Goal: Task Accomplishment & Management: Manage account settings

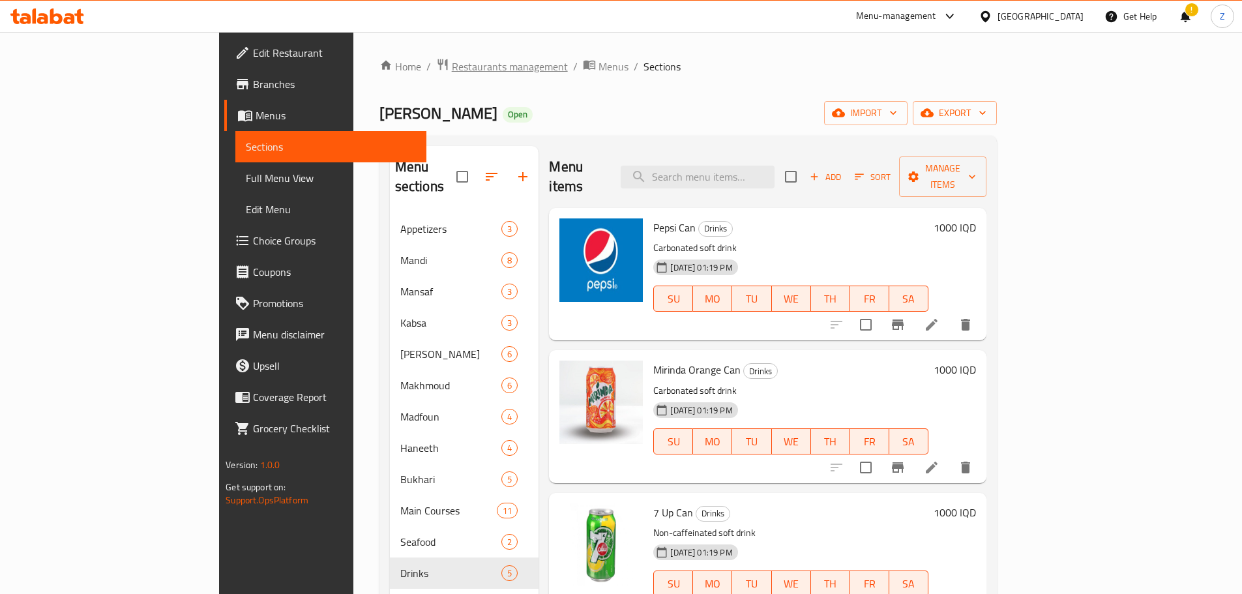
click at [452, 70] on span "Restaurants management" at bounding box center [510, 67] width 116 height 16
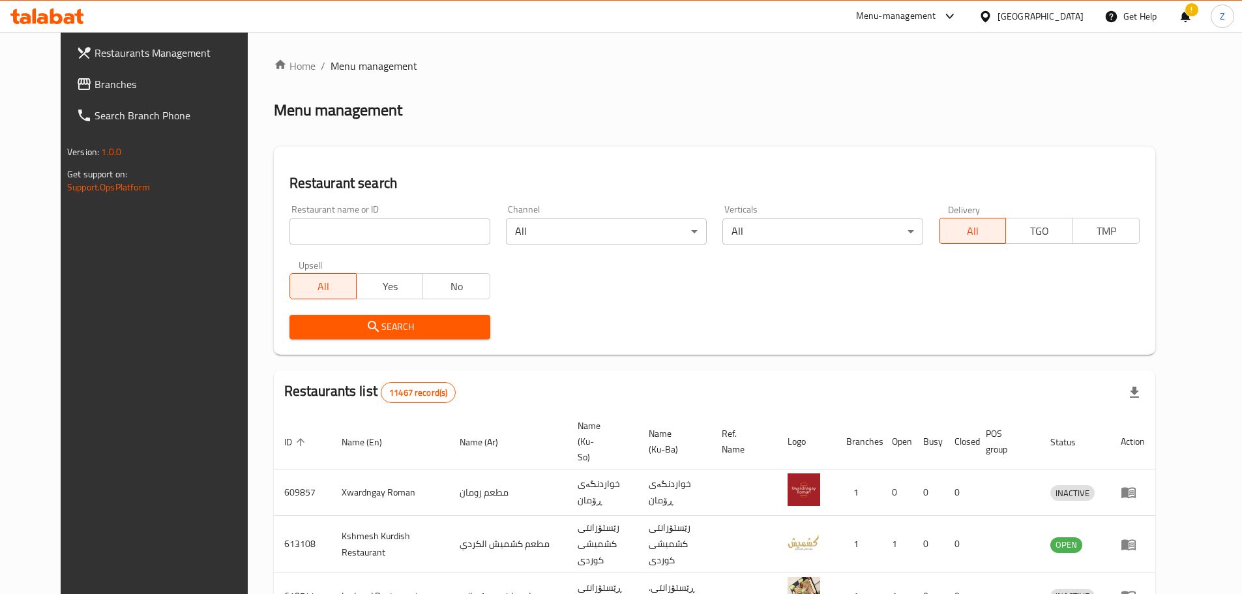
click at [405, 224] on div "Home / Menu management Menu management Restaurant search Restaurant name or ID …" at bounding box center [714, 507] width 881 height 898
click at [405, 224] on input "search" at bounding box center [389, 231] width 201 height 26
paste input "644628"
type input "644628"
click at [390, 334] on button "Search" at bounding box center [389, 327] width 201 height 24
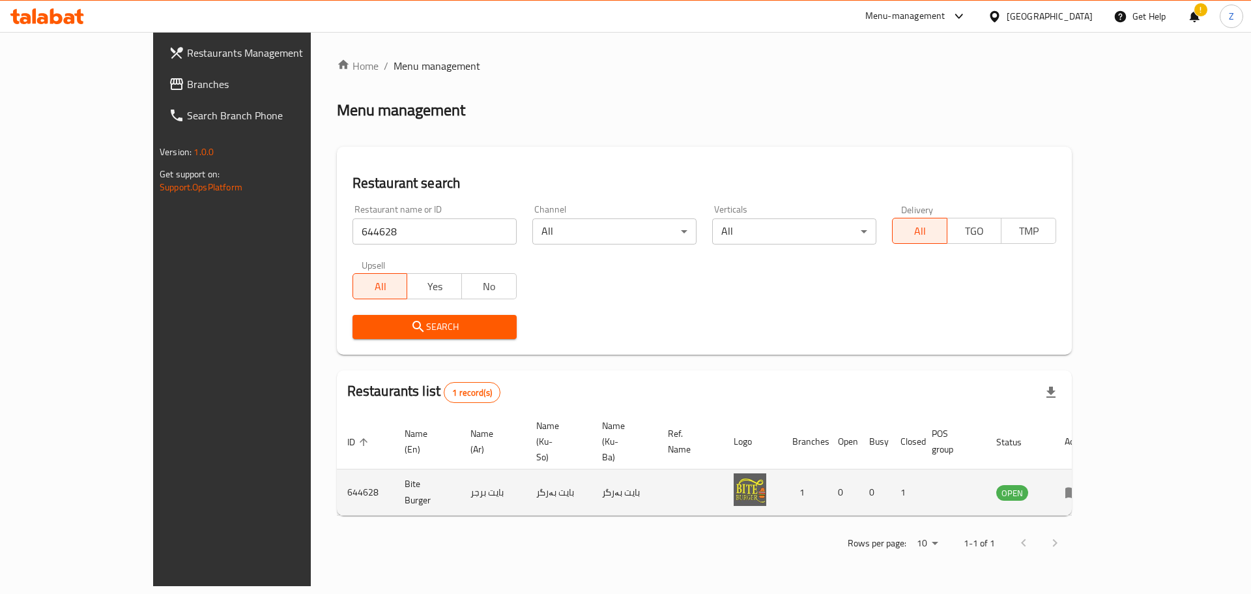
click at [1080, 487] on icon "enhanced table" at bounding box center [1073, 492] width 14 height 11
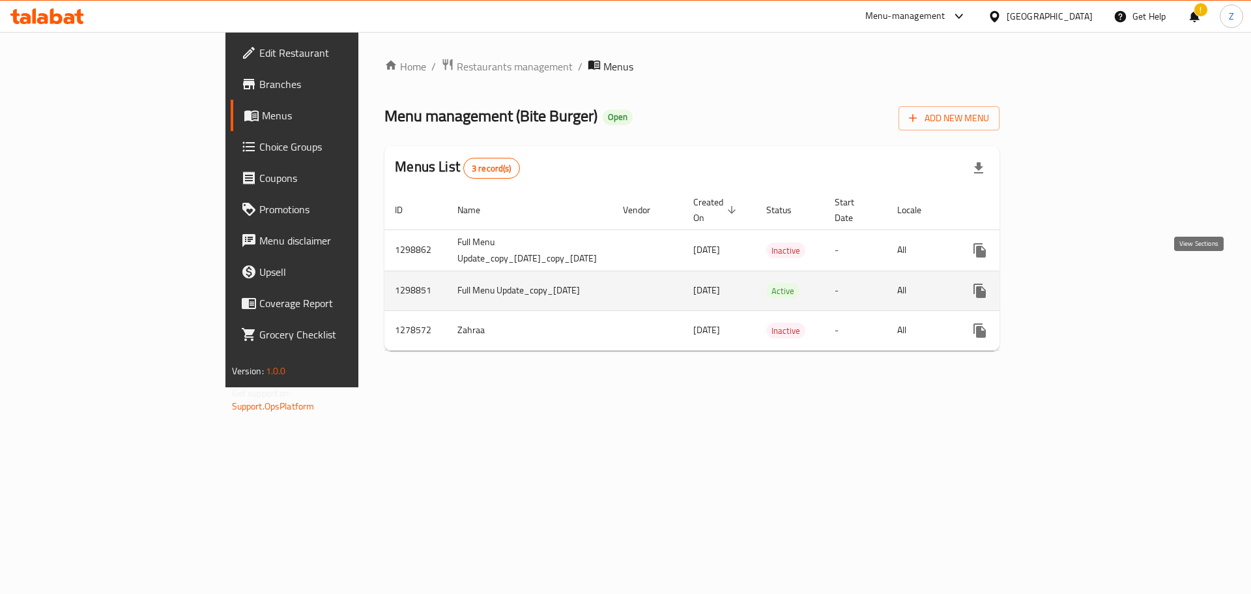
click at [1082, 283] on icon "enhanced table" at bounding box center [1074, 291] width 16 height 16
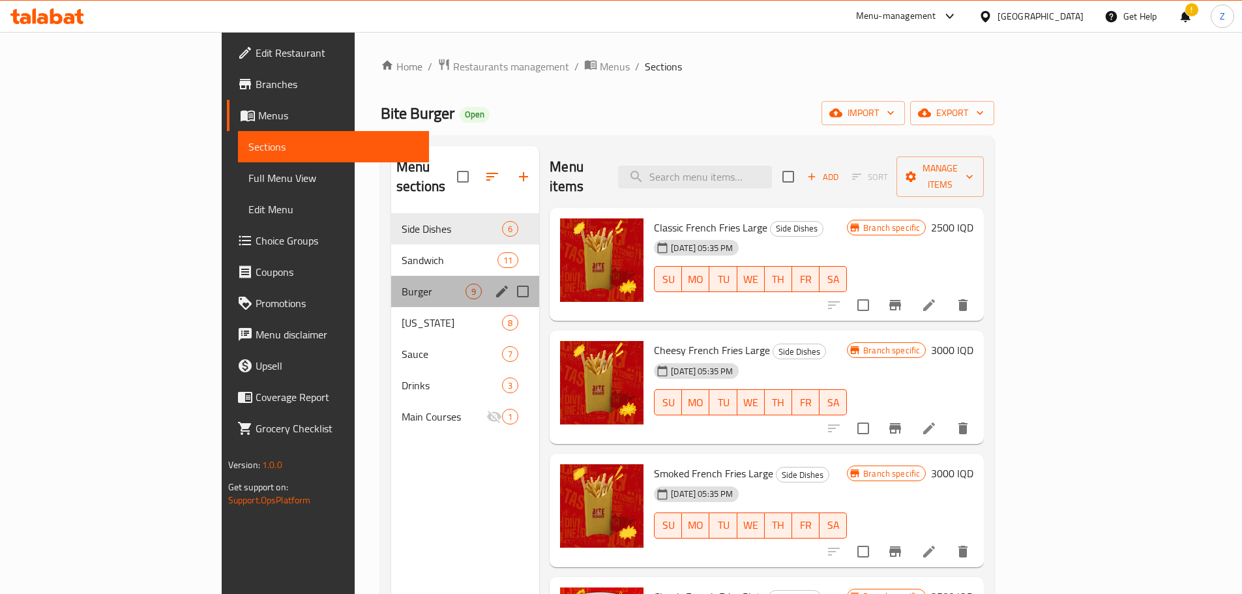
click at [391, 276] on div "Burger 9" at bounding box center [465, 291] width 148 height 31
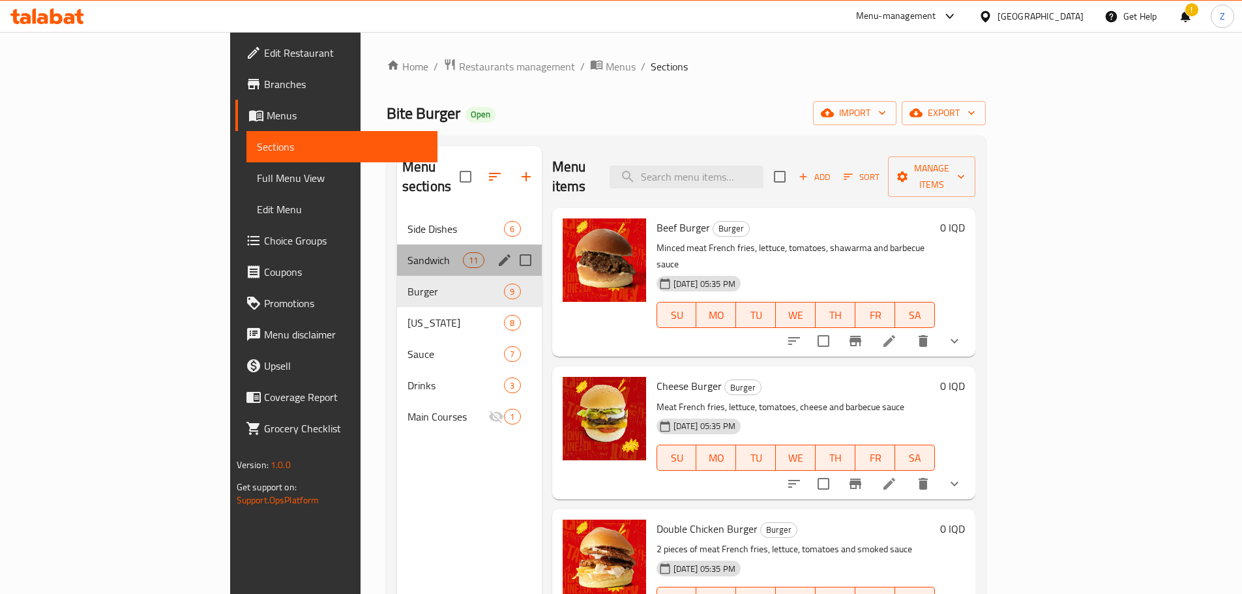
click at [397, 244] on div "Sandwich 11" at bounding box center [469, 259] width 145 height 31
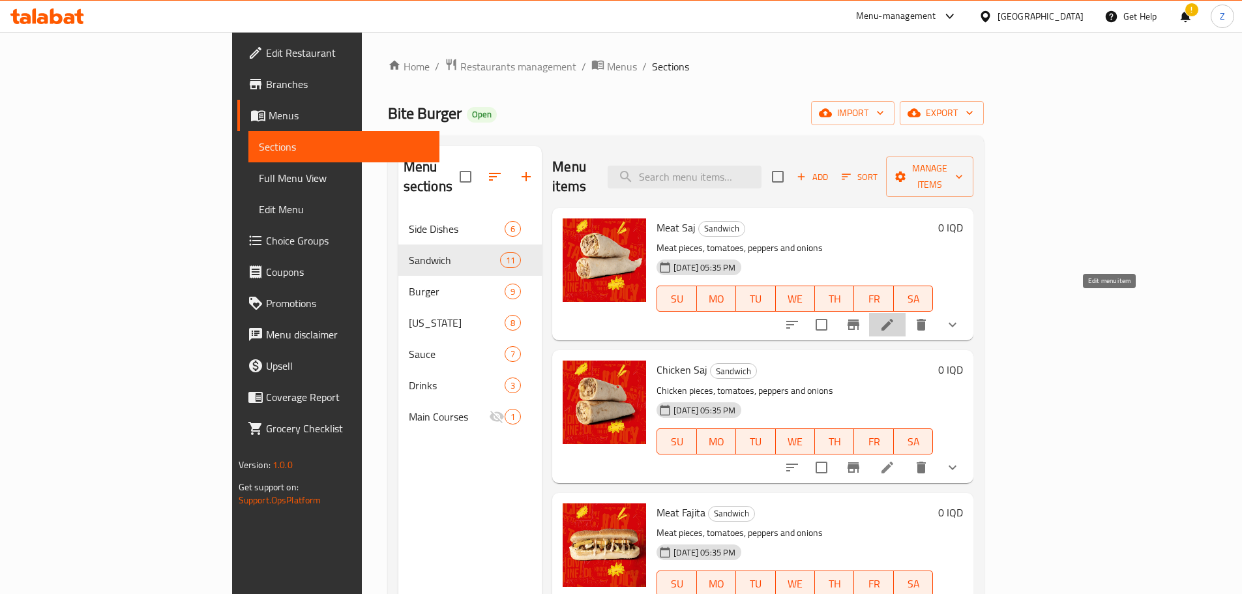
click at [895, 317] on icon at bounding box center [887, 325] width 16 height 16
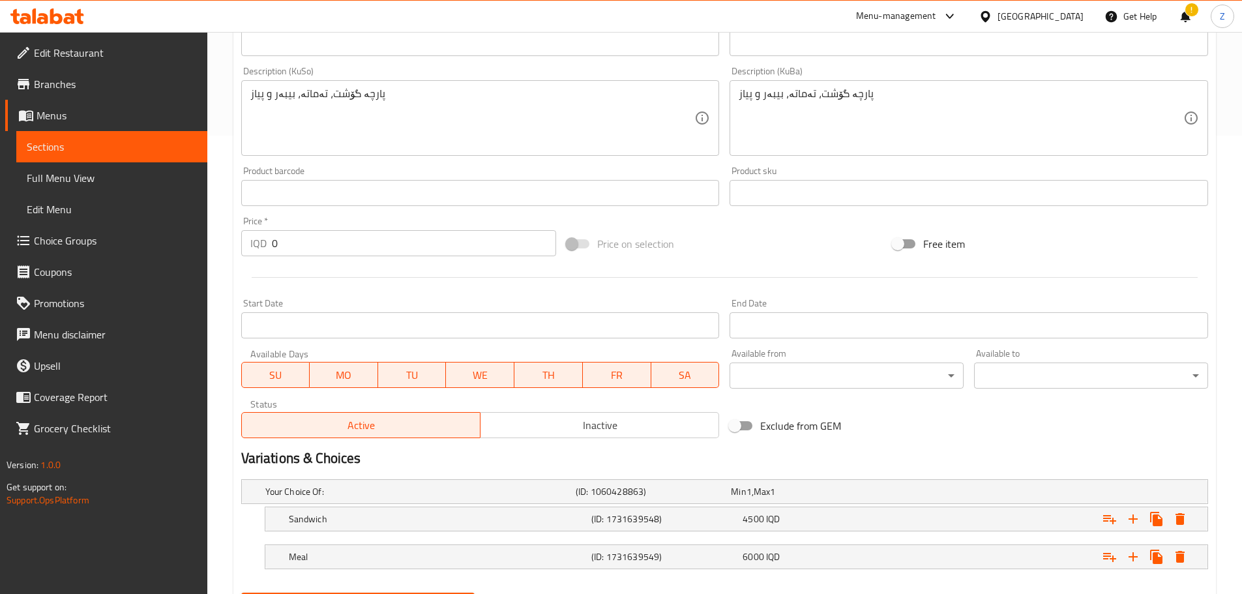
scroll to position [525, 0]
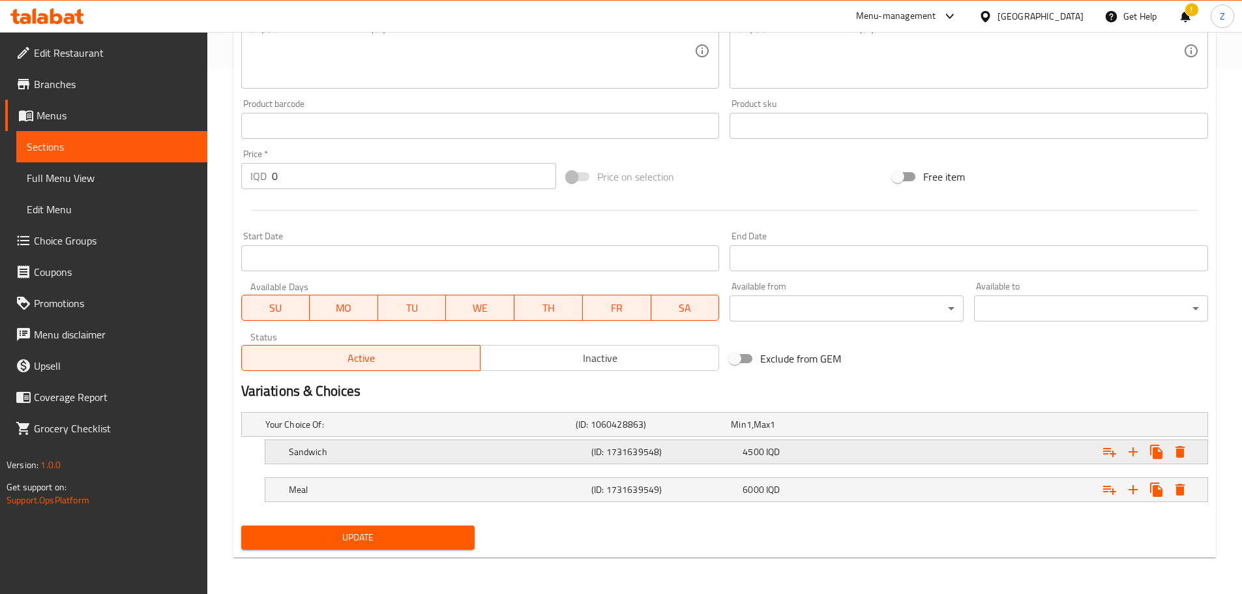
click at [760, 459] on span "4500" at bounding box center [753, 451] width 22 height 17
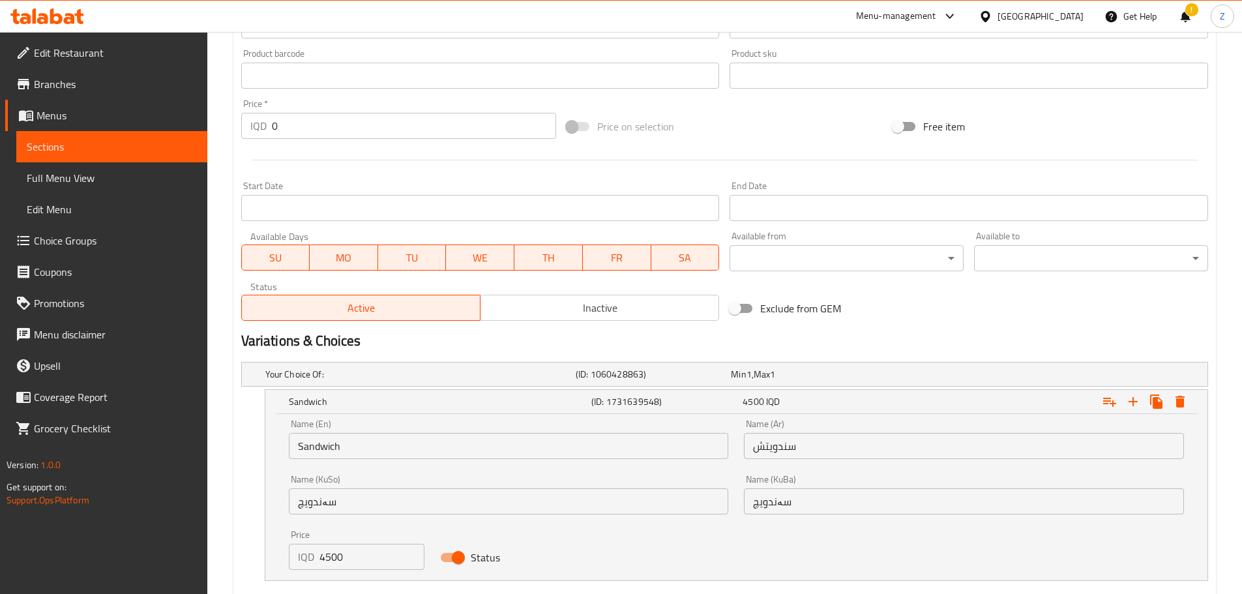
scroll to position [656, 0]
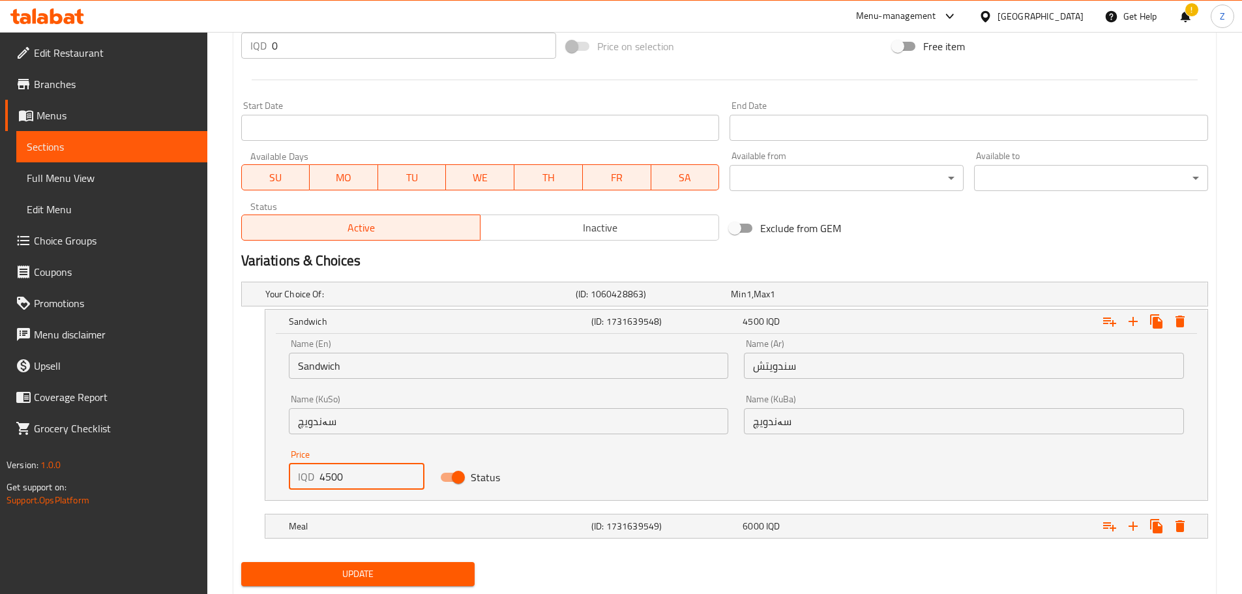
drag, startPoint x: 325, startPoint y: 482, endPoint x: 314, endPoint y: 486, distance: 11.7
click at [314, 486] on div "IQD 4500 Price" at bounding box center [357, 476] width 136 height 26
type input "5500"
click at [428, 526] on h5 "Meal" at bounding box center [437, 525] width 297 height 13
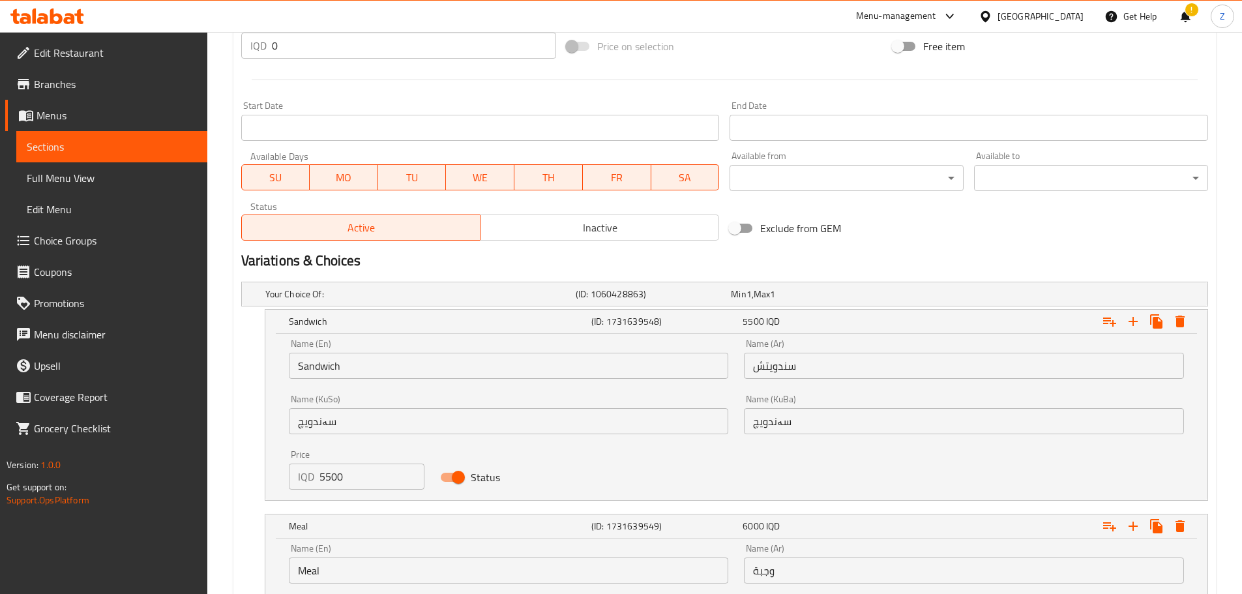
scroll to position [845, 0]
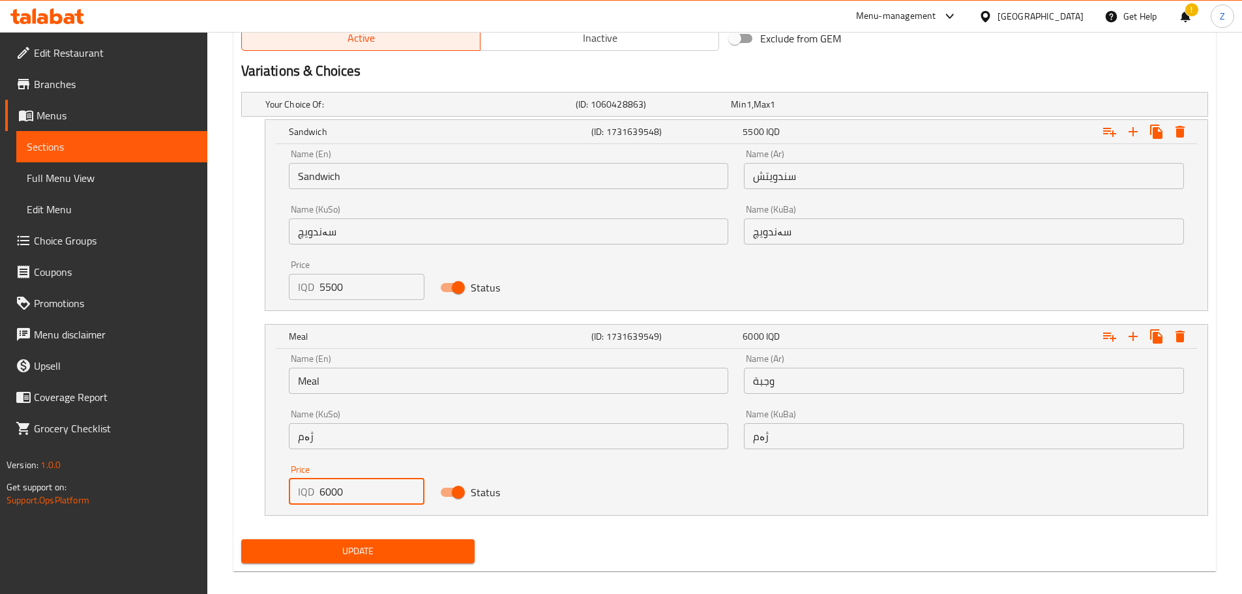
drag, startPoint x: 327, startPoint y: 496, endPoint x: 310, endPoint y: 501, distance: 17.1
click at [310, 501] on div "IQD 6000 Price" at bounding box center [357, 491] width 136 height 26
type input "7000"
click at [387, 557] on span "Update" at bounding box center [358, 551] width 213 height 16
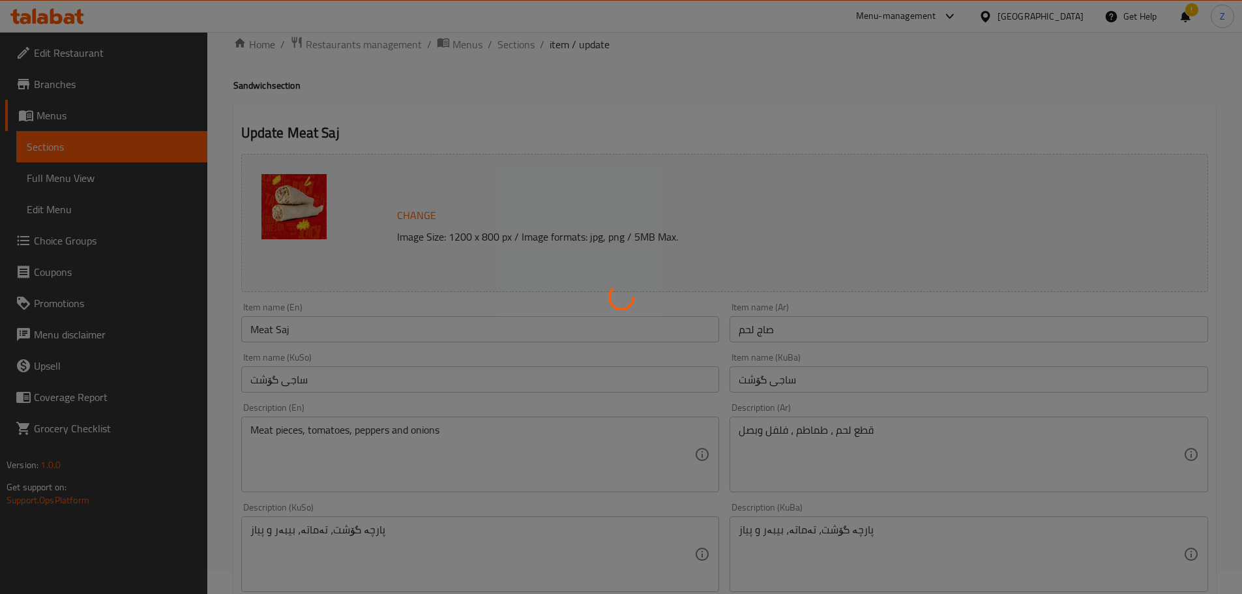
scroll to position [0, 0]
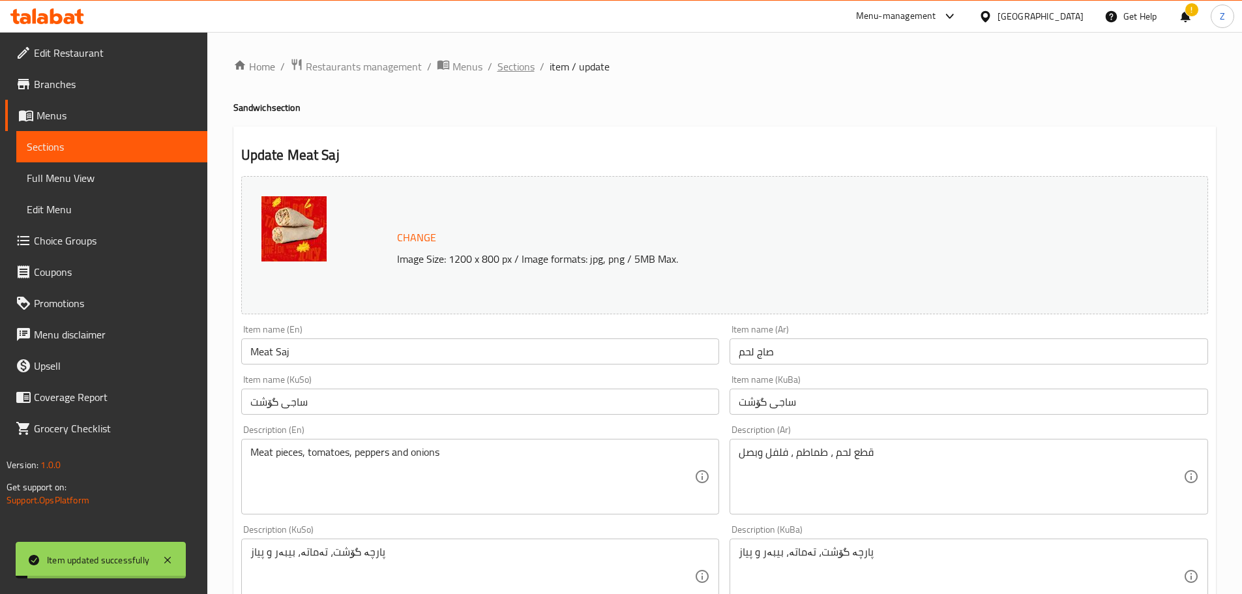
click at [516, 61] on span "Sections" at bounding box center [515, 67] width 37 height 16
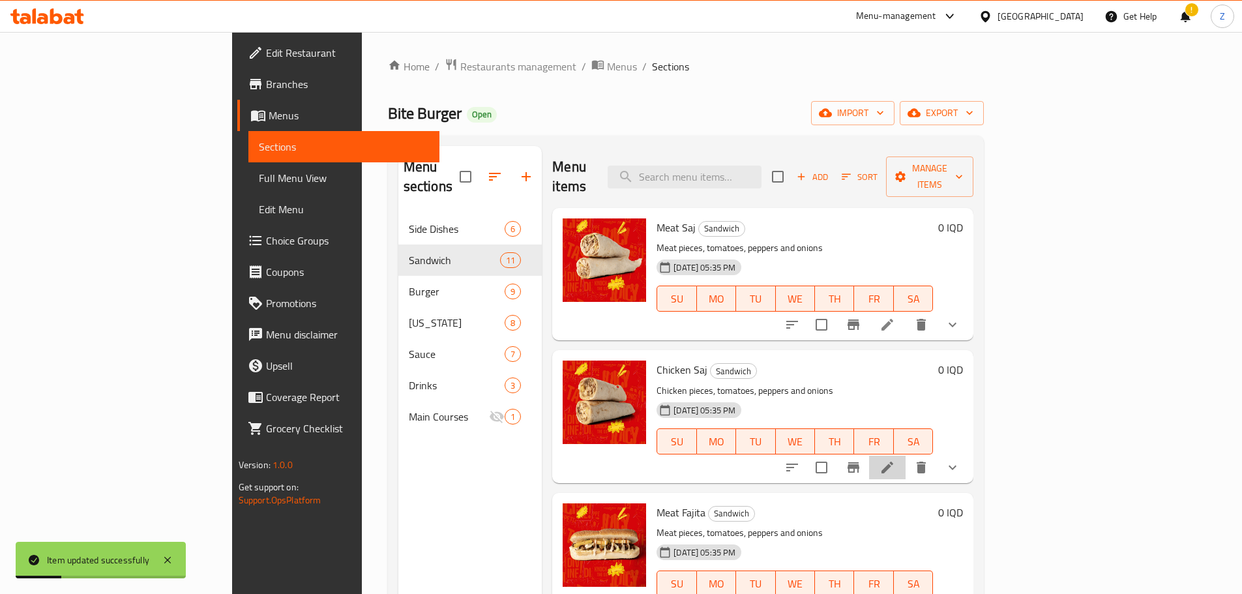
click at [905, 456] on li at bounding box center [887, 467] width 36 height 23
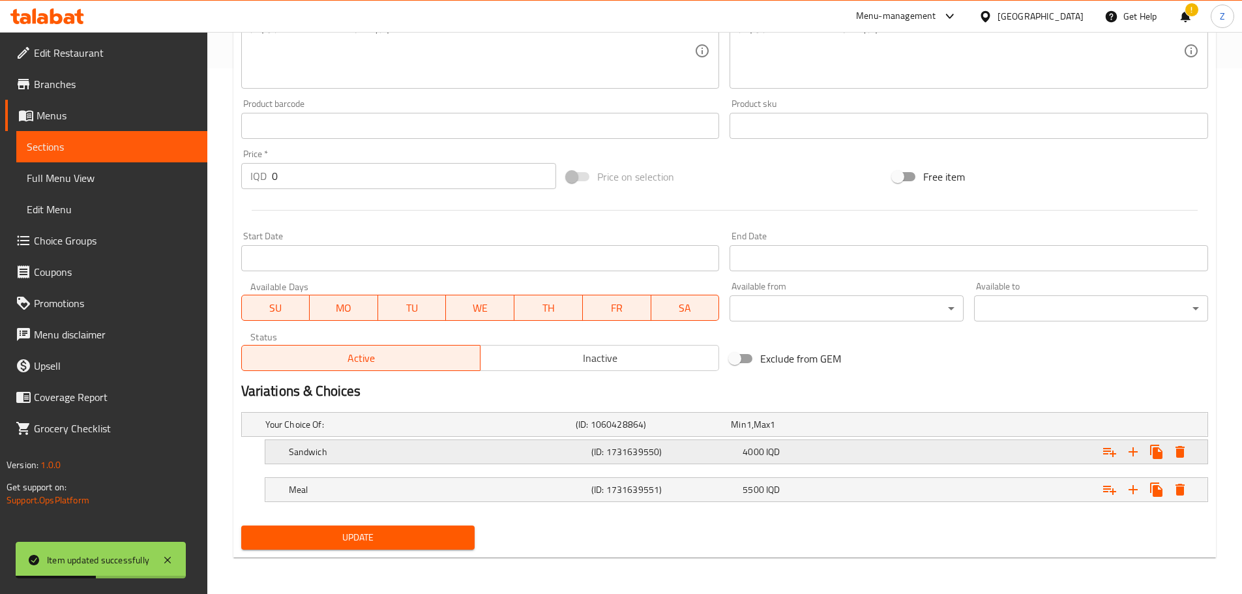
click at [632, 460] on div "(ID: 1731639550)" at bounding box center [664, 452] width 151 height 18
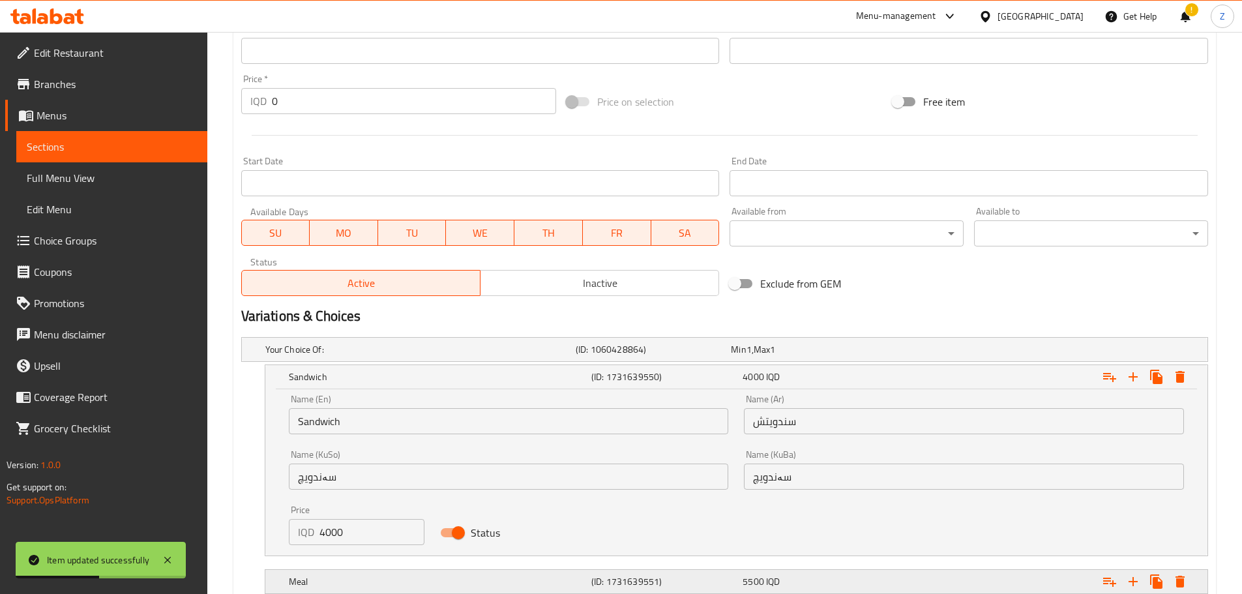
scroll to position [678, 0]
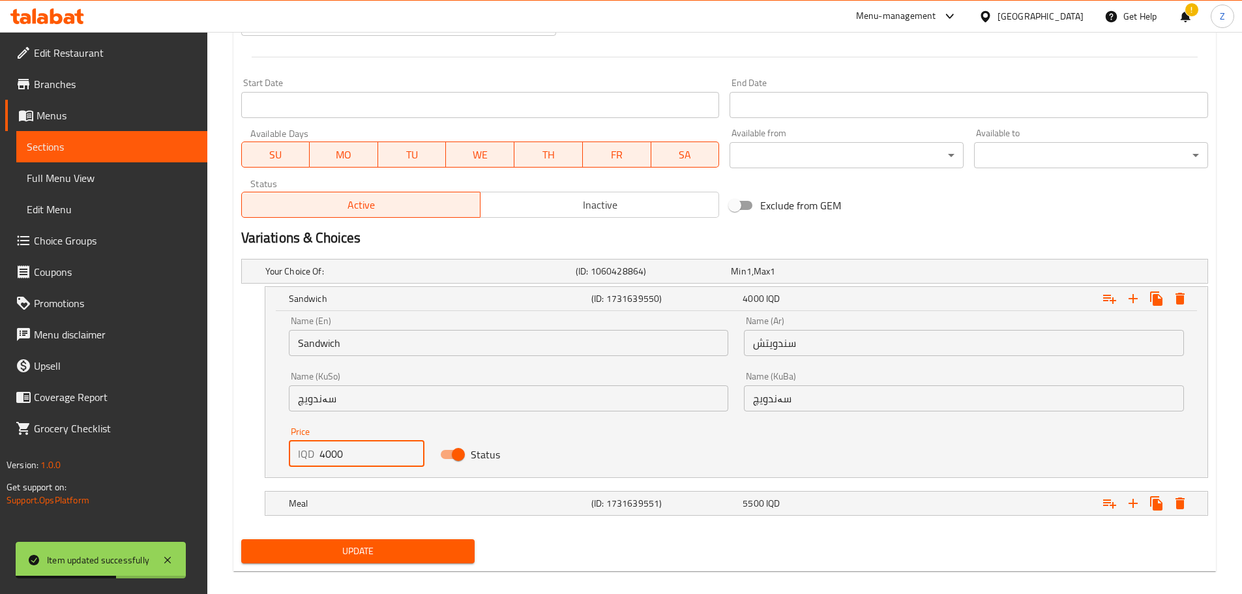
drag, startPoint x: 325, startPoint y: 460, endPoint x: 315, endPoint y: 462, distance: 10.0
click at [315, 462] on div "IQD 4000 Price" at bounding box center [357, 454] width 136 height 26
type input "5000"
click at [436, 511] on div "Meal" at bounding box center [437, 503] width 302 height 18
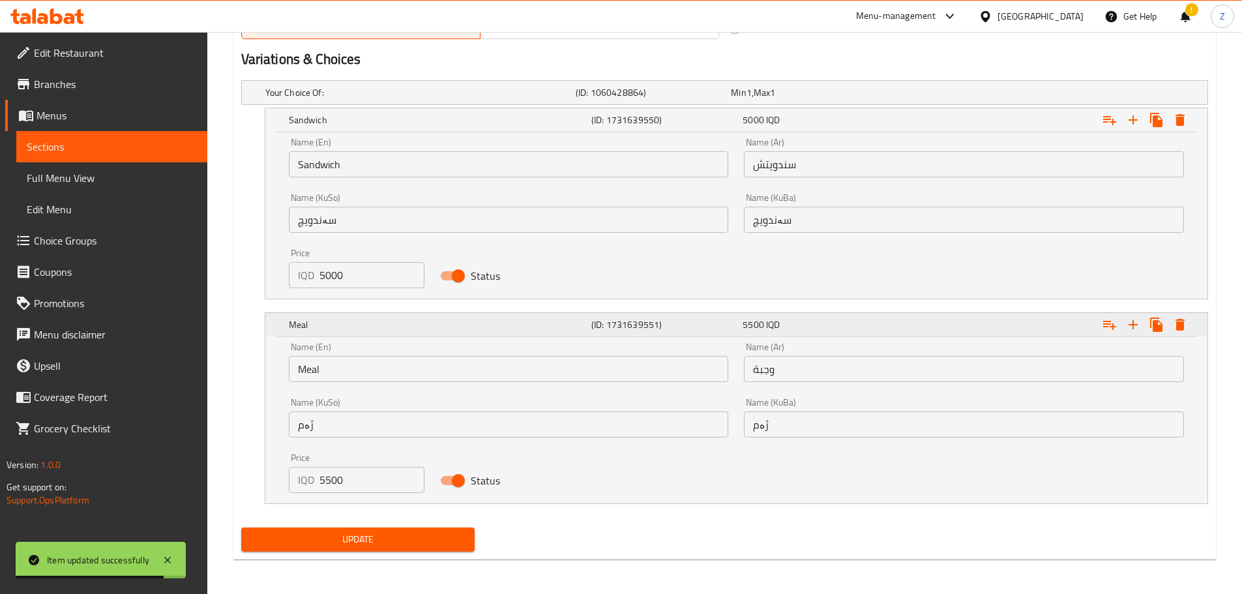
scroll to position [859, 0]
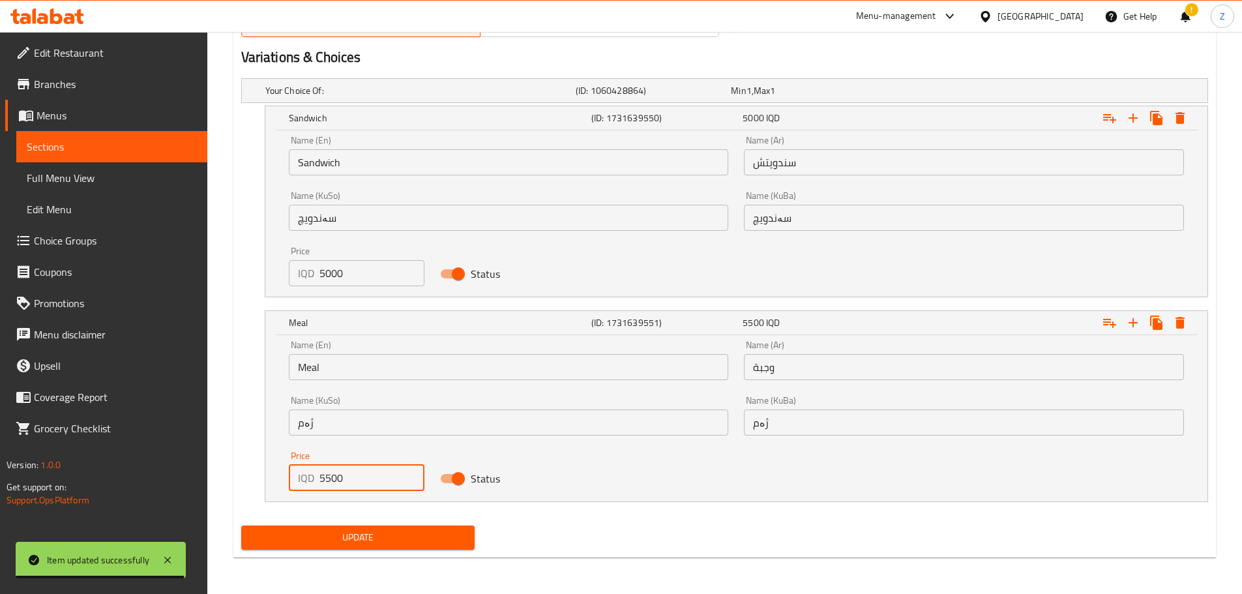
drag, startPoint x: 327, startPoint y: 483, endPoint x: 308, endPoint y: 481, distance: 18.4
click at [308, 481] on div "IQD 5500 Price" at bounding box center [357, 478] width 136 height 26
type input "6500"
click at [373, 542] on span "Update" at bounding box center [358, 537] width 213 height 16
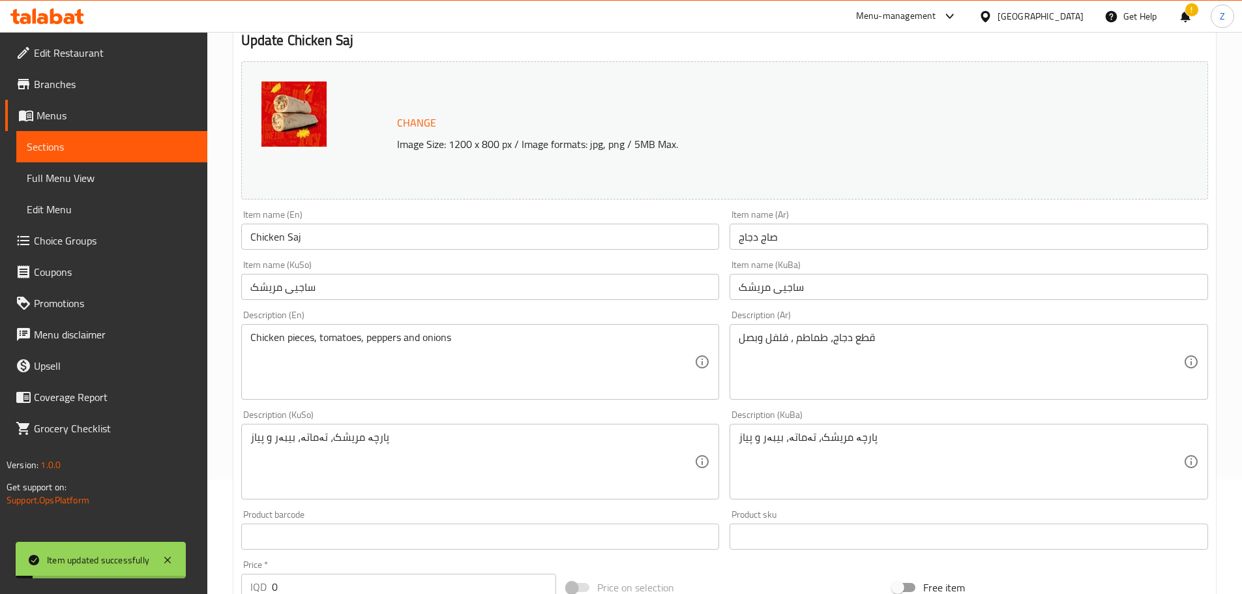
scroll to position [0, 0]
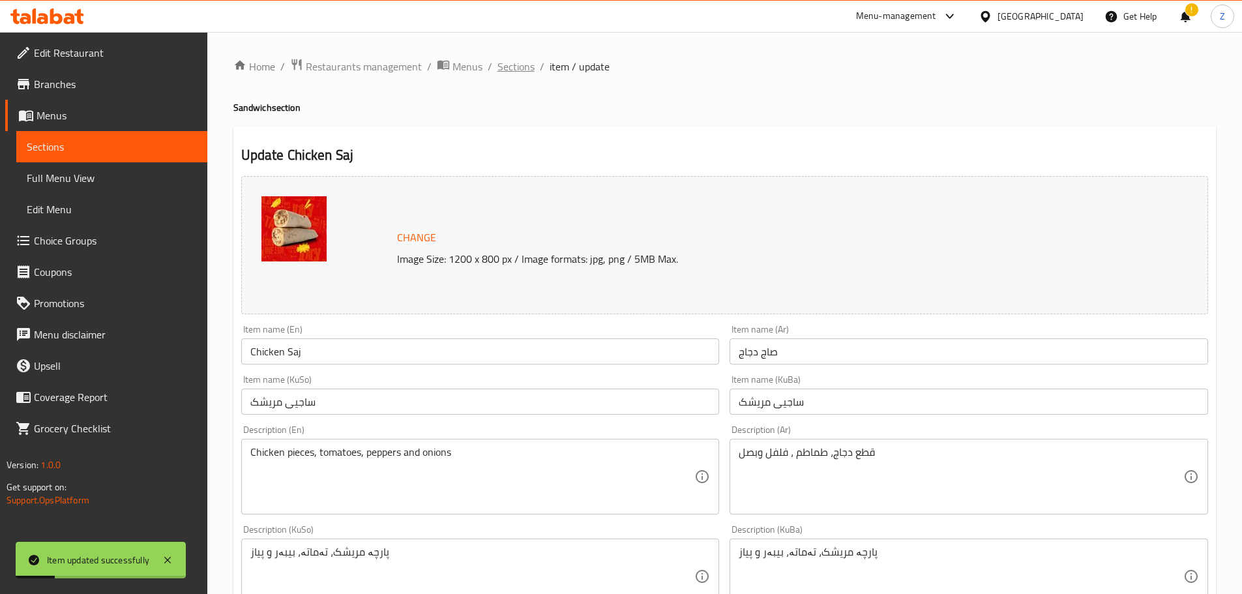
click at [515, 63] on span "Sections" at bounding box center [515, 67] width 37 height 16
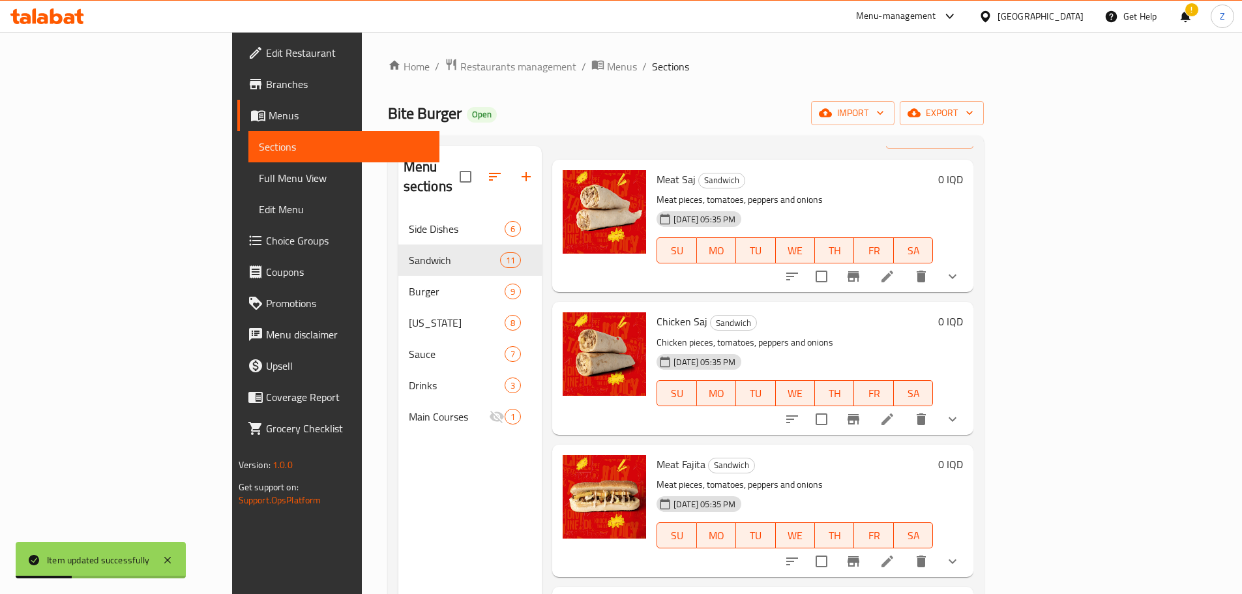
scroll to position [130, 0]
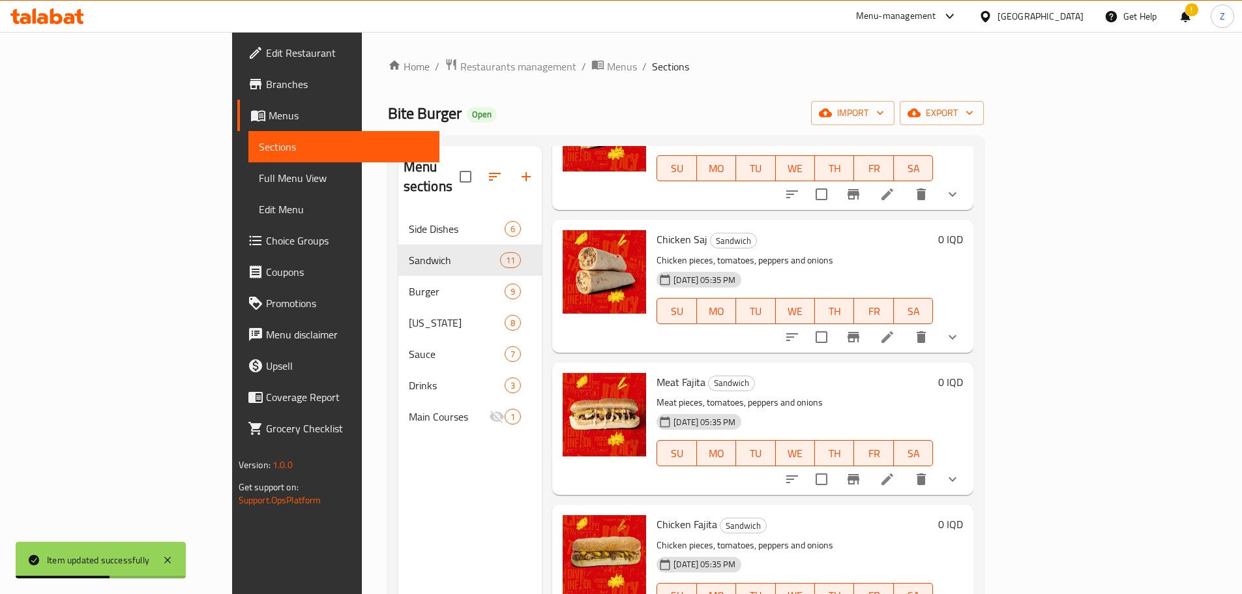
click at [905, 467] on li at bounding box center [887, 478] width 36 height 23
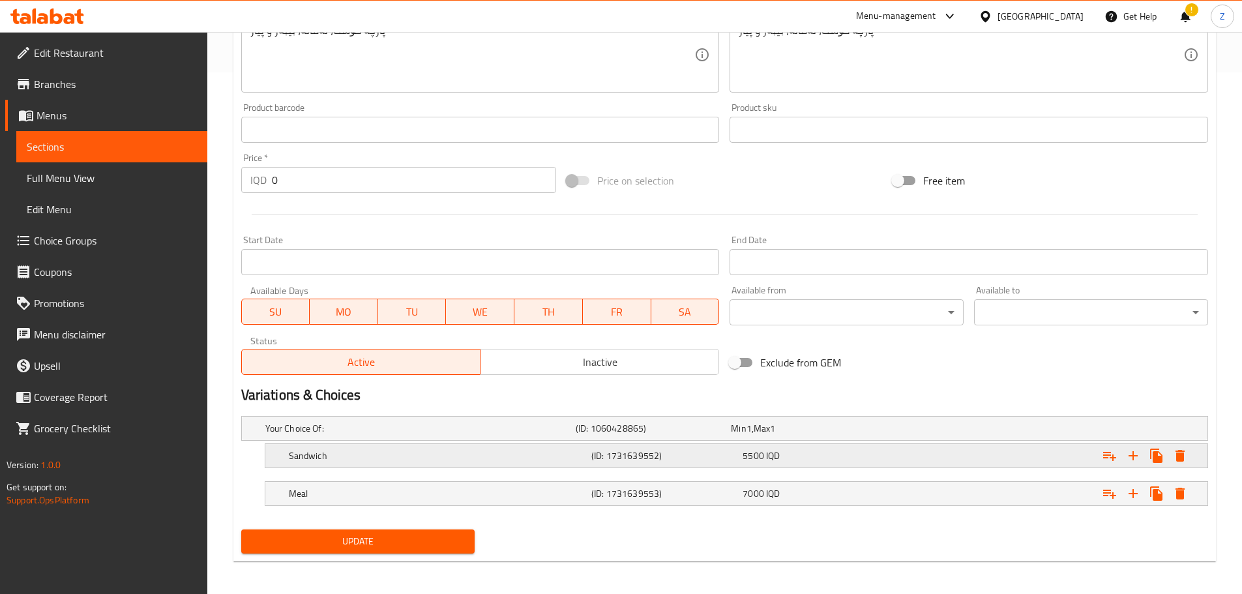
scroll to position [525, 0]
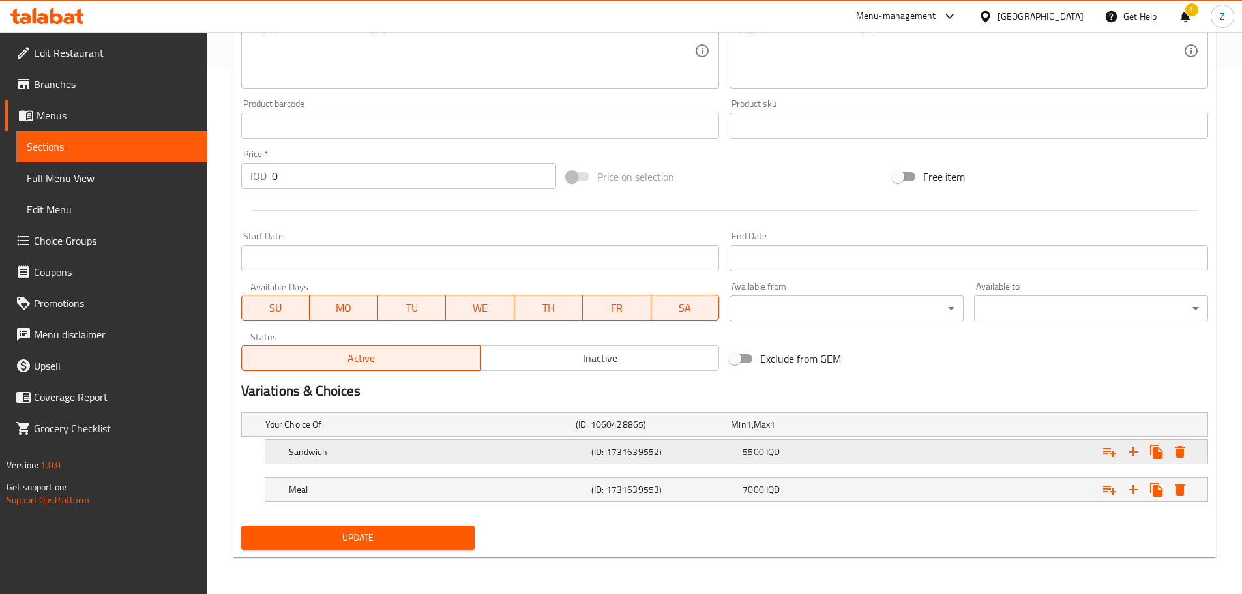
click at [485, 457] on h5 "Sandwich" at bounding box center [437, 451] width 297 height 13
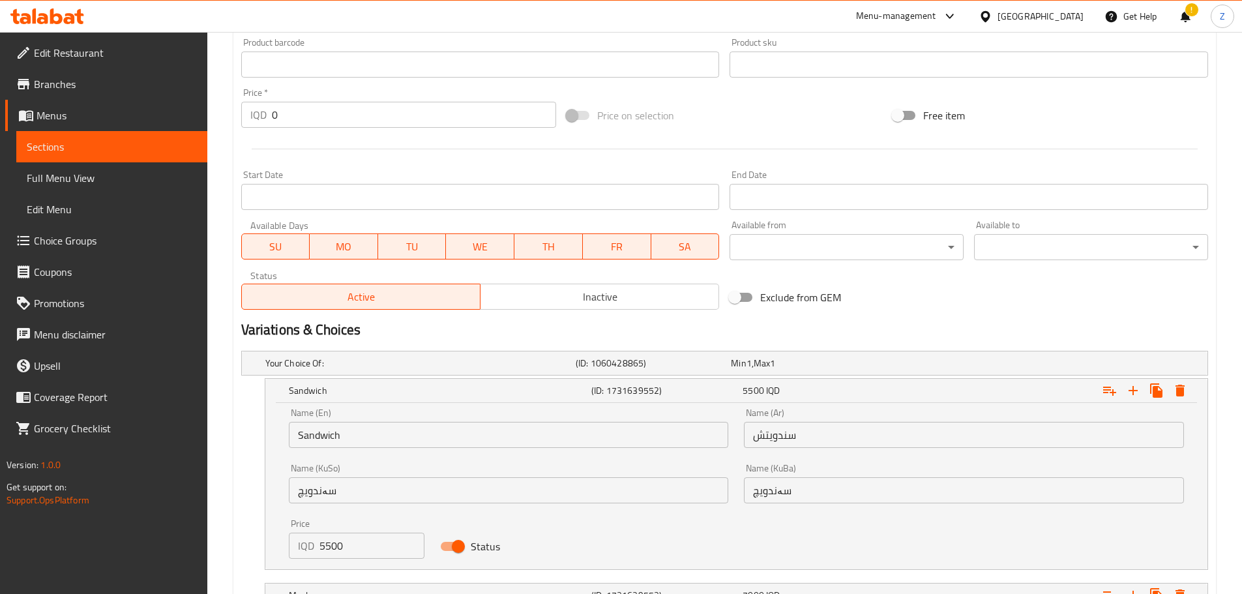
scroll to position [692, 0]
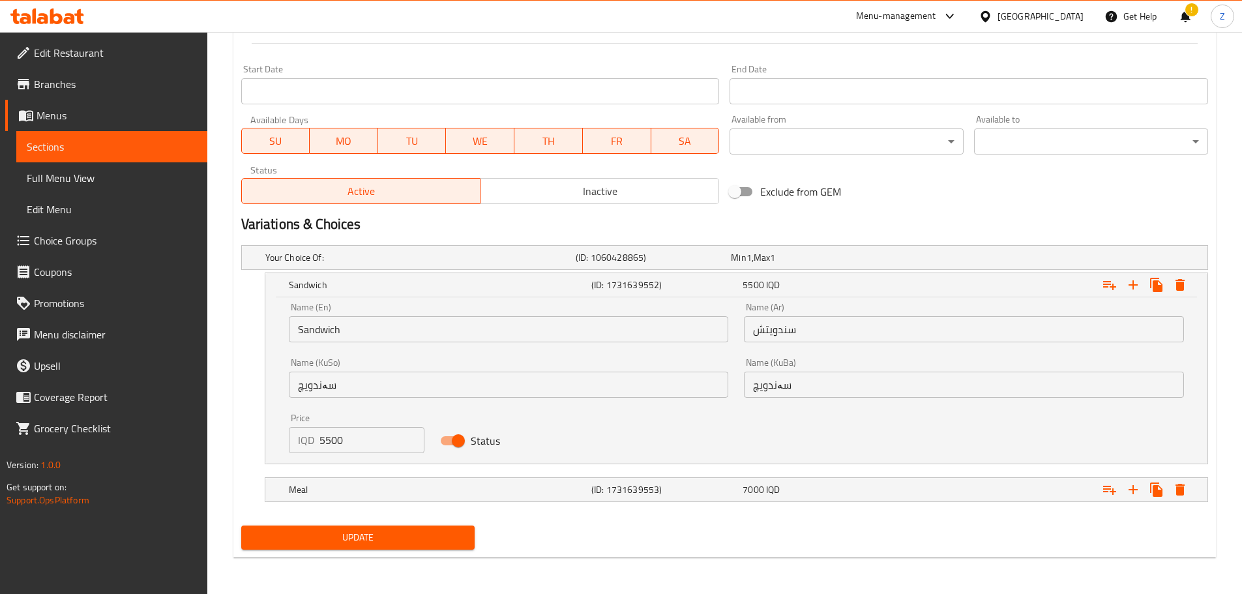
click at [354, 437] on input "5500" at bounding box center [372, 440] width 106 height 26
type input "6000"
click at [451, 489] on h5 "Meal" at bounding box center [437, 489] width 297 height 13
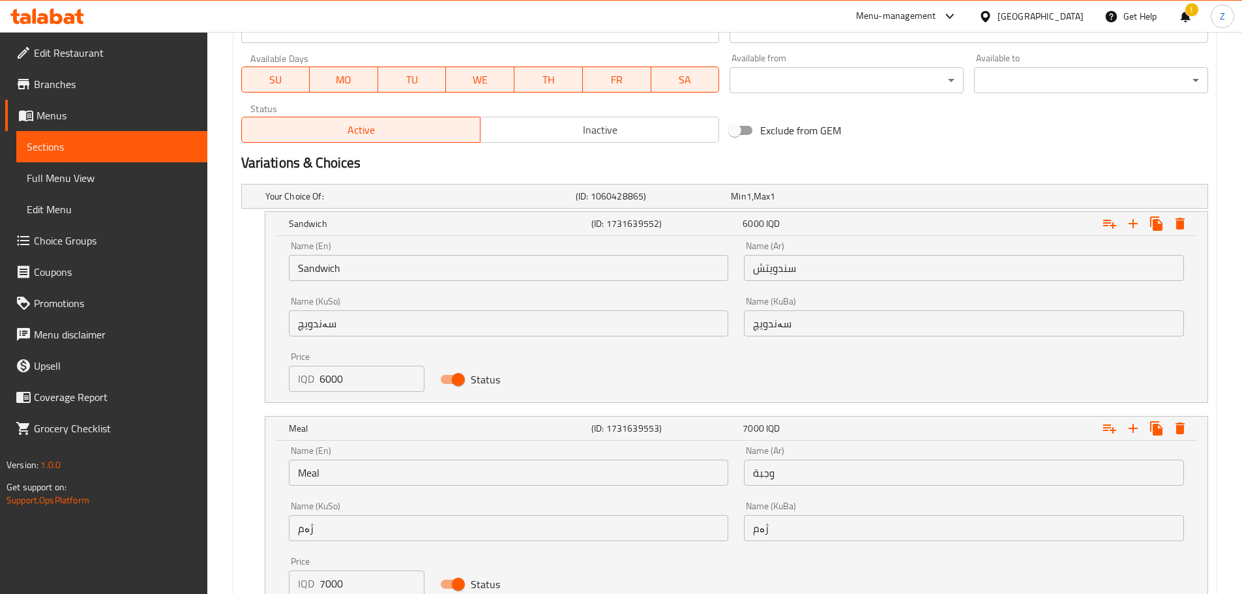
scroll to position [859, 0]
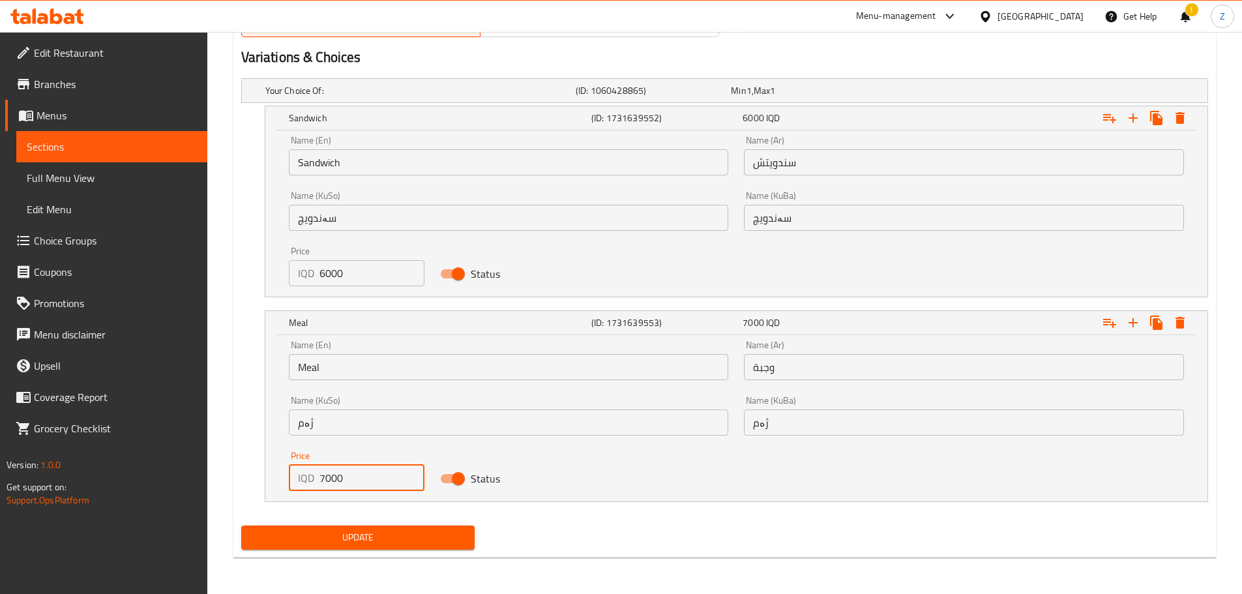
click at [324, 485] on input "7000" at bounding box center [372, 478] width 106 height 26
type input "7500"
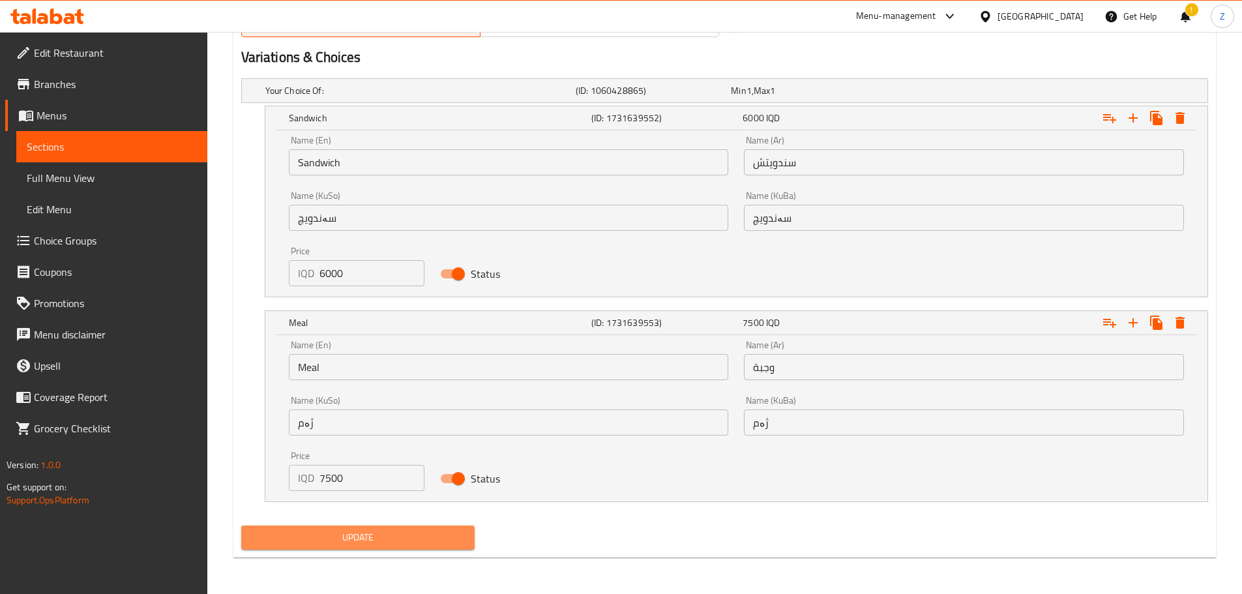
click at [389, 532] on span "Update" at bounding box center [358, 537] width 213 height 16
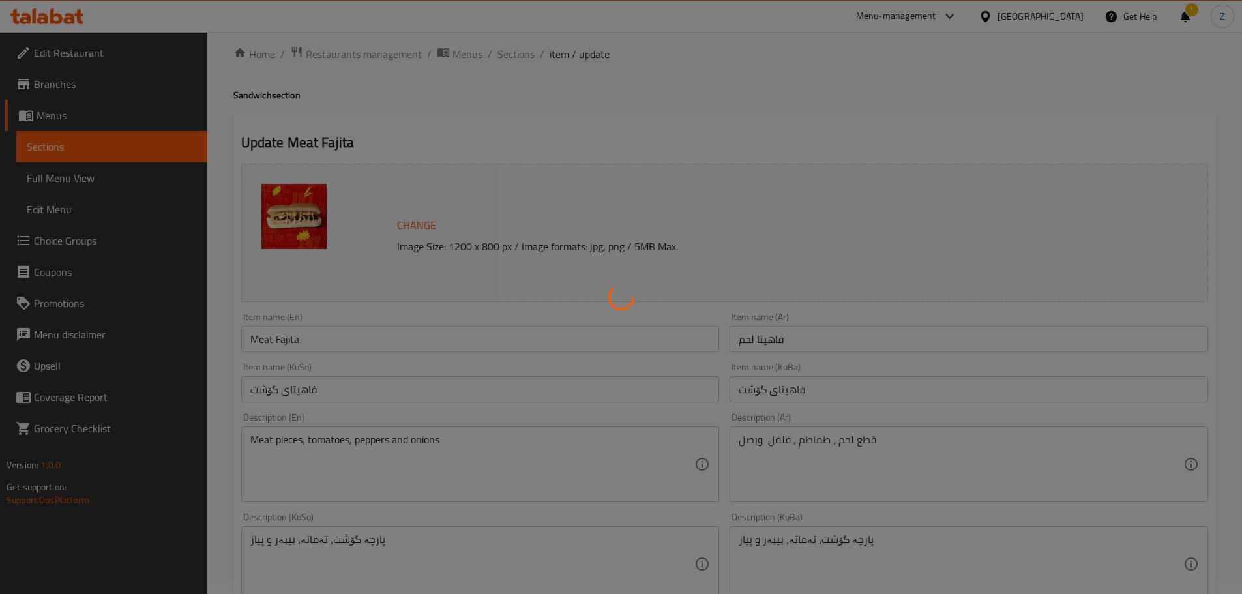
scroll to position [12, 0]
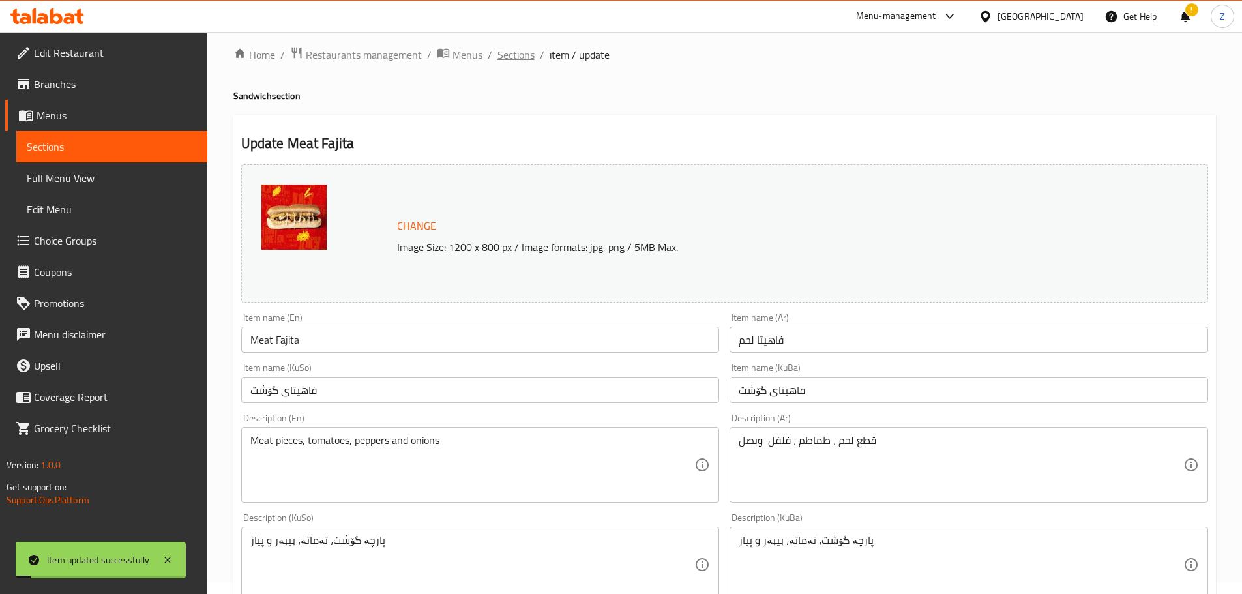
click at [509, 55] on span "Sections" at bounding box center [515, 55] width 37 height 16
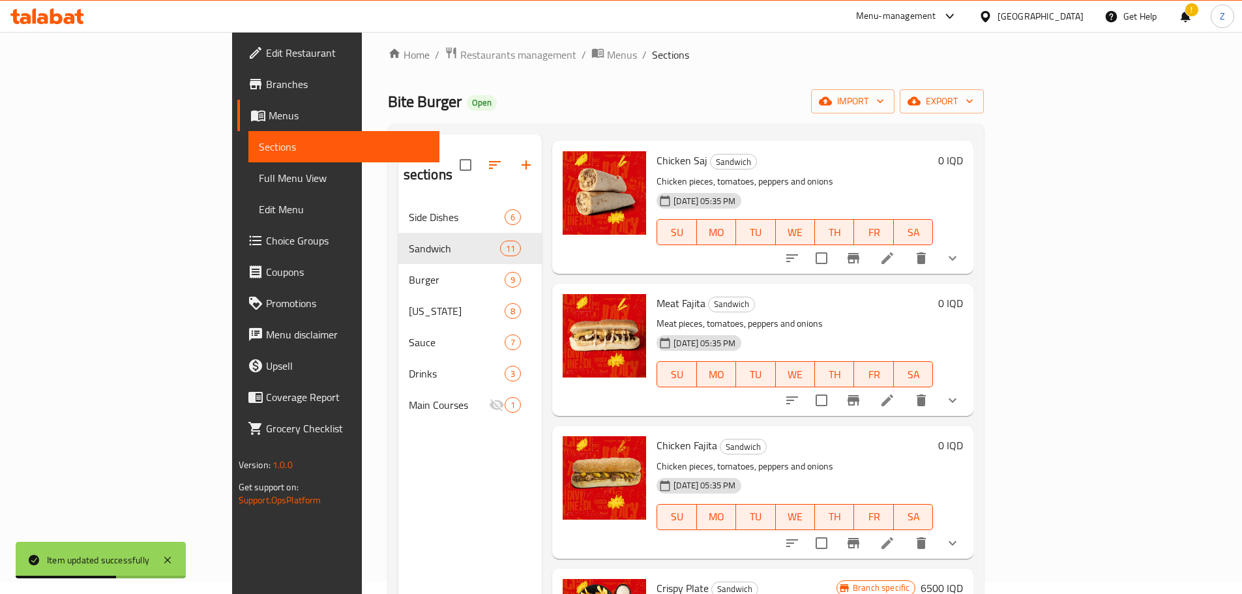
scroll to position [261, 0]
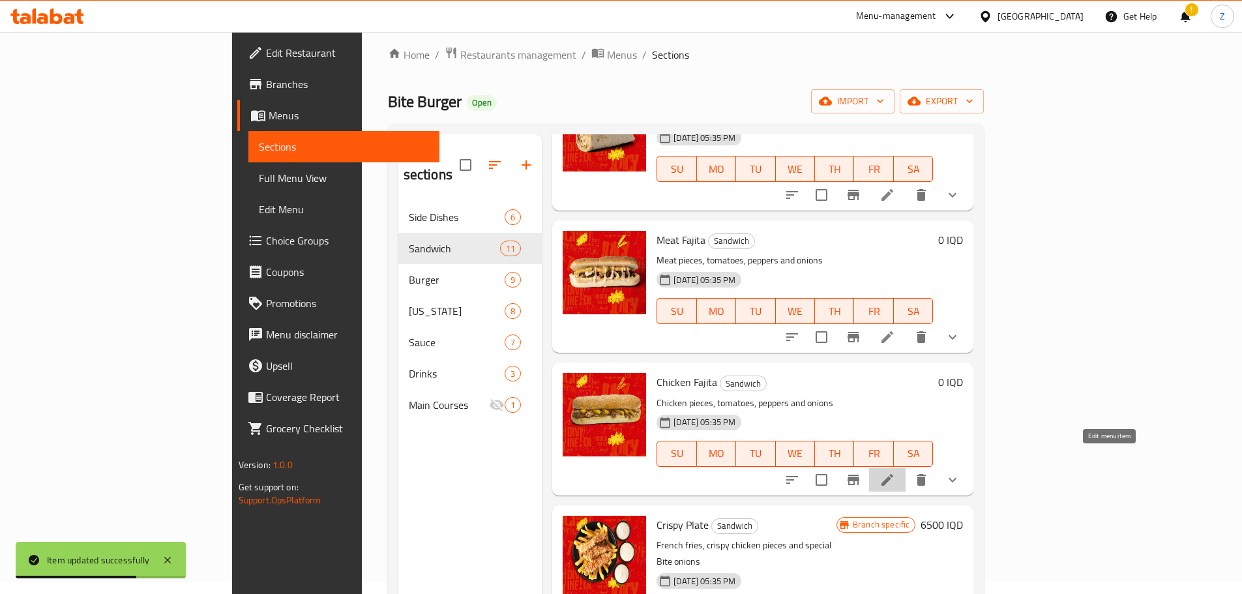
click at [893, 474] on icon at bounding box center [887, 480] width 12 height 12
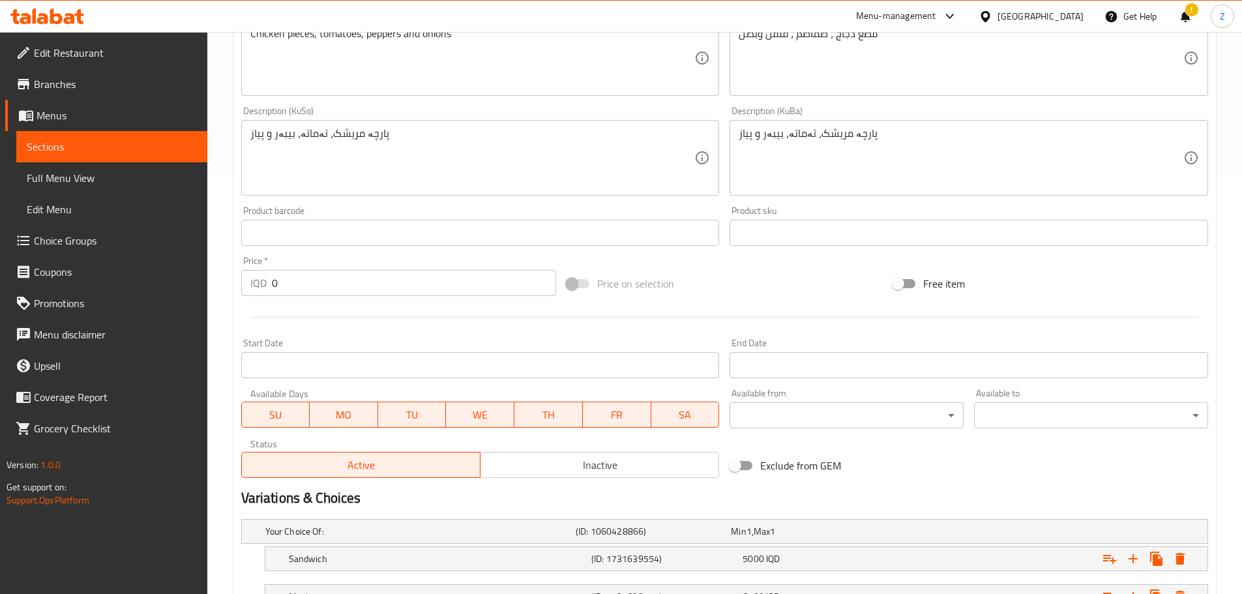
scroll to position [525, 0]
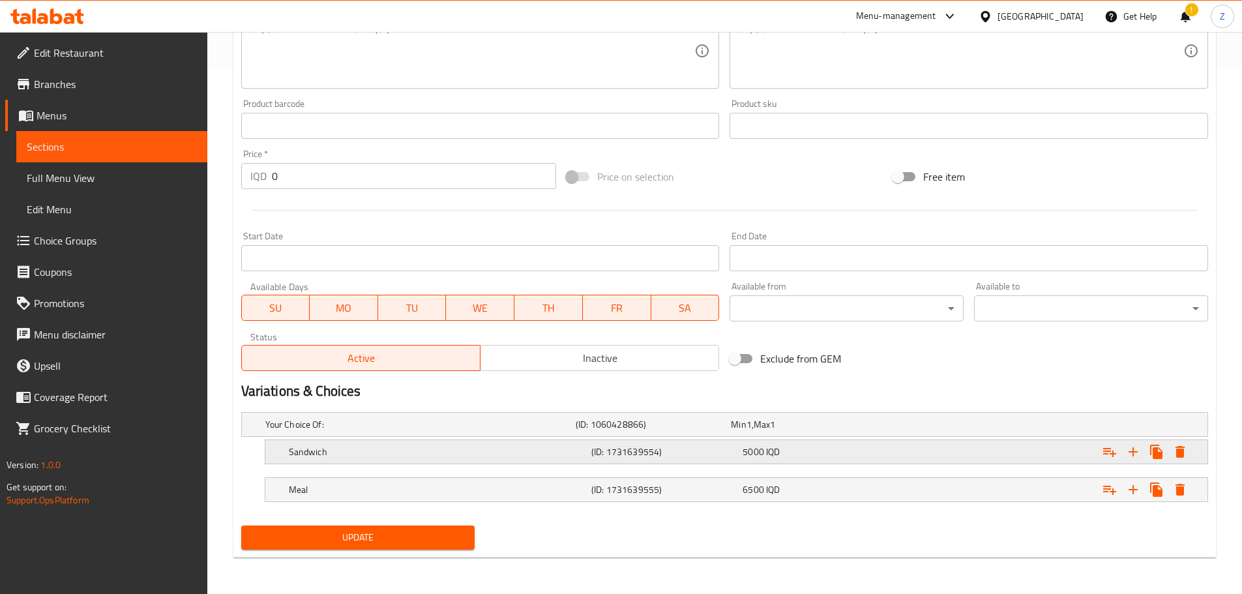
click at [494, 450] on h5 "Sandwich" at bounding box center [437, 451] width 297 height 13
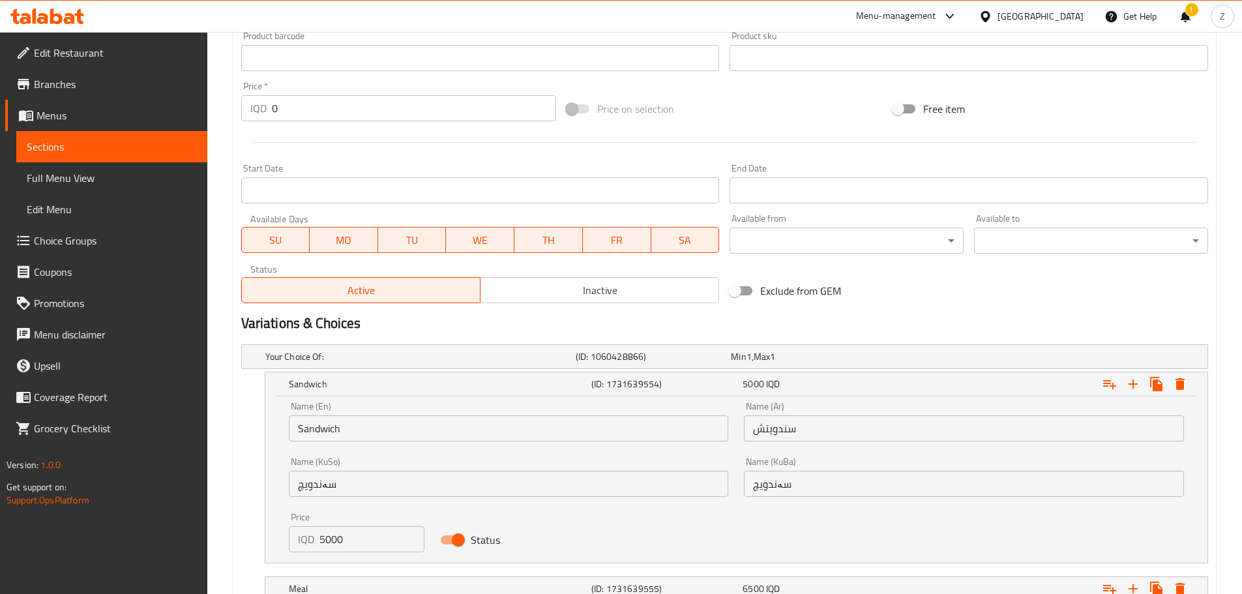
scroll to position [656, 0]
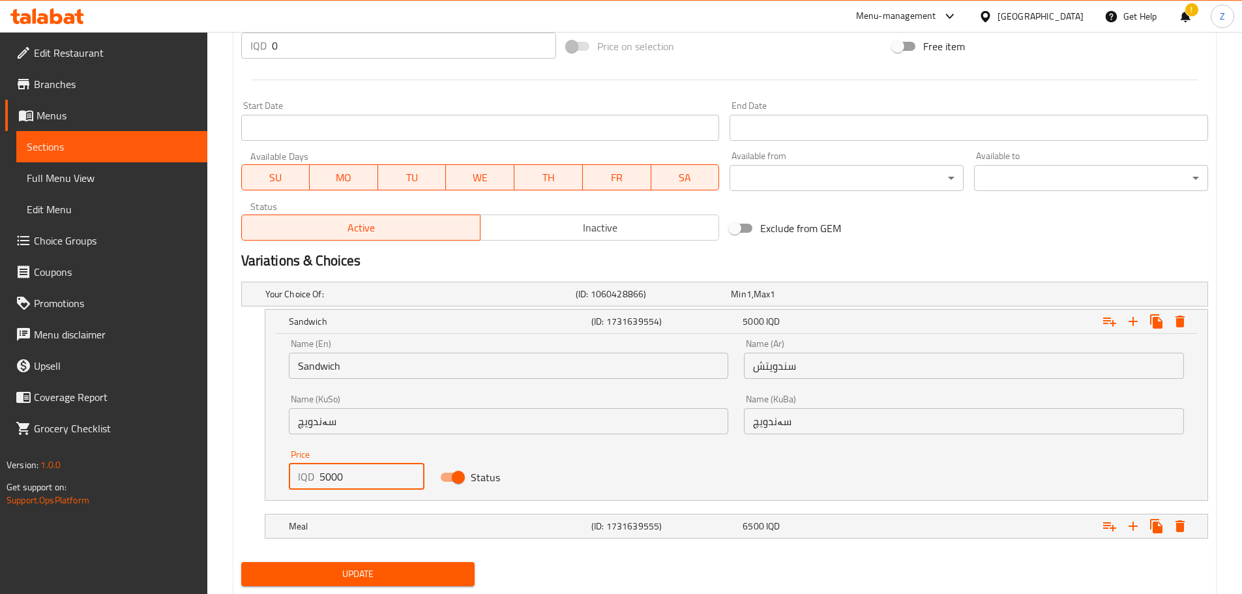
click at [328, 474] on input "5000" at bounding box center [372, 476] width 106 height 26
type input "5500"
click at [394, 521] on h5 "Meal" at bounding box center [437, 525] width 297 height 13
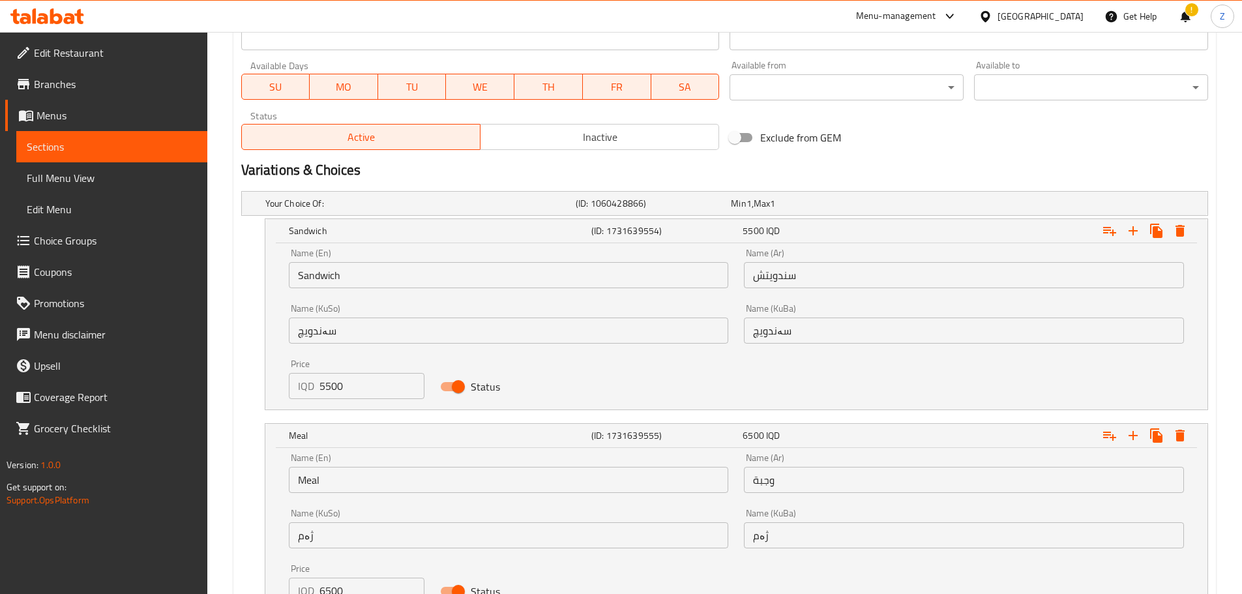
scroll to position [851, 0]
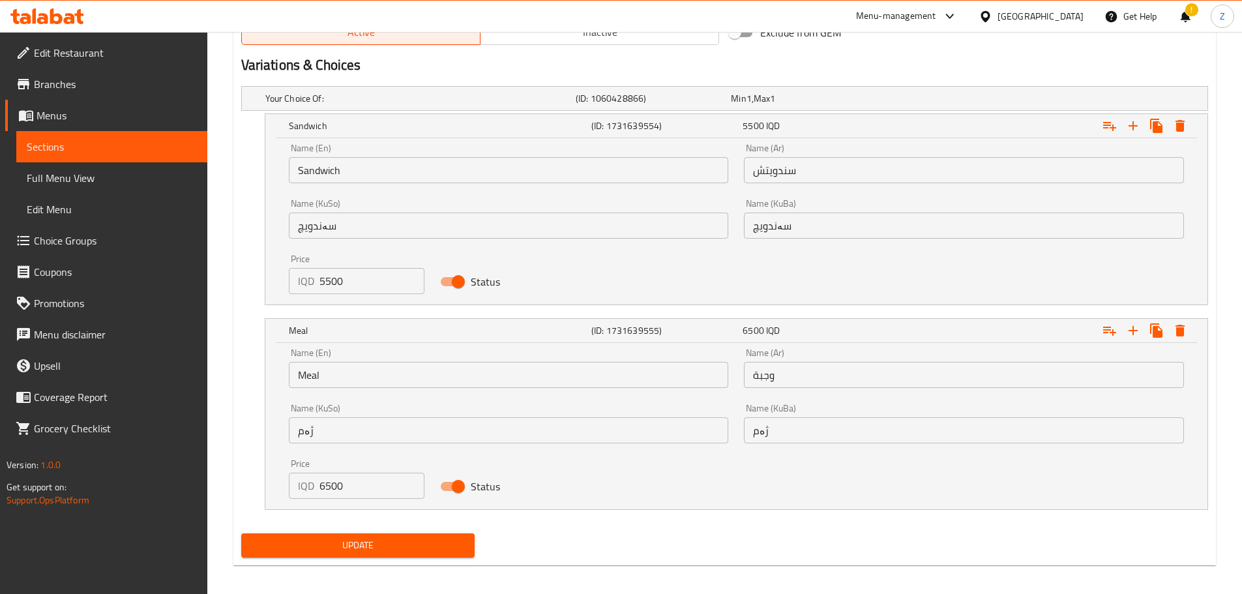
click at [336, 485] on input "6500" at bounding box center [372, 486] width 106 height 26
type input "7000"
click at [366, 541] on span "Update" at bounding box center [358, 545] width 213 height 16
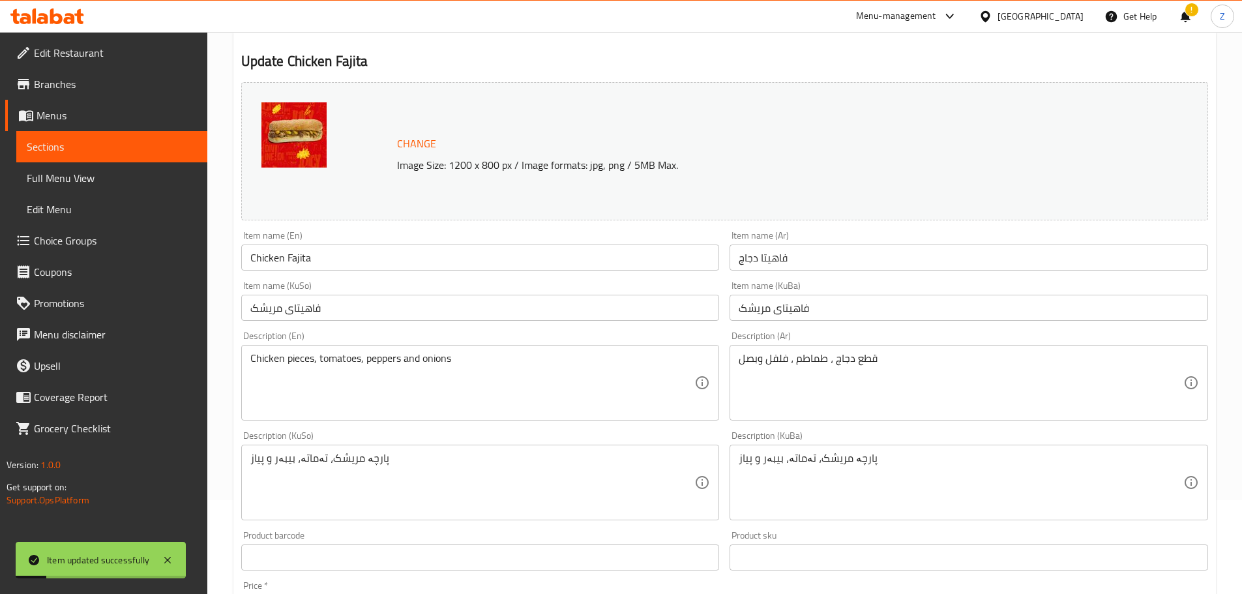
scroll to position [0, 0]
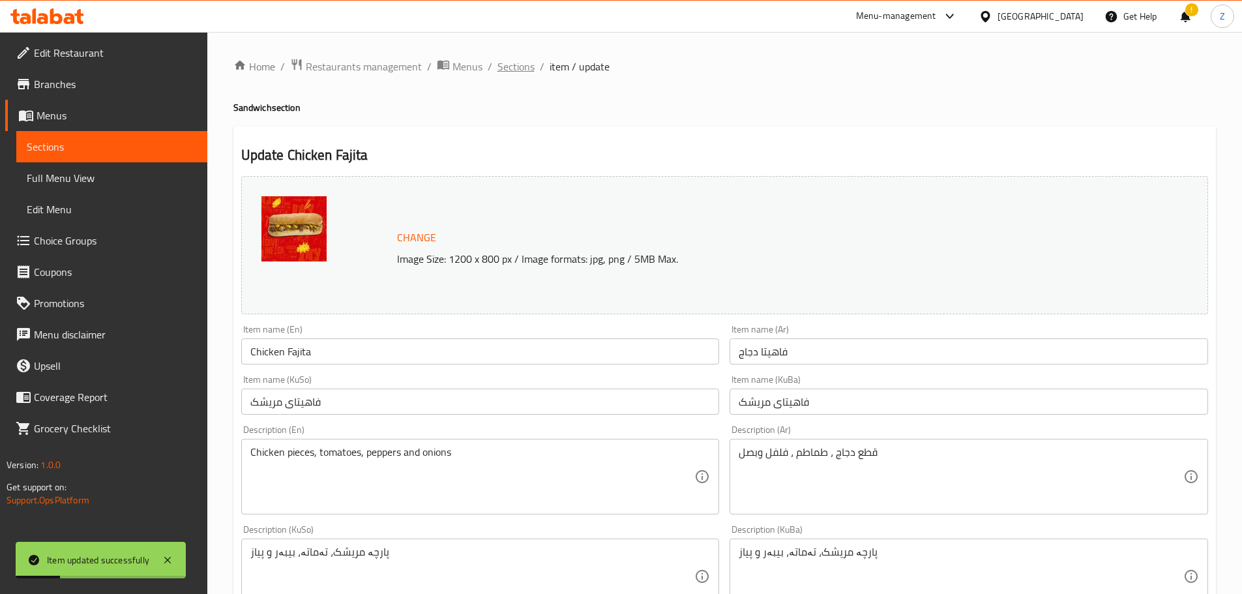
click at [530, 65] on span "Sections" at bounding box center [515, 67] width 37 height 16
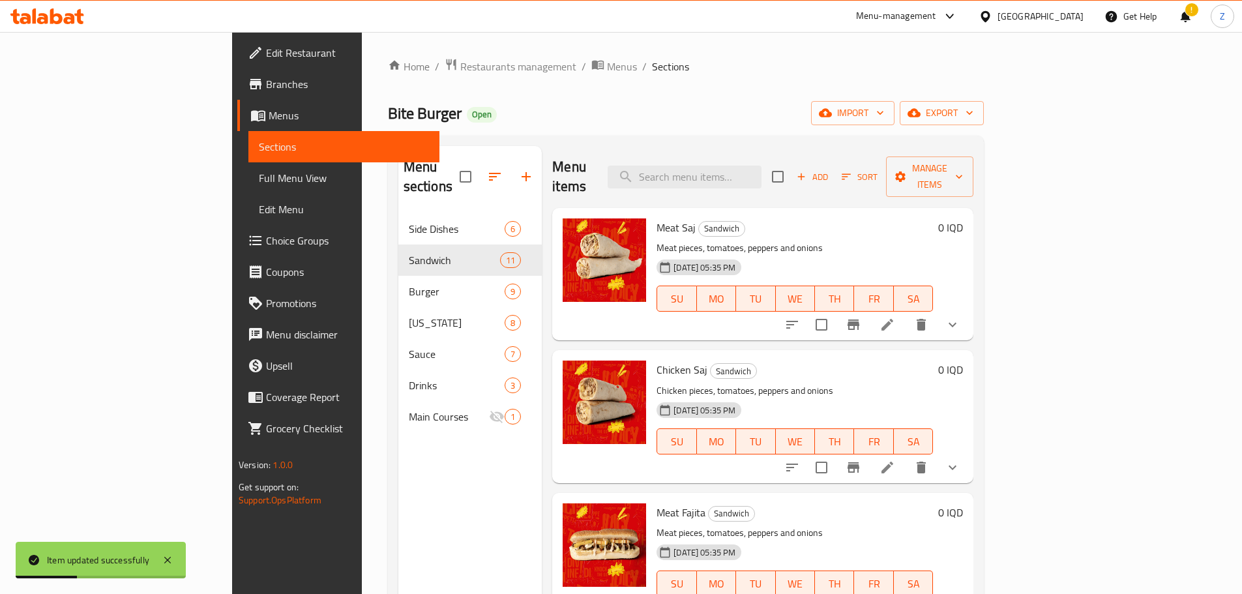
click at [652, 66] on span "Sections" at bounding box center [670, 67] width 37 height 16
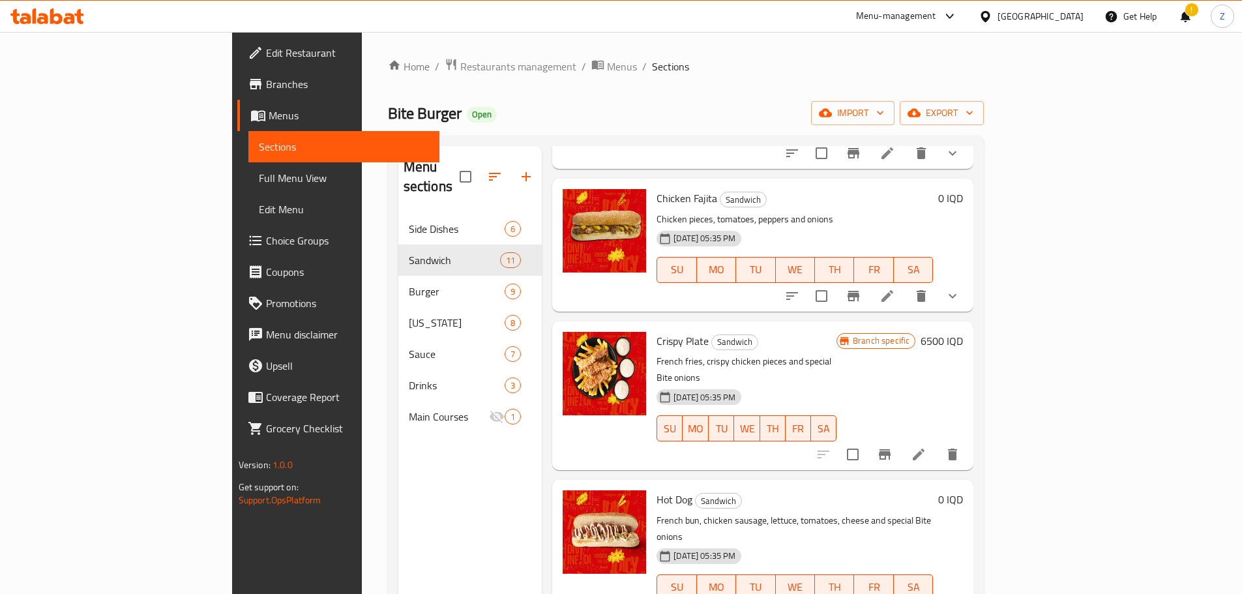
scroll to position [391, 0]
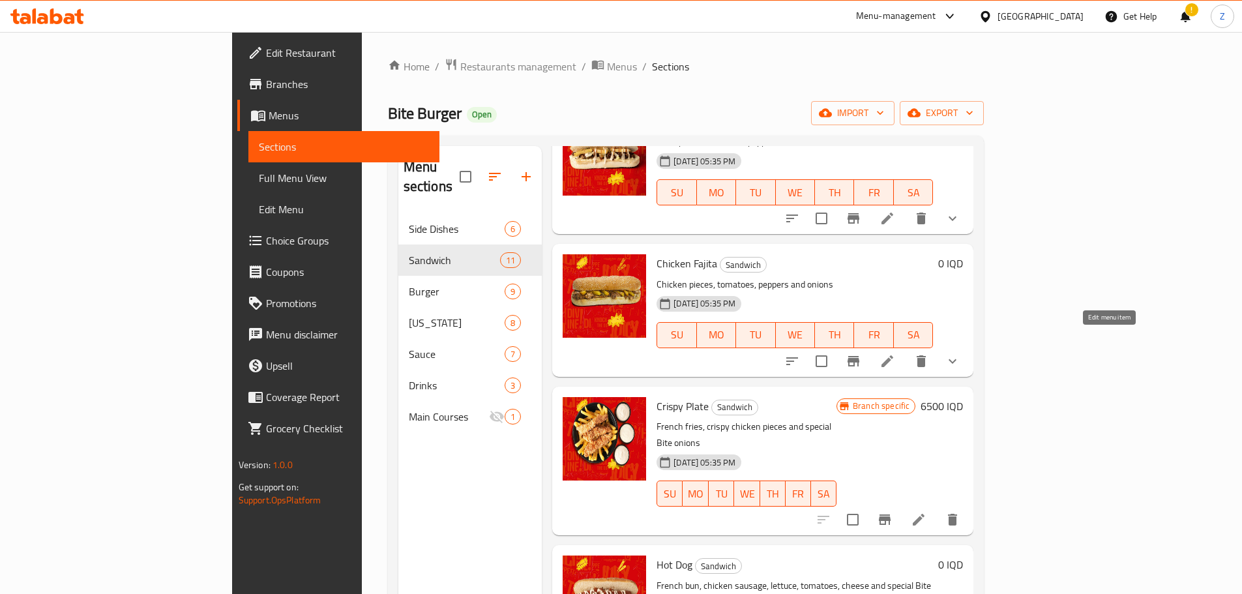
click at [895, 353] on icon at bounding box center [887, 361] width 16 height 16
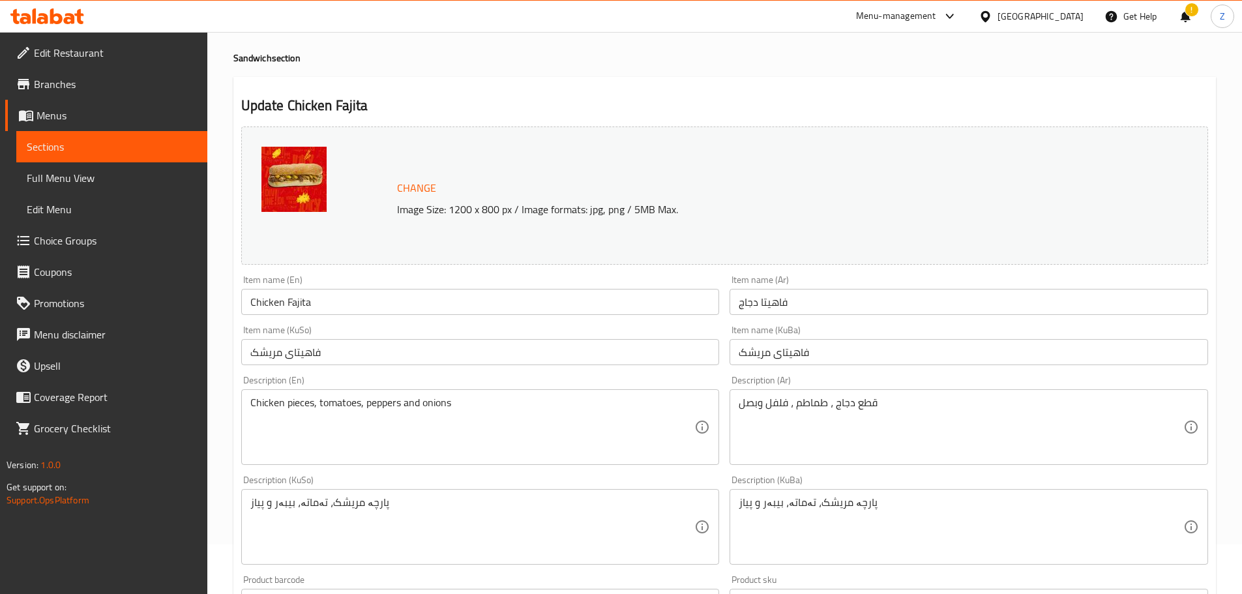
scroll to position [4, 0]
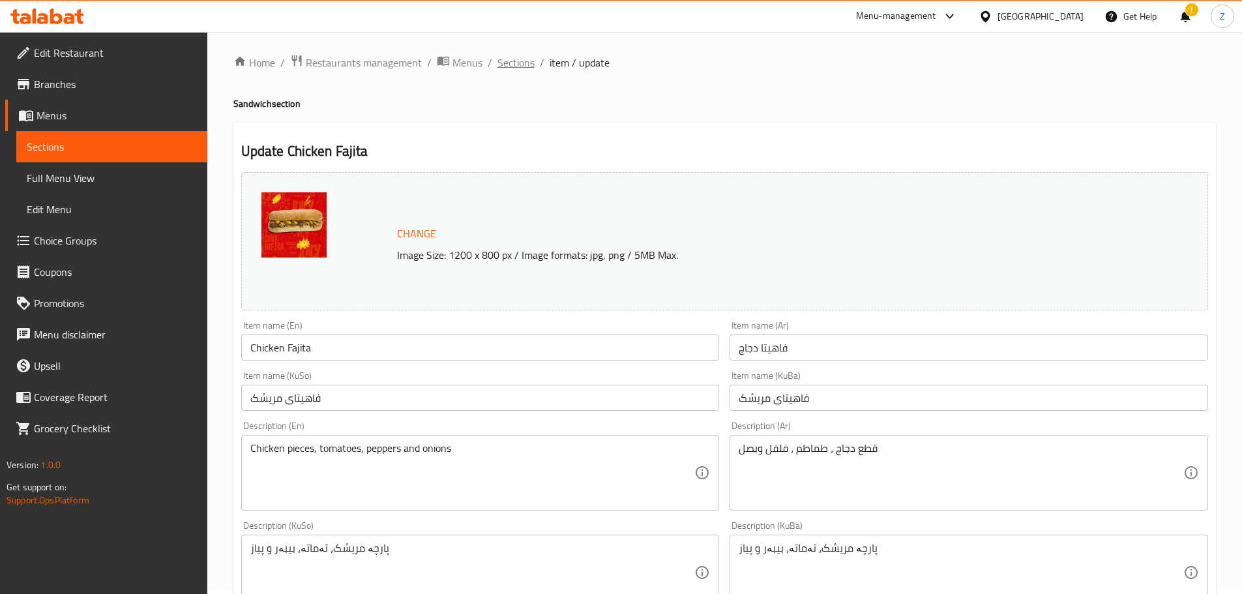
click at [525, 59] on span "Sections" at bounding box center [515, 63] width 37 height 16
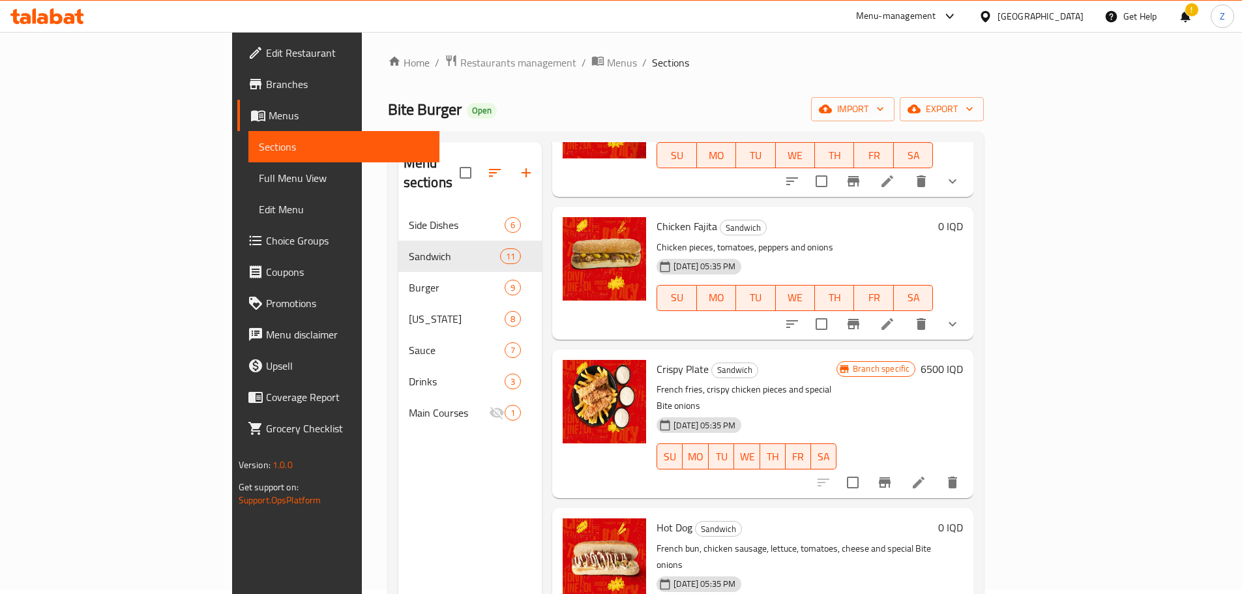
scroll to position [456, 0]
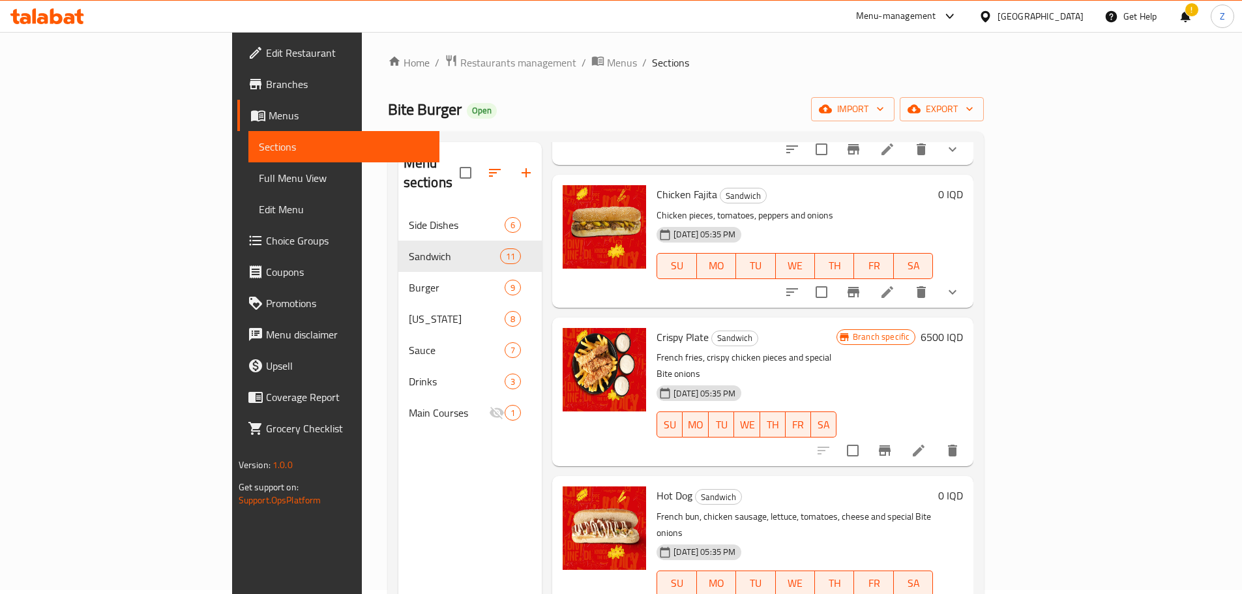
click at [937, 439] on li at bounding box center [918, 450] width 36 height 23
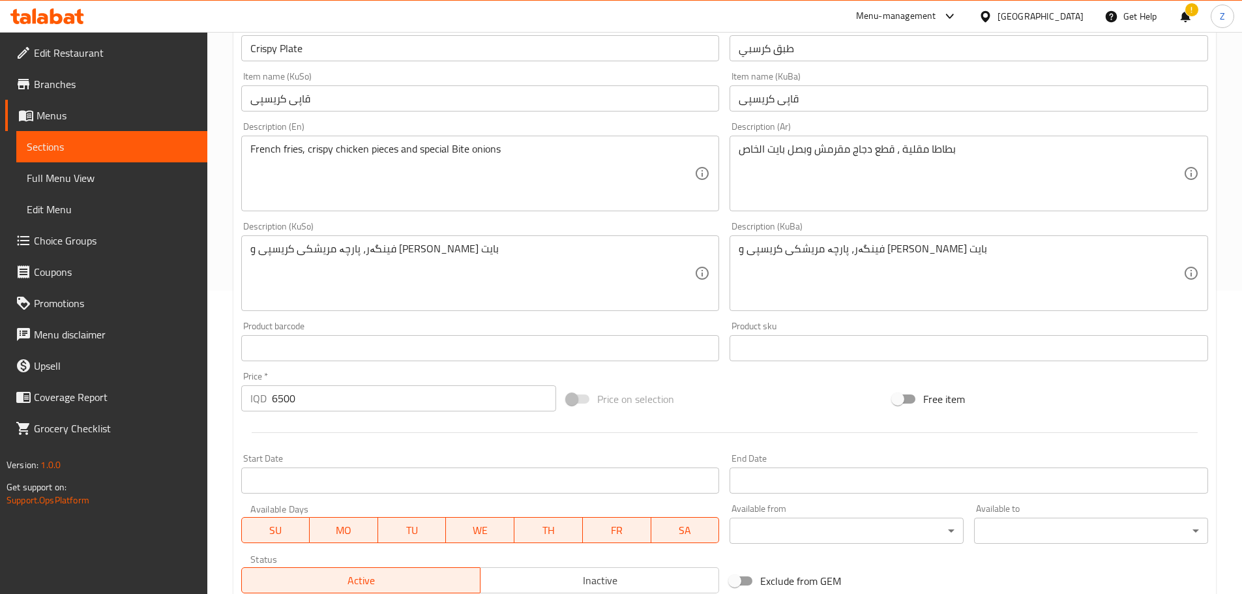
scroll to position [326, 0]
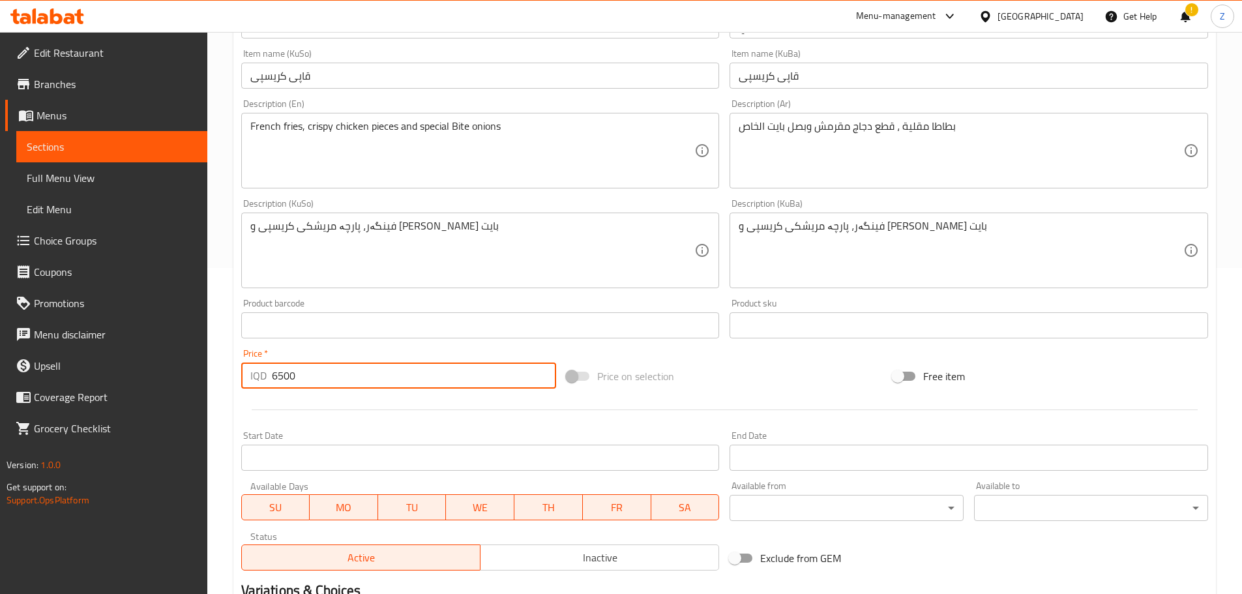
click at [282, 374] on input "6500" at bounding box center [414, 375] width 285 height 26
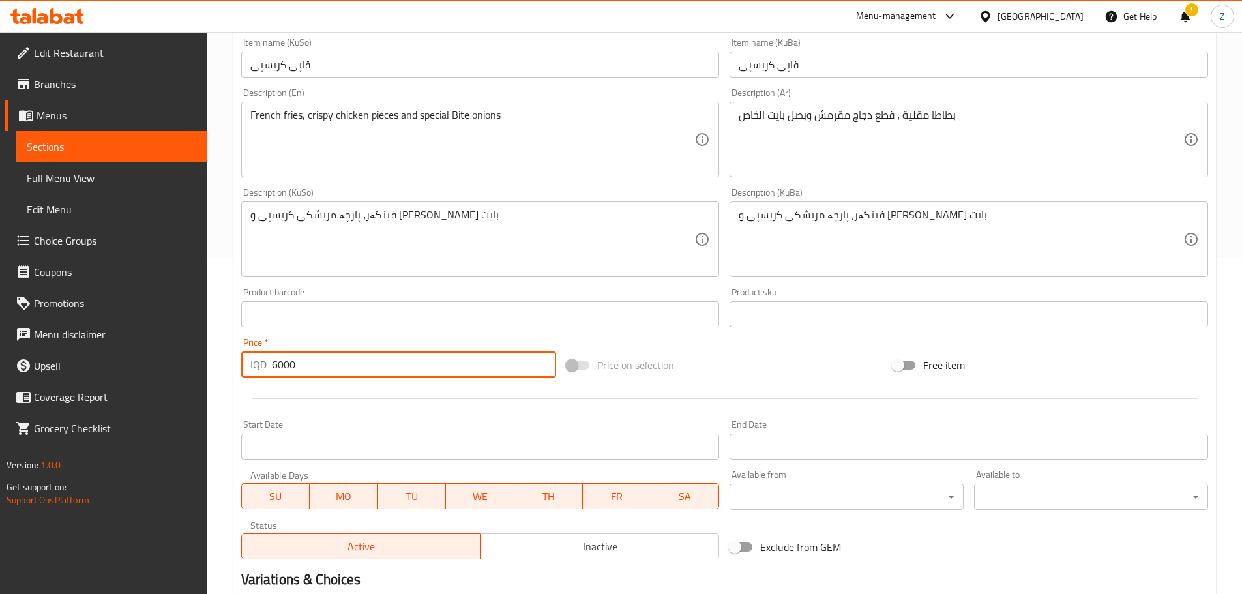
scroll to position [496, 0]
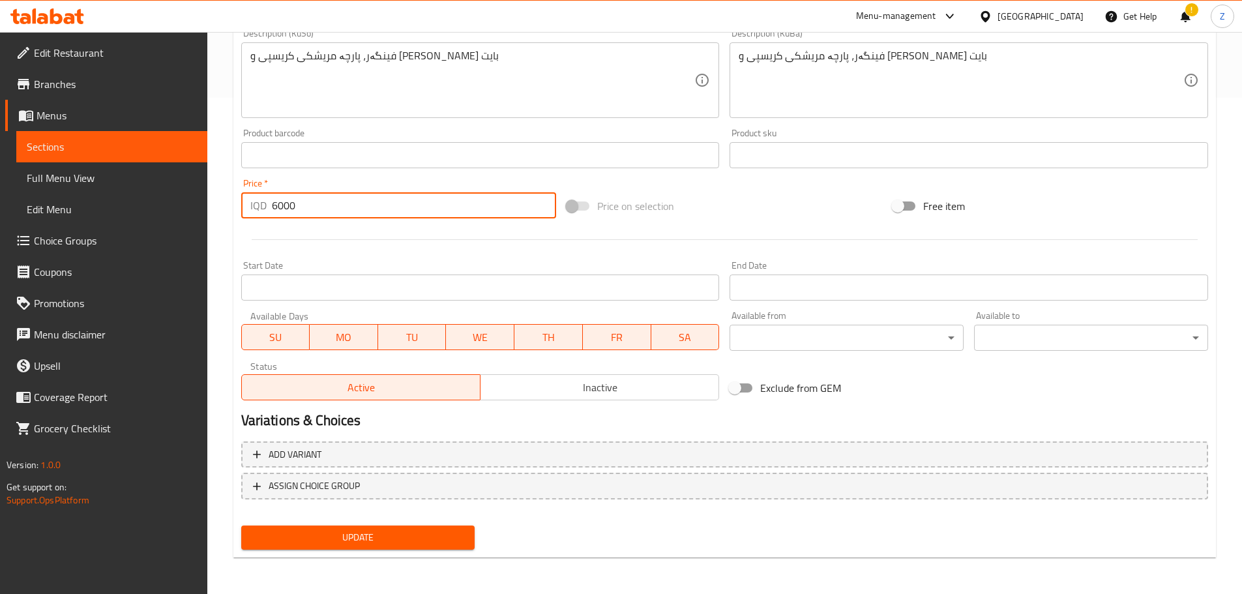
type input "6000"
click at [381, 536] on span "Update" at bounding box center [358, 537] width 213 height 16
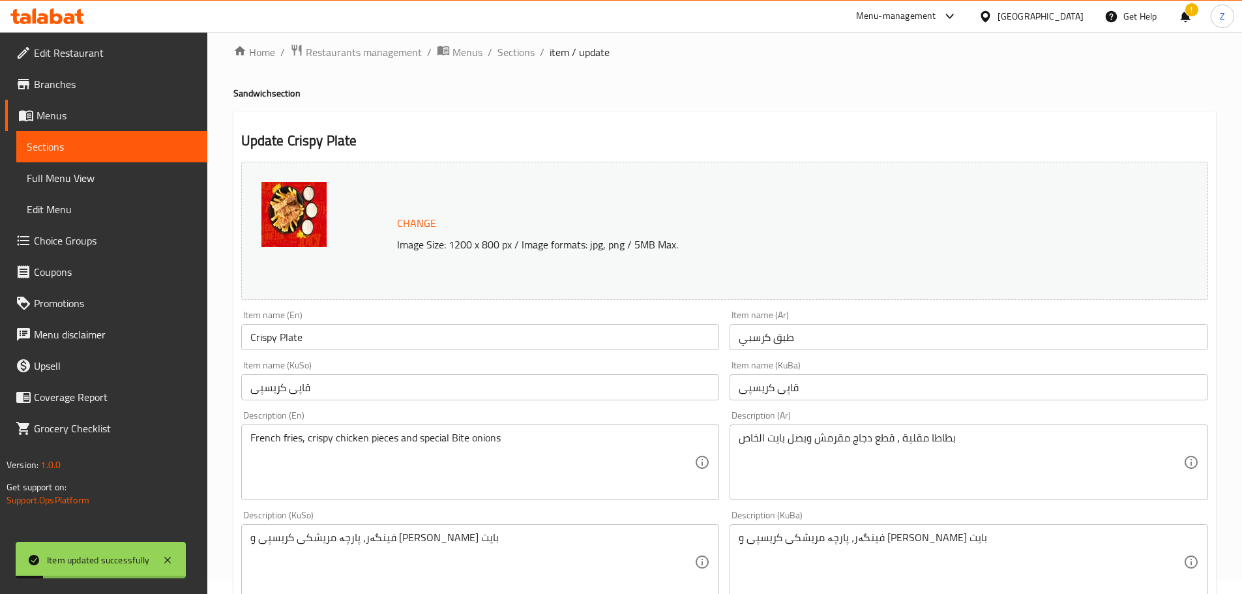
scroll to position [0, 0]
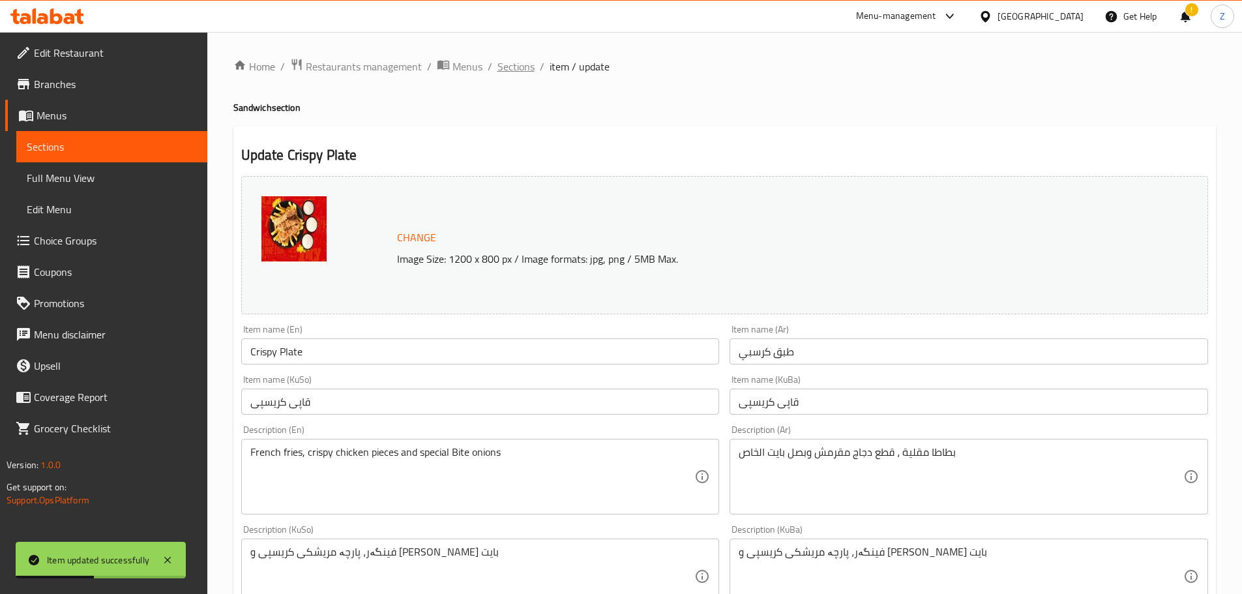
click at [527, 66] on span "Sections" at bounding box center [515, 67] width 37 height 16
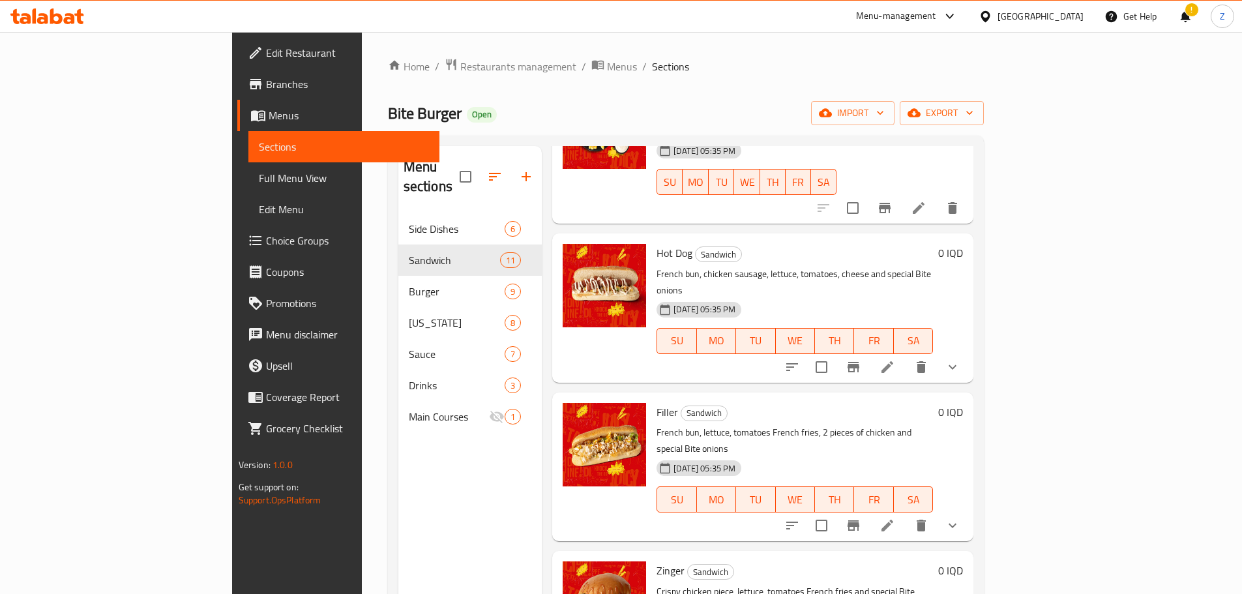
scroll to position [679, 0]
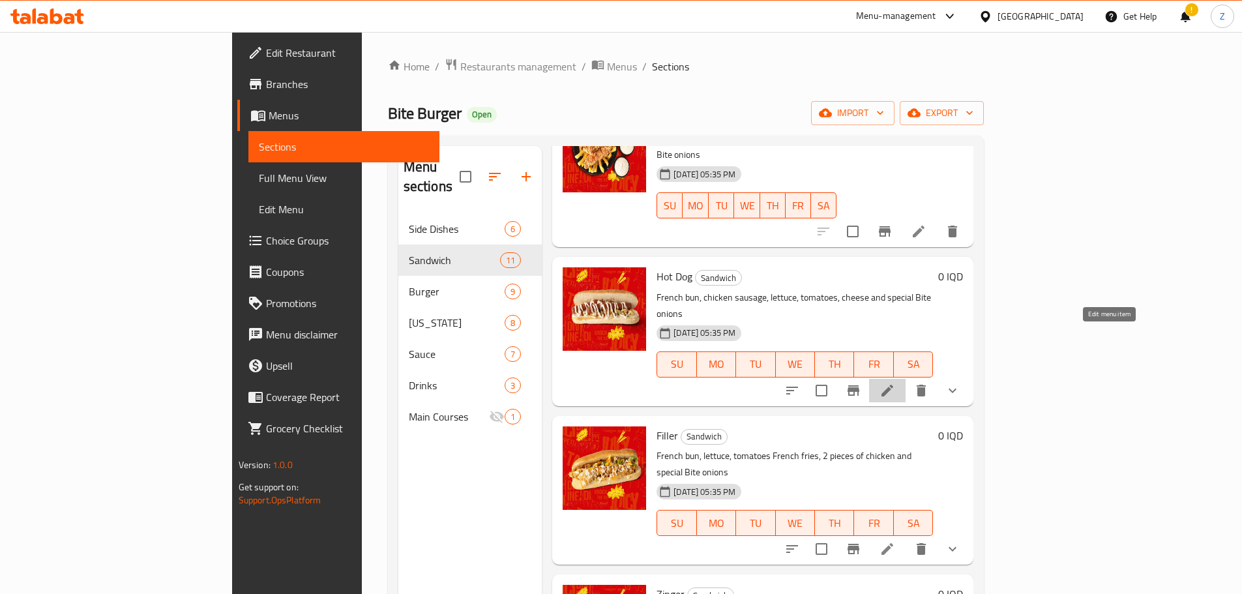
click at [895, 383] on icon at bounding box center [887, 391] width 16 height 16
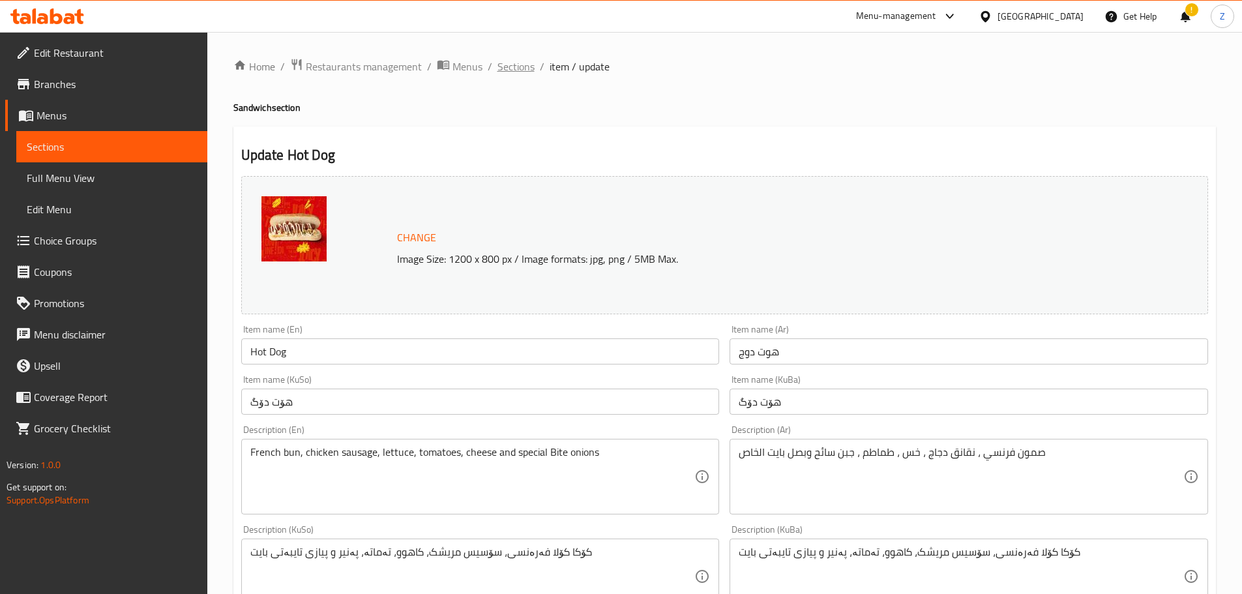
click at [508, 72] on span "Sections" at bounding box center [515, 67] width 37 height 16
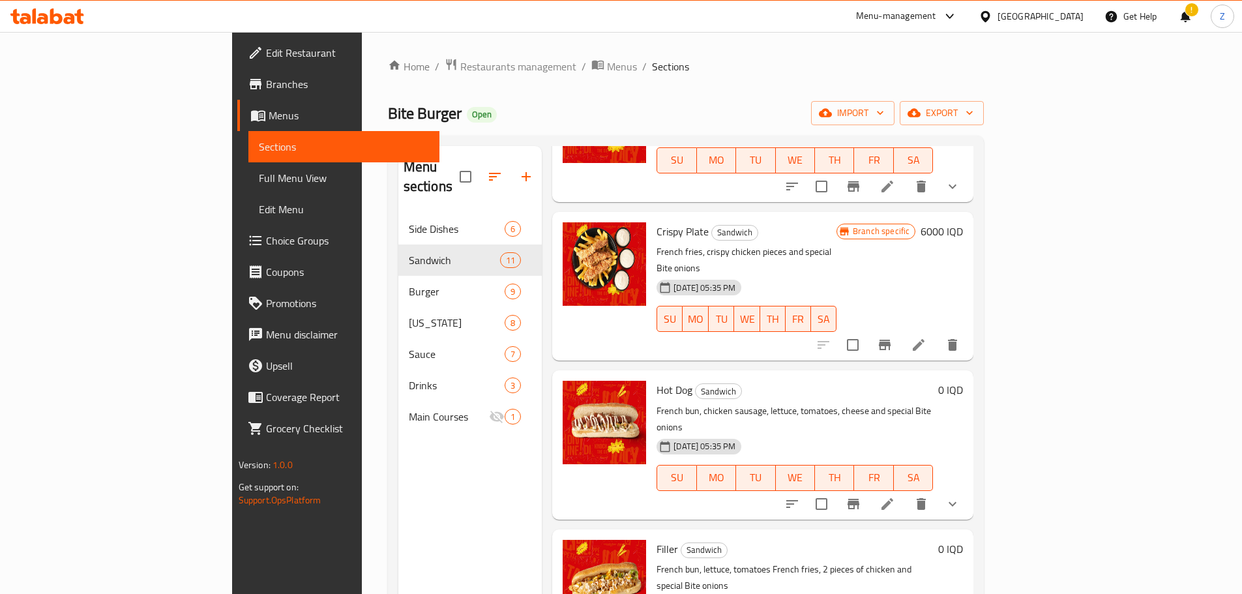
scroll to position [652, 0]
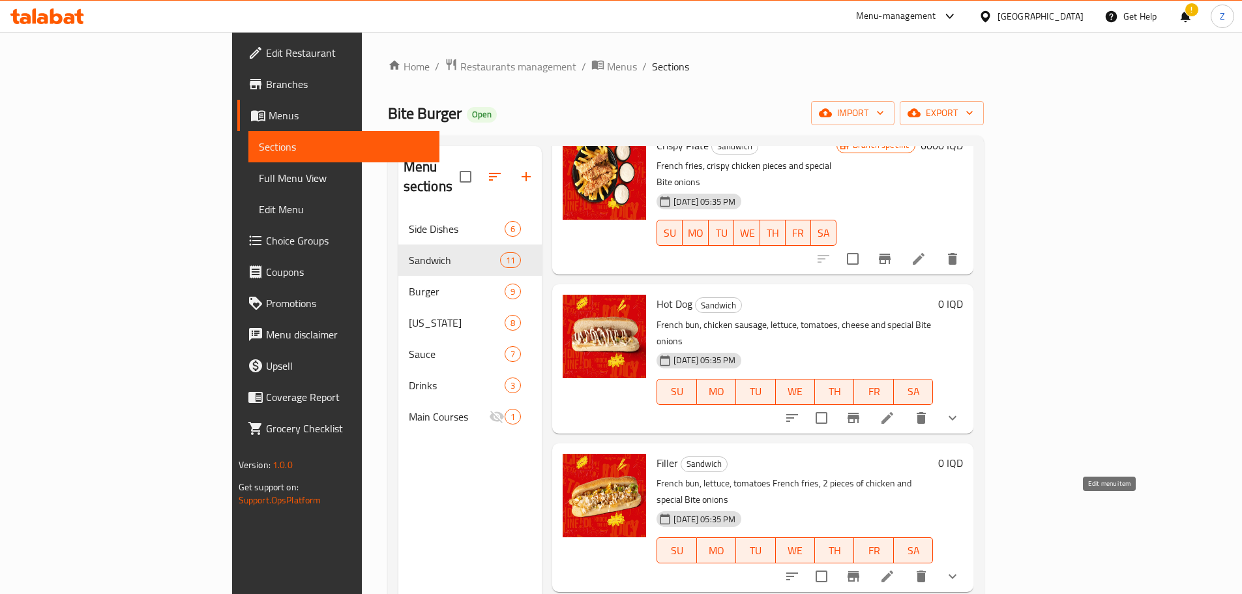
click at [895, 568] on icon at bounding box center [887, 576] width 16 height 16
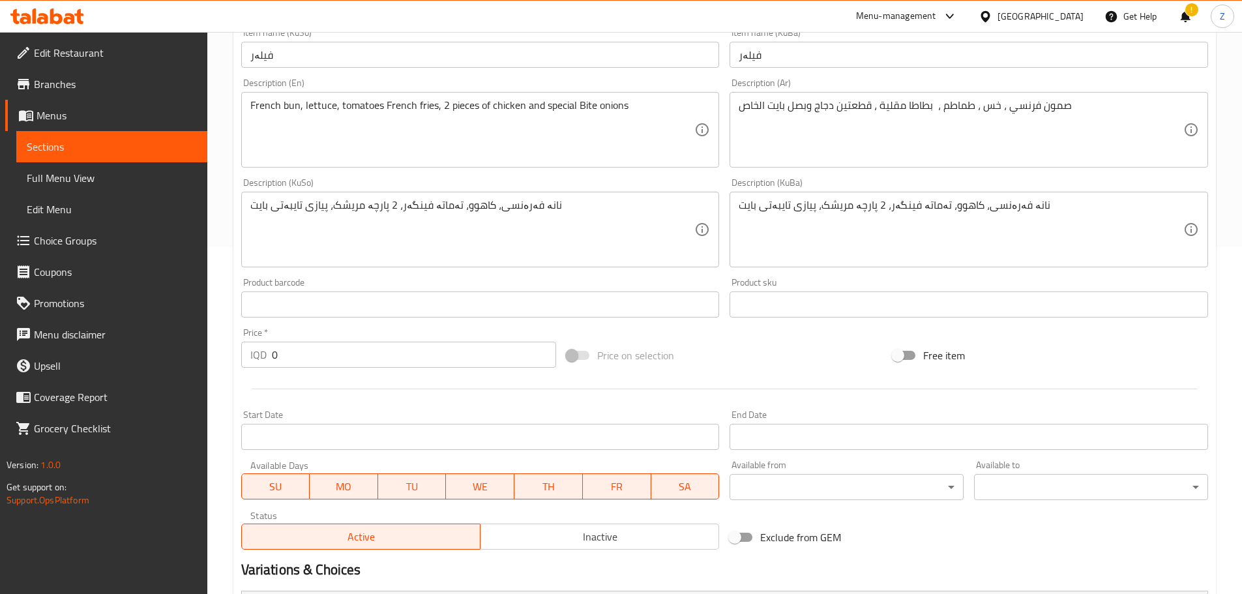
scroll to position [456, 0]
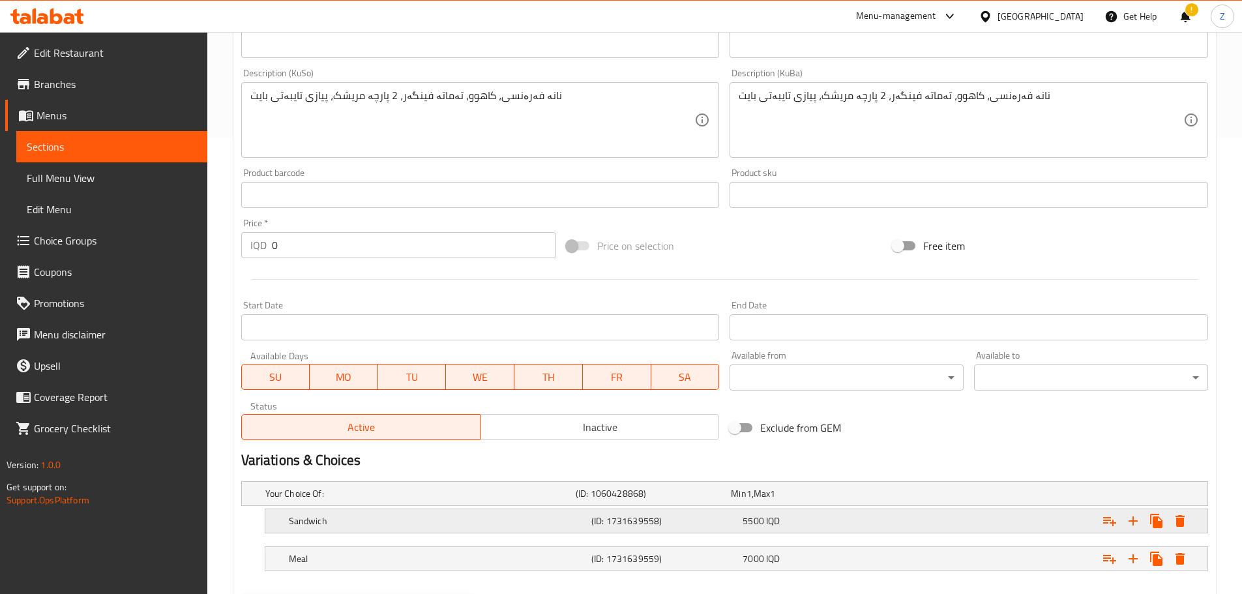
click at [781, 530] on div "Sandwich (ID: 1731639558) 5500 IQD" at bounding box center [740, 520] width 908 height 29
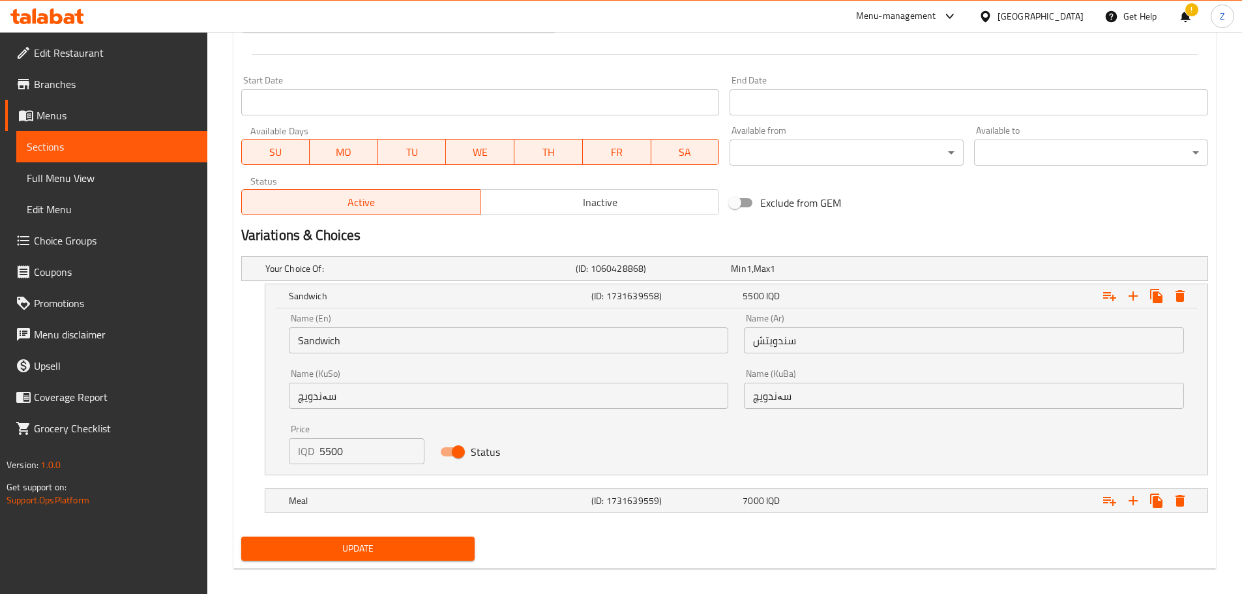
scroll to position [691, 0]
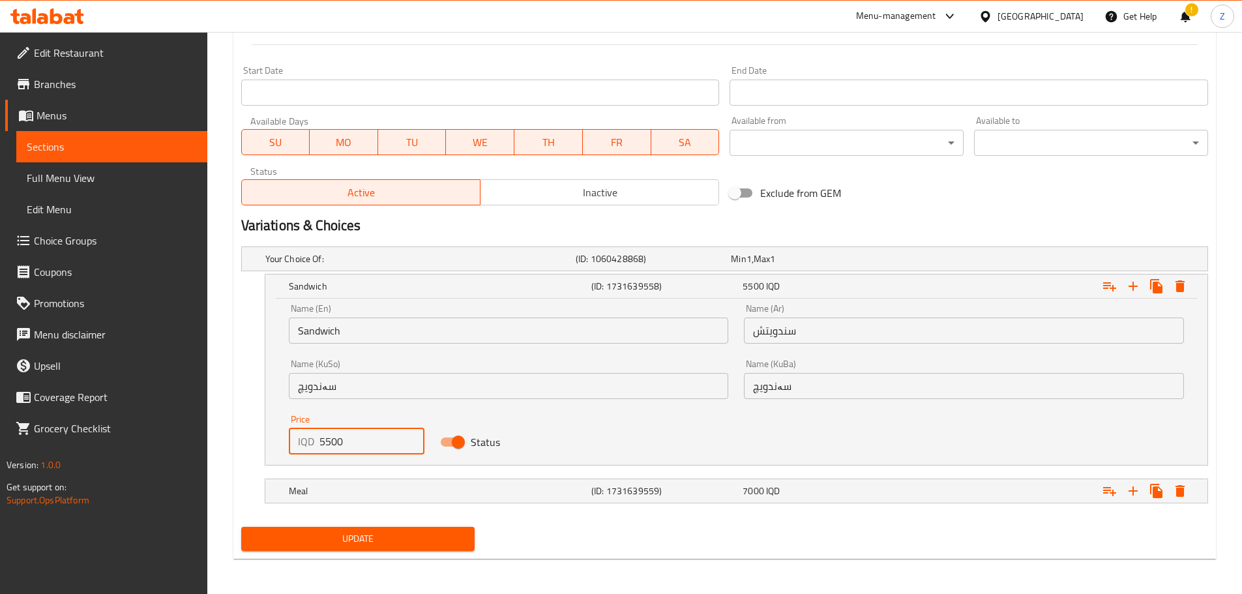
click at [366, 443] on input "5500" at bounding box center [372, 441] width 106 height 26
type input "6000"
click at [460, 491] on h5 "Meal" at bounding box center [437, 490] width 297 height 13
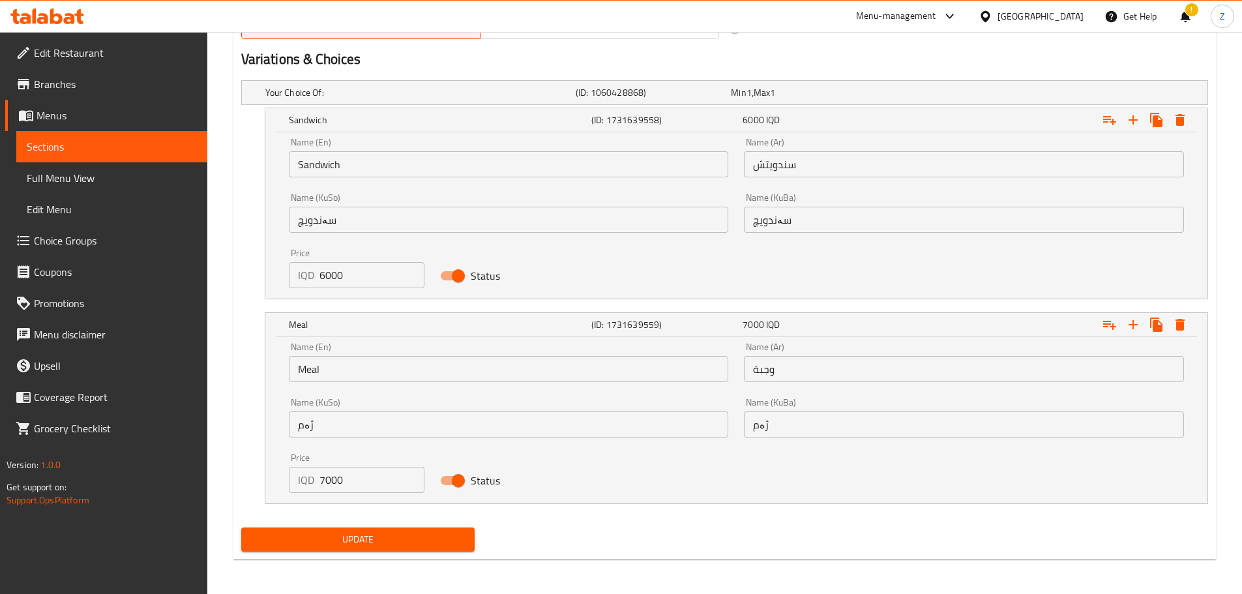
scroll to position [859, 0]
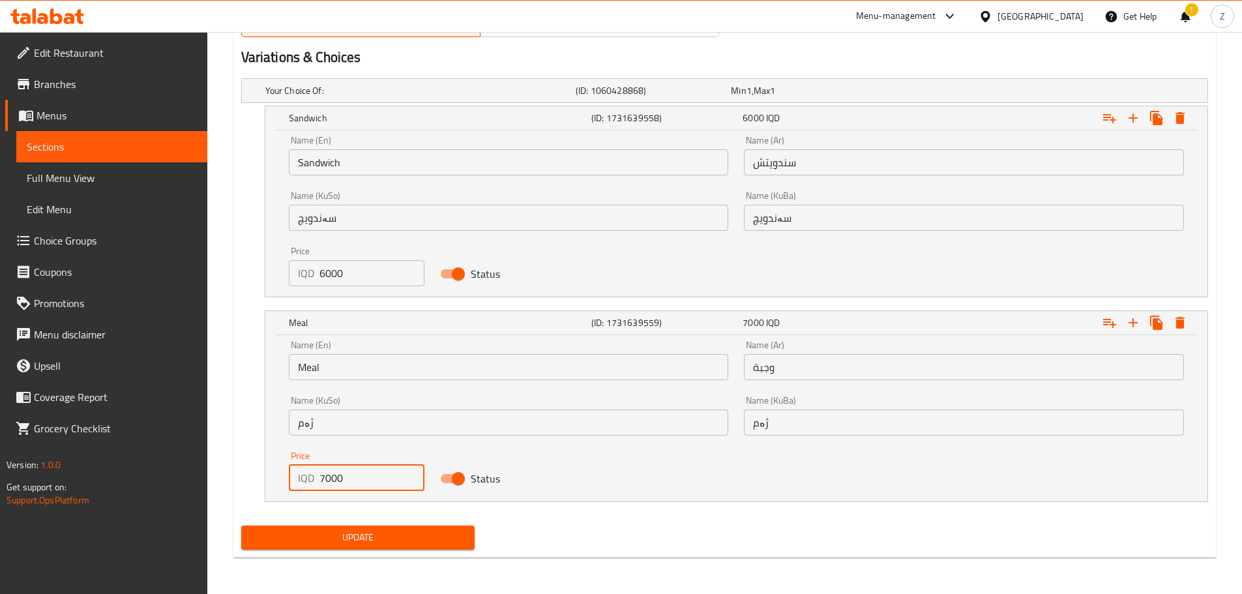
click at [325, 476] on input "7000" at bounding box center [372, 478] width 106 height 26
type input "7500"
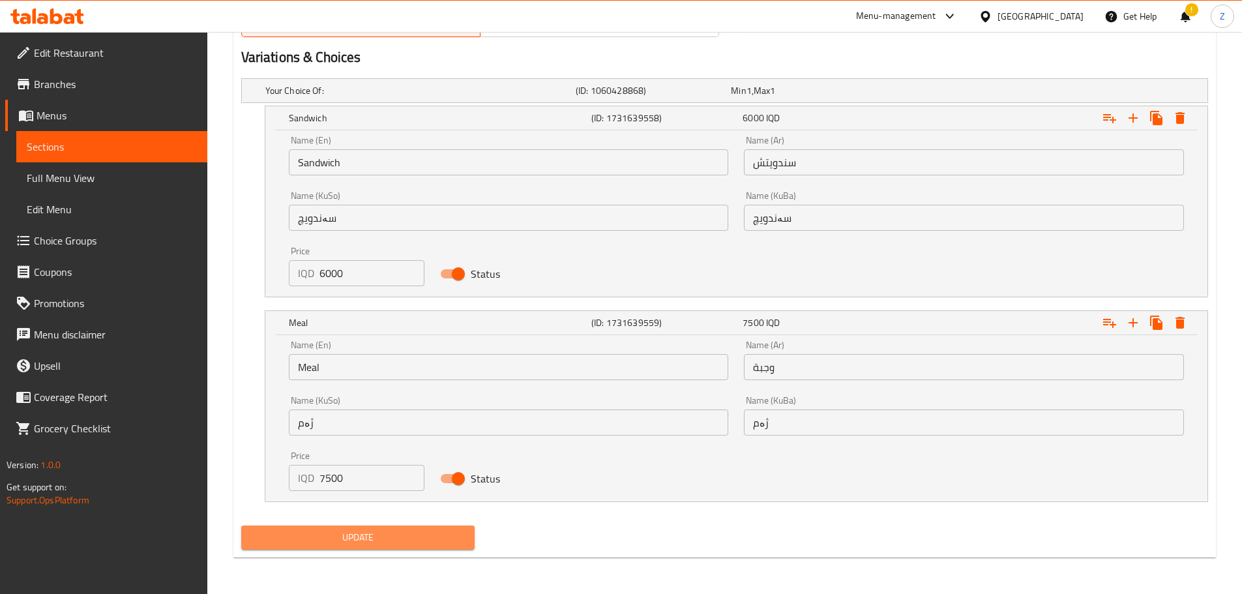
click at [364, 527] on button "Update" at bounding box center [358, 537] width 234 height 24
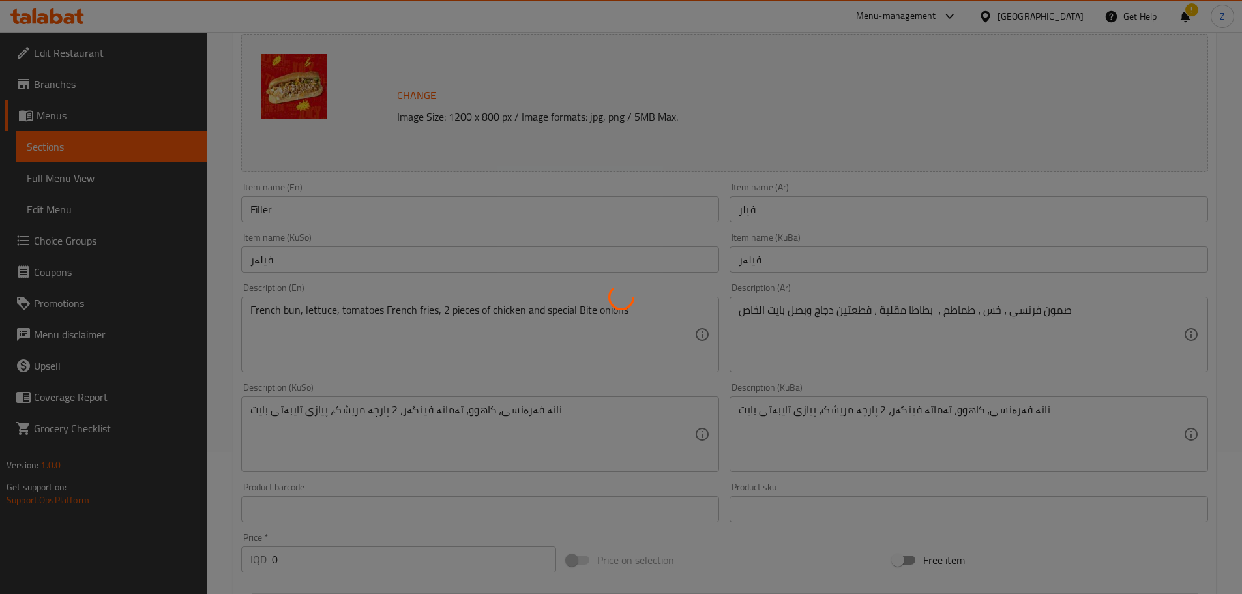
scroll to position [0, 0]
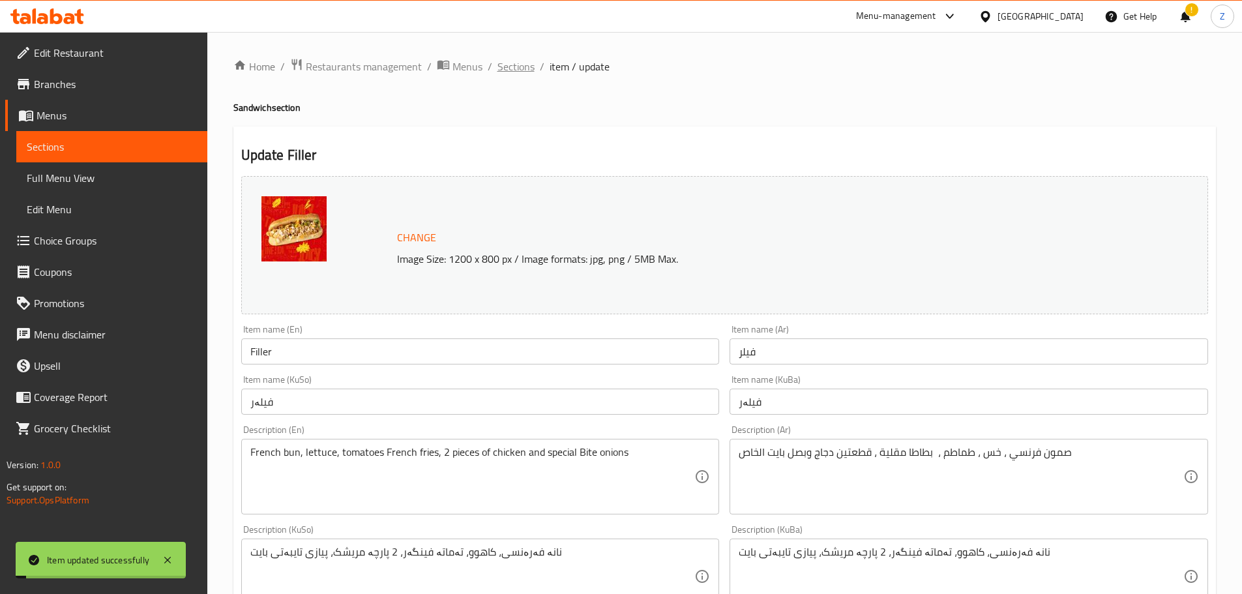
click at [513, 65] on span "Sections" at bounding box center [515, 67] width 37 height 16
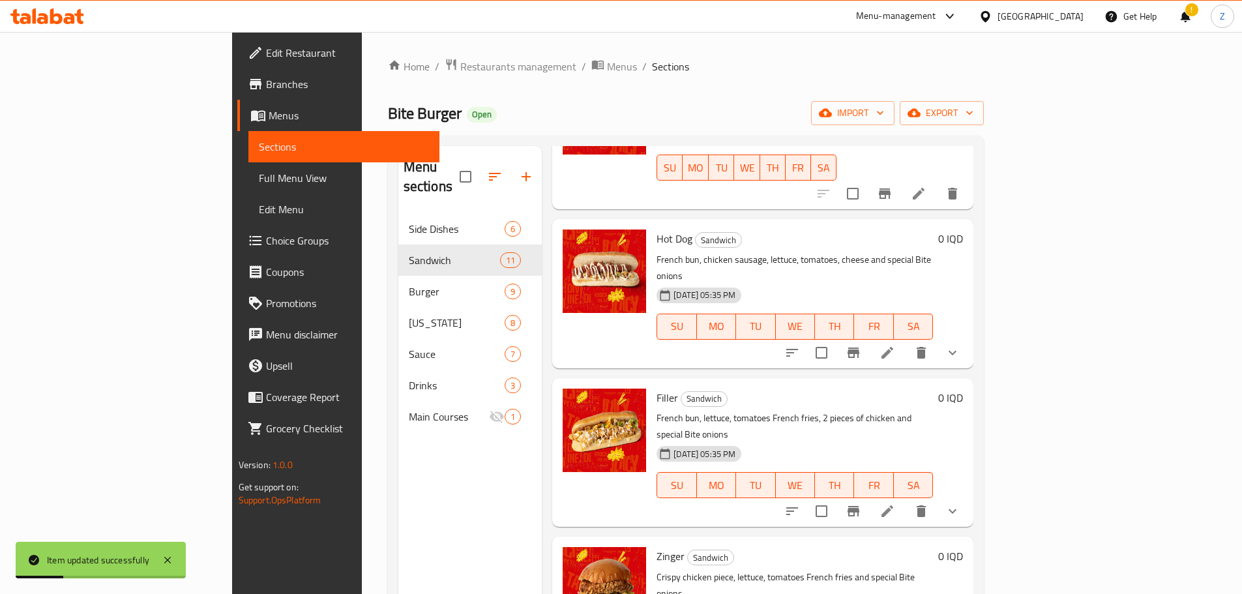
scroll to position [847, 0]
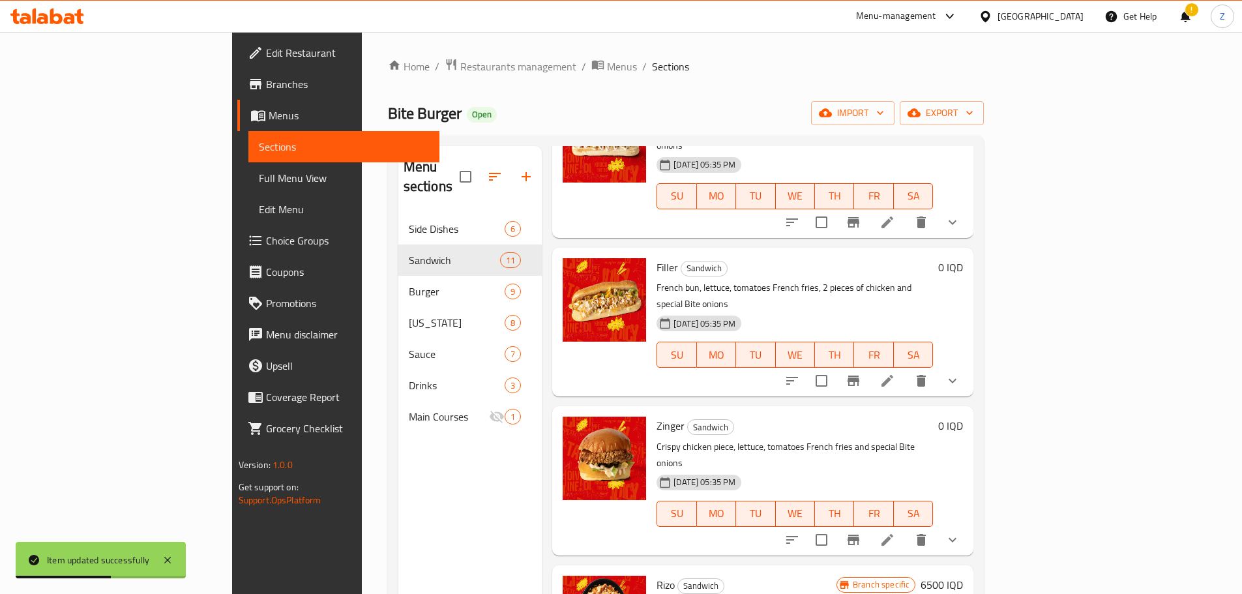
click at [905, 528] on li at bounding box center [887, 539] width 36 height 23
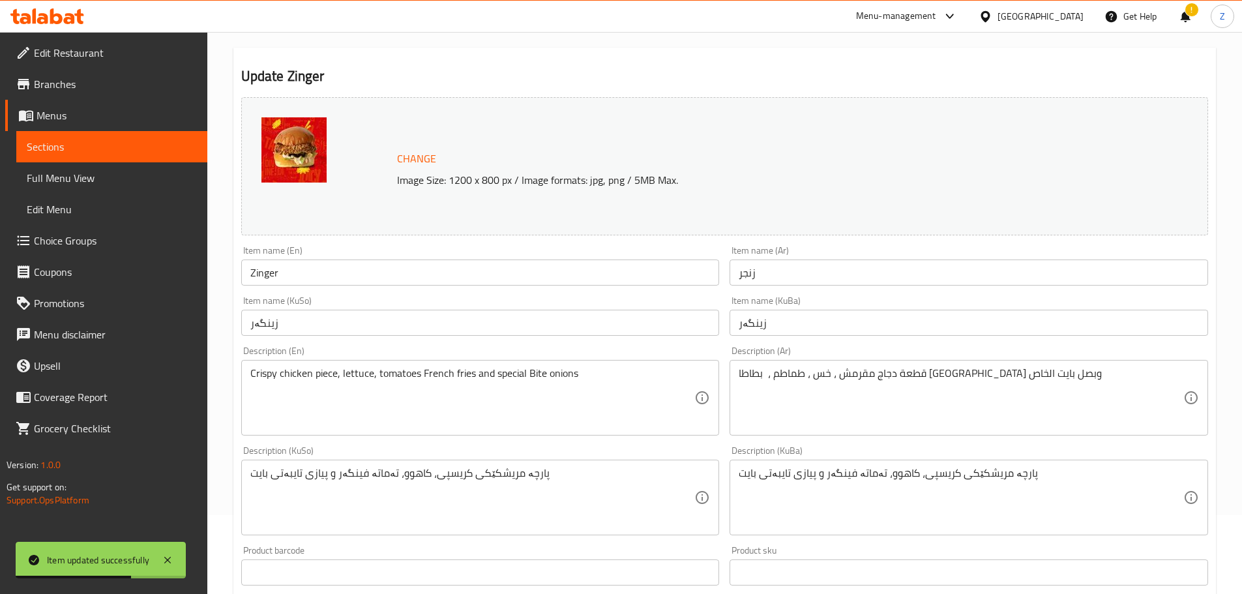
scroll to position [261, 0]
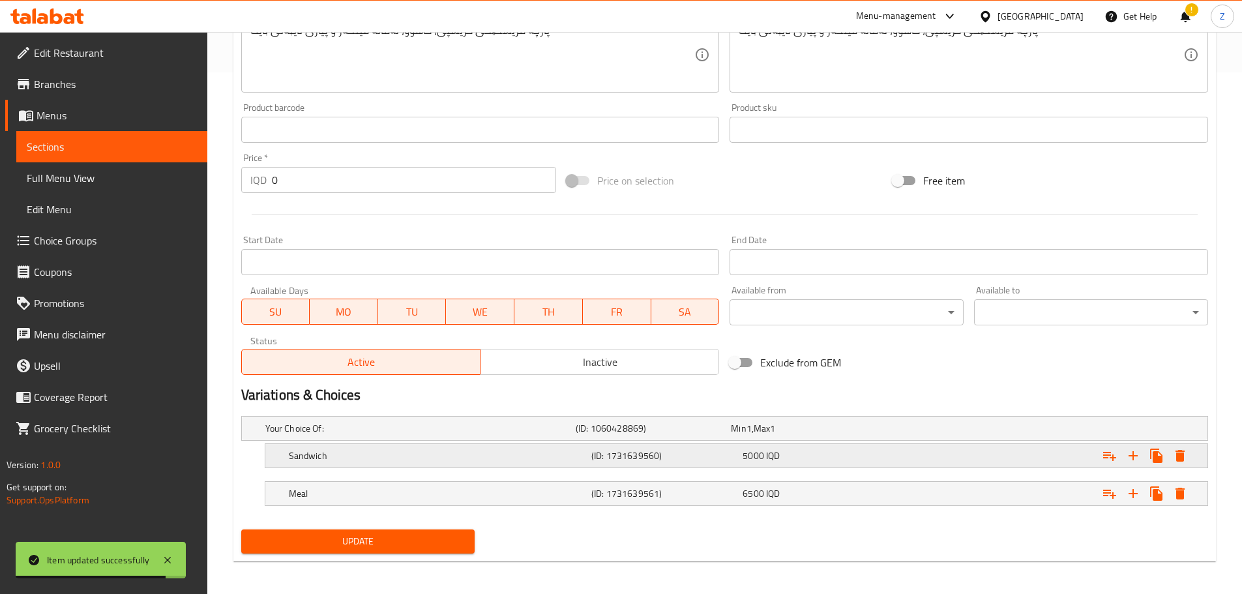
click at [710, 463] on div "(ID: 1731639560)" at bounding box center [664, 455] width 151 height 18
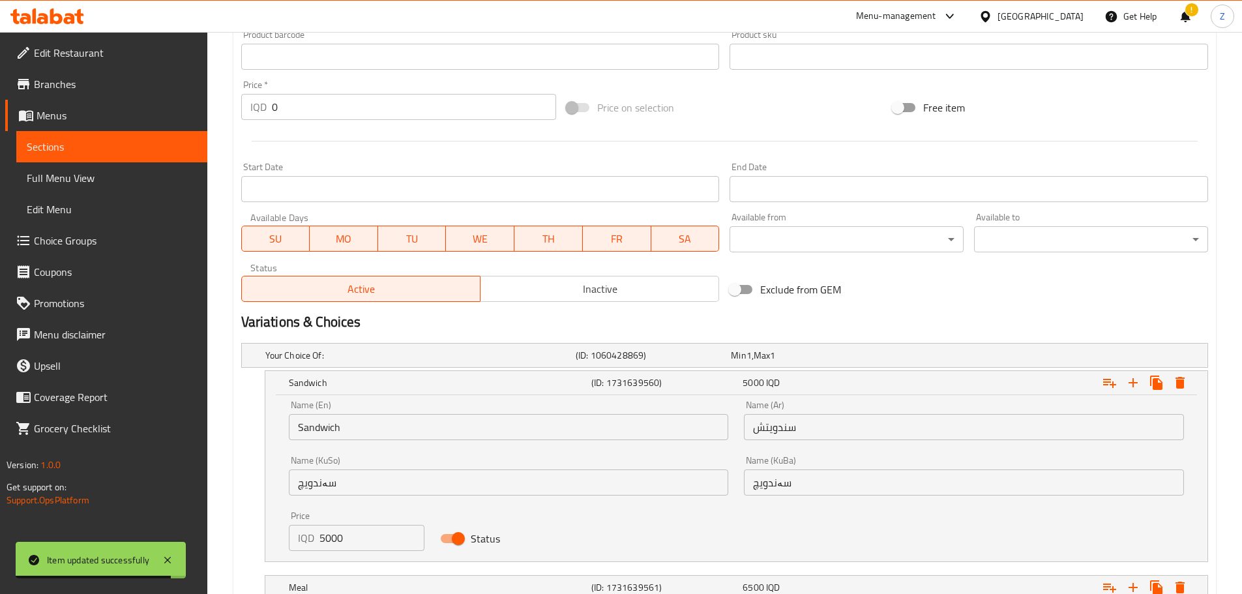
scroll to position [673, 0]
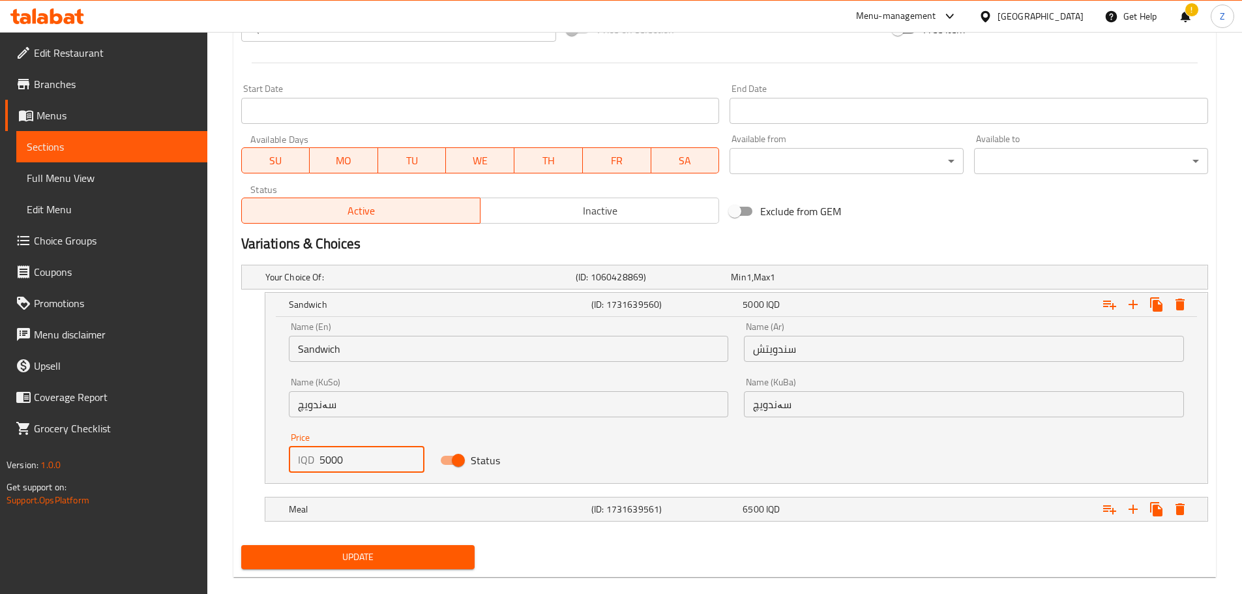
click at [325, 460] on input "5000" at bounding box center [372, 459] width 106 height 26
type input "5500"
click at [391, 506] on h5 "Meal" at bounding box center [437, 508] width 297 height 13
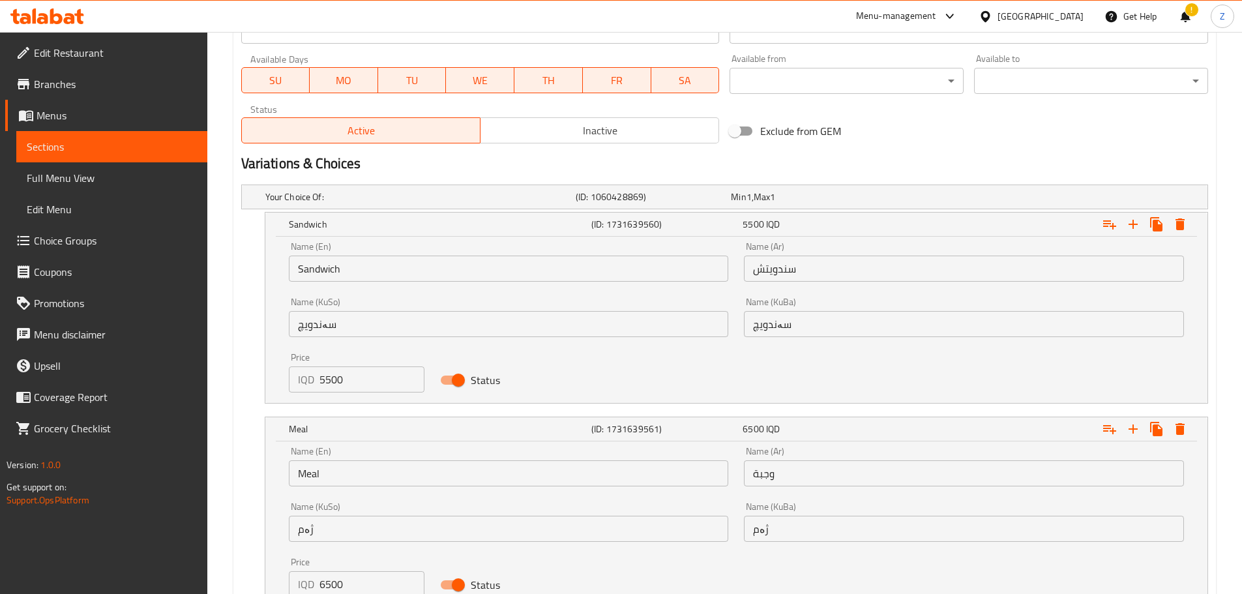
scroll to position [845, 0]
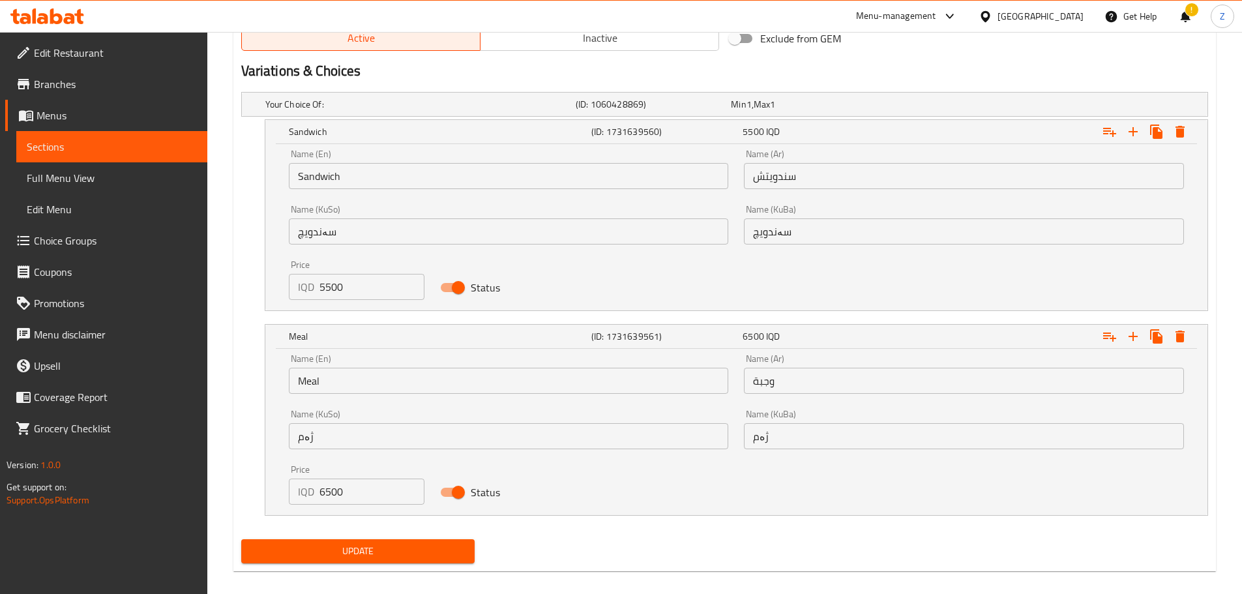
click at [362, 502] on input "6500" at bounding box center [372, 491] width 106 height 26
type input "7000"
click at [401, 546] on span "Update" at bounding box center [358, 551] width 213 height 16
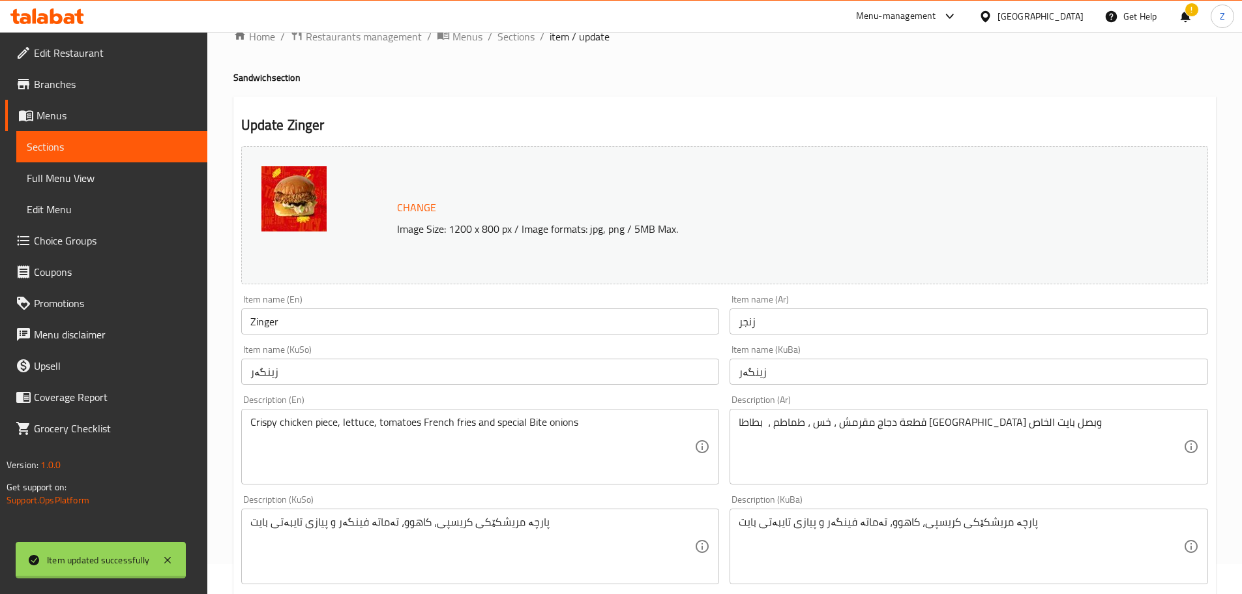
scroll to position [0, 0]
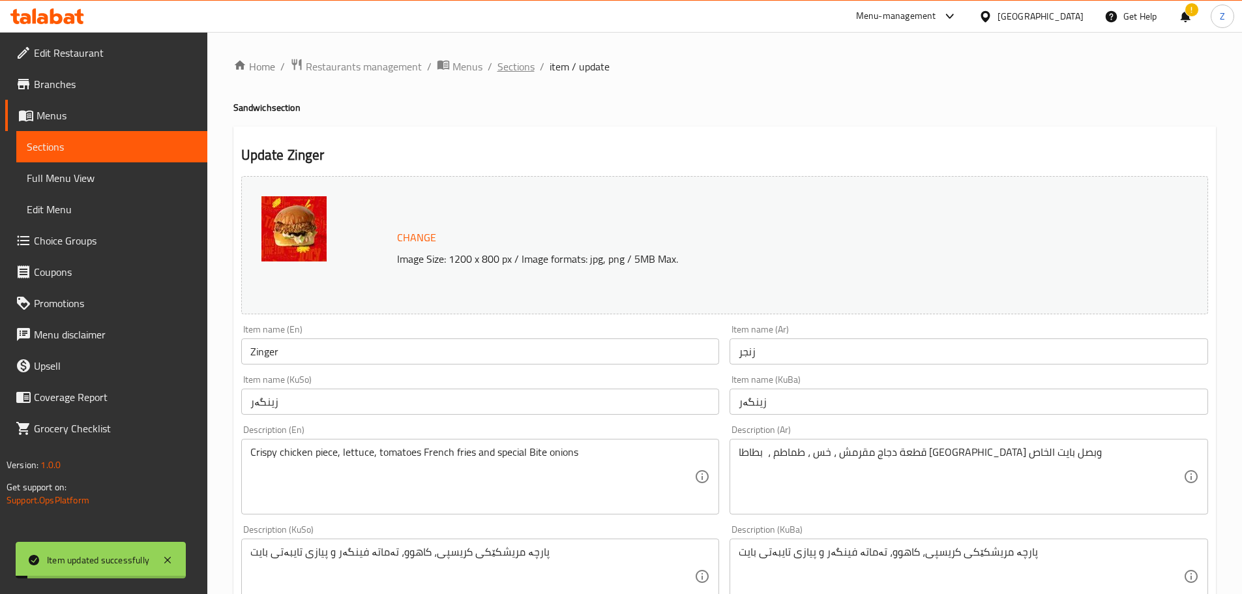
click at [506, 65] on span "Sections" at bounding box center [515, 67] width 37 height 16
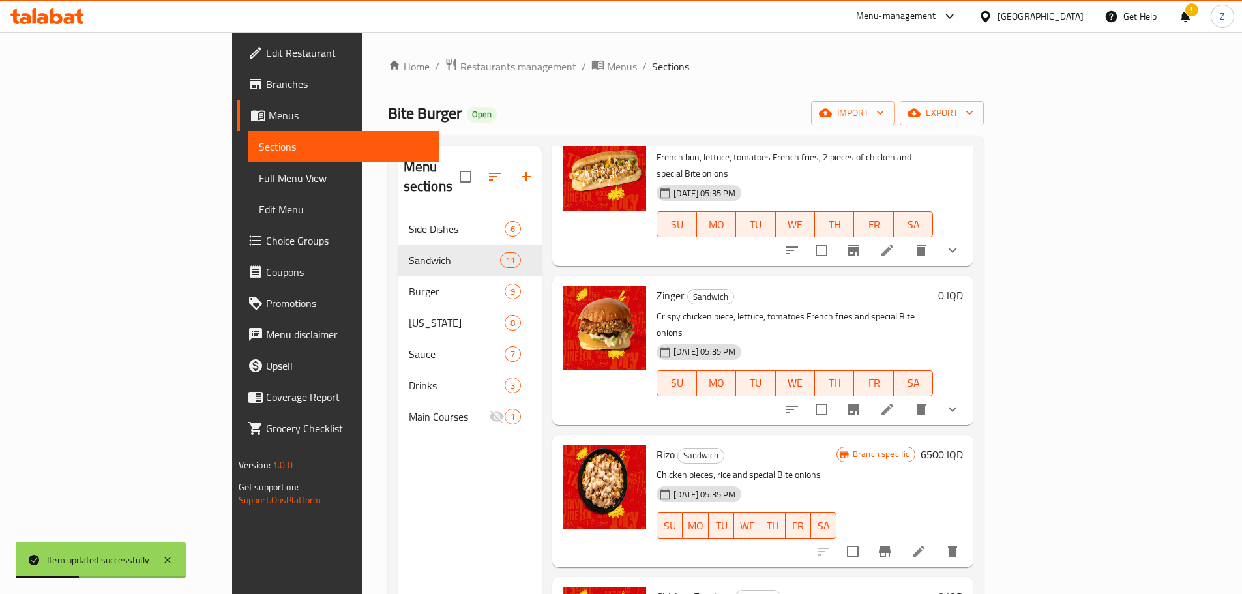
scroll to position [1005, 0]
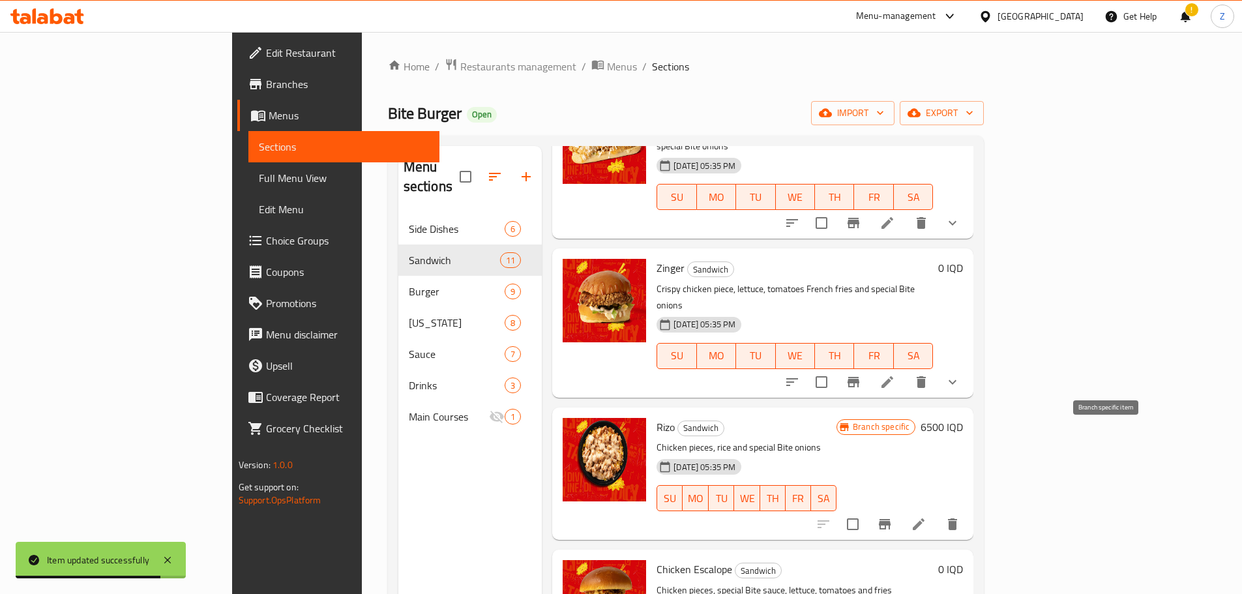
click at [900, 508] on button "Branch-specific-item" at bounding box center [884, 523] width 31 height 31
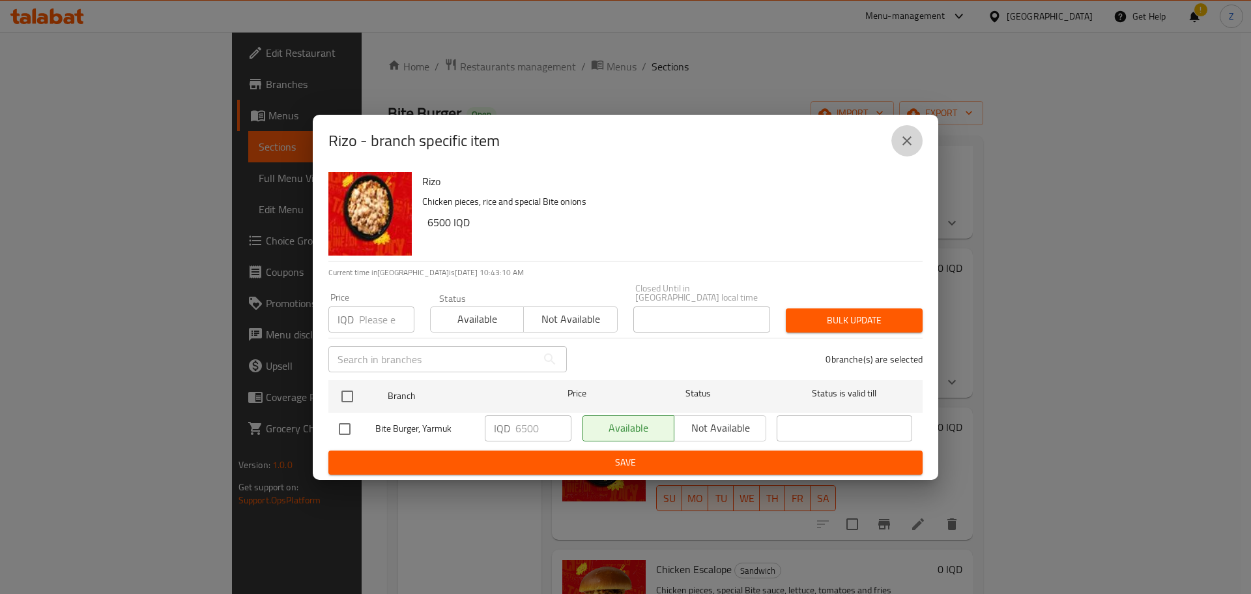
click at [899, 138] on button "close" at bounding box center [907, 140] width 31 height 31
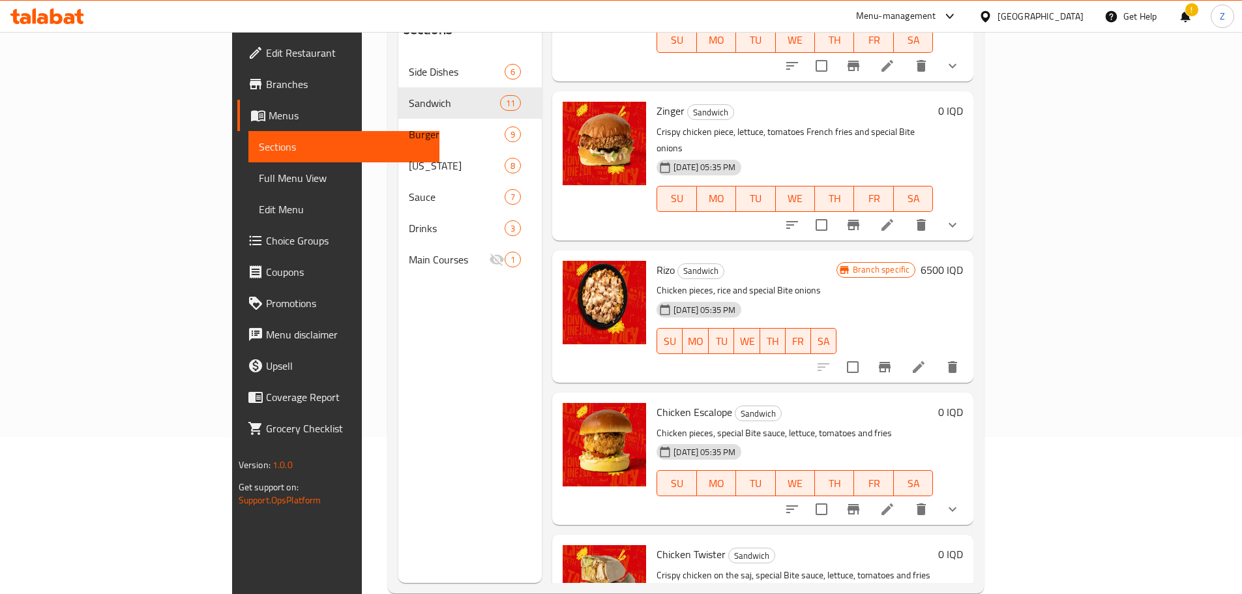
scroll to position [182, 0]
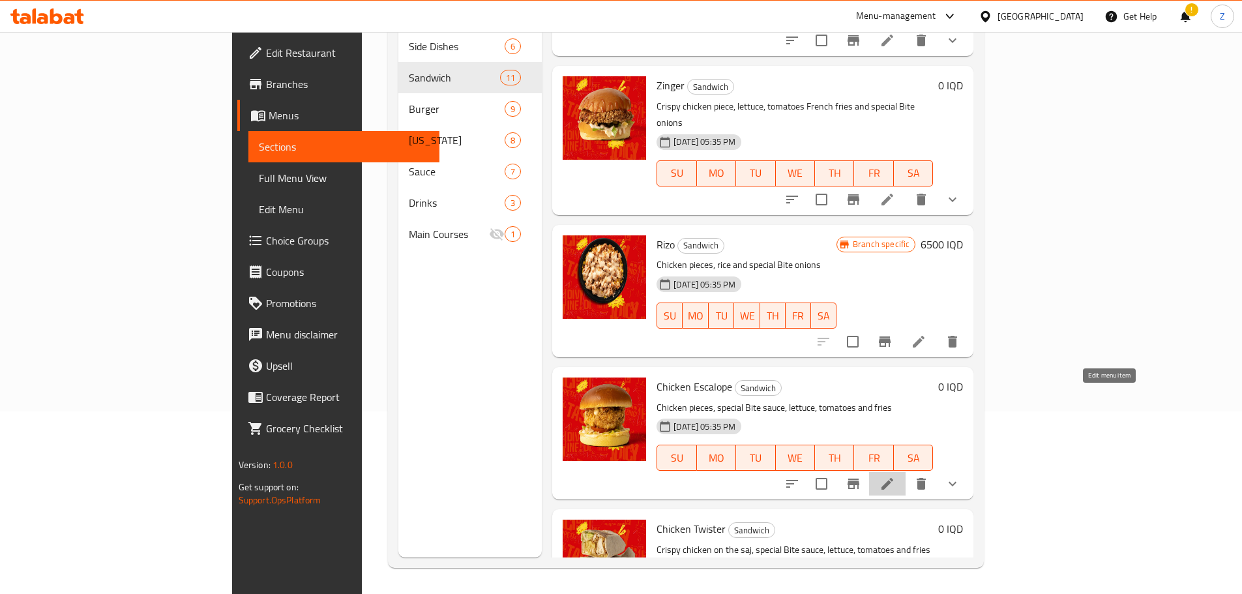
click at [895, 476] on icon at bounding box center [887, 484] width 16 height 16
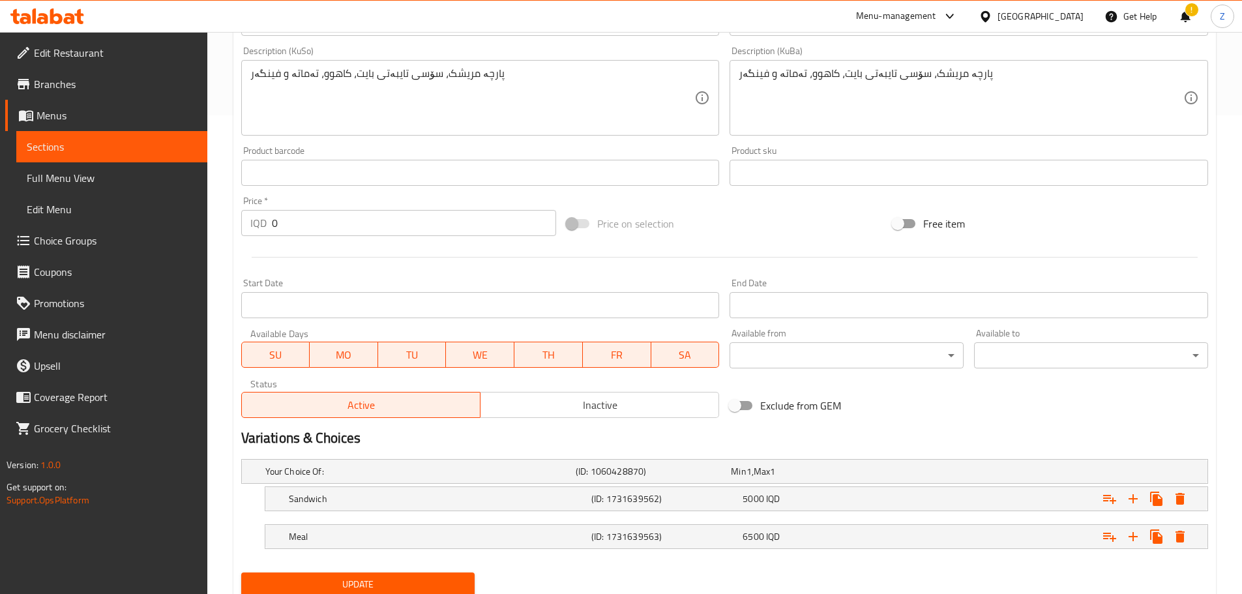
scroll to position [525, 0]
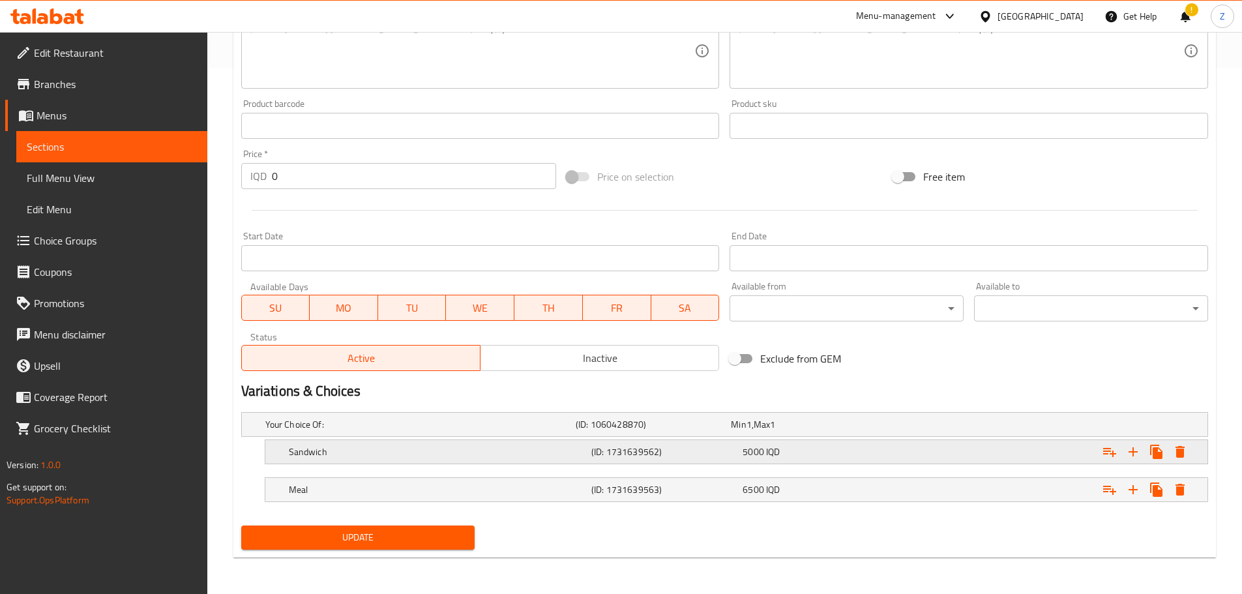
click at [779, 452] on span "IQD" at bounding box center [773, 451] width 14 height 17
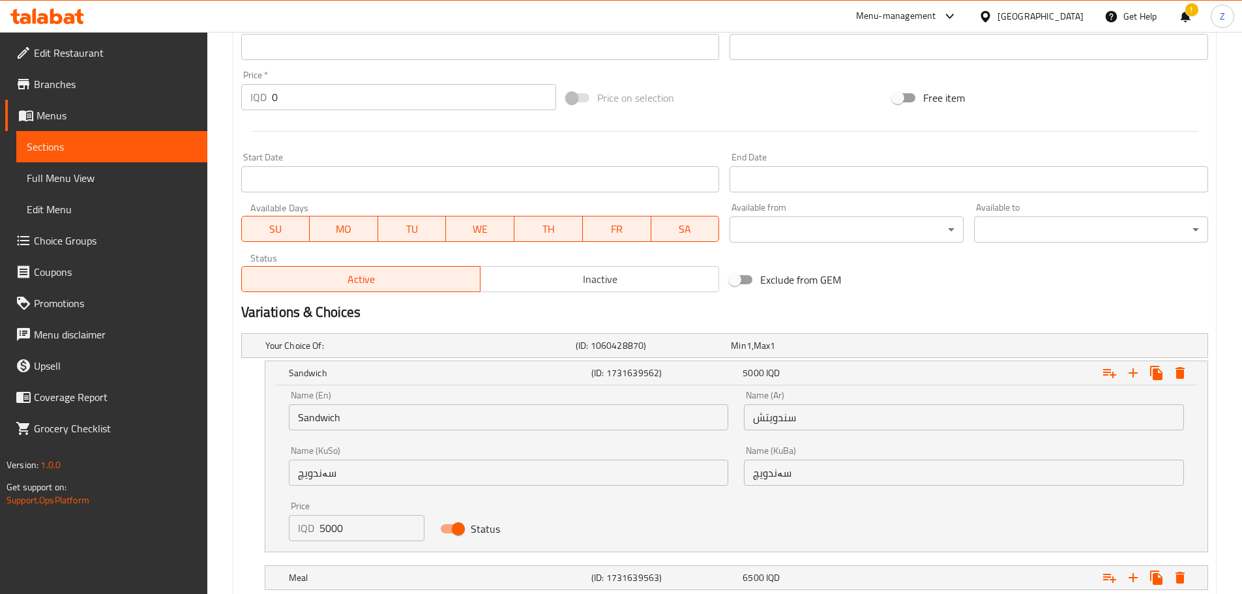
scroll to position [692, 0]
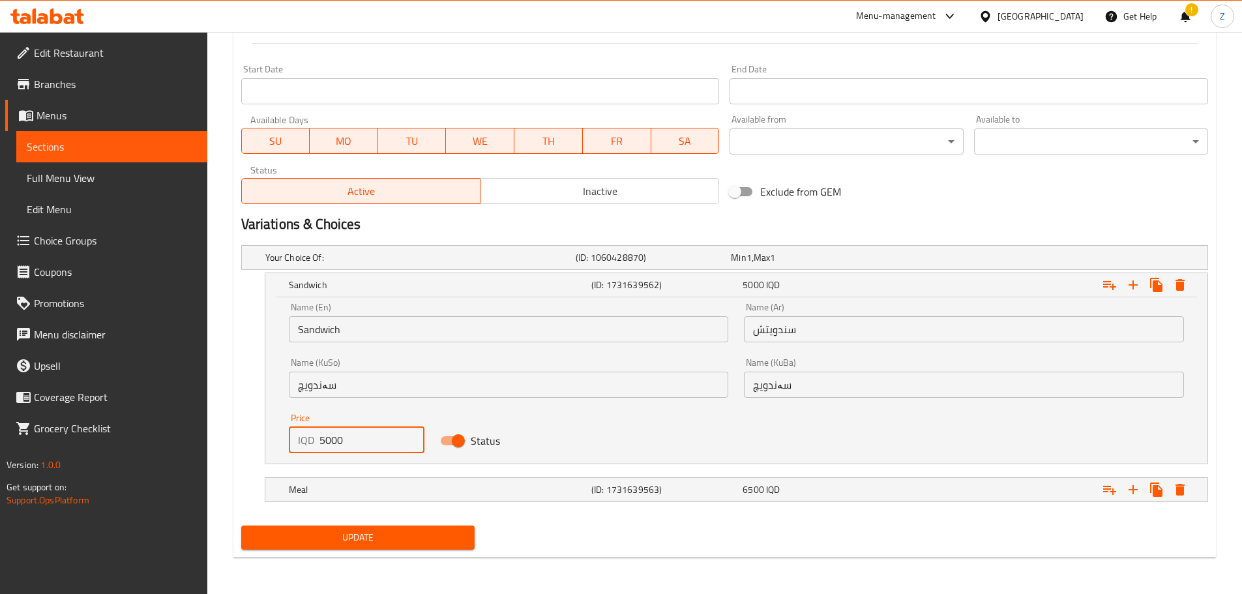
click at [332, 451] on input "5000" at bounding box center [372, 440] width 106 height 26
type input "5500"
click at [379, 499] on div "Meal (ID: 1731639563) 6500 IQD" at bounding box center [740, 489] width 908 height 29
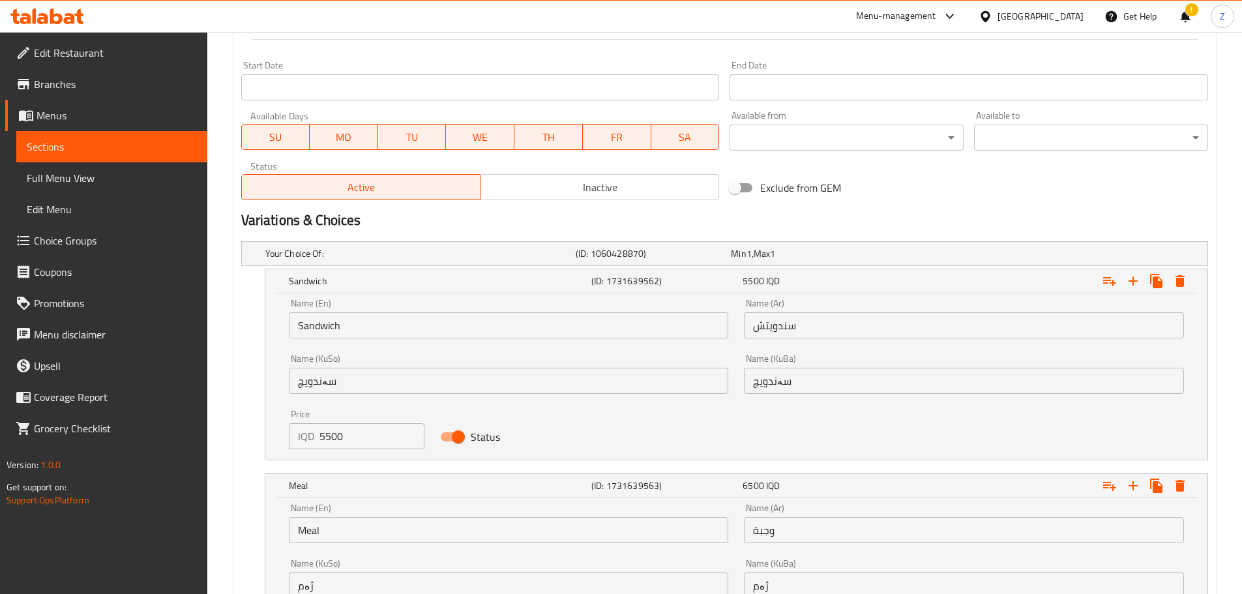
scroll to position [851, 0]
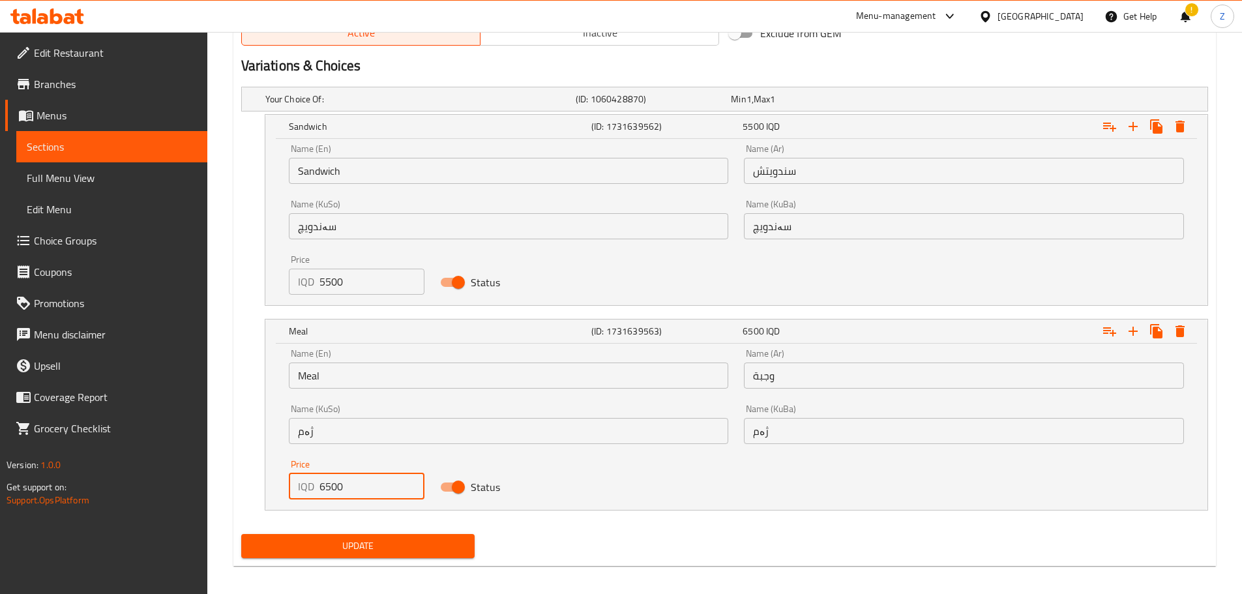
click at [338, 484] on input "6500" at bounding box center [372, 486] width 106 height 26
type input "7000"
click at [373, 541] on span "Update" at bounding box center [358, 546] width 213 height 16
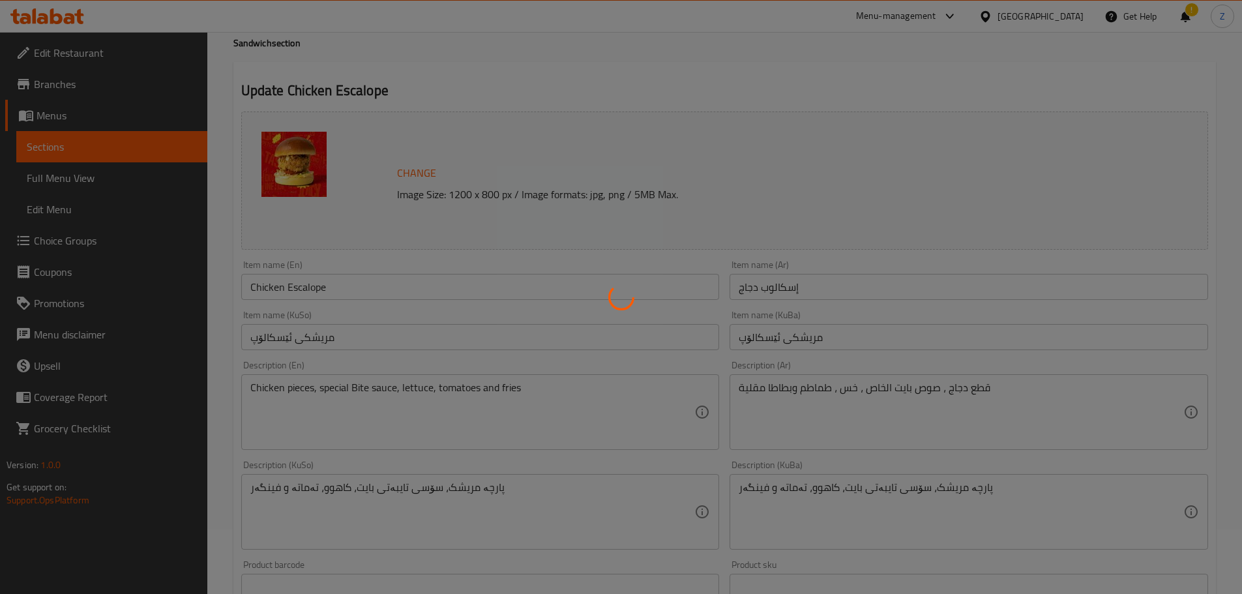
scroll to position [0, 0]
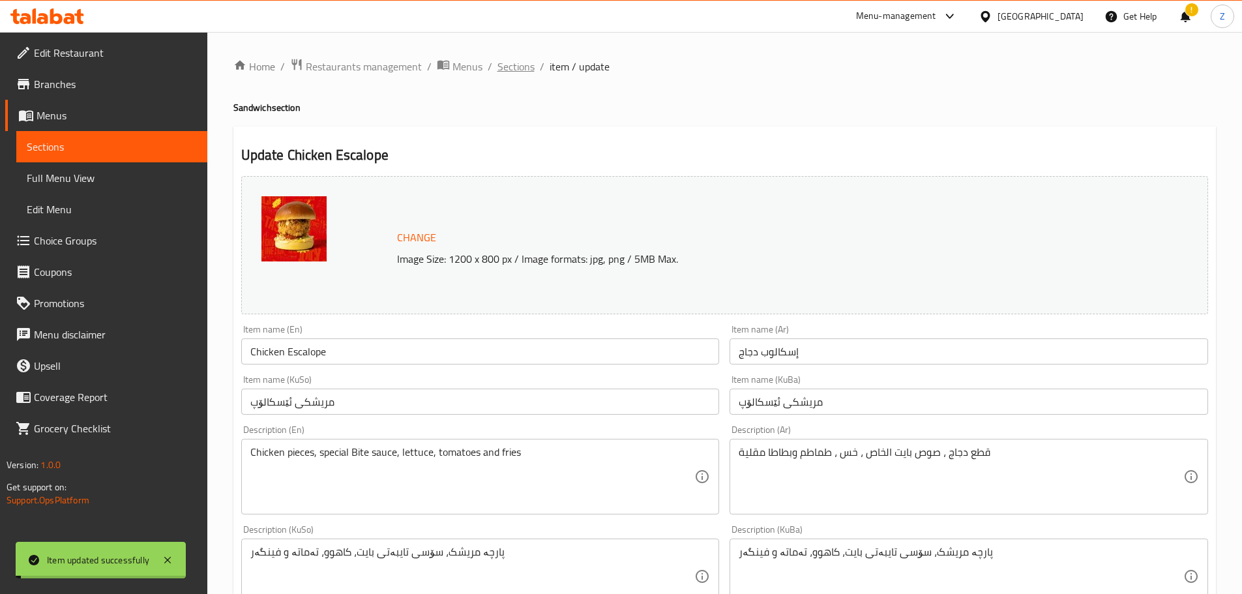
click at [517, 62] on span "Sections" at bounding box center [515, 67] width 37 height 16
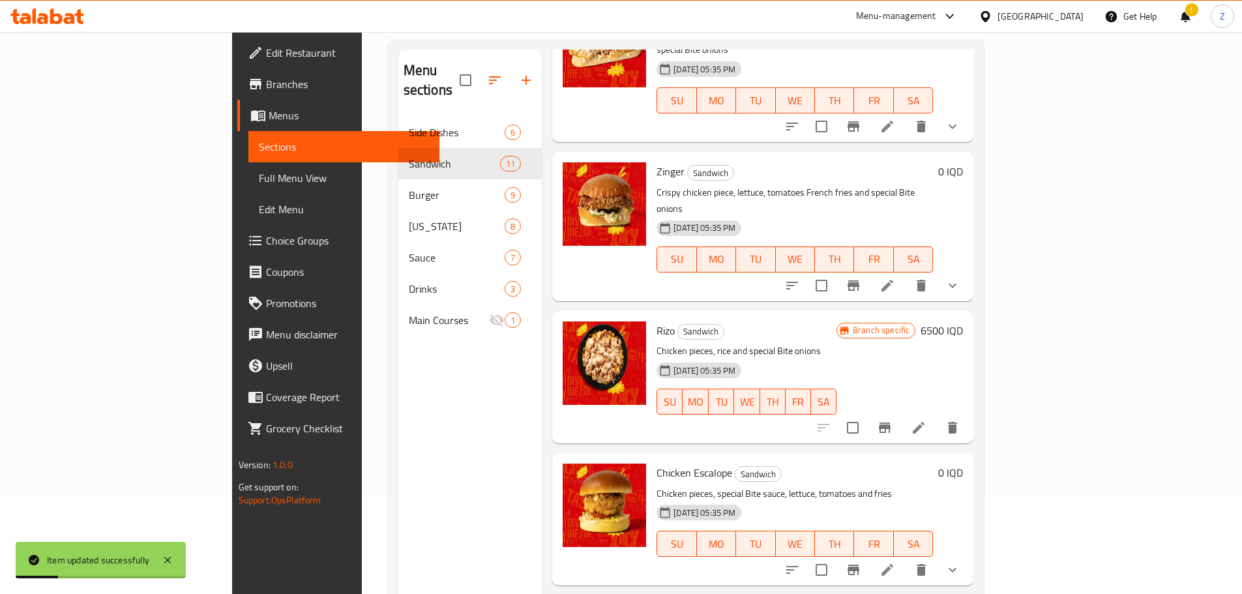
scroll to position [182, 0]
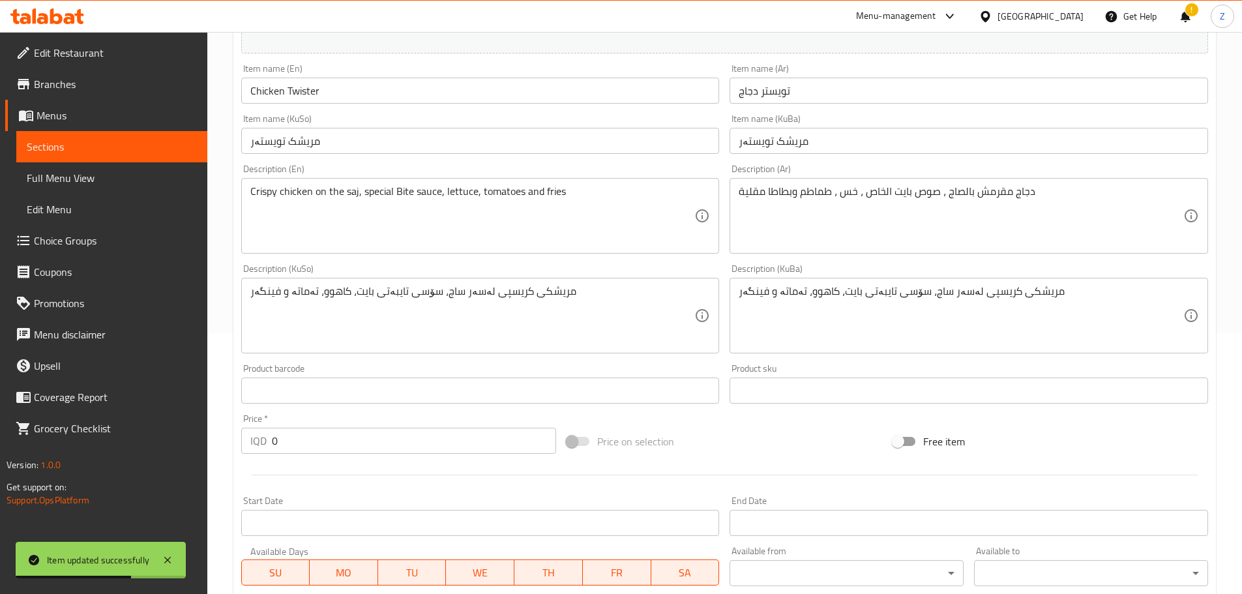
scroll to position [525, 0]
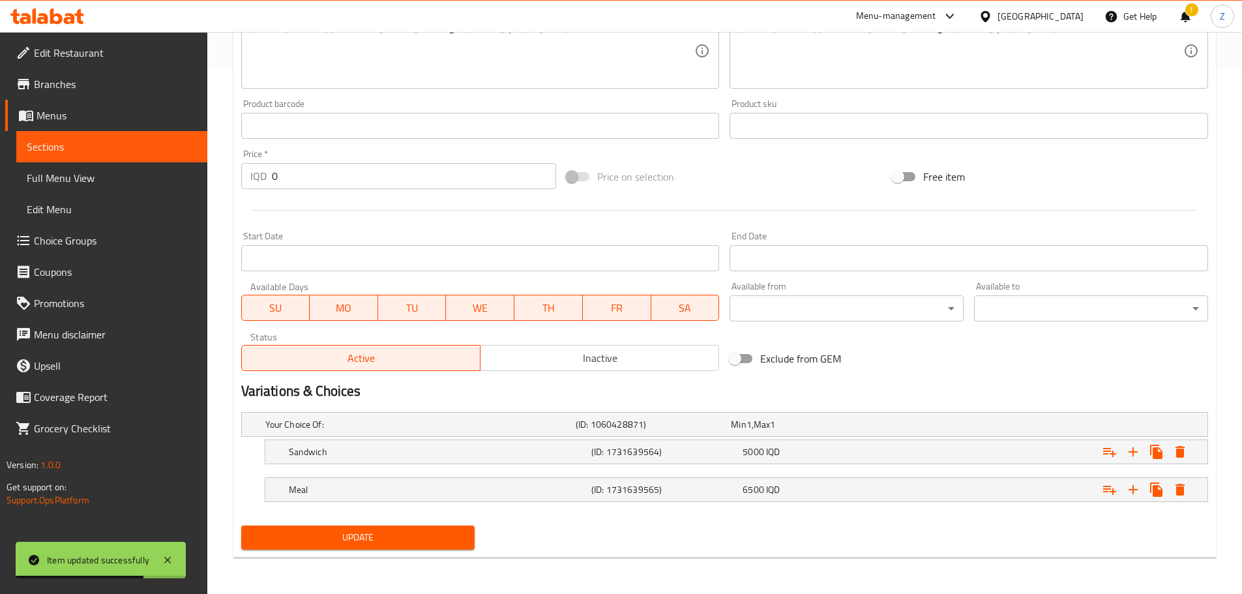
click at [662, 468] on nav at bounding box center [724, 472] width 967 height 10
click at [651, 439] on div "Sandwich (ID: 1731639564) 5000 IQD" at bounding box center [740, 451] width 908 height 29
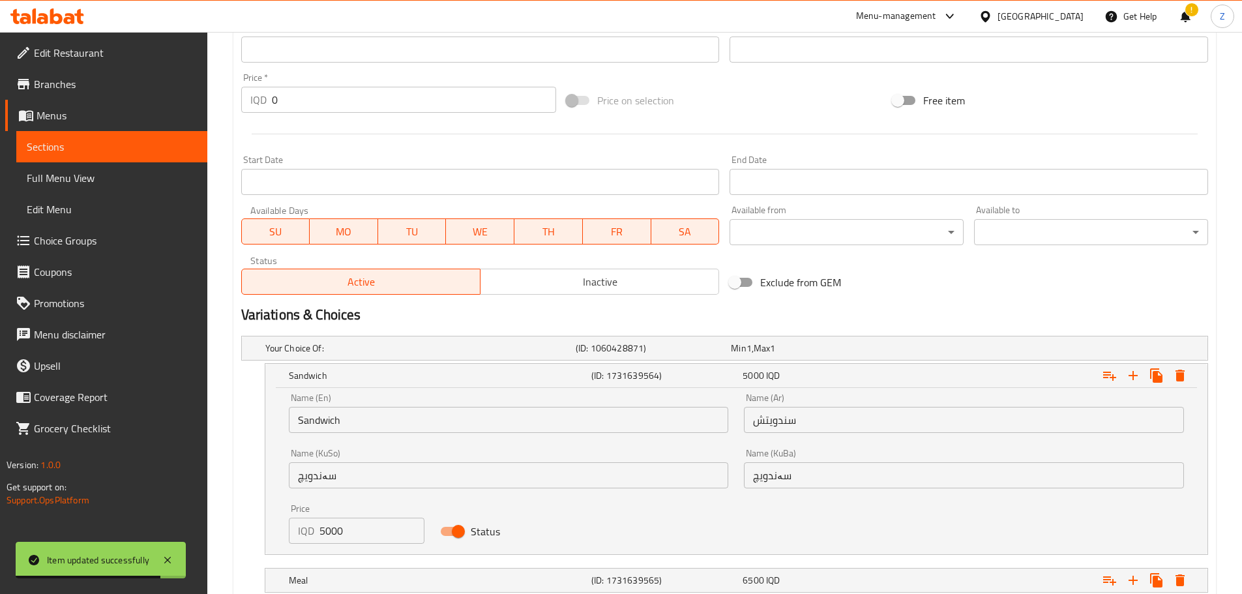
scroll to position [692, 0]
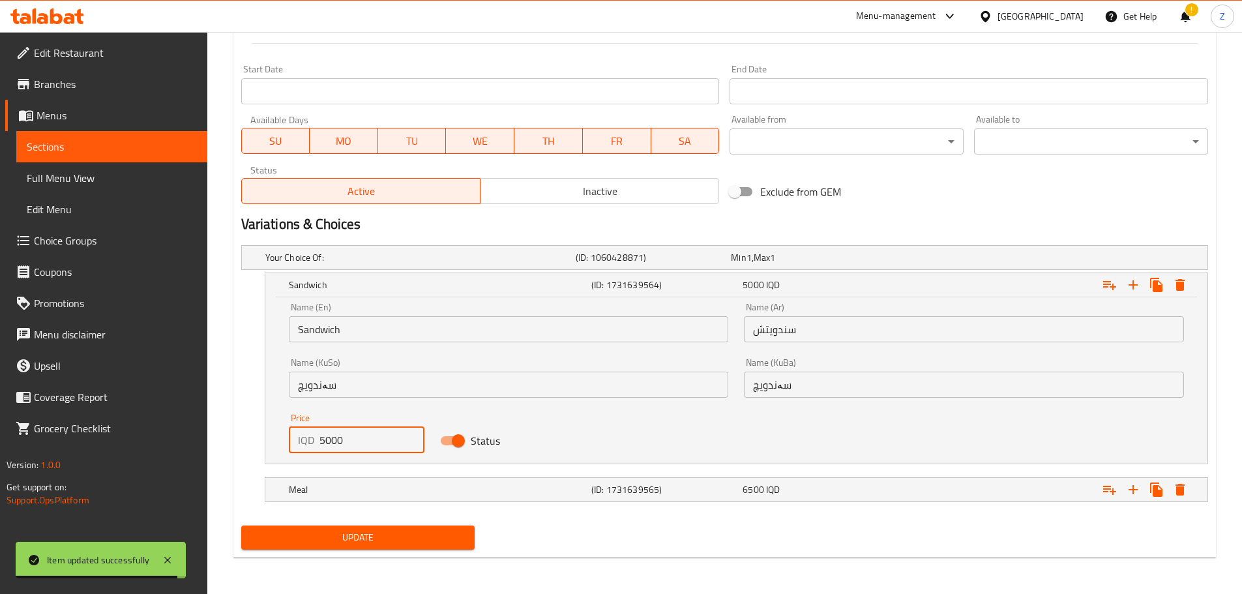
click at [327, 443] on input "5000" at bounding box center [372, 440] width 106 height 26
type input "5500"
click at [379, 489] on h5 "Meal" at bounding box center [437, 489] width 297 height 13
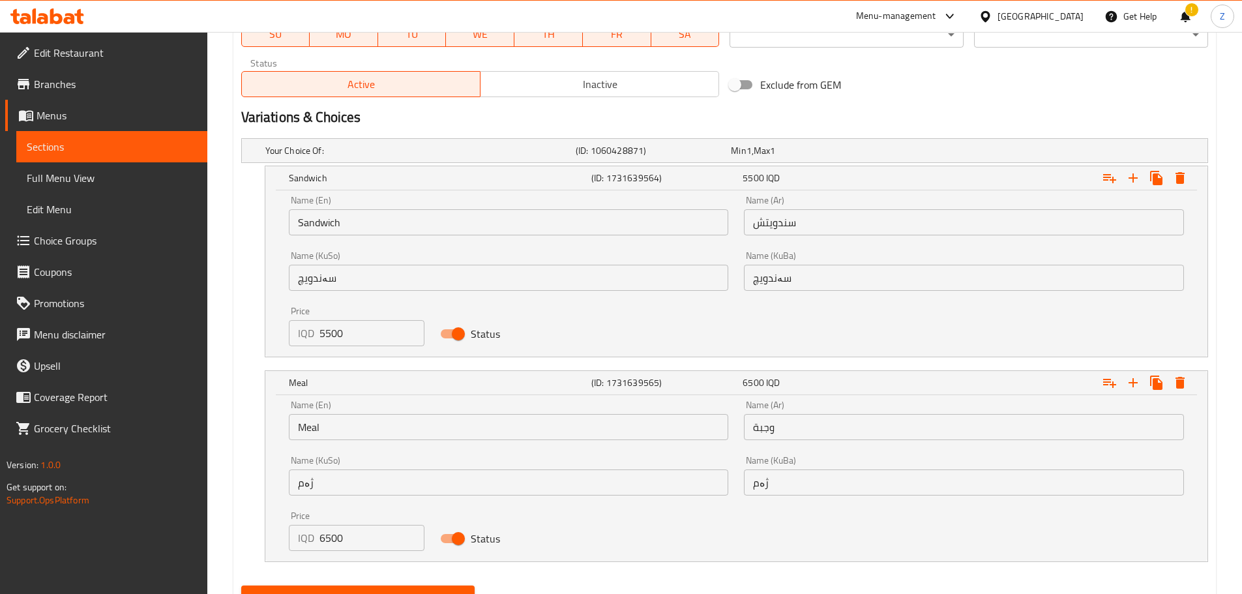
scroll to position [822, 0]
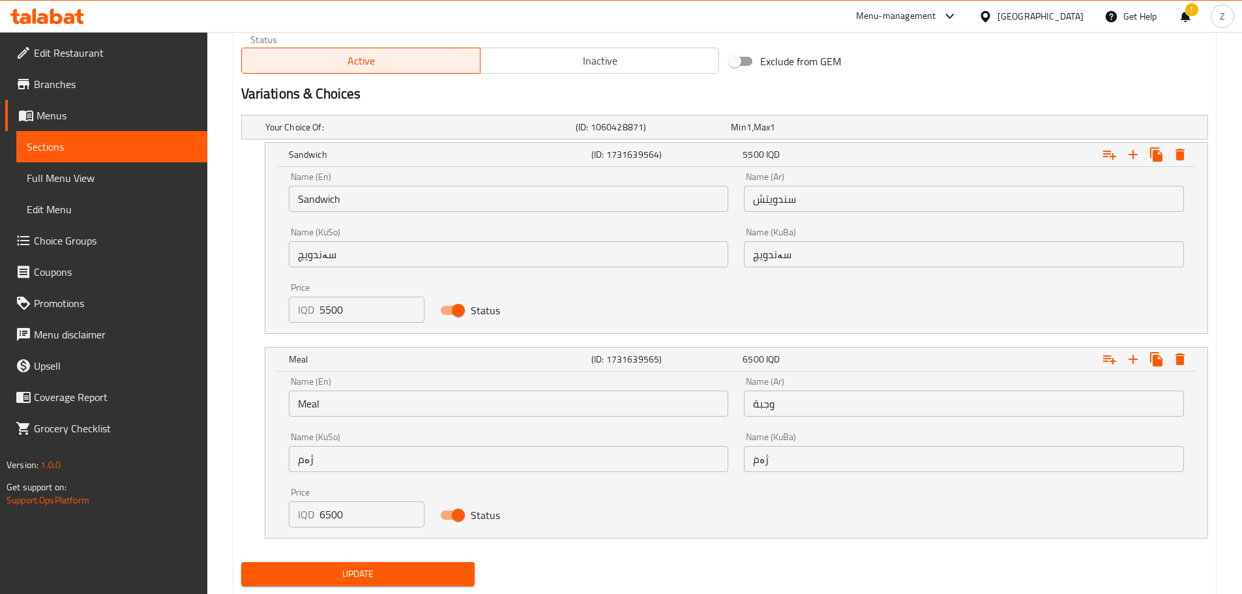
click at [366, 520] on input "6500" at bounding box center [372, 514] width 106 height 26
type input "7000"
click at [421, 568] on span "Update" at bounding box center [358, 574] width 213 height 16
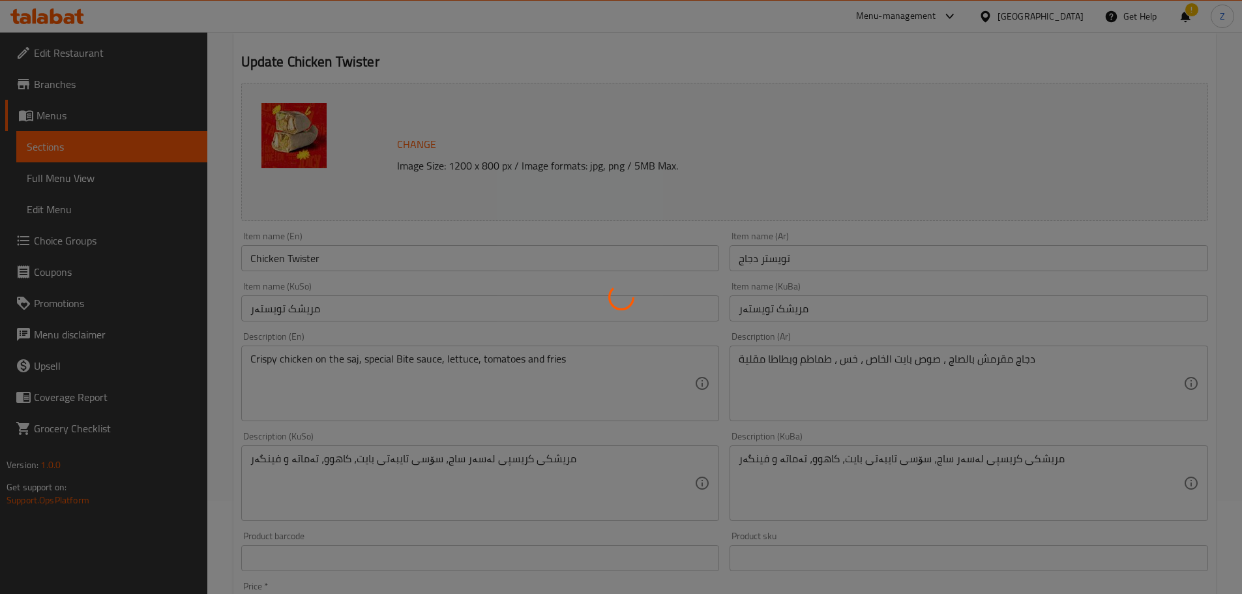
scroll to position [0, 0]
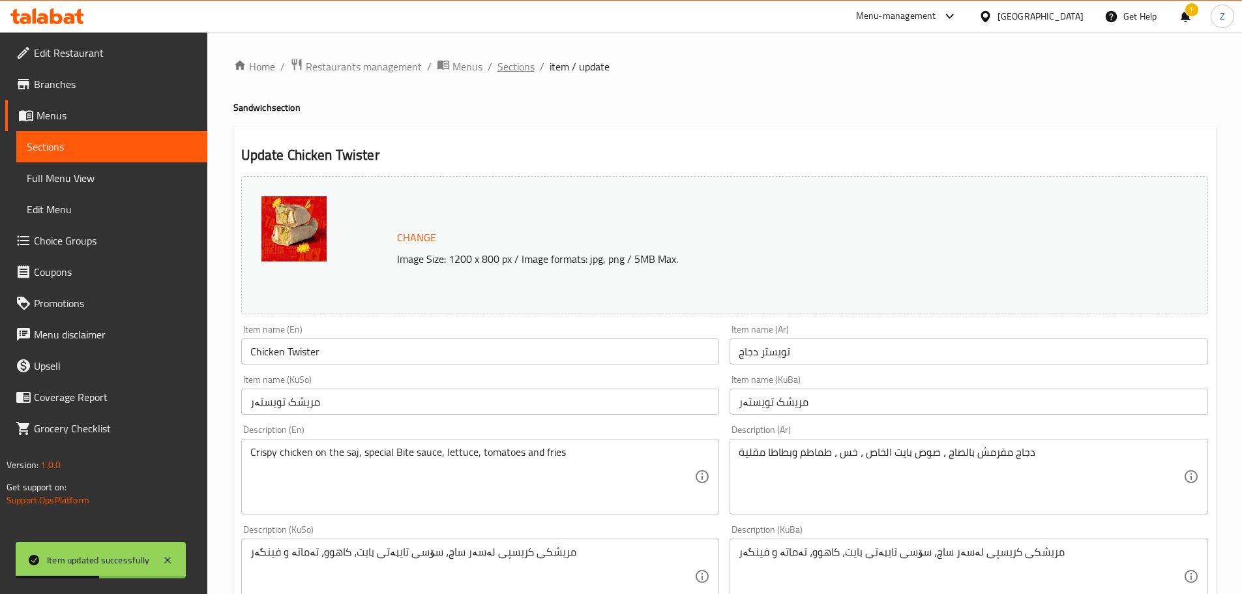
click at [507, 66] on span "Sections" at bounding box center [515, 67] width 37 height 16
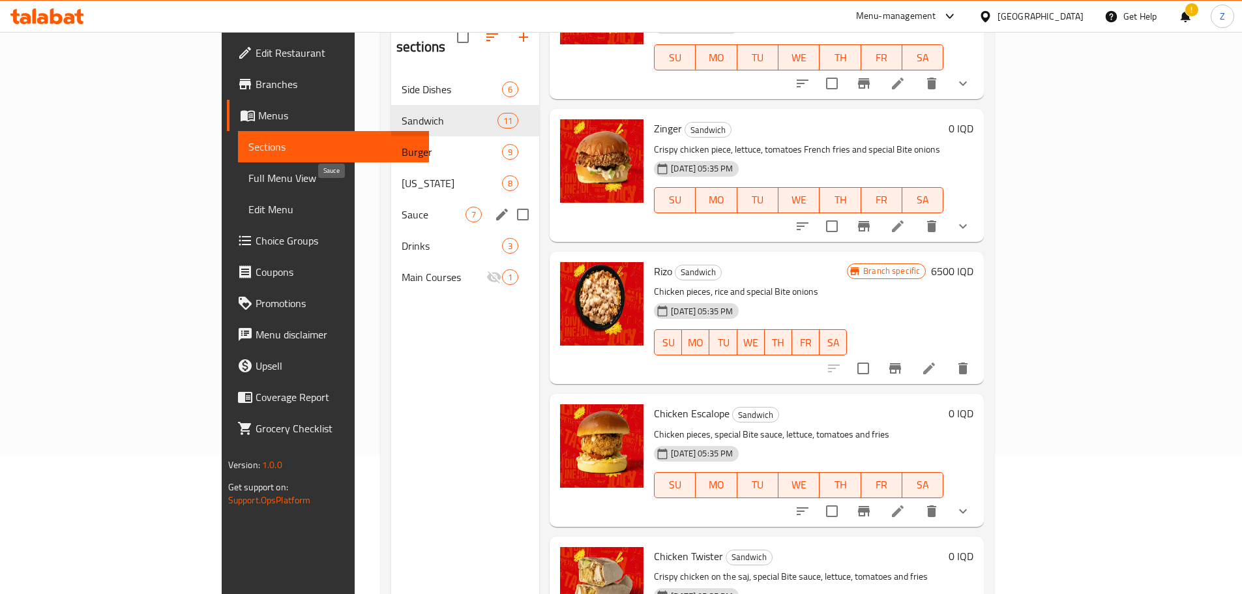
scroll to position [52, 0]
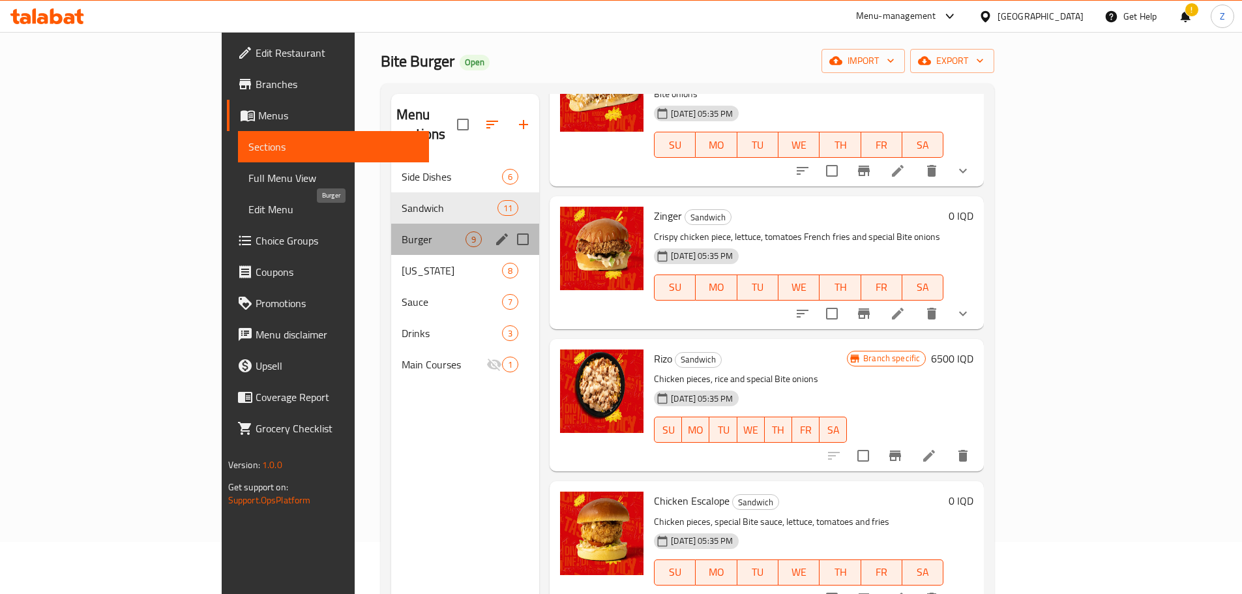
click at [401, 231] on span "Burger" at bounding box center [433, 239] width 64 height 16
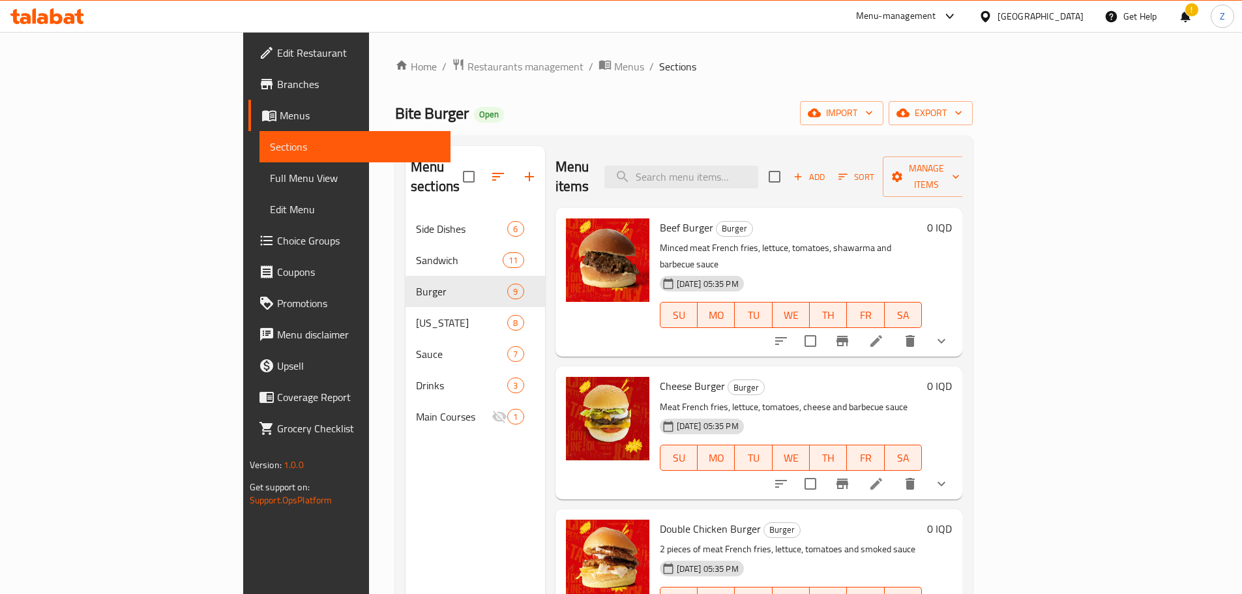
click at [894, 329] on li at bounding box center [876, 340] width 36 height 23
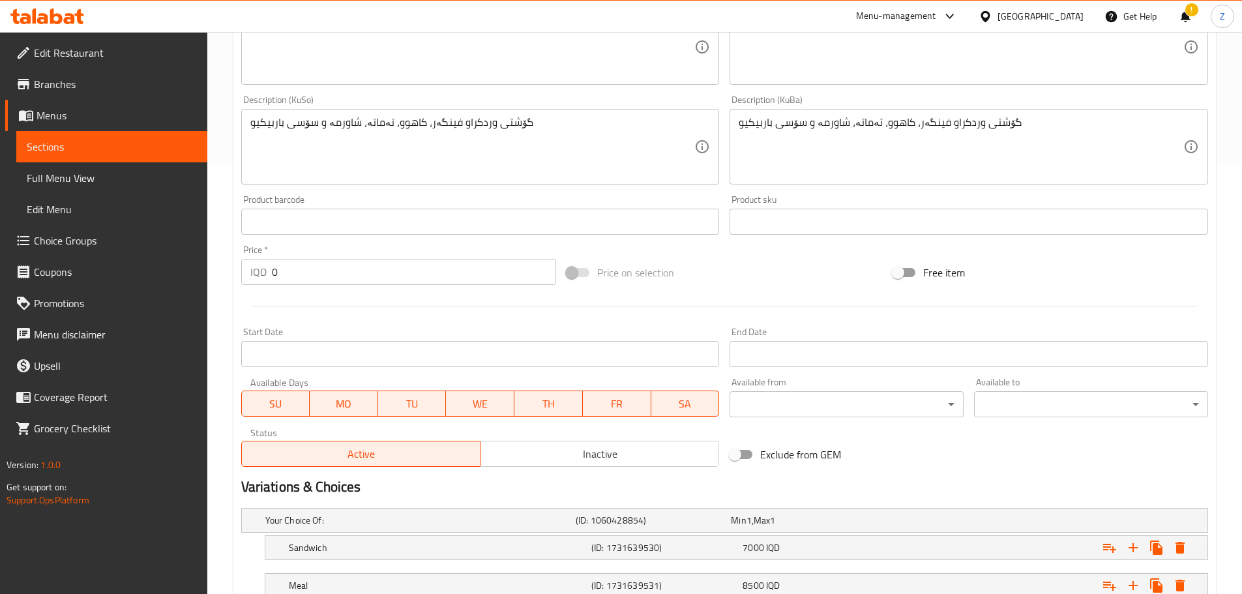
scroll to position [525, 0]
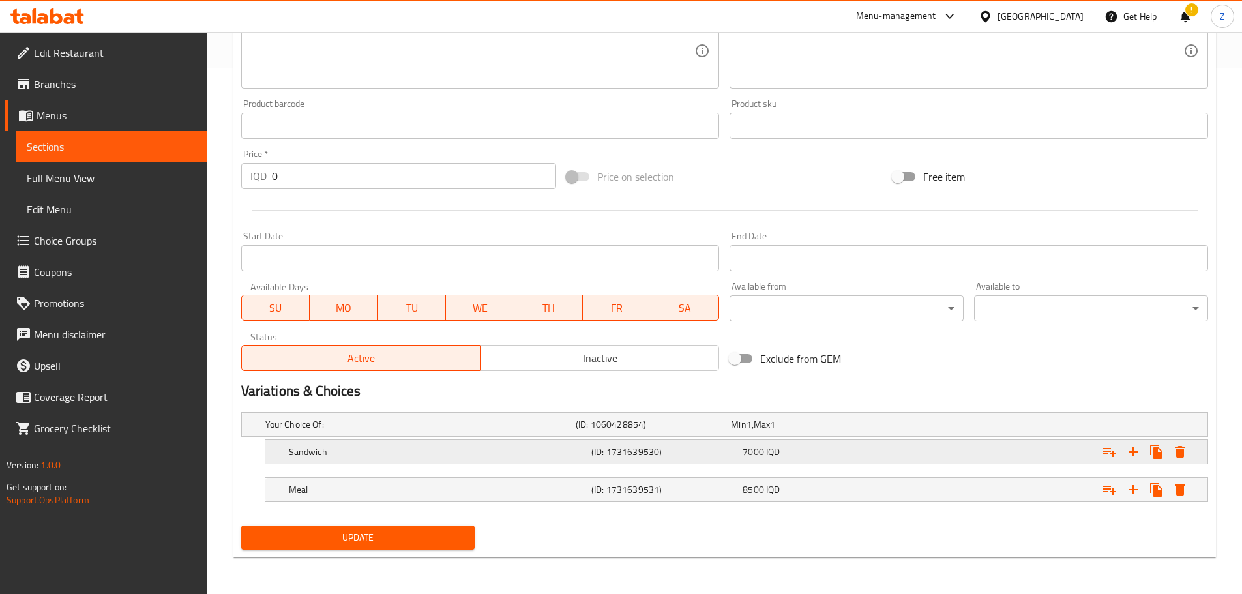
click at [759, 450] on span "7000" at bounding box center [753, 451] width 22 height 17
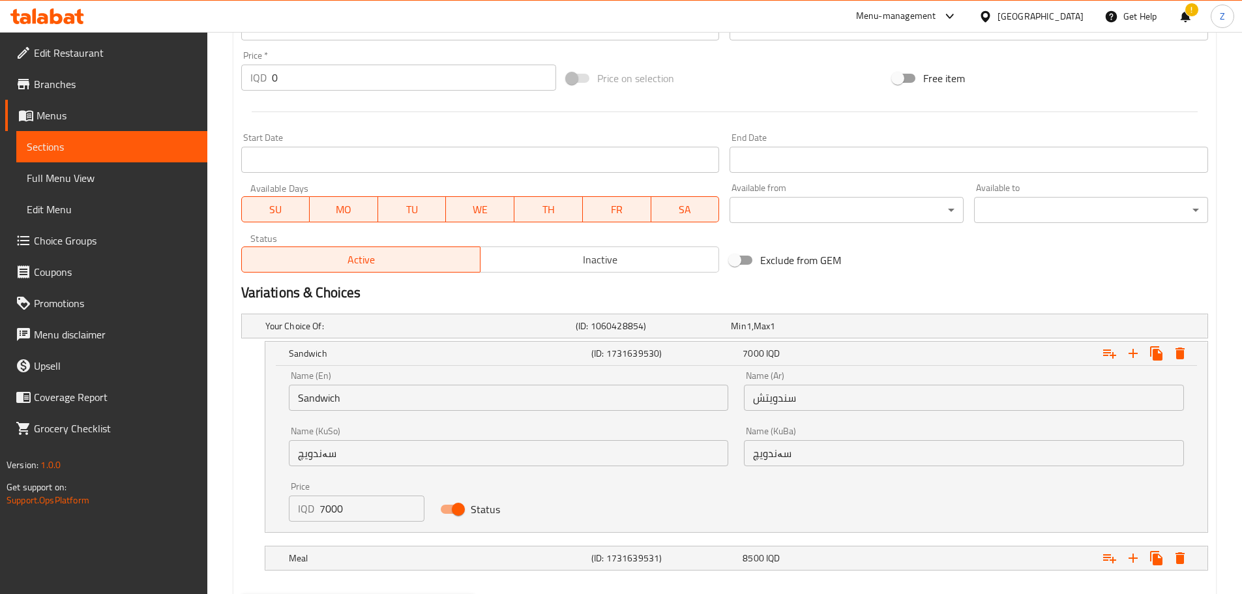
scroll to position [656, 0]
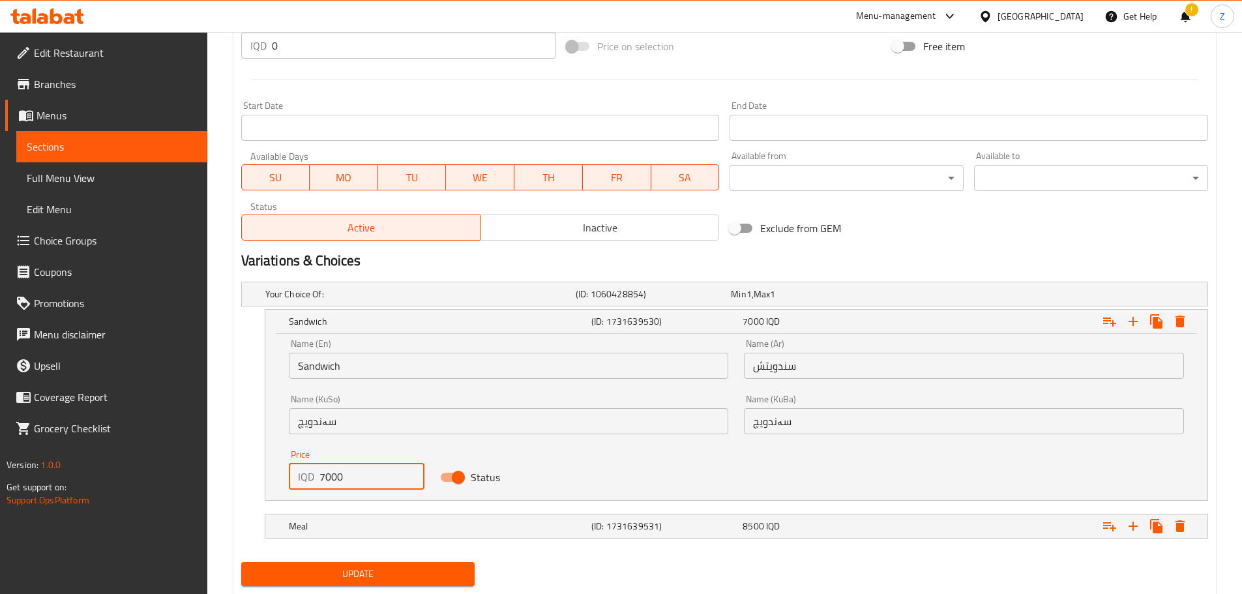
click at [338, 478] on input "7000" at bounding box center [372, 476] width 106 height 26
type input "6500"
click at [400, 519] on h5 "Meal" at bounding box center [437, 525] width 297 height 13
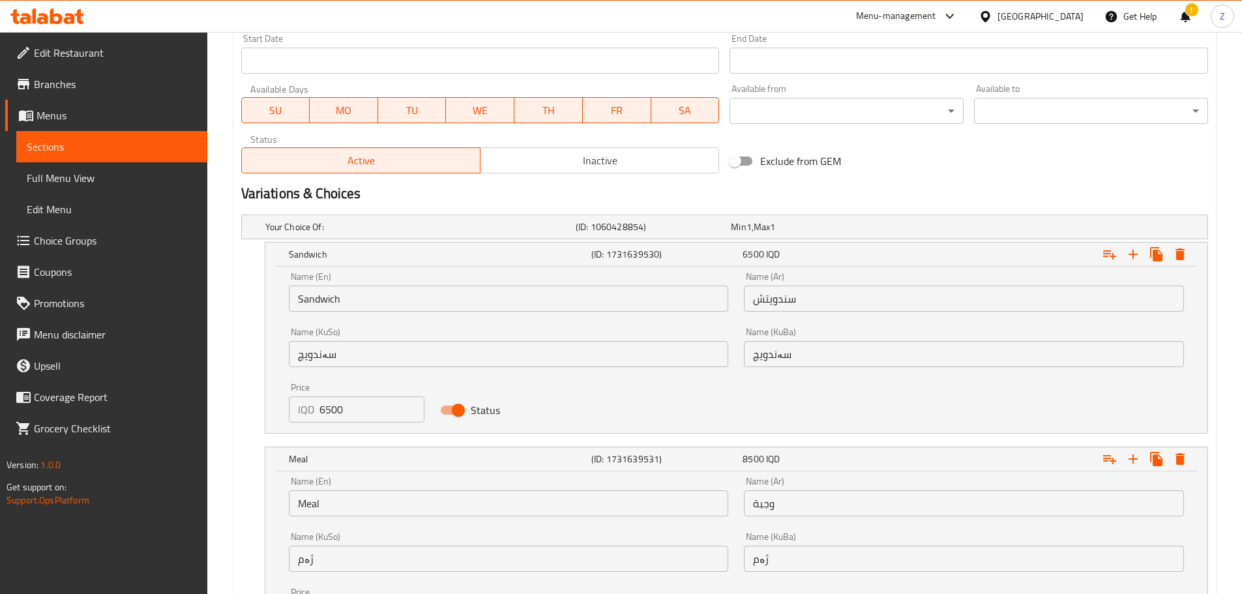
scroll to position [786, 0]
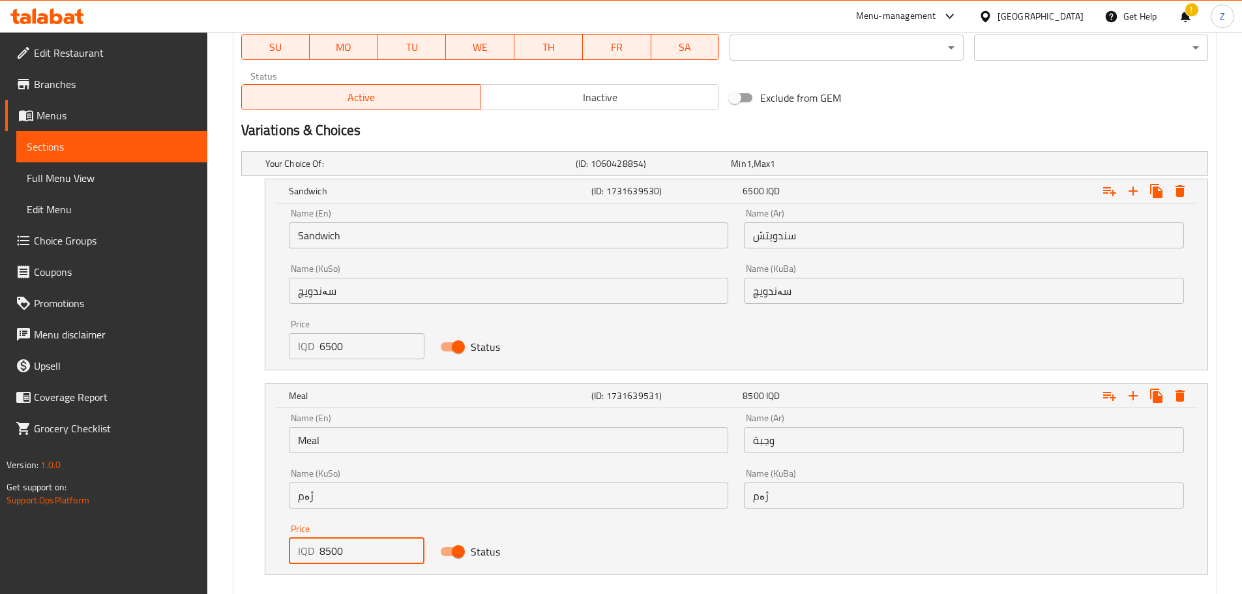
drag, startPoint x: 324, startPoint y: 547, endPoint x: 312, endPoint y: 548, distance: 12.4
click at [312, 548] on div "IQD 8500 Price" at bounding box center [357, 551] width 136 height 26
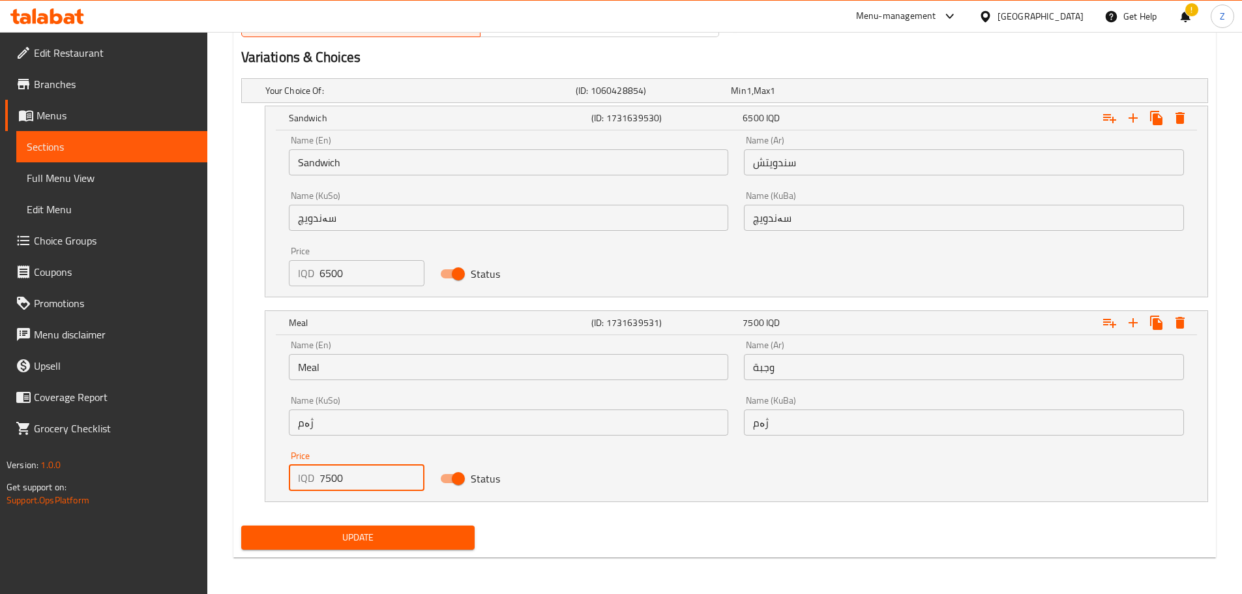
type input "7500"
click at [405, 546] on button "Update" at bounding box center [358, 537] width 234 height 24
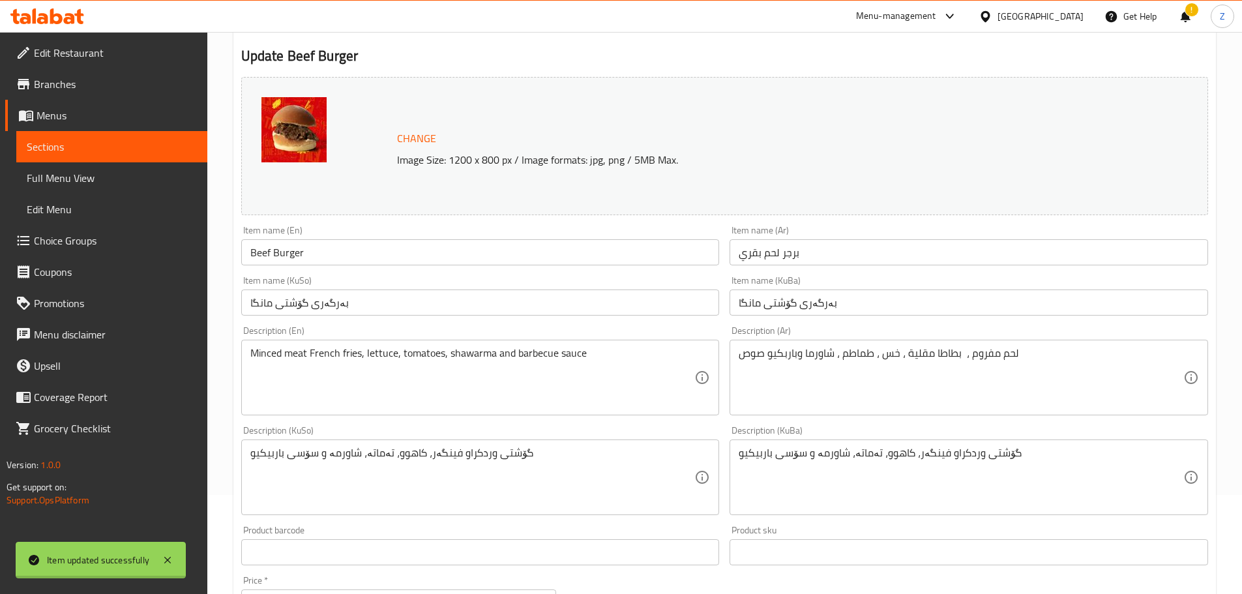
scroll to position [12, 0]
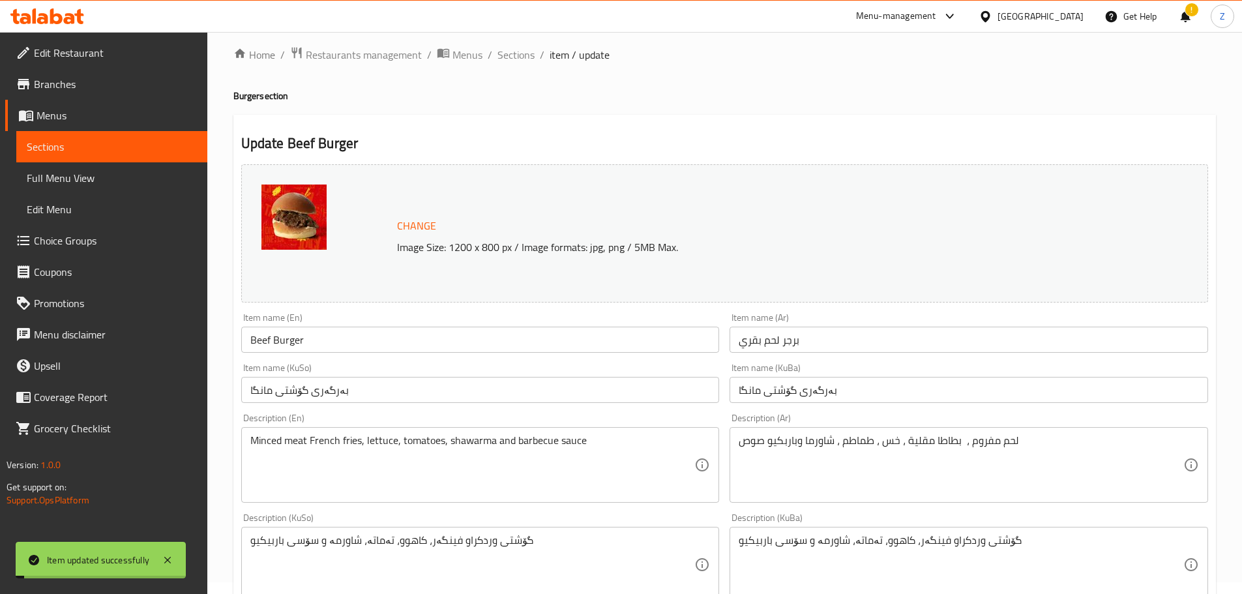
drag, startPoint x: 508, startPoint y: 55, endPoint x: 521, endPoint y: 66, distance: 16.2
click at [508, 55] on span "Sections" at bounding box center [515, 55] width 37 height 16
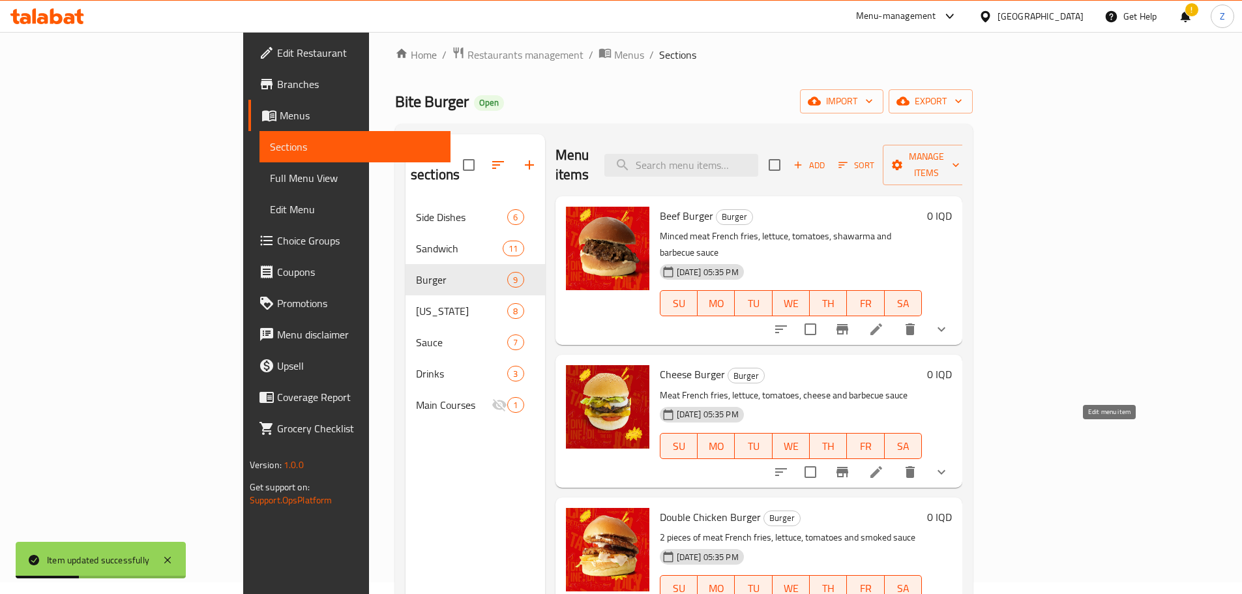
click at [884, 464] on icon at bounding box center [876, 472] width 16 height 16
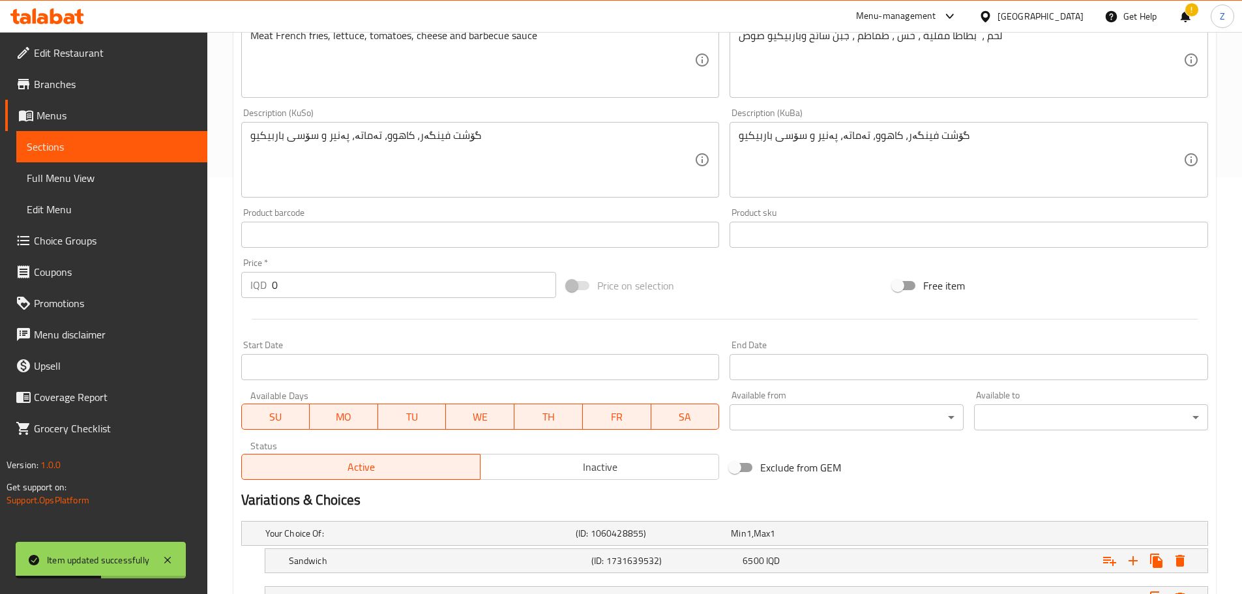
scroll to position [525, 0]
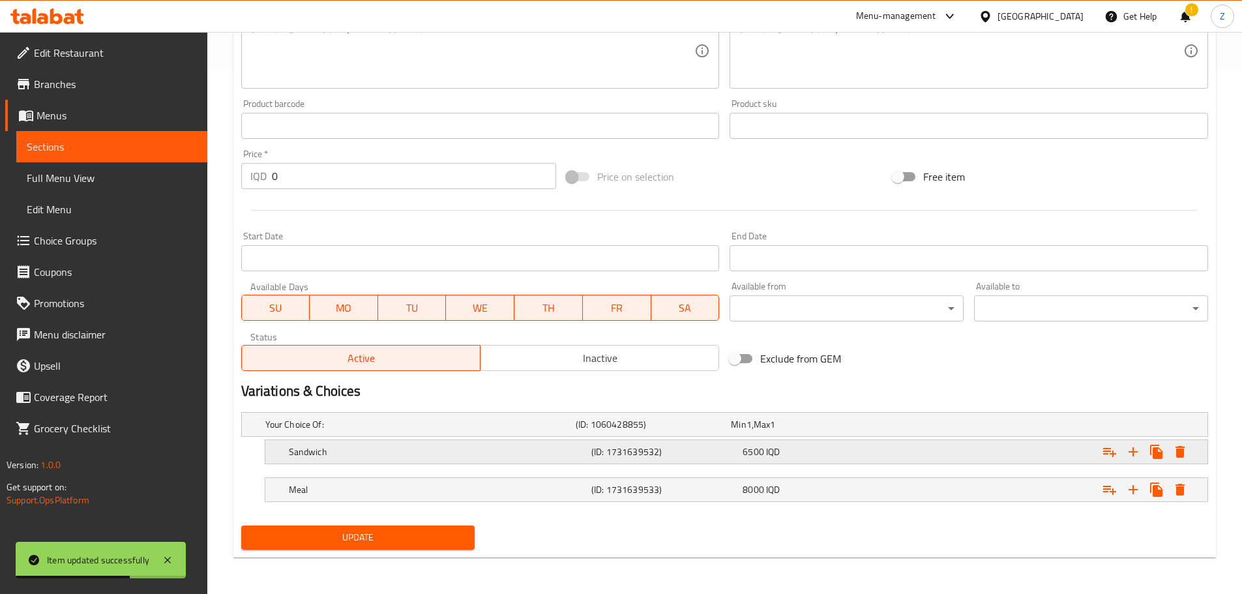
click at [739, 459] on div "(ID: 1731639532)" at bounding box center [664, 452] width 151 height 18
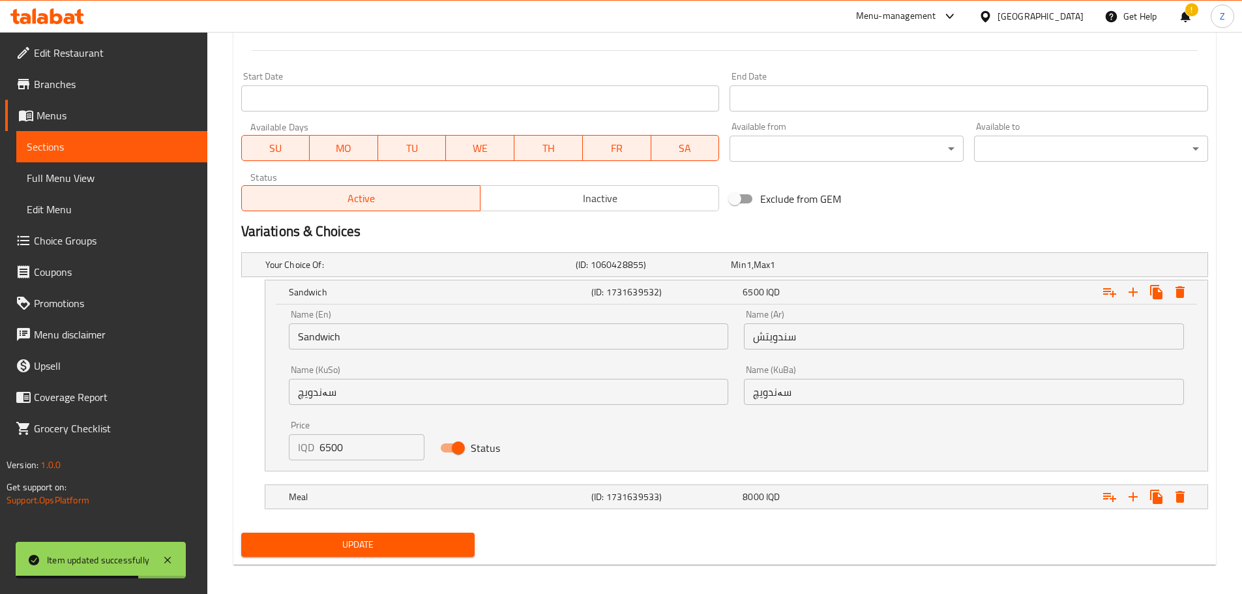
scroll to position [687, 0]
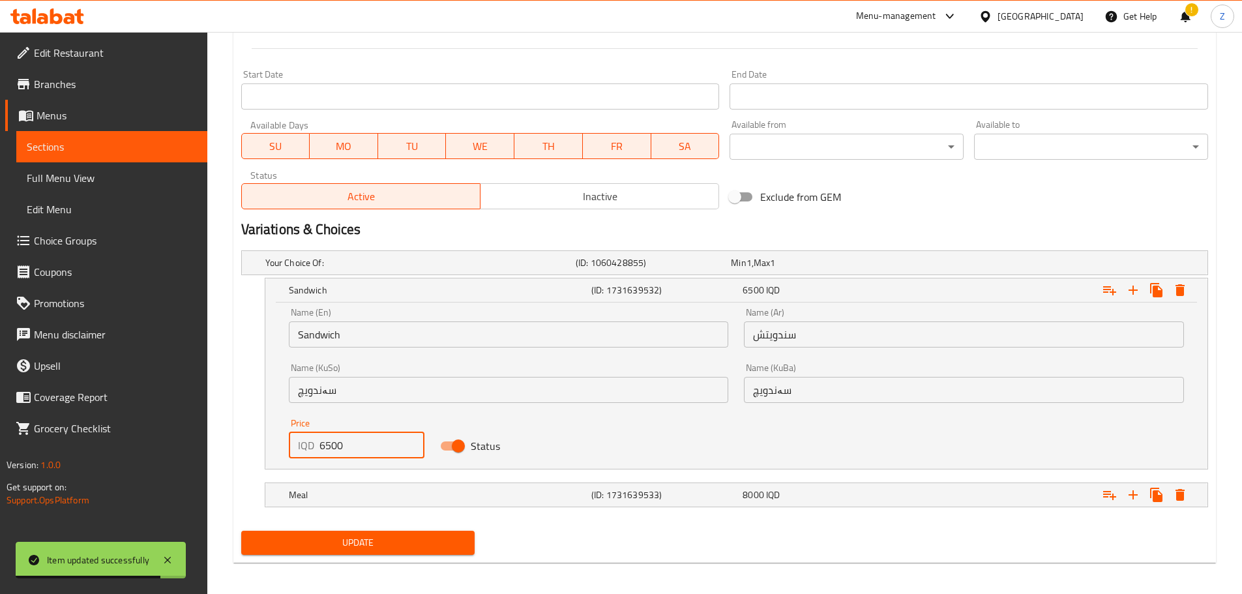
click at [326, 452] on input "6500" at bounding box center [372, 445] width 106 height 26
type input "6000"
click at [440, 497] on h5 "Meal" at bounding box center [437, 494] width 297 height 13
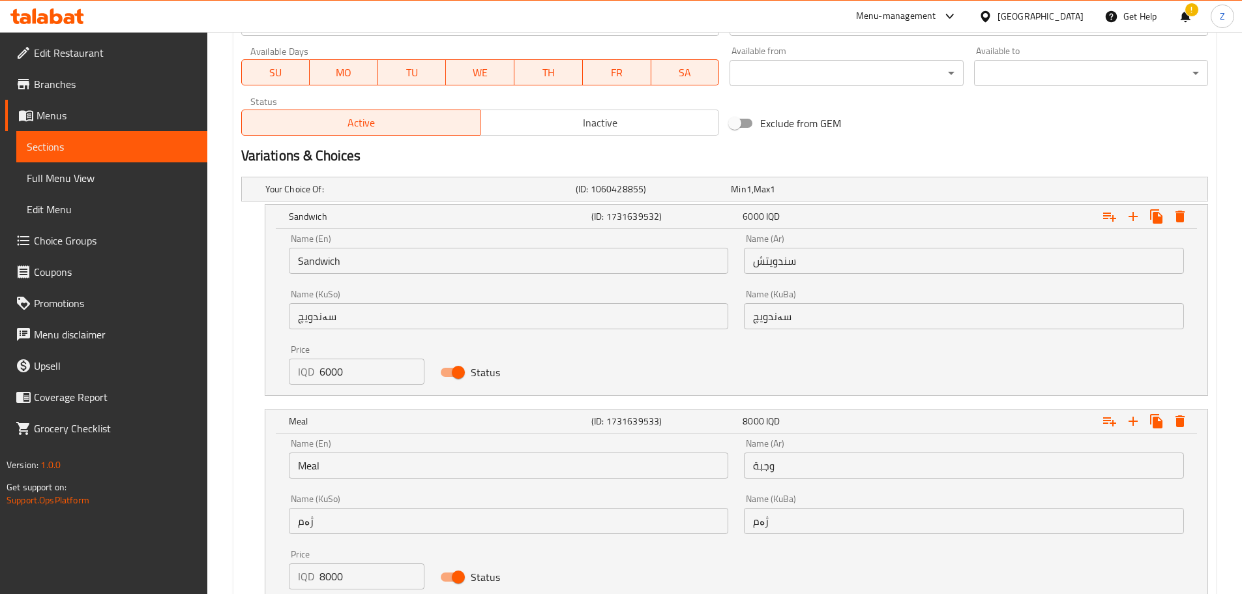
scroll to position [817, 0]
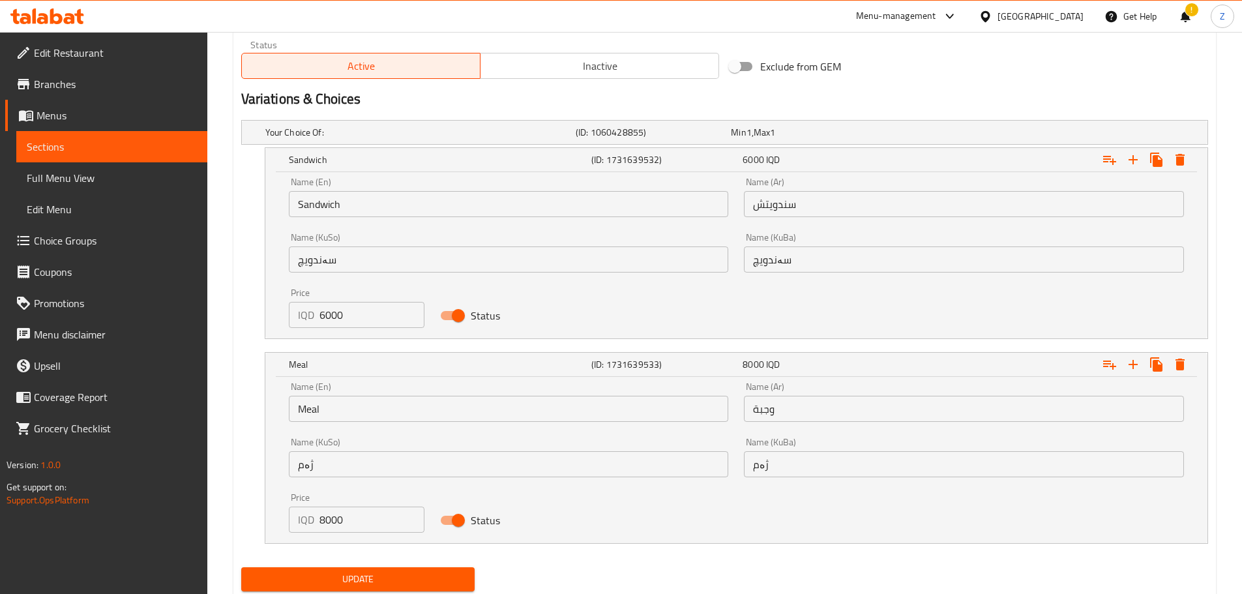
click at [341, 523] on input "8000" at bounding box center [372, 519] width 106 height 26
click at [341, 522] on input "8000" at bounding box center [372, 519] width 106 height 26
type input "7500"
click at [376, 571] on span "Update" at bounding box center [358, 579] width 213 height 16
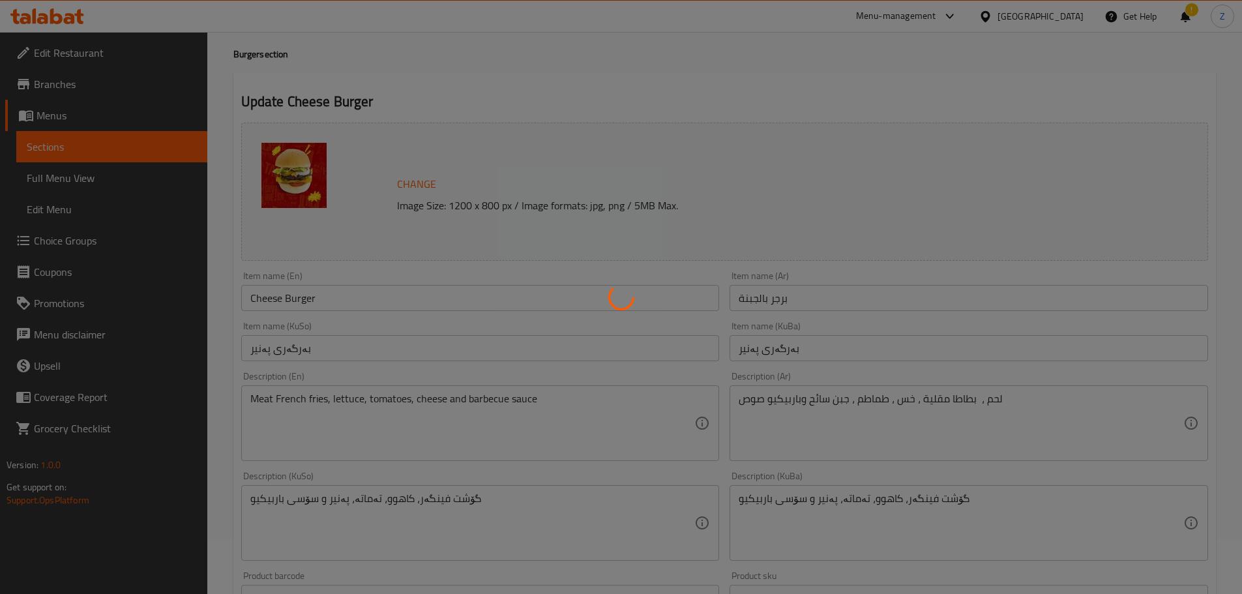
scroll to position [0, 0]
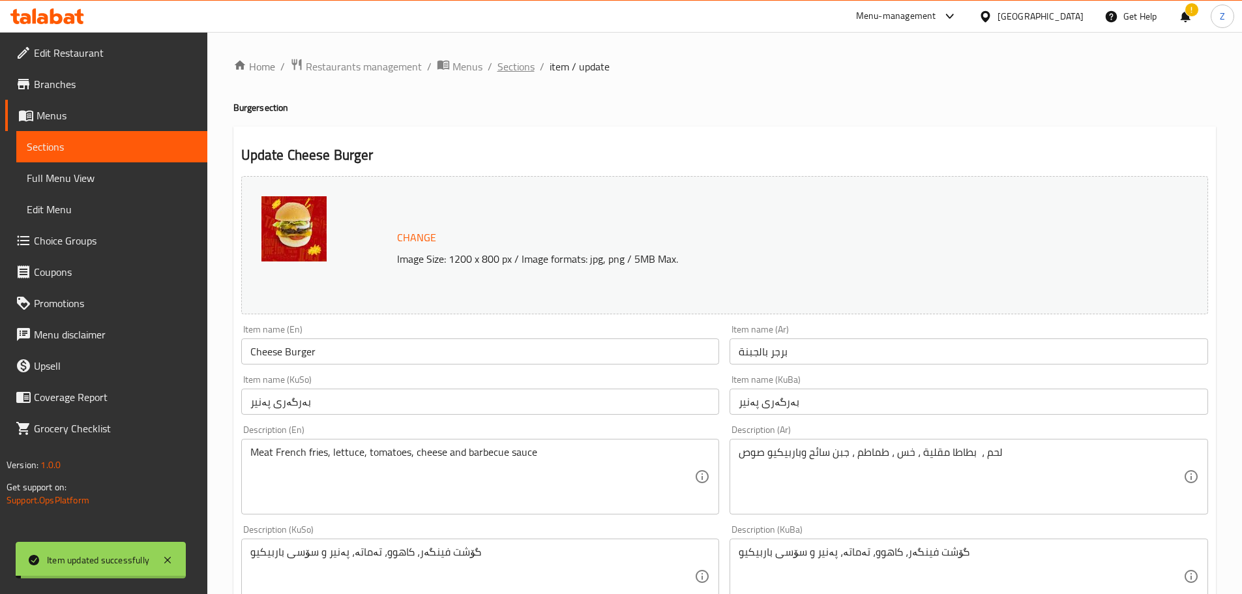
click at [517, 66] on span "Sections" at bounding box center [515, 67] width 37 height 16
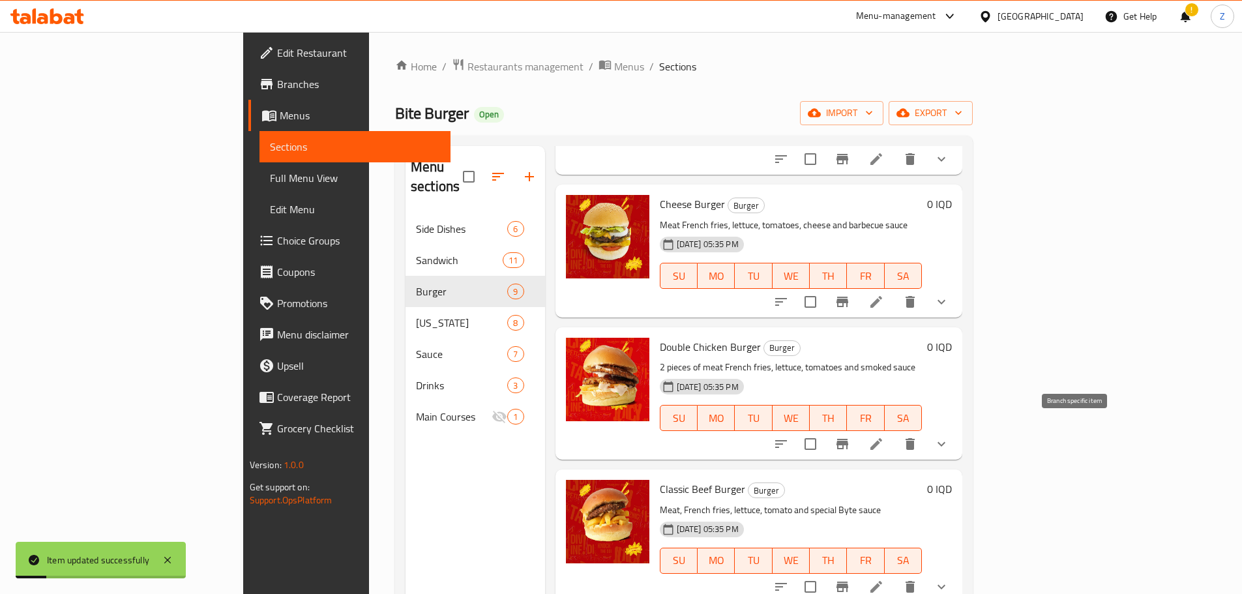
scroll to position [196, 0]
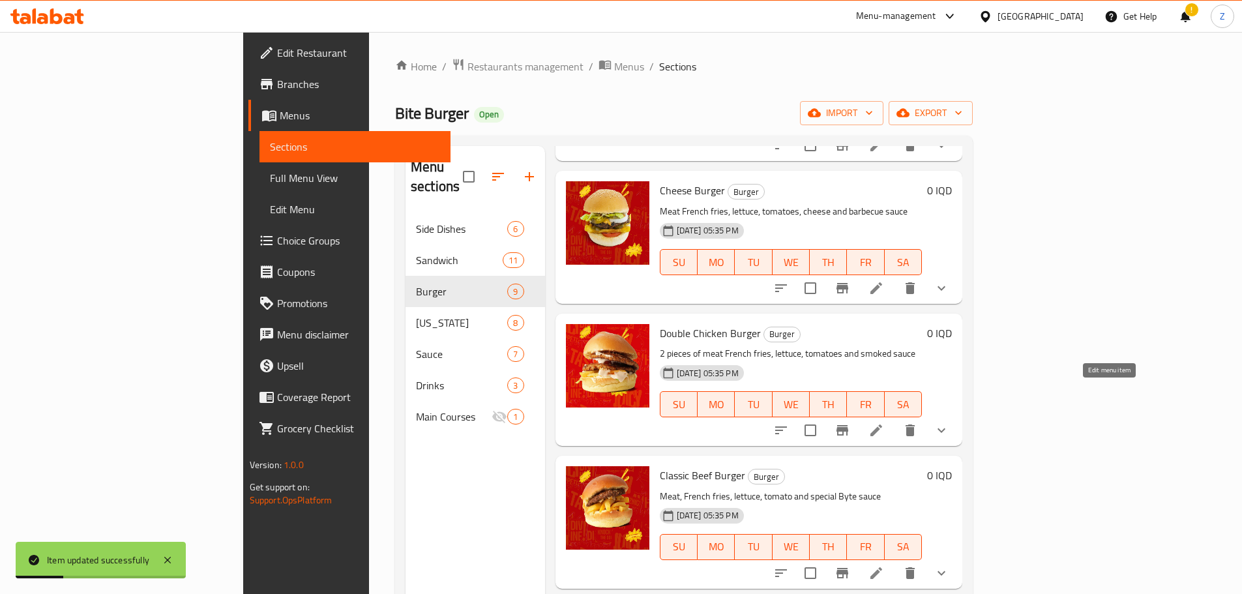
click at [884, 422] on icon at bounding box center [876, 430] width 16 height 16
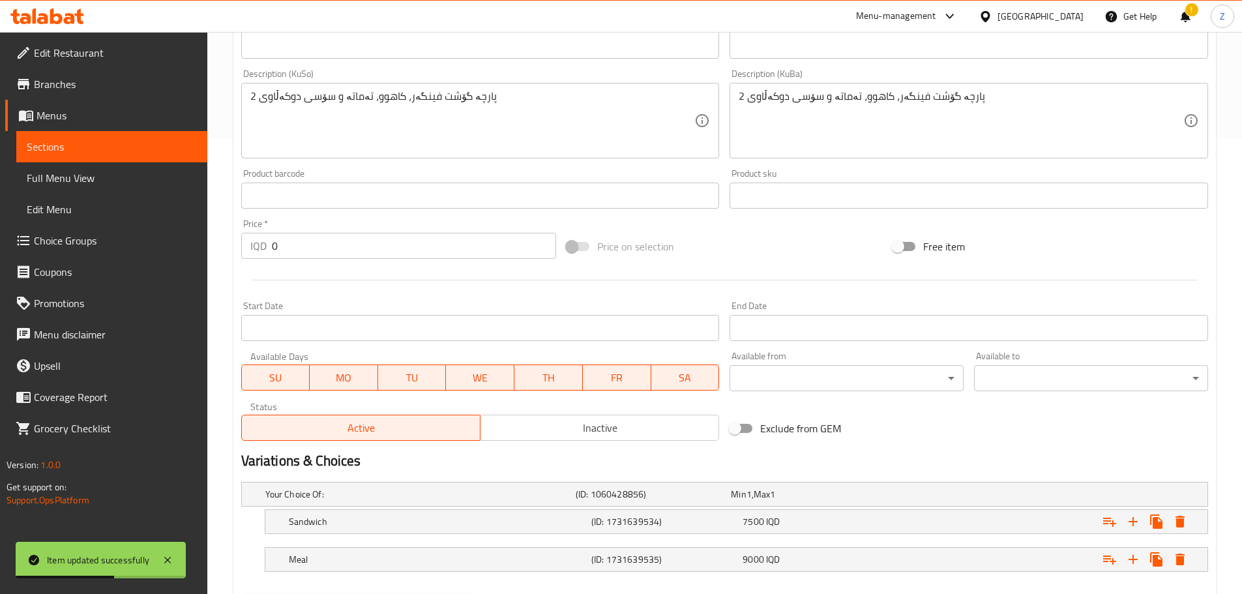
scroll to position [525, 0]
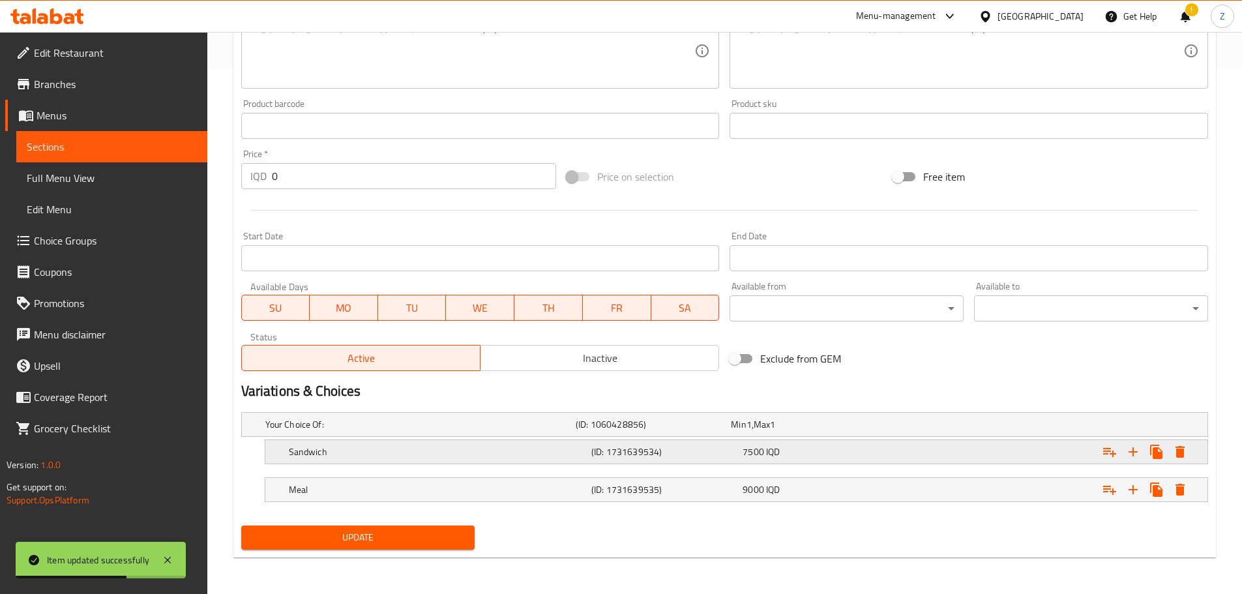
click at [553, 458] on div "Sandwich" at bounding box center [437, 452] width 302 height 18
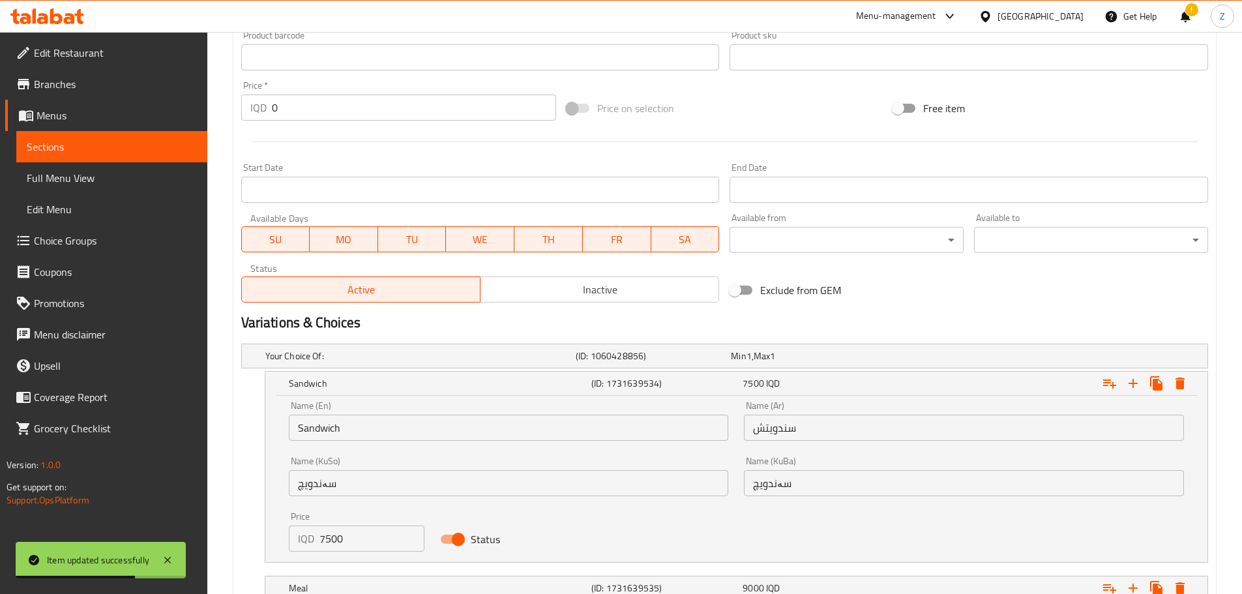
scroll to position [673, 0]
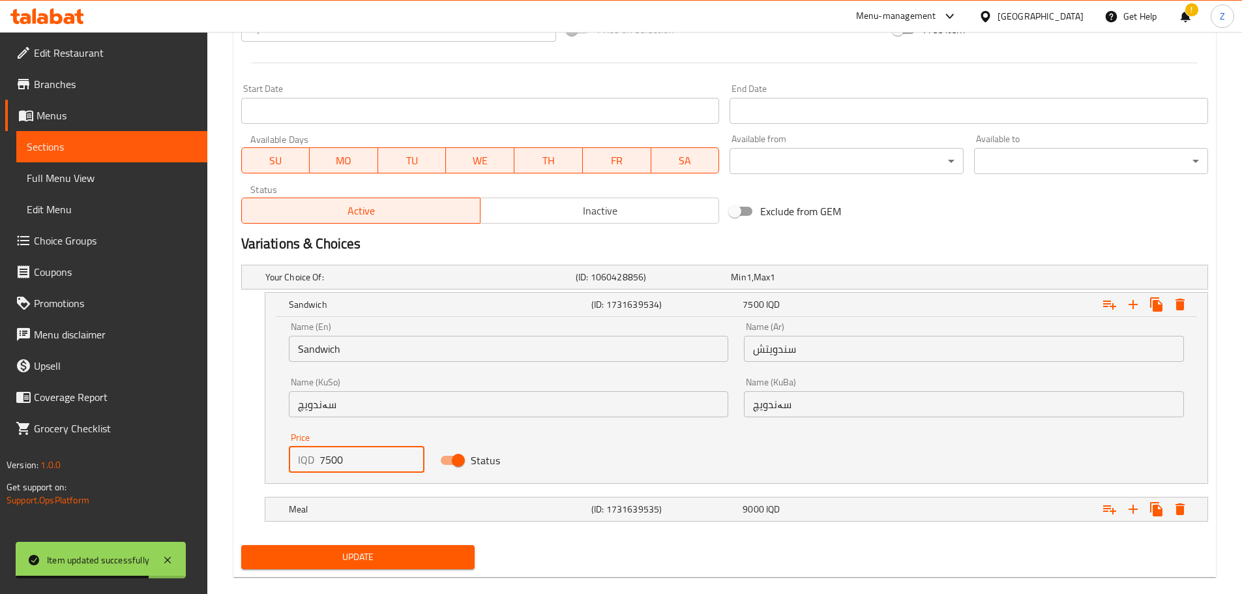
drag, startPoint x: 331, startPoint y: 460, endPoint x: 321, endPoint y: 457, distance: 10.3
click at [321, 457] on input "7500" at bounding box center [372, 459] width 106 height 26
type input "000"
click at [448, 500] on div "Meal" at bounding box center [437, 509] width 302 height 18
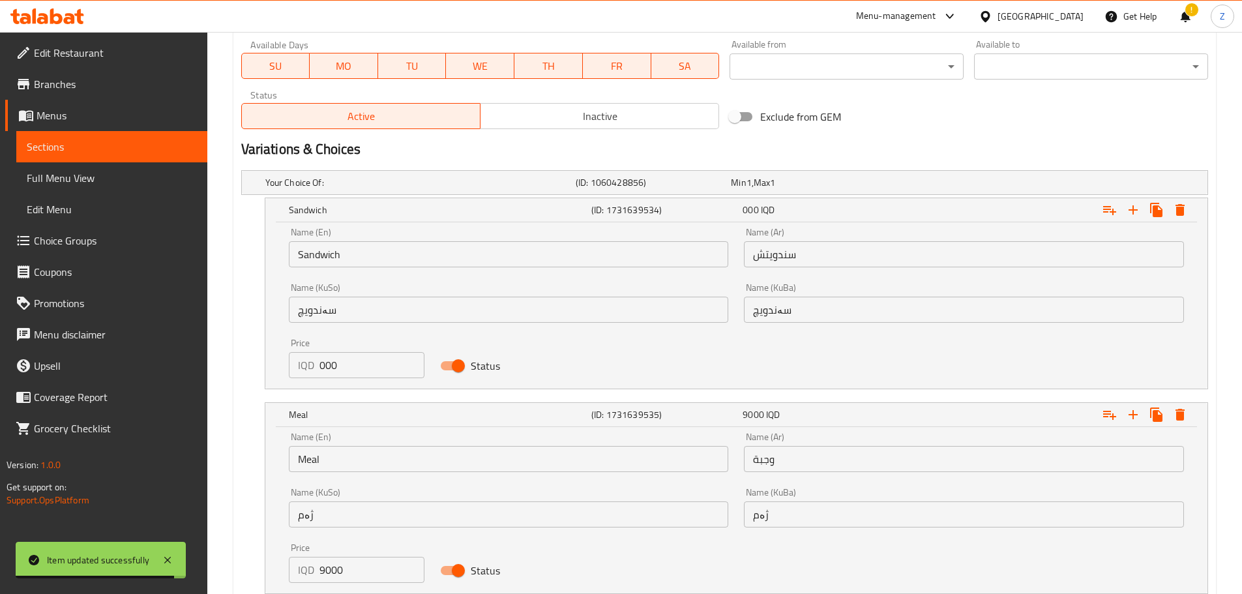
scroll to position [839, 0]
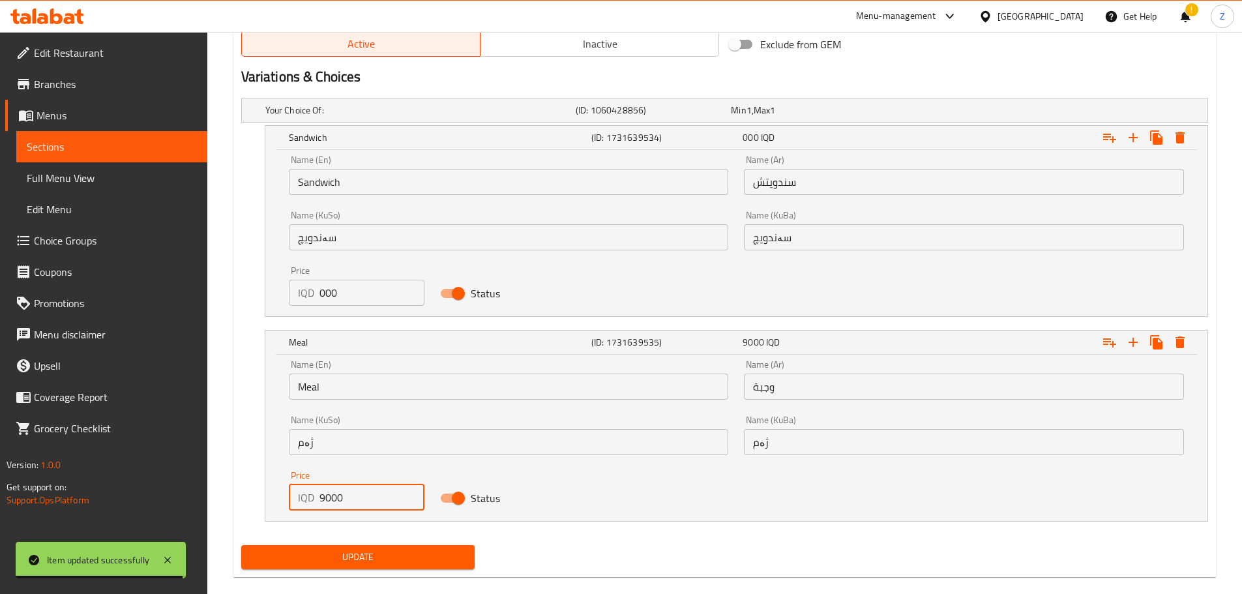
click at [363, 486] on input "9000" at bounding box center [372, 497] width 106 height 26
type input "8500"
click at [420, 549] on span "Update" at bounding box center [358, 557] width 213 height 16
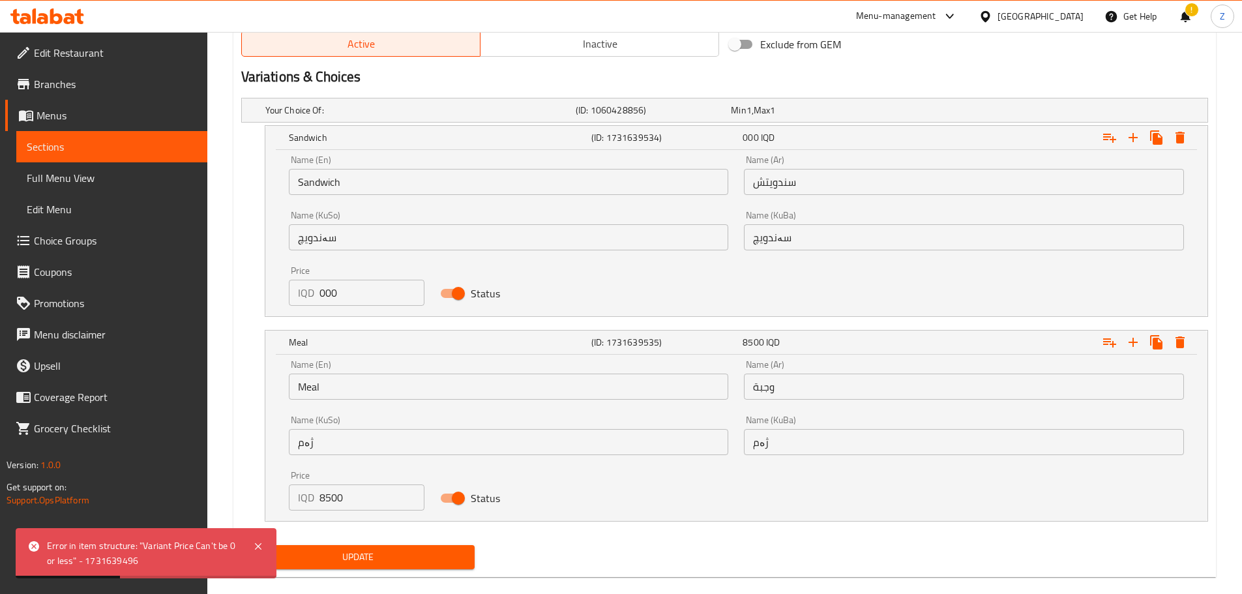
click at [317, 298] on div "IQD 000 Price" at bounding box center [357, 293] width 136 height 26
click at [320, 291] on input "000" at bounding box center [372, 293] width 106 height 26
type input "7000"
click at [425, 543] on div "Update" at bounding box center [358, 557] width 244 height 35
click at [425, 550] on span "Update" at bounding box center [358, 557] width 213 height 16
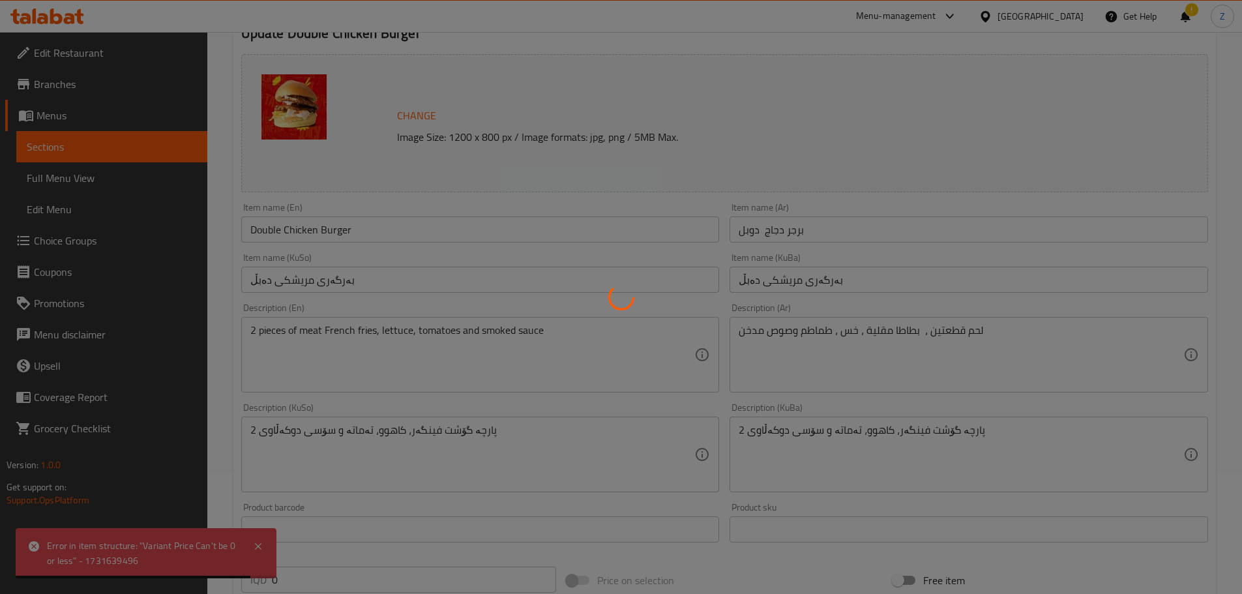
scroll to position [0, 0]
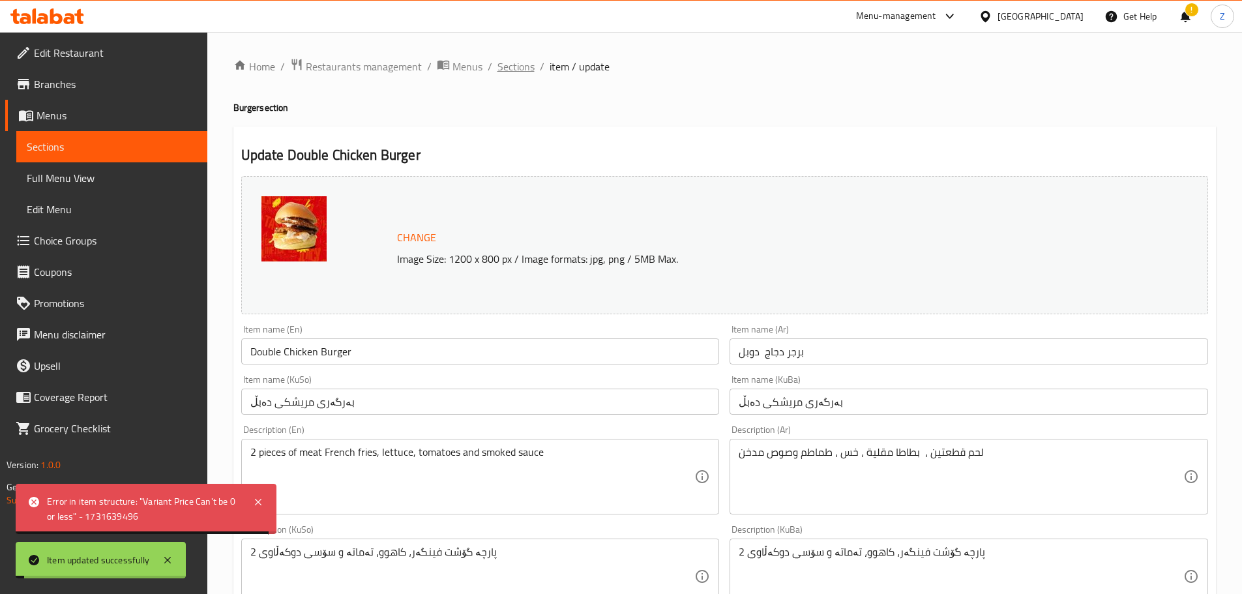
click at [508, 61] on span "Sections" at bounding box center [515, 67] width 37 height 16
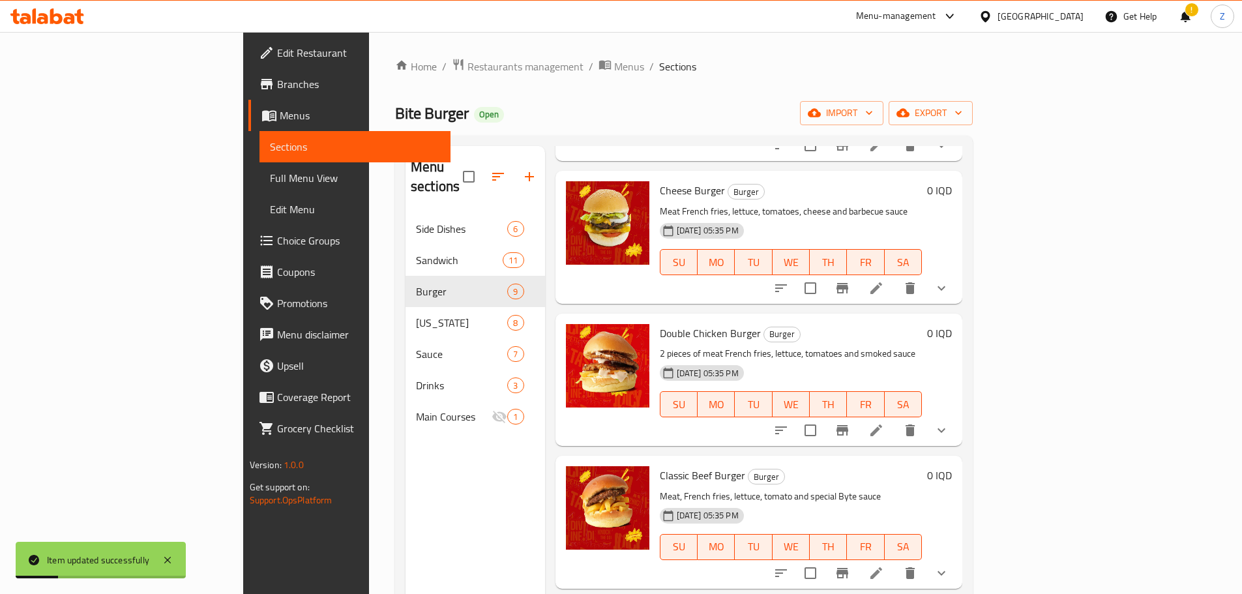
scroll to position [326, 0]
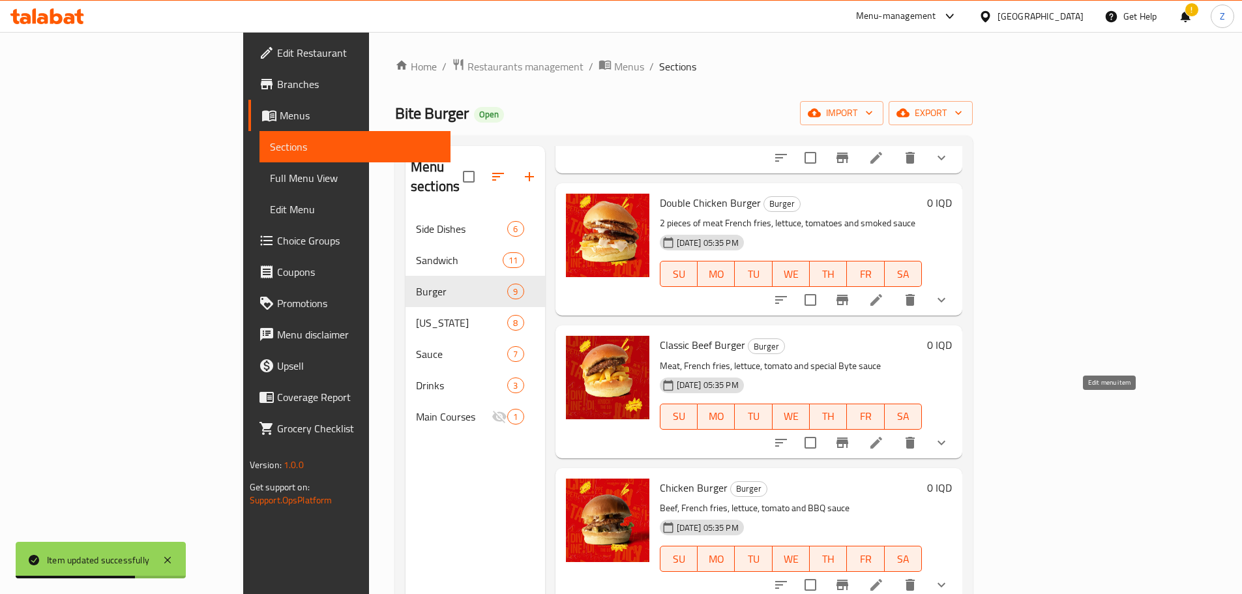
click at [894, 431] on li at bounding box center [876, 442] width 36 height 23
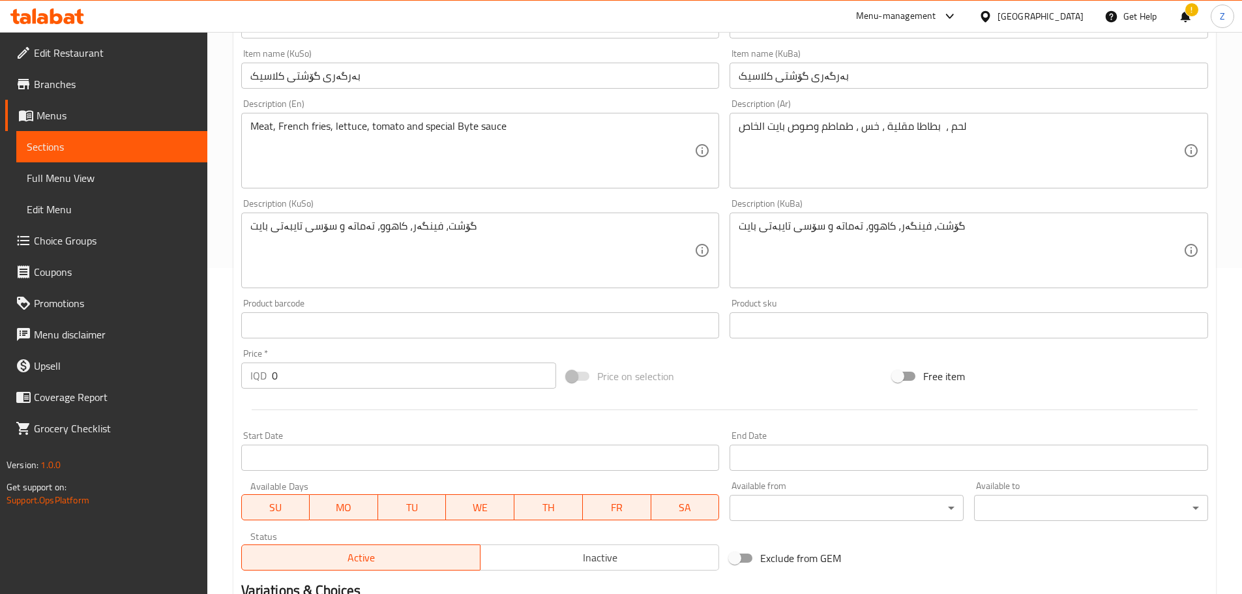
scroll to position [525, 0]
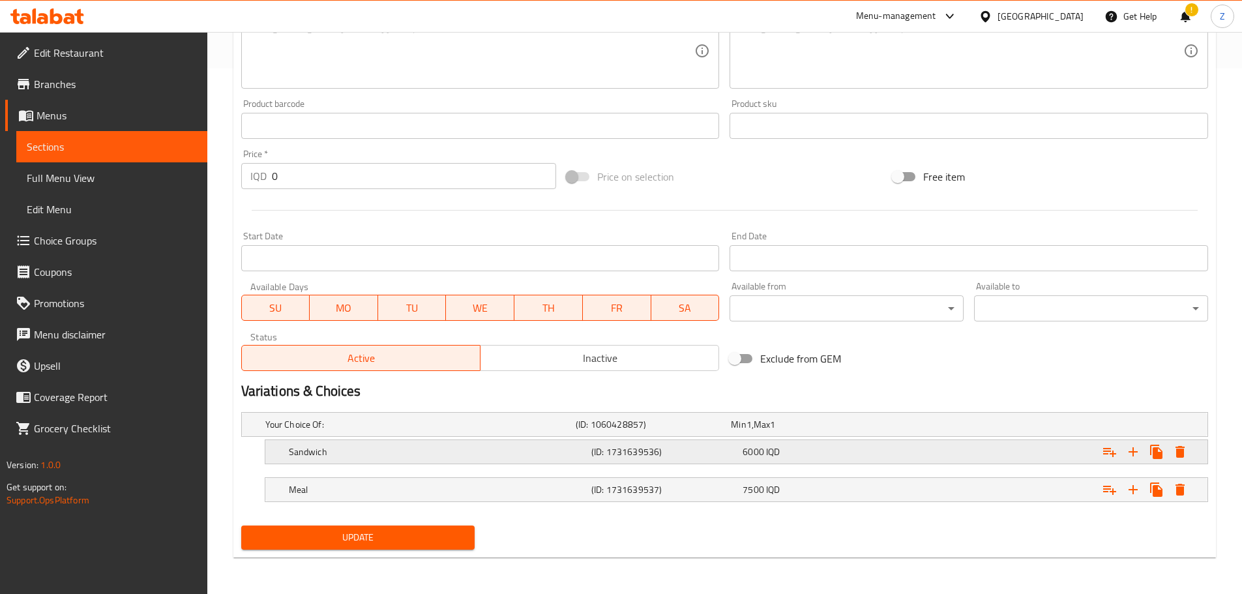
click at [723, 459] on div "(ID: 1731639536)" at bounding box center [664, 452] width 151 height 18
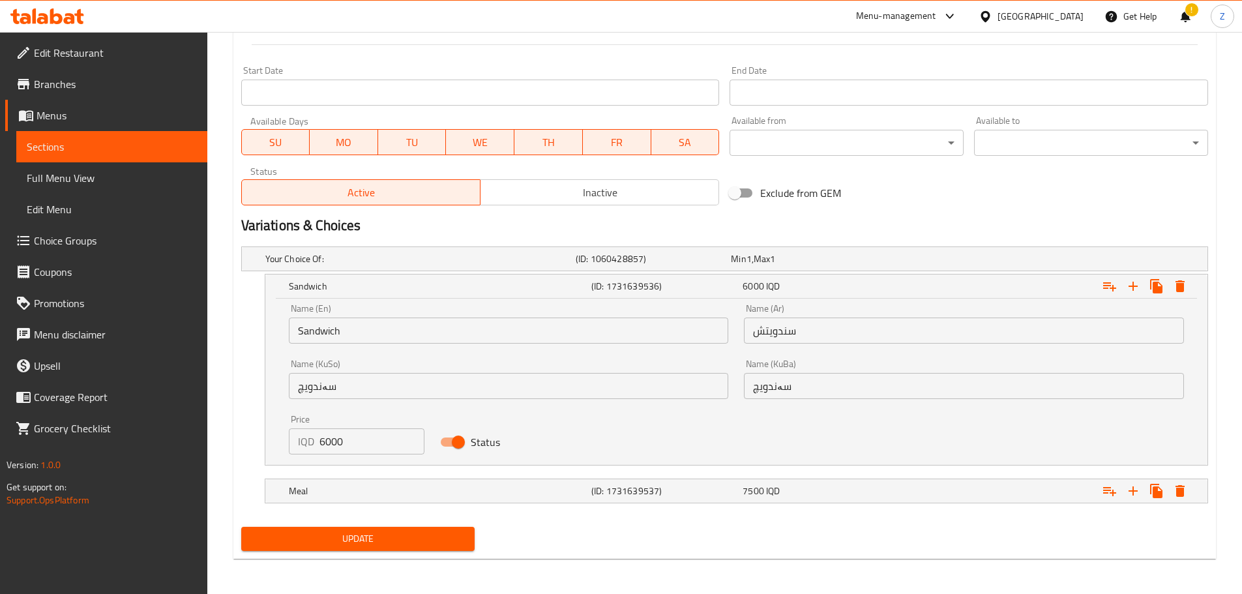
scroll to position [692, 0]
click at [356, 437] on input "6000" at bounding box center [372, 440] width 106 height 26
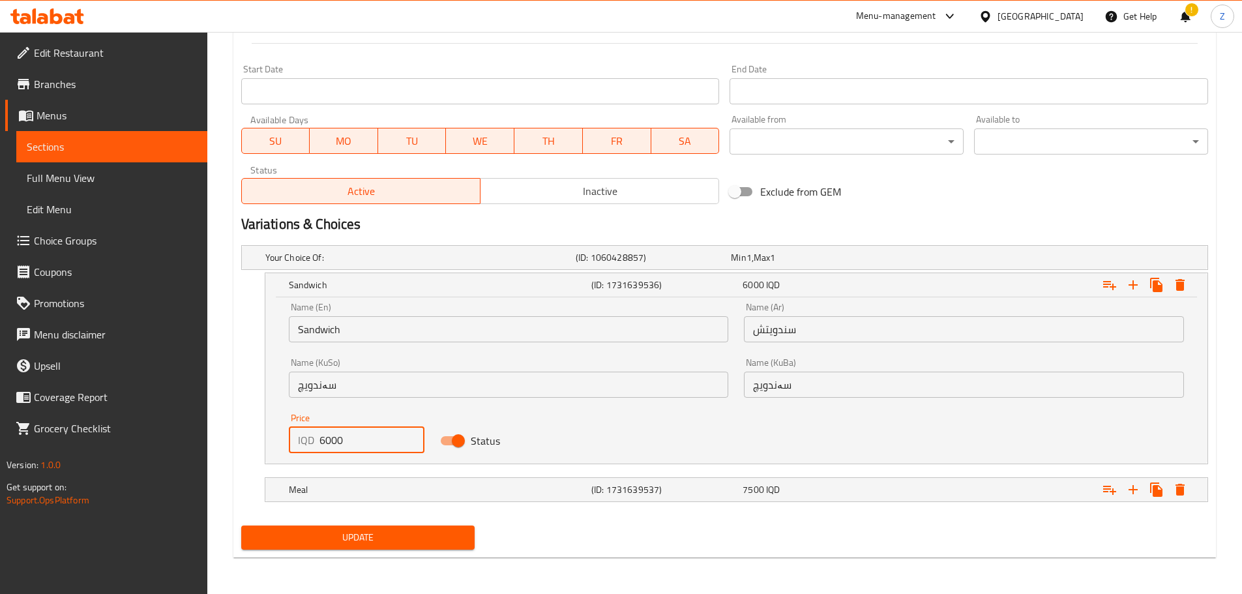
click at [356, 437] on input "6000" at bounding box center [372, 440] width 106 height 26
type input "5500"
click at [382, 489] on h5 "Meal" at bounding box center [437, 489] width 297 height 13
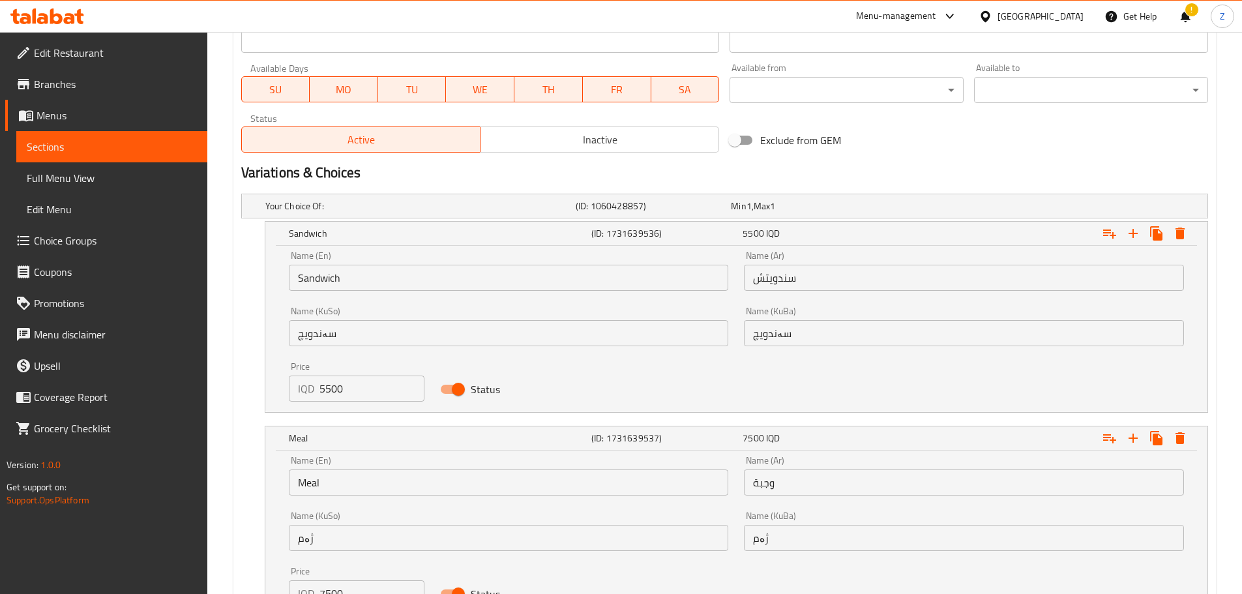
scroll to position [822, 0]
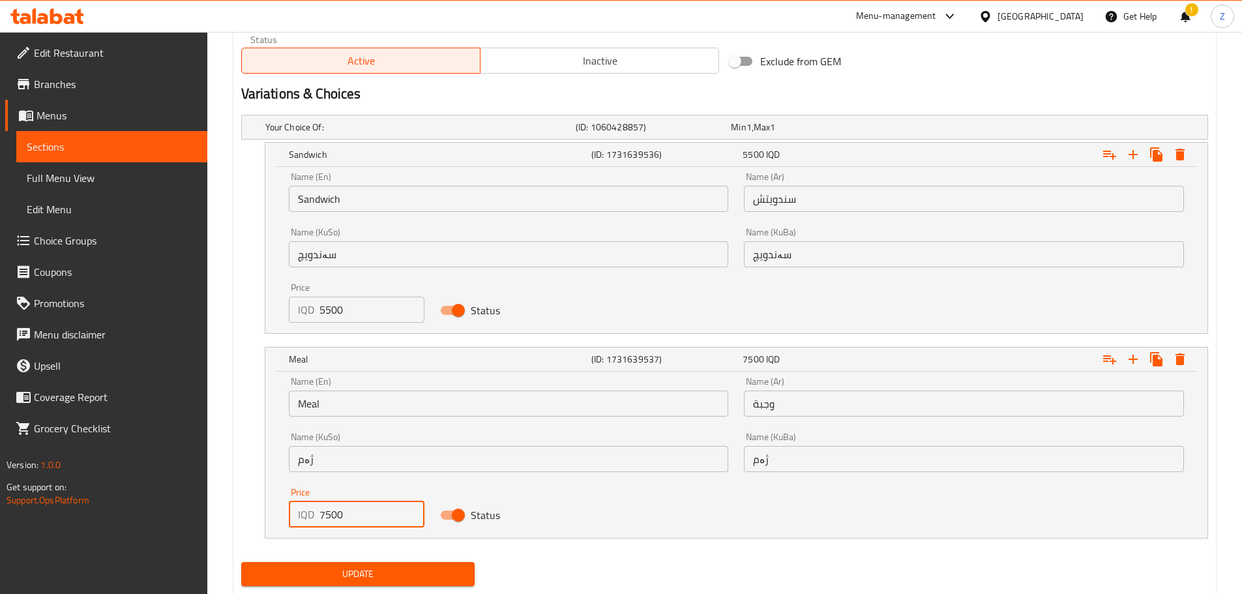
click at [325, 517] on input "7500" at bounding box center [372, 514] width 106 height 26
type input "7000"
click at [364, 569] on span "Update" at bounding box center [358, 574] width 213 height 16
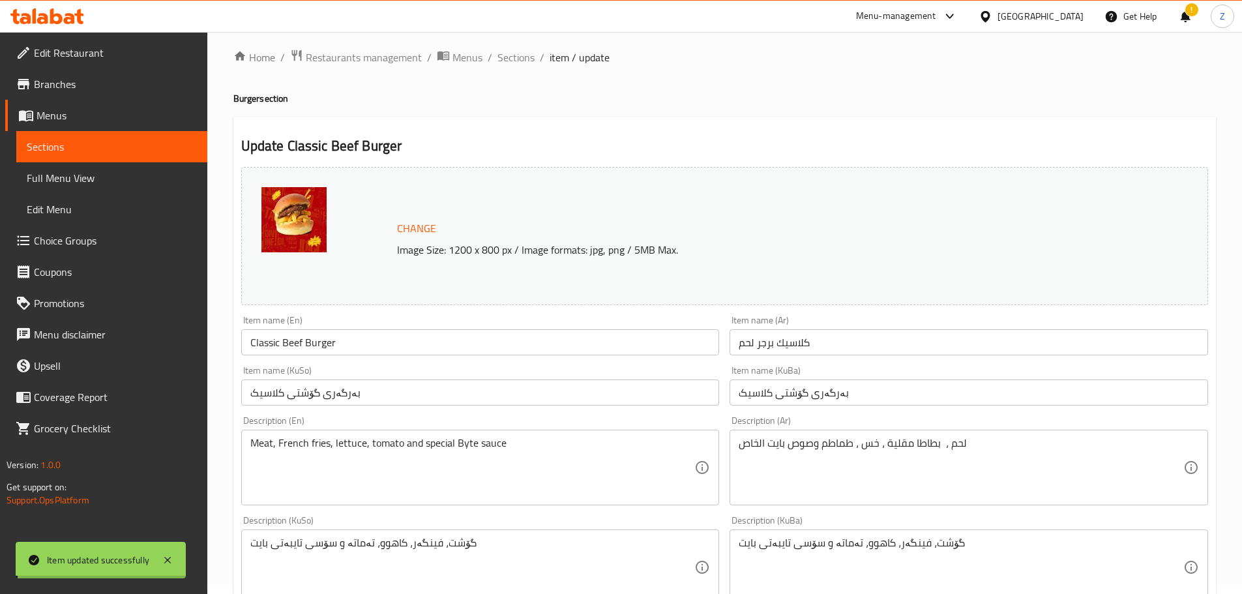
scroll to position [0, 0]
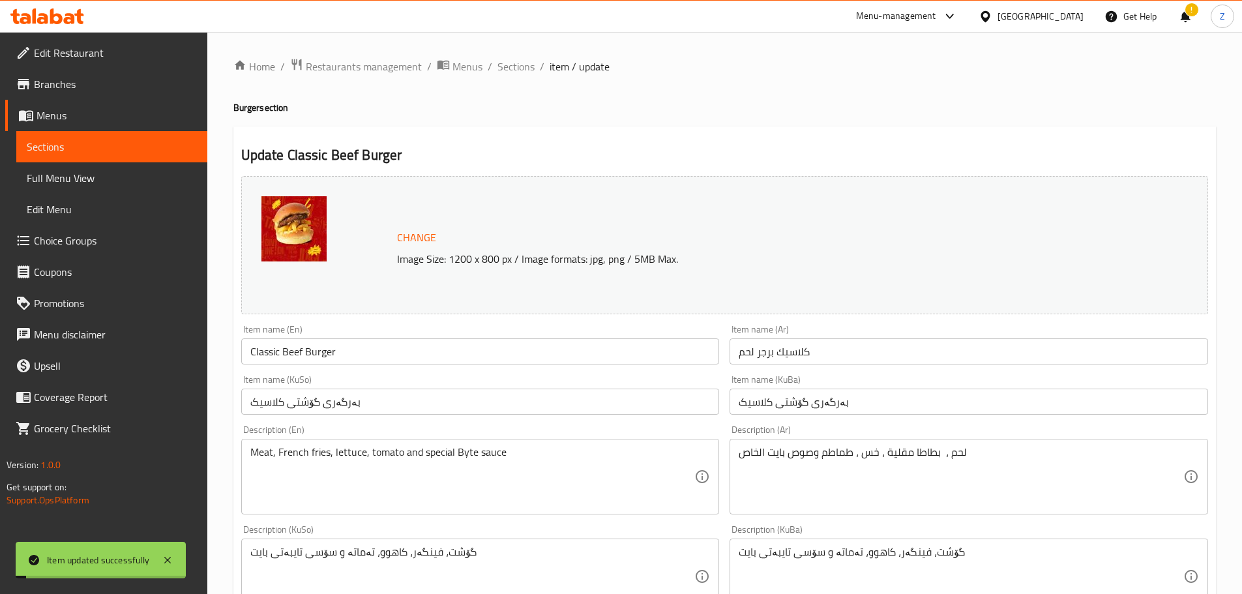
click at [514, 66] on span "Sections" at bounding box center [515, 67] width 37 height 16
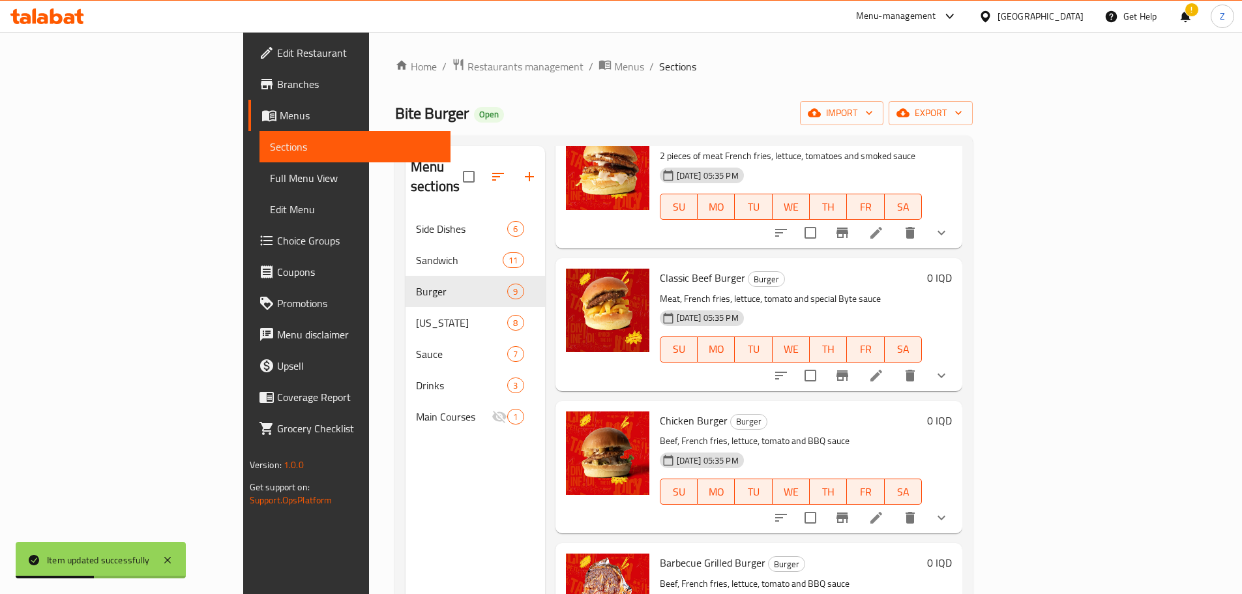
scroll to position [456, 0]
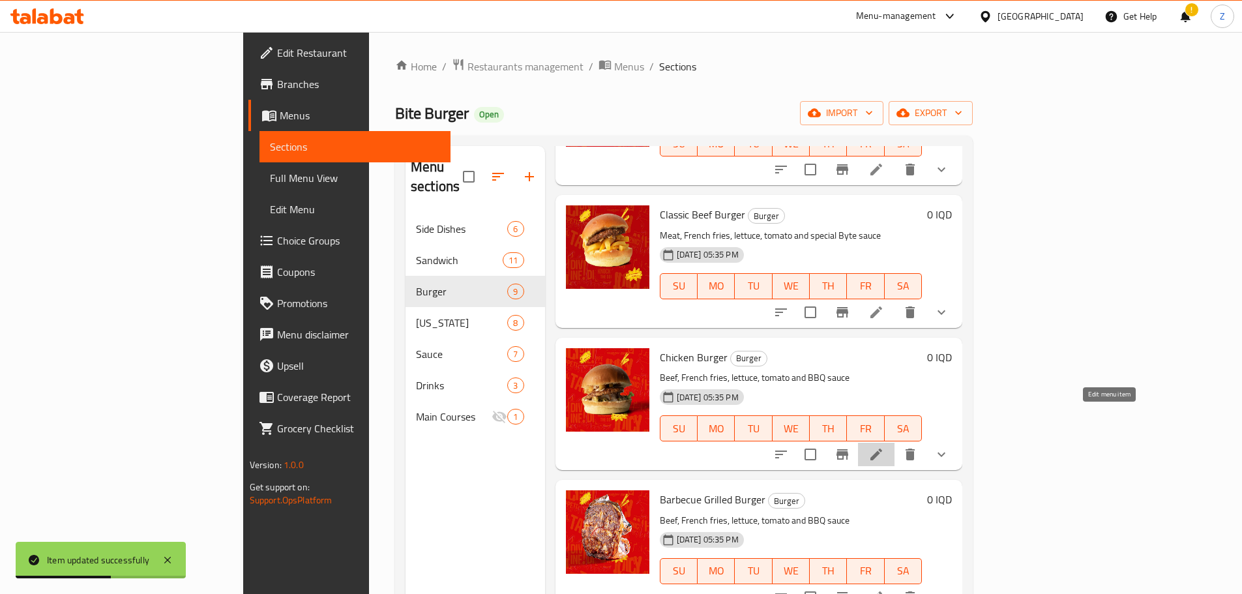
click at [884, 446] on icon at bounding box center [876, 454] width 16 height 16
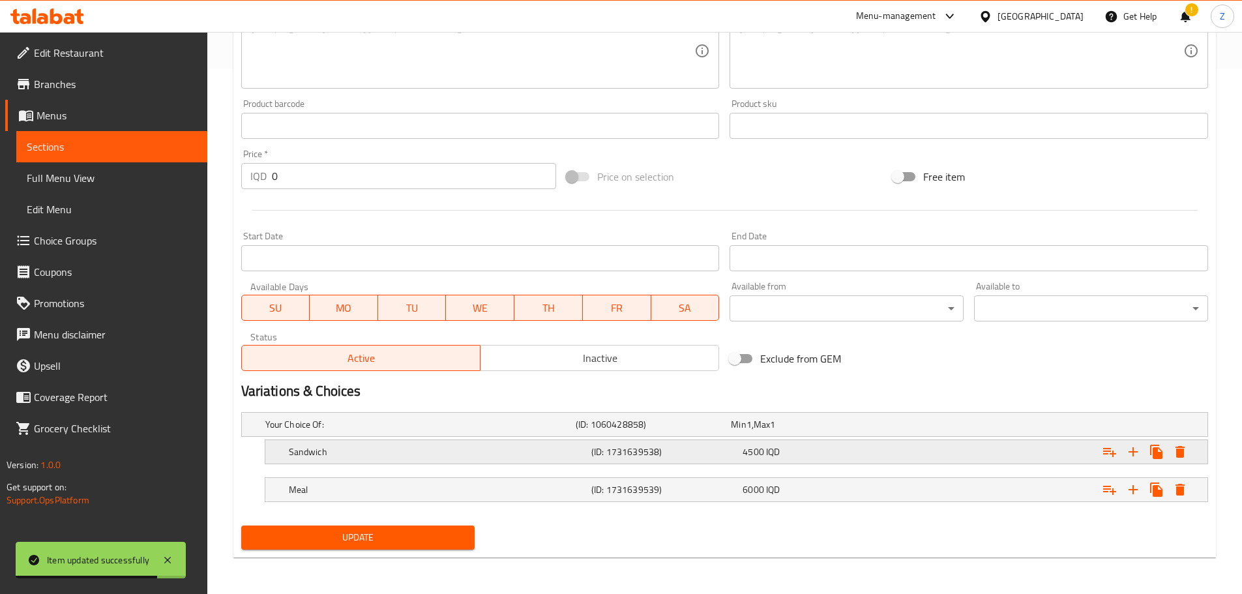
click at [605, 458] on h5 "(ID: 1731639538)" at bounding box center [664, 451] width 146 height 13
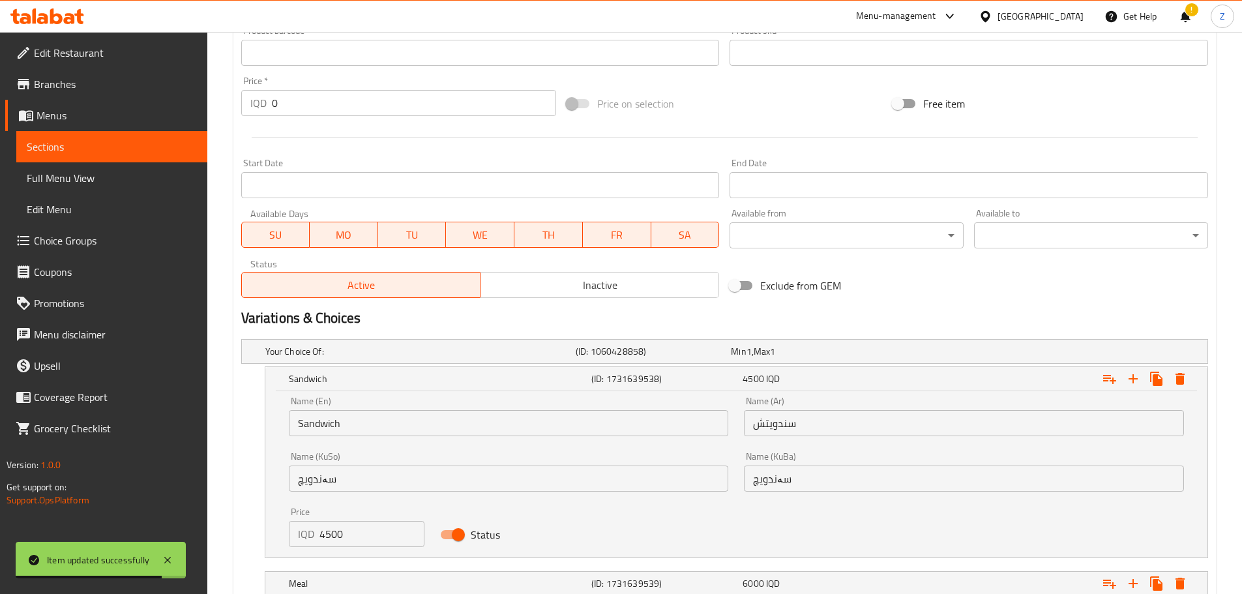
scroll to position [684, 0]
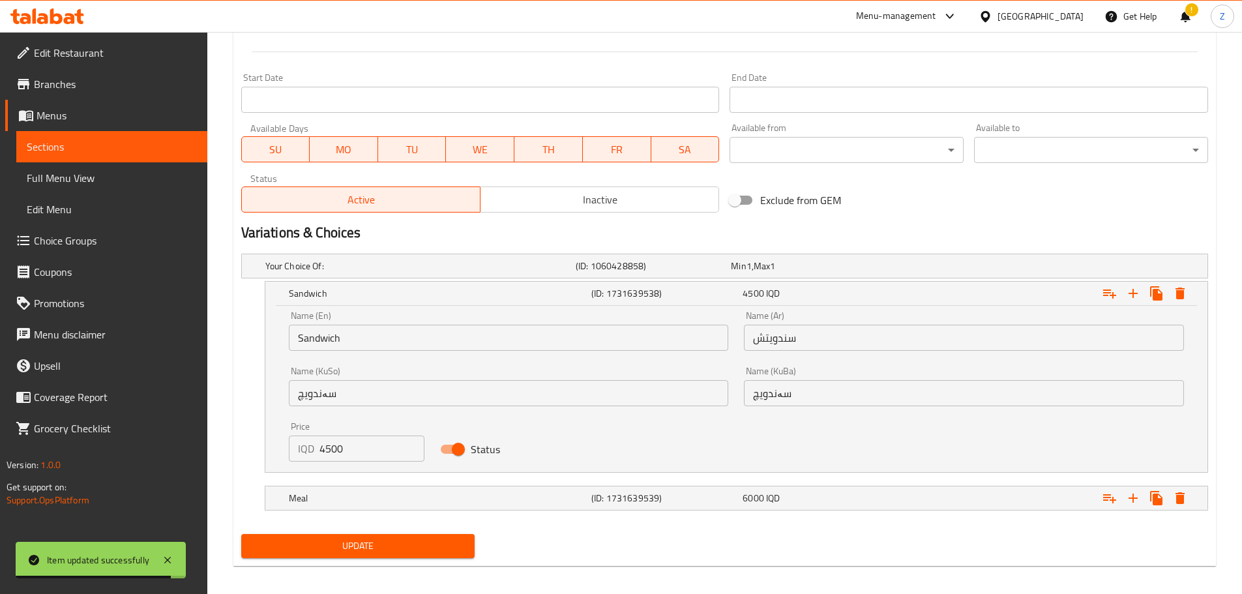
click at [375, 449] on input "4500" at bounding box center [372, 448] width 106 height 26
click at [375, 448] on input "4500" at bounding box center [372, 448] width 106 height 26
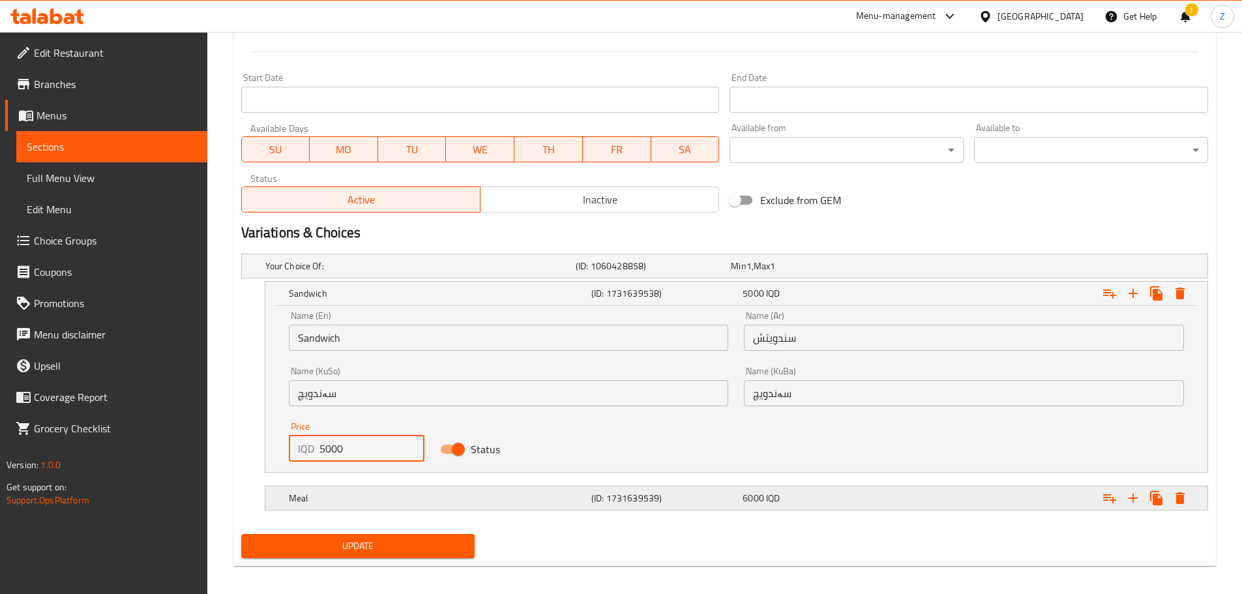
type input "5000"
click at [403, 501] on h5 "Meal" at bounding box center [437, 497] width 297 height 13
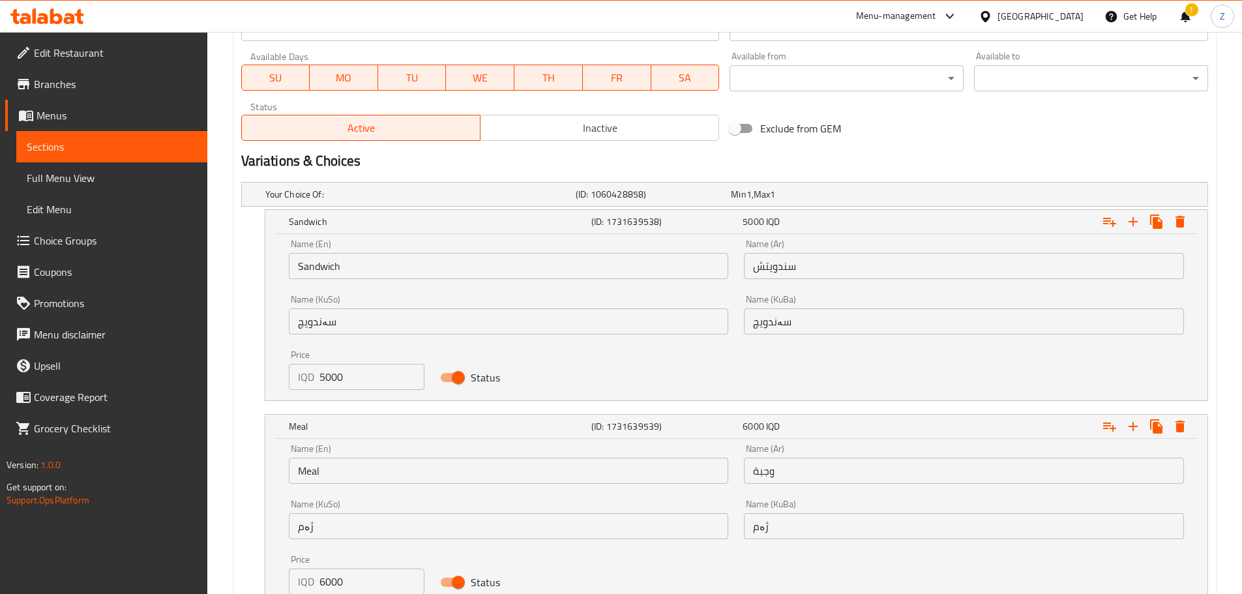
scroll to position [859, 0]
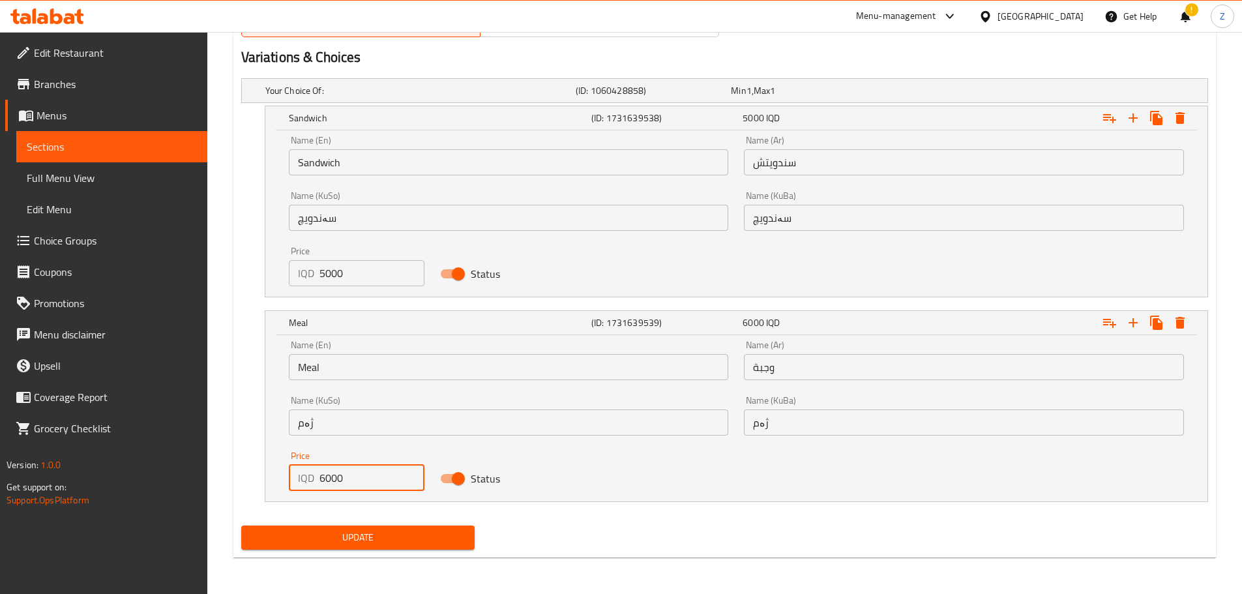
click at [326, 480] on input "6000" at bounding box center [372, 478] width 106 height 26
type input "6500"
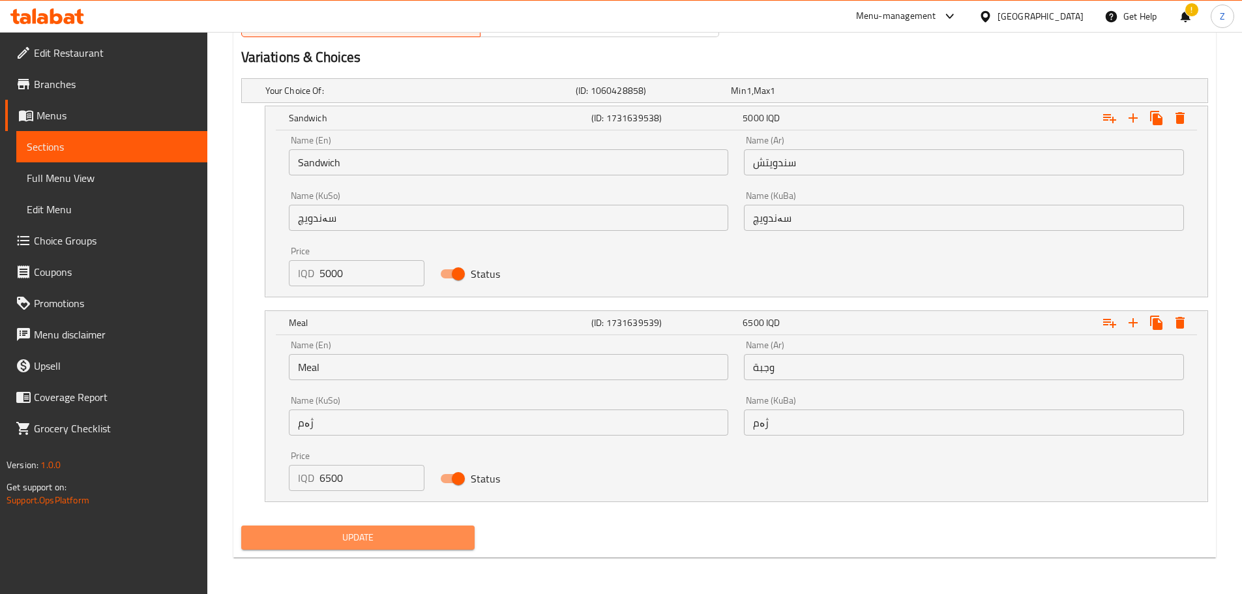
click at [391, 532] on span "Update" at bounding box center [358, 537] width 213 height 16
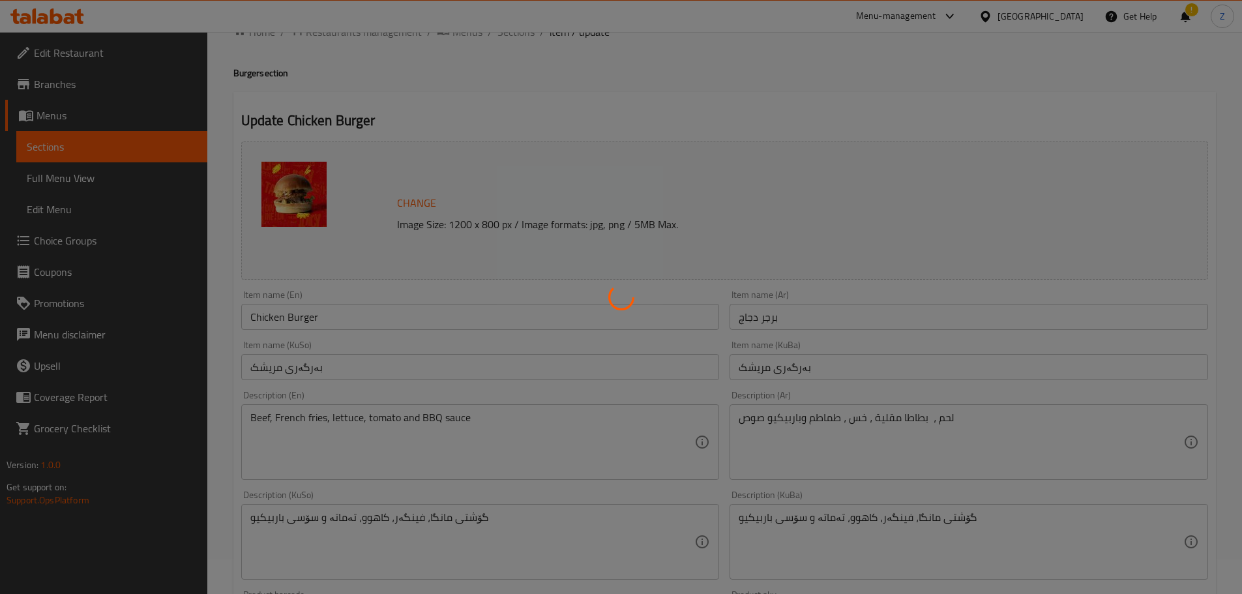
scroll to position [0, 0]
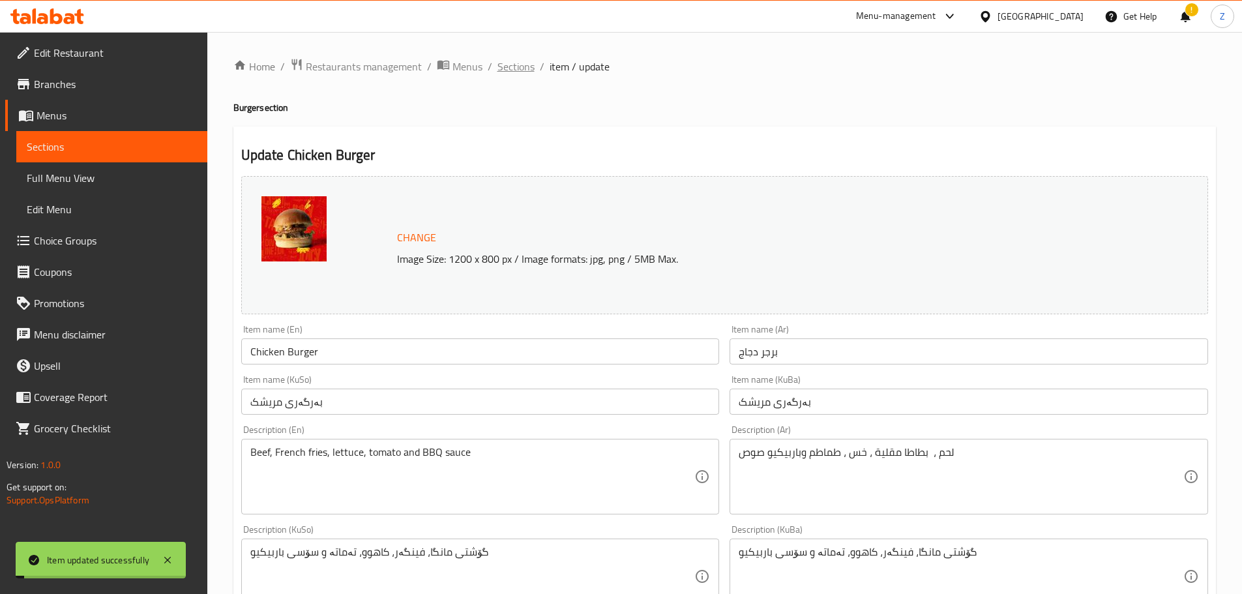
click at [510, 71] on span "Sections" at bounding box center [515, 67] width 37 height 16
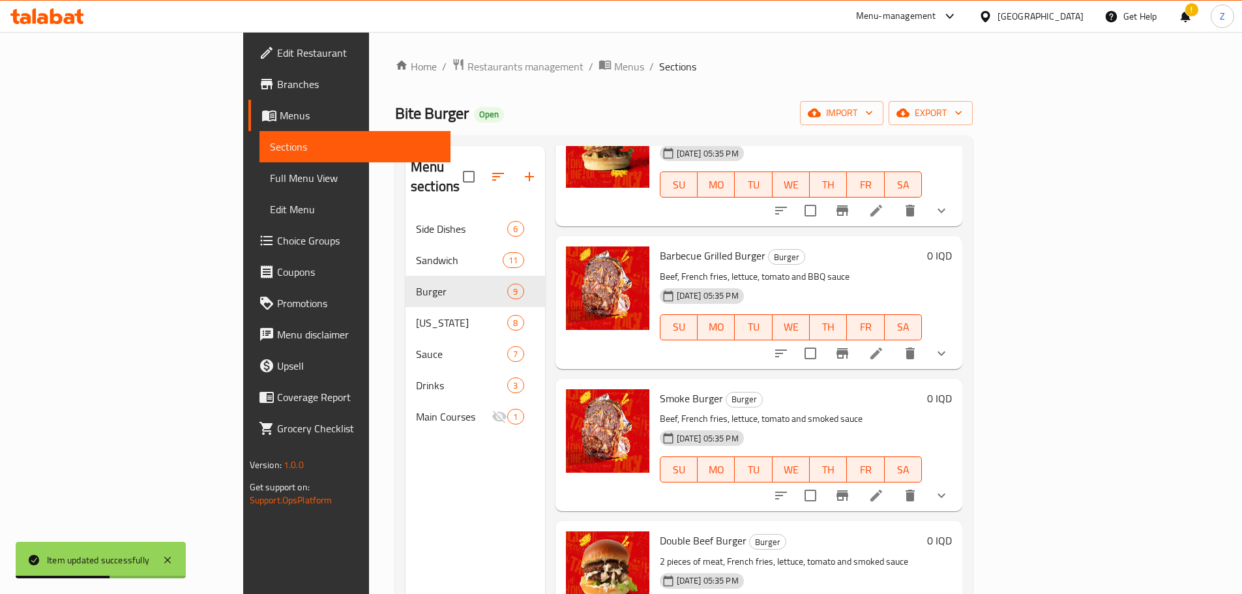
scroll to position [701, 0]
click at [884, 345] on icon at bounding box center [876, 353] width 16 height 16
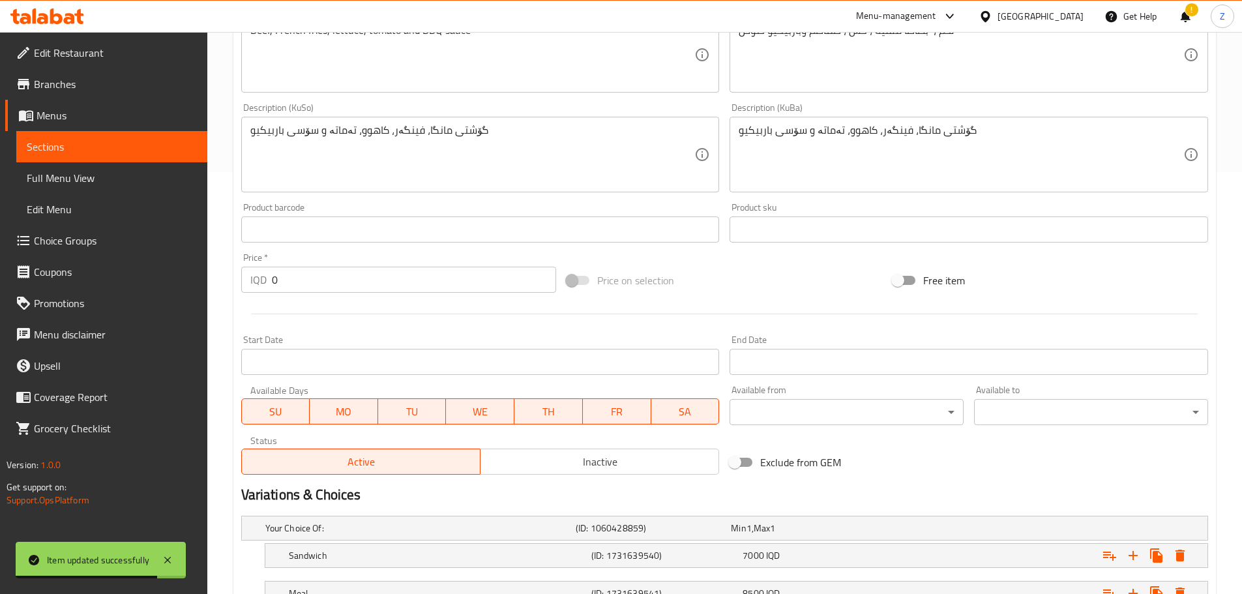
scroll to position [525, 0]
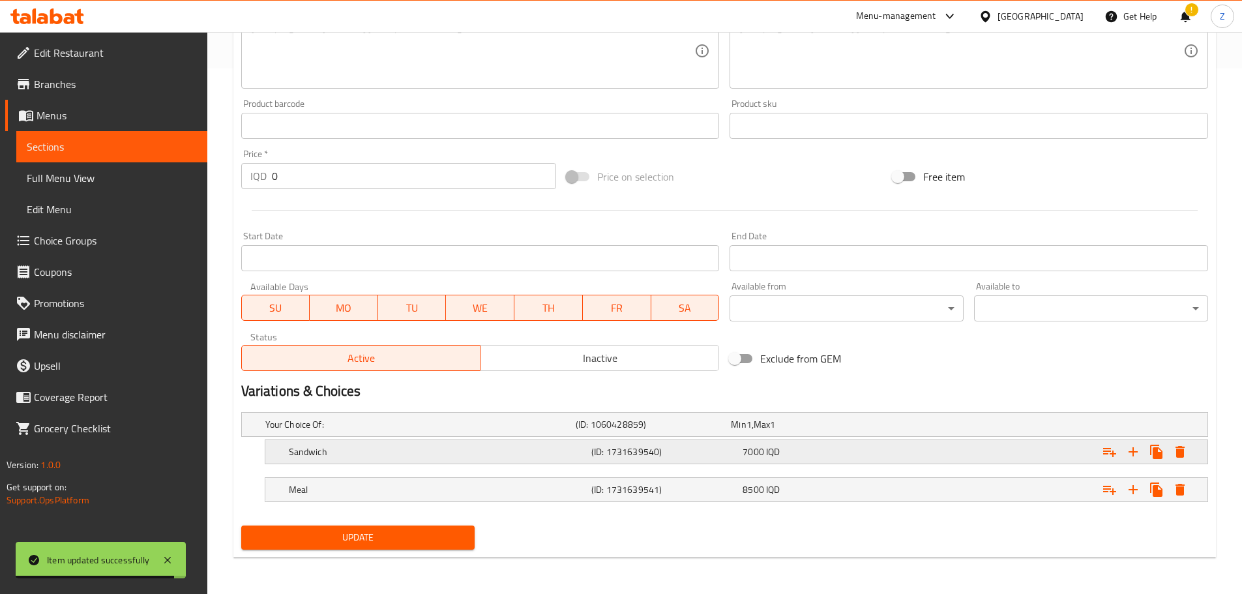
click at [701, 447] on h5 "(ID: 1731639540)" at bounding box center [664, 451] width 146 height 13
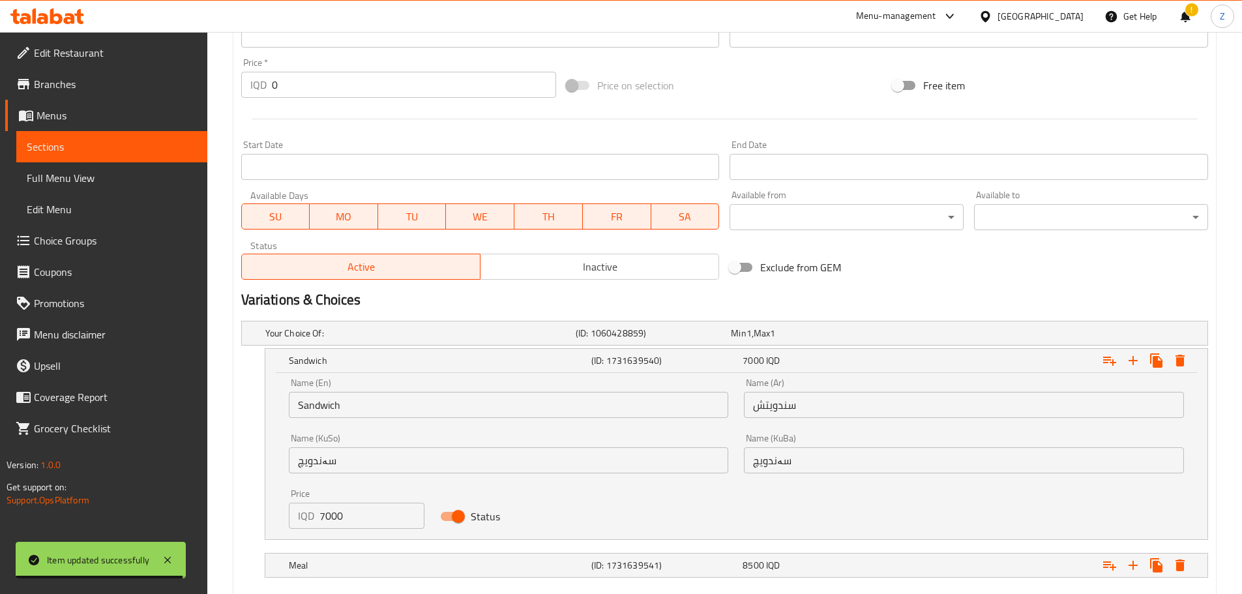
scroll to position [683, 0]
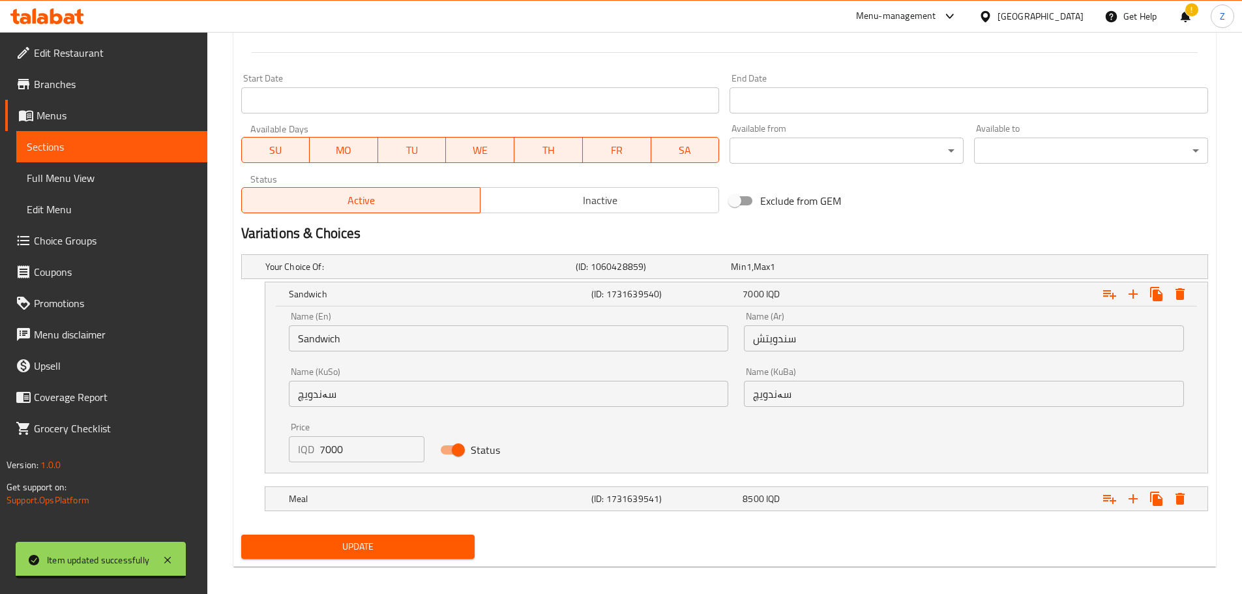
click at [388, 439] on input "7000" at bounding box center [372, 449] width 106 height 26
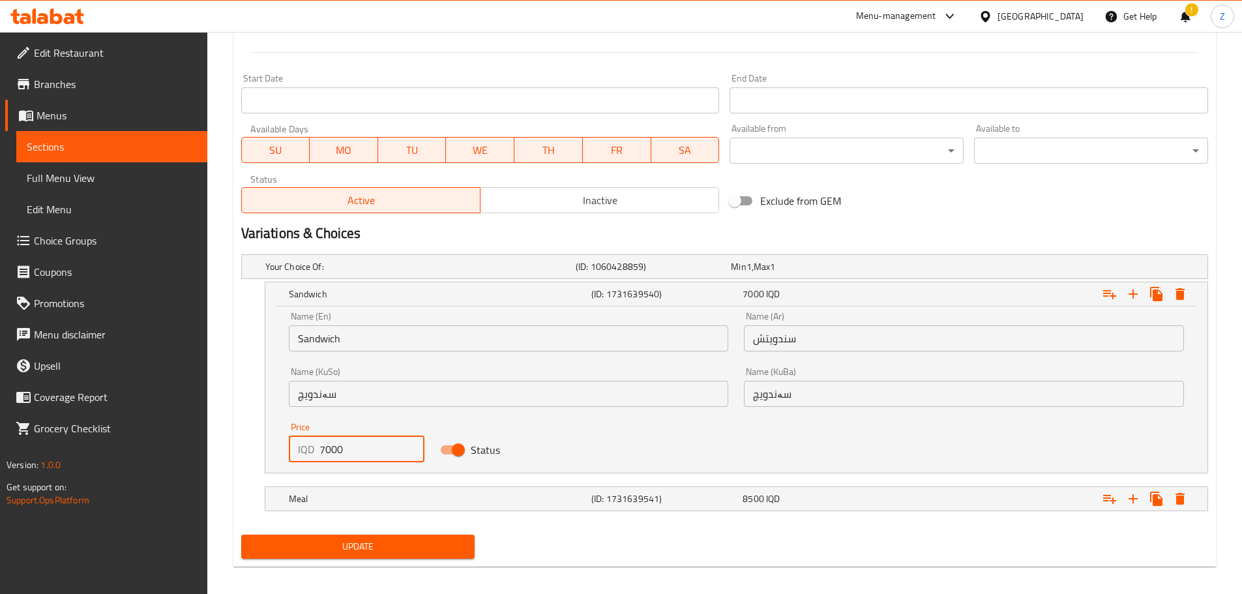
click at [388, 439] on input "7000" at bounding box center [372, 449] width 106 height 26
type input "6500"
click at [441, 499] on h5 "Meal" at bounding box center [437, 498] width 297 height 13
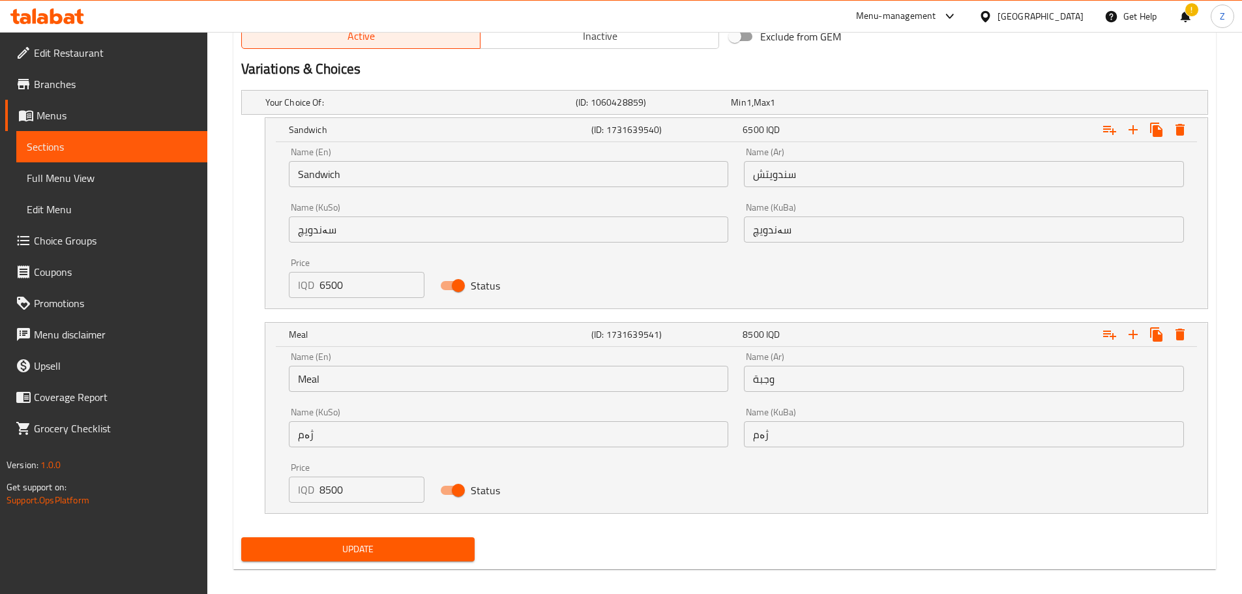
scroll to position [859, 0]
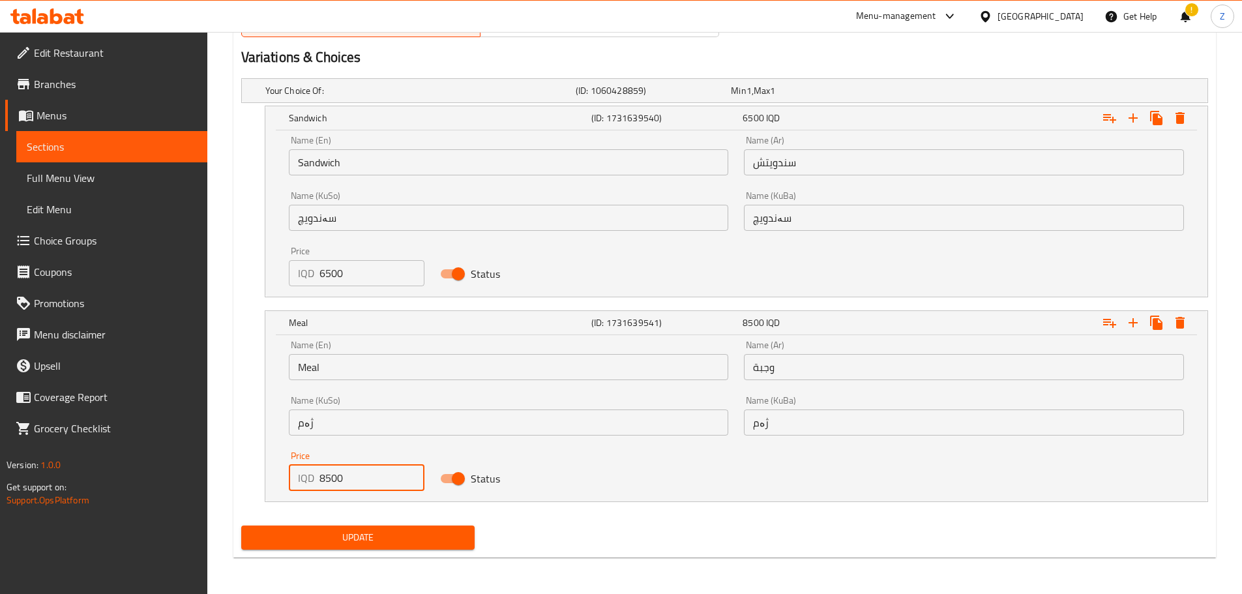
drag, startPoint x: 322, startPoint y: 478, endPoint x: 312, endPoint y: 479, distance: 9.8
click at [312, 479] on div "IQD 8500 Price" at bounding box center [357, 478] width 136 height 26
type input "7500"
click at [360, 538] on span "Update" at bounding box center [358, 537] width 213 height 16
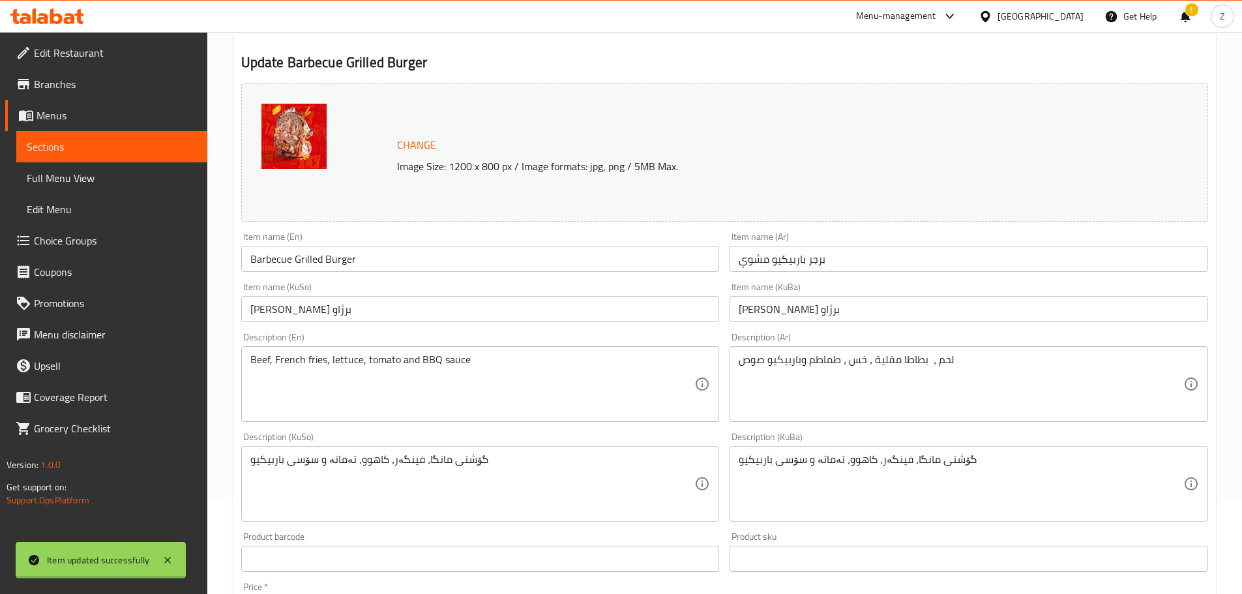
scroll to position [0, 0]
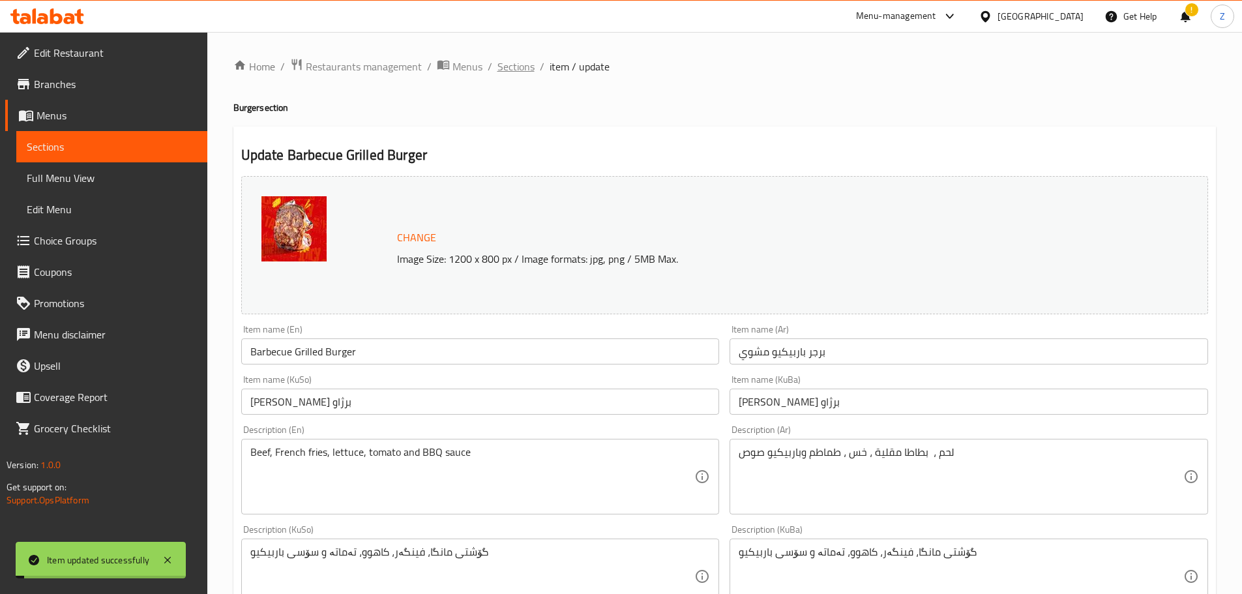
click at [517, 66] on span "Sections" at bounding box center [515, 67] width 37 height 16
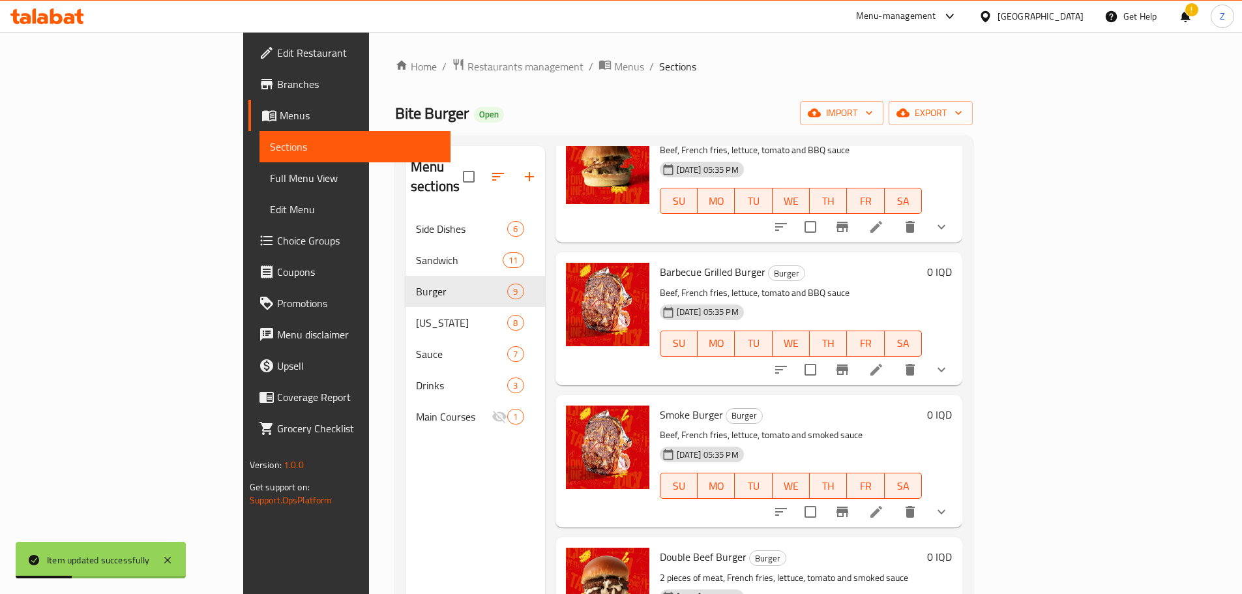
scroll to position [701, 0]
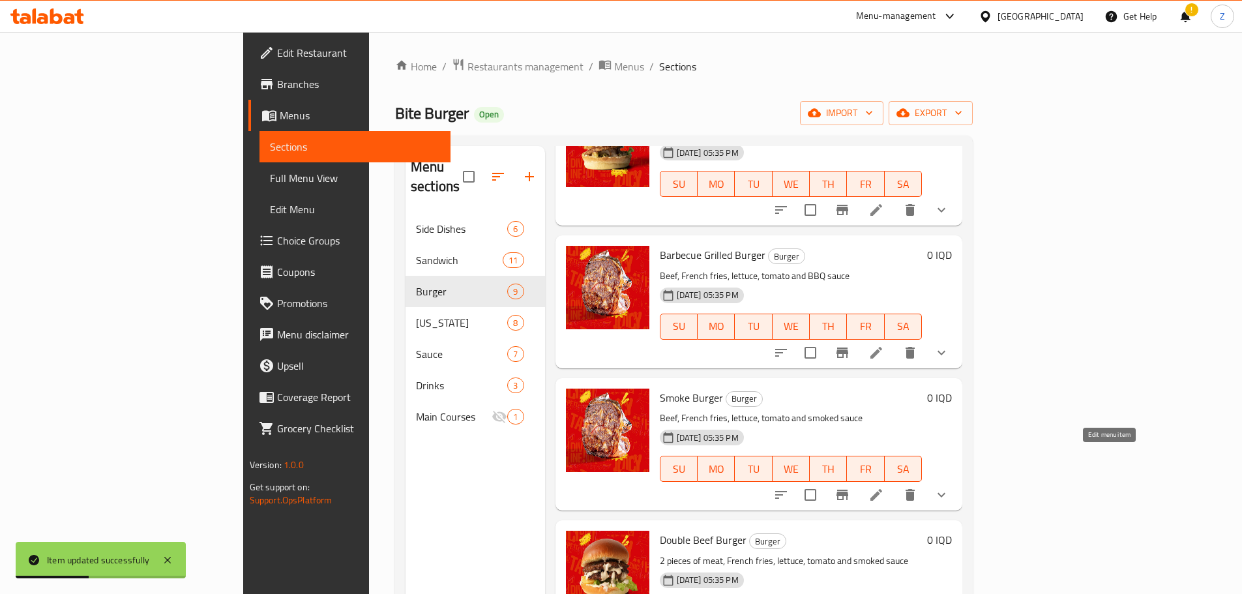
click at [884, 487] on icon at bounding box center [876, 495] width 16 height 16
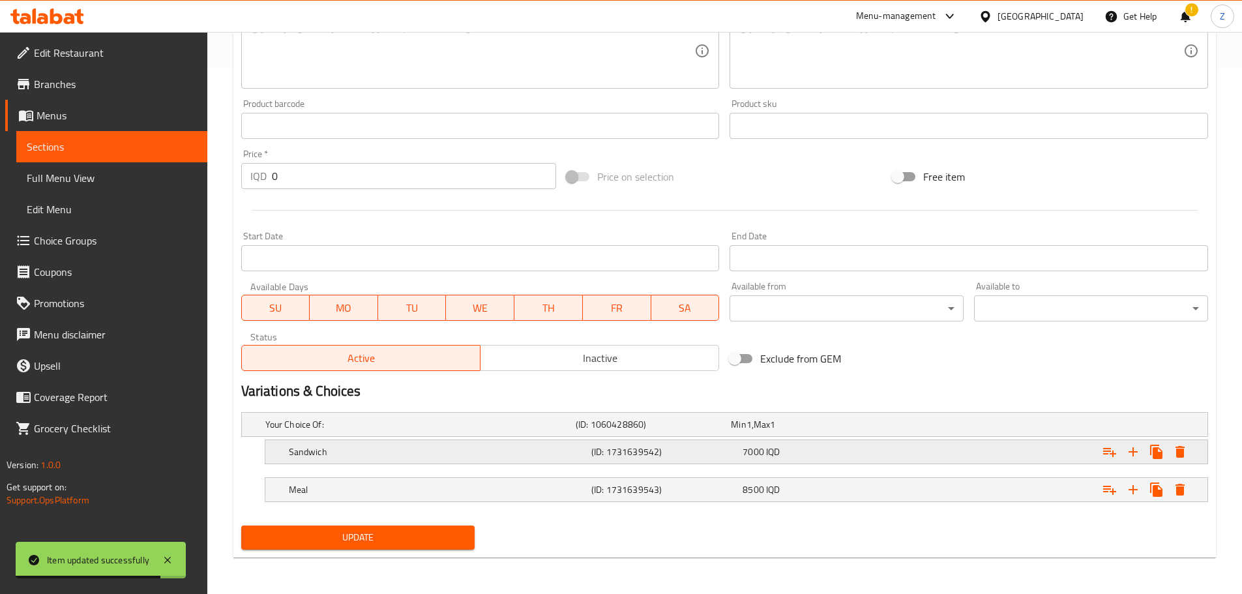
click at [632, 454] on h5 "(ID: 1731639542)" at bounding box center [664, 451] width 146 height 13
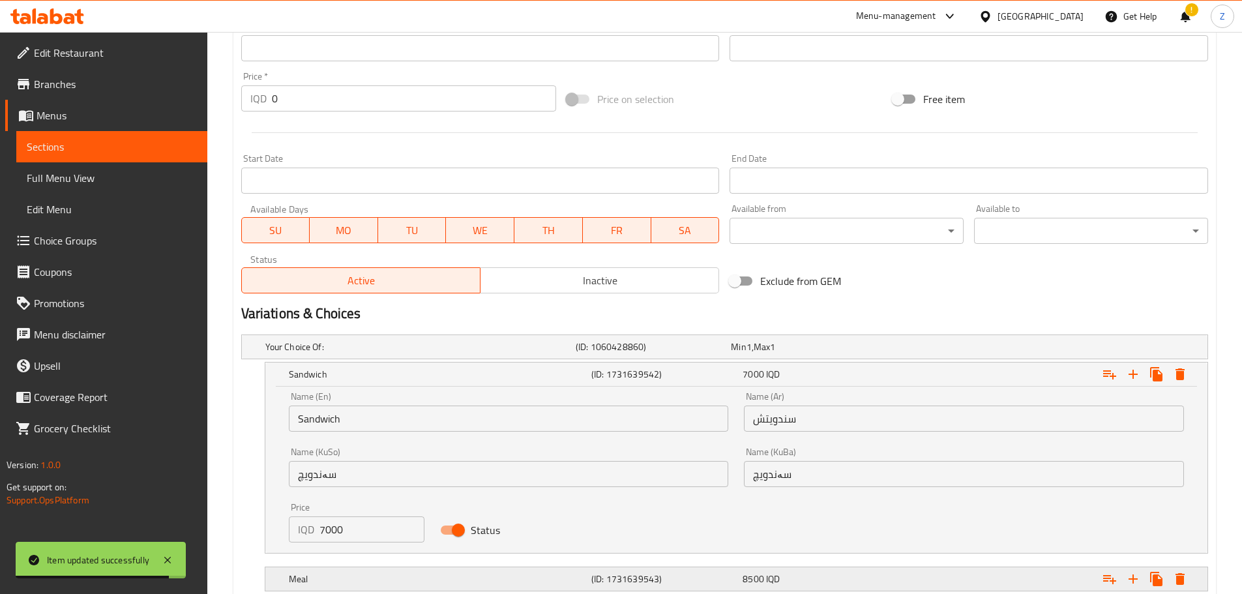
scroll to position [687, 0]
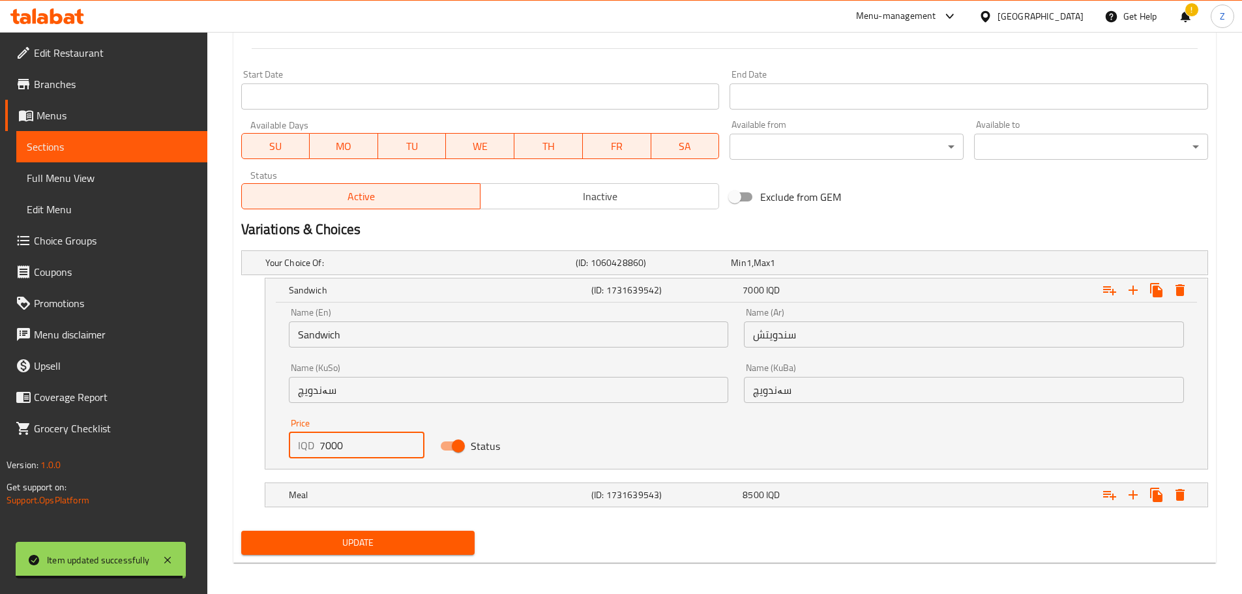
click at [375, 448] on input "7000" at bounding box center [372, 445] width 106 height 26
type input "6500"
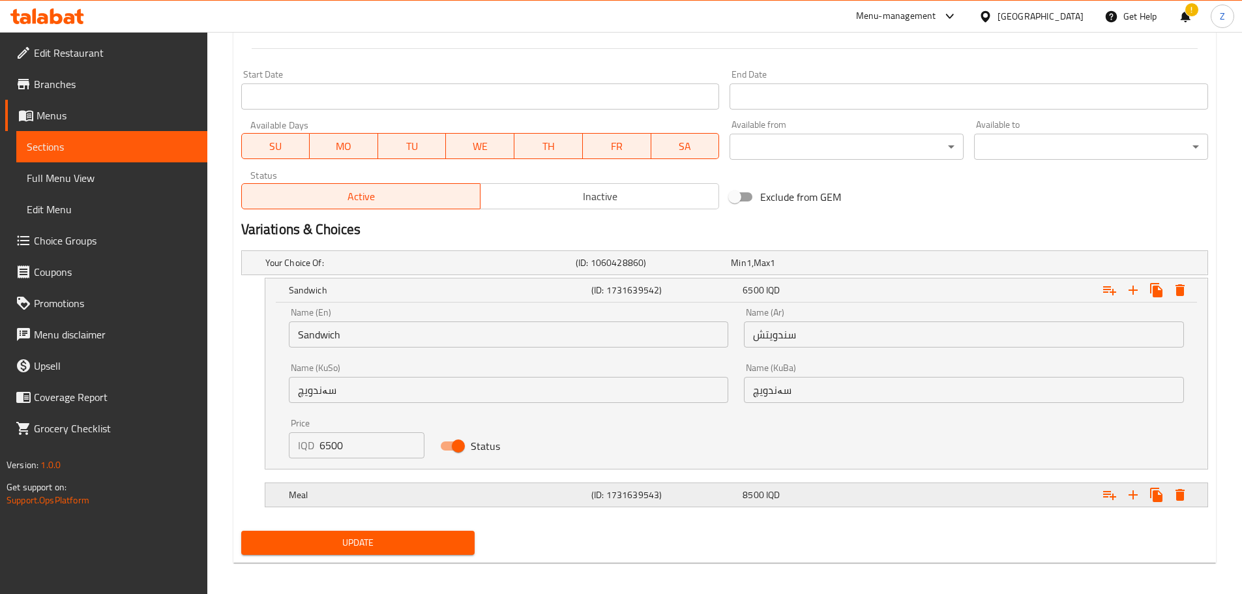
click at [405, 488] on h5 "Meal" at bounding box center [437, 494] width 297 height 13
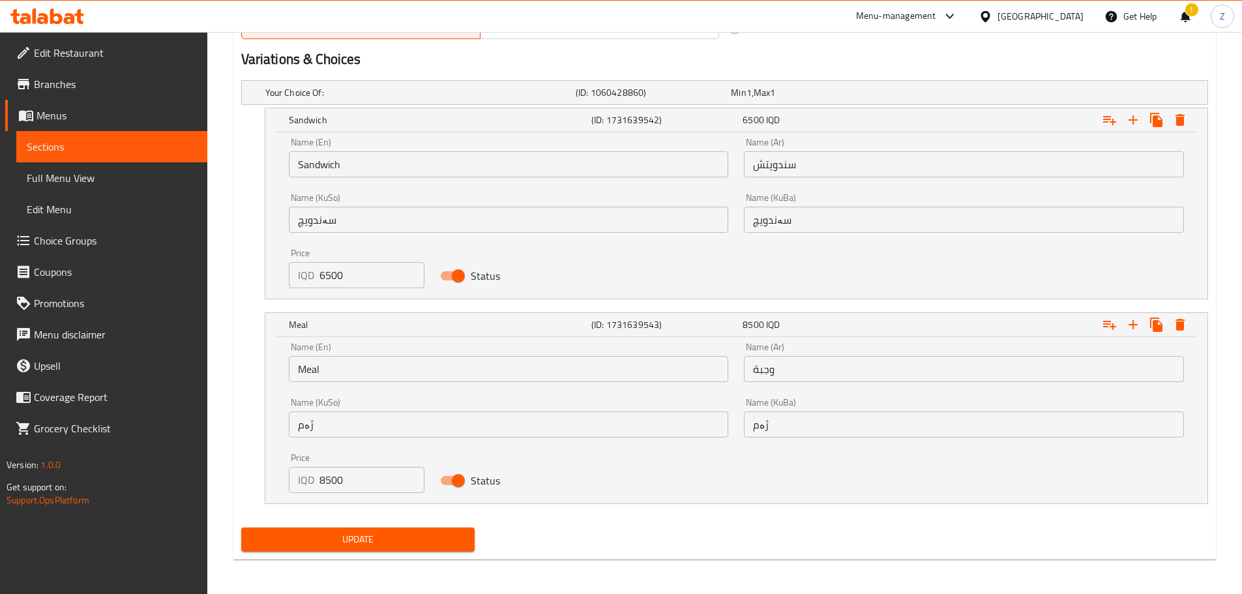
scroll to position [859, 0]
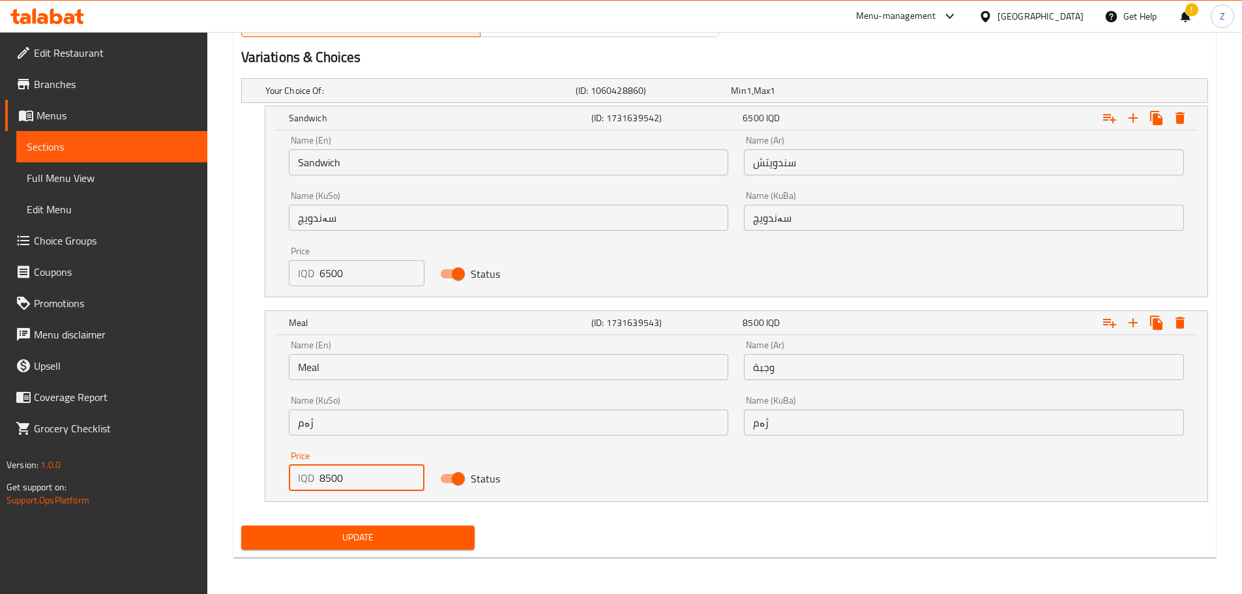
click at [327, 481] on input "8500" at bounding box center [372, 478] width 106 height 26
type input "8000"
click at [370, 526] on button "Update" at bounding box center [358, 537] width 234 height 24
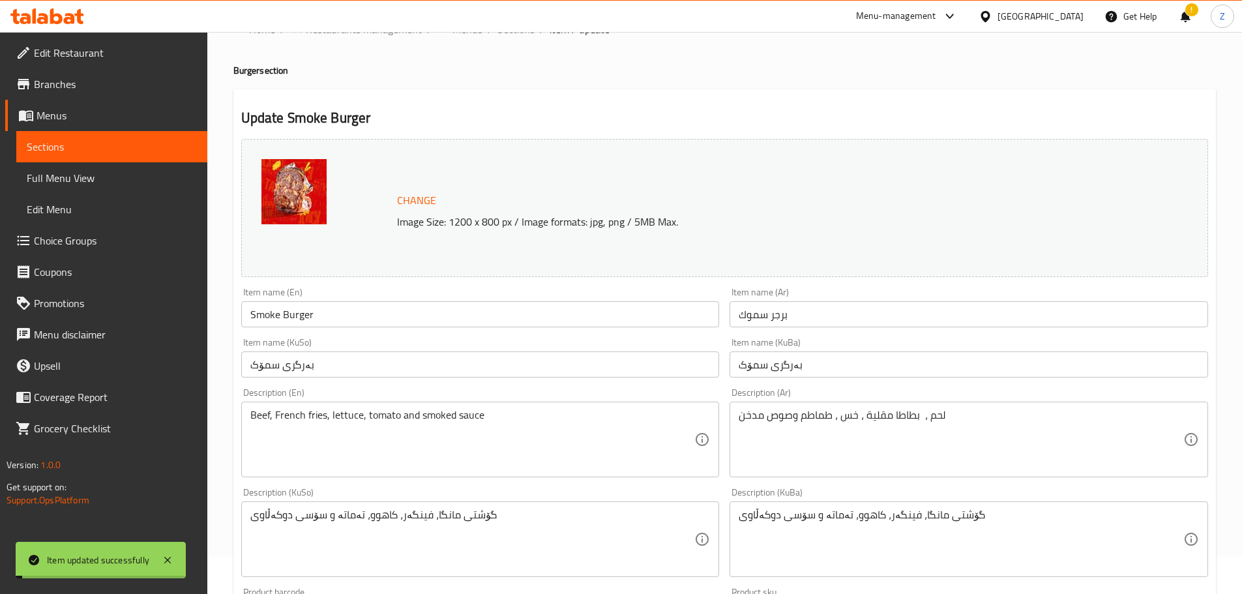
scroll to position [0, 0]
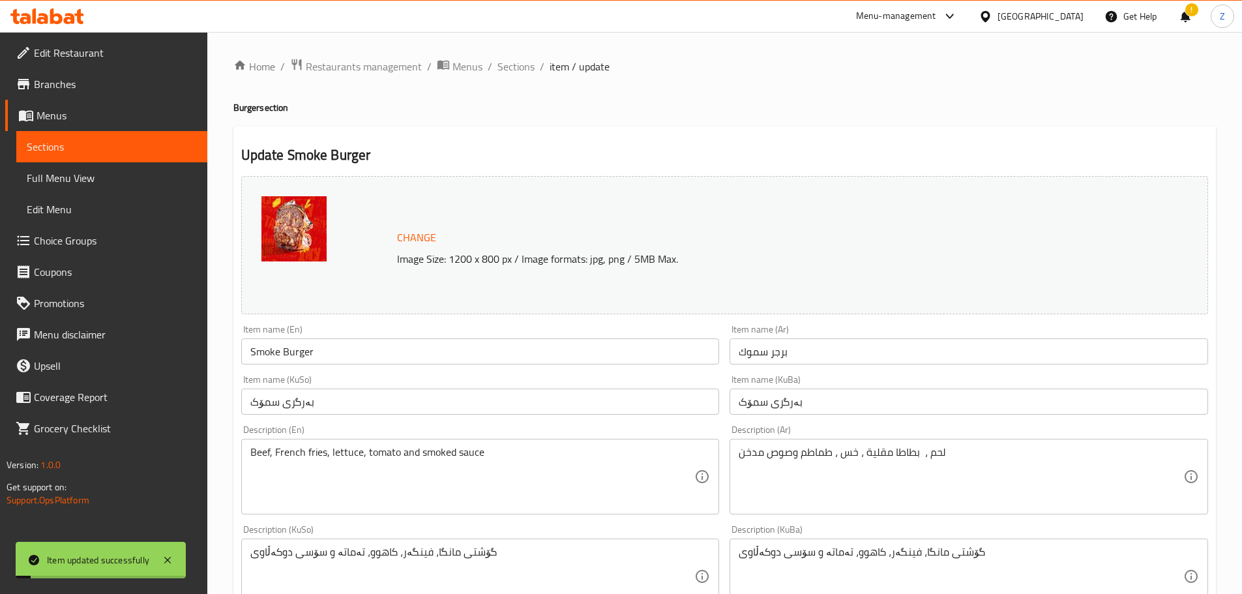
click at [533, 68] on ol "Home / Restaurants management / Menus / Sections / item / update" at bounding box center [724, 66] width 982 height 17
click at [525, 62] on span "Sections" at bounding box center [515, 67] width 37 height 16
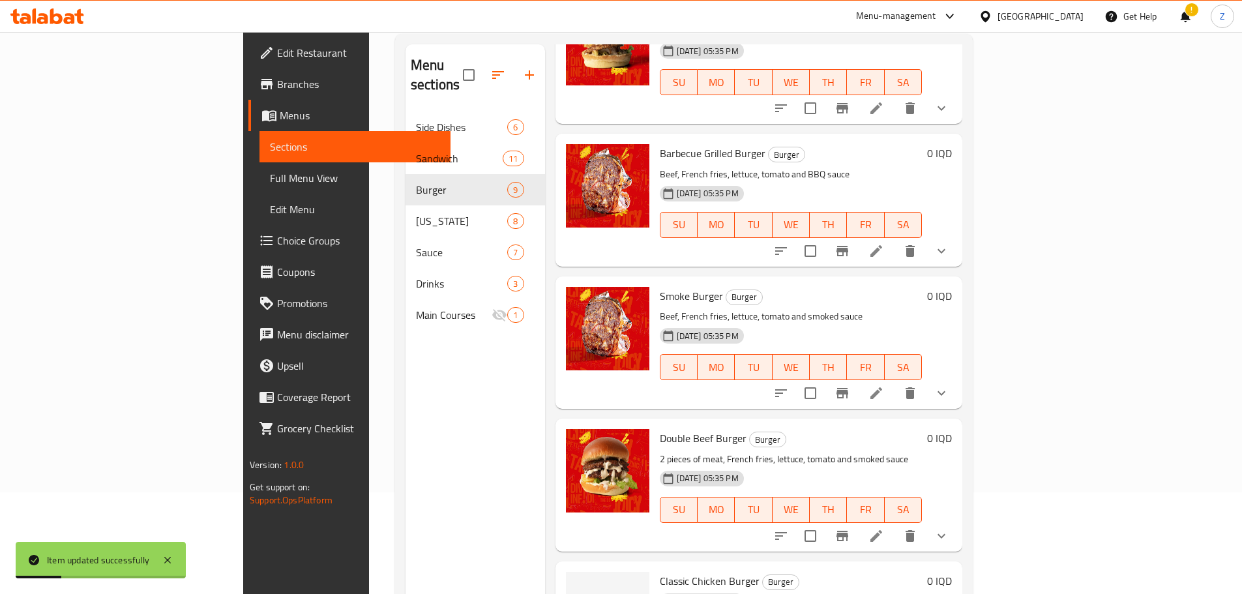
scroll to position [182, 0]
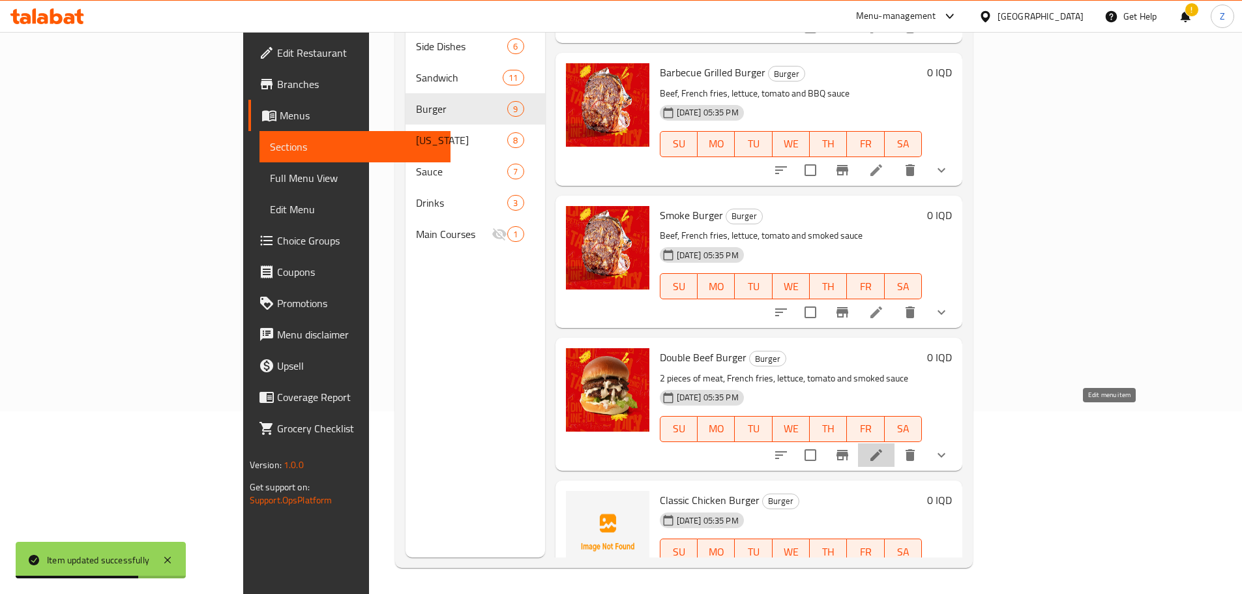
click at [884, 447] on icon at bounding box center [876, 455] width 16 height 16
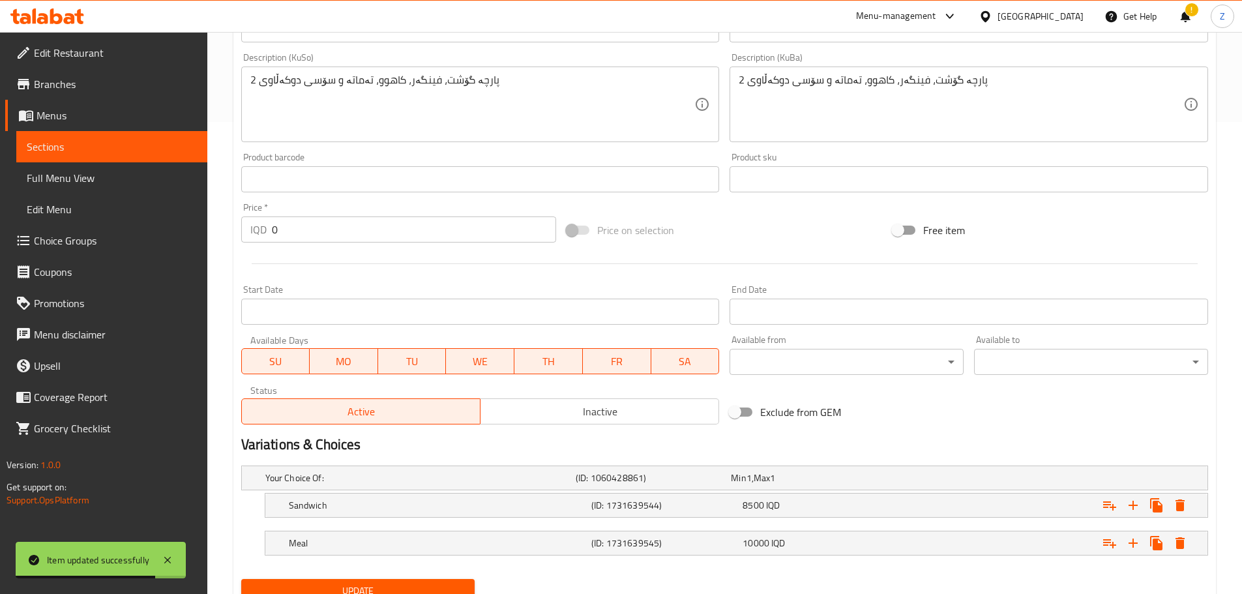
scroll to position [525, 0]
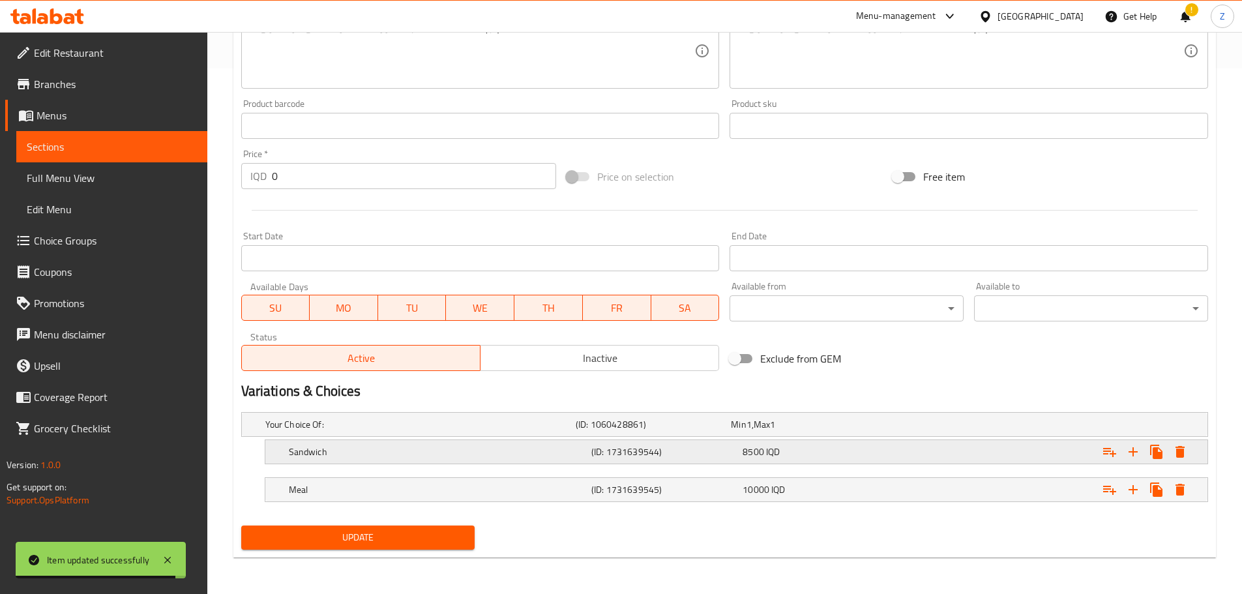
click at [793, 448] on div "8500 IQD" at bounding box center [815, 451] width 146 height 13
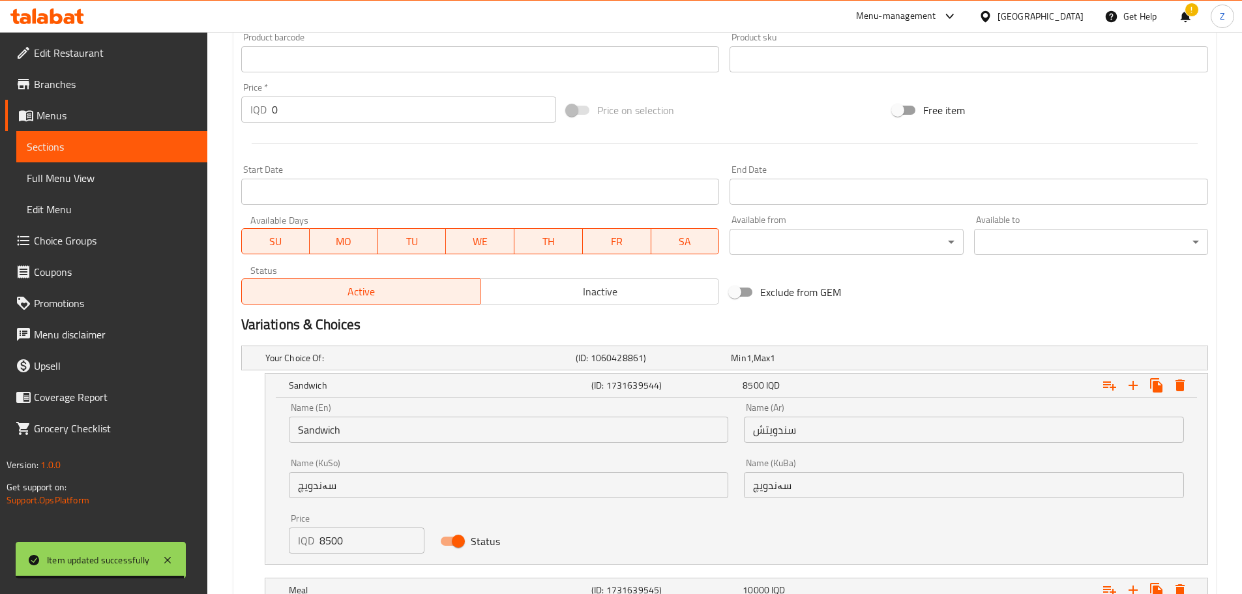
scroll to position [689, 0]
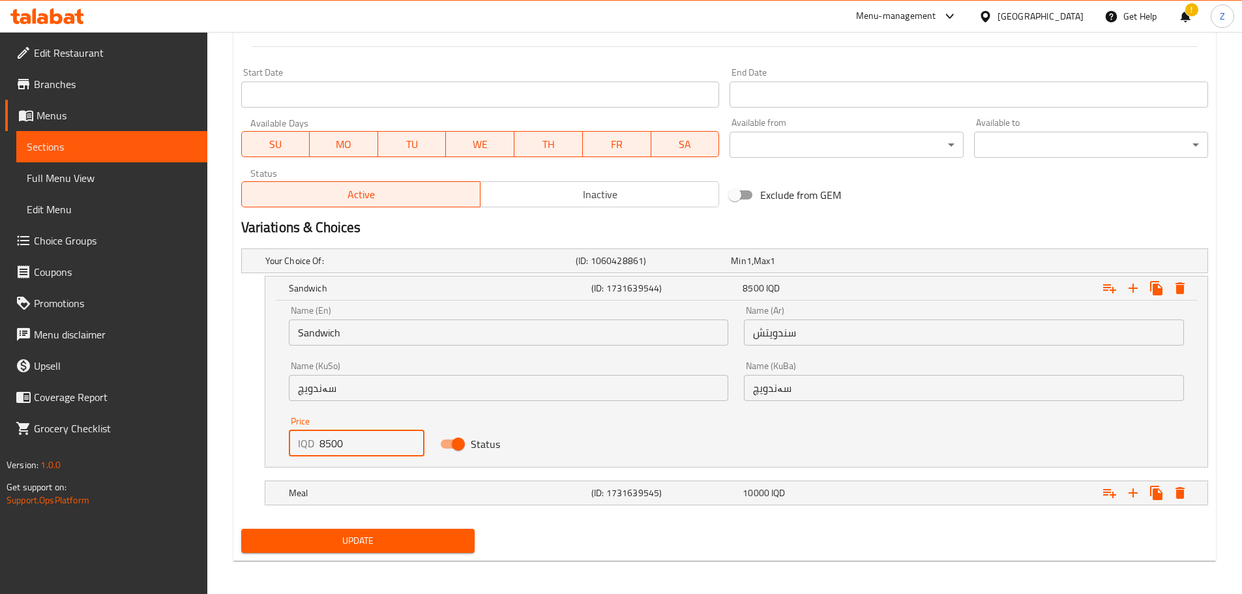
click at [327, 441] on input "8500" at bounding box center [372, 443] width 106 height 26
type input "8000"
click at [414, 502] on div "Meal (ID: 1731639545) 10000 IQD" at bounding box center [740, 492] width 908 height 29
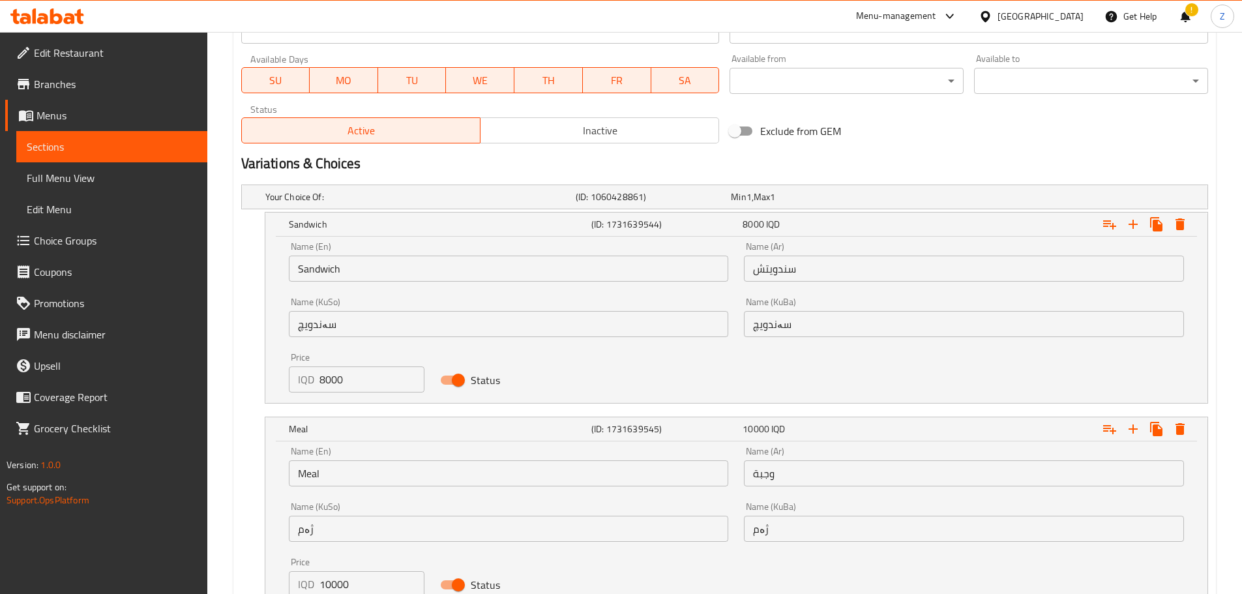
scroll to position [859, 0]
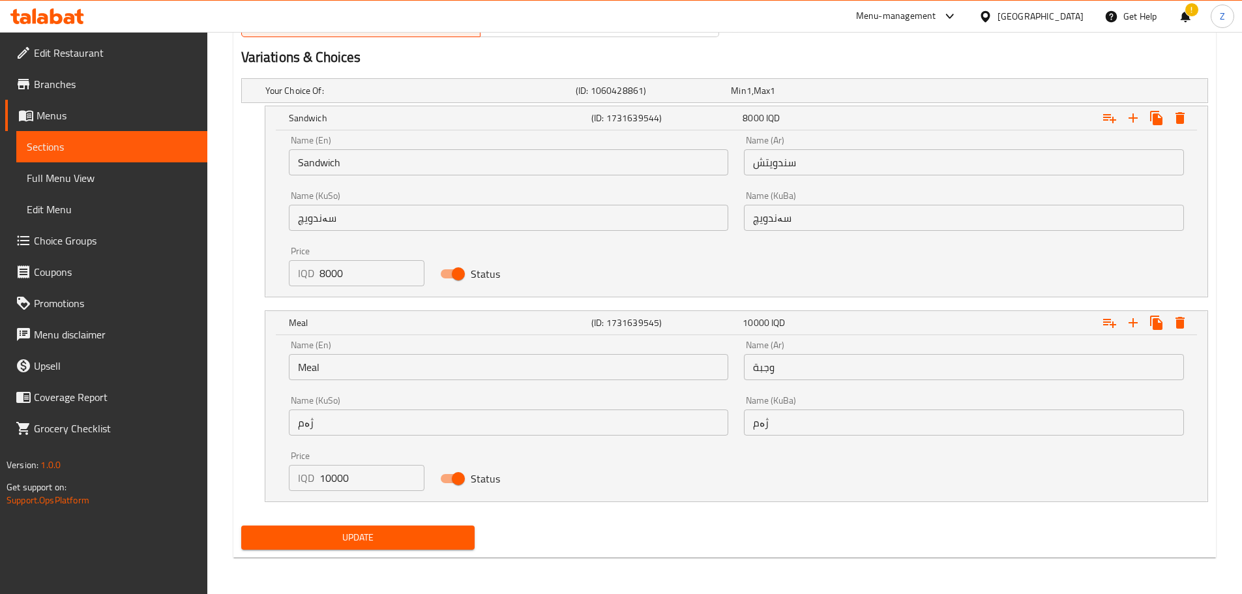
click at [333, 487] on input "10000" at bounding box center [372, 478] width 106 height 26
type input "9500"
click at [349, 532] on span "Update" at bounding box center [358, 537] width 213 height 16
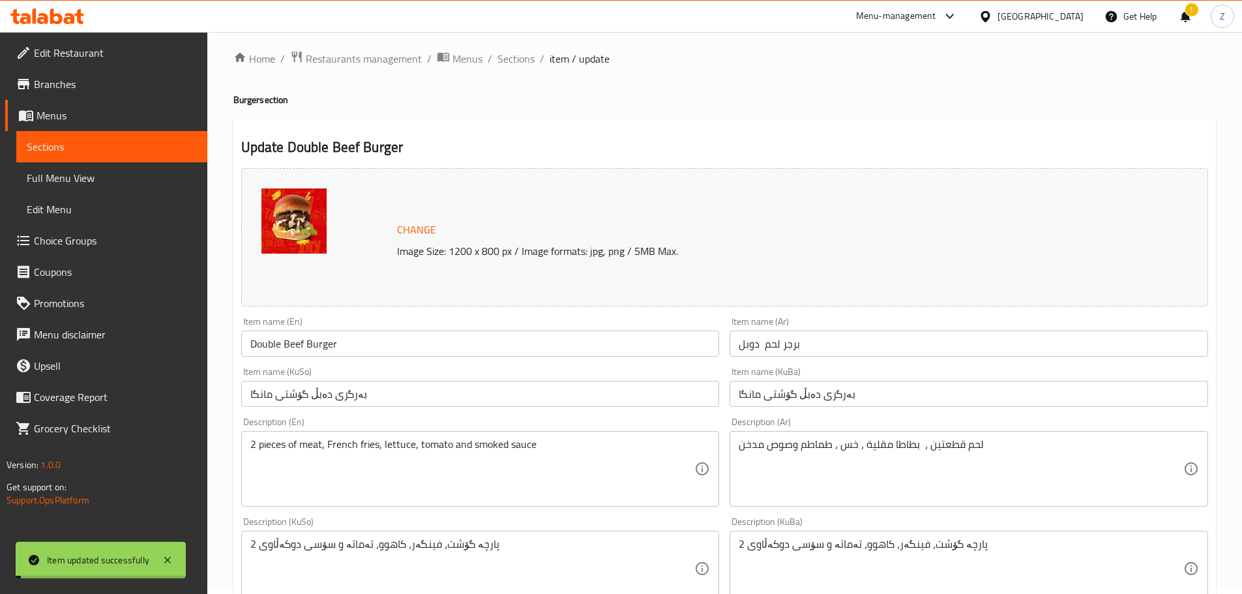
scroll to position [0, 0]
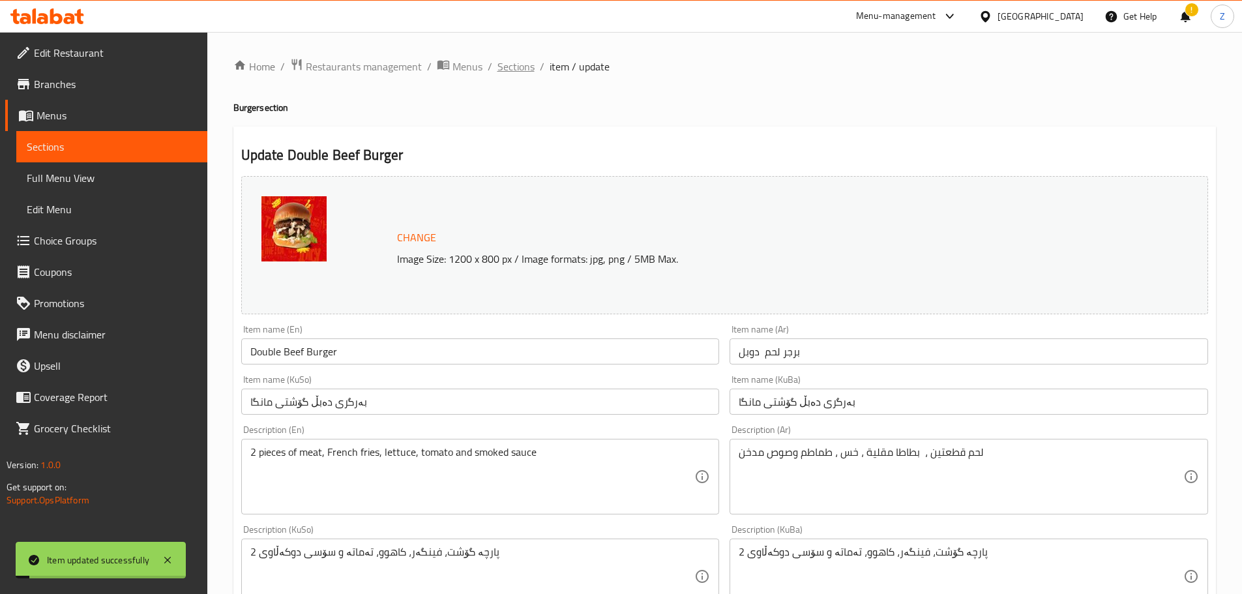
click at [519, 70] on span "Sections" at bounding box center [515, 67] width 37 height 16
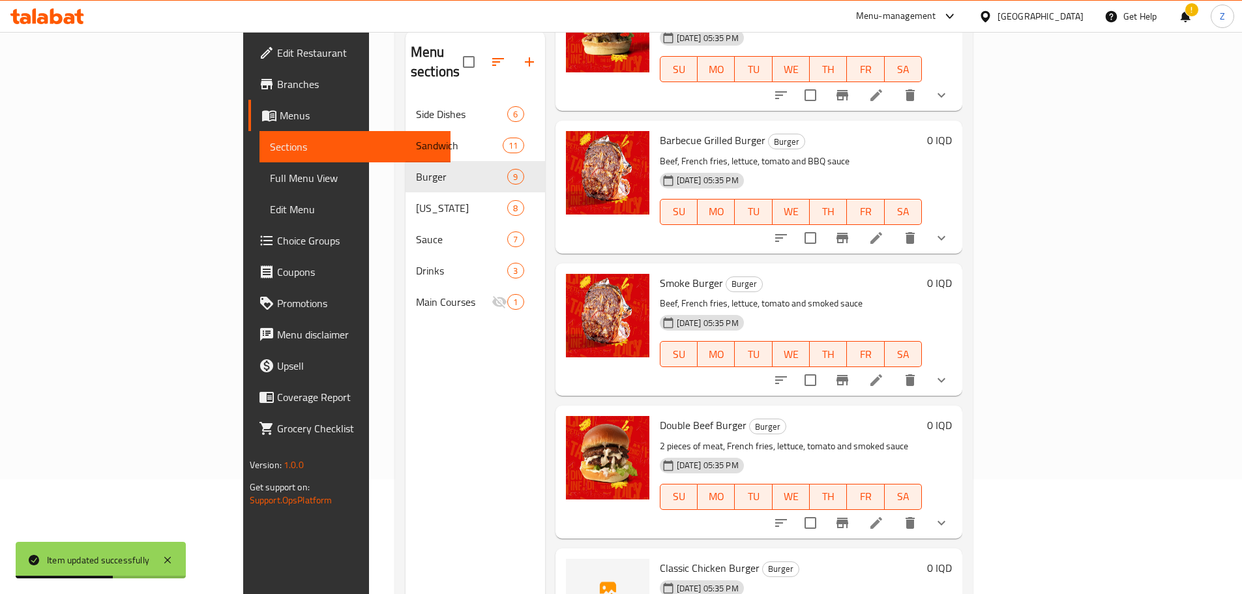
scroll to position [182, 0]
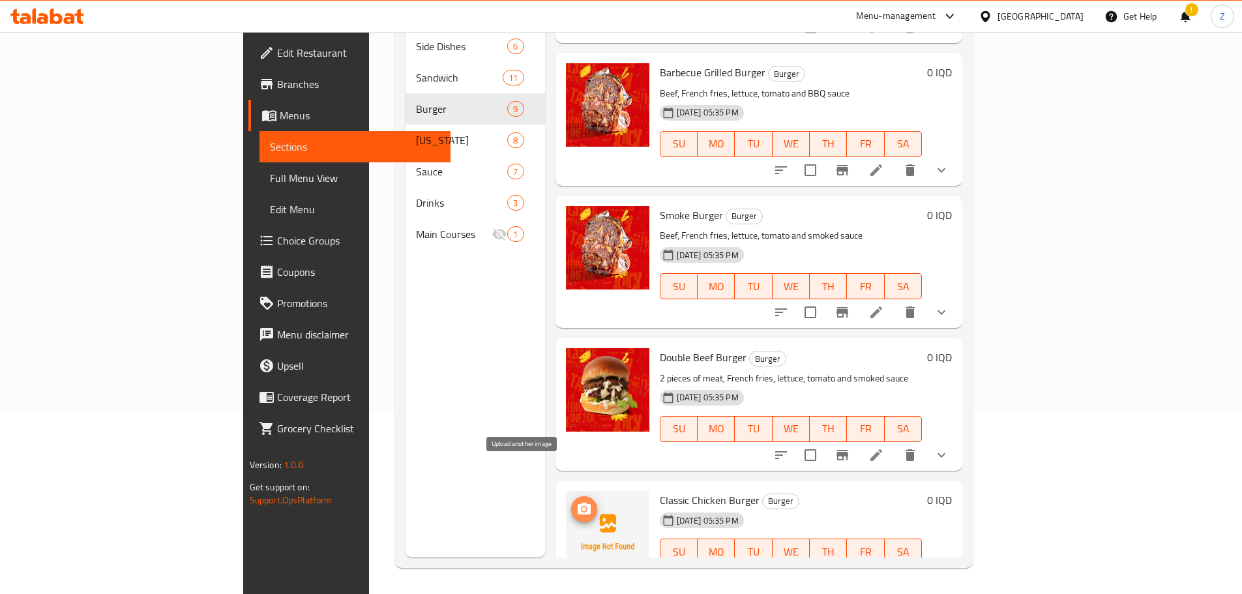
click at [571, 501] on span "upload picture" at bounding box center [584, 509] width 26 height 16
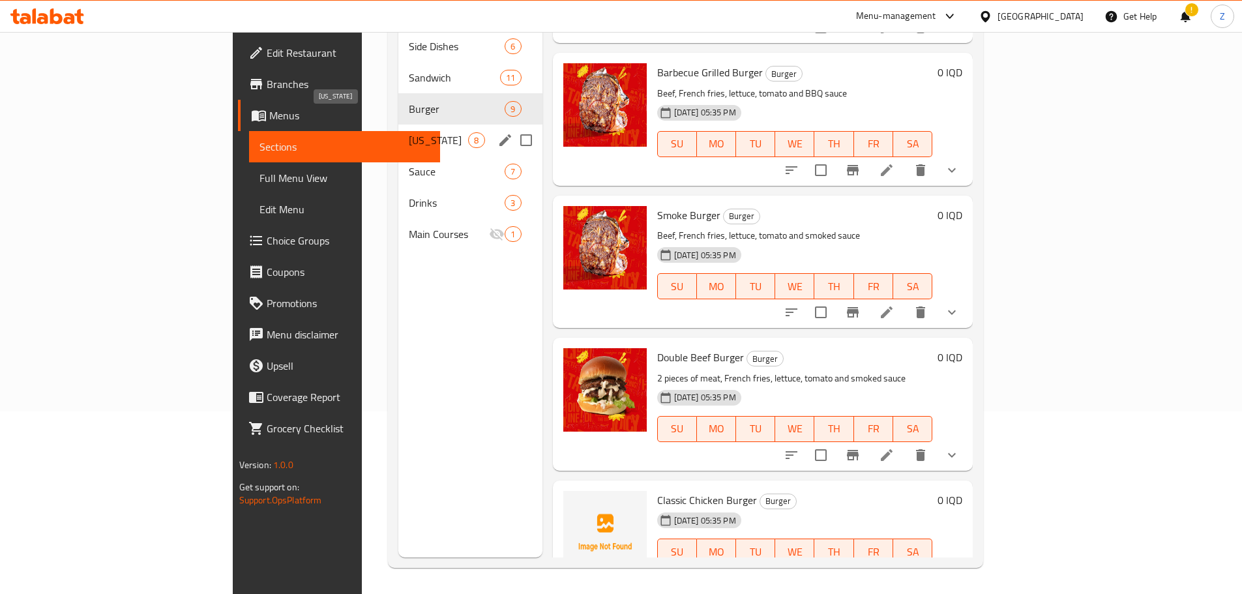
click at [409, 132] on span "Kentucky" at bounding box center [438, 140] width 59 height 16
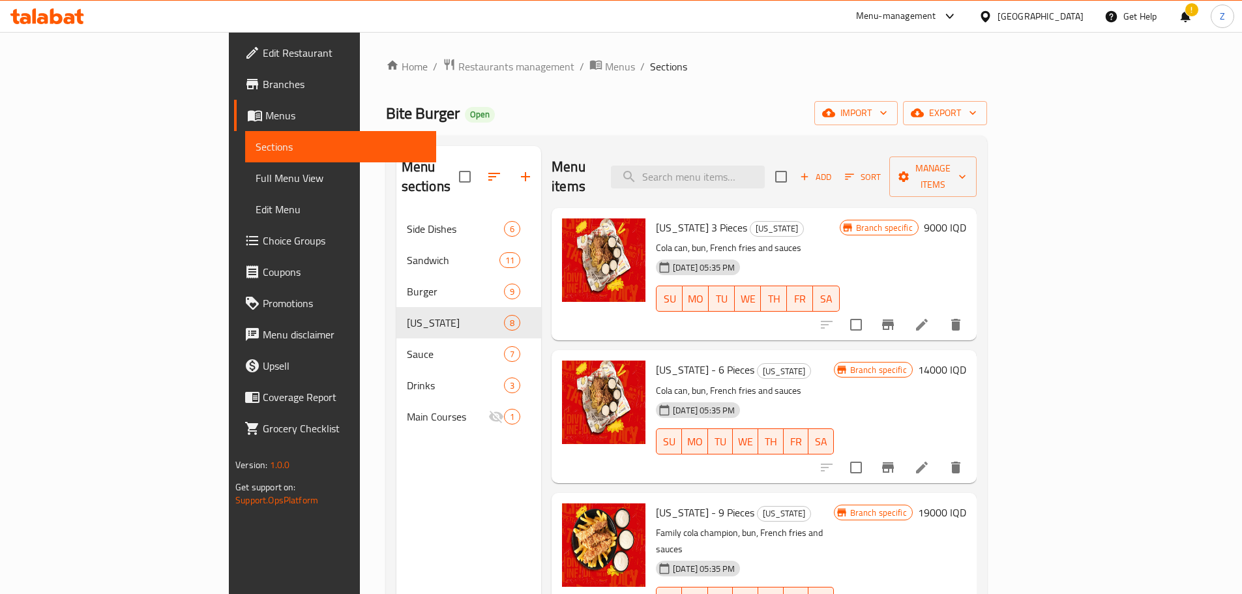
click at [971, 213] on div "Kentucky 3 Pieces Kentucky Cola can, bun, French fries and sauces 03-07-2025 05…" at bounding box center [810, 274] width 321 height 122
click at [966, 218] on h6 "9000 IQD" at bounding box center [944, 227] width 42 height 18
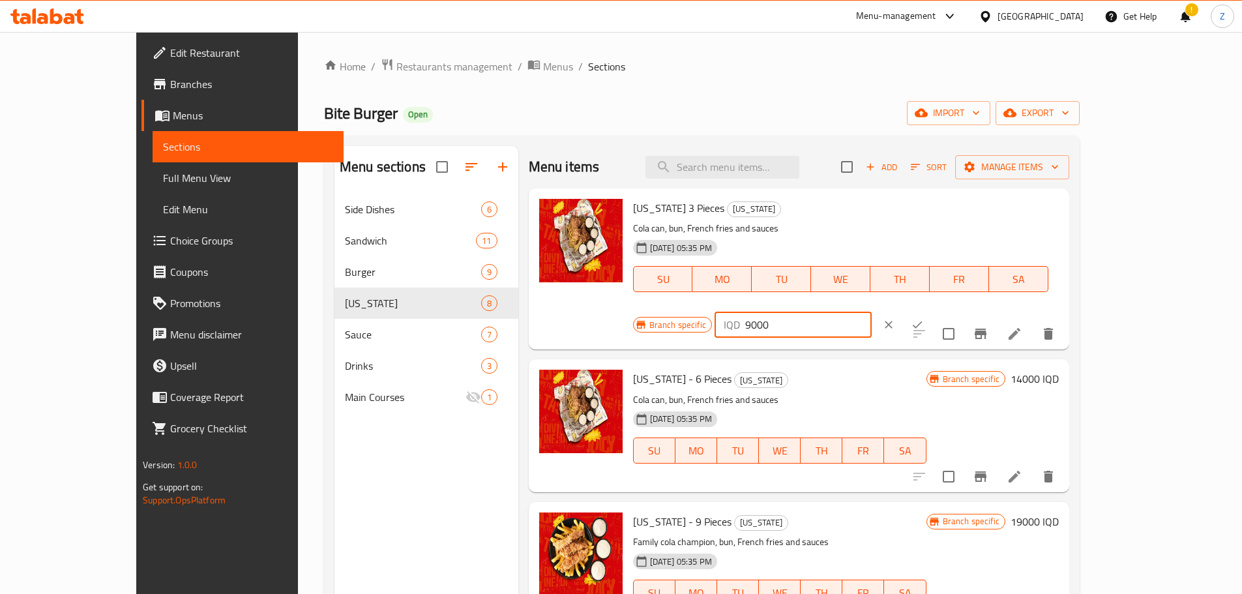
drag, startPoint x: 1011, startPoint y: 209, endPoint x: 1000, endPoint y: 208, distance: 11.2
click at [871, 312] on div "IQD 9000 ​" at bounding box center [792, 325] width 157 height 26
type input "8000"
click at [923, 318] on icon "ok" at bounding box center [916, 324] width 13 height 13
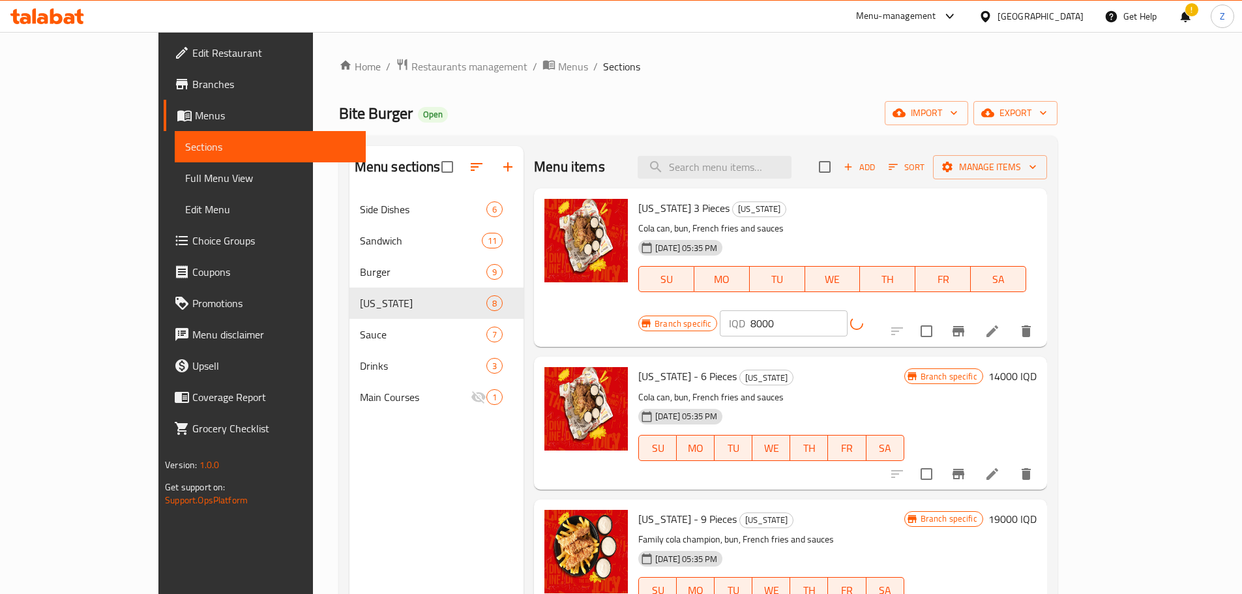
click at [974, 315] on button "Branch-specific-item" at bounding box center [957, 330] width 31 height 31
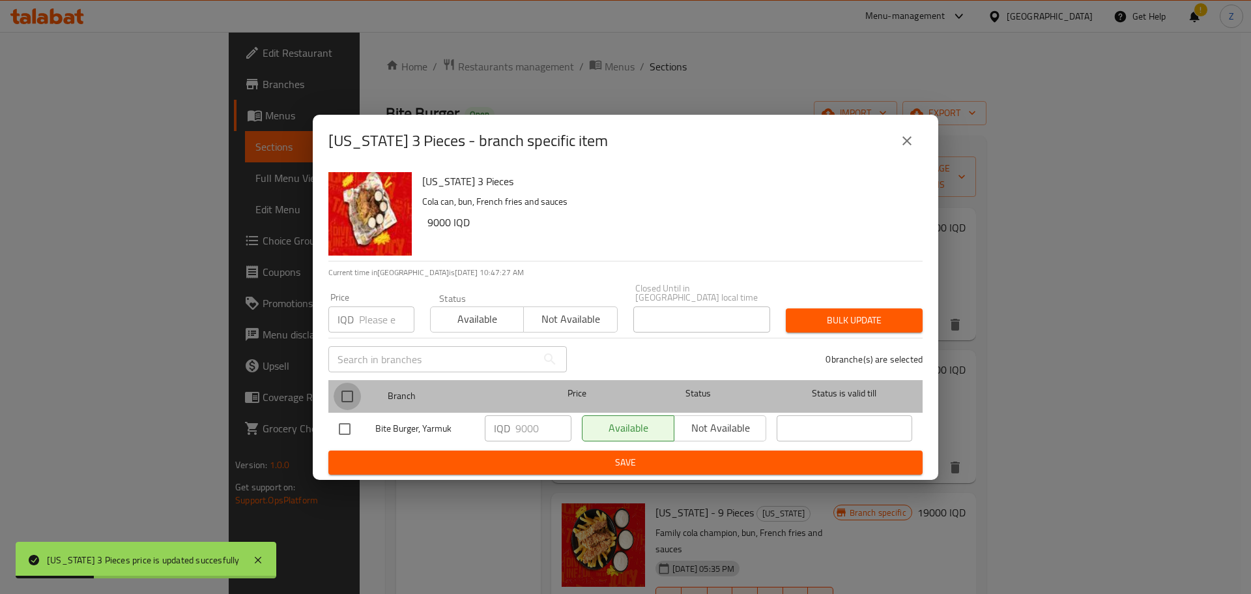
click at [349, 388] on input "checkbox" at bounding box center [347, 396] width 27 height 27
checkbox input "true"
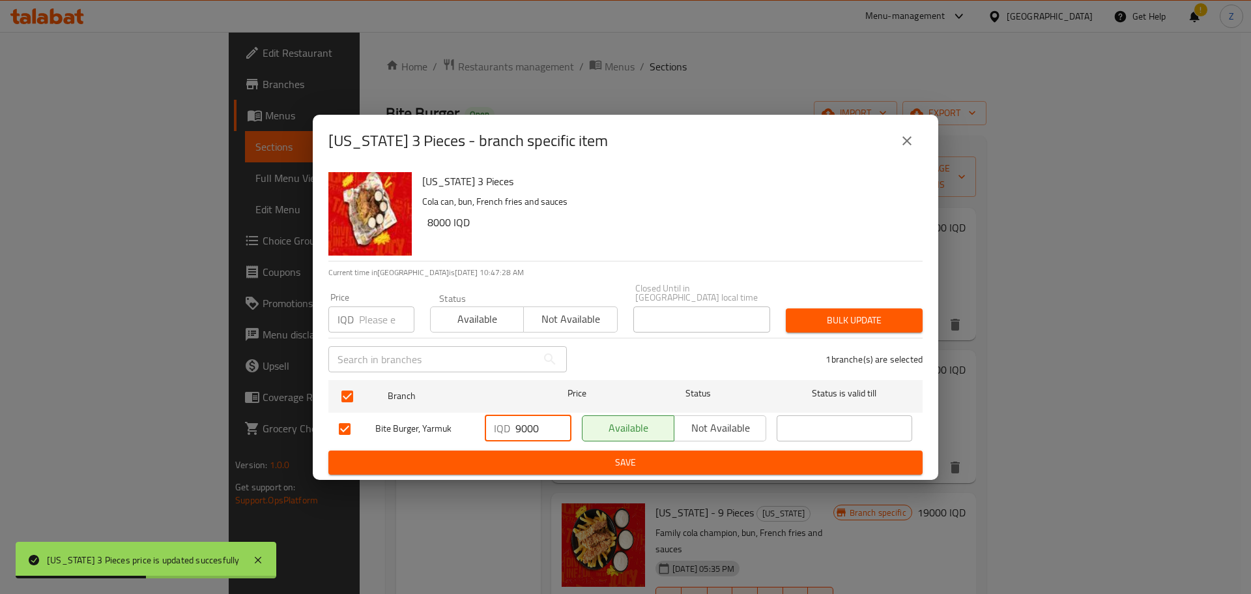
drag, startPoint x: 520, startPoint y: 424, endPoint x: 509, endPoint y: 425, distance: 11.2
click at [509, 425] on div "IQD 9000 ​" at bounding box center [528, 428] width 87 height 26
type input "8000"
click at [531, 454] on span "Save" at bounding box center [626, 462] width 574 height 16
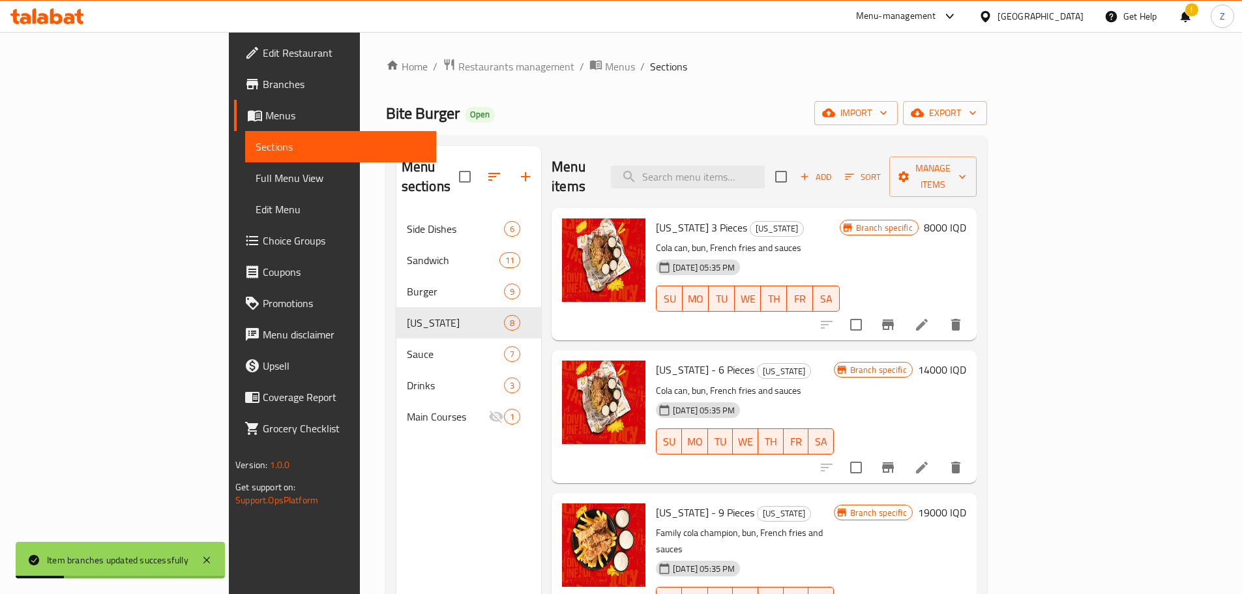
click at [966, 360] on h6 "14000 IQD" at bounding box center [942, 369] width 48 height 18
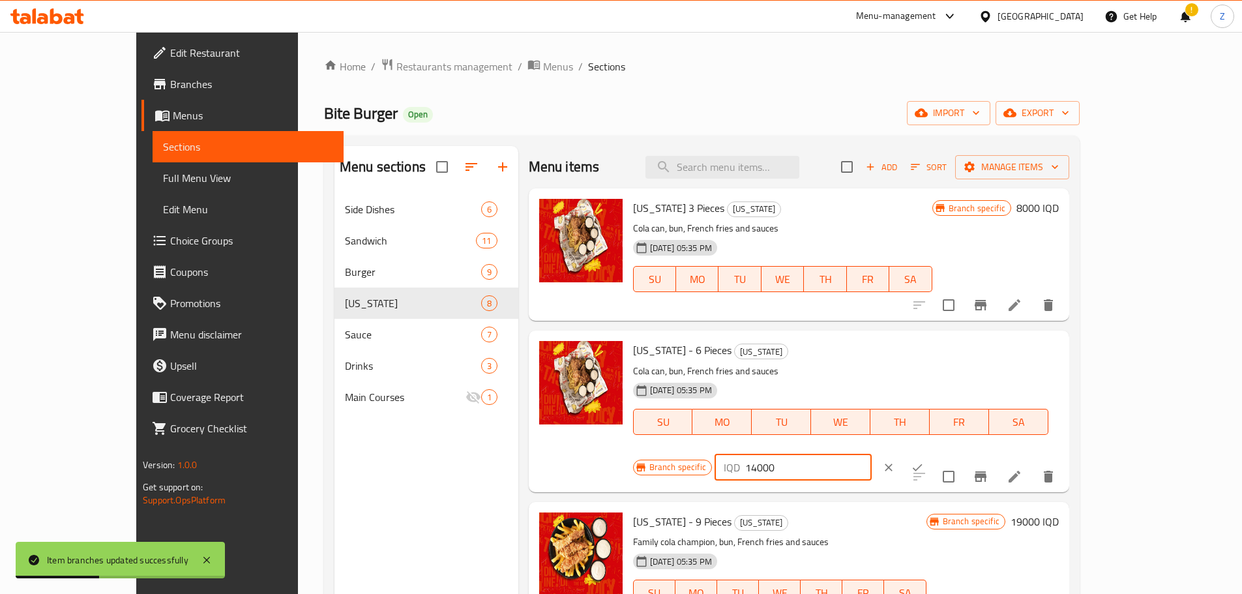
click at [871, 454] on input "14000" at bounding box center [808, 467] width 126 height 26
type input "13000"
click at [923, 461] on icon "ok" at bounding box center [916, 467] width 13 height 13
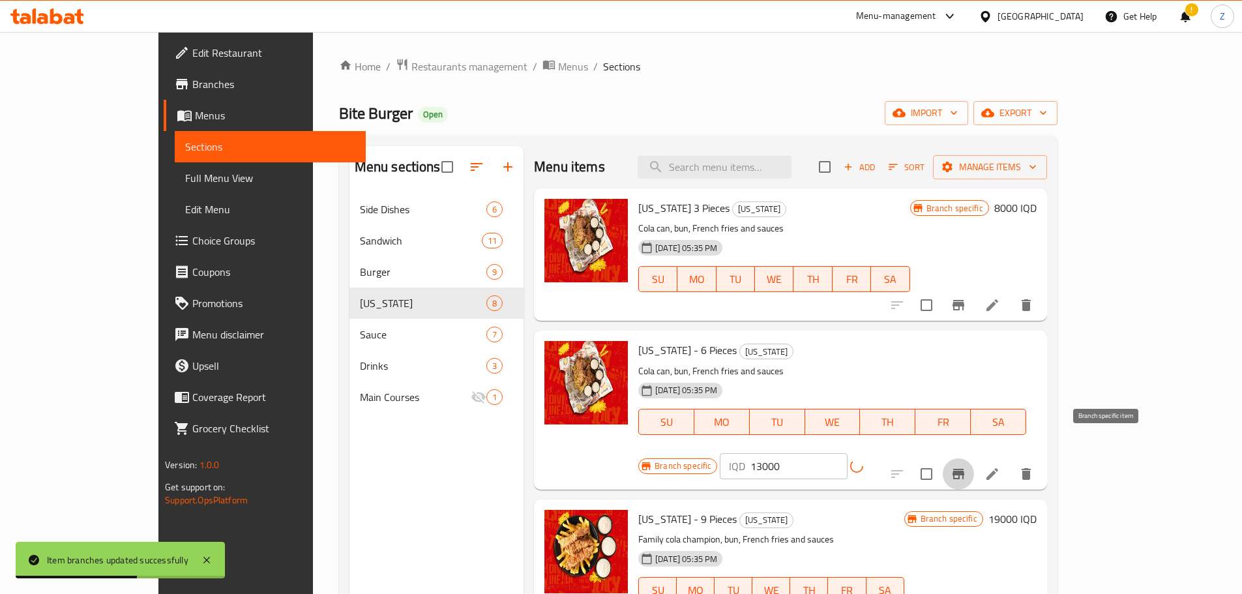
click at [974, 458] on button "Branch-specific-item" at bounding box center [957, 473] width 31 height 31
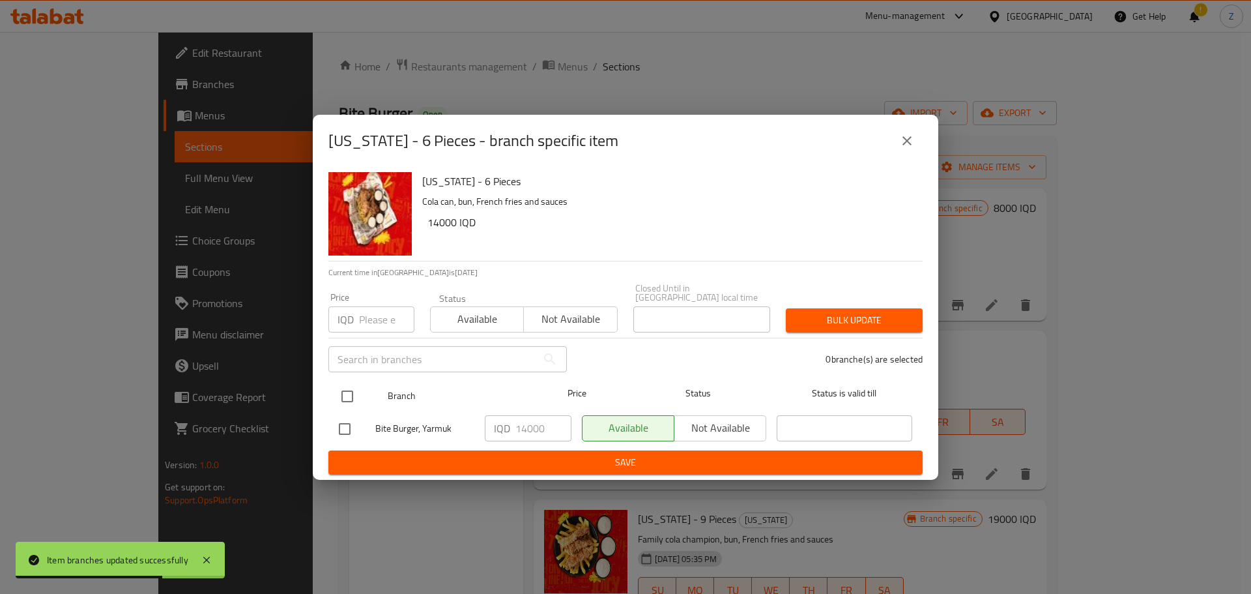
click at [350, 392] on input "checkbox" at bounding box center [347, 396] width 27 height 27
checkbox input "true"
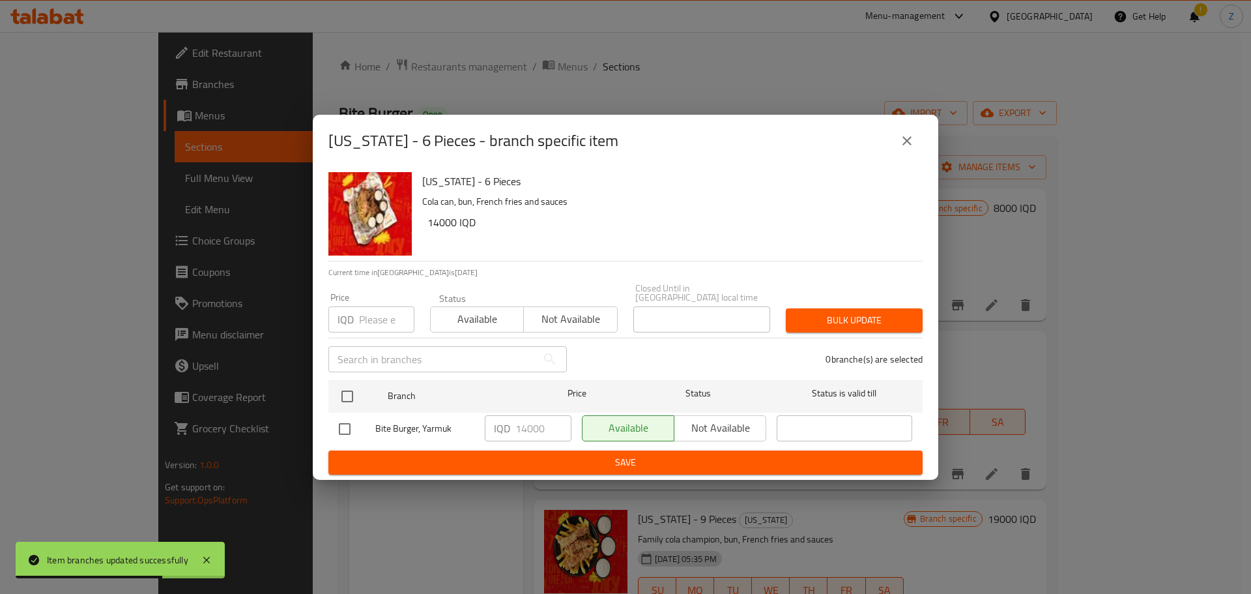
checkbox input "true"
click at [523, 424] on input "14000" at bounding box center [544, 428] width 56 height 26
drag, startPoint x: 527, startPoint y: 426, endPoint x: 521, endPoint y: 425, distance: 6.5
click at [521, 425] on input "14000" at bounding box center [544, 428] width 56 height 26
type input "13000"
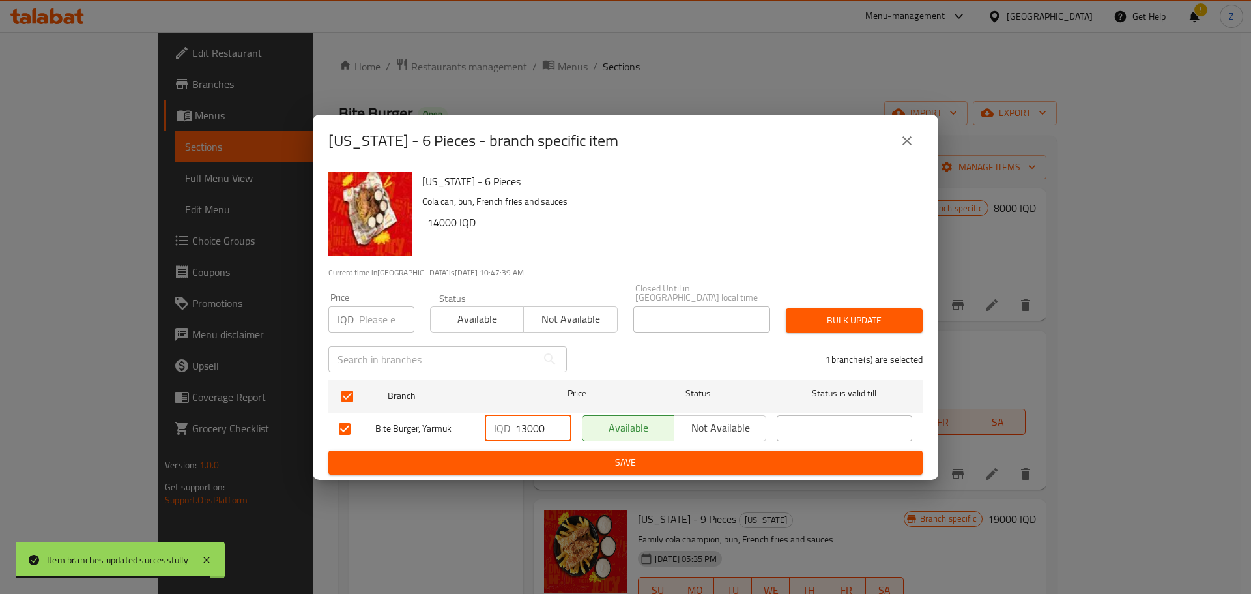
click at [532, 455] on span "Save" at bounding box center [626, 462] width 574 height 16
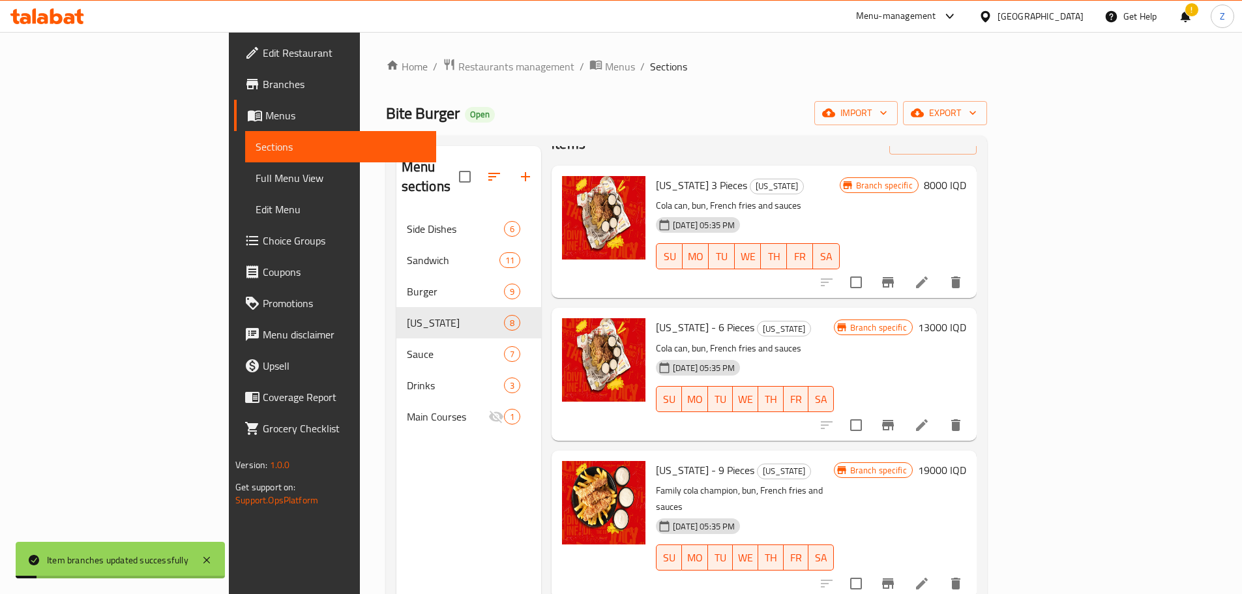
scroll to position [65, 0]
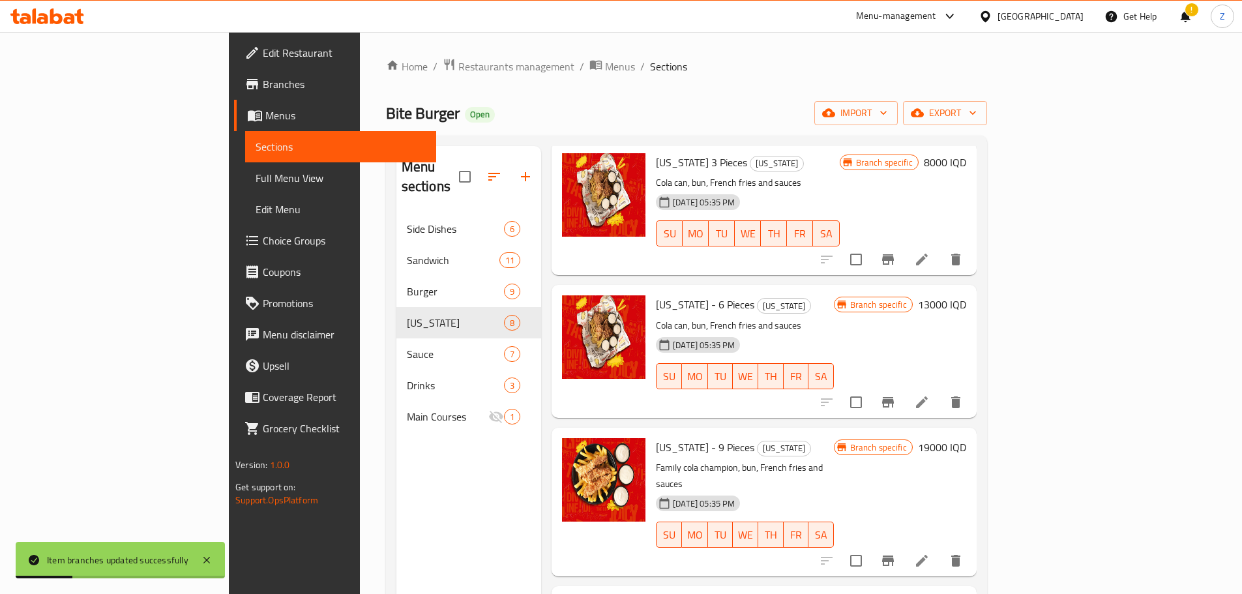
click at [966, 438] on h6 "19000 IQD" at bounding box center [942, 447] width 48 height 18
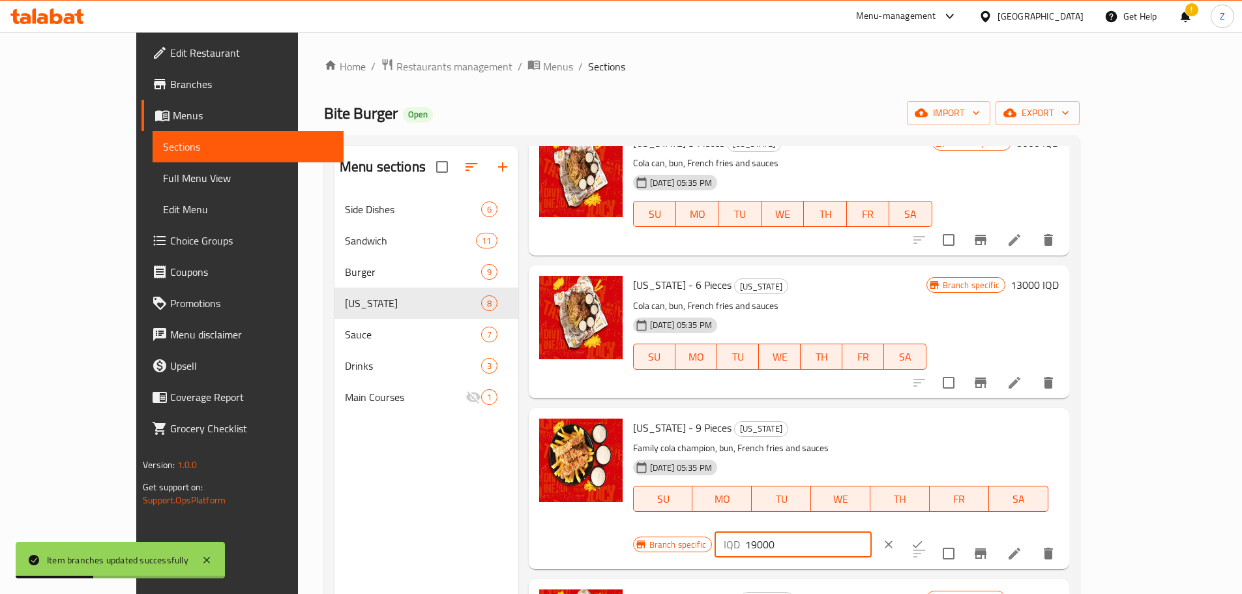
drag, startPoint x: 1021, startPoint y: 435, endPoint x: 1010, endPoint y: 435, distance: 11.1
click at [871, 531] on input "19000" at bounding box center [808, 544] width 126 height 26
type input "18000"
drag, startPoint x: 1163, startPoint y: 431, endPoint x: 1160, endPoint y: 450, distance: 19.1
click at [923, 538] on icon "ok" at bounding box center [916, 544] width 13 height 13
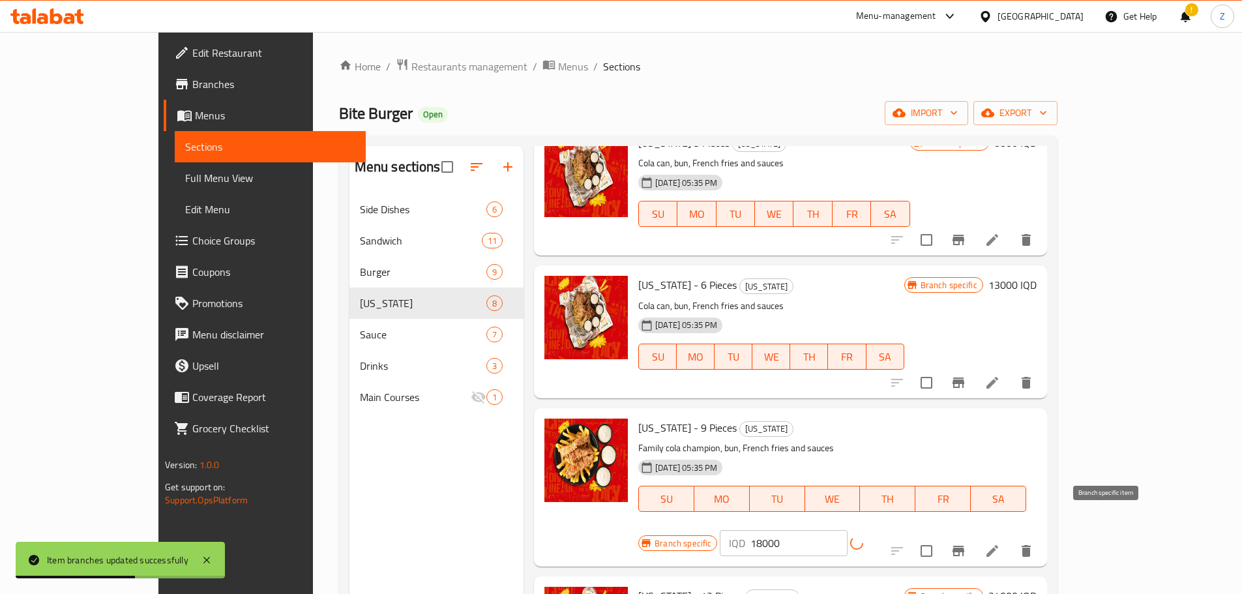
click at [966, 543] on icon "Branch-specific-item" at bounding box center [958, 551] width 16 height 16
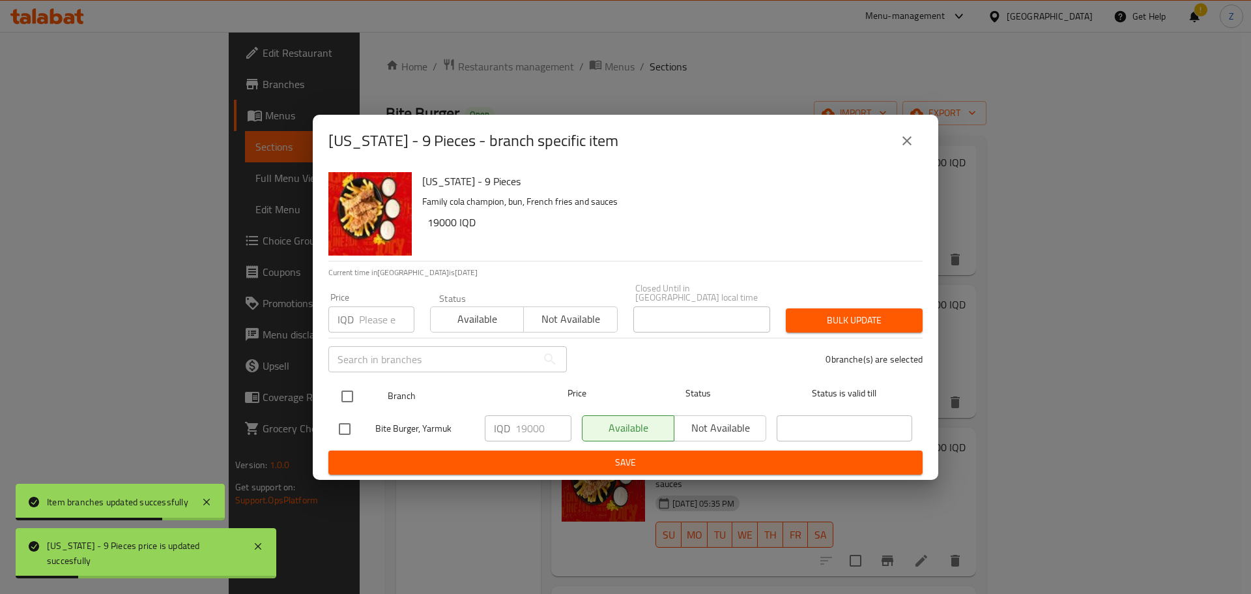
drag, startPoint x: 353, startPoint y: 396, endPoint x: 409, endPoint y: 416, distance: 59.4
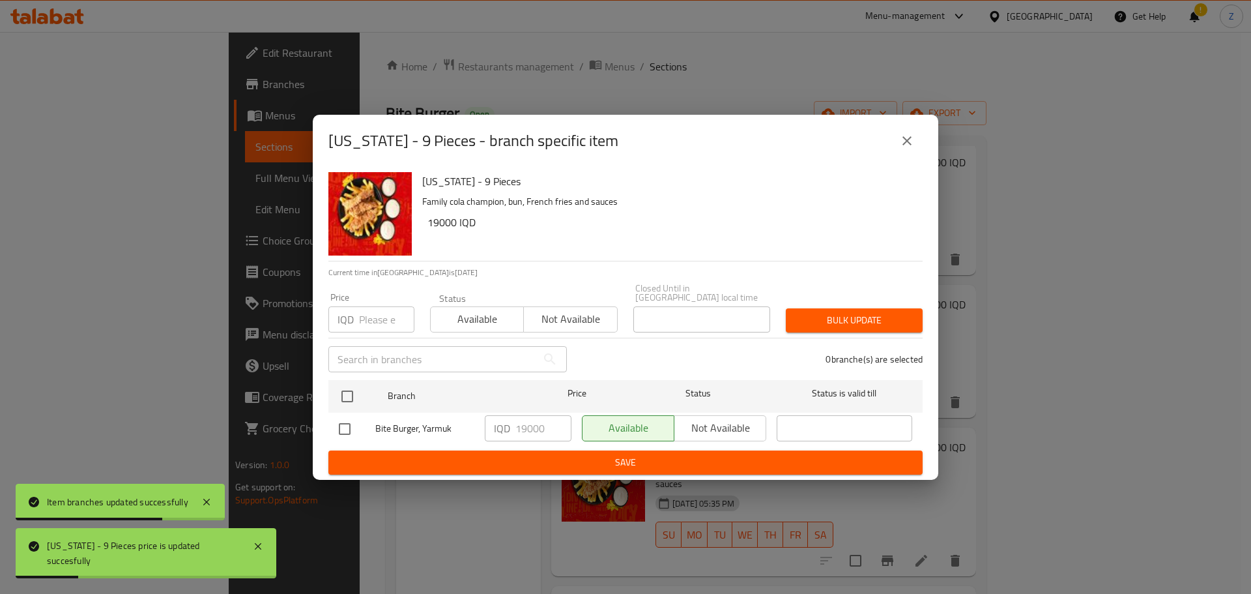
click at [354, 396] on input "checkbox" at bounding box center [347, 396] width 27 height 27
checkbox input "true"
drag, startPoint x: 519, startPoint y: 424, endPoint x: 527, endPoint y: 428, distance: 8.7
click at [527, 428] on input "19000" at bounding box center [544, 428] width 56 height 26
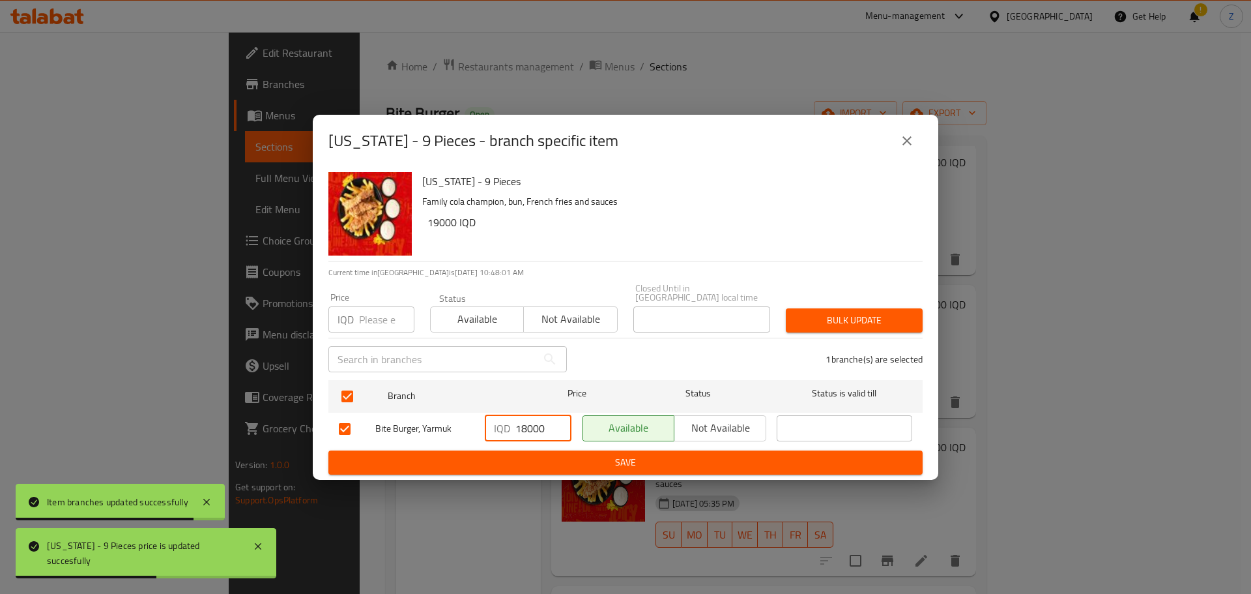
type input "18000"
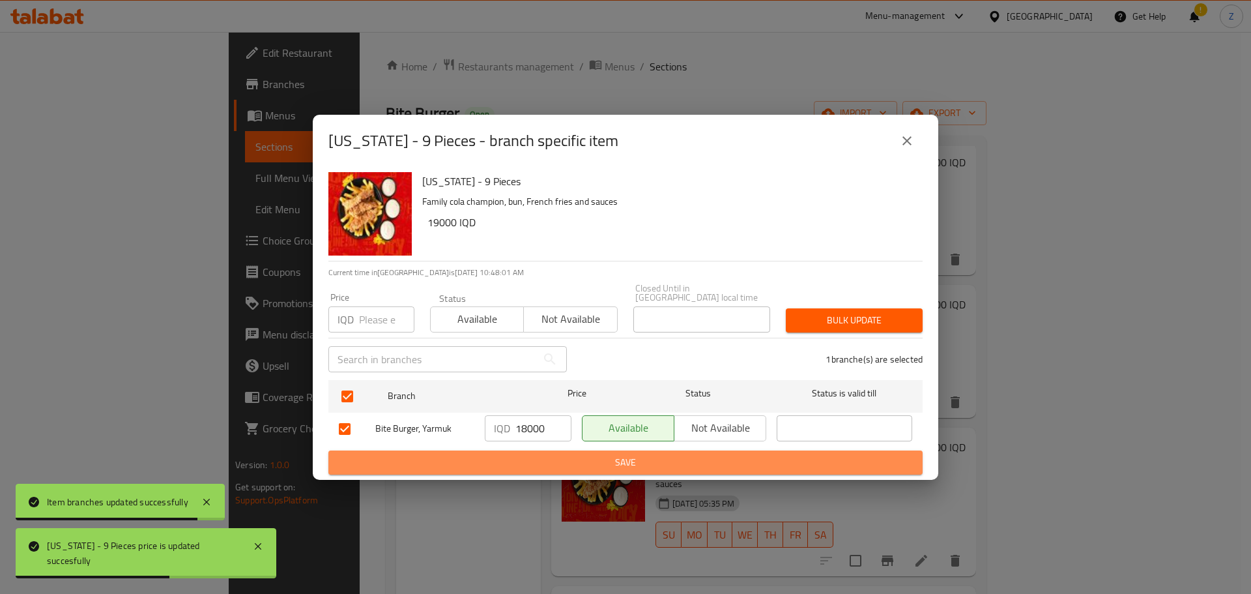
click at [530, 463] on span "Save" at bounding box center [626, 462] width 574 height 16
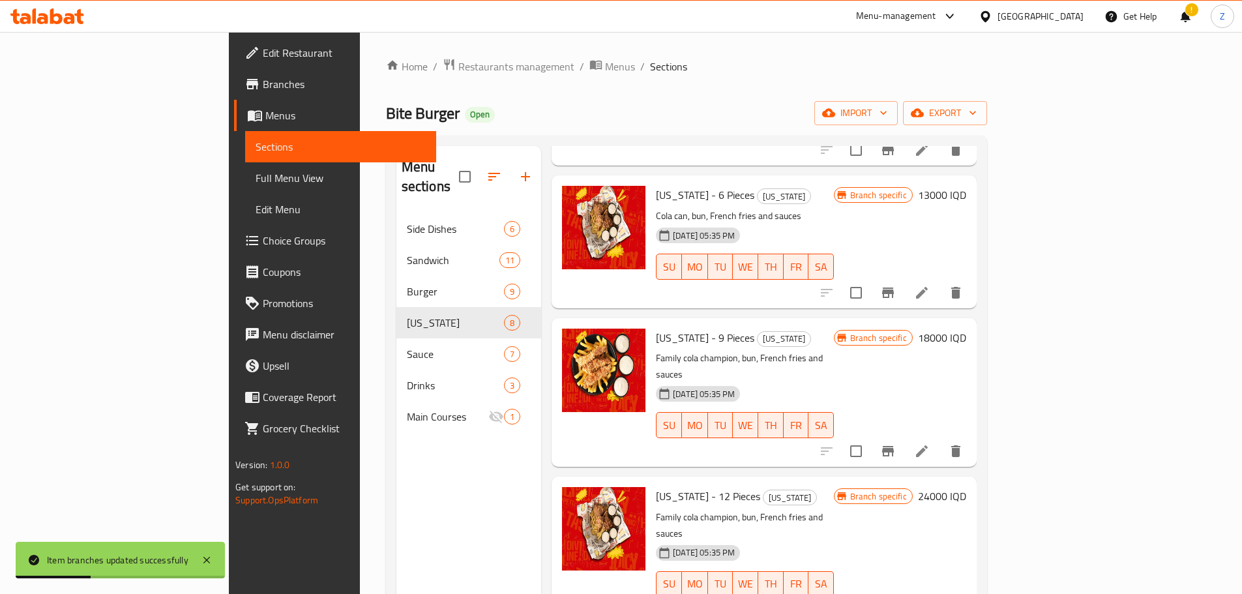
scroll to position [261, 0]
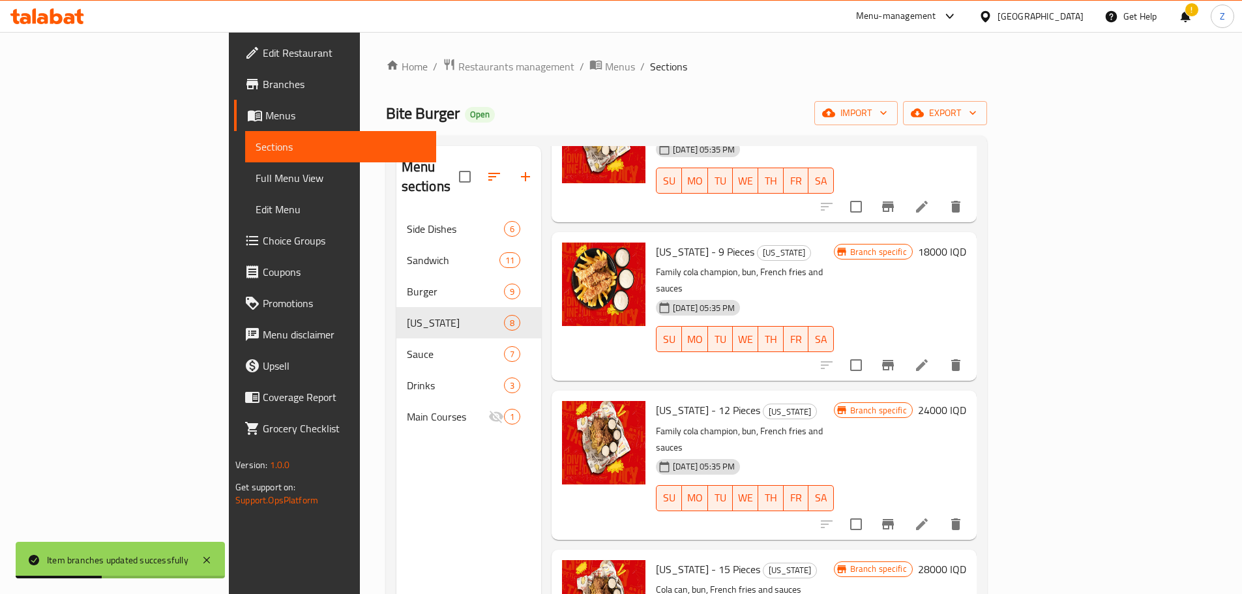
click at [966, 401] on h6 "24000 IQD" at bounding box center [942, 410] width 48 height 18
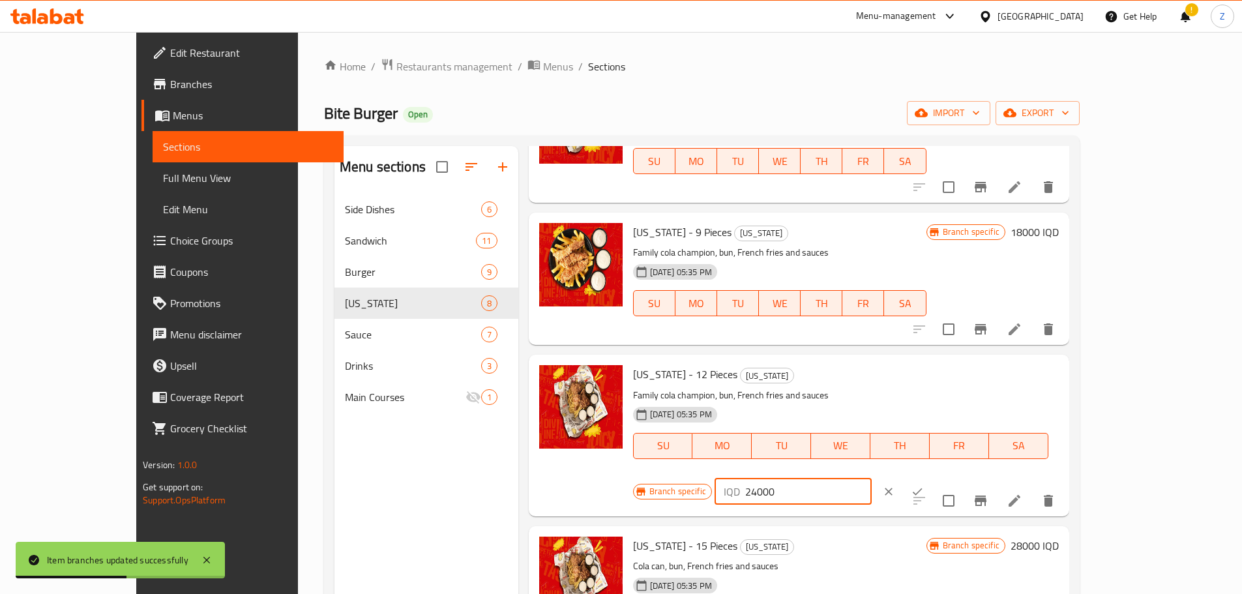
drag, startPoint x: 1008, startPoint y: 378, endPoint x: 1017, endPoint y: 379, distance: 8.6
click at [871, 478] on input "24000" at bounding box center [808, 491] width 126 height 26
type input "23000"
click at [923, 485] on icon "ok" at bounding box center [916, 491] width 13 height 13
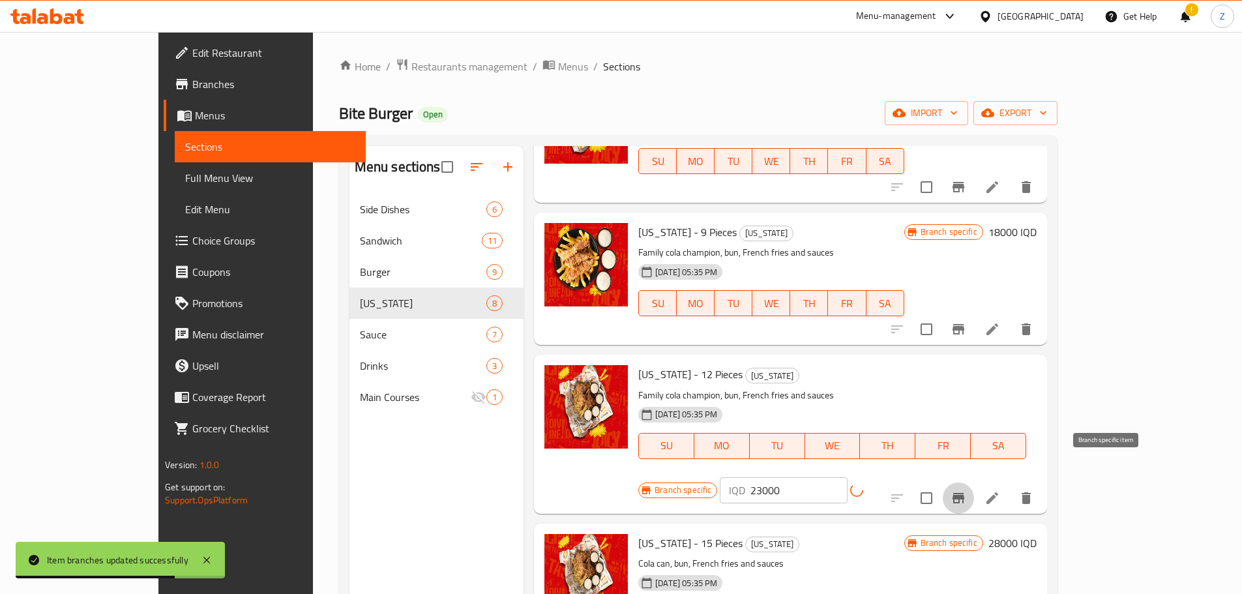
click at [966, 490] on icon "Branch-specific-item" at bounding box center [958, 498] width 16 height 16
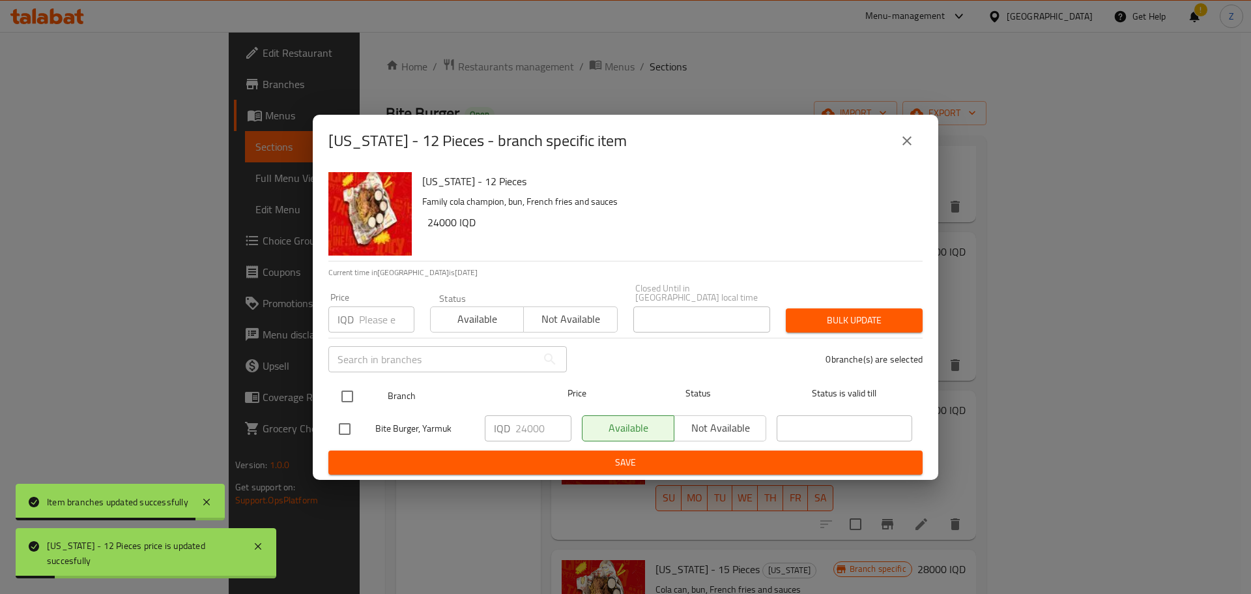
click at [336, 390] on input "checkbox" at bounding box center [347, 396] width 27 height 27
checkbox input "true"
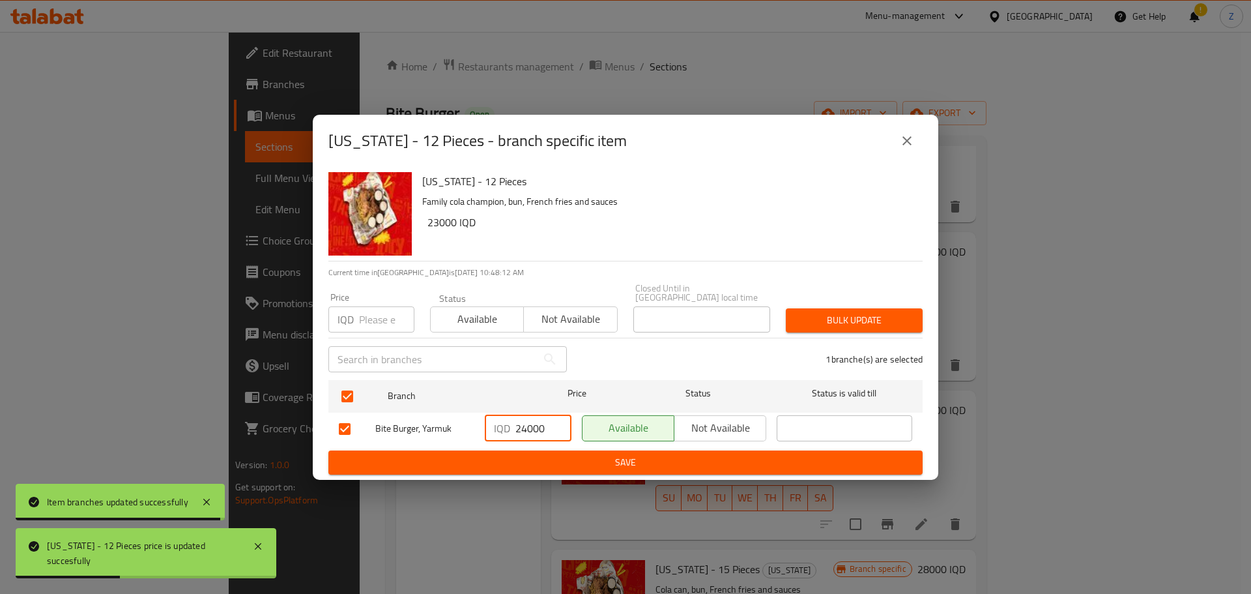
click at [525, 428] on input "24000" at bounding box center [544, 428] width 56 height 26
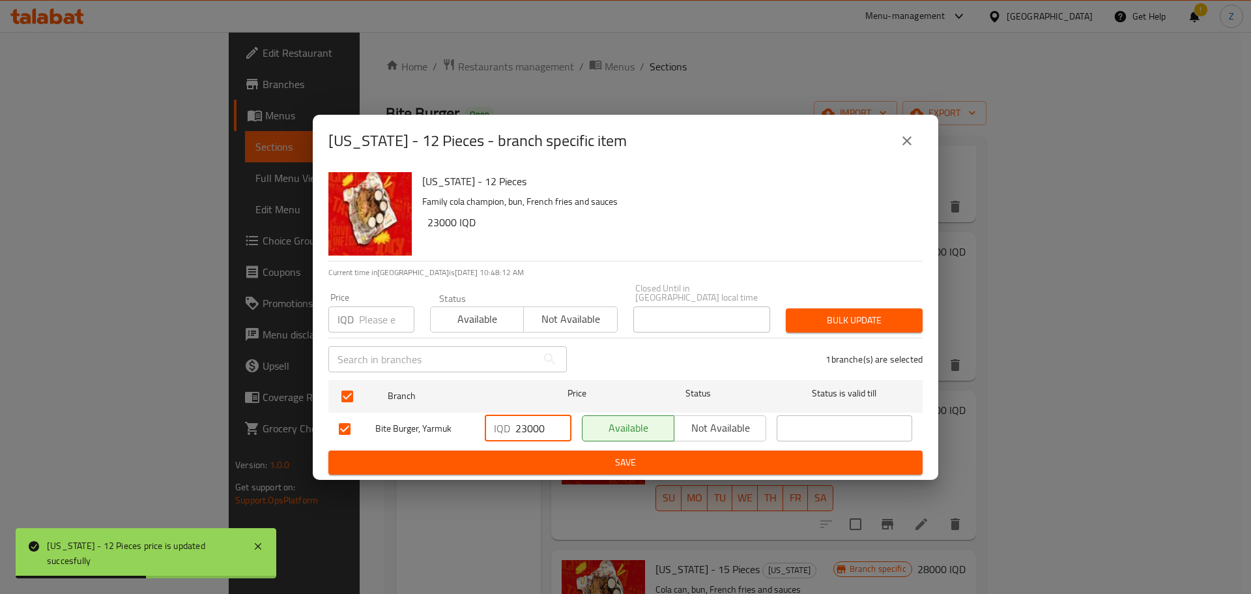
type input "23000"
click at [531, 454] on span "Save" at bounding box center [626, 462] width 574 height 16
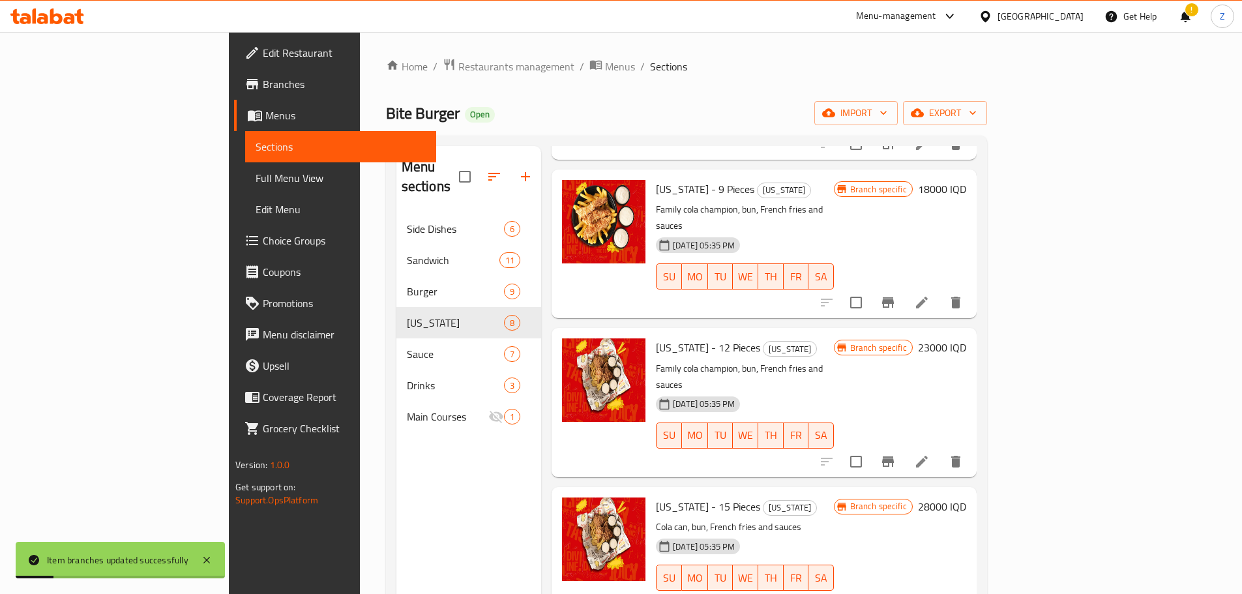
scroll to position [391, 0]
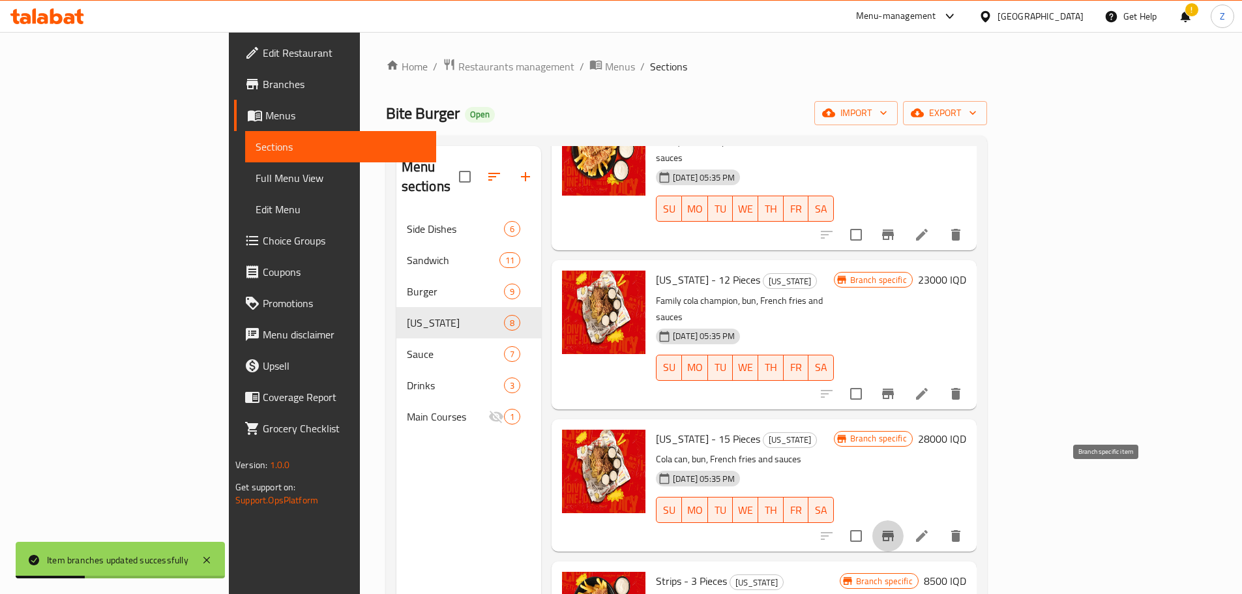
click at [895, 528] on icon "Branch-specific-item" at bounding box center [888, 536] width 16 height 16
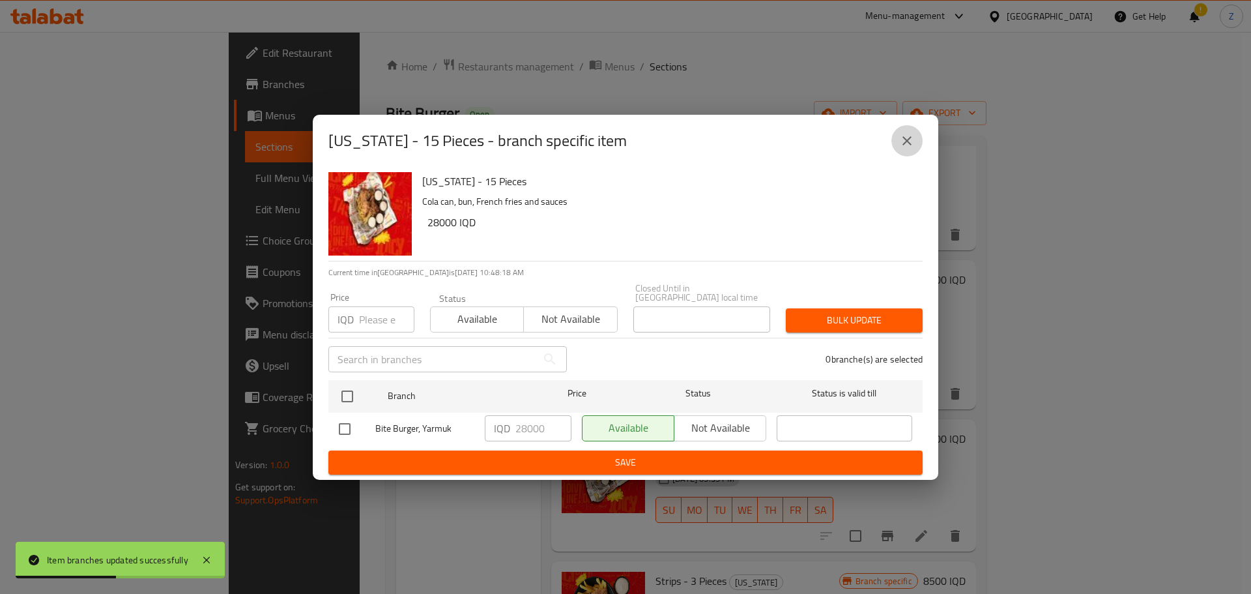
click at [906, 149] on icon "close" at bounding box center [907, 141] width 16 height 16
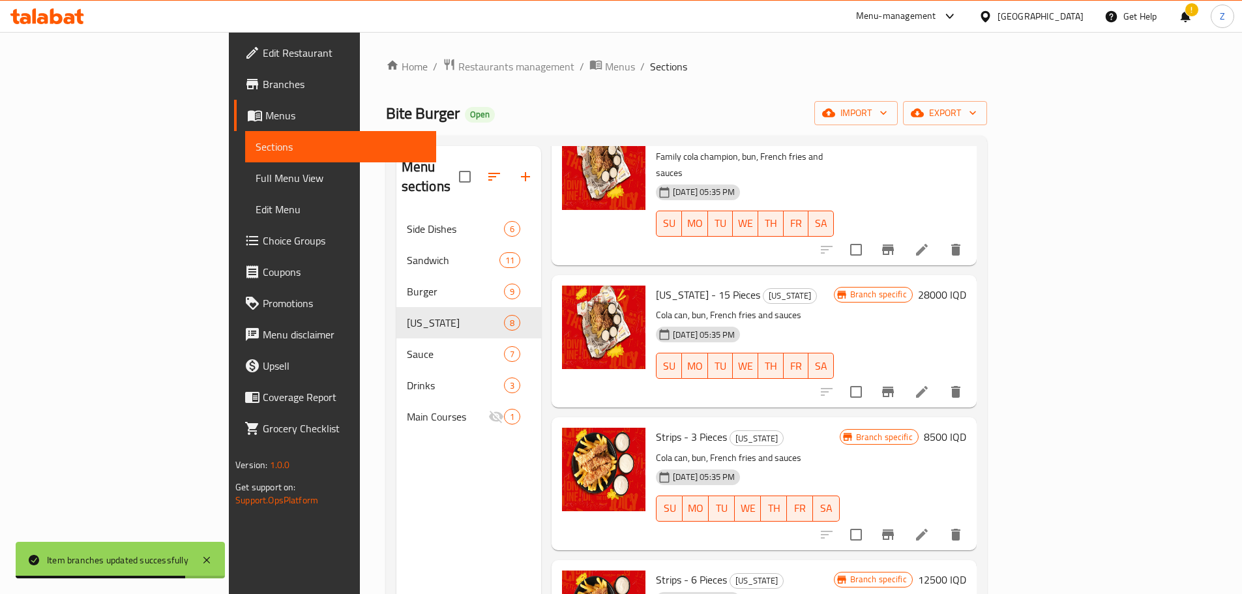
scroll to position [539, 0]
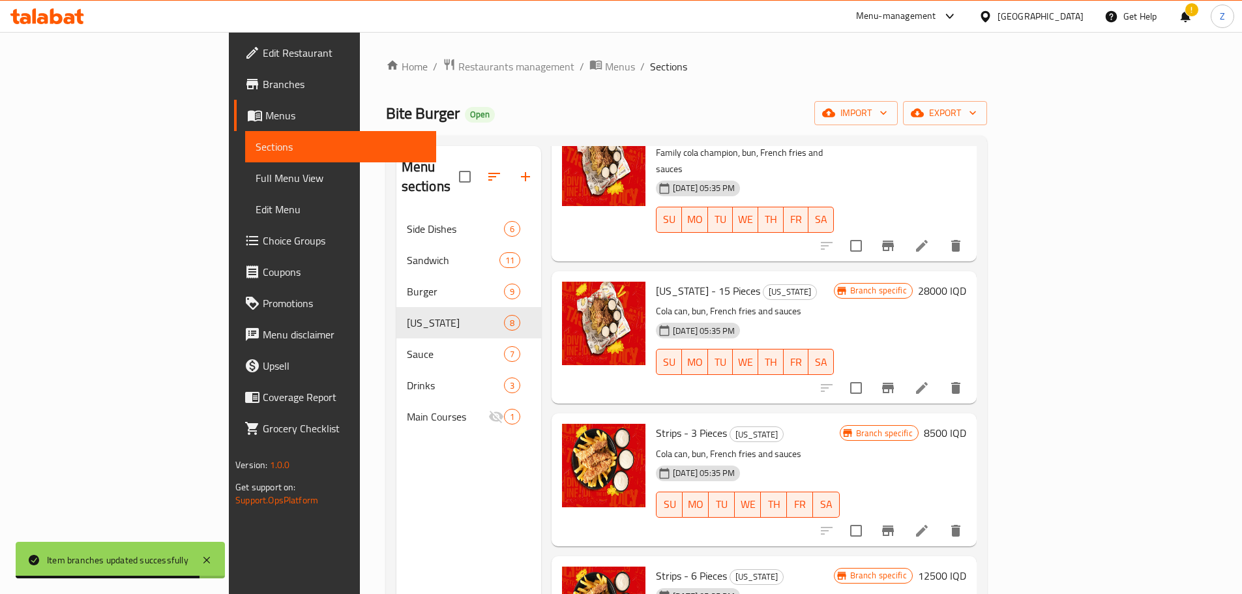
click at [966, 424] on h6 "8500 IQD" at bounding box center [944, 433] width 42 height 18
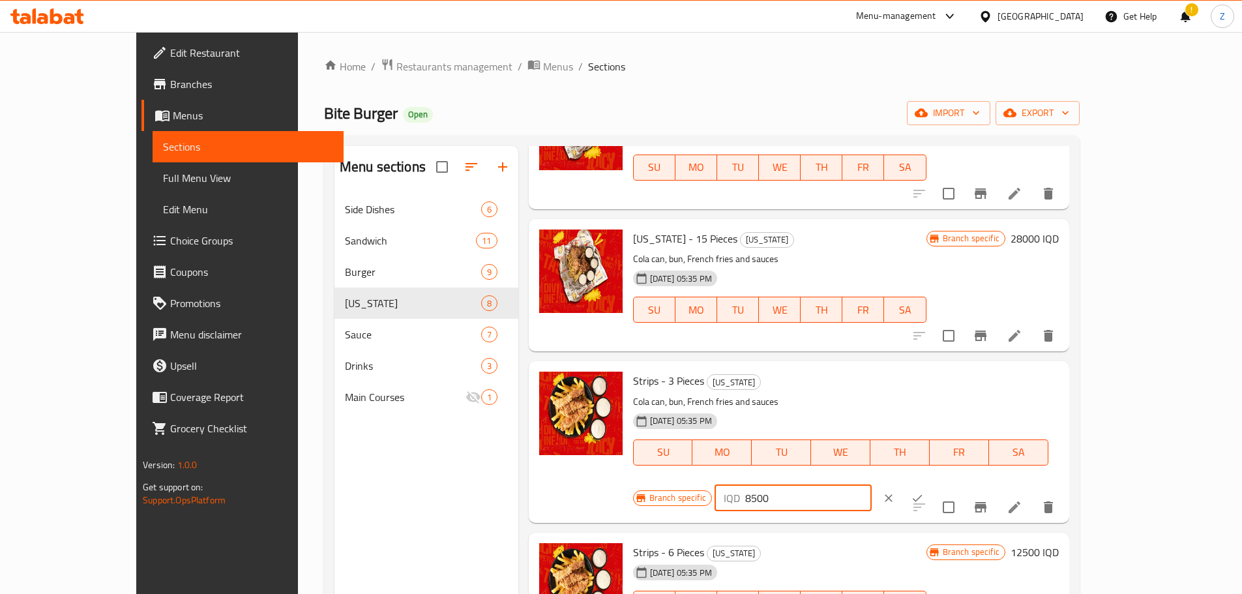
click at [871, 485] on input "8500" at bounding box center [808, 498] width 126 height 26
type input "8000"
click at [923, 491] on icon "ok" at bounding box center [916, 497] width 13 height 13
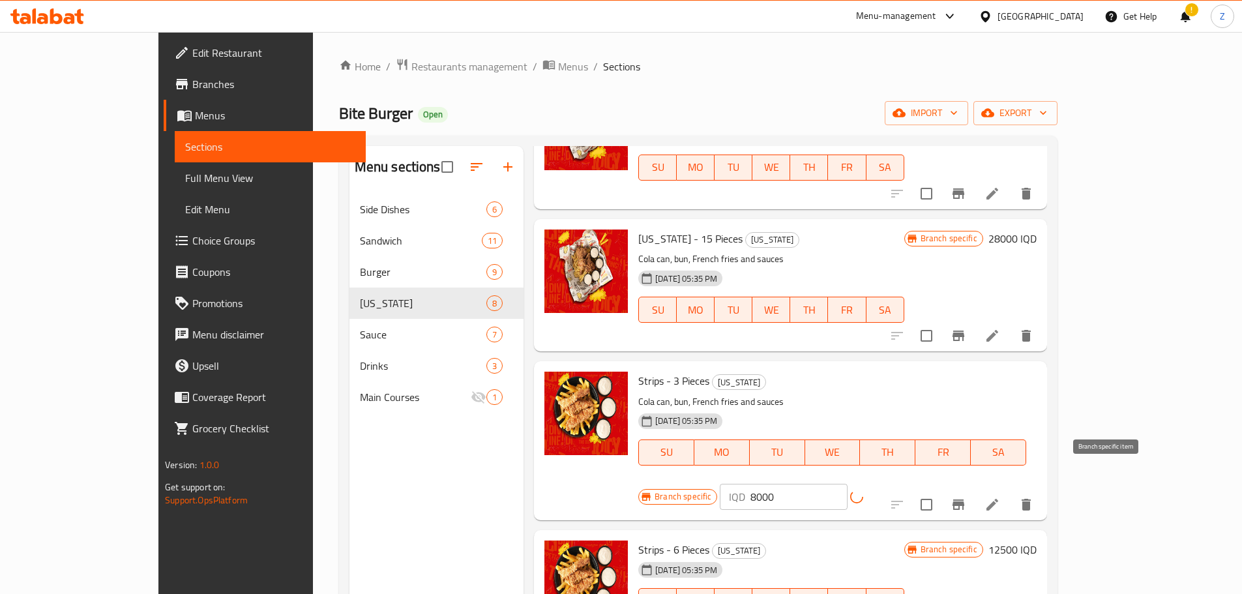
click at [966, 497] on icon "Branch-specific-item" at bounding box center [958, 505] width 16 height 16
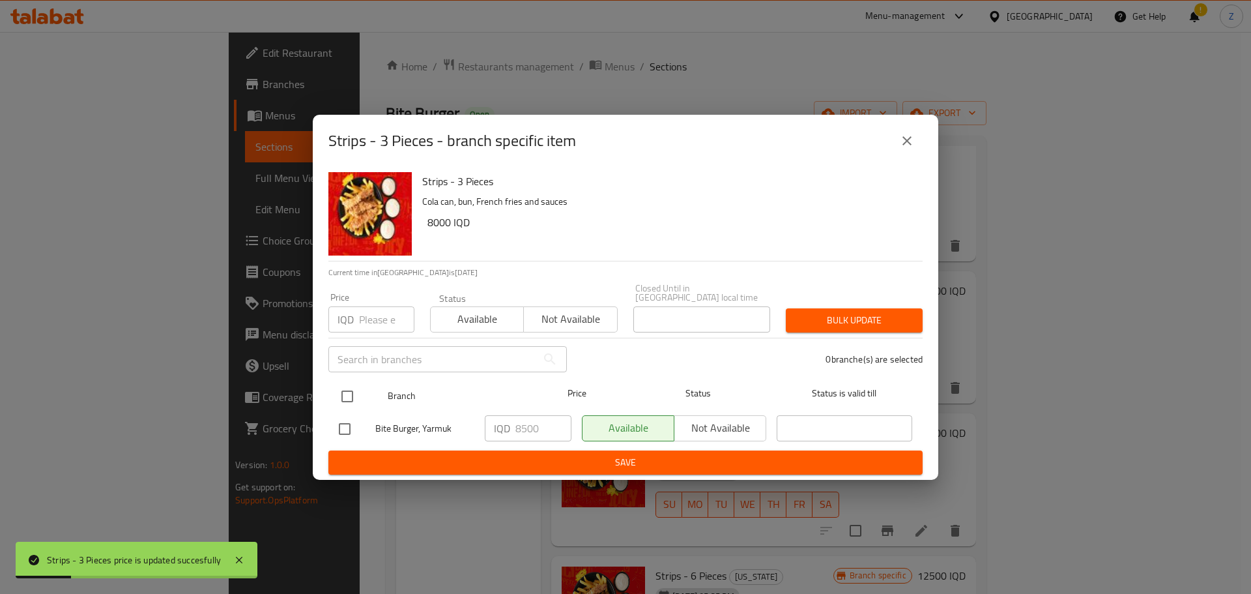
click at [342, 386] on input "checkbox" at bounding box center [347, 396] width 27 height 27
checkbox input "true"
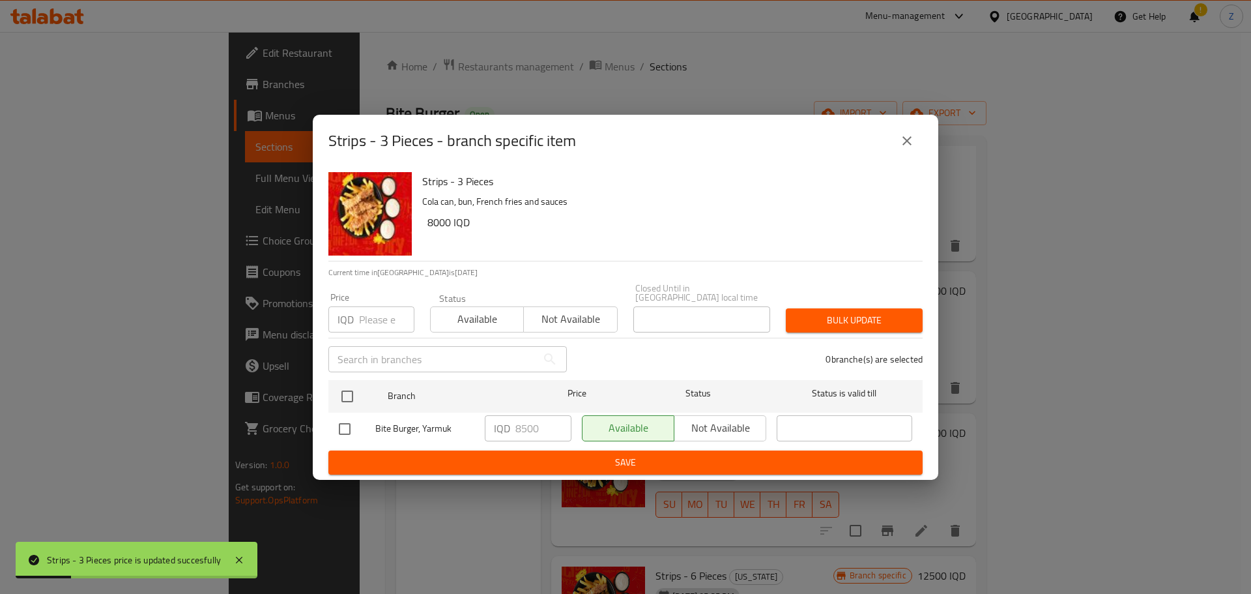
checkbox input "true"
click at [521, 428] on input "8500" at bounding box center [544, 428] width 56 height 26
type input "8000"
click at [542, 450] on button "Save" at bounding box center [625, 462] width 594 height 24
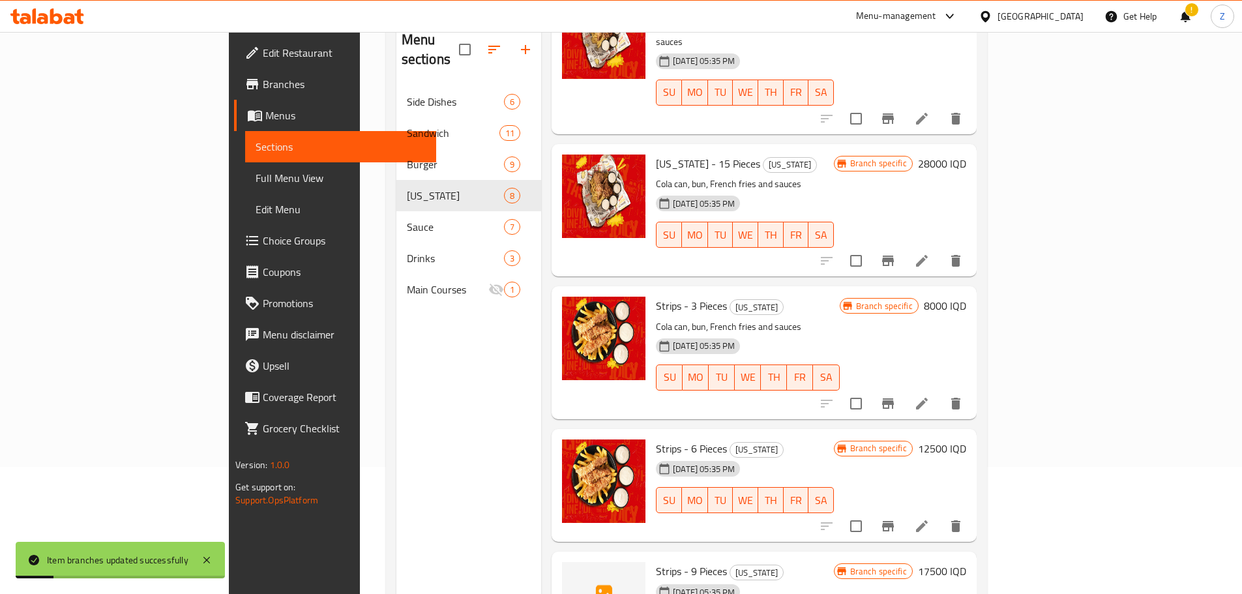
scroll to position [130, 0]
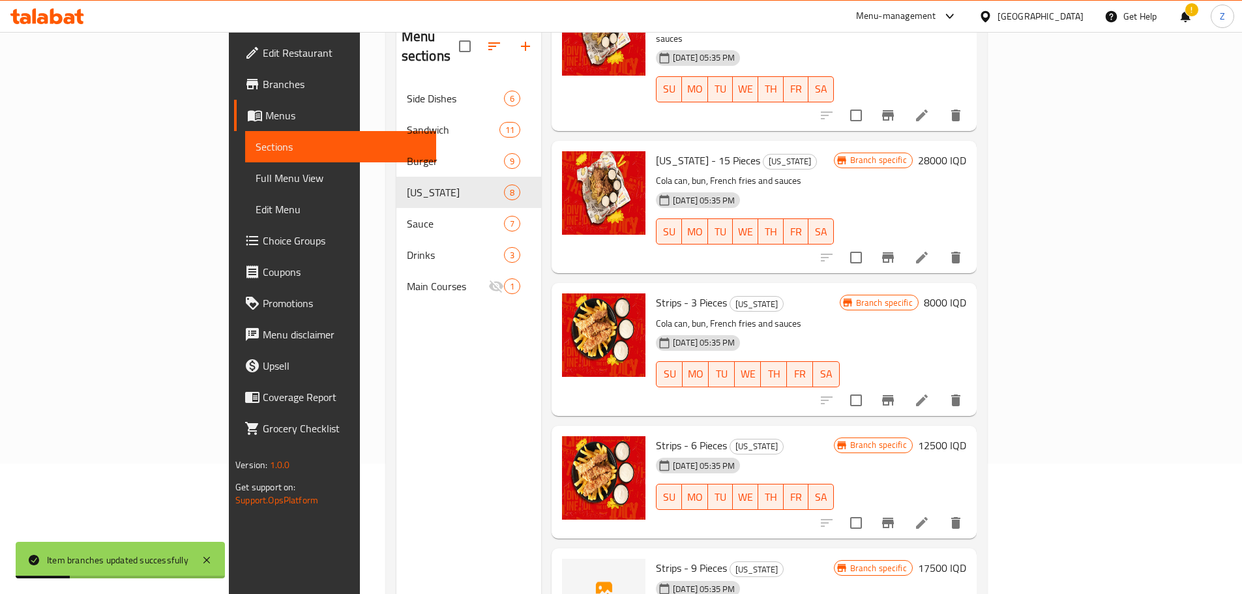
click at [971, 431] on div "Strips - 6 Pieces Kentucky 03-07-2025 05:35 PM SU MO TU WE TH FR SA Branch spec…" at bounding box center [810, 482] width 321 height 103
click at [966, 436] on h6 "12500 IQD" at bounding box center [942, 445] width 48 height 18
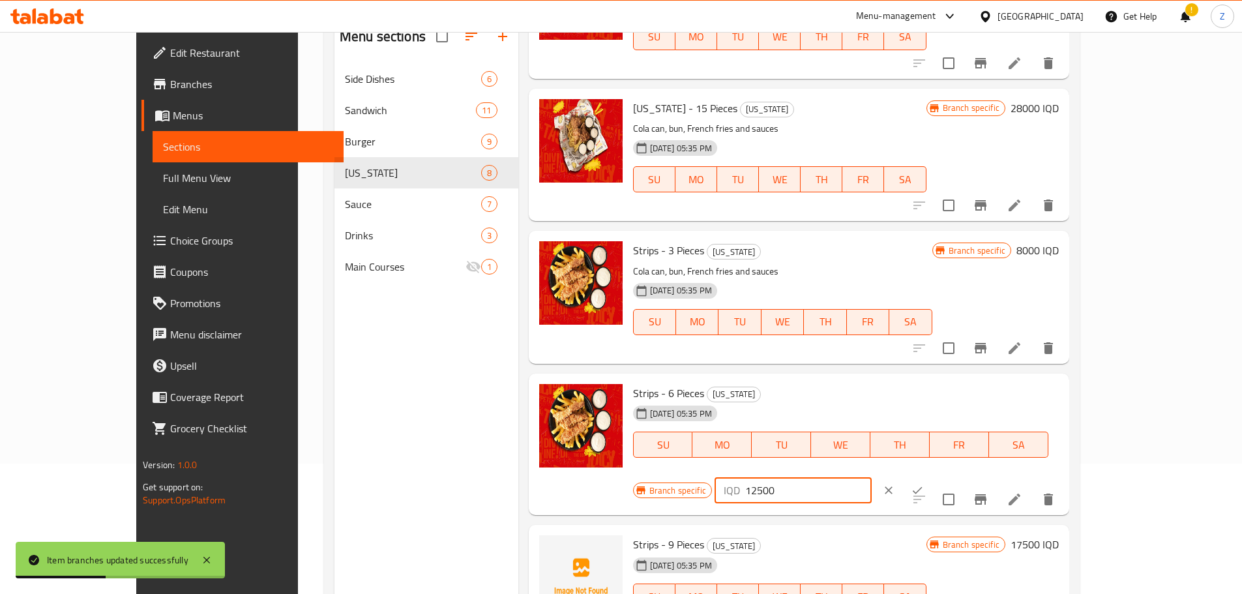
click at [871, 477] on input "12500" at bounding box center [808, 490] width 126 height 26
type input "12000"
drag, startPoint x: 1162, startPoint y: 396, endPoint x: 1146, endPoint y: 414, distance: 24.0
click at [923, 484] on icon "ok" at bounding box center [916, 490] width 13 height 13
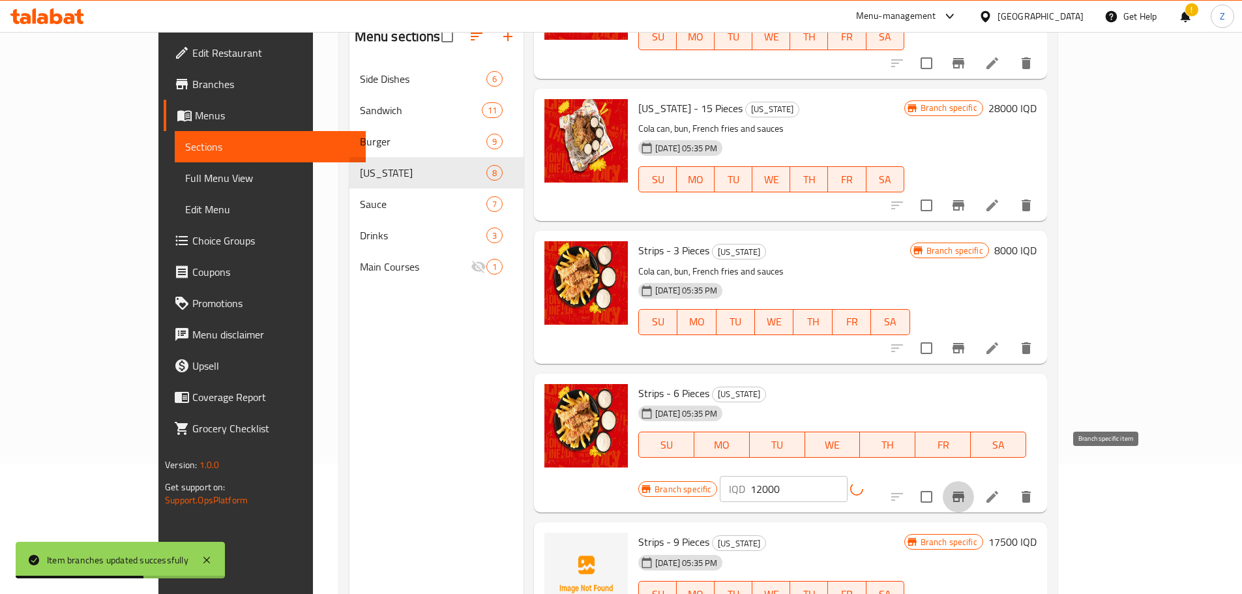
click at [966, 489] on icon "Branch-specific-item" at bounding box center [958, 497] width 16 height 16
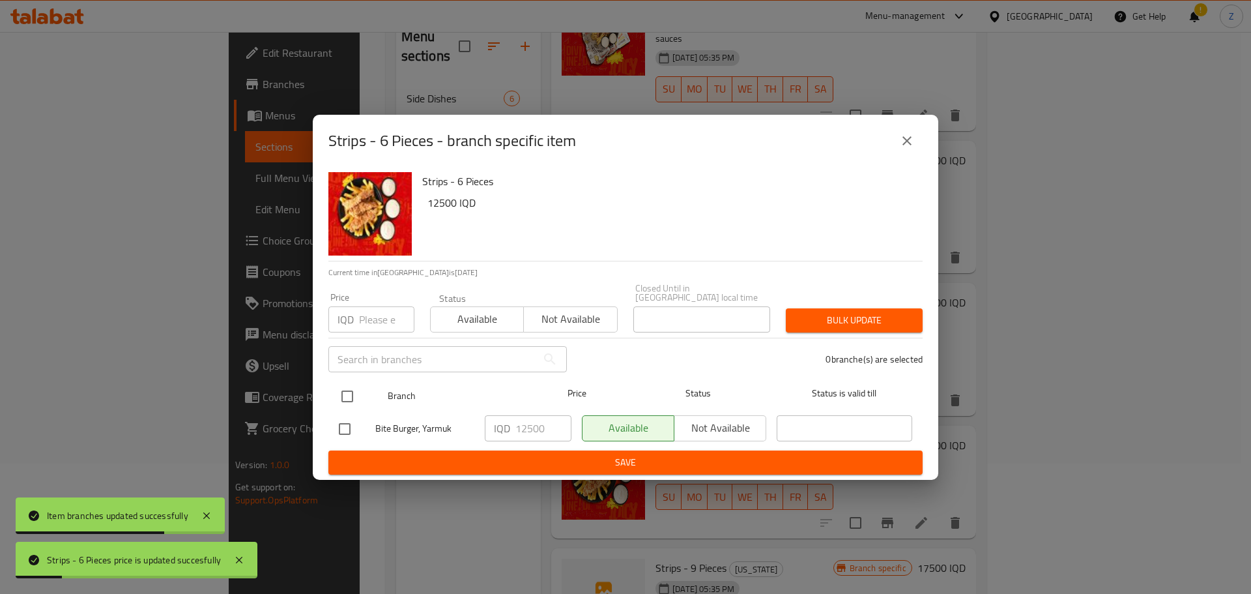
click at [353, 392] on input "checkbox" at bounding box center [347, 396] width 27 height 27
checkbox input "true"
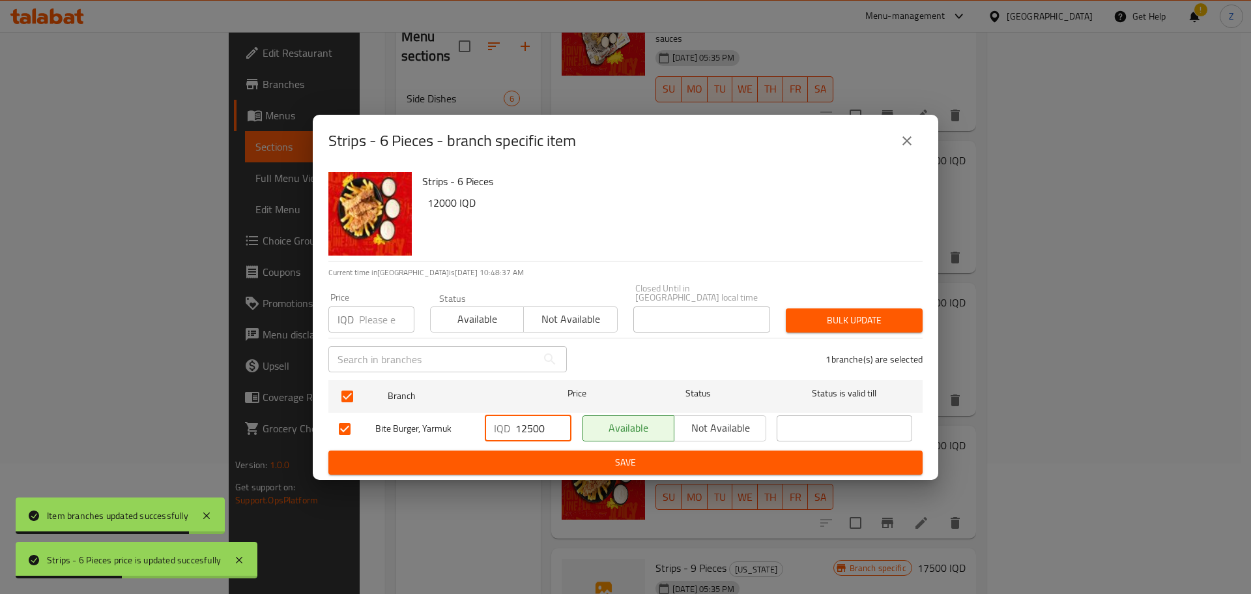
click at [531, 424] on input "12500" at bounding box center [544, 428] width 56 height 26
type input "12000"
click at [536, 454] on span "Save" at bounding box center [626, 462] width 574 height 16
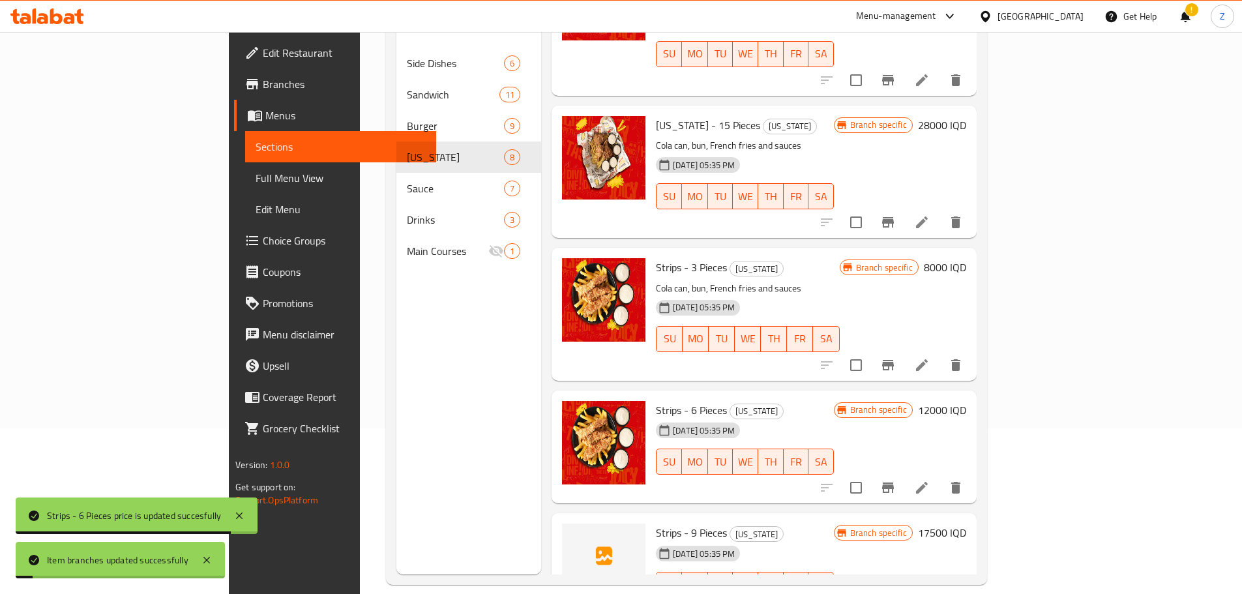
scroll to position [182, 0]
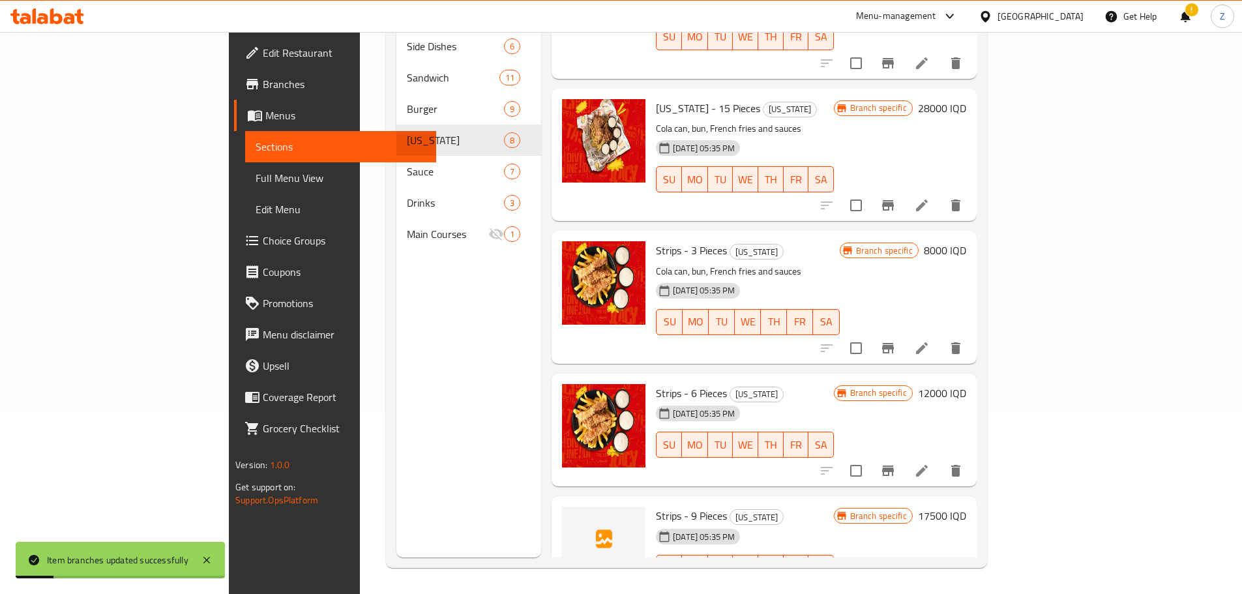
click at [966, 506] on h6 "17500 IQD" at bounding box center [942, 515] width 48 height 18
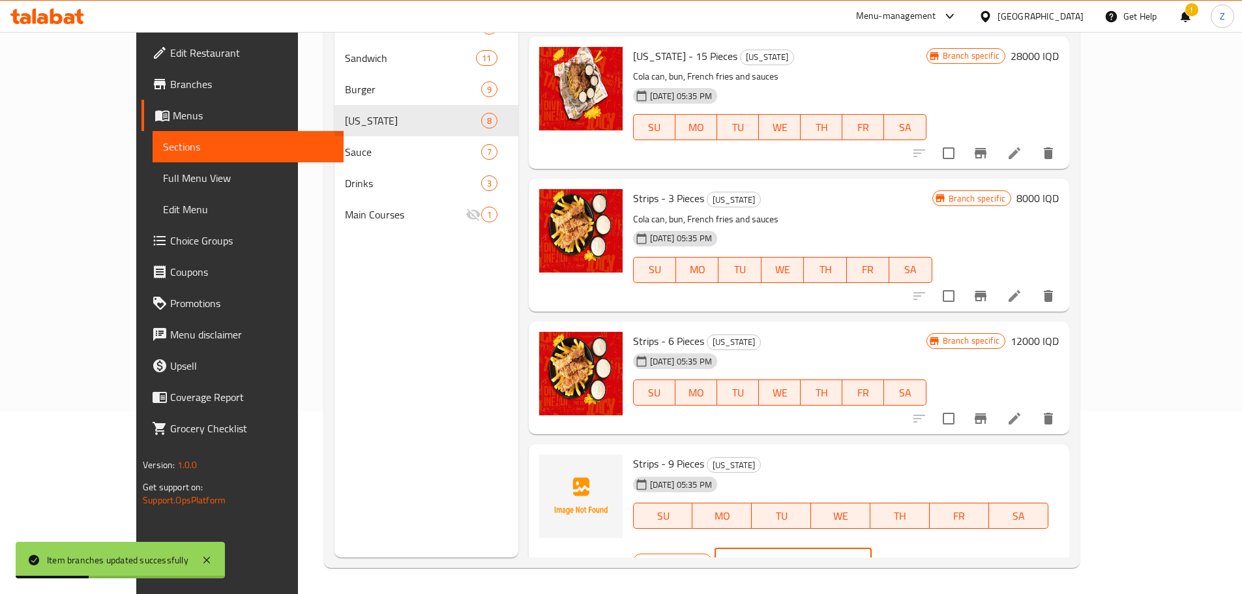
click at [871, 548] on input "17500" at bounding box center [808, 561] width 126 height 26
type input "17000"
click at [923, 555] on icon "ok" at bounding box center [916, 561] width 13 height 13
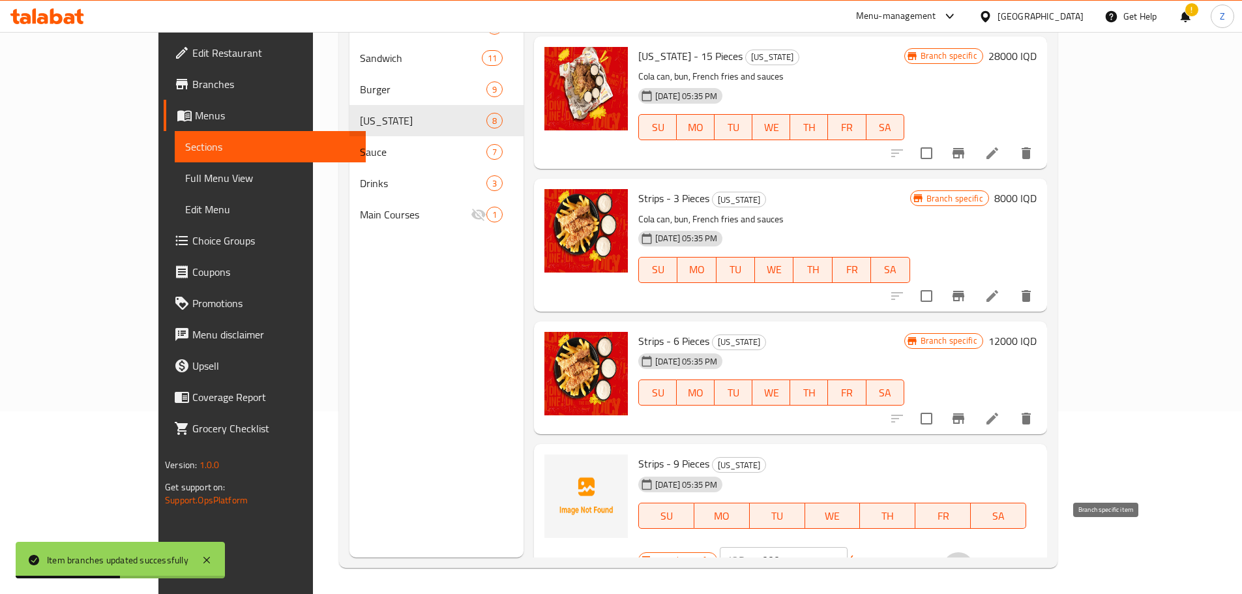
click at [966, 560] on icon "Branch-specific-item" at bounding box center [958, 568] width 16 height 16
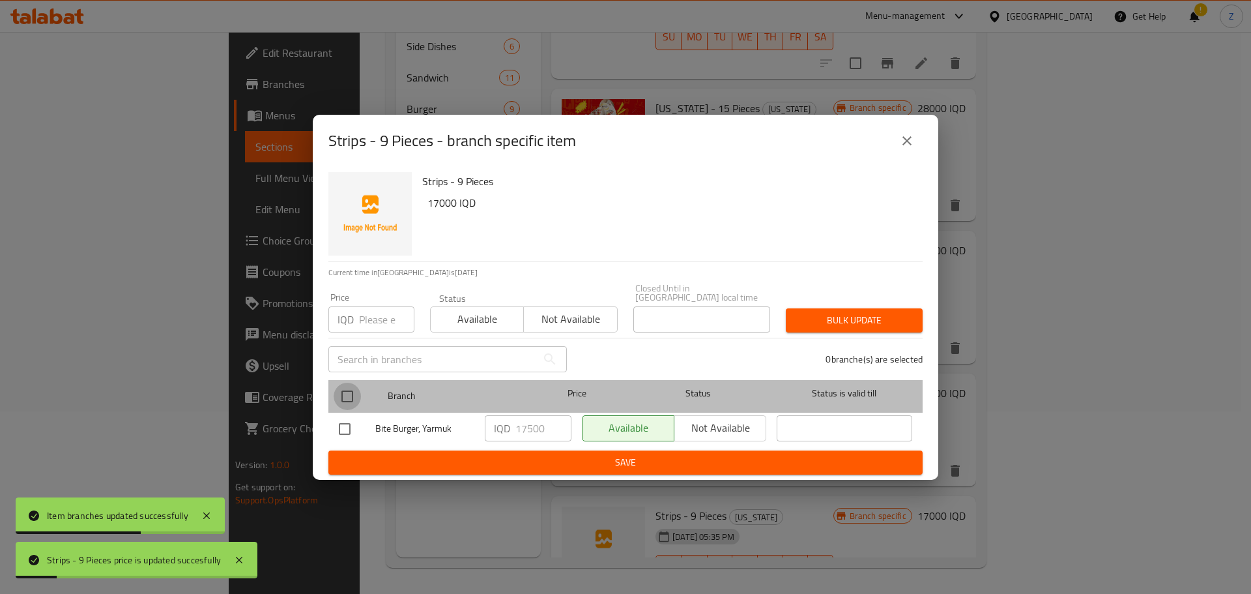
click at [349, 388] on input "checkbox" at bounding box center [347, 396] width 27 height 27
checkbox input "true"
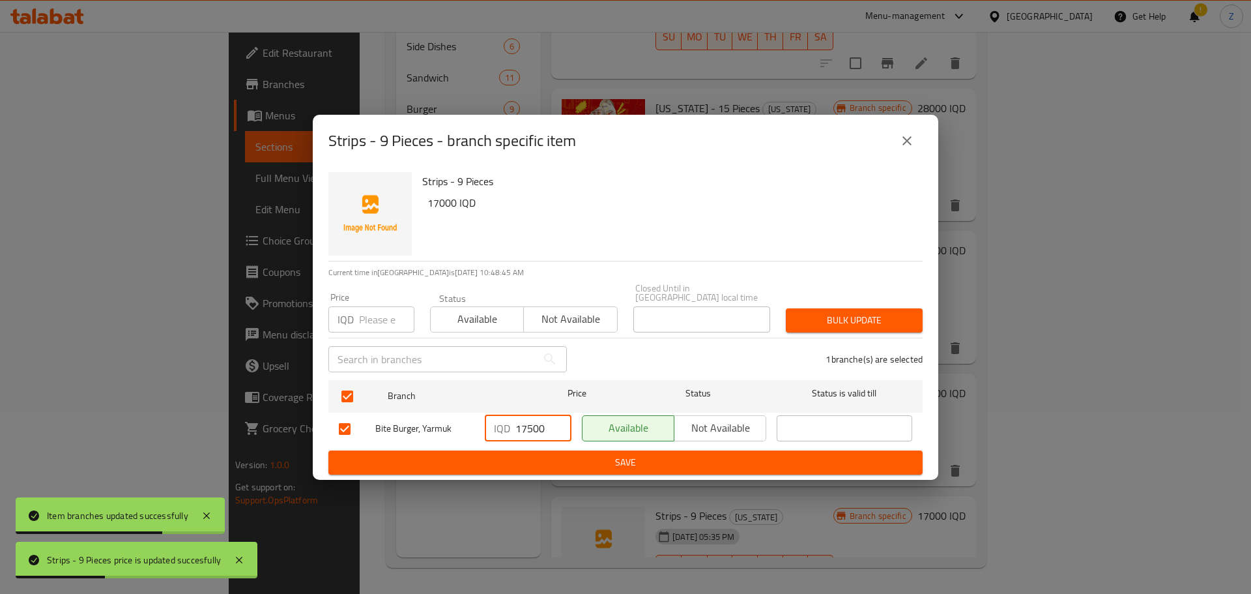
click at [531, 422] on input "17500" at bounding box center [544, 428] width 56 height 26
type input "17000"
click at [544, 454] on span "Save" at bounding box center [626, 462] width 574 height 16
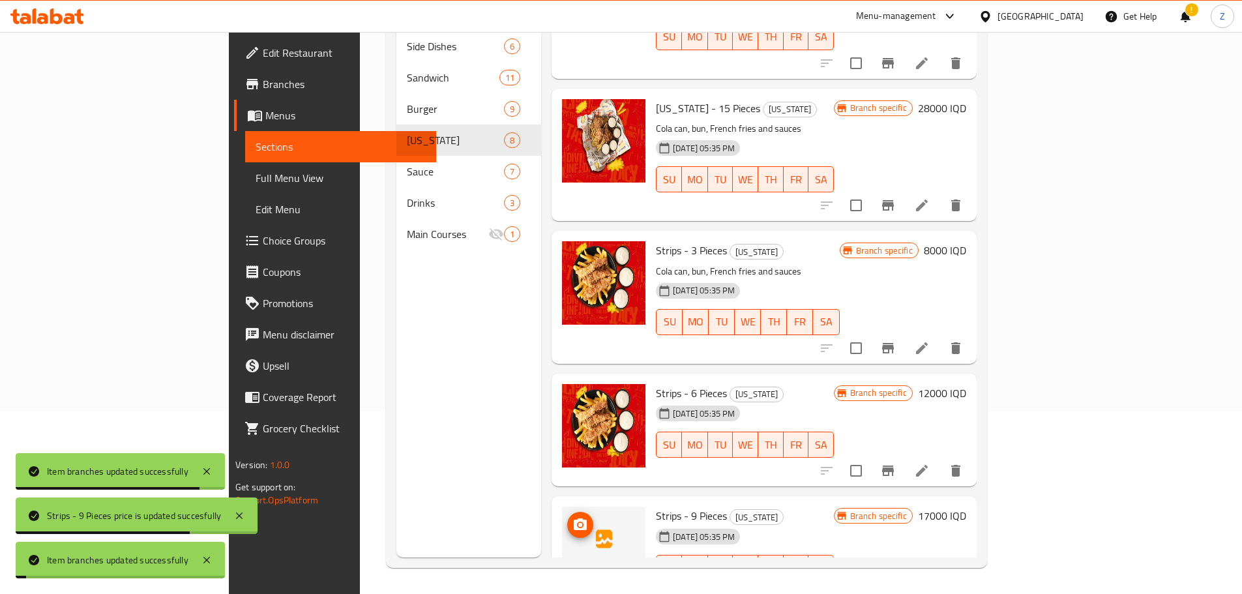
click at [572, 517] on icon "upload picture" at bounding box center [580, 525] width 16 height 16
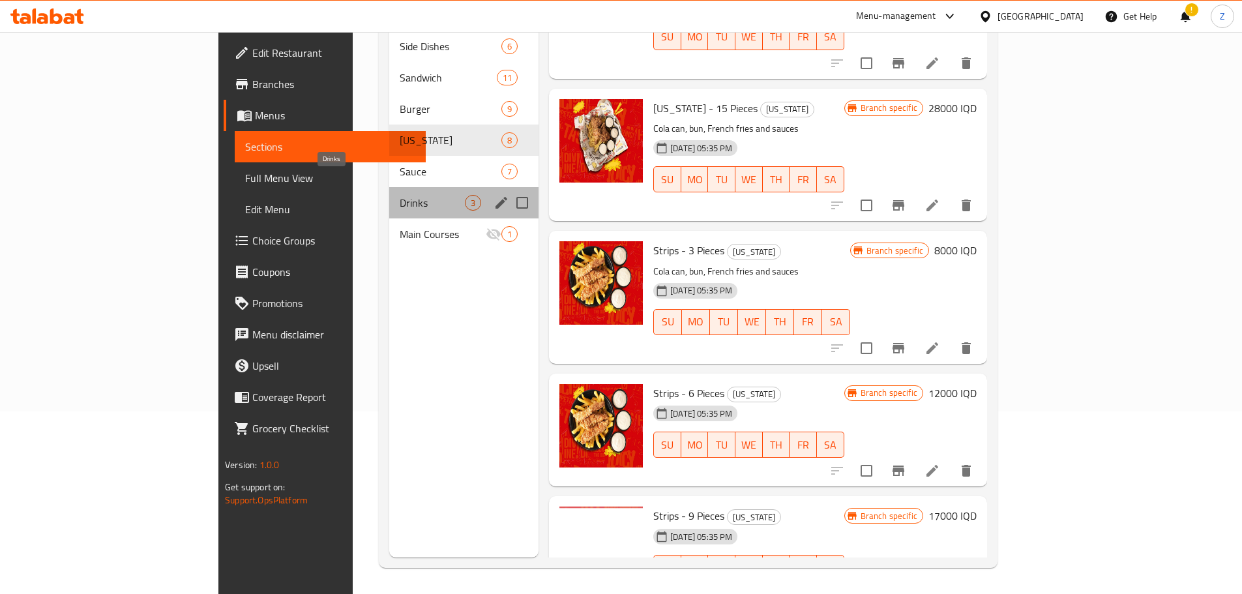
click at [400, 195] on span "Drinks" at bounding box center [432, 203] width 65 height 16
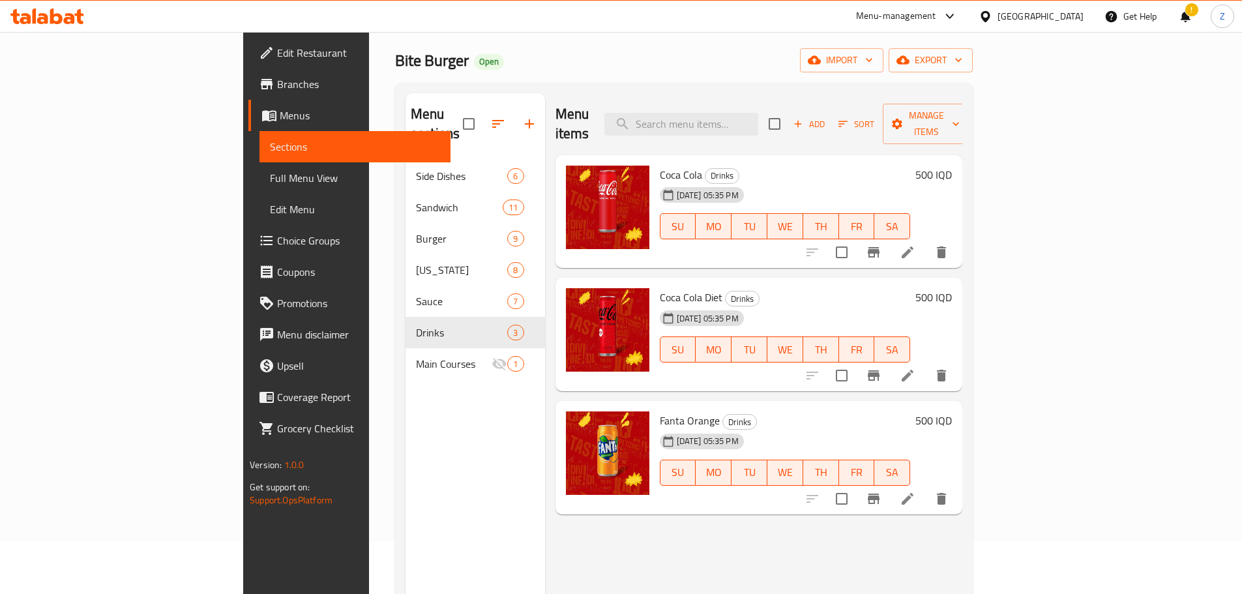
scroll to position [52, 0]
click at [952, 166] on h6 "500 IQD" at bounding box center [933, 175] width 36 height 18
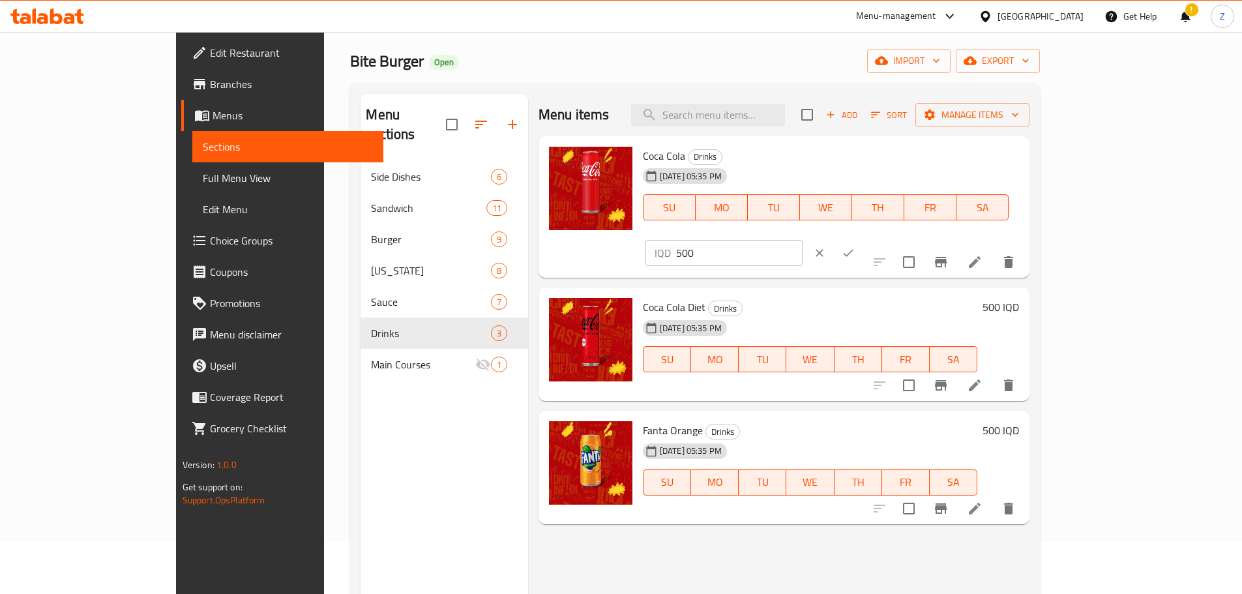
click at [802, 240] on input "500" at bounding box center [739, 253] width 126 height 26
click at [802, 240] on input "750" at bounding box center [739, 253] width 126 height 26
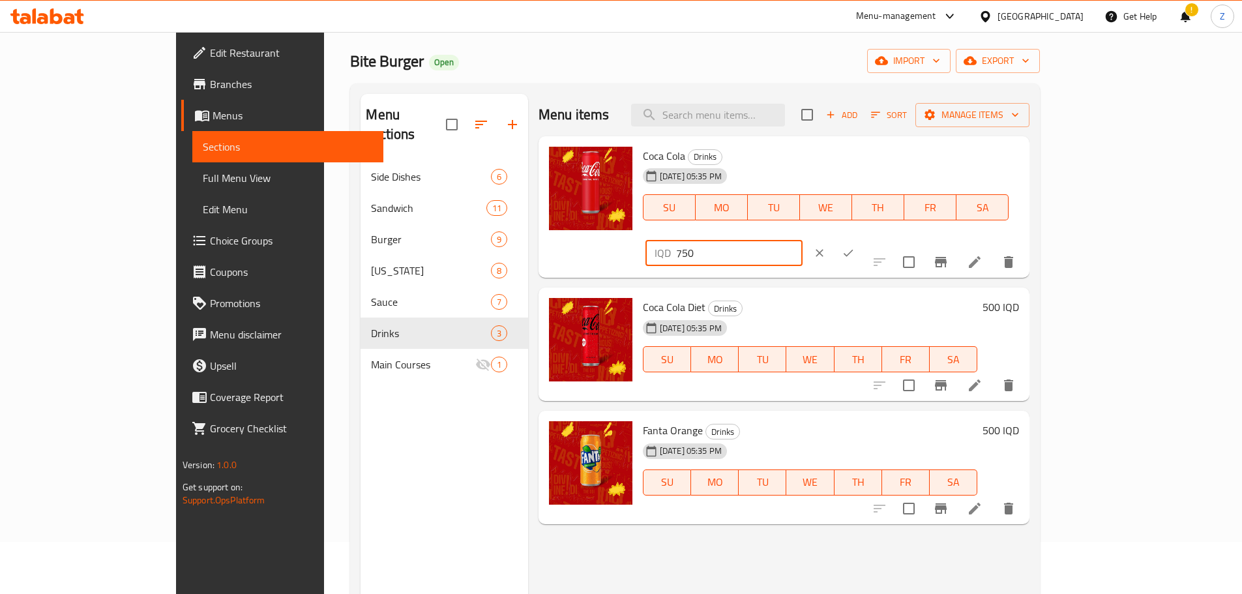
click at [802, 240] on input "750" at bounding box center [739, 253] width 126 height 26
type input "750"
click at [854, 246] on icon "ok" at bounding box center [847, 252] width 13 height 13
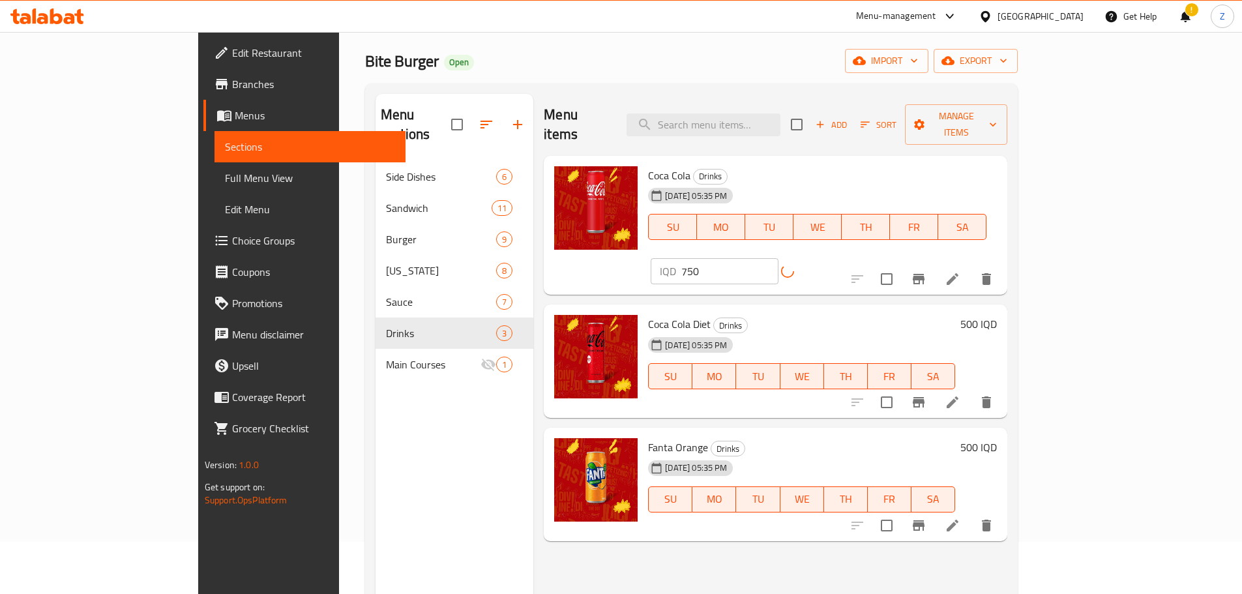
click at [996, 315] on h6 "500 IQD" at bounding box center [978, 324] width 36 height 18
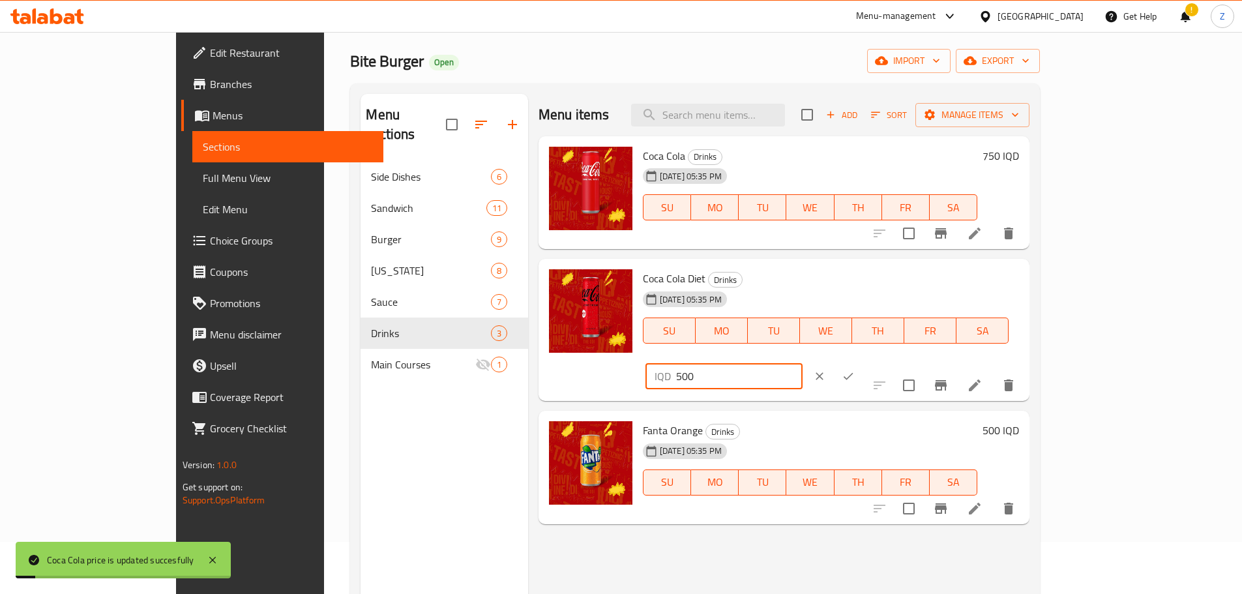
click at [802, 363] on input "500" at bounding box center [739, 376] width 126 height 26
paste input "75"
type input "750"
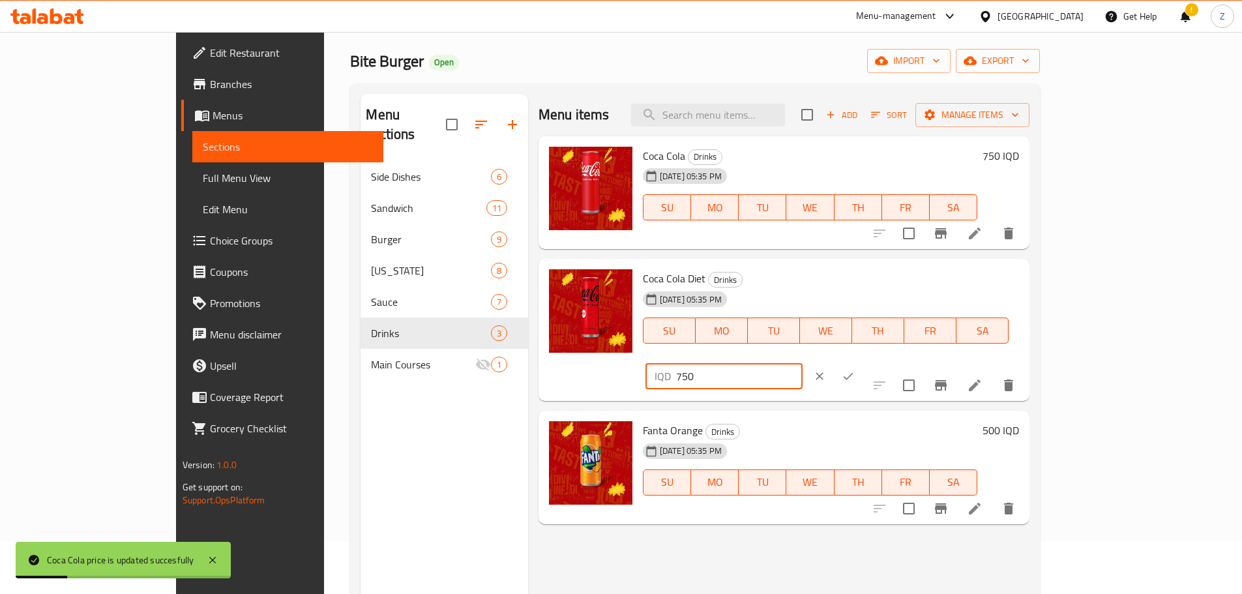
click at [862, 362] on button "ok" at bounding box center [848, 376] width 29 height 29
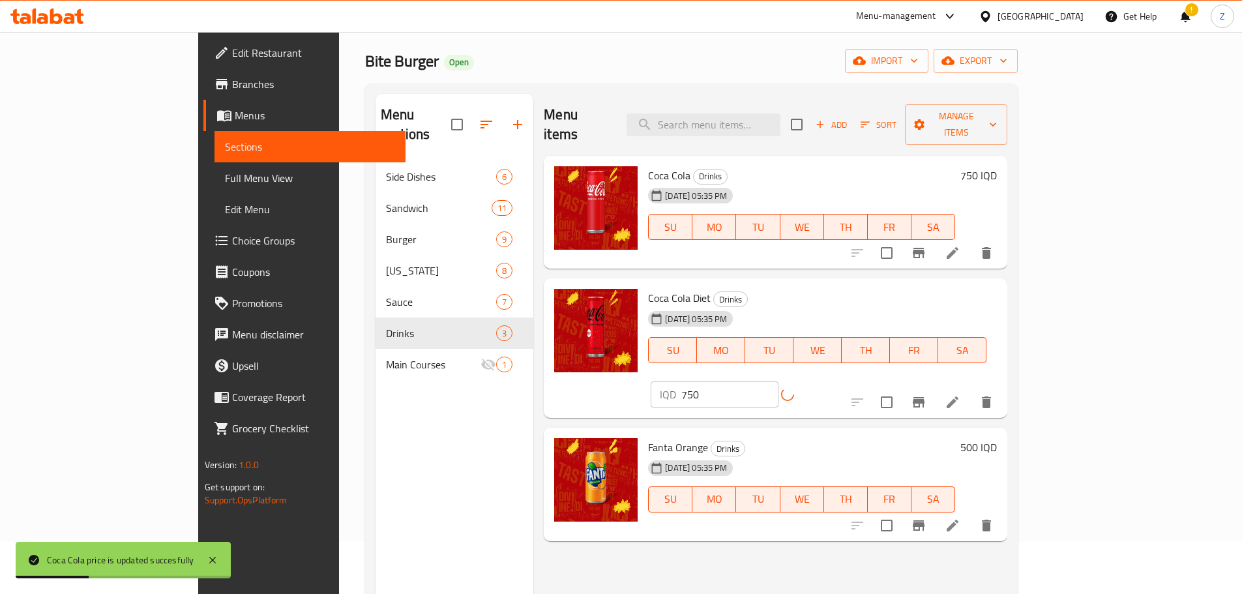
click at [996, 438] on h6 "500 IQD" at bounding box center [978, 447] width 36 height 18
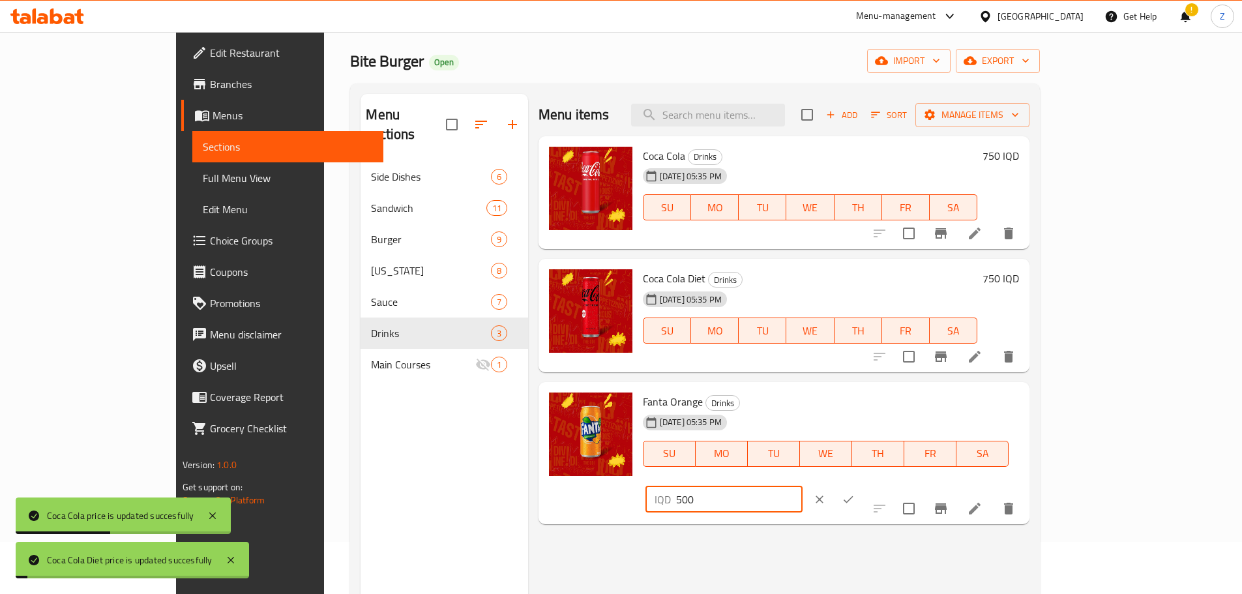
click at [802, 486] on input "500" at bounding box center [739, 499] width 126 height 26
click at [802, 486] on input "499" at bounding box center [739, 499] width 126 height 26
click at [802, 486] on input "498" at bounding box center [739, 499] width 126 height 26
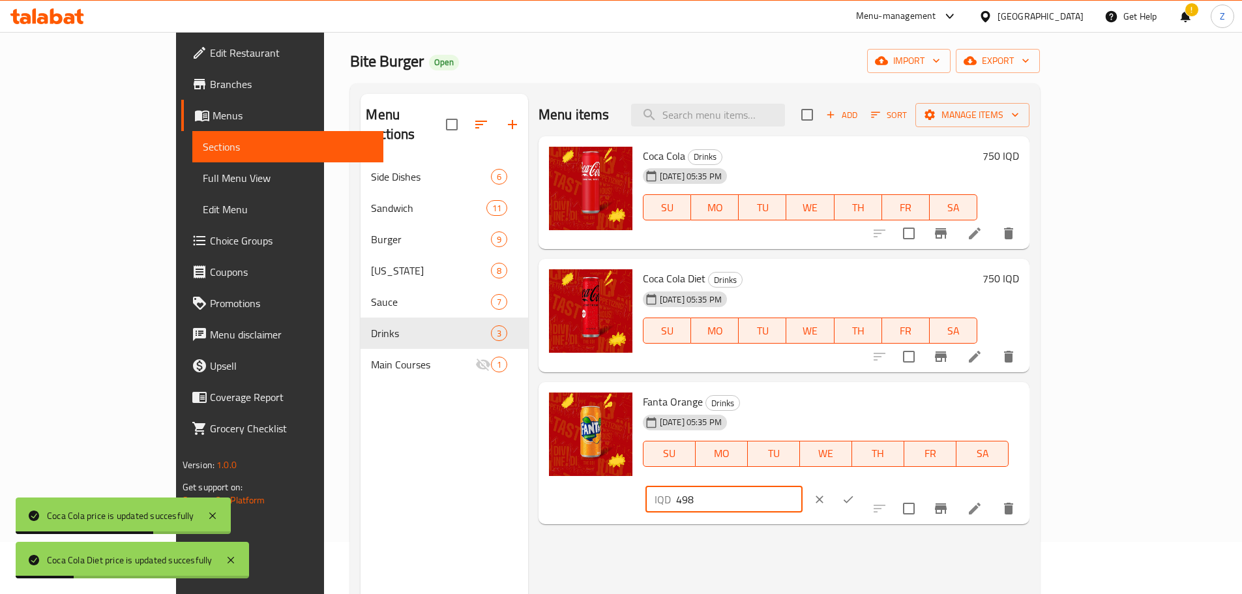
click at [802, 486] on input "498" at bounding box center [739, 499] width 126 height 26
paste input "750"
type input "750"
click at [853, 495] on icon "ok" at bounding box center [848, 498] width 10 height 7
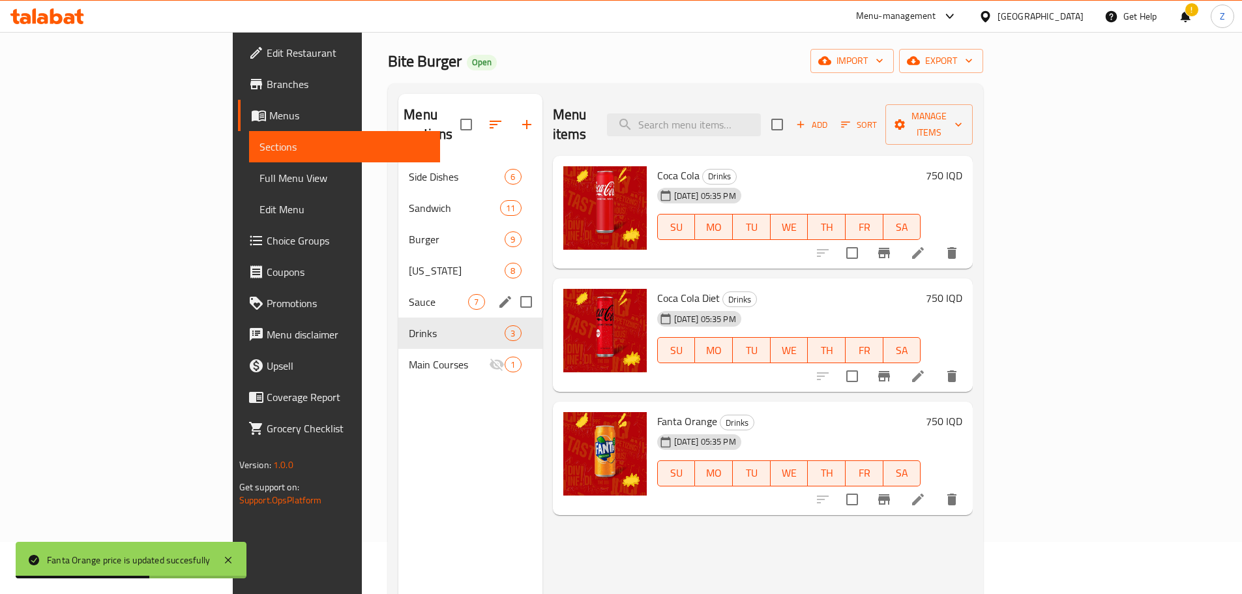
click at [409, 294] on span "Sauce" at bounding box center [438, 302] width 59 height 16
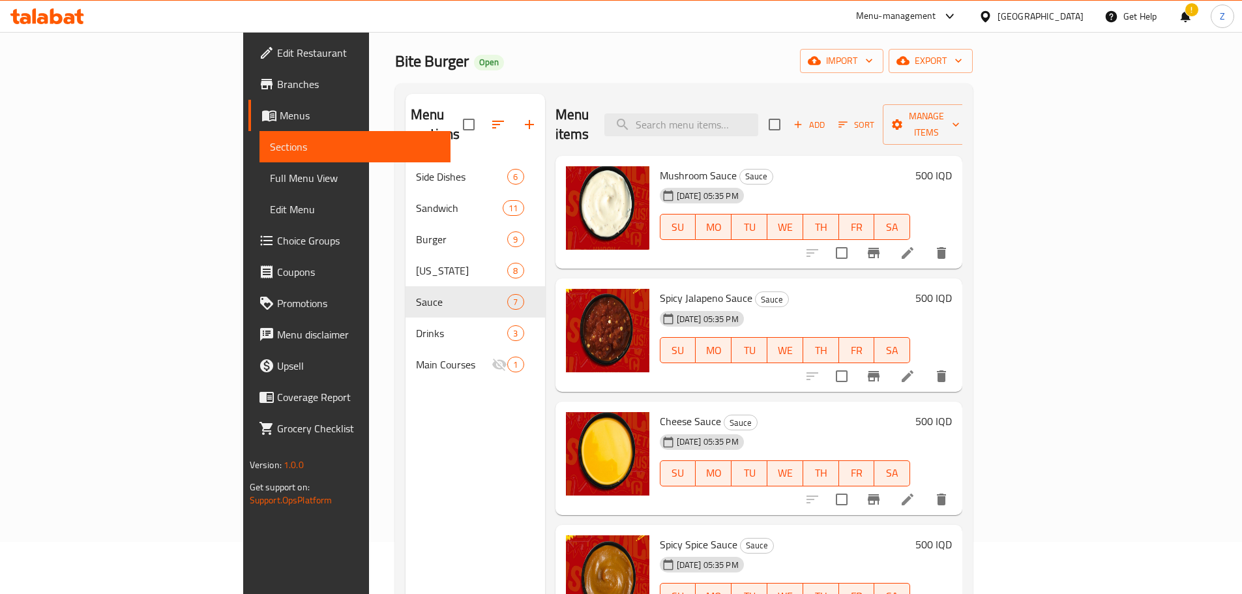
click at [952, 166] on h6 "500 IQD" at bounding box center [933, 175] width 36 height 18
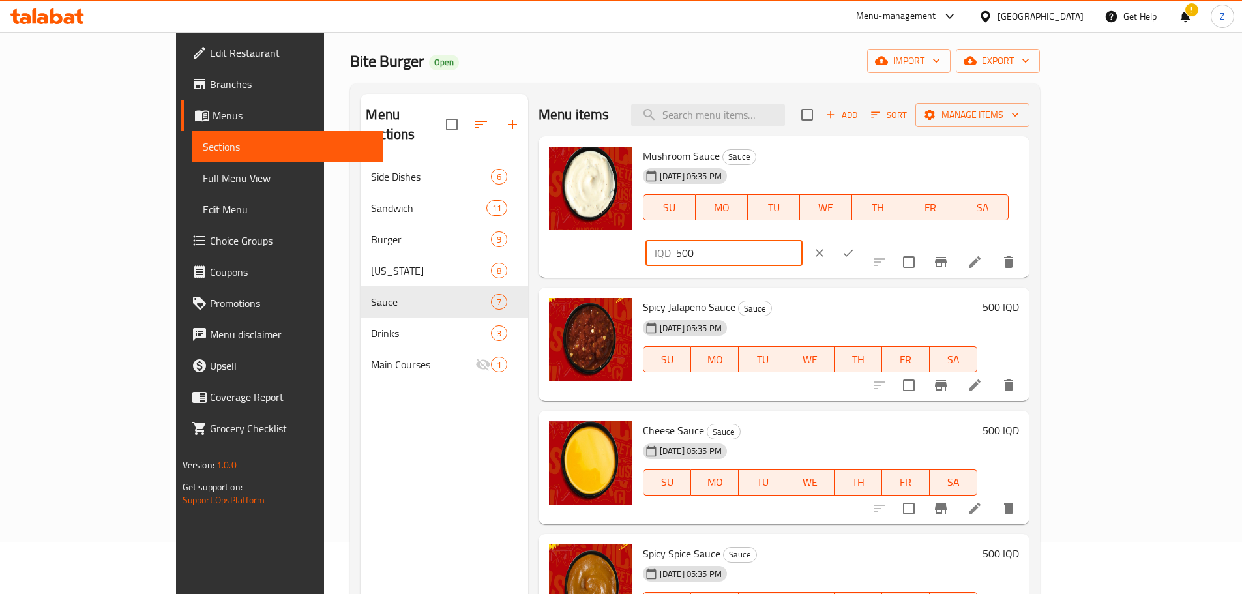
click at [802, 240] on input "500" at bounding box center [739, 253] width 126 height 26
paste input "75"
type input "750"
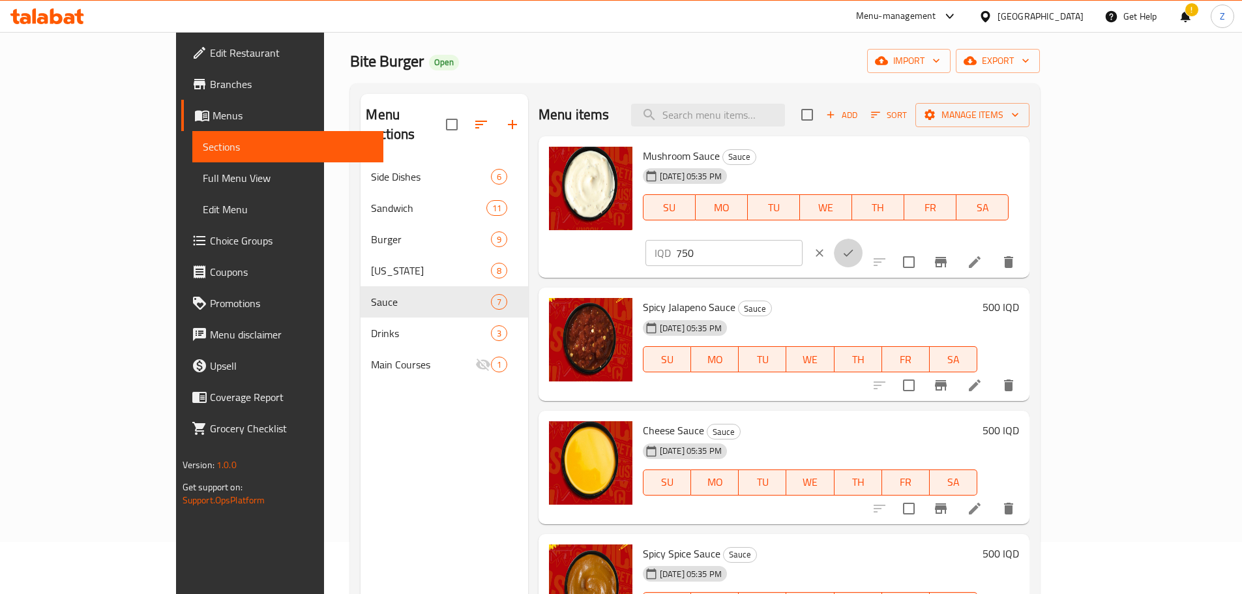
click at [854, 246] on icon "ok" at bounding box center [847, 252] width 13 height 13
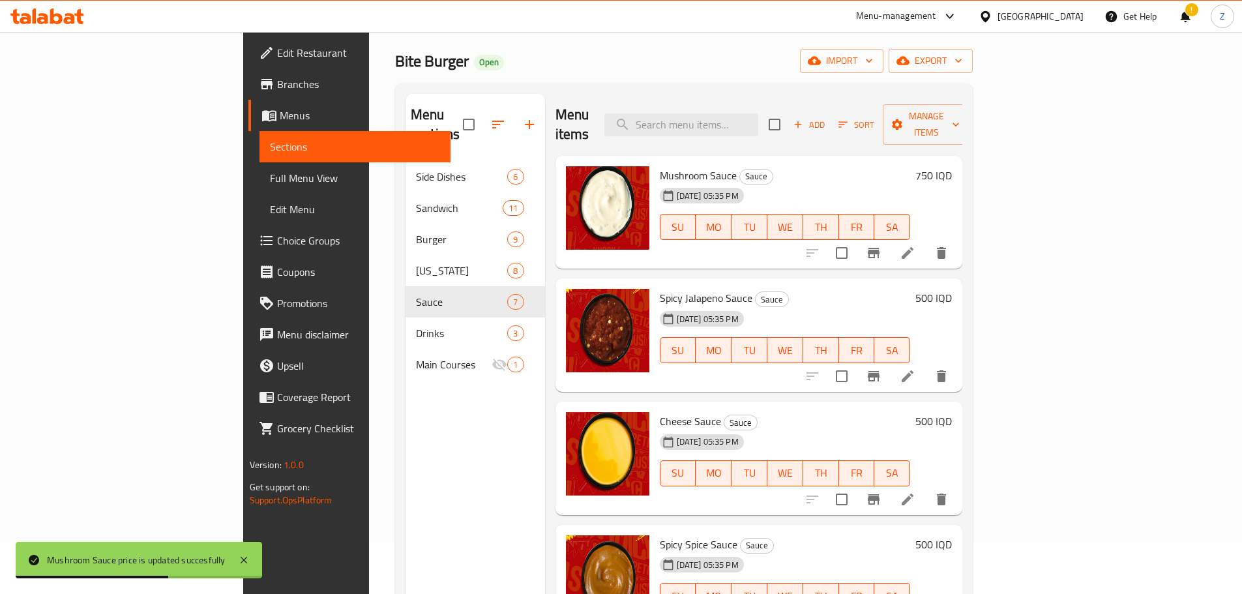
click at [952, 289] on h6 "500 IQD" at bounding box center [933, 298] width 36 height 18
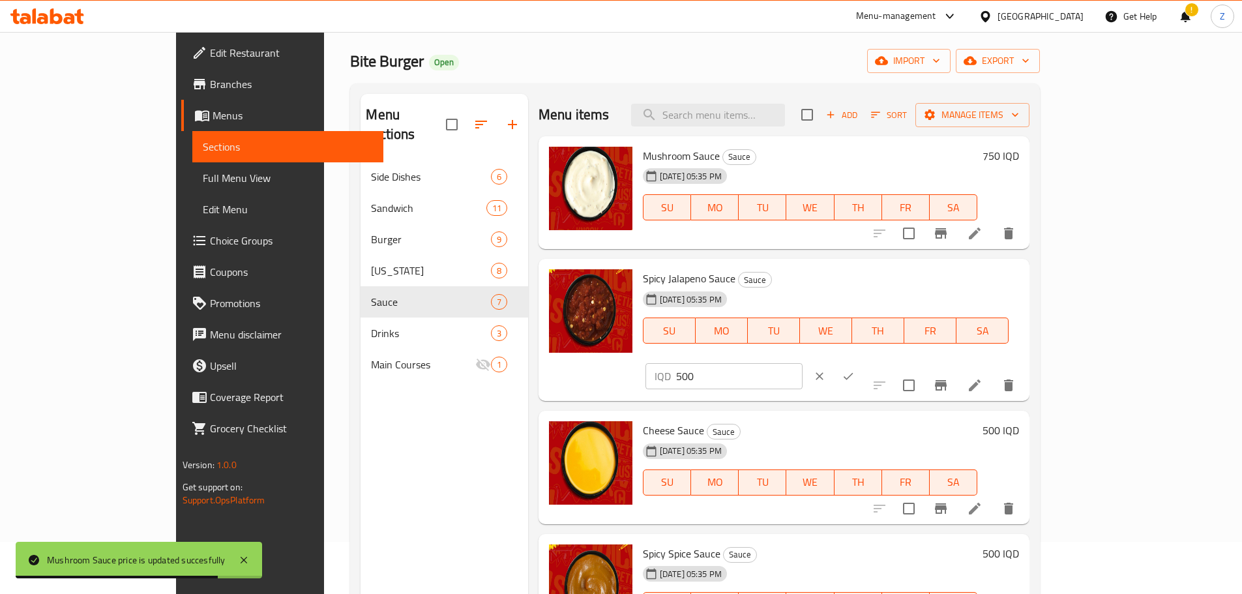
click at [802, 363] on input "500" at bounding box center [739, 376] width 126 height 26
paste input "75"
type input "750"
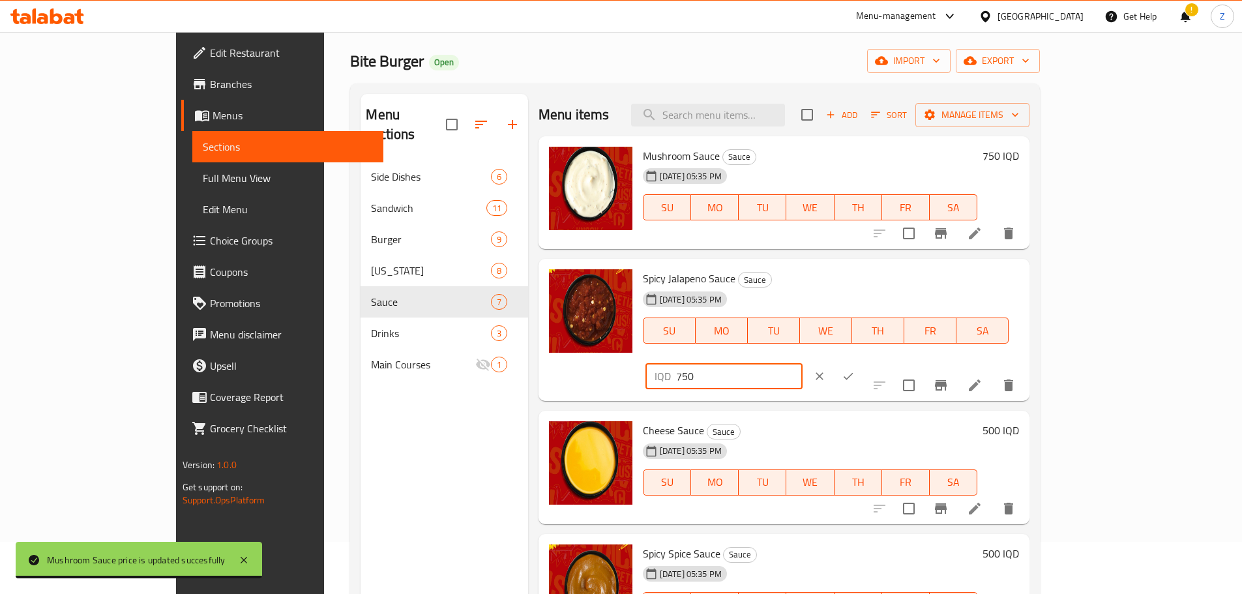
click at [854, 370] on icon "ok" at bounding box center [847, 376] width 13 height 13
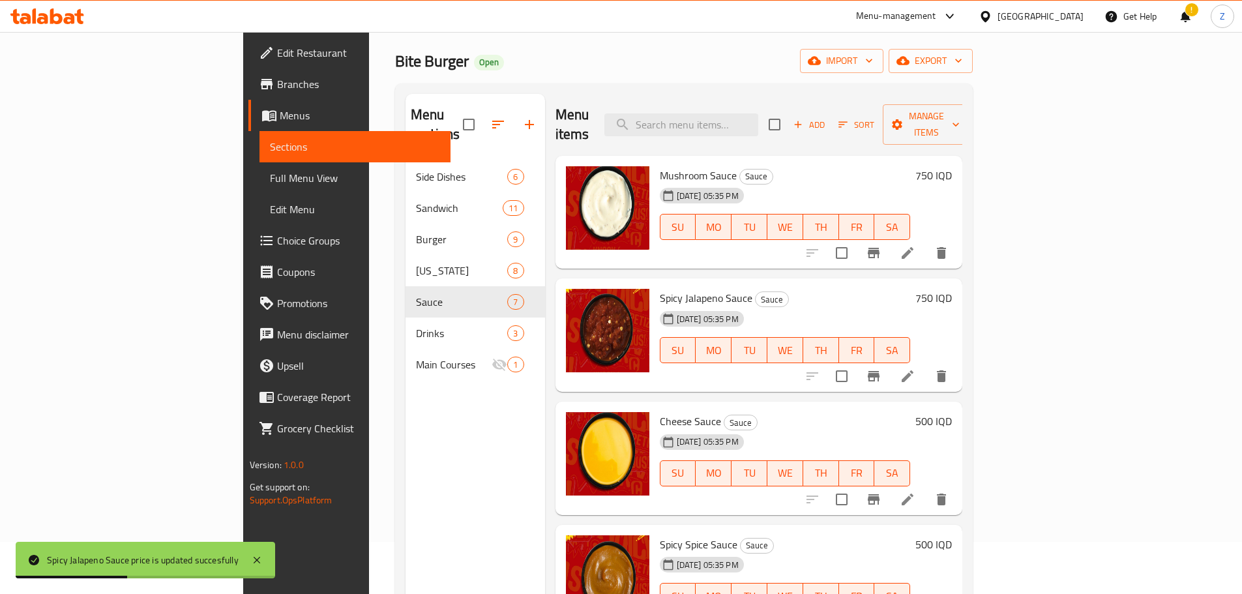
click at [952, 412] on h6 "500 IQD" at bounding box center [933, 421] width 36 height 18
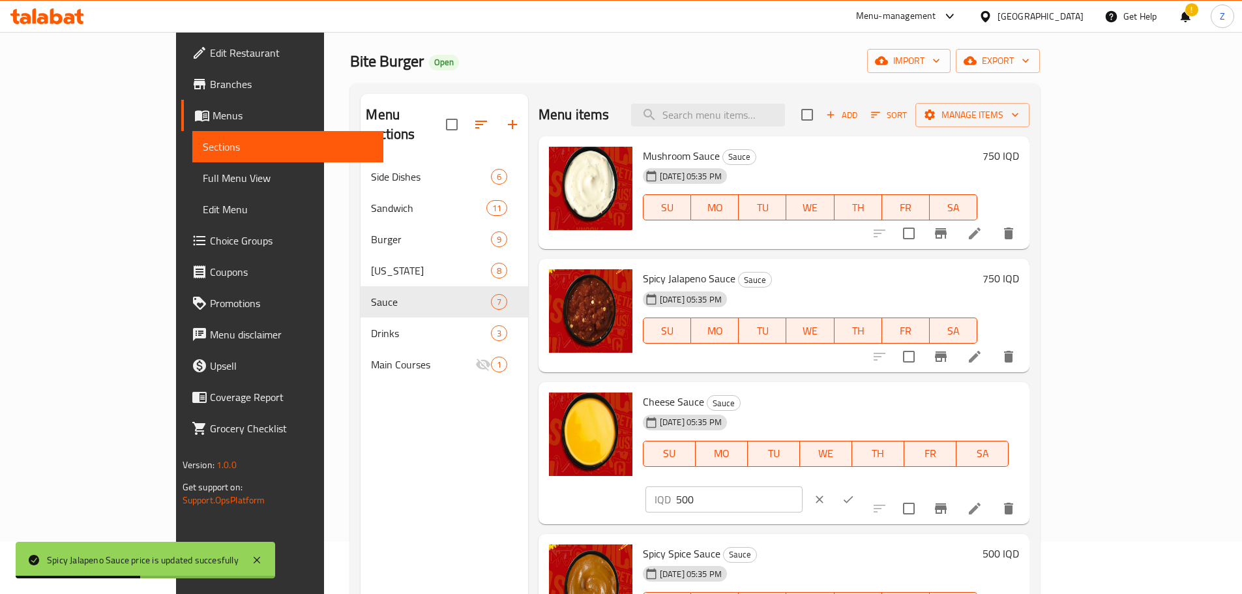
click at [802, 486] on input "500" at bounding box center [739, 499] width 126 height 26
paste input "75"
type input "750"
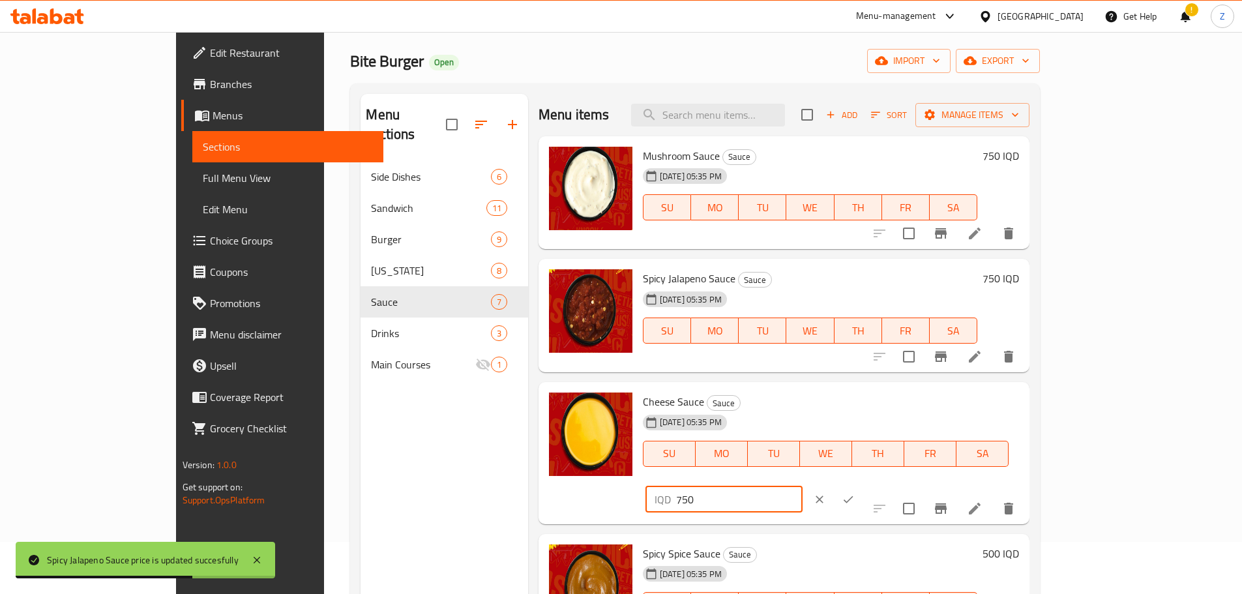
click at [862, 485] on button "ok" at bounding box center [848, 499] width 29 height 29
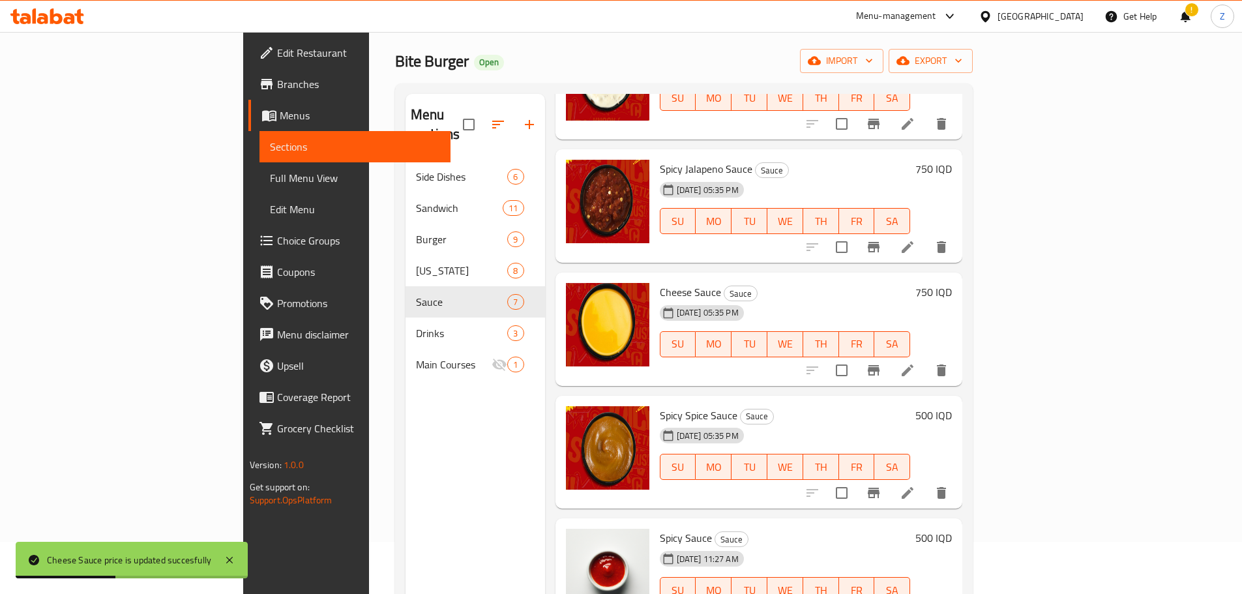
scroll to position [130, 0]
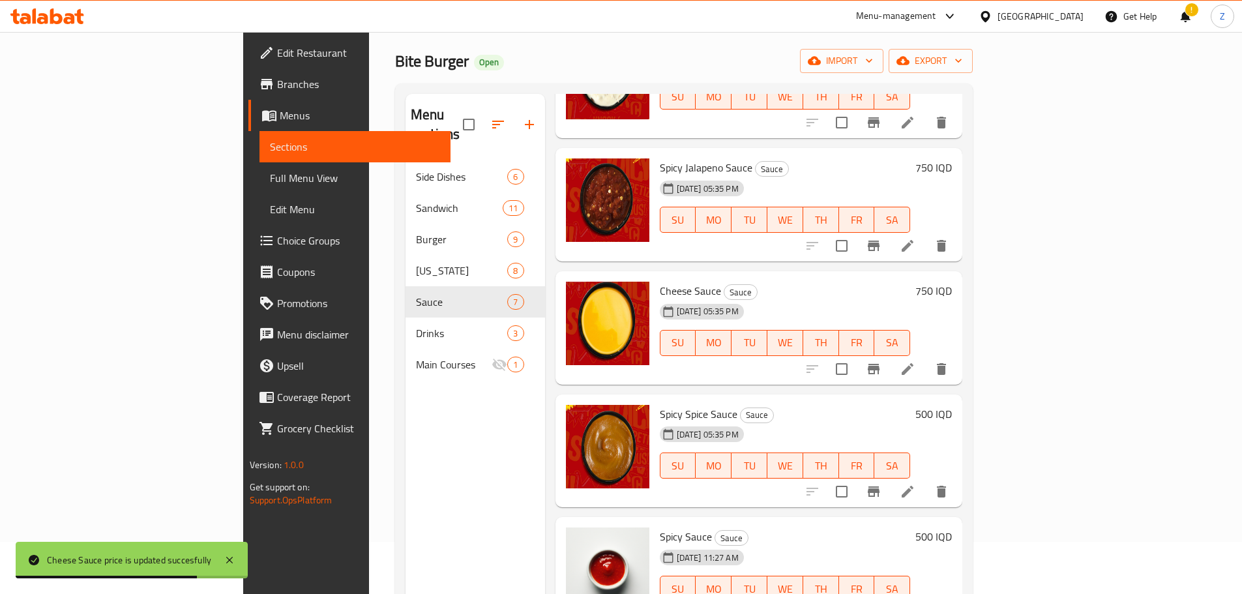
click at [952, 405] on h6 "500 IQD" at bounding box center [933, 414] width 36 height 18
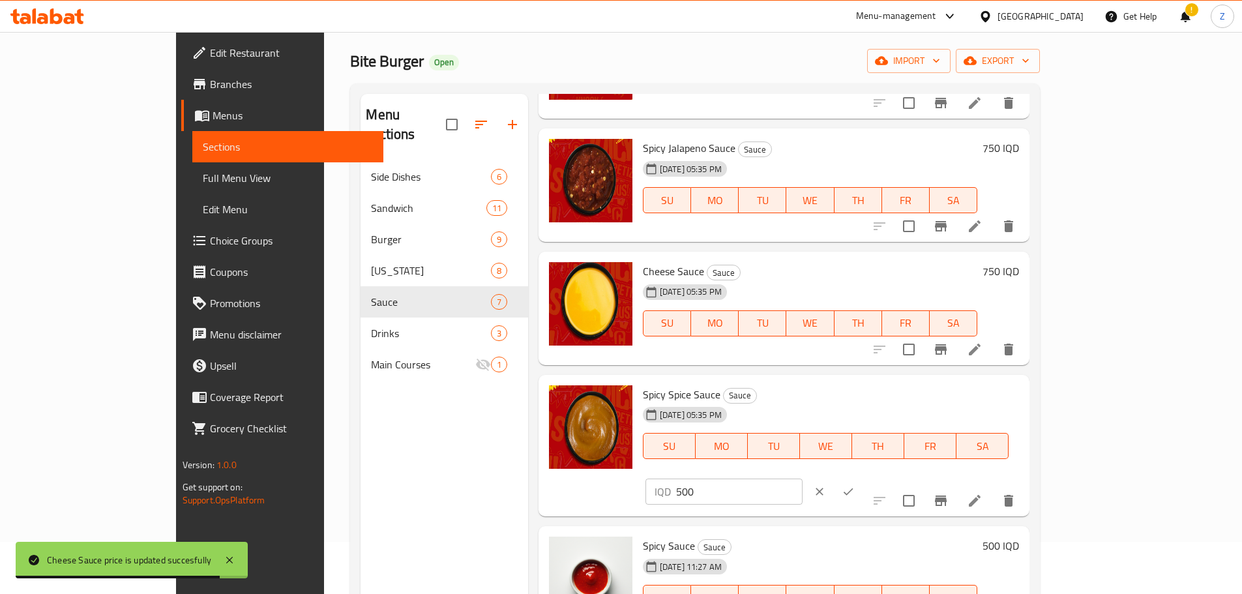
click at [802, 478] on input "500" at bounding box center [739, 491] width 126 height 26
paste input "75"
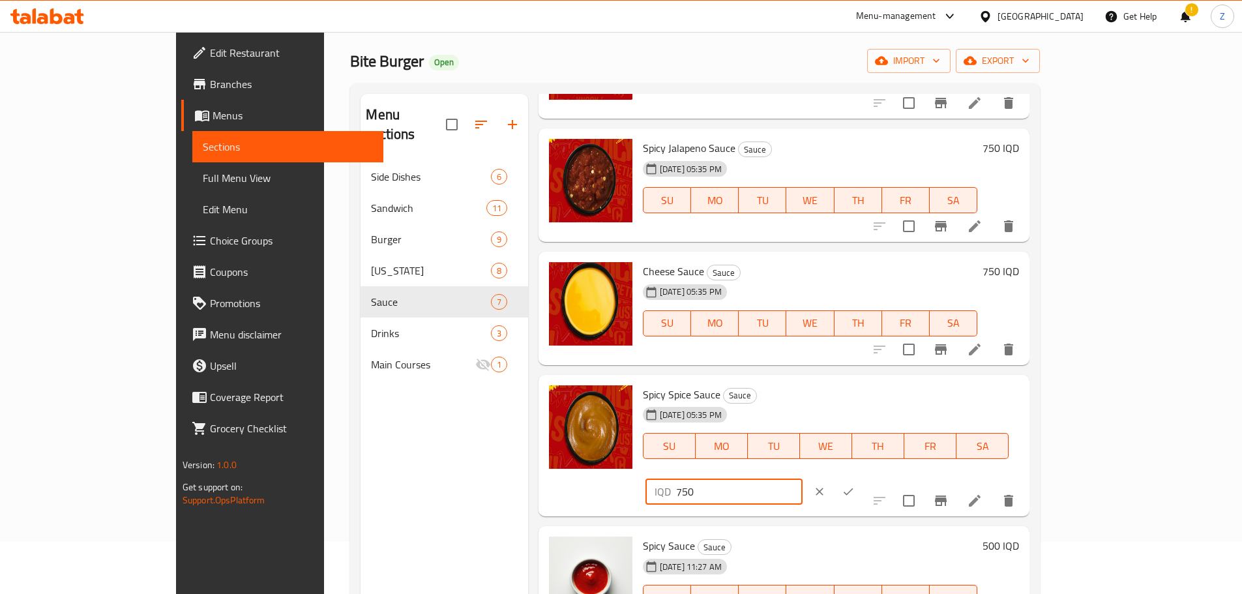
type input "750"
click at [862, 477] on button "ok" at bounding box center [848, 491] width 29 height 29
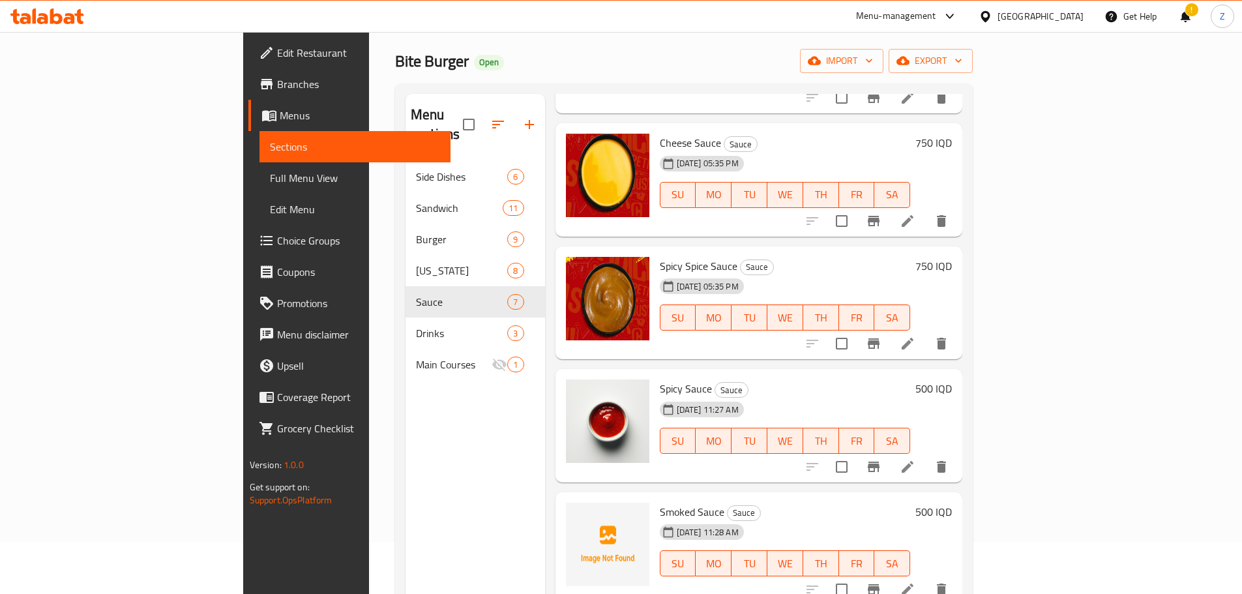
scroll to position [299, 0]
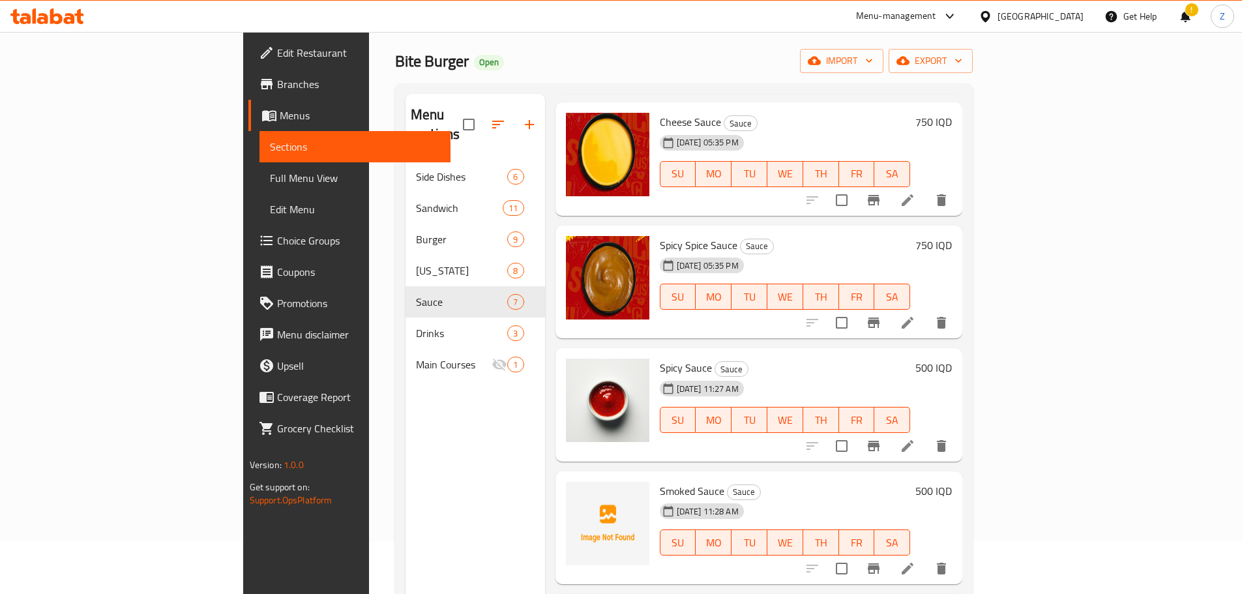
click at [952, 358] on h6 "500 IQD" at bounding box center [933, 367] width 36 height 18
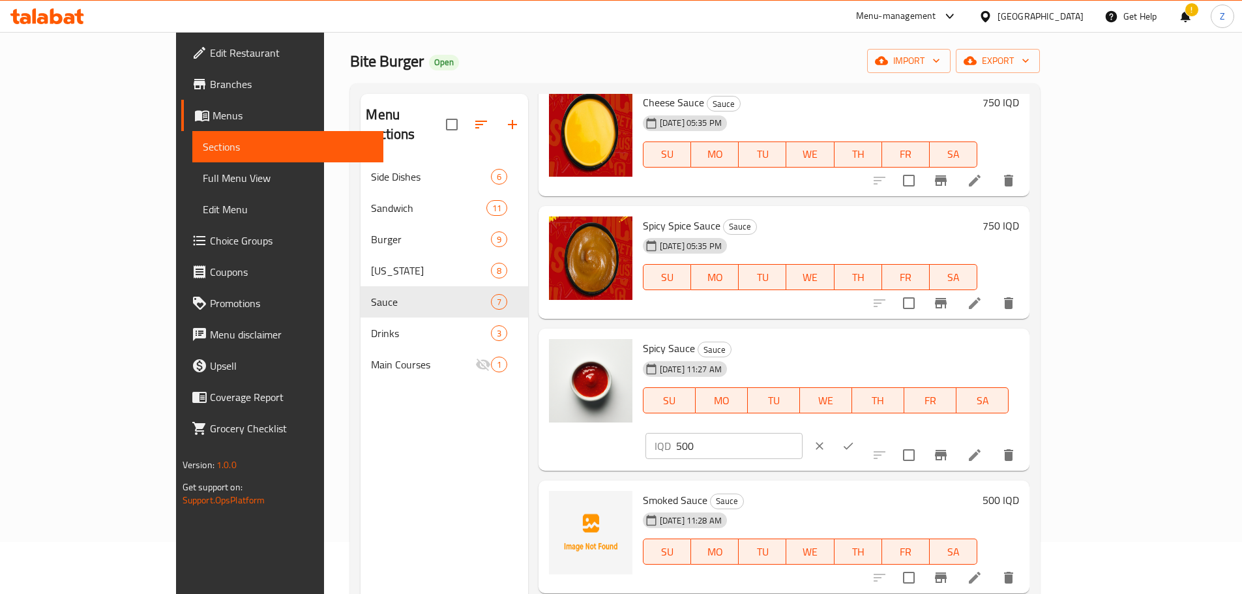
click at [802, 433] on input "500" at bounding box center [739, 446] width 126 height 26
paste input "75"
type input "750"
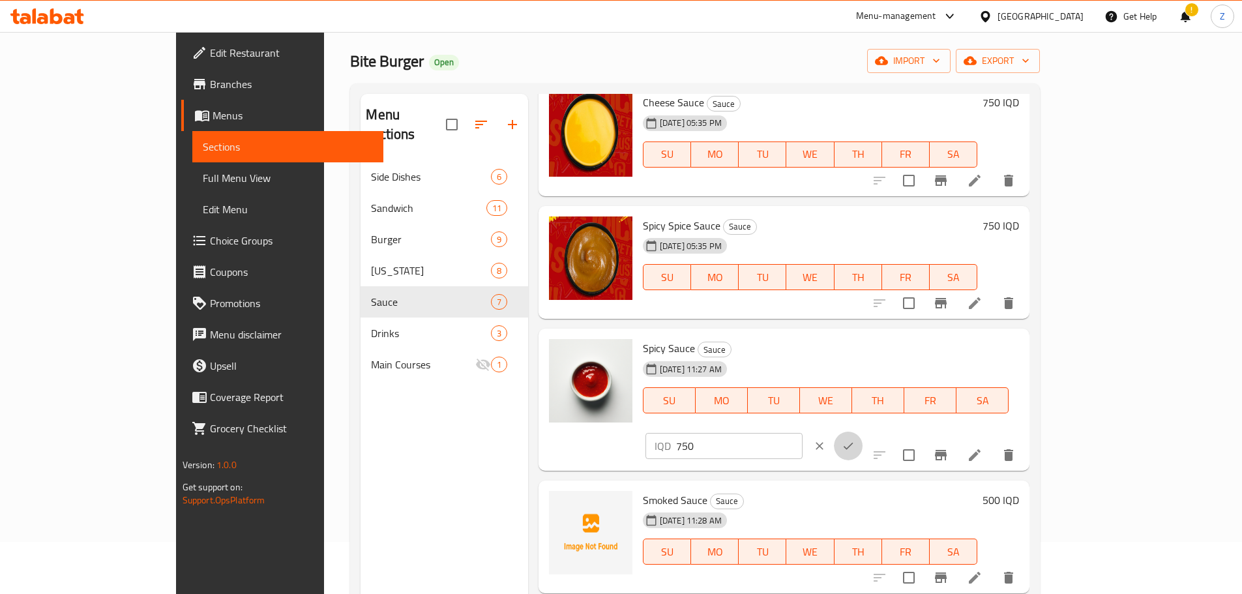
click at [862, 431] on button "ok" at bounding box center [848, 445] width 29 height 29
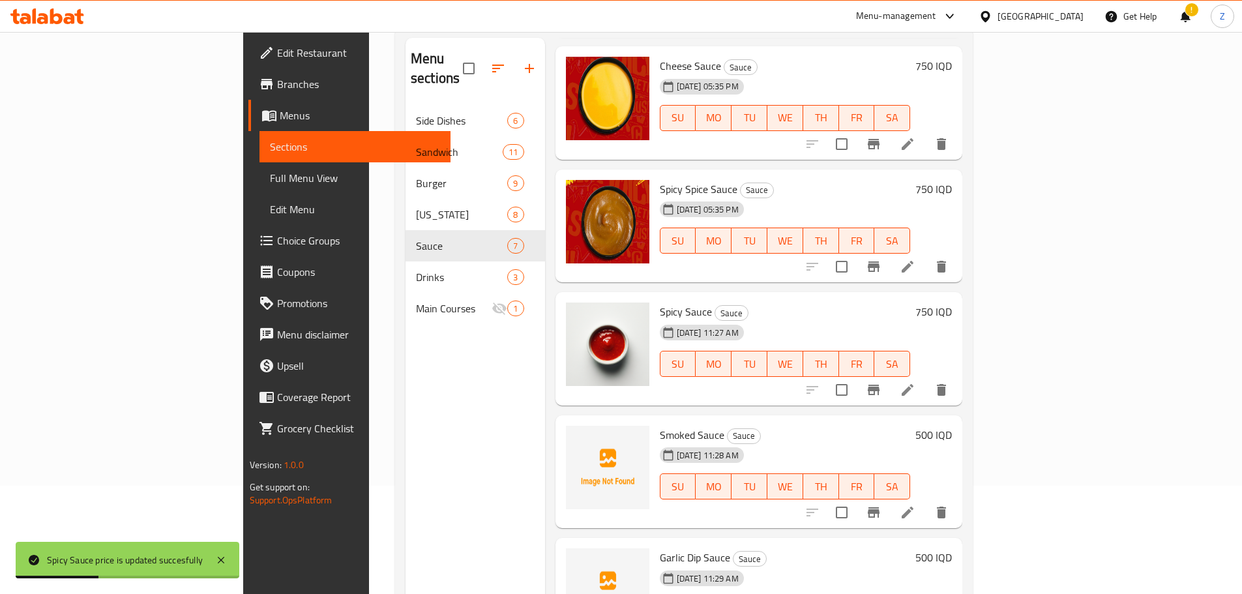
scroll to position [182, 0]
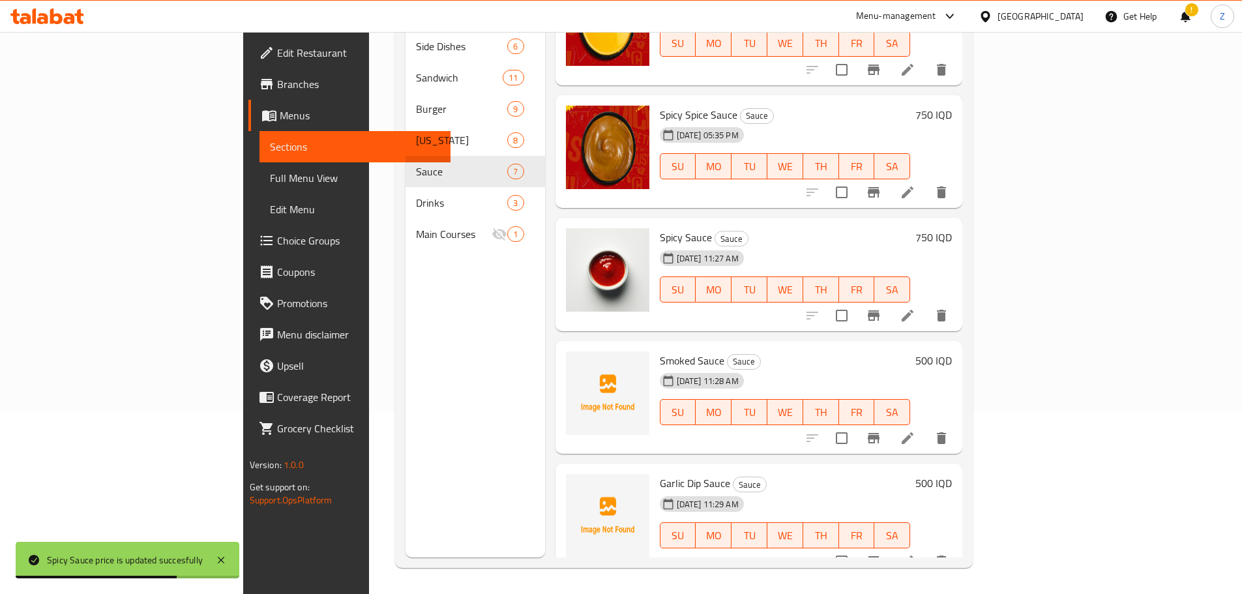
click at [952, 351] on h6 "500 IQD" at bounding box center [933, 360] width 36 height 18
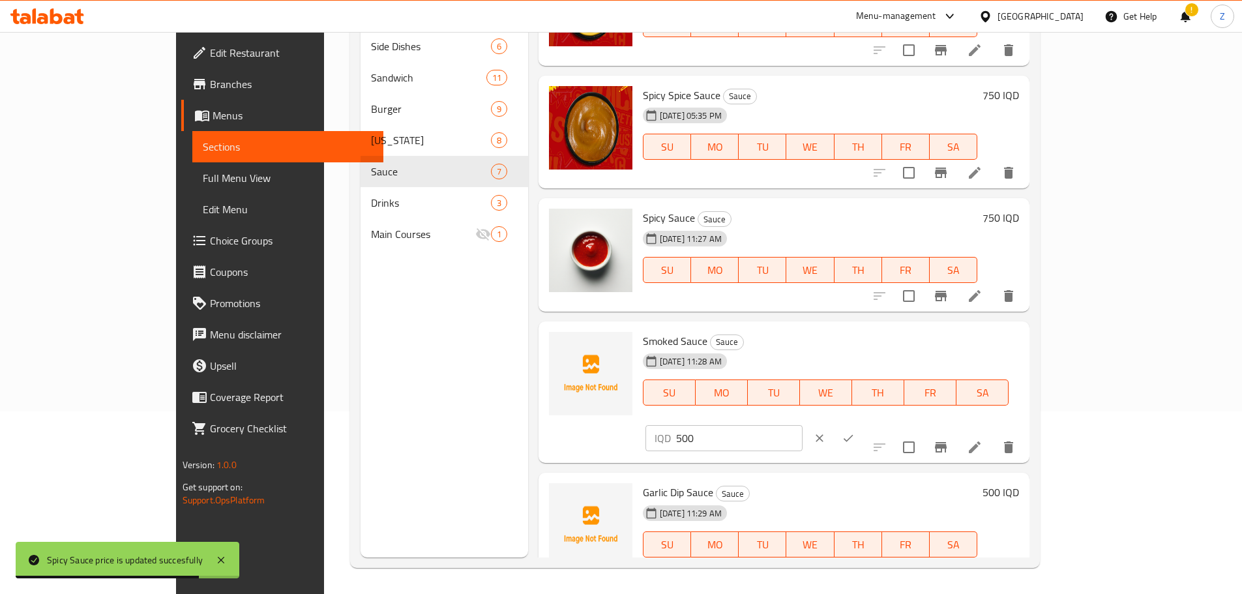
click at [802, 425] on input "500" at bounding box center [739, 438] width 126 height 26
paste input "75"
type input "750"
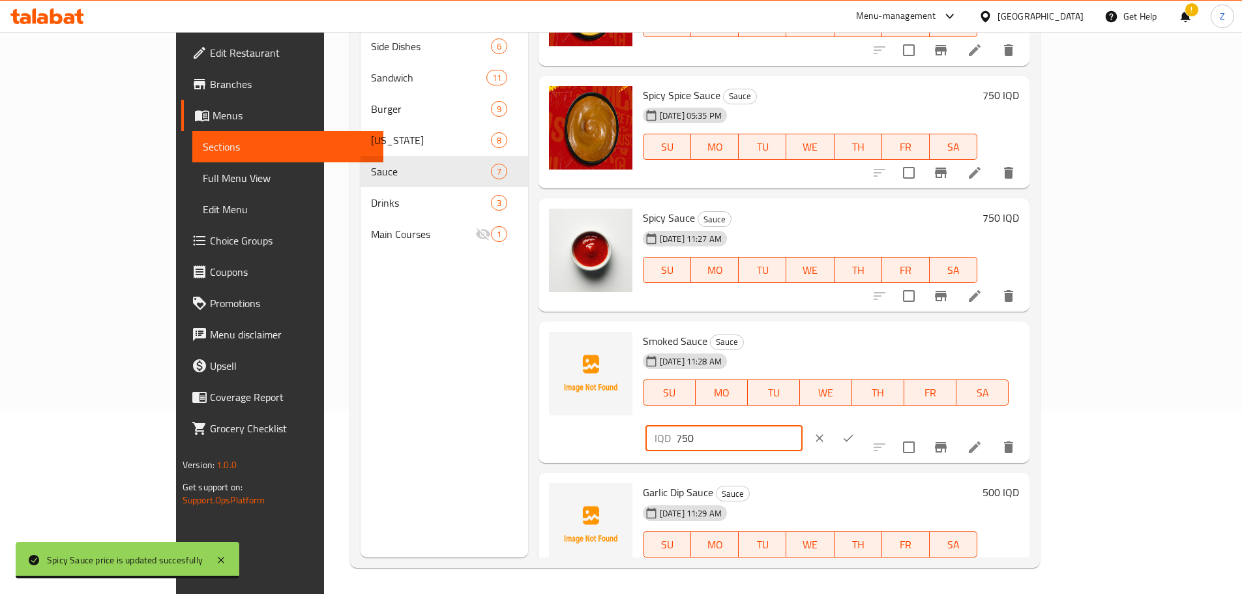
click at [854, 431] on icon "ok" at bounding box center [847, 437] width 13 height 13
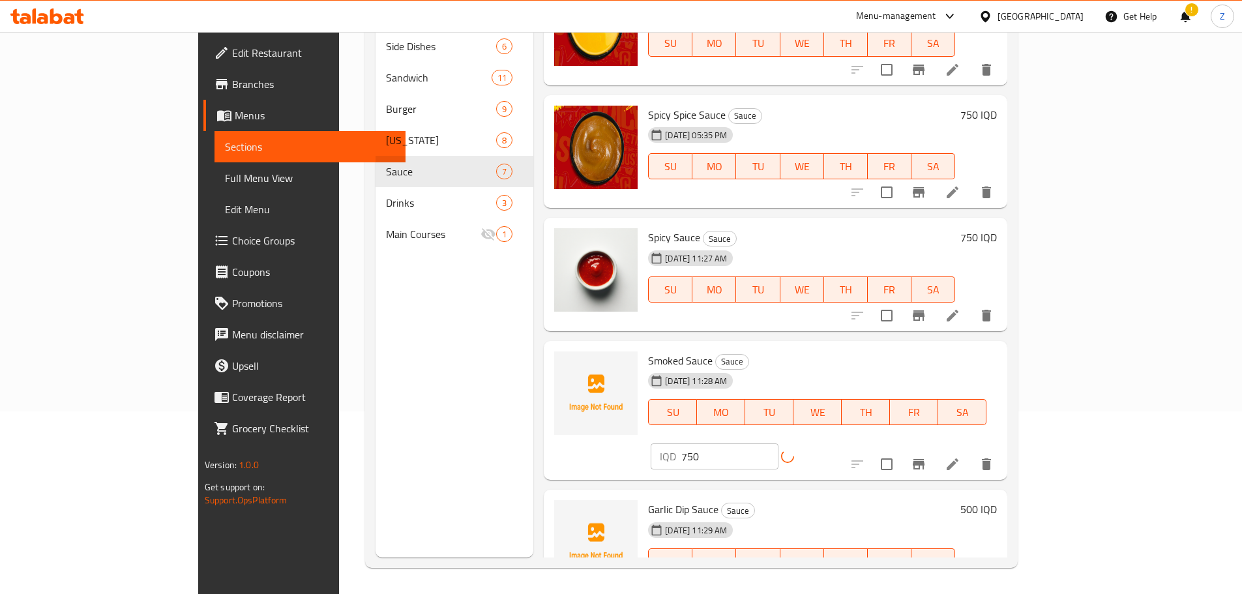
click at [996, 500] on h6 "500 IQD" at bounding box center [978, 509] width 36 height 18
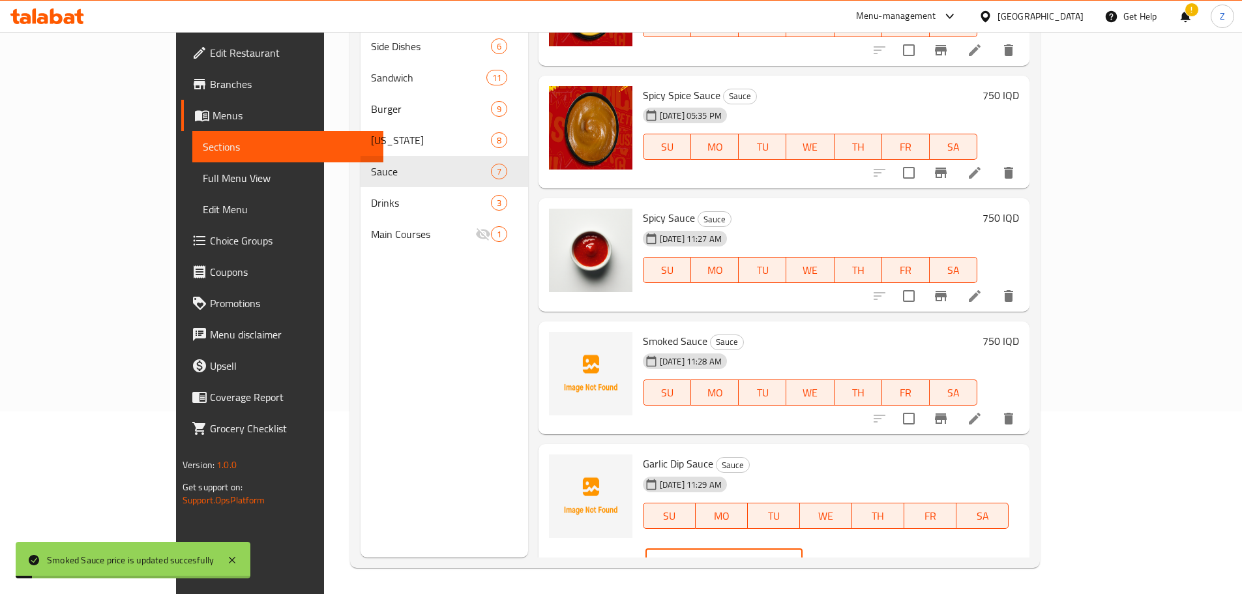
click at [802, 548] on input "500" at bounding box center [739, 561] width 126 height 26
paste input "75"
type input "750"
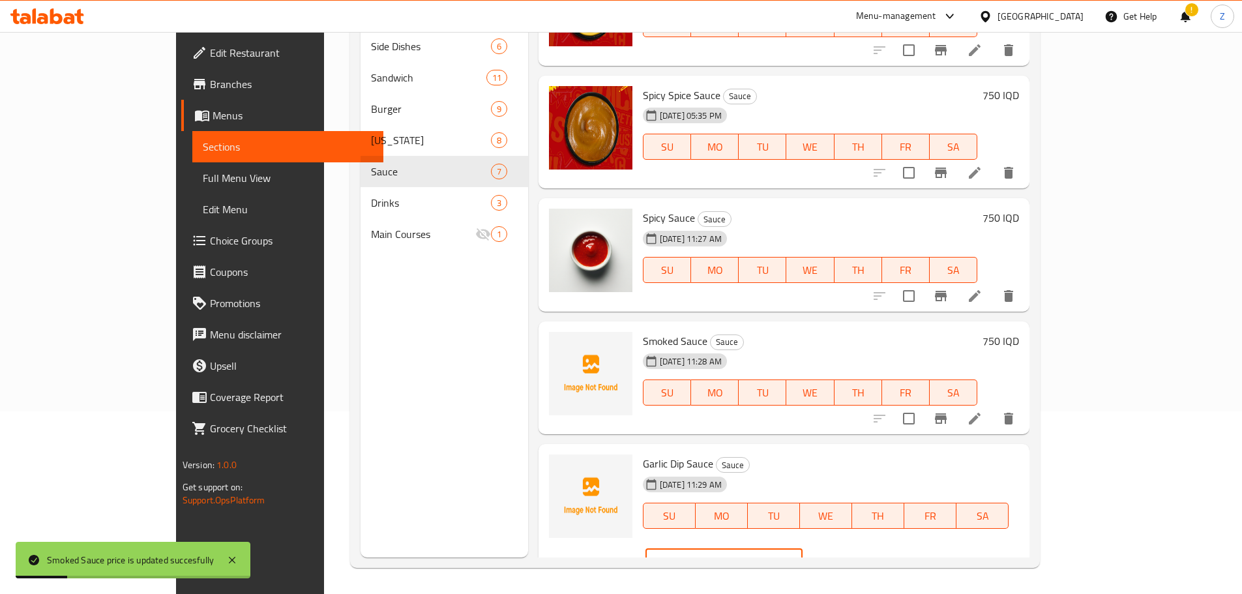
click at [854, 555] on icon "ok" at bounding box center [847, 561] width 13 height 13
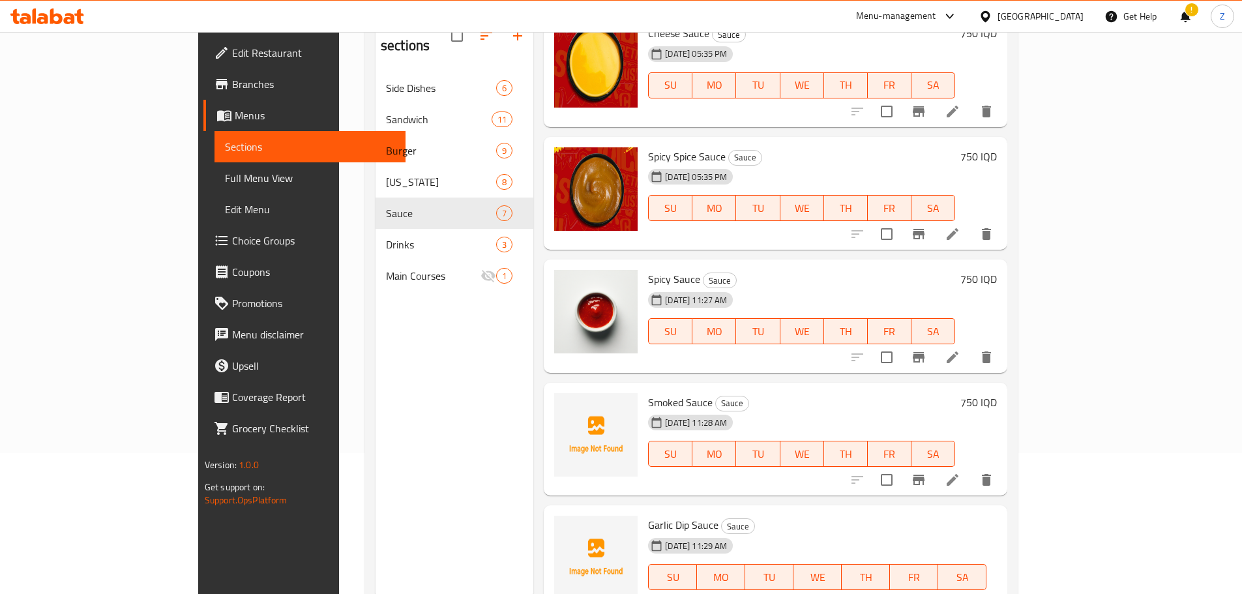
scroll to position [117, 0]
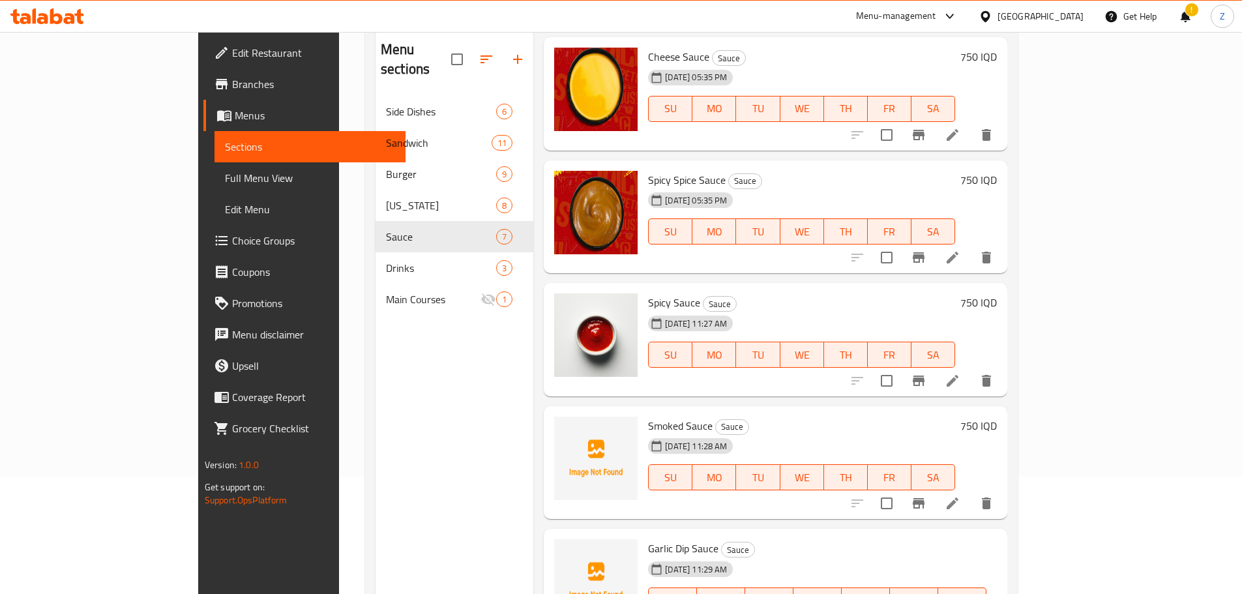
click at [375, 305] on div "Menu sections Side Dishes 6 Sandwich 11 Burger 9 Kentucky 8 Sauce 7 Drinks 3 Ma…" at bounding box center [454, 326] width 158 height 594
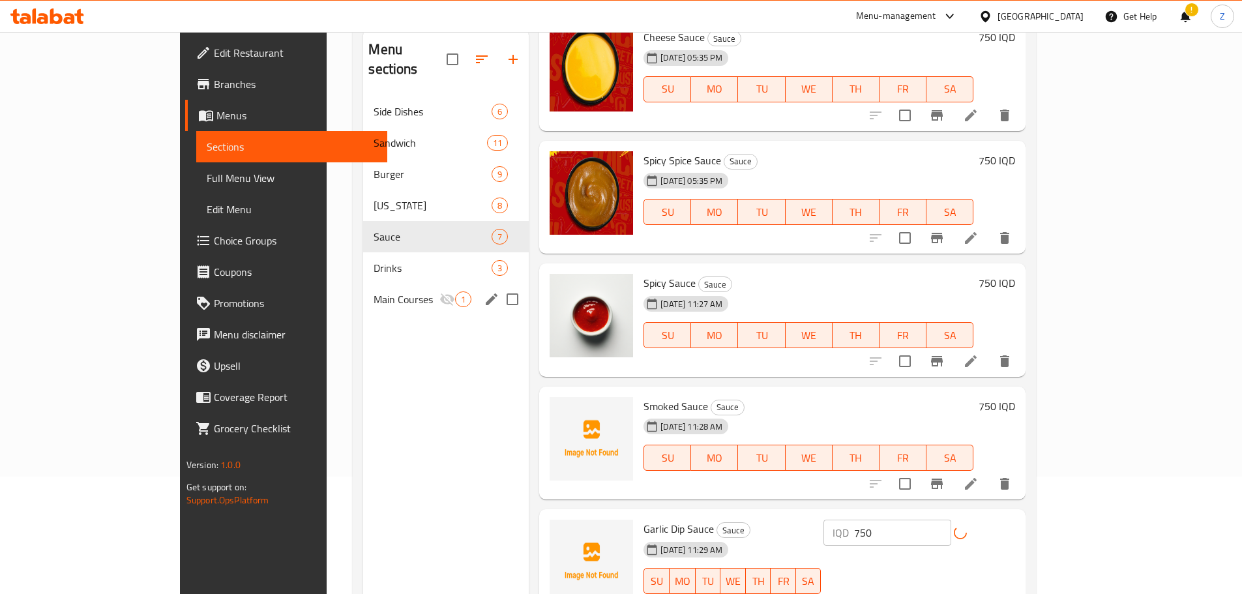
click at [363, 289] on div "Main Courses 1" at bounding box center [446, 299] width 166 height 31
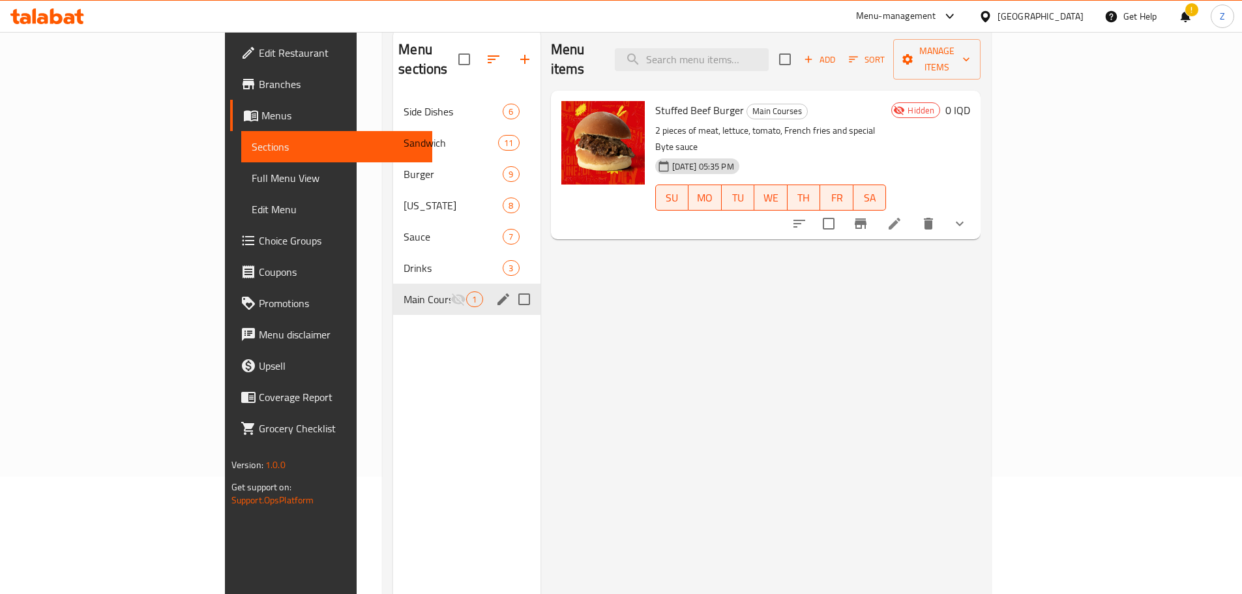
click at [510, 285] on input "Menu sections" at bounding box center [523, 298] width 27 height 27
checkbox input "true"
click at [474, 51] on icon "button" at bounding box center [482, 59] width 16 height 16
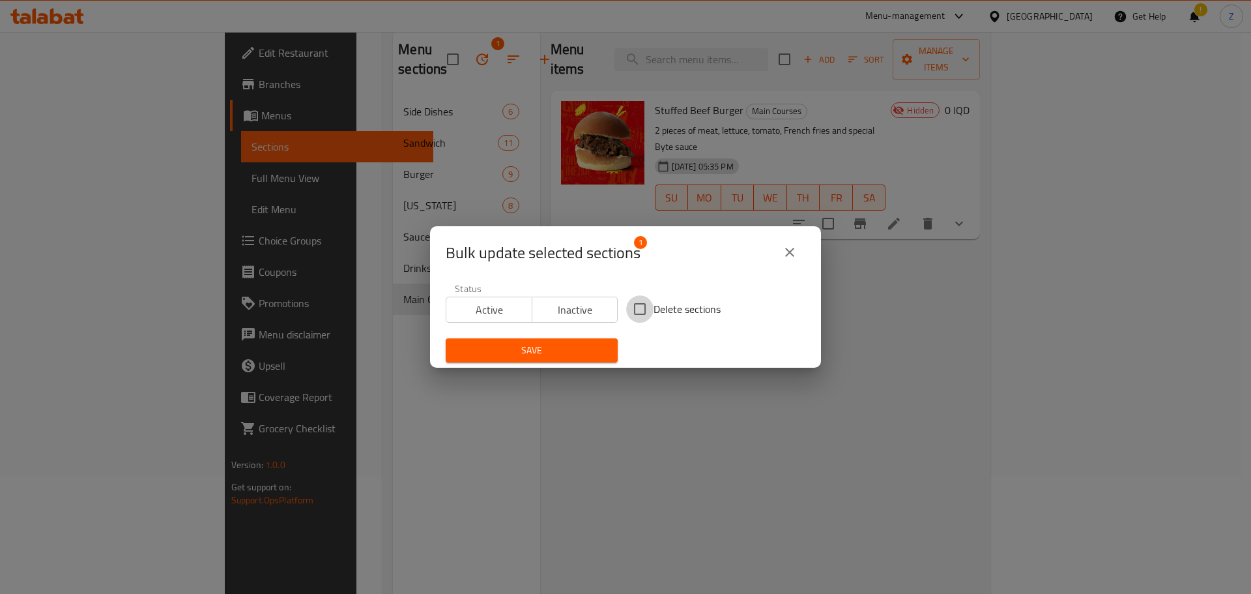
click at [634, 301] on input "Delete sections" at bounding box center [639, 308] width 27 height 27
checkbox input "true"
click at [554, 347] on span "Save" at bounding box center [531, 350] width 151 height 16
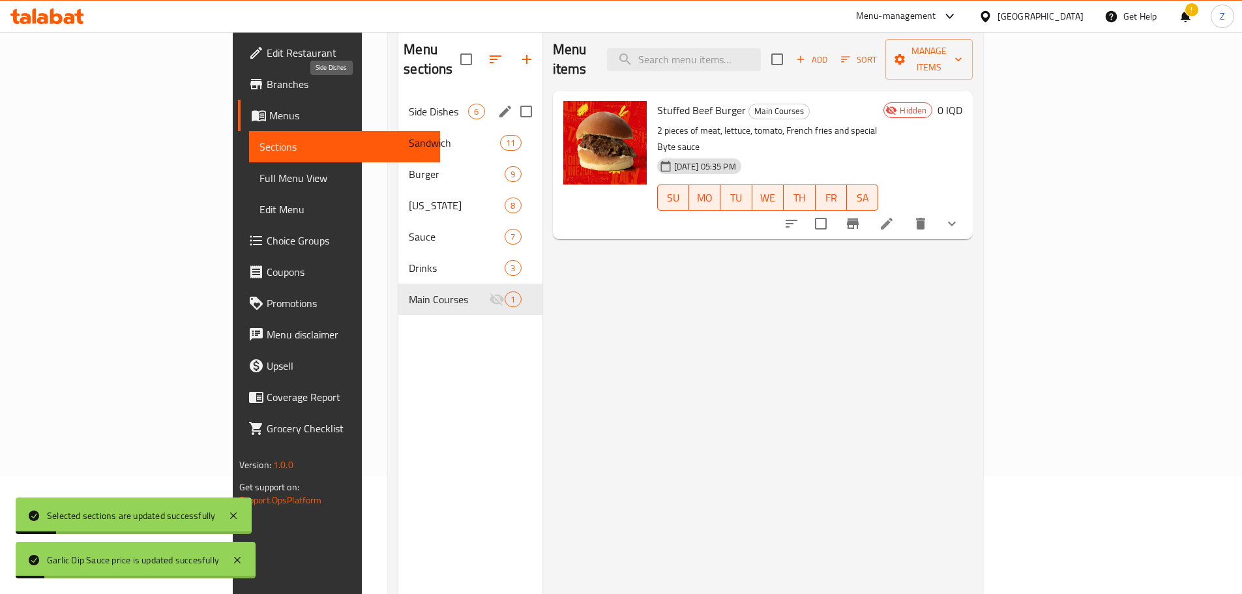
click at [409, 104] on span "Side Dishes" at bounding box center [438, 112] width 59 height 16
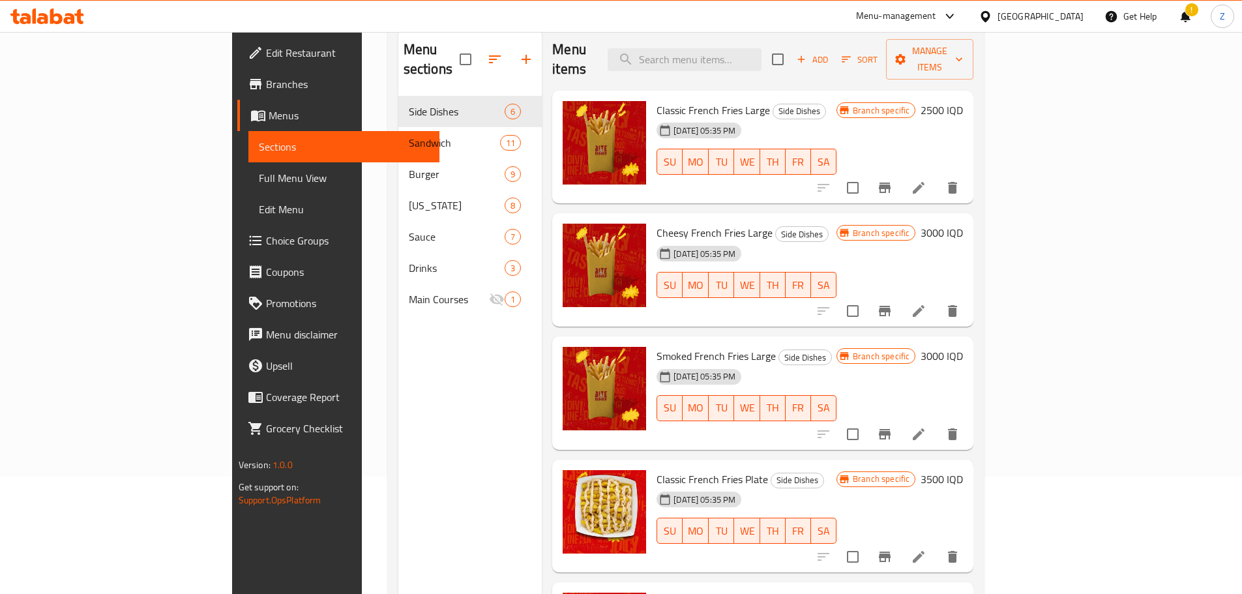
click at [928, 312] on div "Menu items Add Sort Manage items Classic French Fries Large Side Dishes 03-07-2…" at bounding box center [757, 326] width 431 height 594
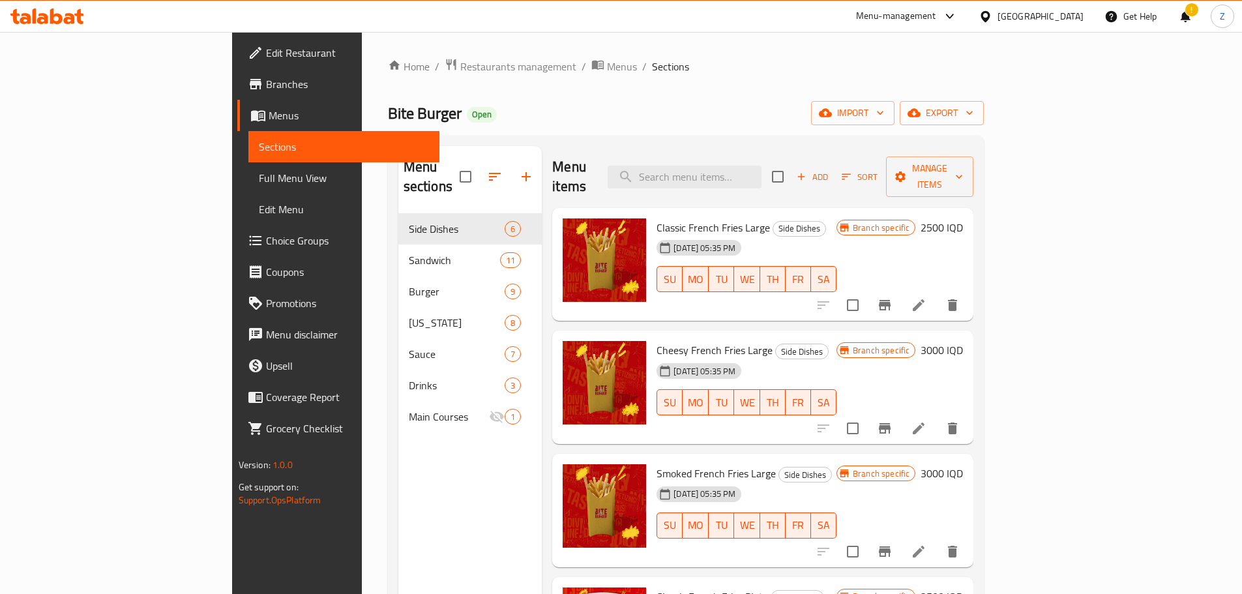
click at [963, 218] on h6 "2500 IQD" at bounding box center [941, 227] width 42 height 18
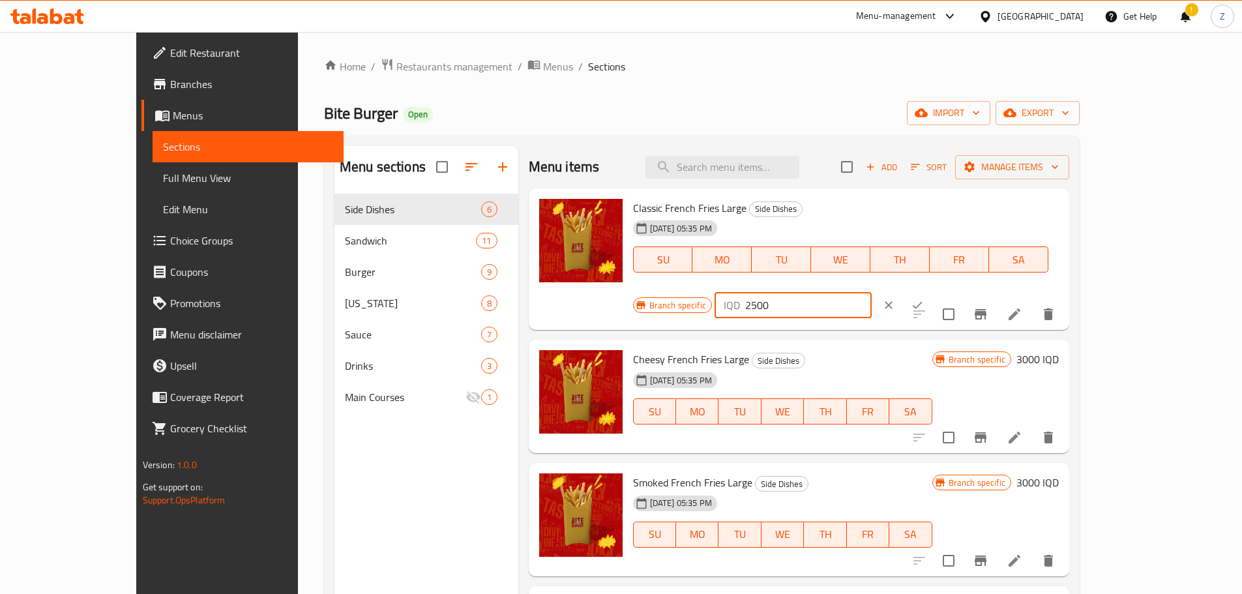
drag, startPoint x: 1019, startPoint y: 215, endPoint x: 991, endPoint y: 207, distance: 28.5
click at [871, 292] on div "IQD 2500 ​" at bounding box center [792, 305] width 157 height 26
type input "1000"
click at [923, 298] on icon "ok" at bounding box center [916, 304] width 13 height 13
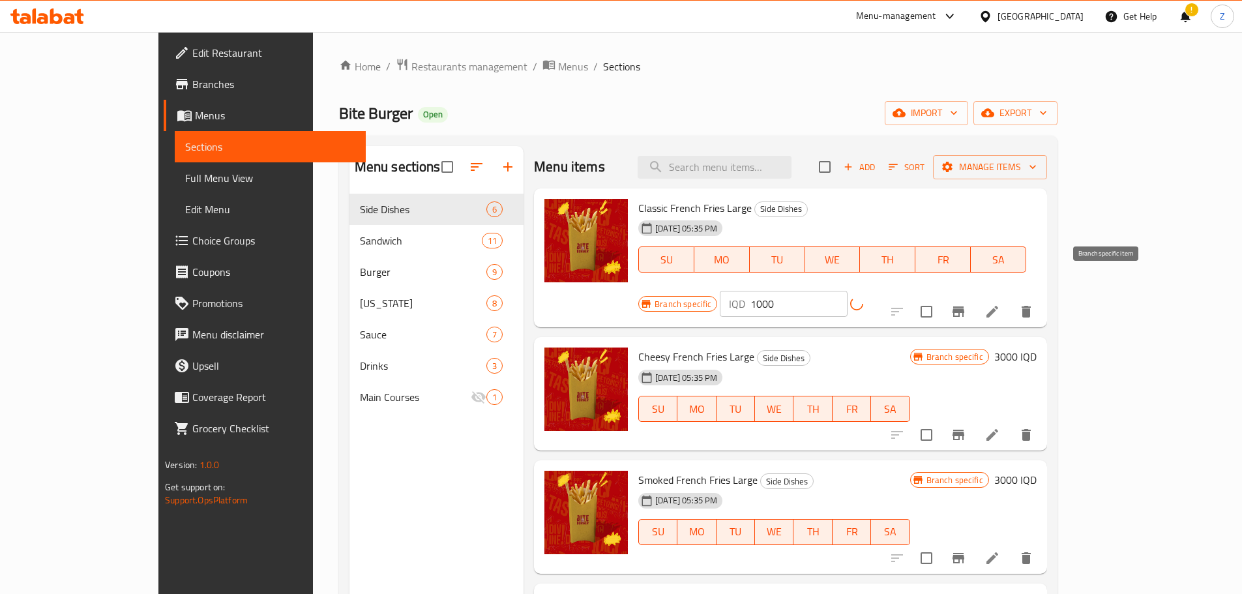
click at [974, 296] on button "Branch-specific-item" at bounding box center [957, 311] width 31 height 31
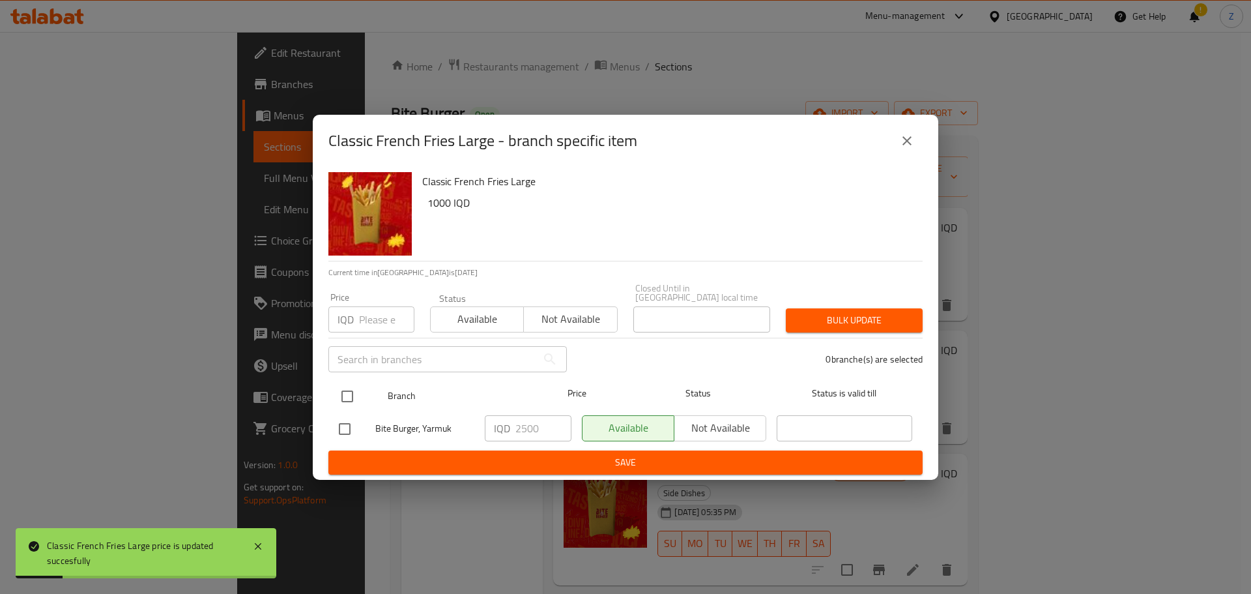
click at [352, 383] on input "checkbox" at bounding box center [347, 396] width 27 height 27
checkbox input "true"
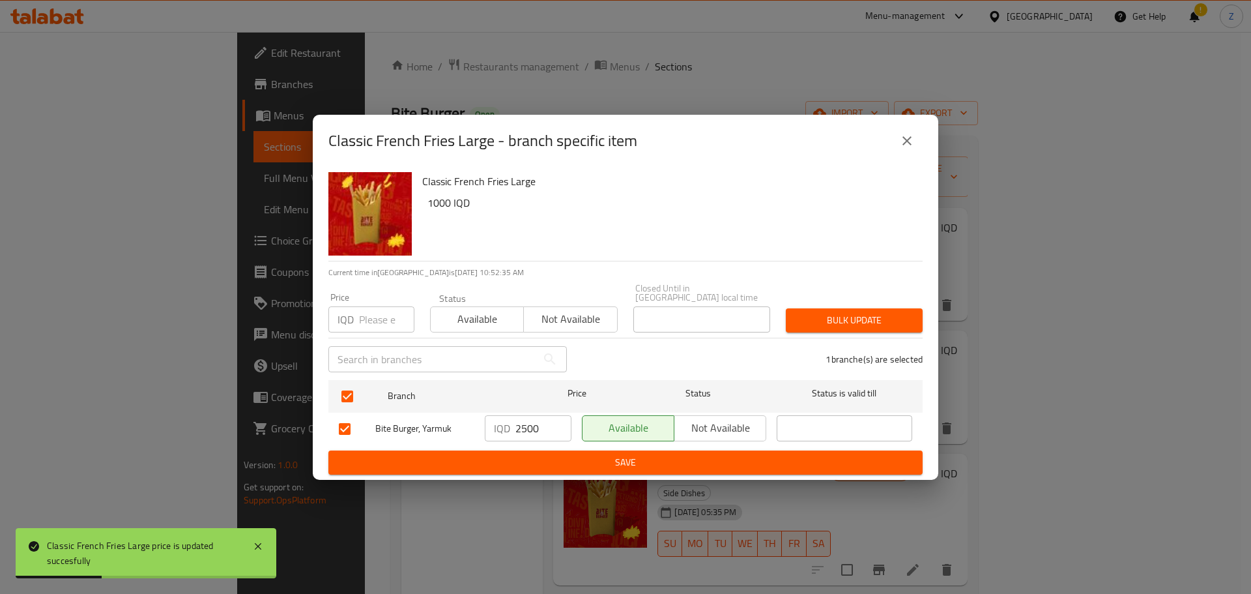
click at [528, 429] on input "2500" at bounding box center [544, 428] width 56 height 26
type input "1000"
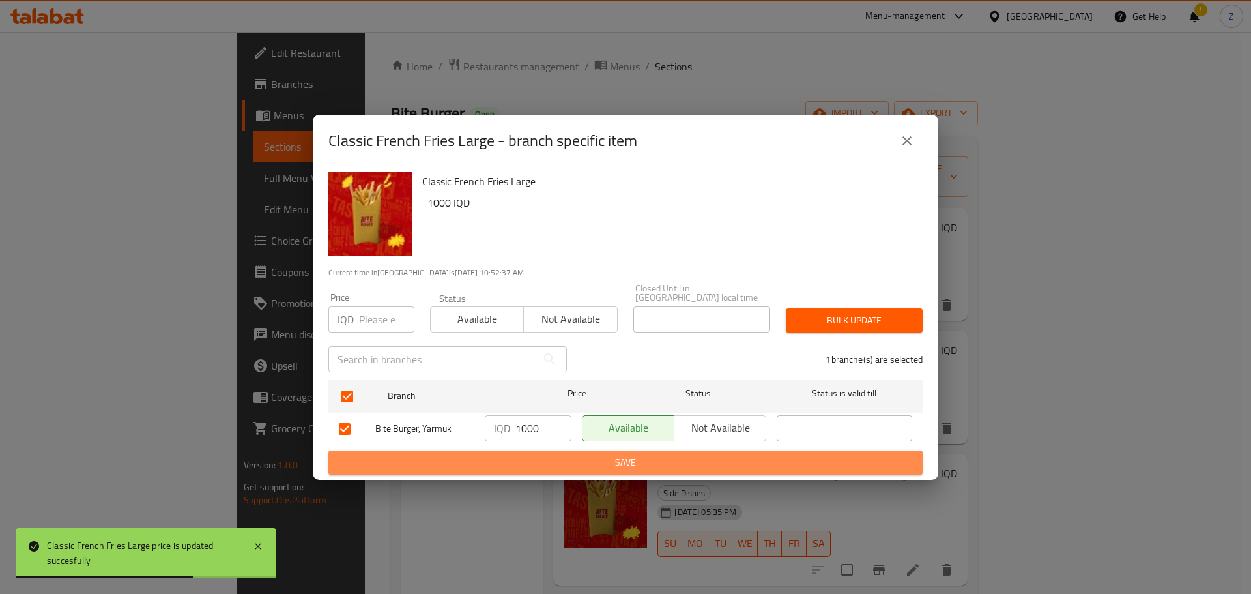
click at [539, 458] on span "Save" at bounding box center [626, 462] width 574 height 16
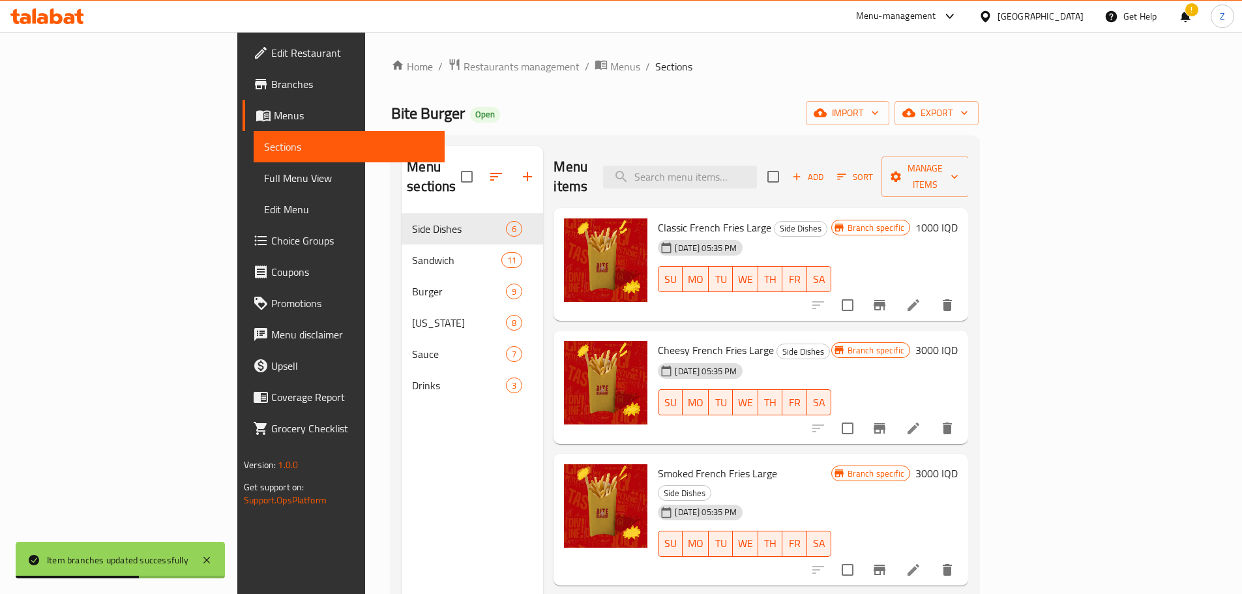
click at [957, 341] on h6 "3000 IQD" at bounding box center [936, 350] width 42 height 18
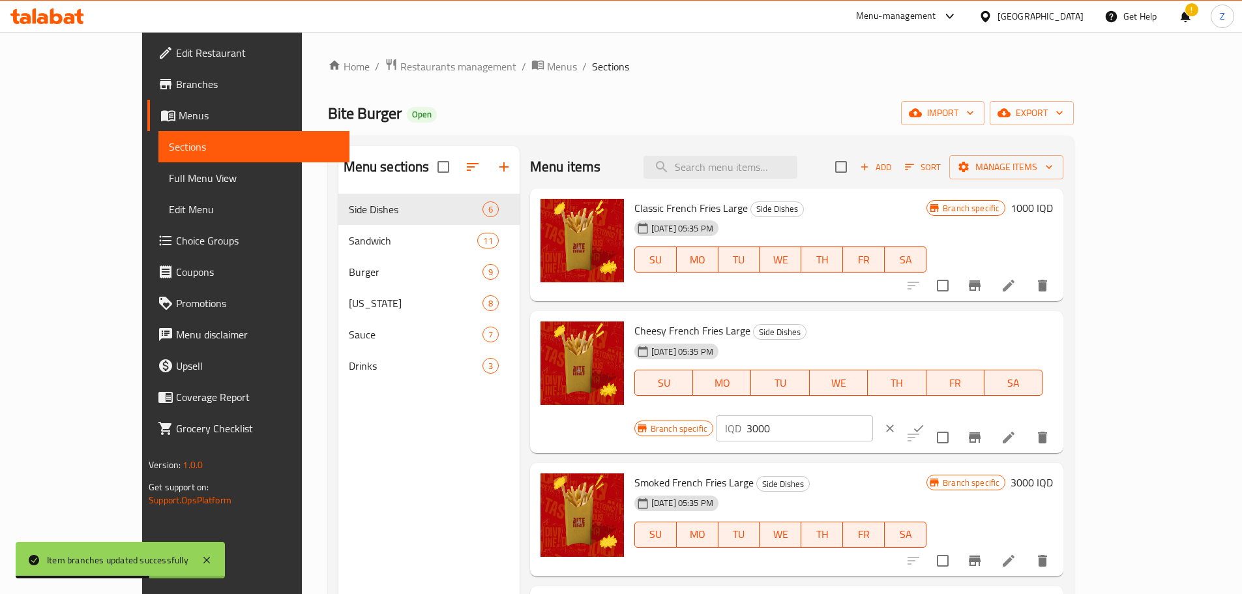
click at [873, 415] on input "3000" at bounding box center [809, 428] width 126 height 26
type input "1500"
click at [923, 425] on icon "ok" at bounding box center [919, 428] width 10 height 7
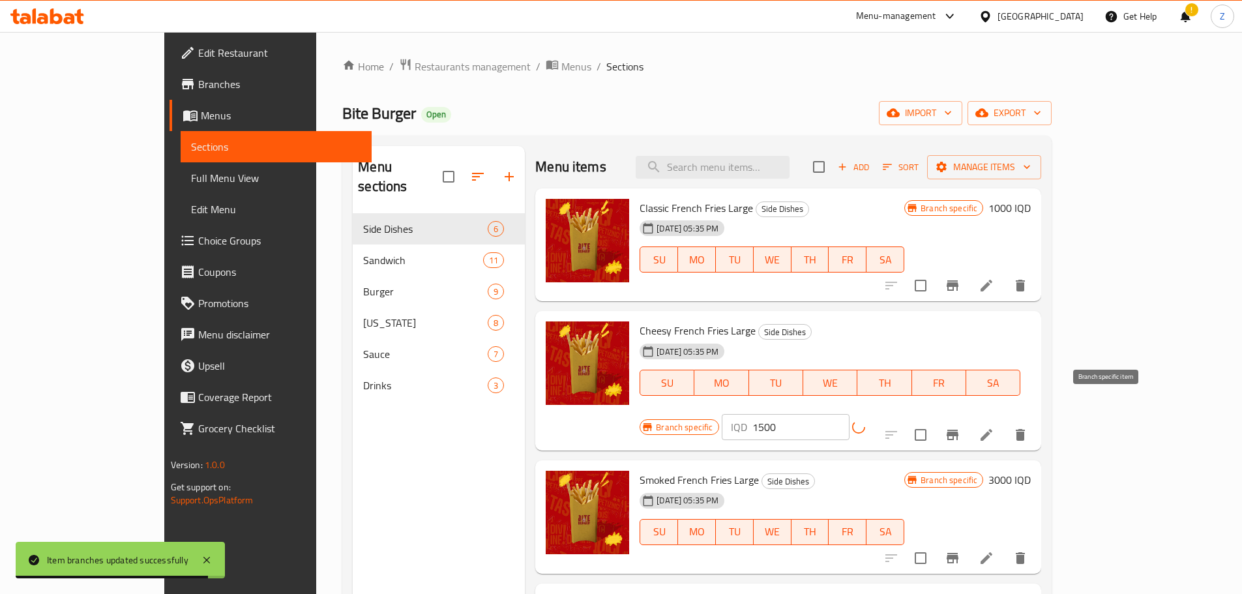
click at [960, 427] on icon "Branch-specific-item" at bounding box center [952, 435] width 16 height 16
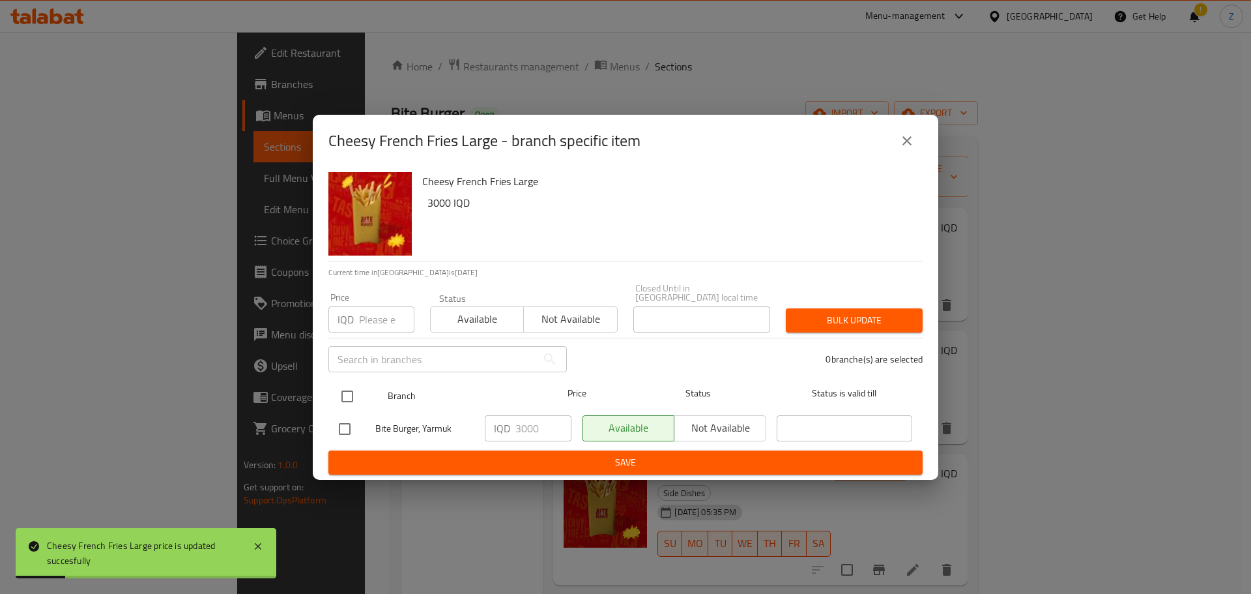
click at [338, 383] on input "checkbox" at bounding box center [347, 396] width 27 height 27
checkbox input "true"
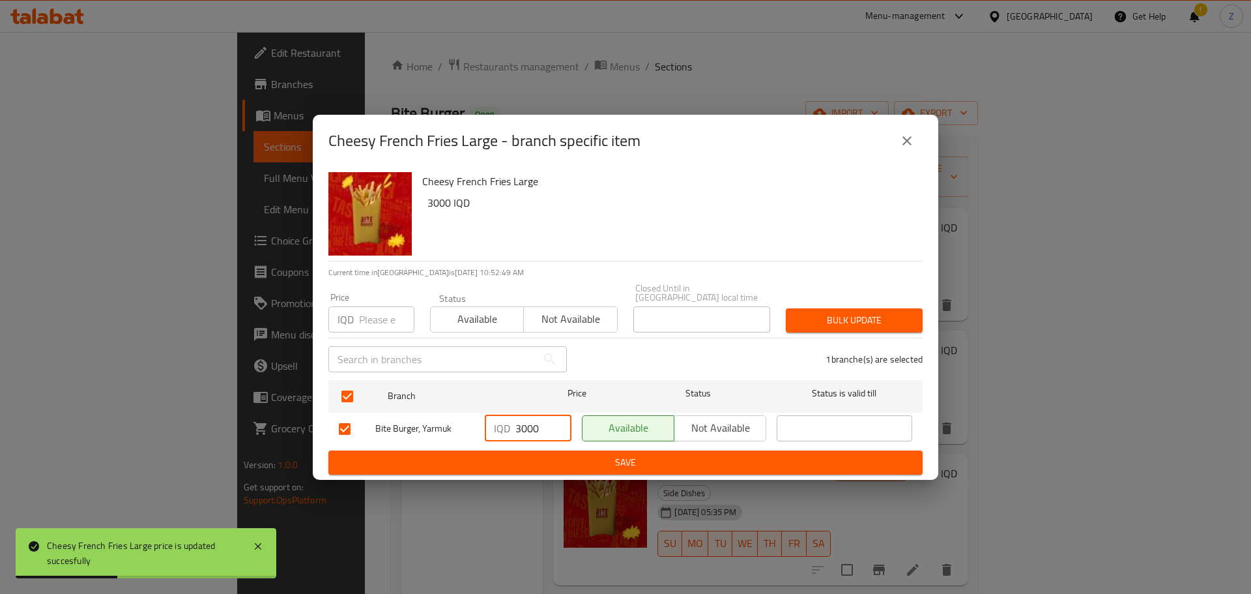
click at [529, 420] on input "3000" at bounding box center [544, 428] width 56 height 26
type input "1500"
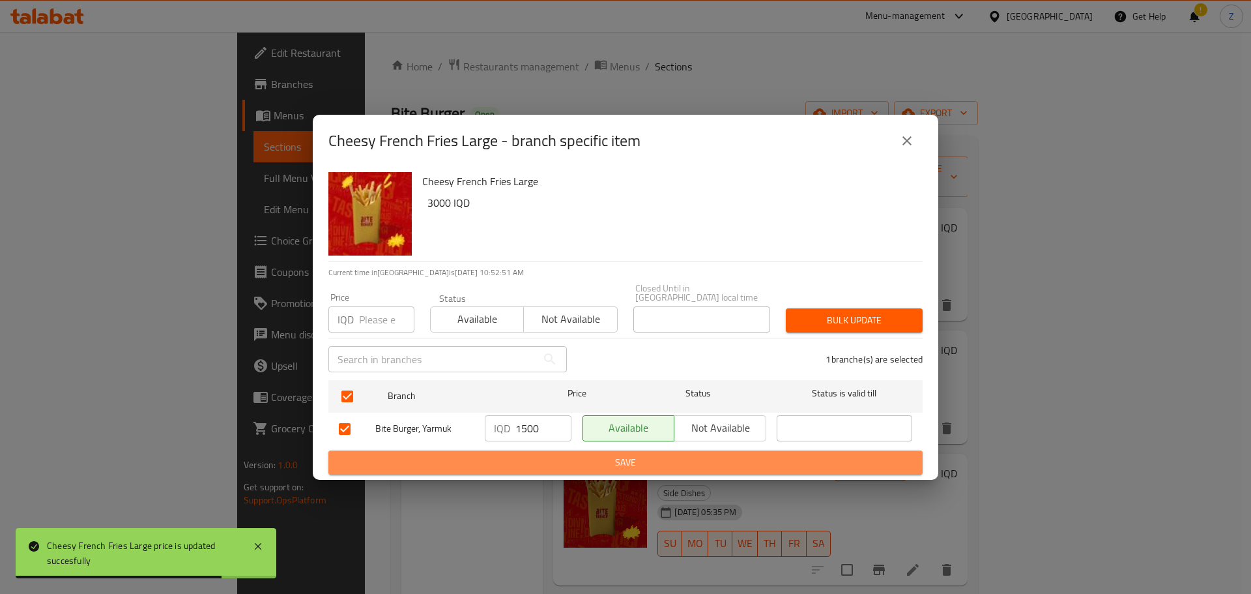
click at [532, 460] on span "Save" at bounding box center [626, 462] width 574 height 16
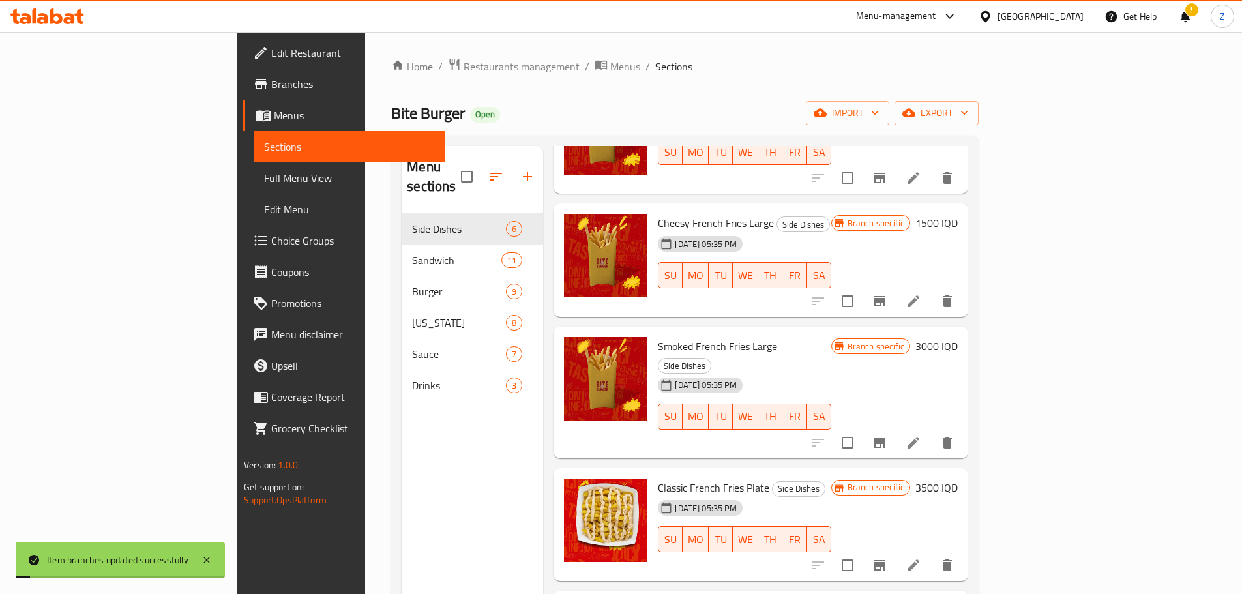
scroll to position [130, 0]
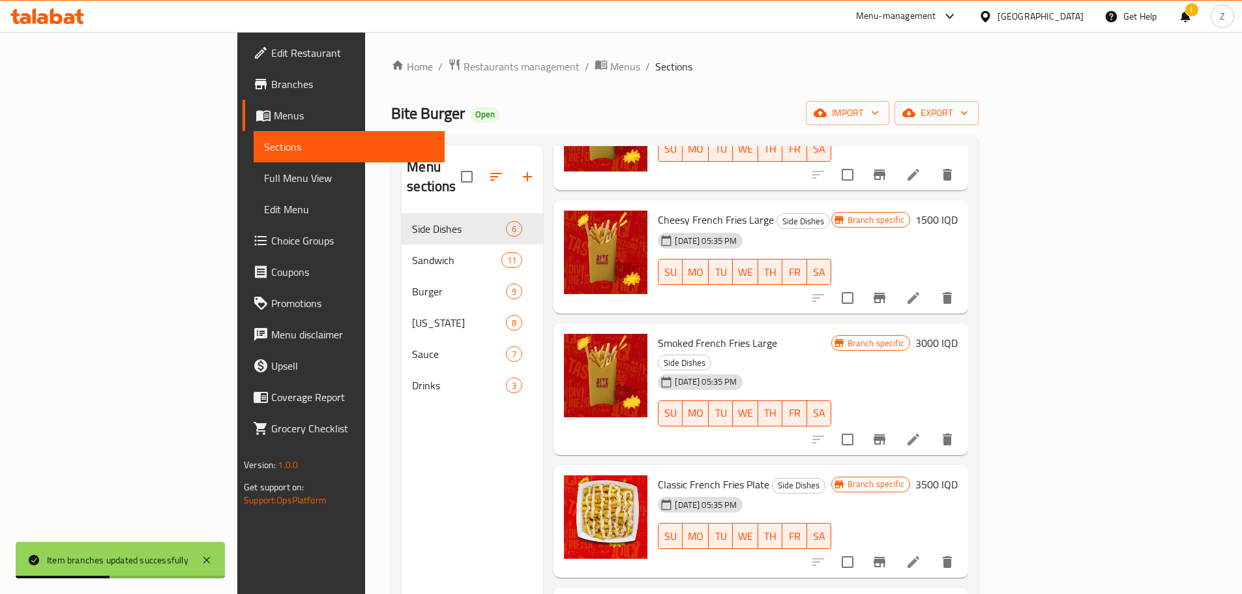
click at [957, 334] on h6 "3000 IQD" at bounding box center [936, 343] width 42 height 18
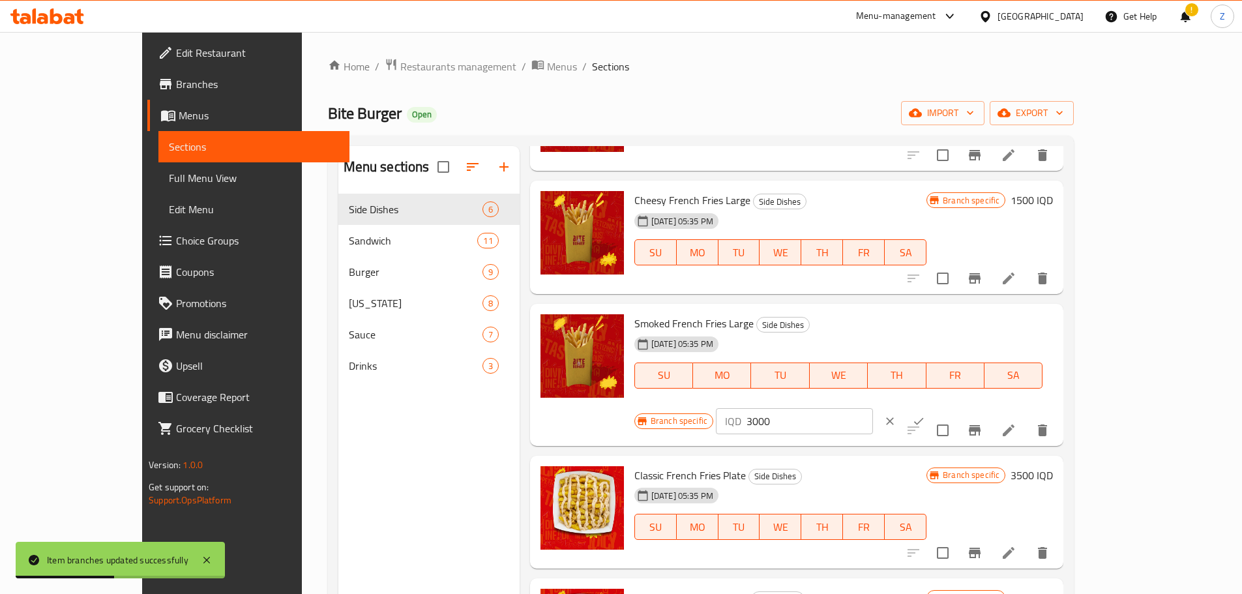
click at [873, 408] on input "3000" at bounding box center [809, 421] width 126 height 26
type input "1500"
click at [933, 407] on button "ok" at bounding box center [918, 421] width 29 height 29
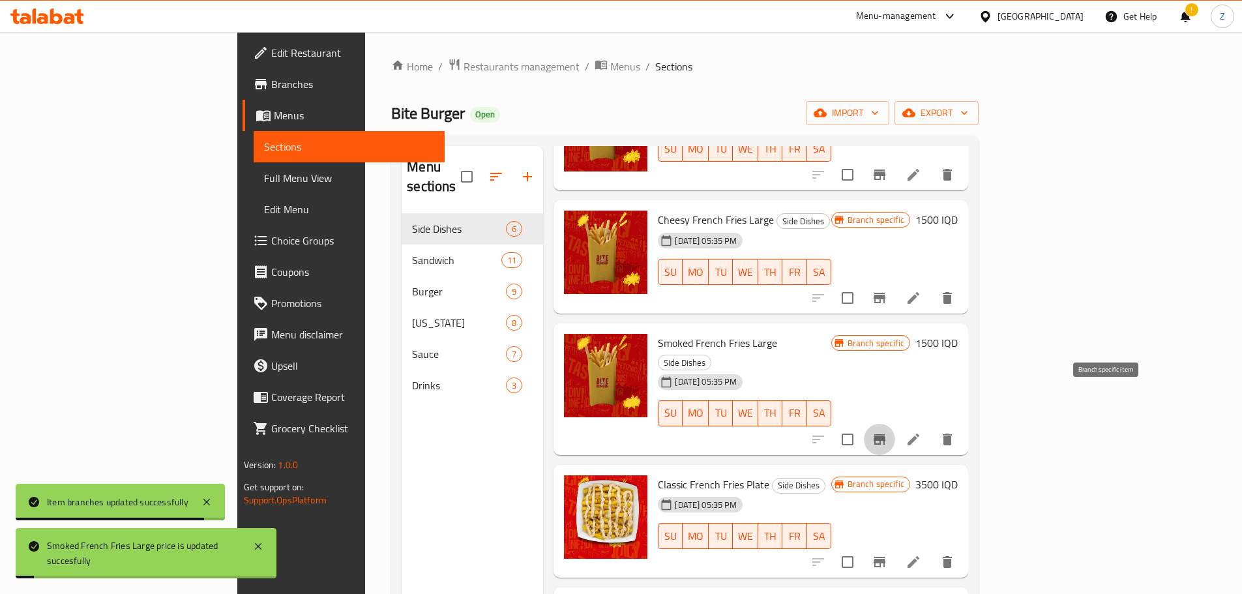
click at [885, 434] on icon "Branch-specific-item" at bounding box center [879, 439] width 12 height 10
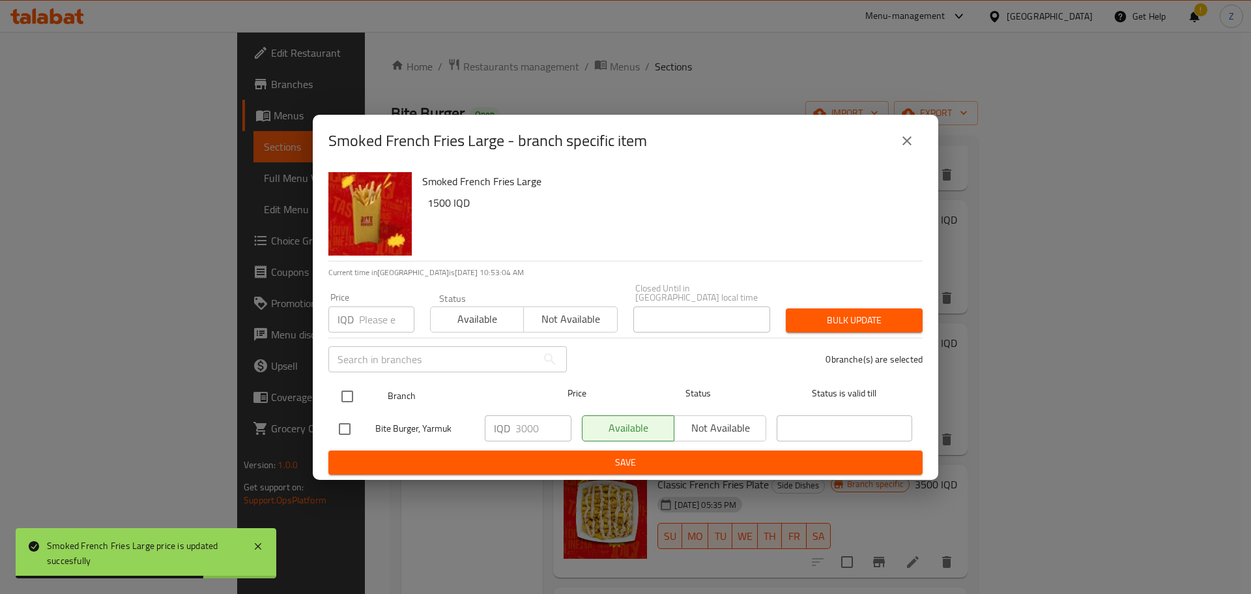
click at [349, 394] on input "checkbox" at bounding box center [347, 396] width 27 height 27
checkbox input "true"
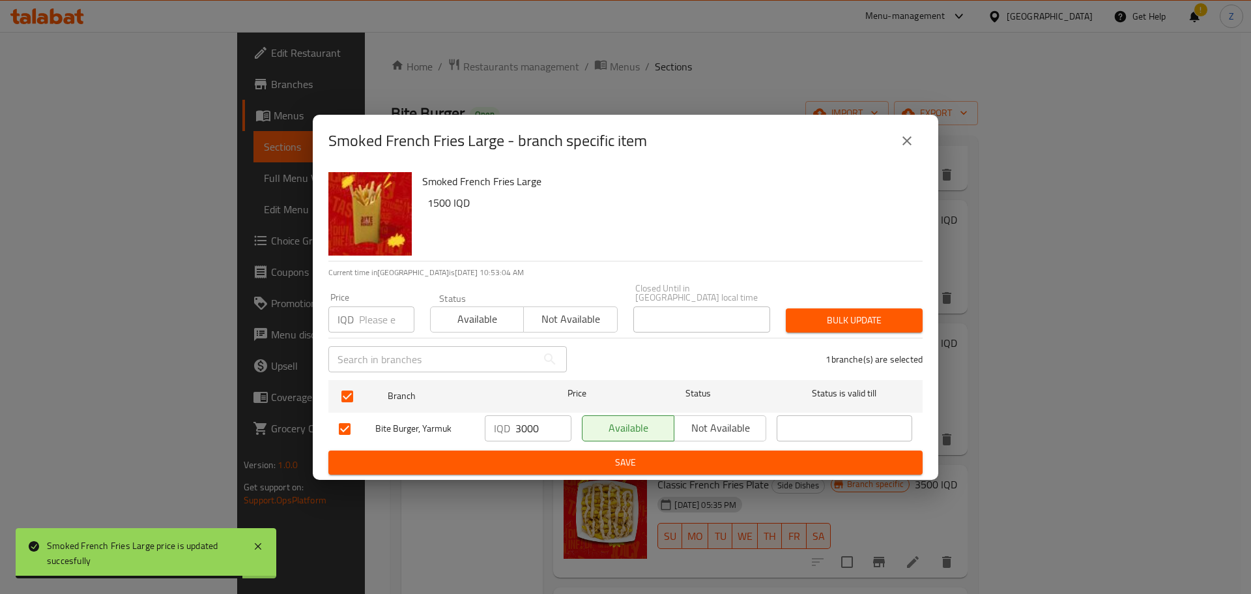
click at [531, 418] on input "3000" at bounding box center [544, 428] width 56 height 26
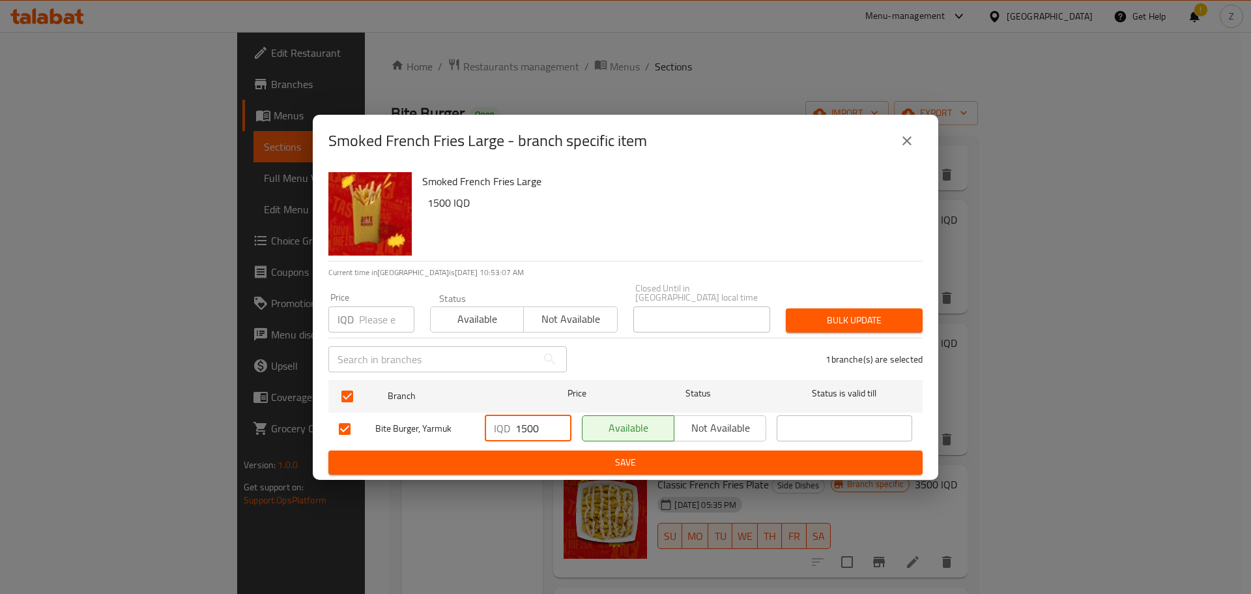
type input "1500"
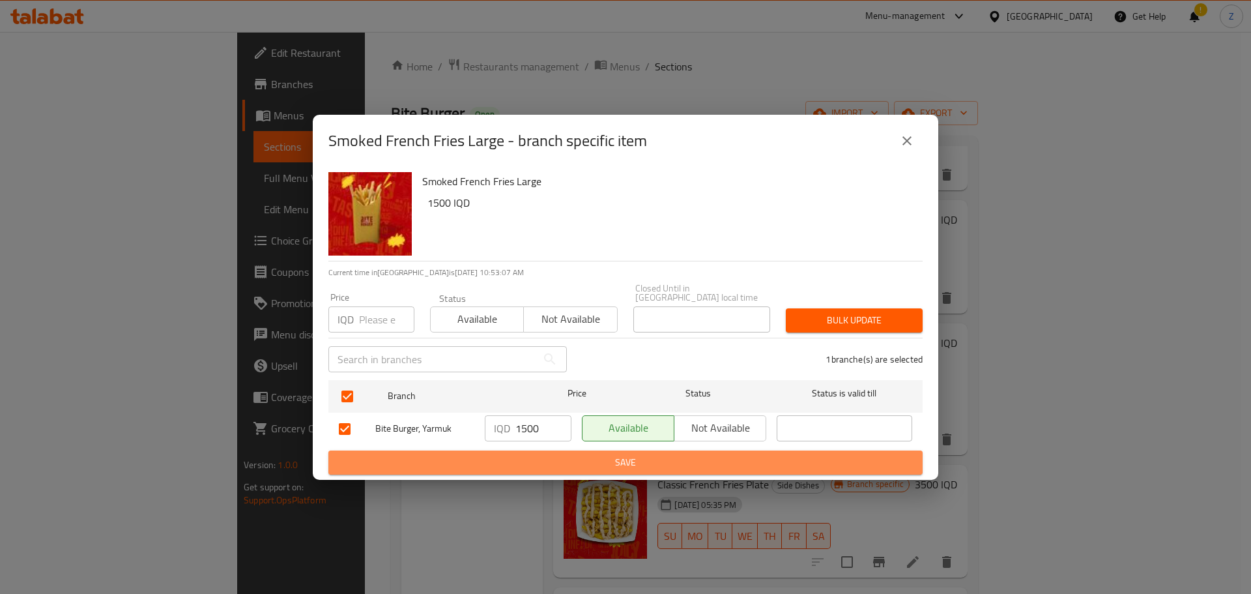
click at [533, 469] on button "Save" at bounding box center [625, 462] width 594 height 24
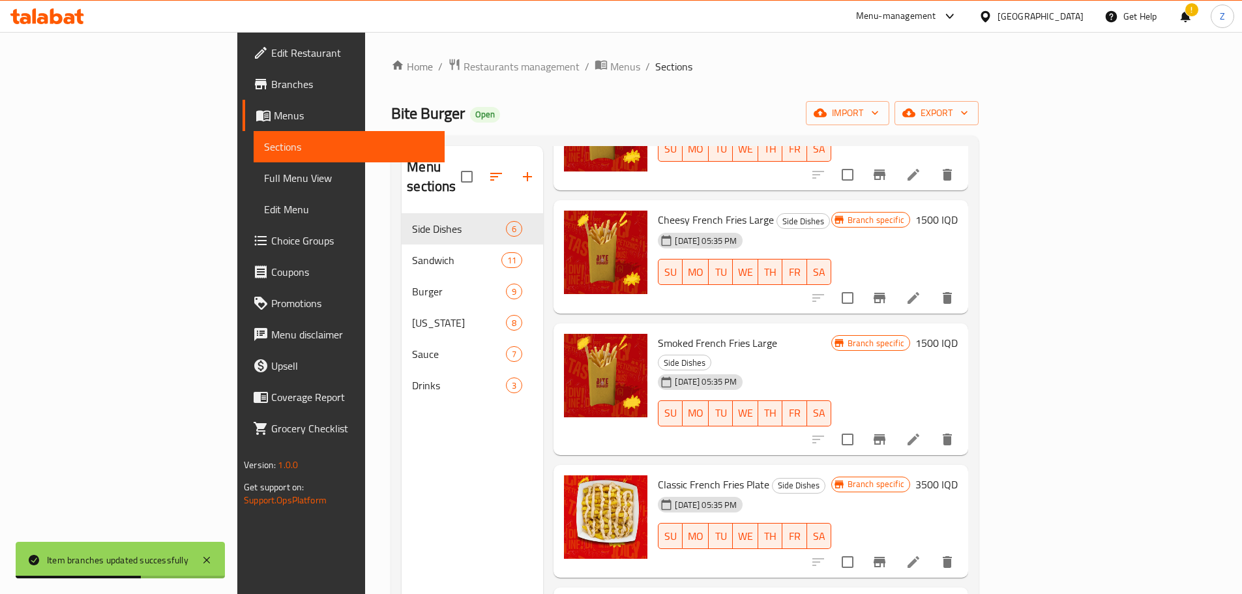
click at [830, 475] on h6 "Classic French Fries Plate Side Dishes" at bounding box center [744, 484] width 173 height 18
click at [957, 475] on h6 "3500 IQD" at bounding box center [936, 484] width 42 height 18
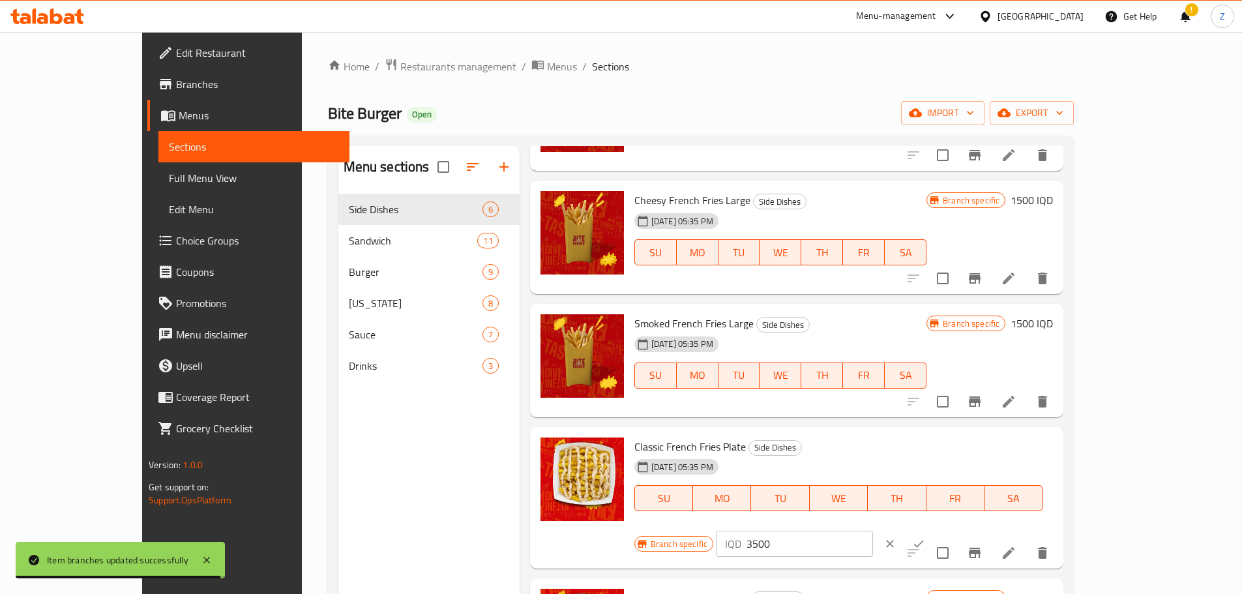
click at [873, 531] on input "3500" at bounding box center [809, 544] width 126 height 26
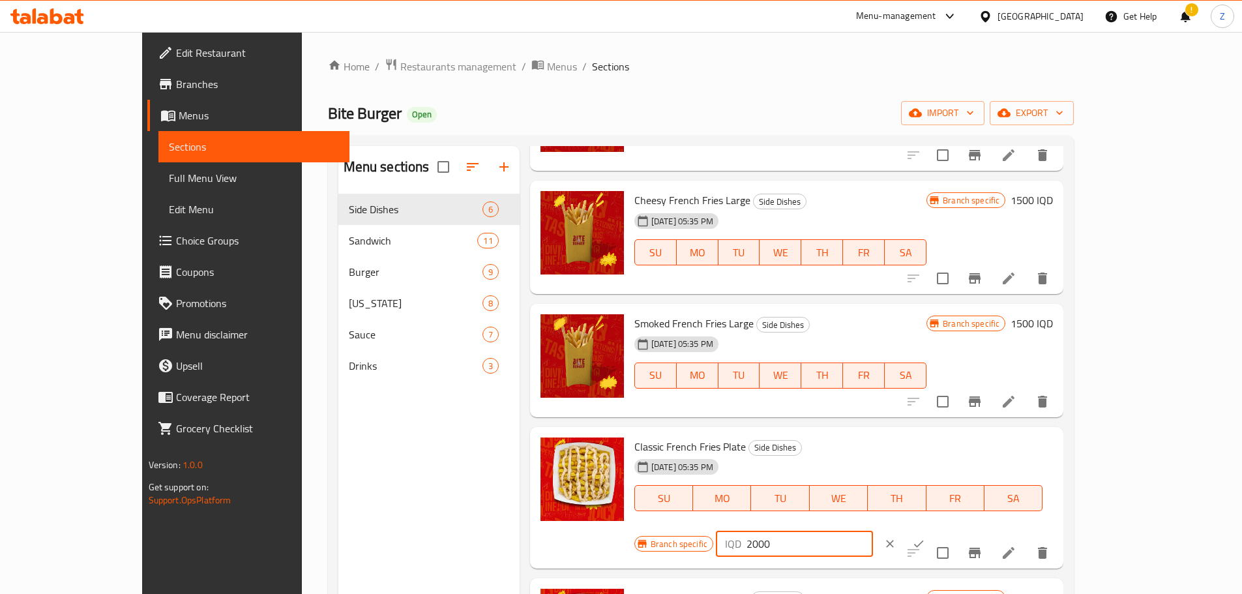
type input "2000"
click at [923, 540] on icon "ok" at bounding box center [919, 543] width 10 height 7
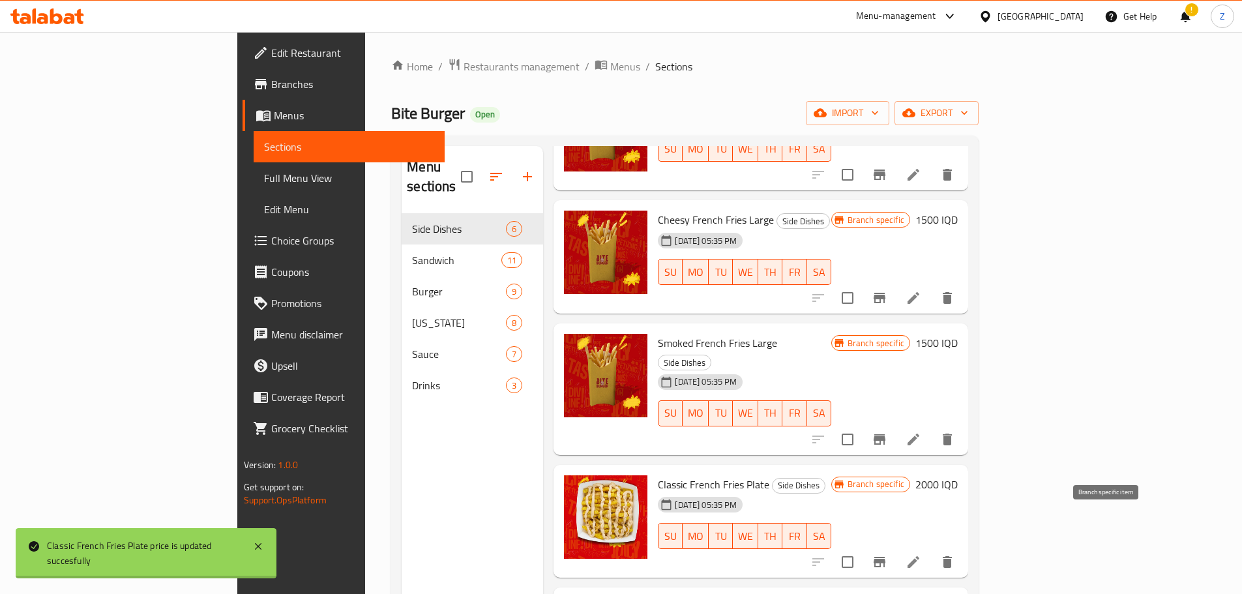
click at [895, 546] on button "Branch-specific-item" at bounding box center [879, 561] width 31 height 31
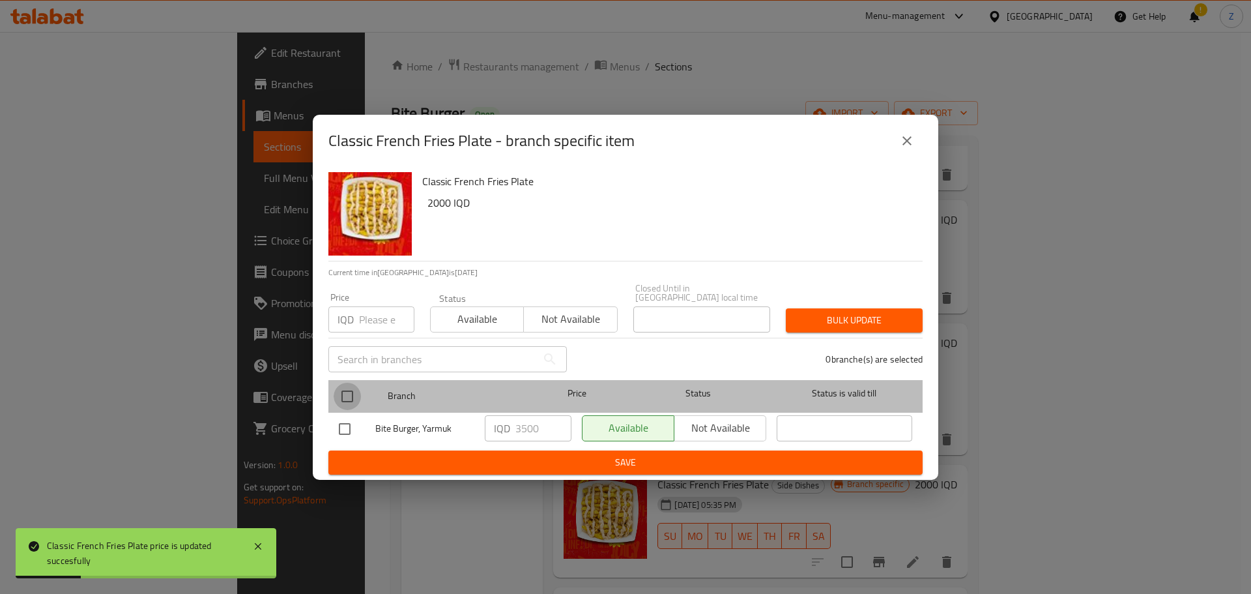
click at [358, 392] on input "checkbox" at bounding box center [347, 396] width 27 height 27
checkbox input "true"
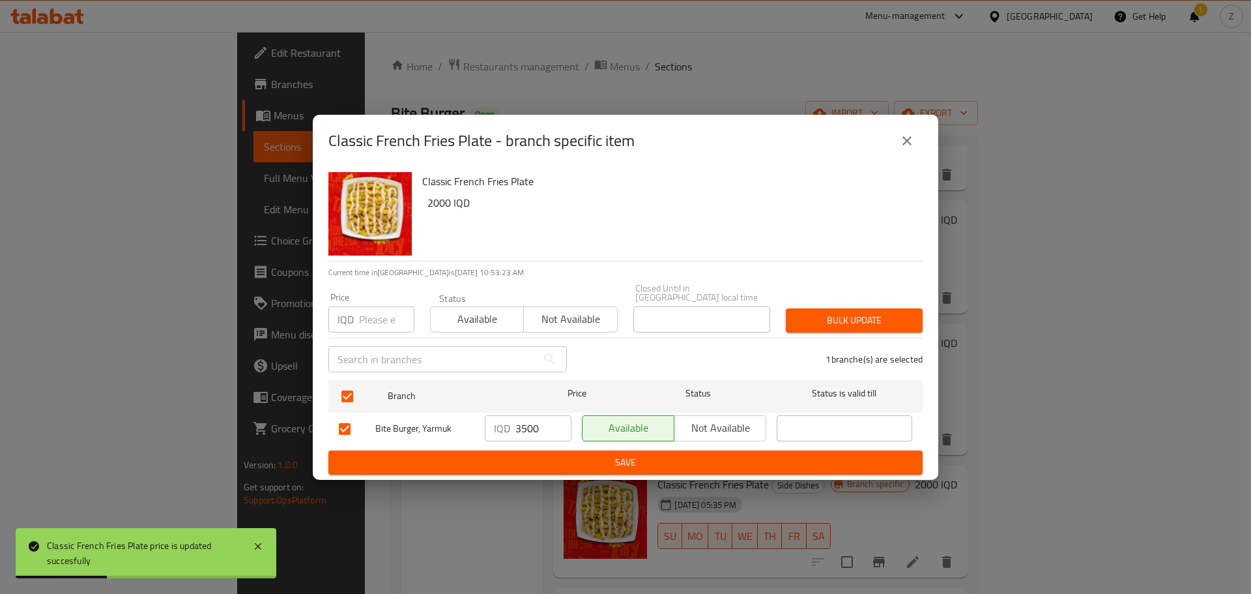
click at [529, 421] on input "3500" at bounding box center [544, 428] width 56 height 26
type input "2000"
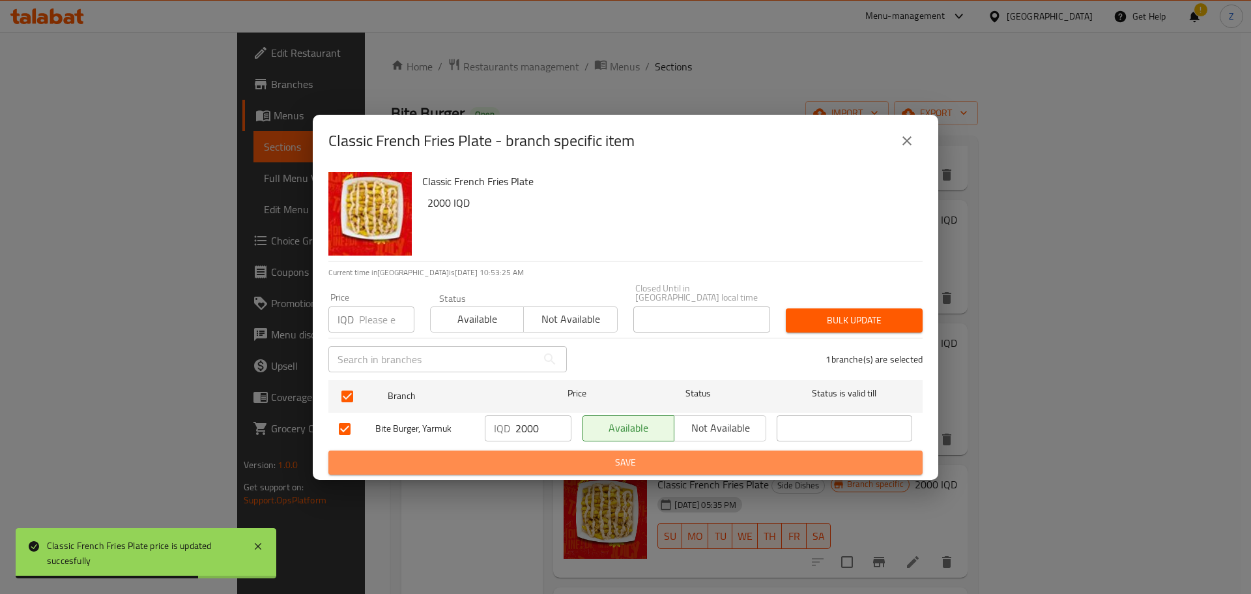
click at [545, 454] on span "Save" at bounding box center [626, 462] width 574 height 16
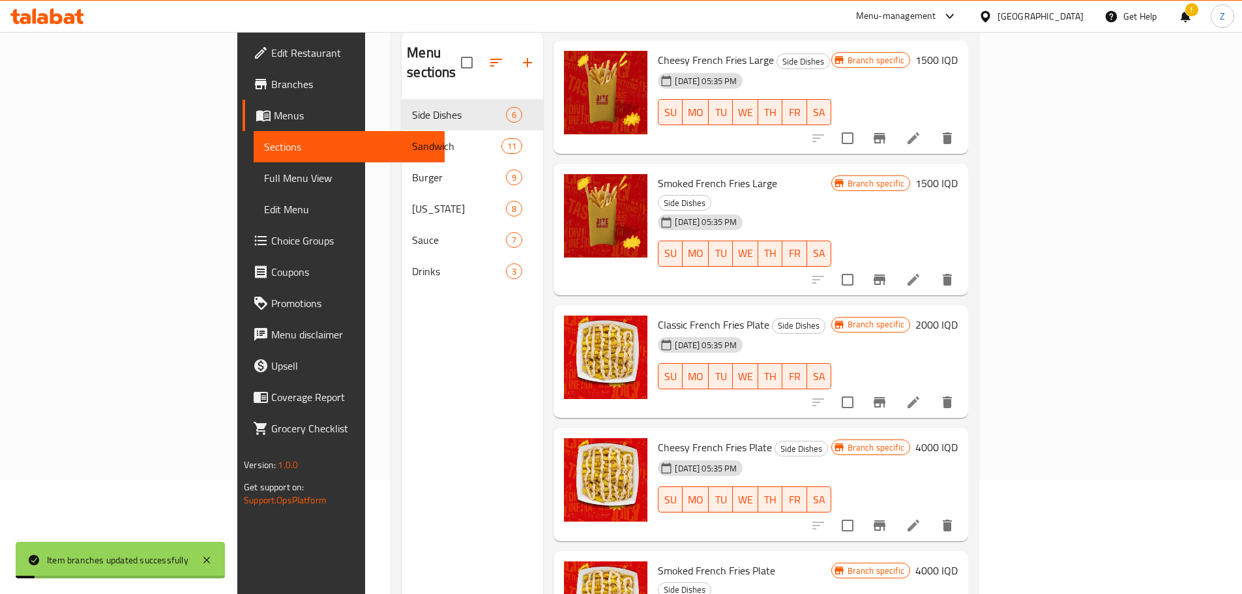
scroll to position [182, 0]
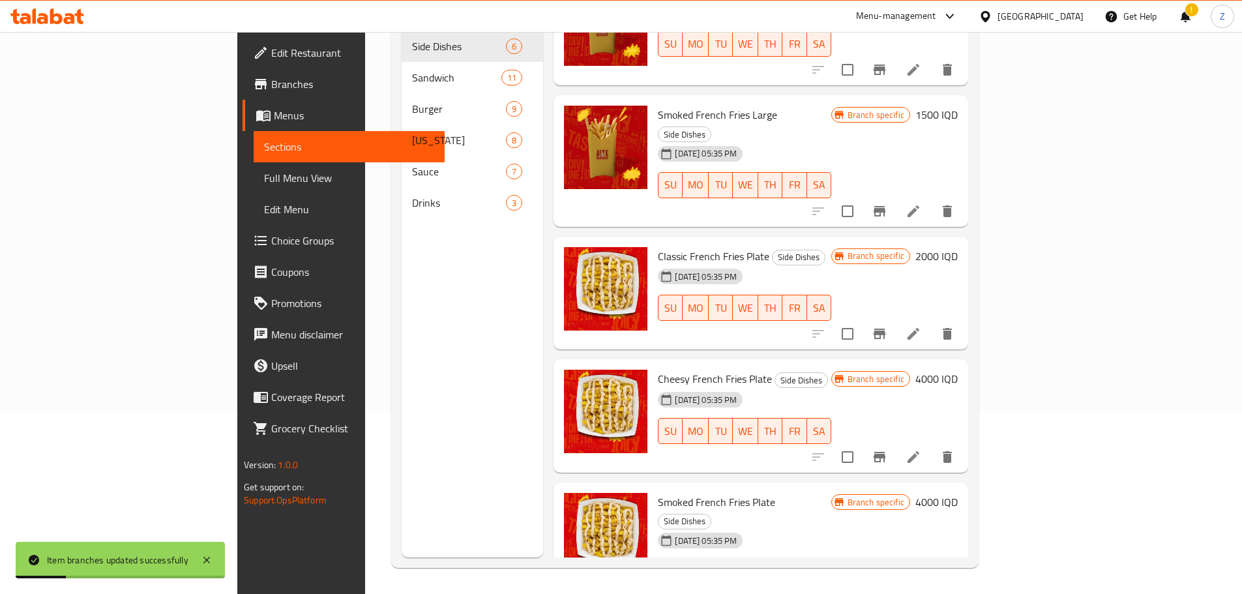
click at [957, 370] on h6 "4000 IQD" at bounding box center [936, 379] width 42 height 18
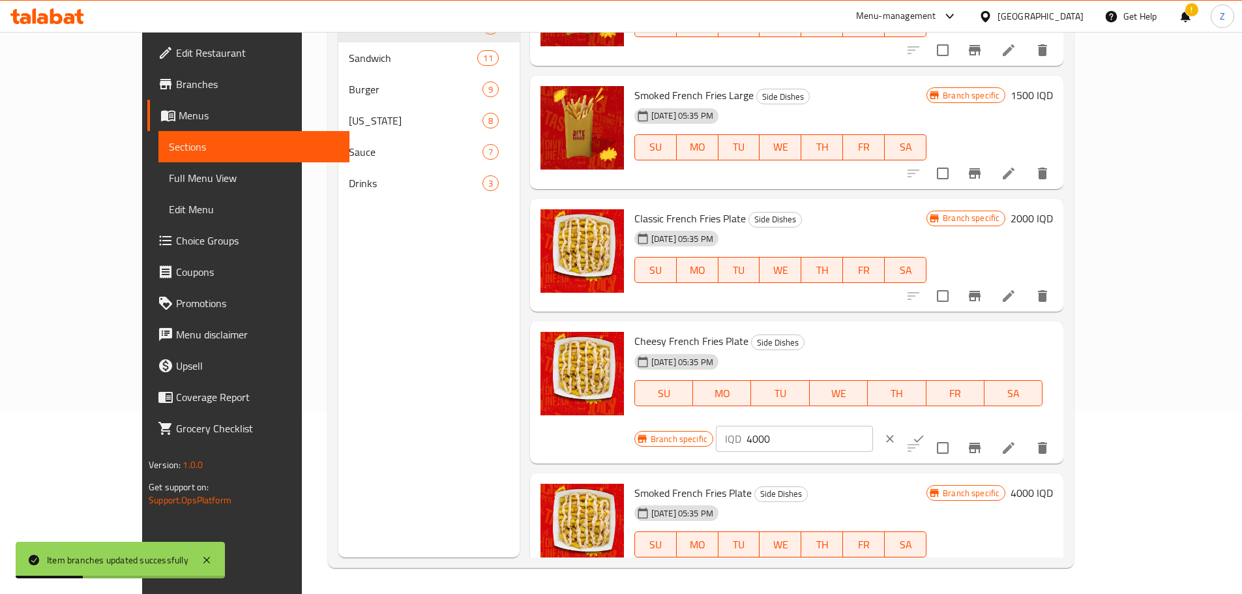
click at [873, 426] on input "4000" at bounding box center [809, 439] width 126 height 26
type input "2500"
click at [925, 432] on icon "ok" at bounding box center [918, 438] width 13 height 13
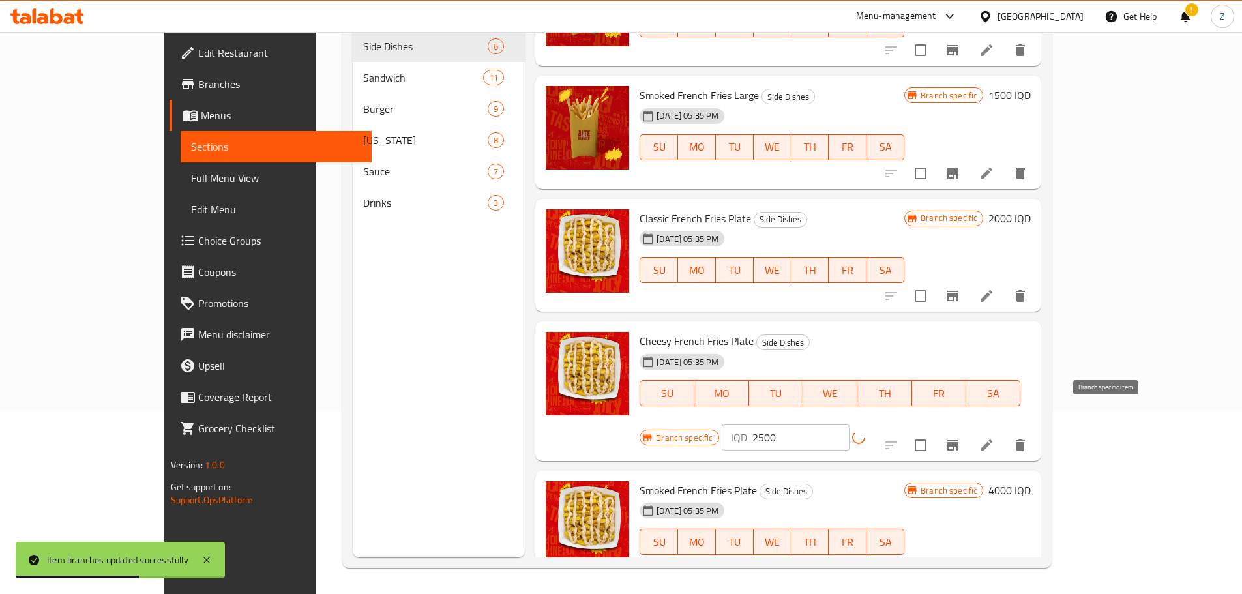
click at [968, 429] on button "Branch-specific-item" at bounding box center [952, 444] width 31 height 31
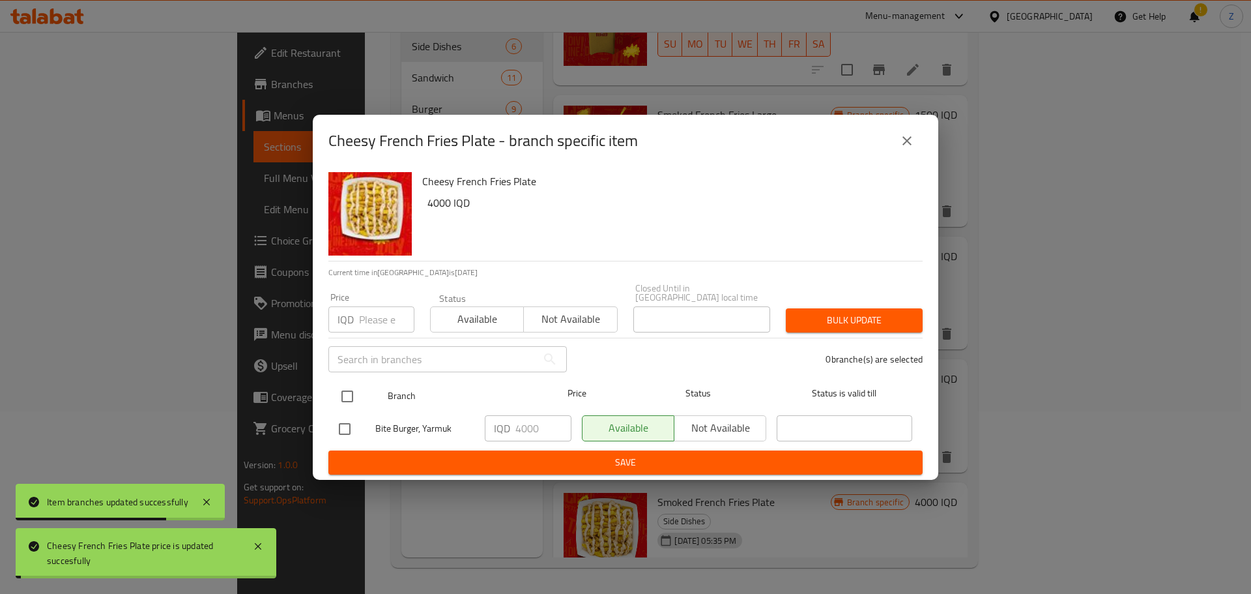
click at [349, 398] on input "checkbox" at bounding box center [347, 396] width 27 height 27
checkbox input "true"
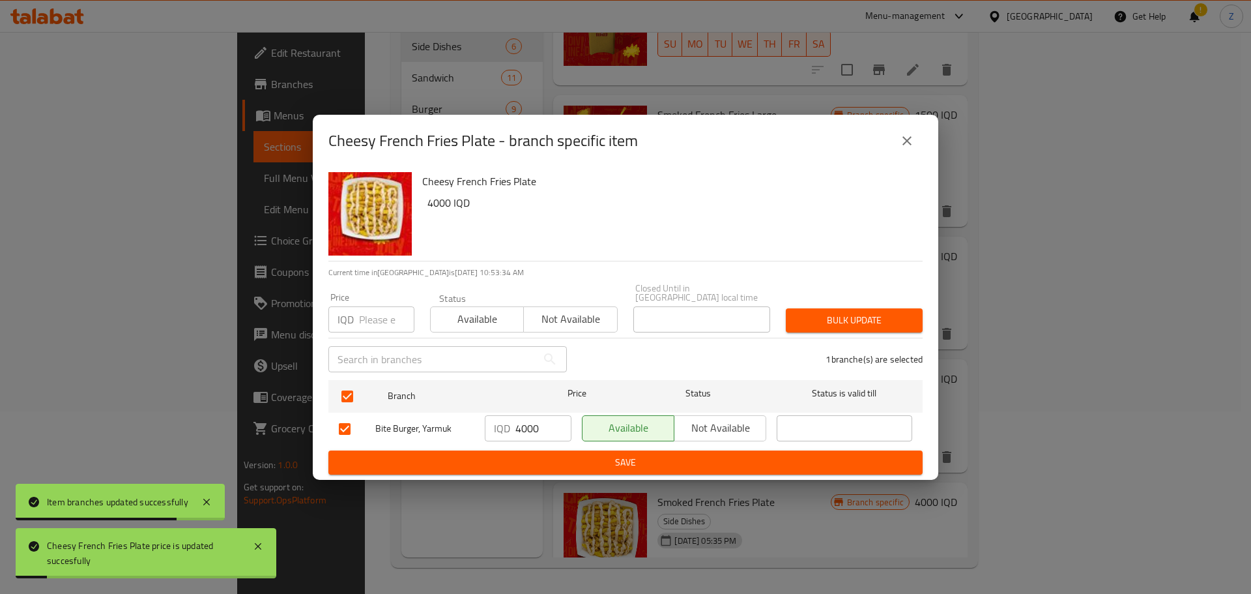
click at [536, 427] on input "4000" at bounding box center [544, 428] width 56 height 26
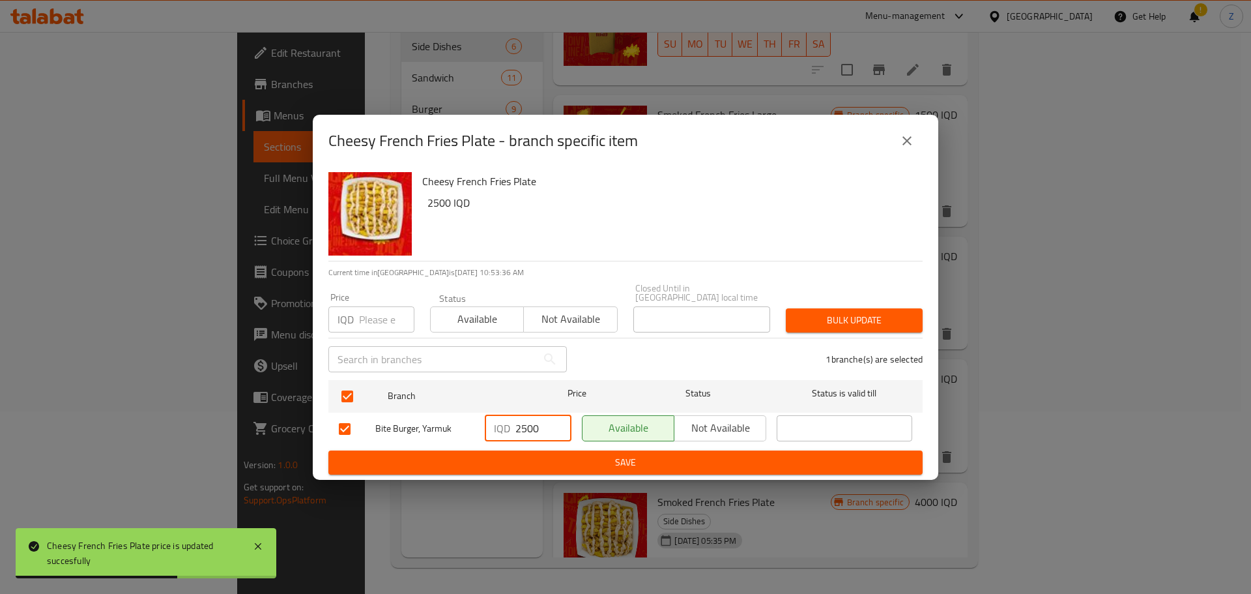
type input "2500"
click at [559, 454] on span "Save" at bounding box center [626, 462] width 574 height 16
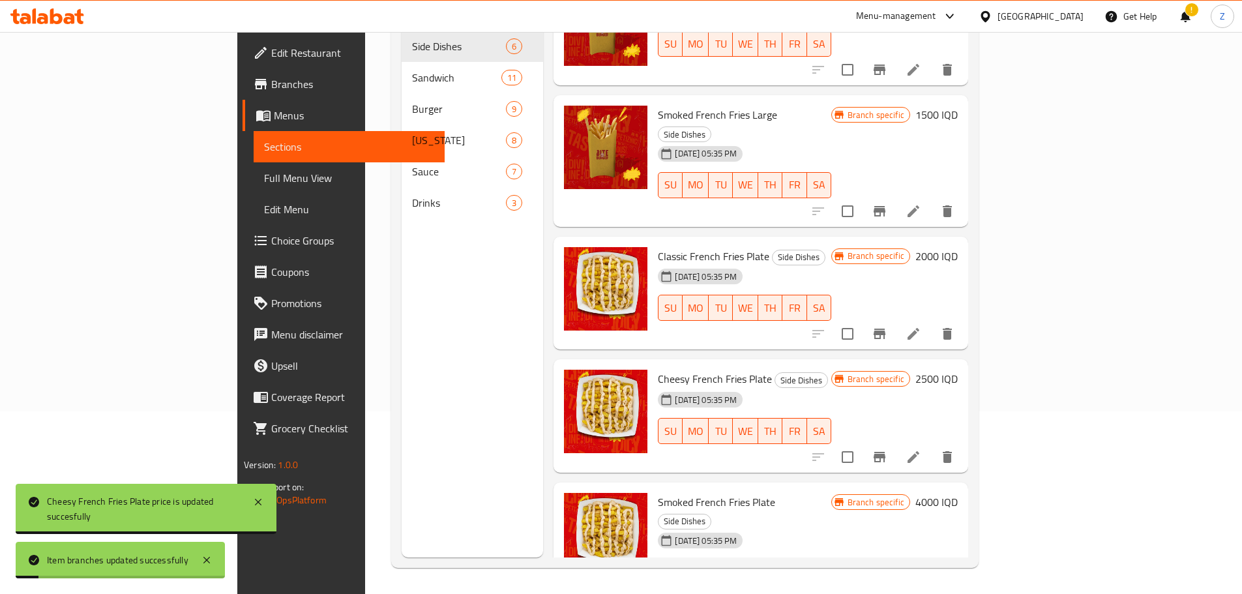
click at [957, 493] on h6 "4000 IQD" at bounding box center [936, 502] width 42 height 18
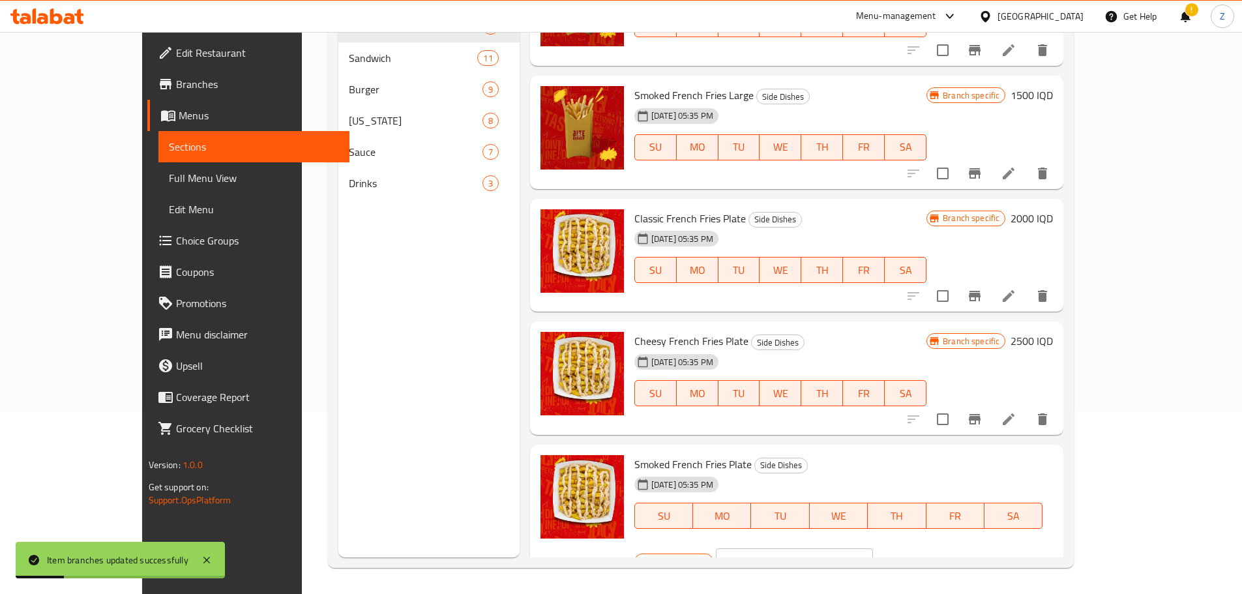
click at [741, 553] on p "IQD" at bounding box center [733, 561] width 16 height 16
click at [873, 548] on input "4000" at bounding box center [809, 561] width 126 height 26
type input "2500"
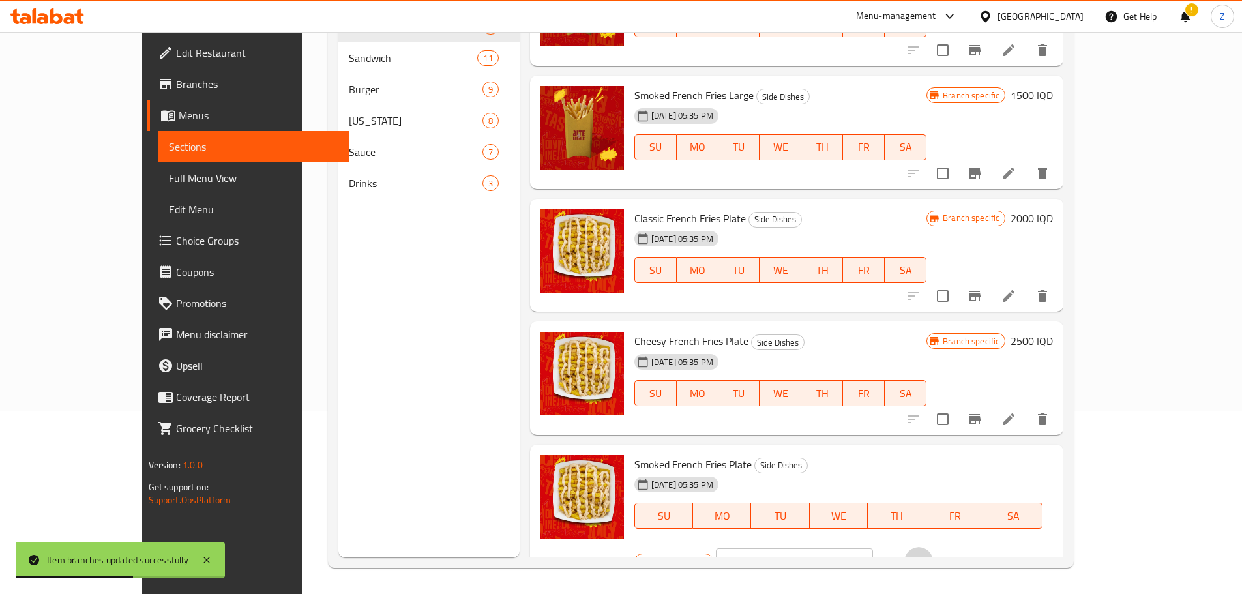
click at [925, 555] on icon "ok" at bounding box center [918, 561] width 13 height 13
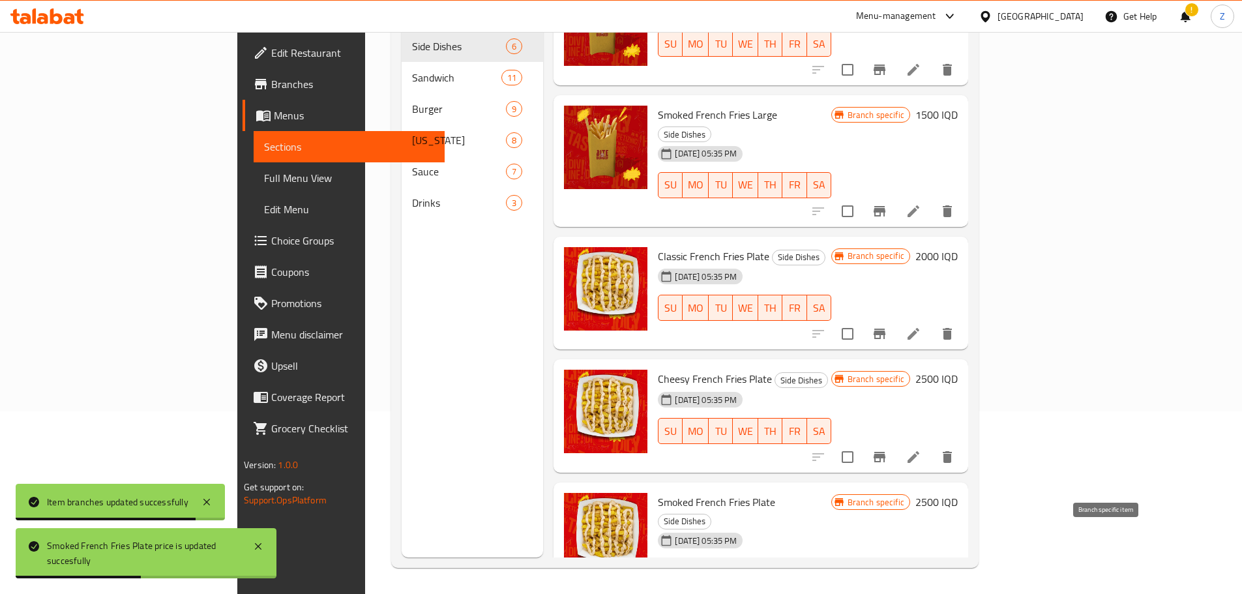
click at [895, 582] on button "Branch-specific-item" at bounding box center [879, 597] width 31 height 31
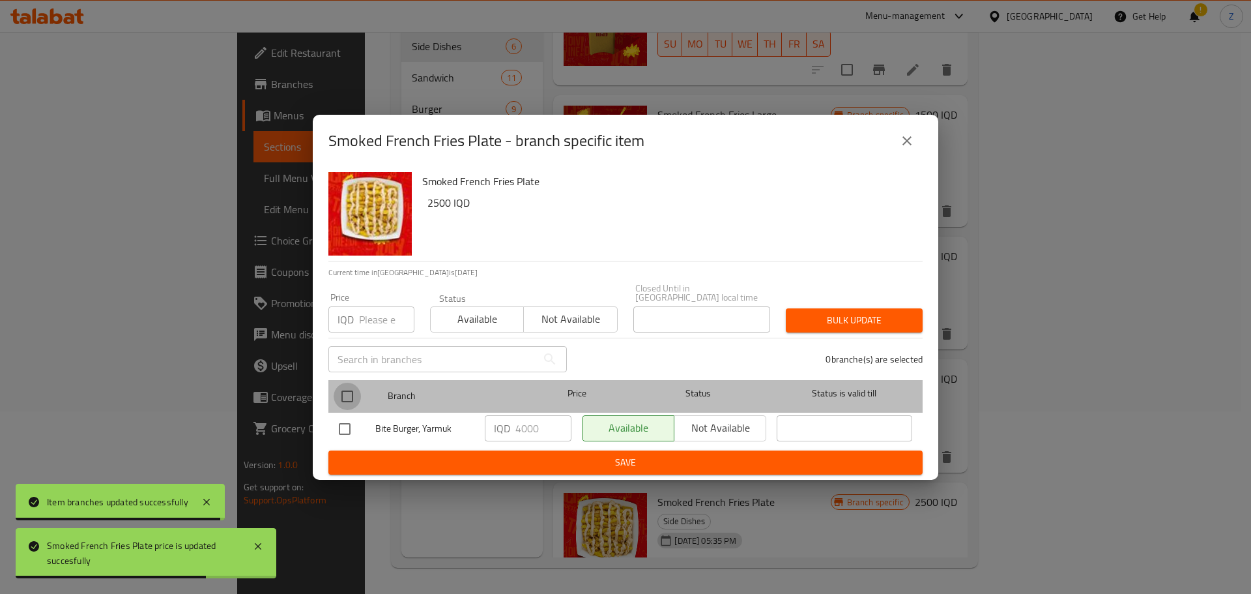
drag, startPoint x: 338, startPoint y: 388, endPoint x: 411, endPoint y: 405, distance: 75.6
click at [338, 388] on input "checkbox" at bounding box center [347, 396] width 27 height 27
checkbox input "true"
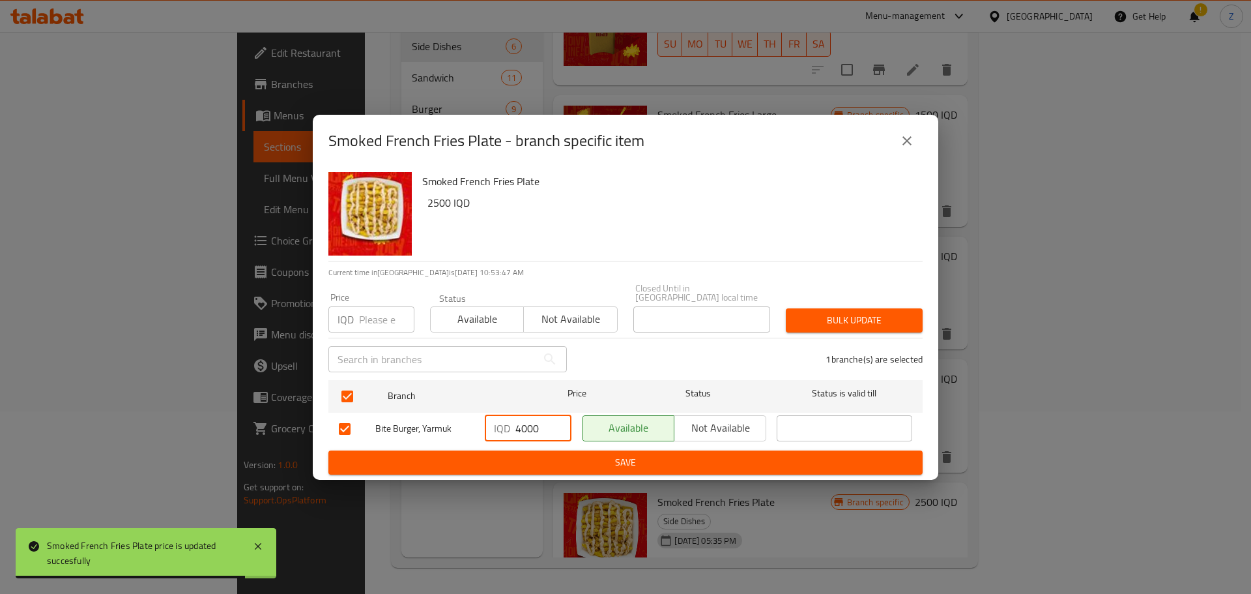
click at [519, 418] on input "4000" at bounding box center [544, 428] width 56 height 26
click at [519, 417] on input "4000" at bounding box center [544, 428] width 56 height 26
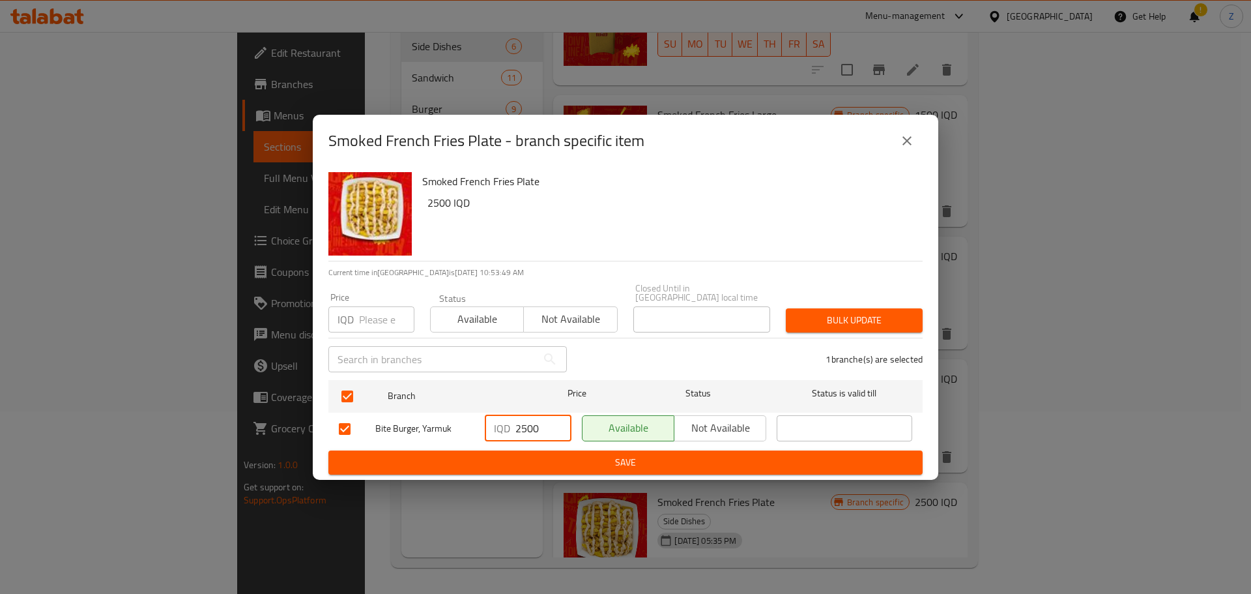
type input "2500"
click at [542, 454] on span "Save" at bounding box center [626, 462] width 574 height 16
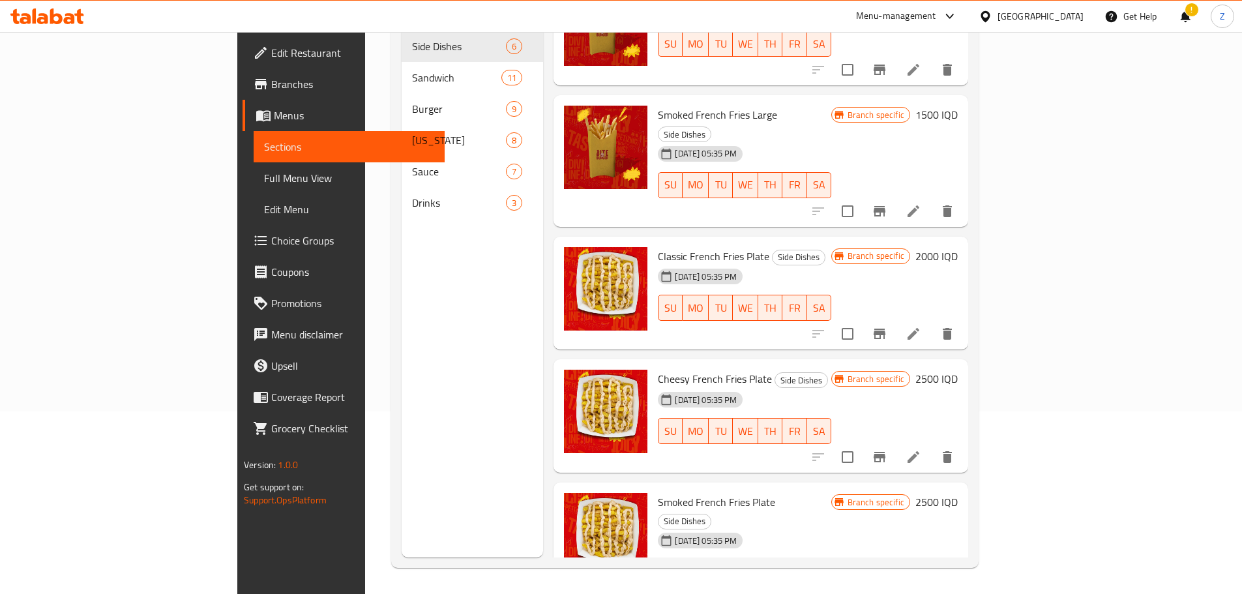
scroll to position [0, 0]
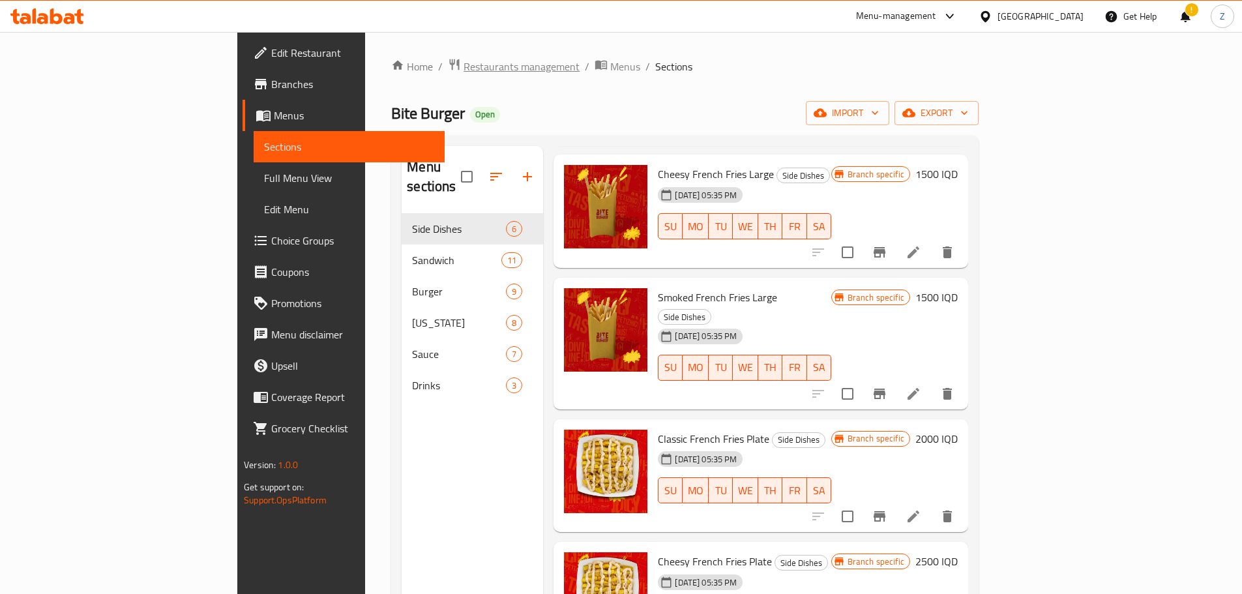
click at [463, 62] on span "Restaurants management" at bounding box center [521, 67] width 116 height 16
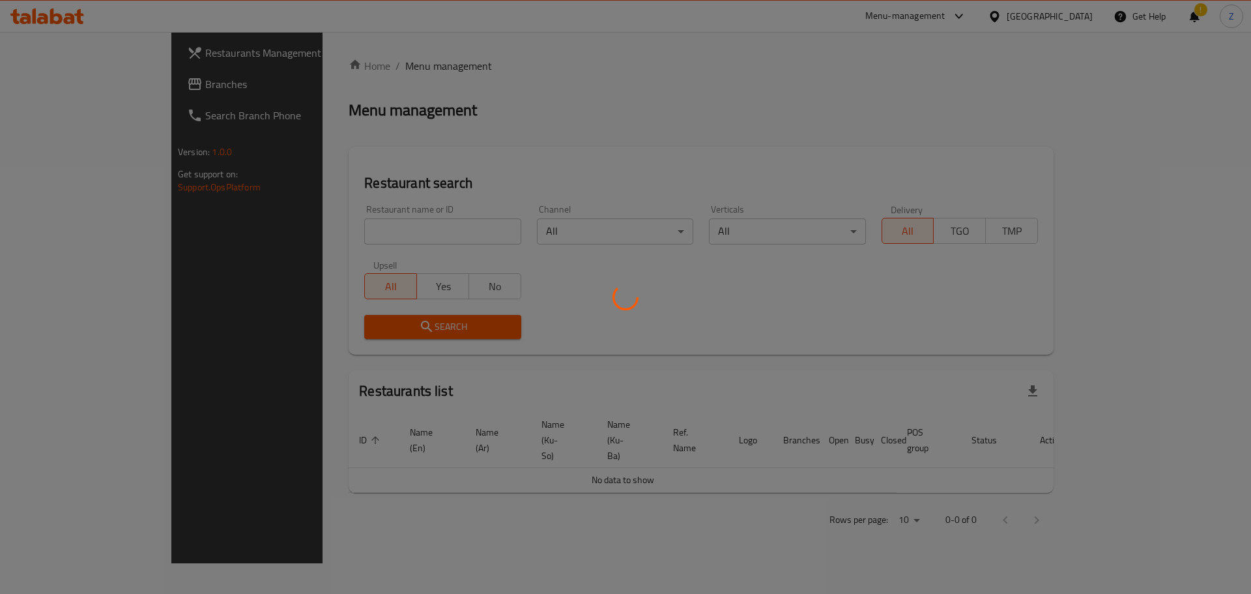
click at [349, 233] on div at bounding box center [625, 297] width 1251 height 594
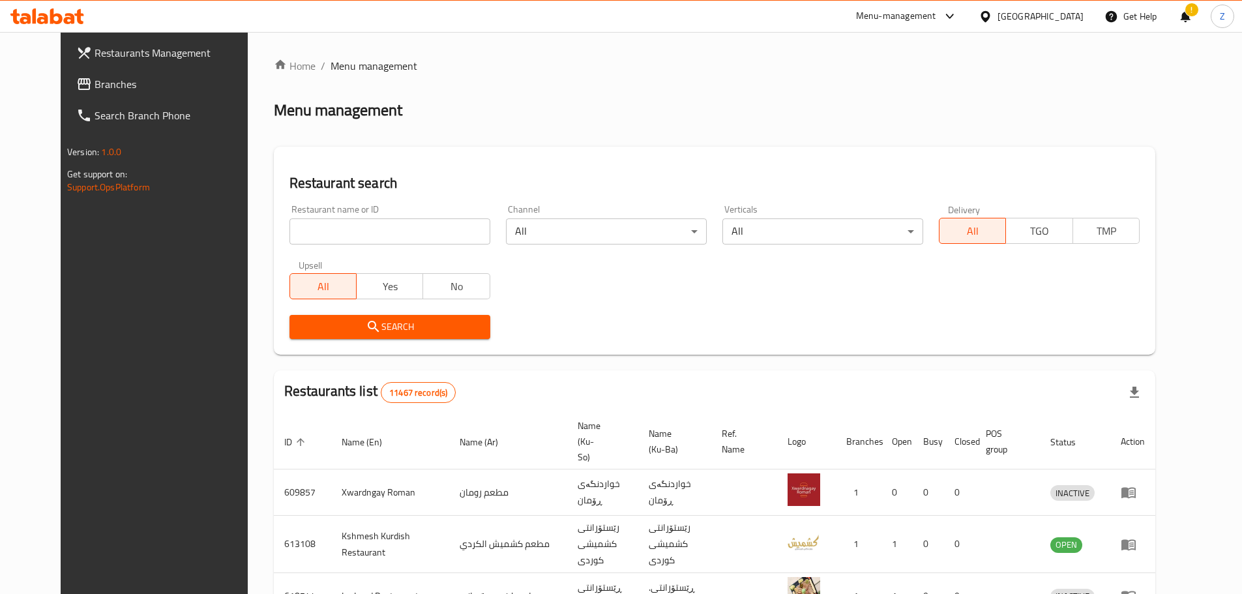
click at [349, 233] on input "search" at bounding box center [389, 231] width 201 height 26
paste input "646420"
type input "646420"
click at [382, 337] on button "Search" at bounding box center [389, 327] width 201 height 24
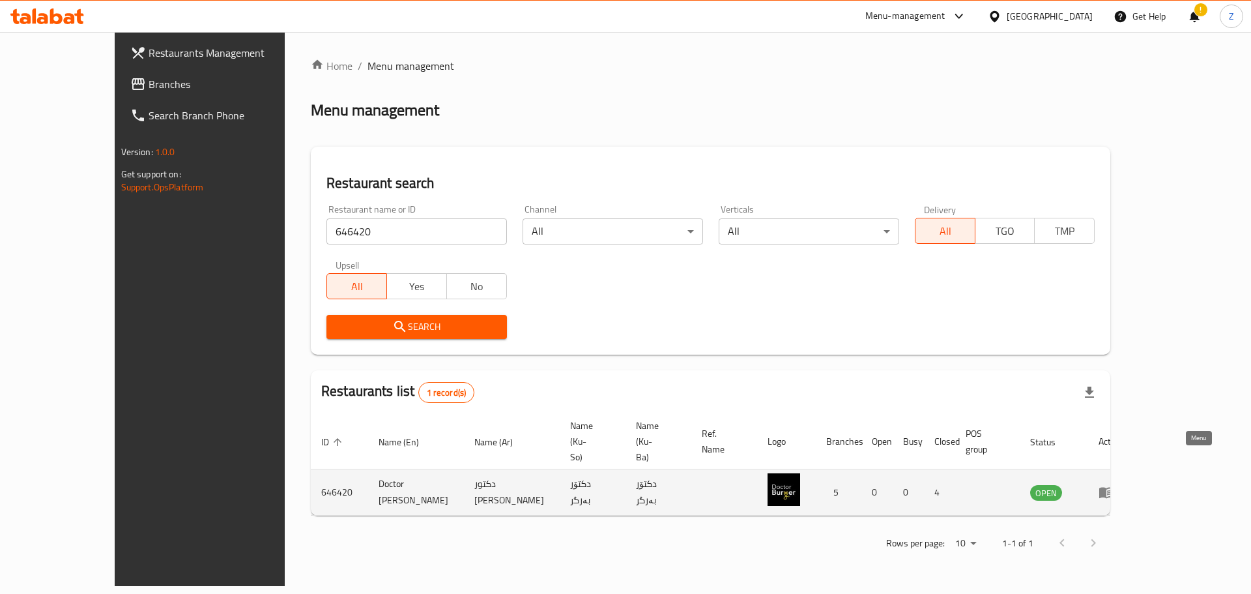
click at [1114, 487] on icon "enhanced table" at bounding box center [1106, 492] width 14 height 11
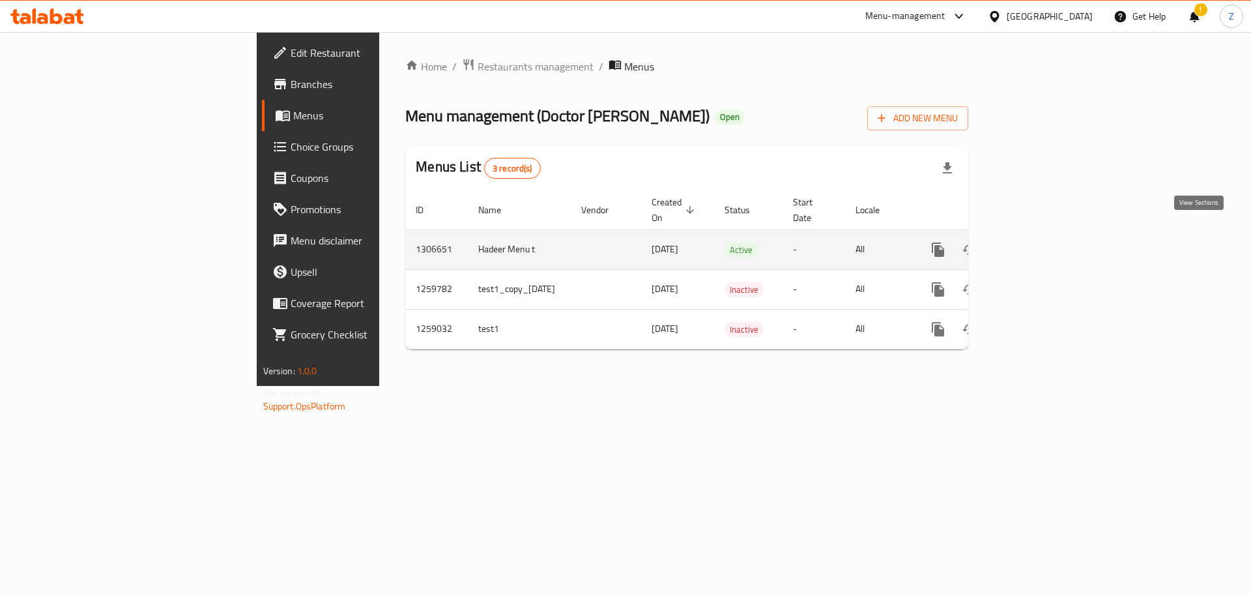
click at [1040, 242] on icon "enhanced table" at bounding box center [1033, 250] width 16 height 16
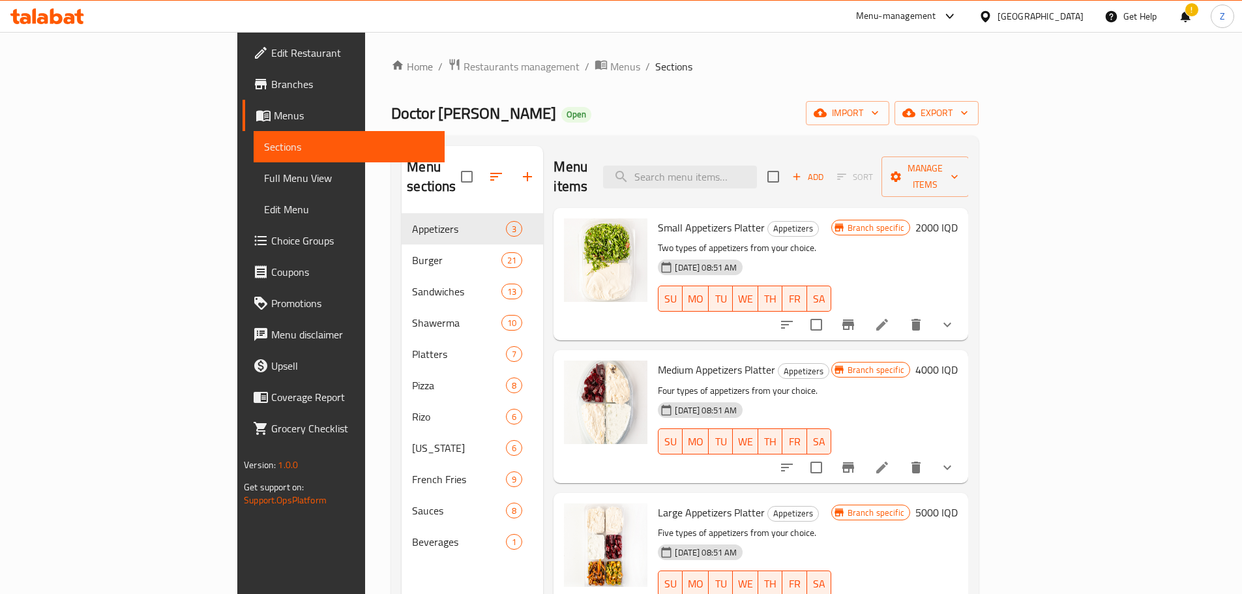
scroll to position [65, 0]
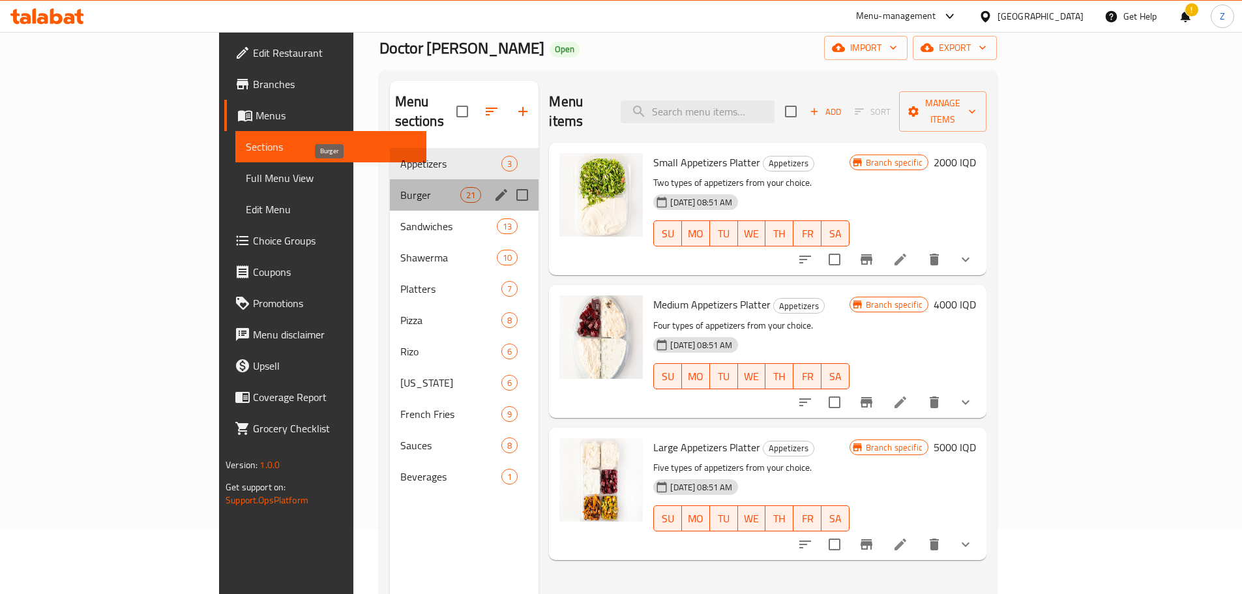
click at [400, 187] on span "Burger" at bounding box center [430, 195] width 61 height 16
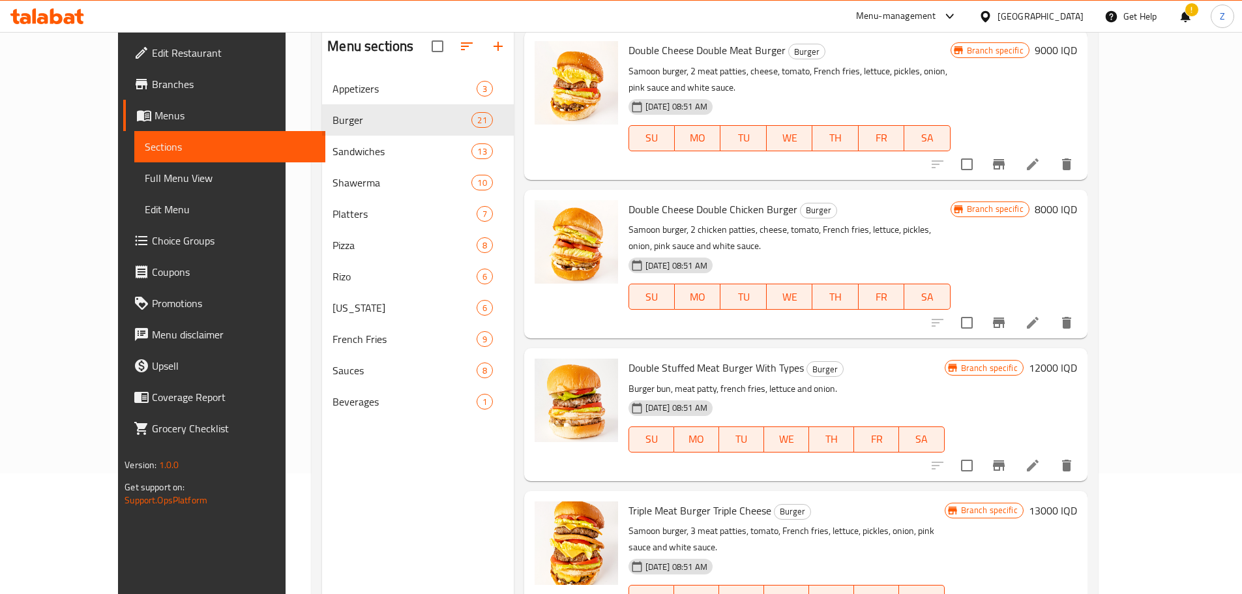
scroll to position [182, 0]
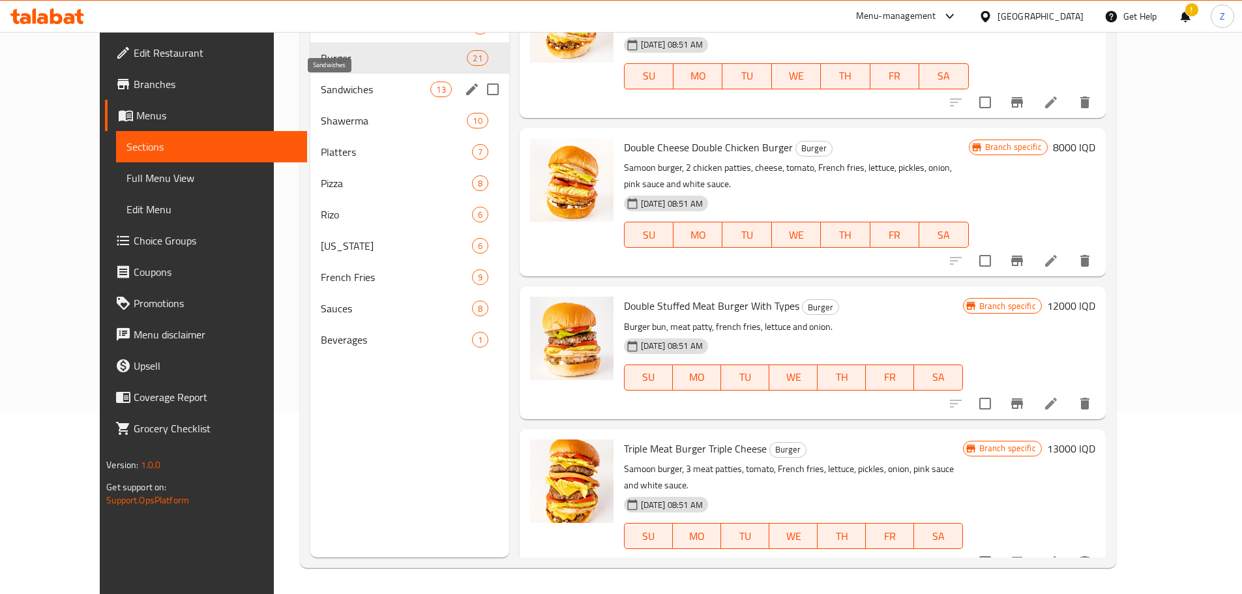
click at [343, 83] on span "Sandwiches" at bounding box center [376, 89] width 110 height 16
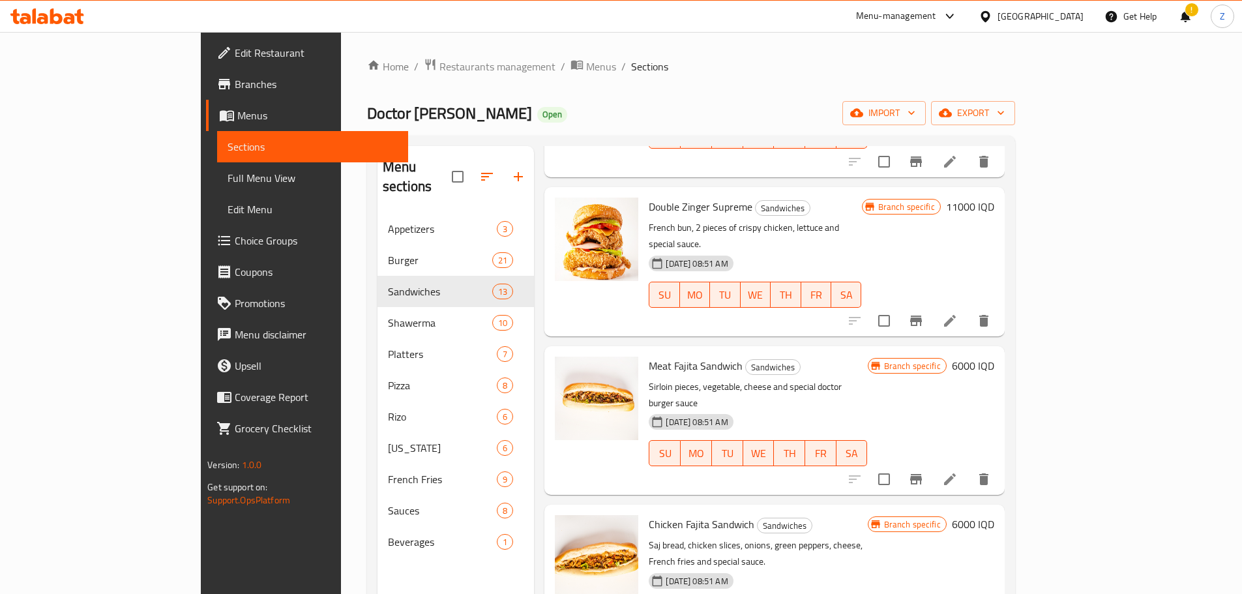
scroll to position [182, 0]
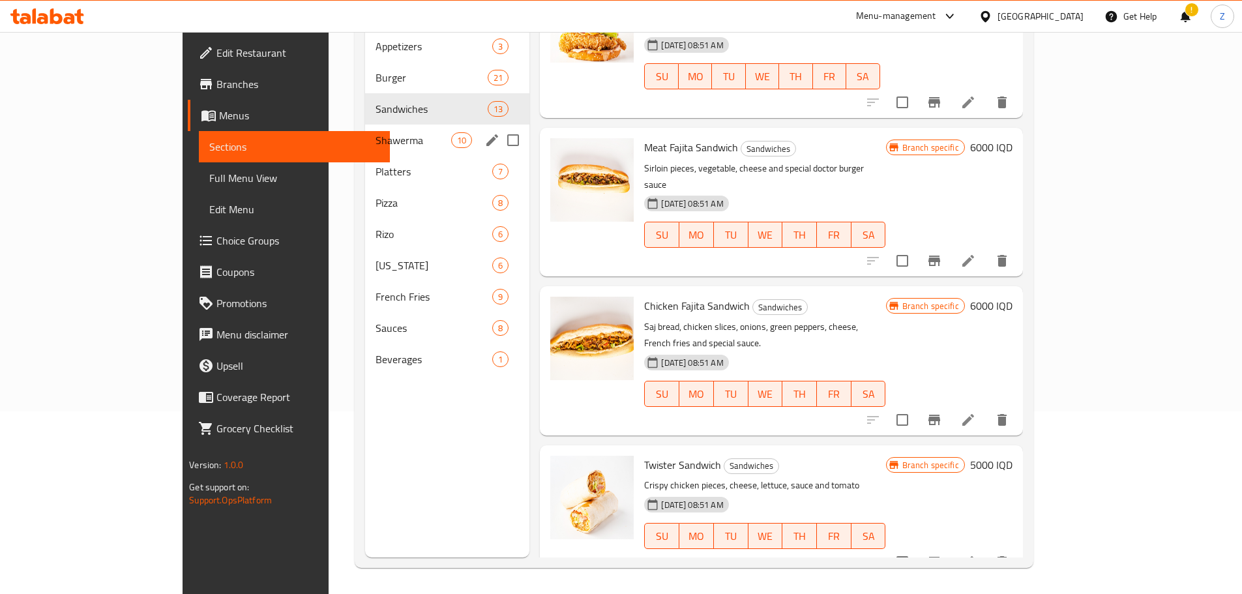
click at [375, 132] on span "Shawerma" at bounding box center [413, 140] width 76 height 16
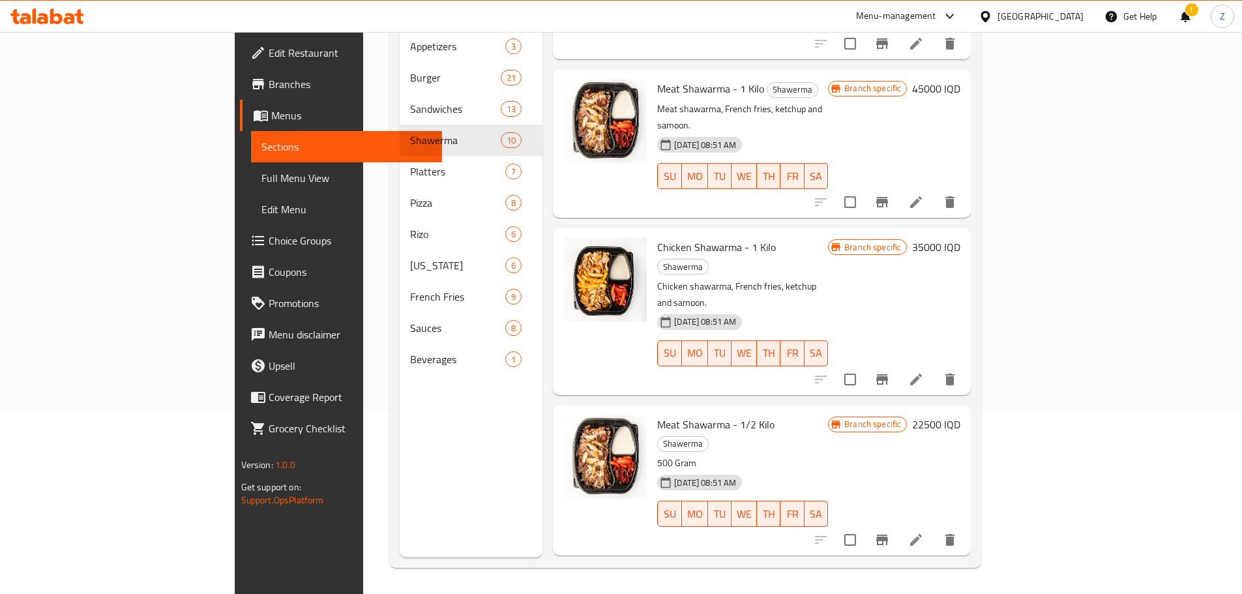
scroll to position [863, 0]
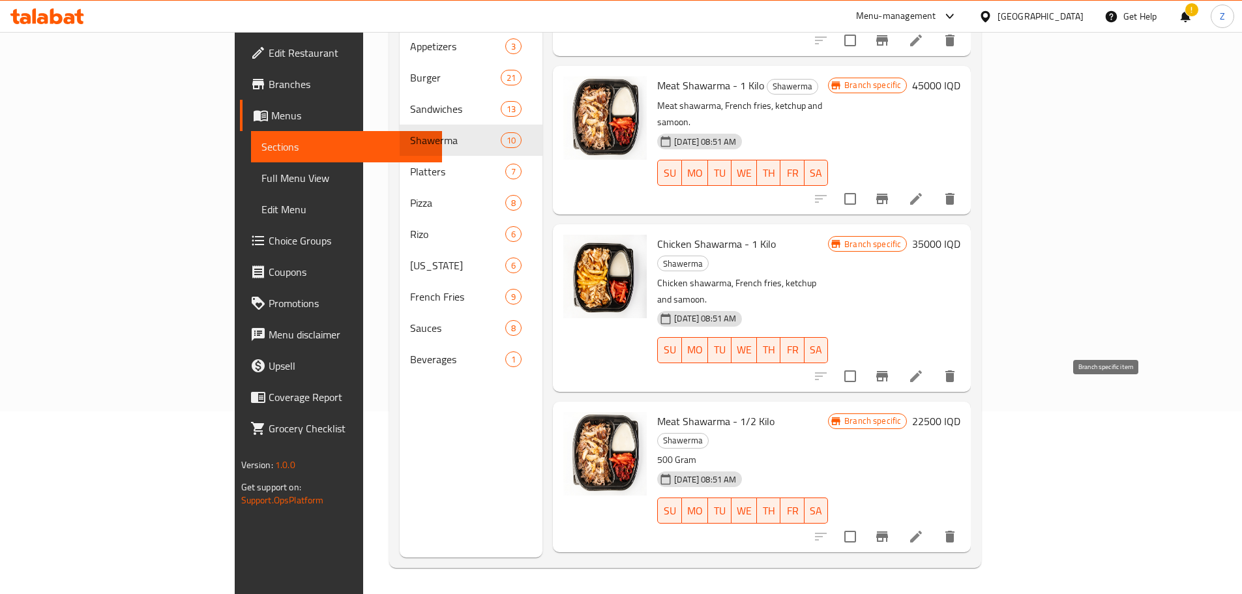
click at [897, 521] on button "Branch-specific-item" at bounding box center [881, 536] width 31 height 31
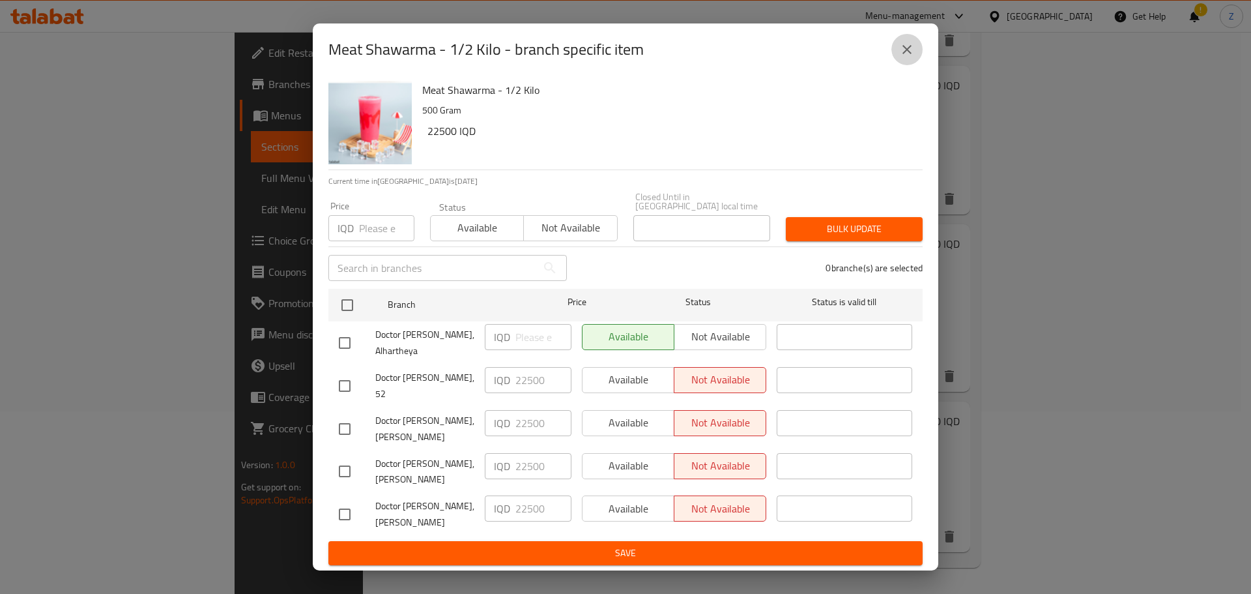
click at [905, 57] on icon "close" at bounding box center [907, 50] width 16 height 16
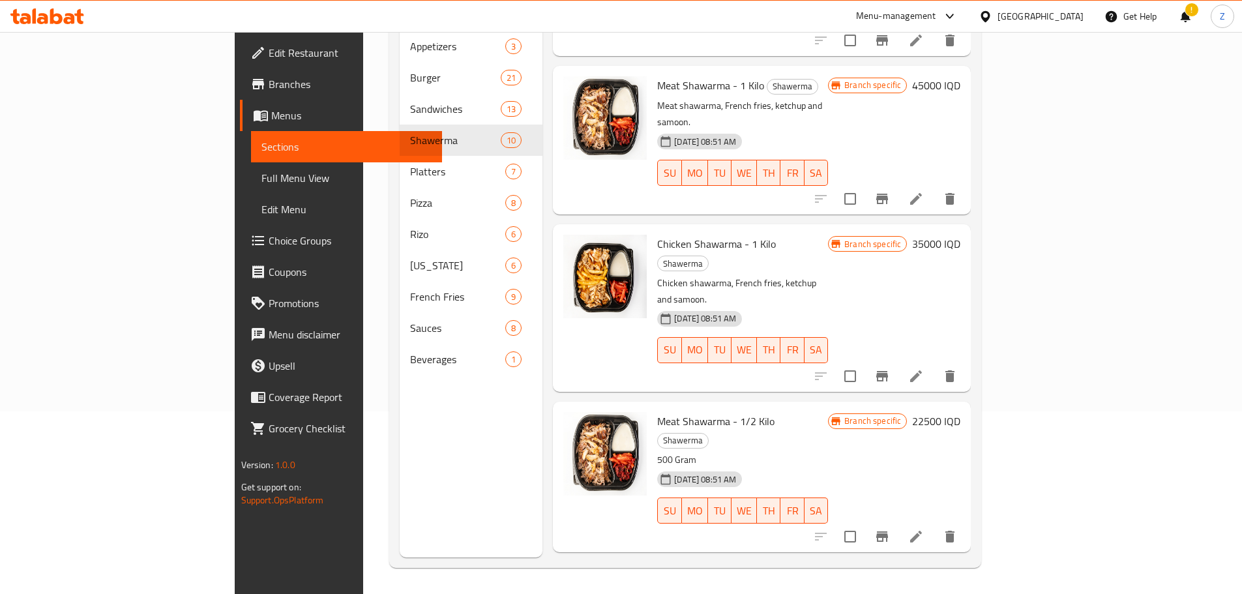
click at [922, 531] on icon at bounding box center [916, 537] width 12 height 12
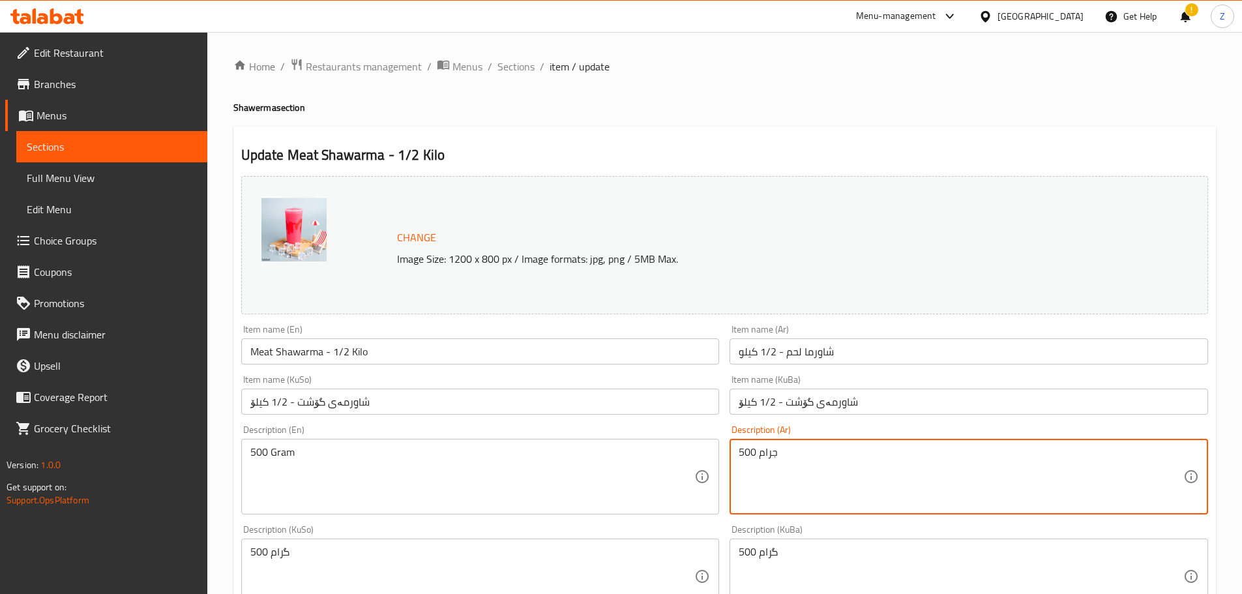
click at [778, 463] on textarea "500 جرام" at bounding box center [960, 477] width 444 height 62
paste textarea "250 غرام شاورما دجاج, بطاطا مقلية, مخلل وثومية."
type textarea "250 غرام شاورما دجاج, بطاطا مقلية, مخلل وثومية."
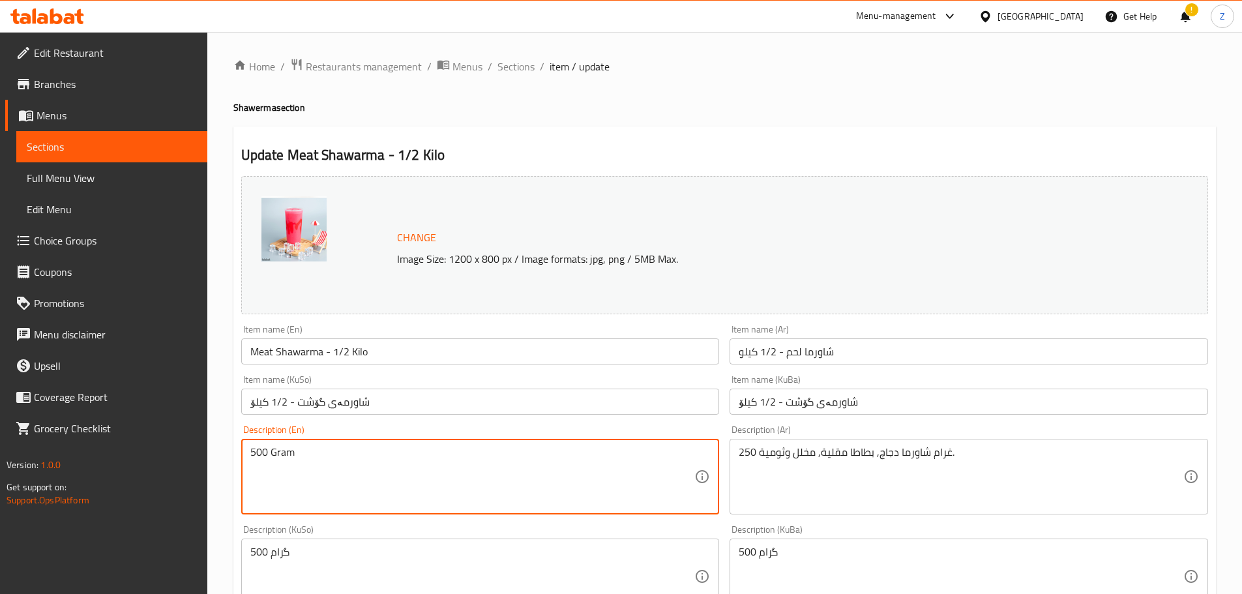
click at [487, 465] on textarea "500 Gram" at bounding box center [472, 477] width 444 height 62
paste textarea "1/2 kilo chicken shawarma, french fries, pickles and garlic dip."
type textarea "1/2 kilo chicken shawarma, french fries, pickles and garlic dip."
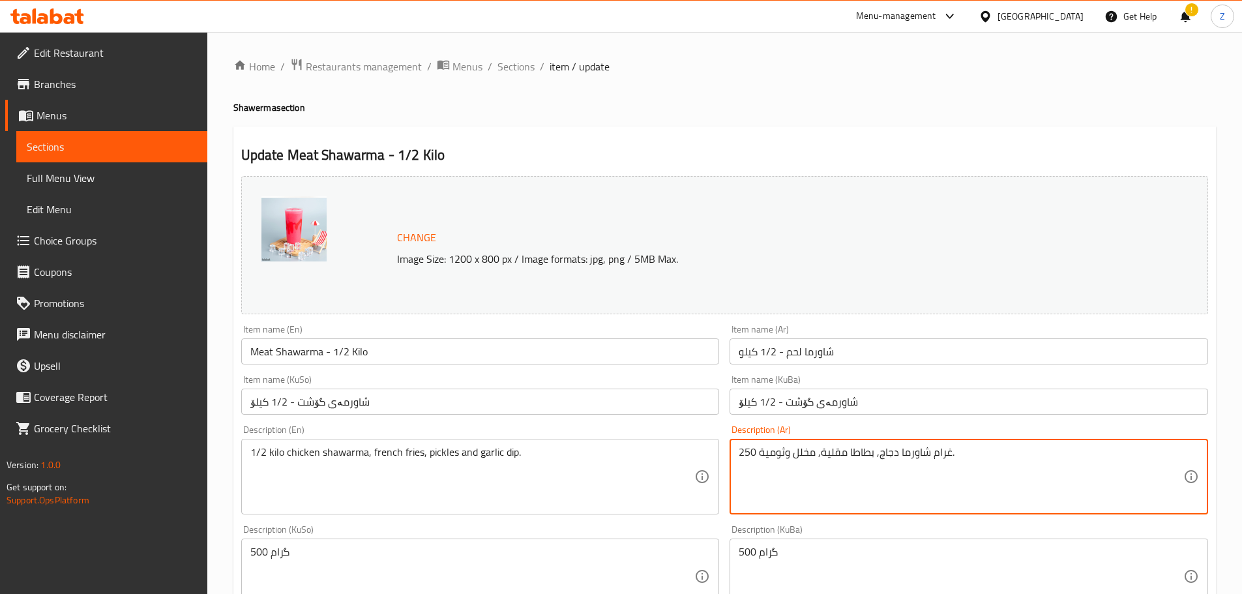
click at [940, 456] on textarea "250 غرام شاورما دجاج, بطاطا مقلية, مخلل وثومية." at bounding box center [960, 477] width 444 height 62
paste textarea "50"
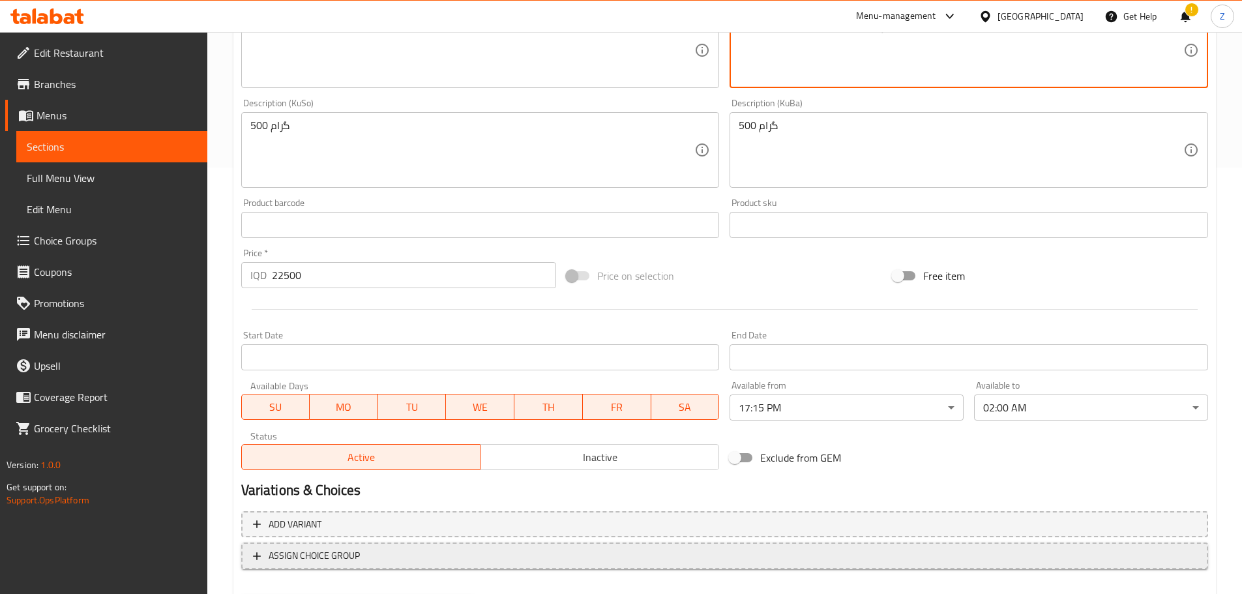
scroll to position [496, 0]
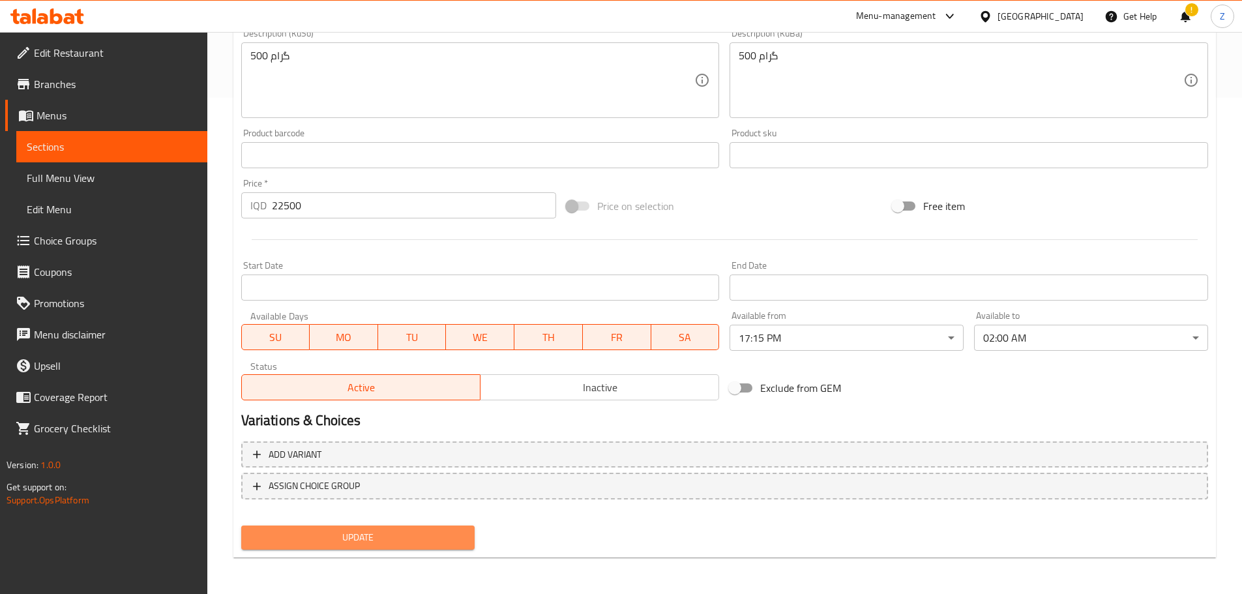
click at [387, 537] on span "Update" at bounding box center [358, 537] width 213 height 16
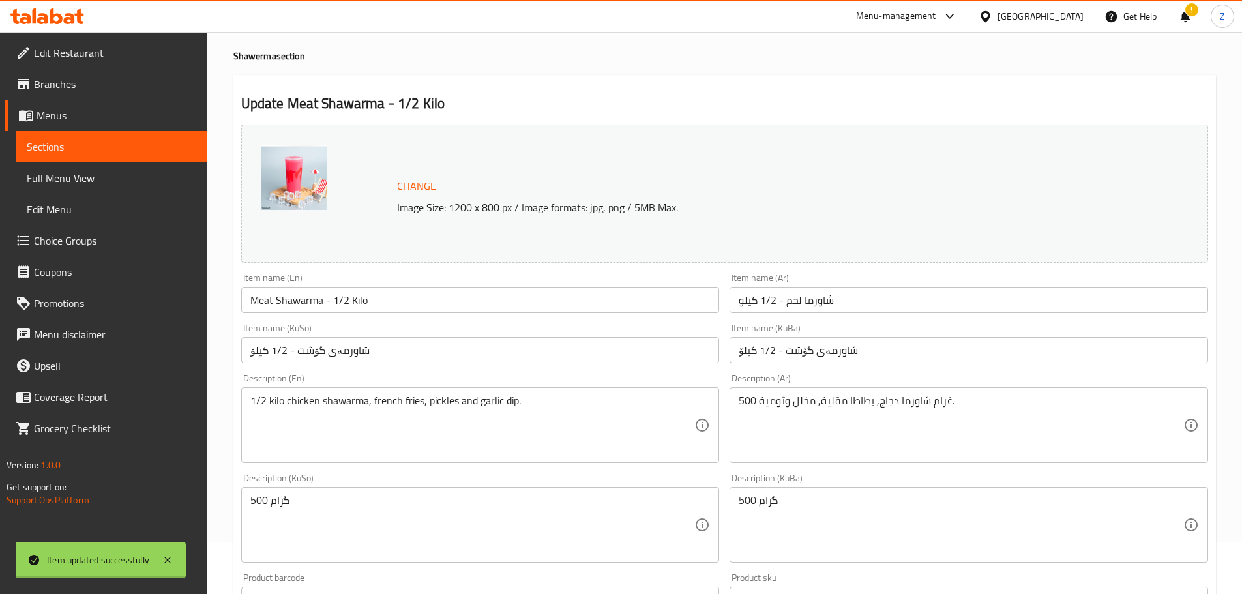
scroll to position [0, 0]
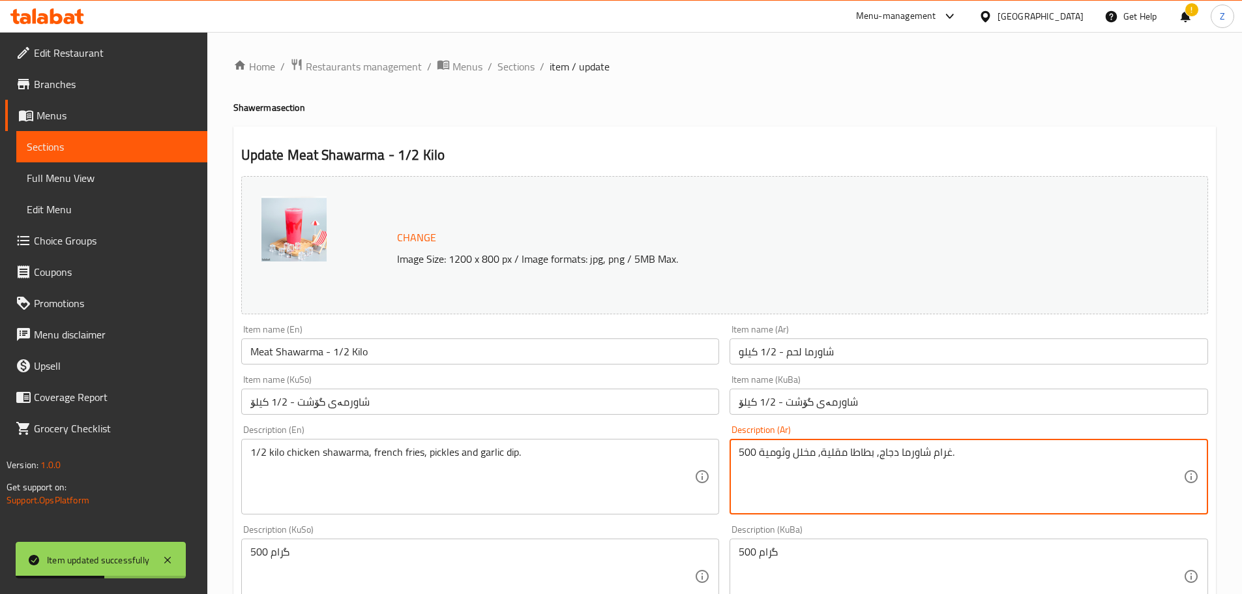
click at [837, 448] on textarea "500 غرام شاورما دجاج, بطاطا مقلية, مخلل وثومية." at bounding box center [960, 477] width 444 height 62
paste textarea "نصف كيلو شاورما لحم"
type textarea "نصف كيلو شاورما لحم, بطاطا مقلية, مخلل وثومية."
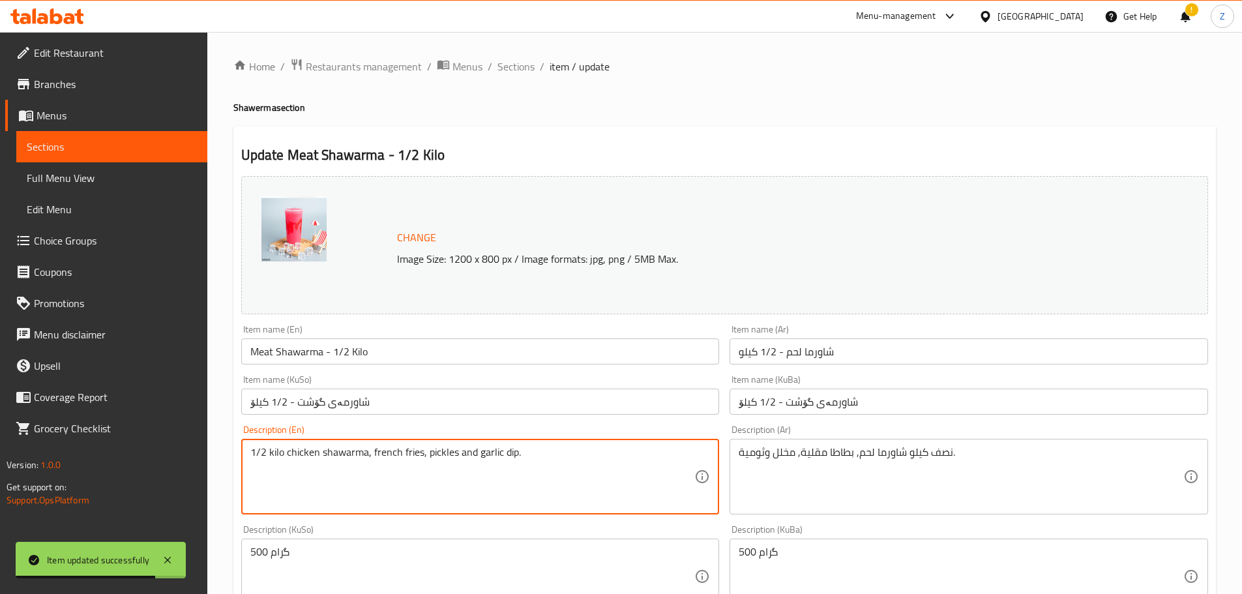
click at [405, 446] on textarea "1/2 kilo chicken shawarma, french fries, pickles and garlic dip." at bounding box center [472, 477] width 444 height 62
paste textarea "meat"
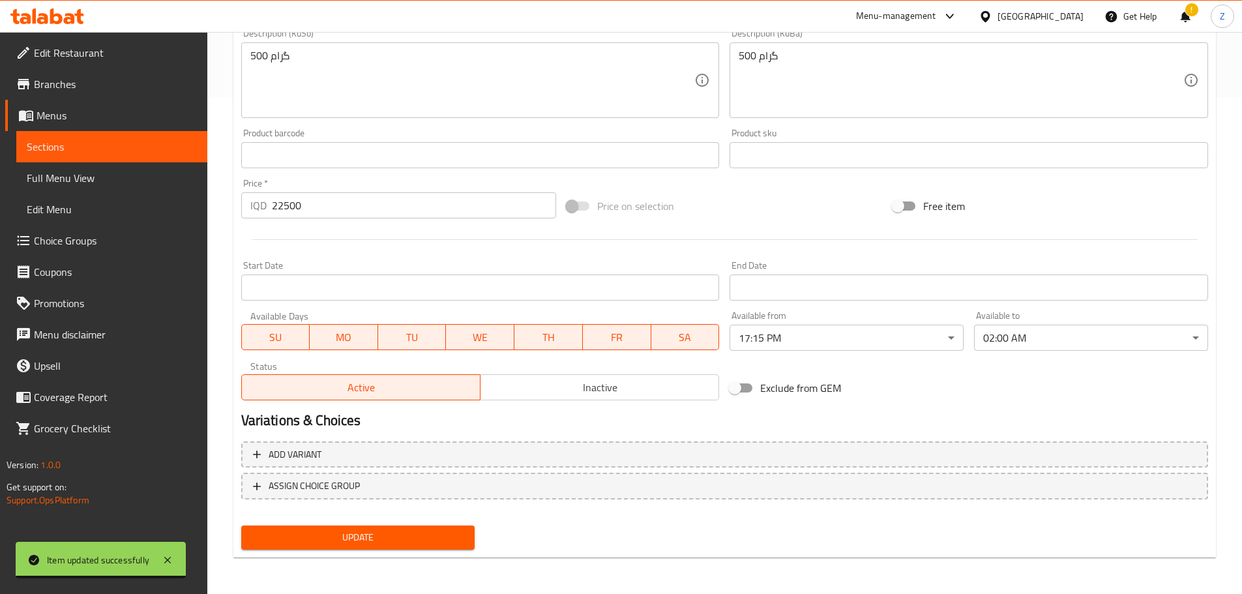
type textarea "1/2 kilo meat shawarma, french fries, pickles and garlic dip."
click at [403, 548] on button "Update" at bounding box center [358, 537] width 234 height 24
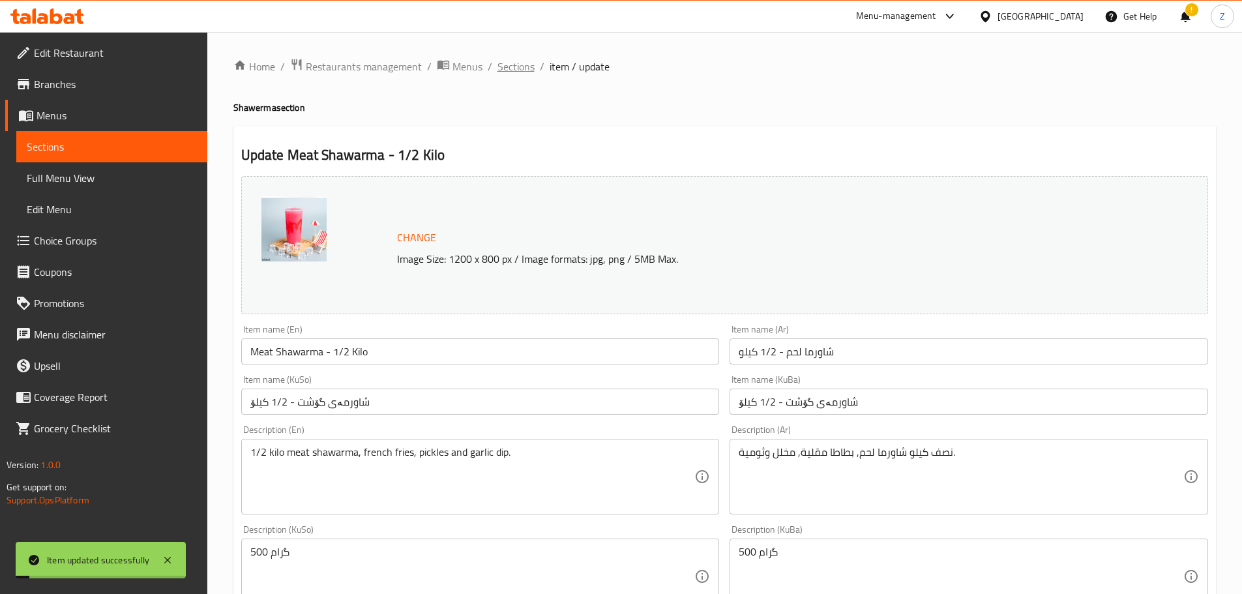
click at [504, 65] on span "Sections" at bounding box center [515, 67] width 37 height 16
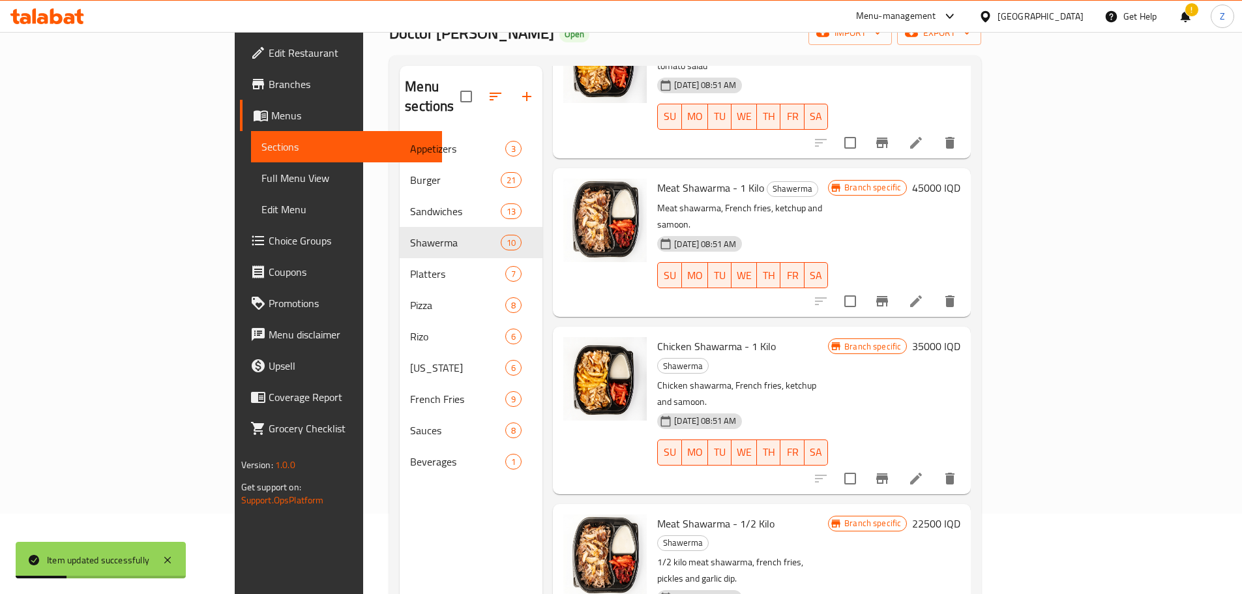
scroll to position [182, 0]
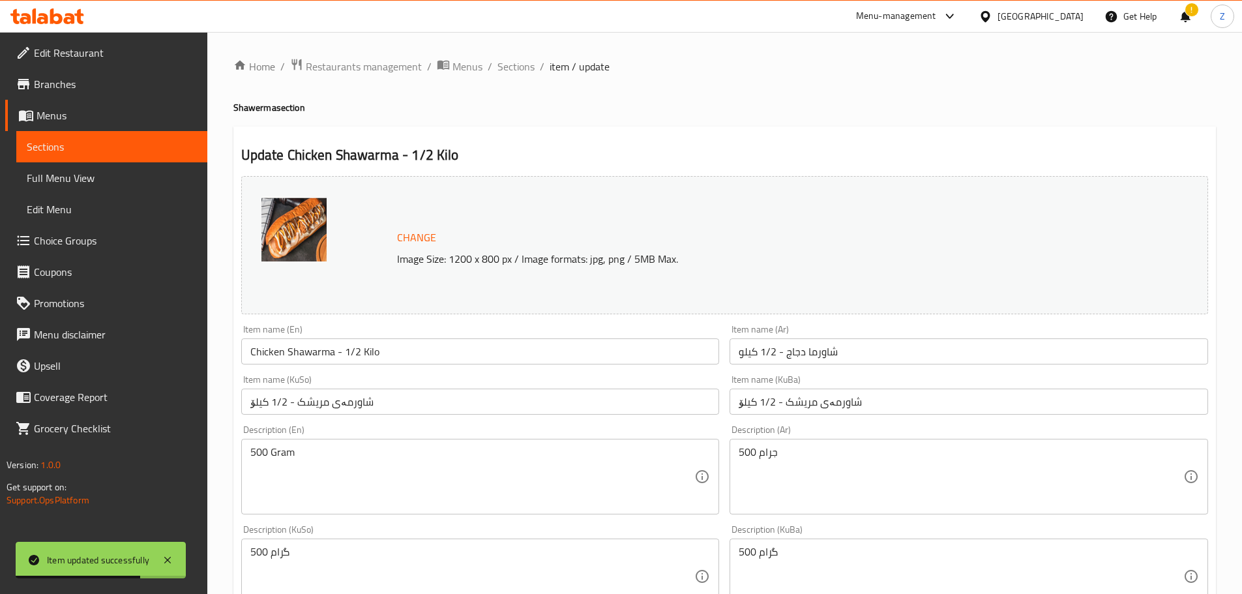
click at [830, 458] on textarea "500 جرام" at bounding box center [960, 477] width 444 height 62
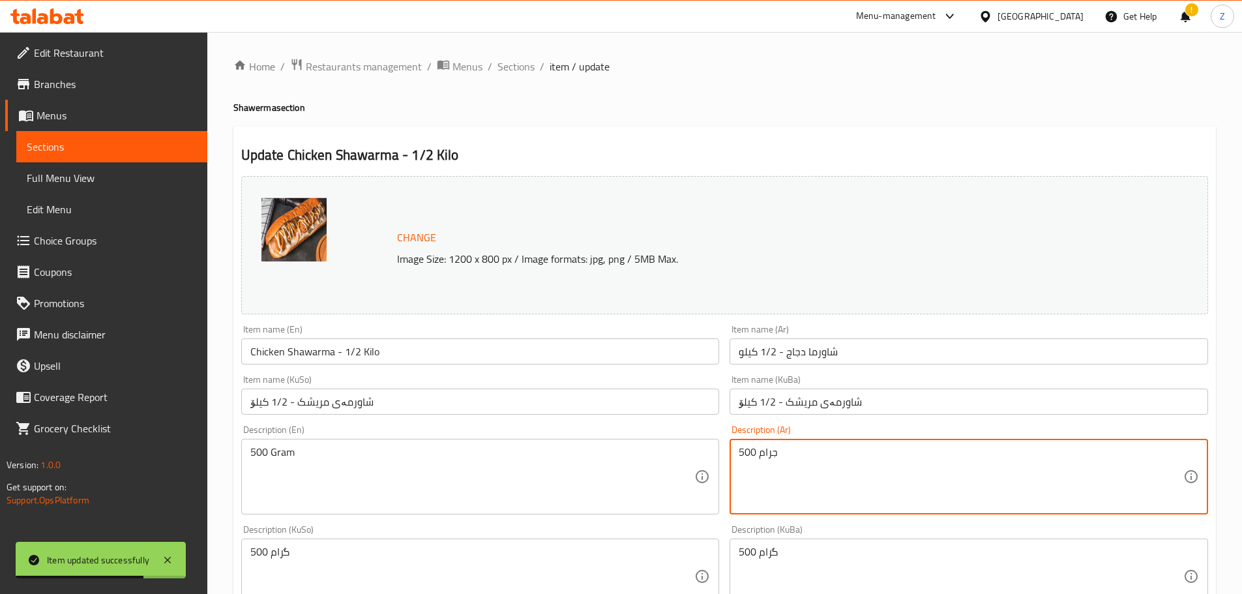
click at [830, 458] on textarea "500 جرام" at bounding box center [960, 477] width 444 height 62
paste textarea "رام شاورما دجاج, بطاطا مقلية, مخلل وثومية."
type textarea "500 غرام شاورما دجاج, بطاطا مقلية, مخلل وثومية."
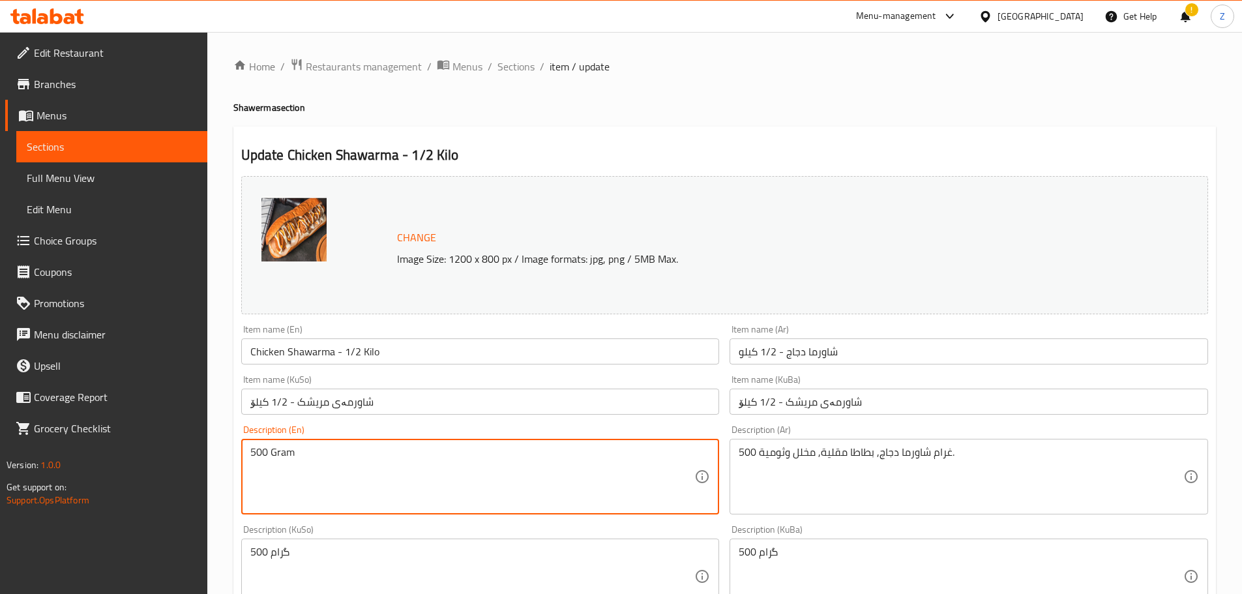
click at [381, 459] on textarea "500 Gram" at bounding box center [472, 477] width 444 height 62
paste textarea "1/2 kilo chicken shawarma, french fries, pickles and garlic dip."
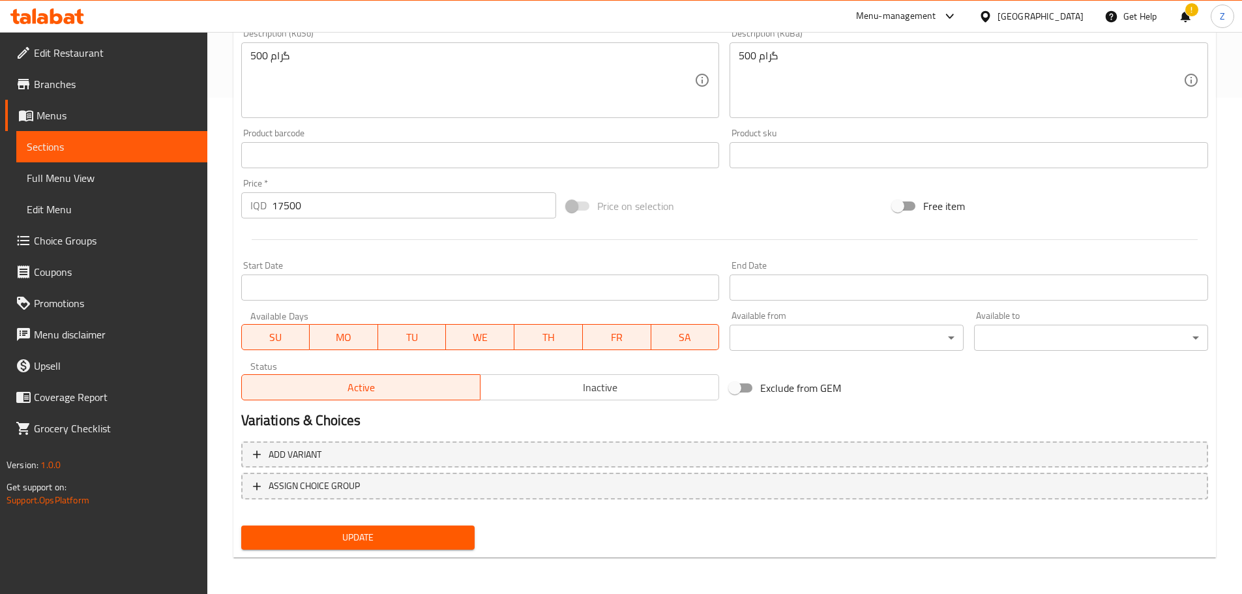
type textarea "1/2 kilo chicken shawarma, french fries, pickles and garlic dip."
click at [415, 542] on span "Update" at bounding box center [358, 537] width 213 height 16
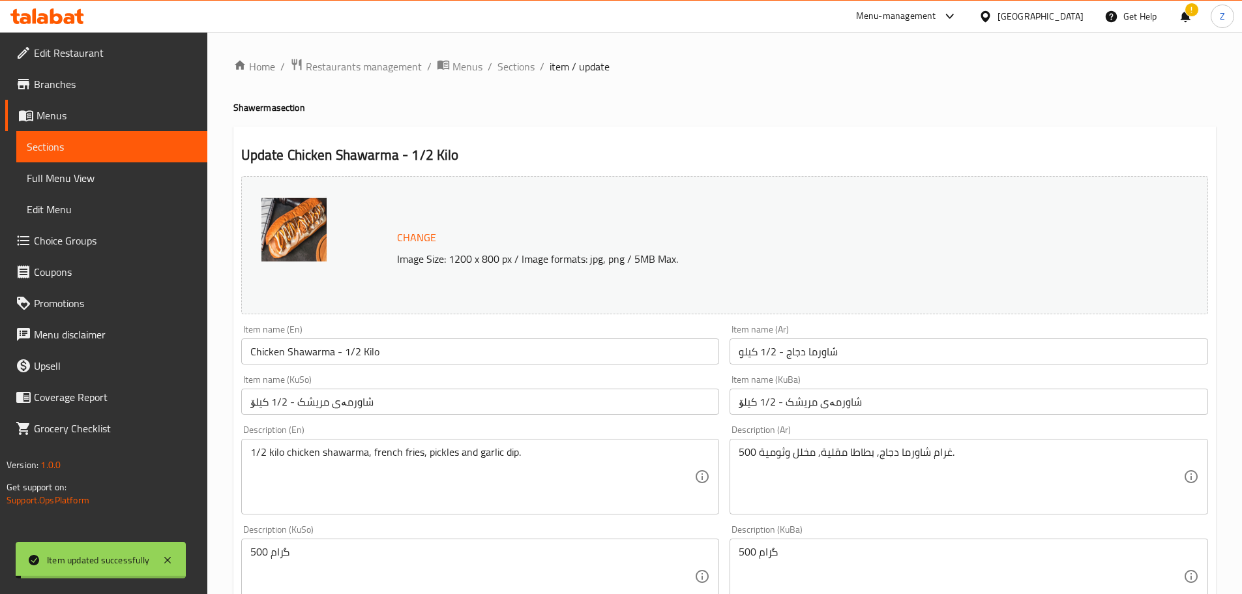
click at [515, 68] on span "Sections" at bounding box center [515, 67] width 37 height 16
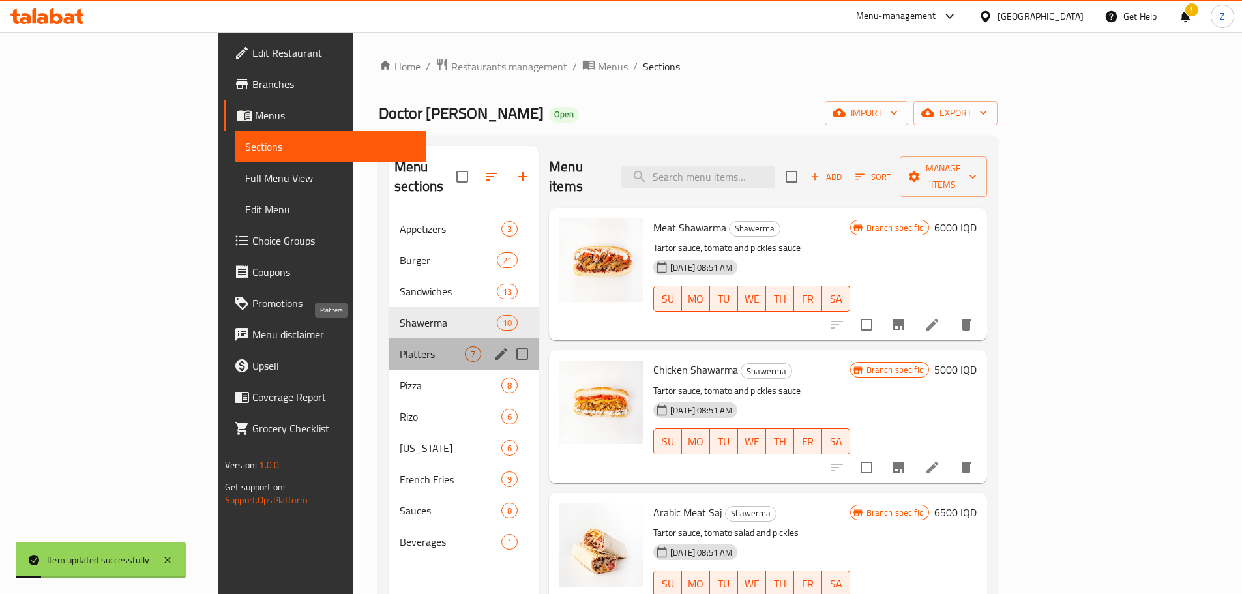
click at [400, 346] on span "Platters" at bounding box center [432, 354] width 65 height 16
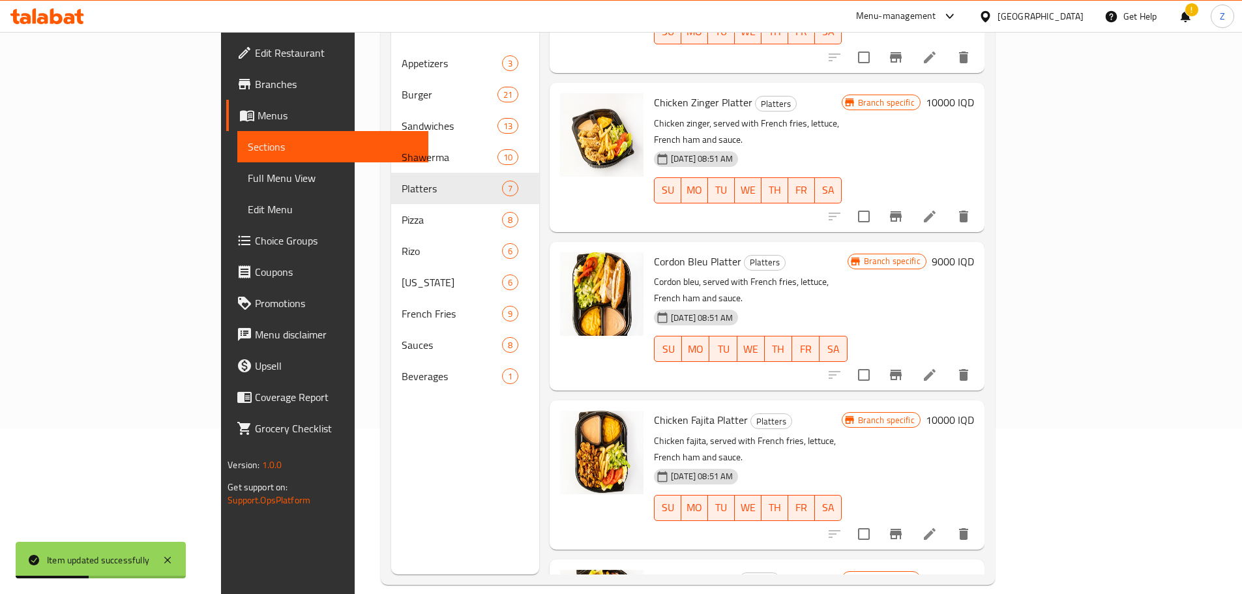
scroll to position [182, 0]
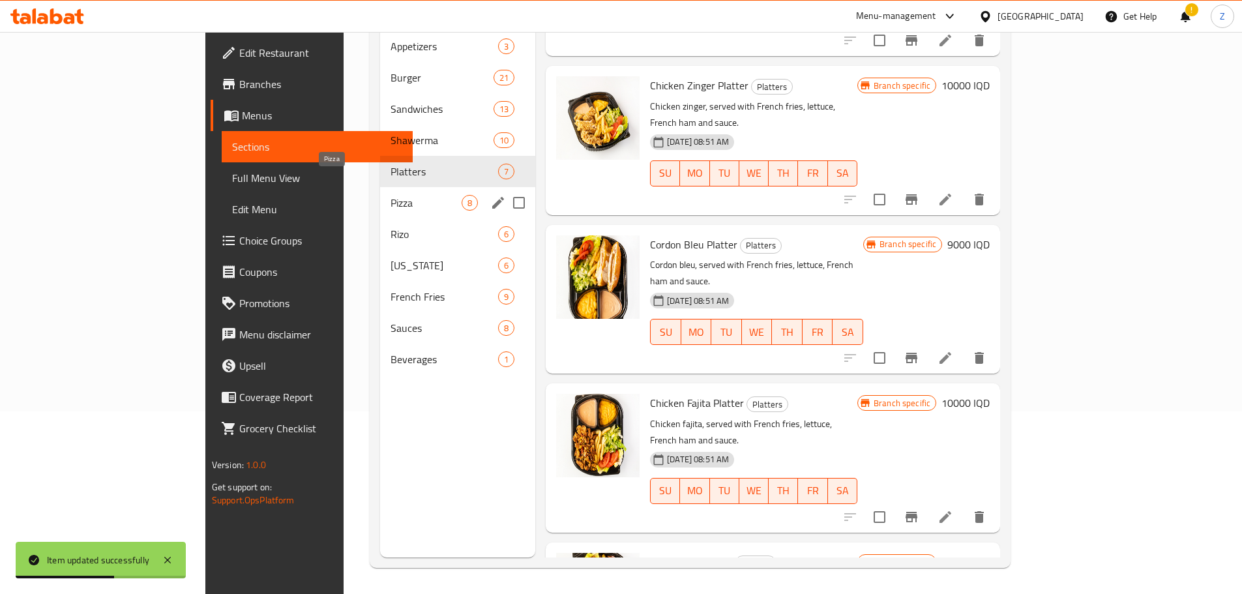
click at [390, 195] on span "Pizza" at bounding box center [425, 203] width 71 height 16
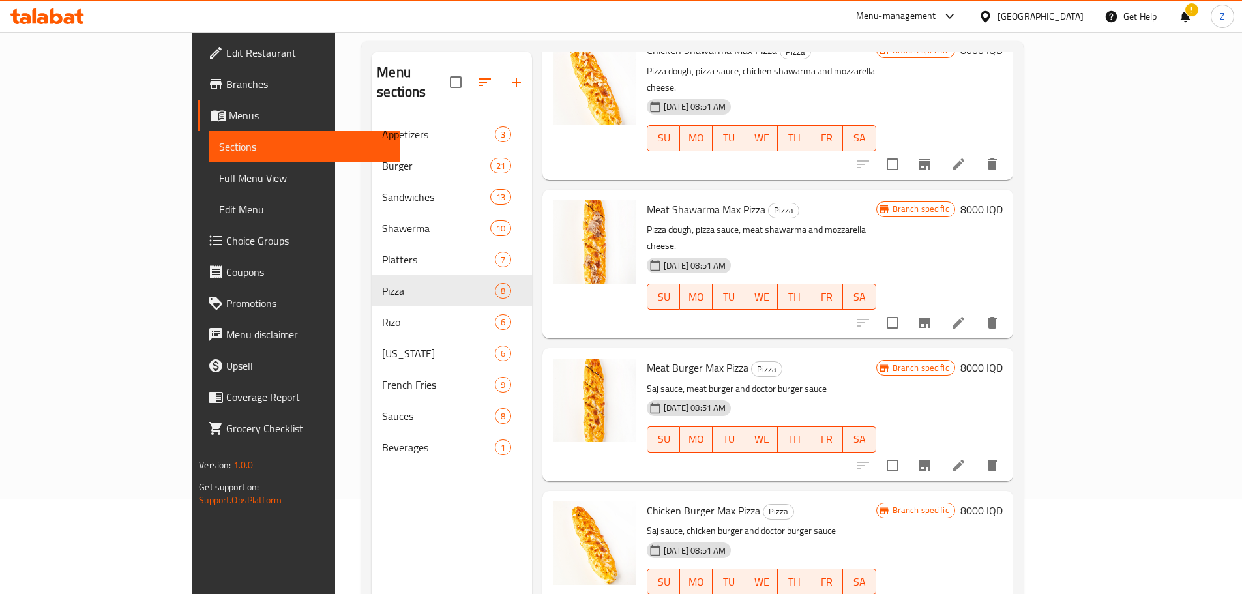
scroll to position [182, 0]
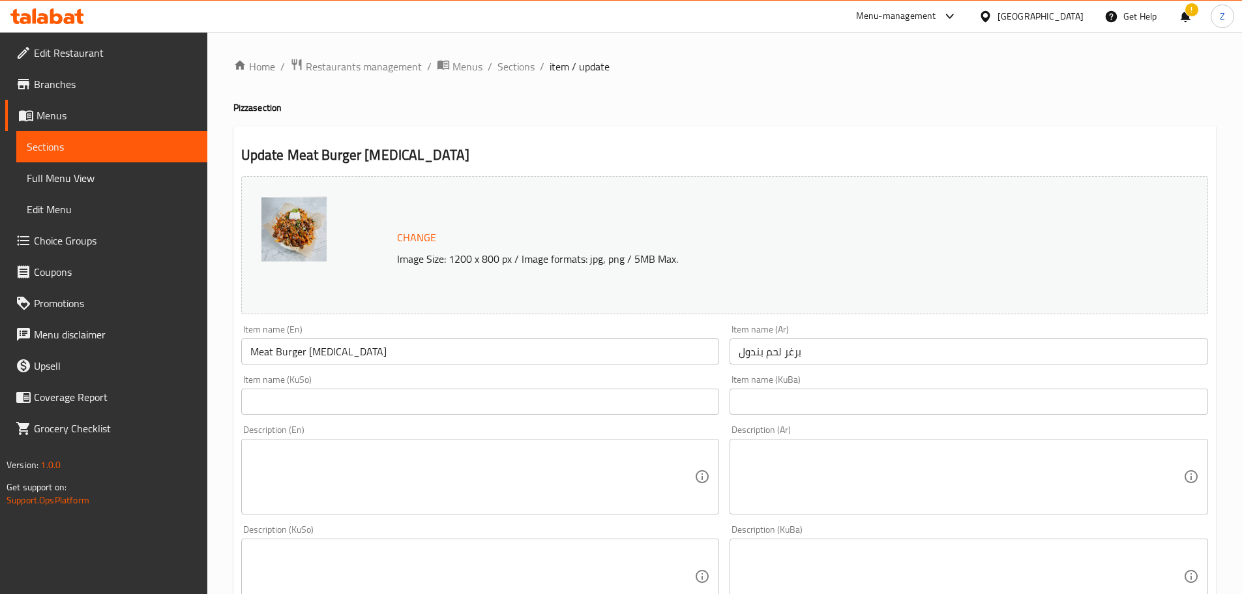
click at [835, 475] on textarea at bounding box center [960, 477] width 444 height 62
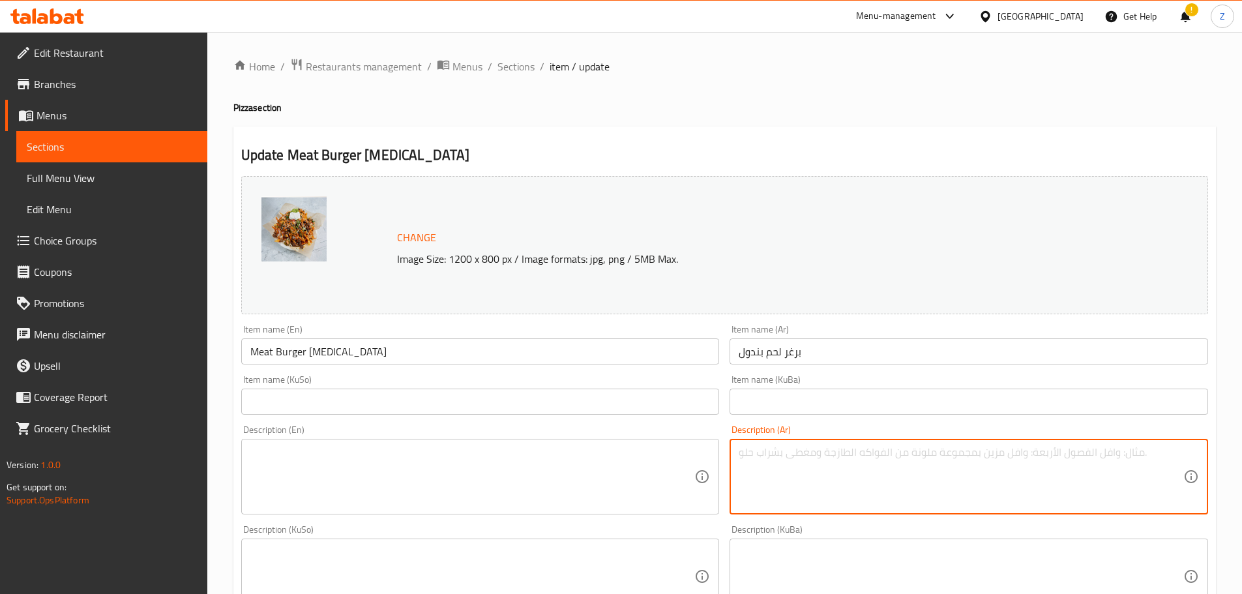
paste textarea "عجينة, برجر لحم, بصل مكرمل, جبنة وصلصة."
type textarea "عجينة, برجر لحم, بصل مكرمل, جبنة وصلصة."
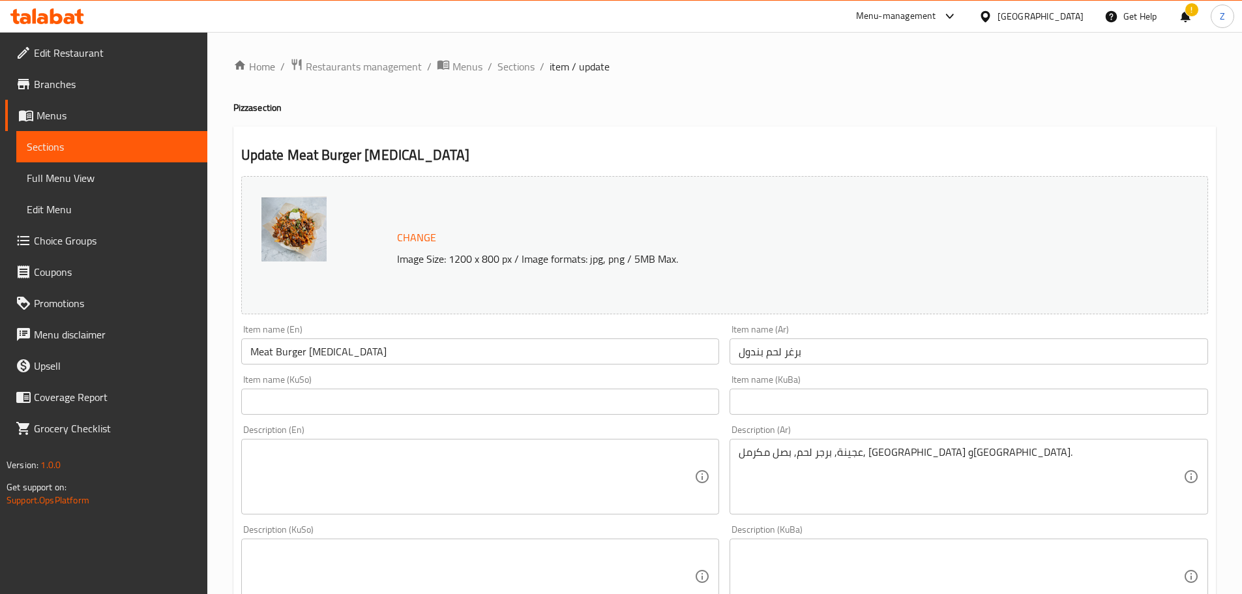
click at [511, 476] on textarea at bounding box center [472, 477] width 444 height 62
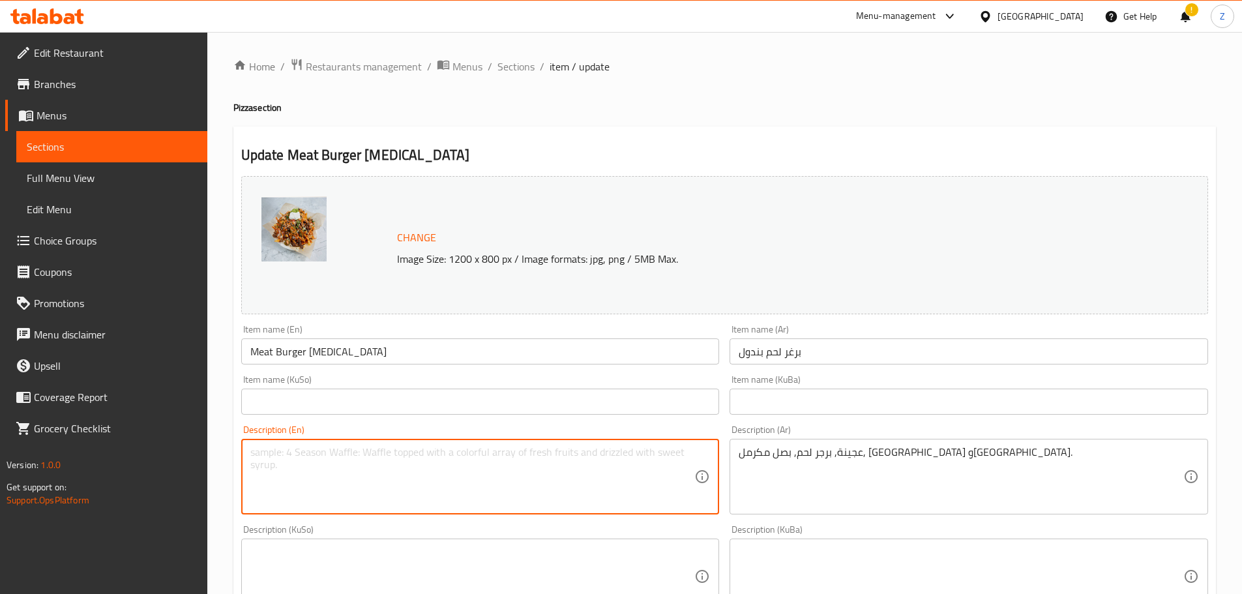
paste textarea "Burger bun, beef burger, caramelized onions, cheese and sauce."
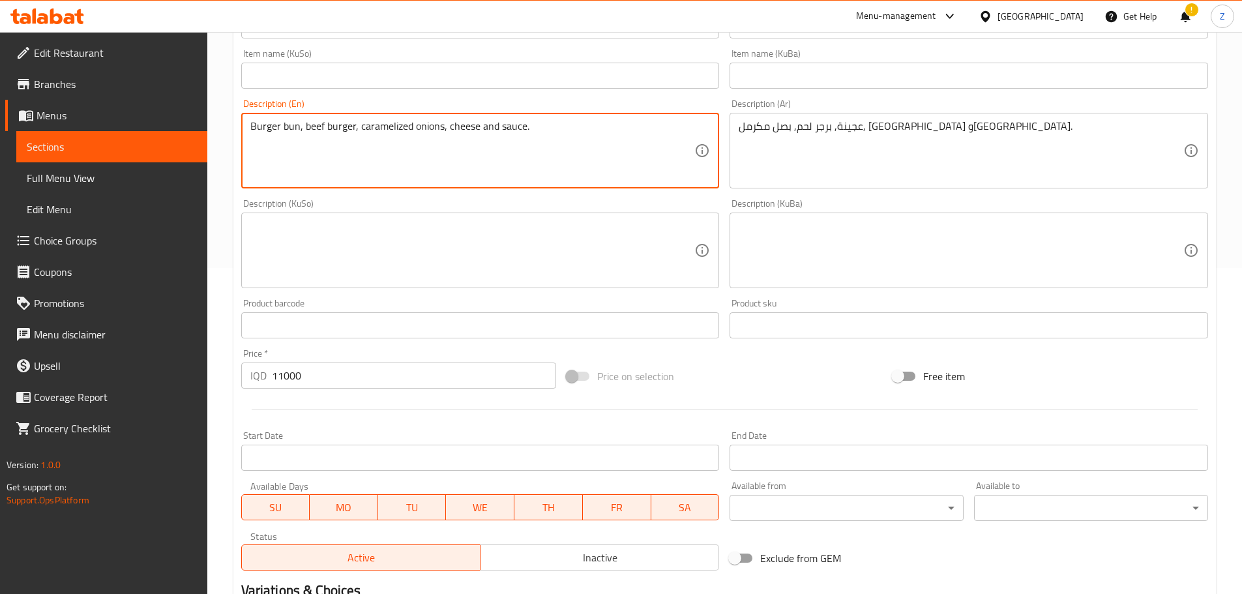
scroll to position [496, 0]
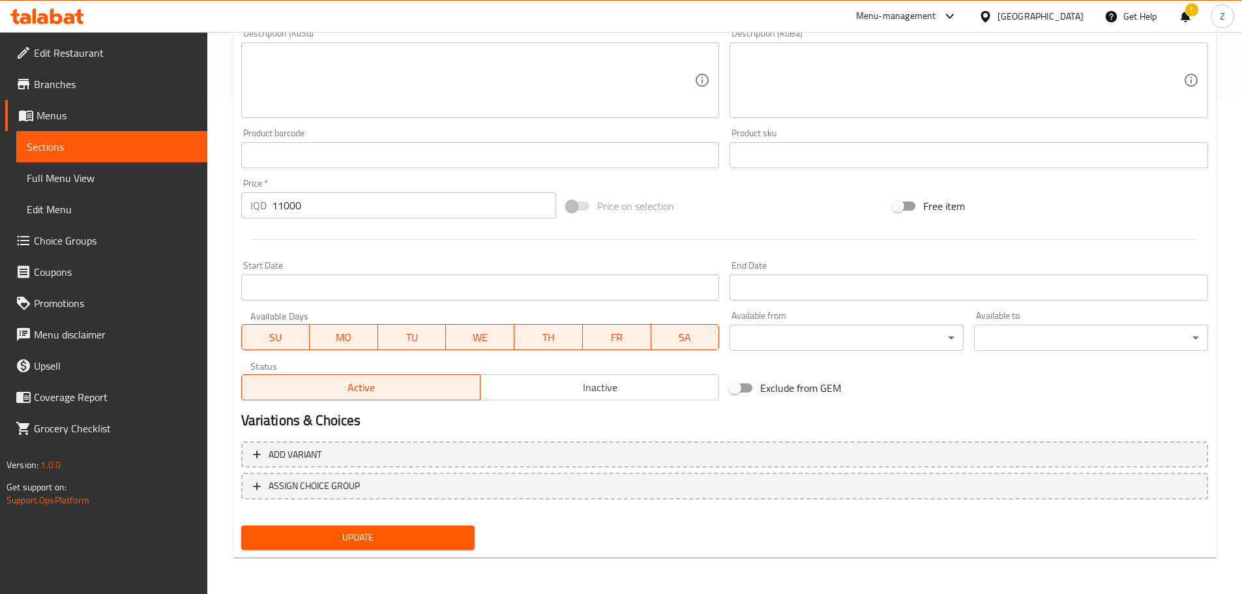
type textarea "Burger bun, beef burger, caramelized onions, cheese and sauce."
click at [415, 525] on button "Update" at bounding box center [358, 537] width 234 height 24
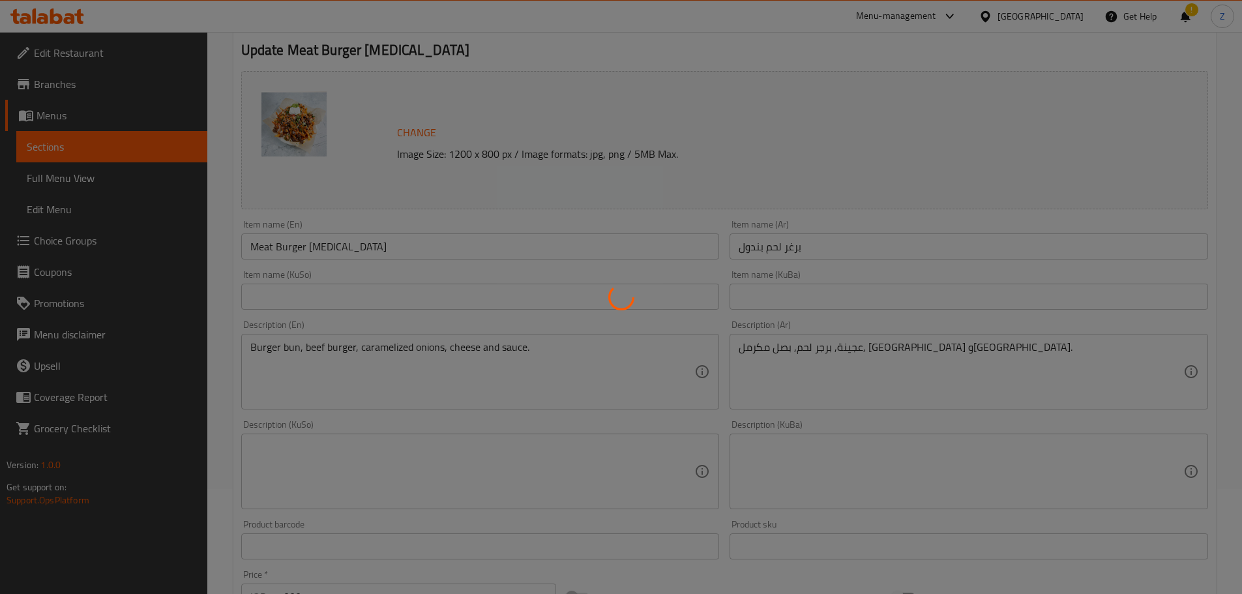
scroll to position [0, 0]
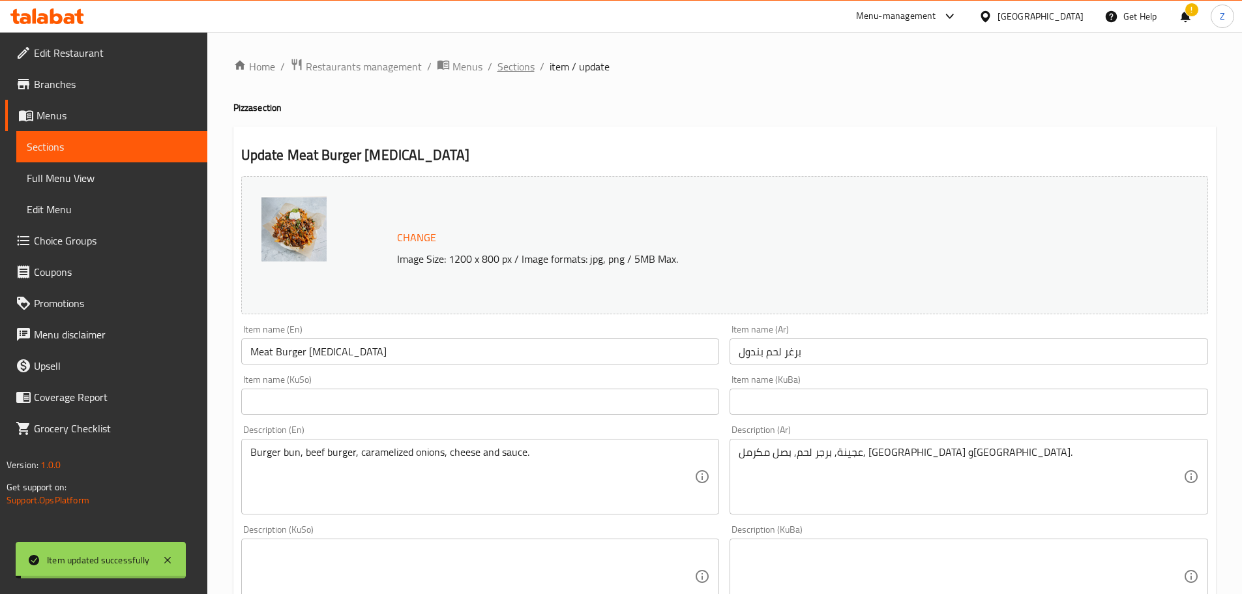
click at [523, 66] on span "Sections" at bounding box center [515, 67] width 37 height 16
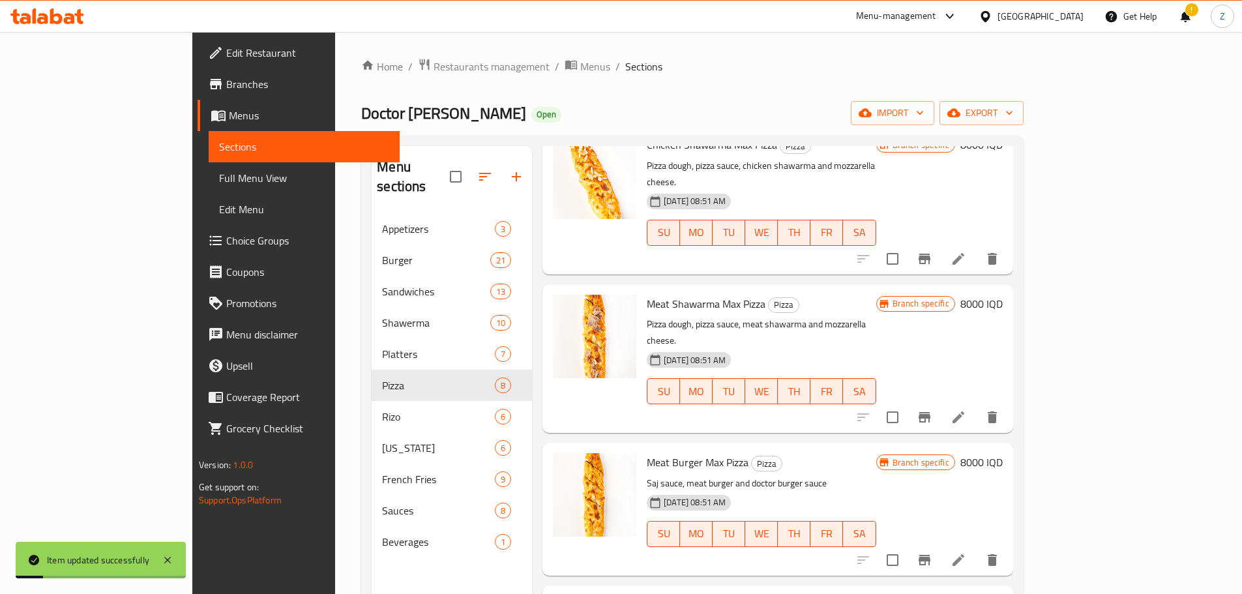
scroll to position [182, 0]
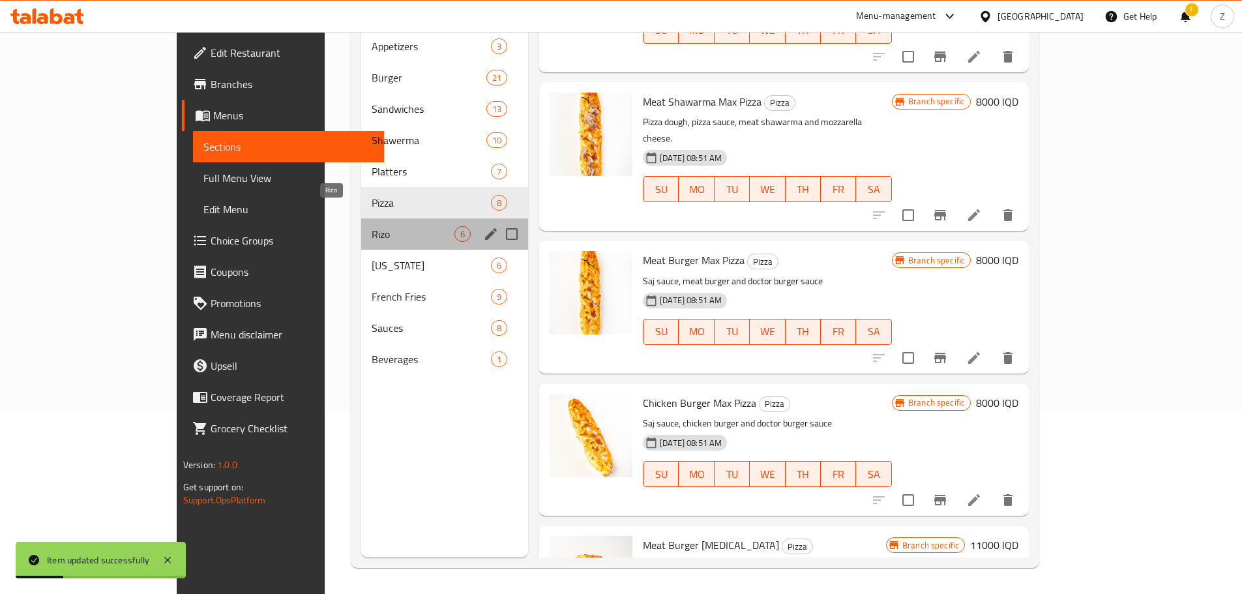
click at [371, 226] on span "Rizo" at bounding box center [412, 234] width 83 height 16
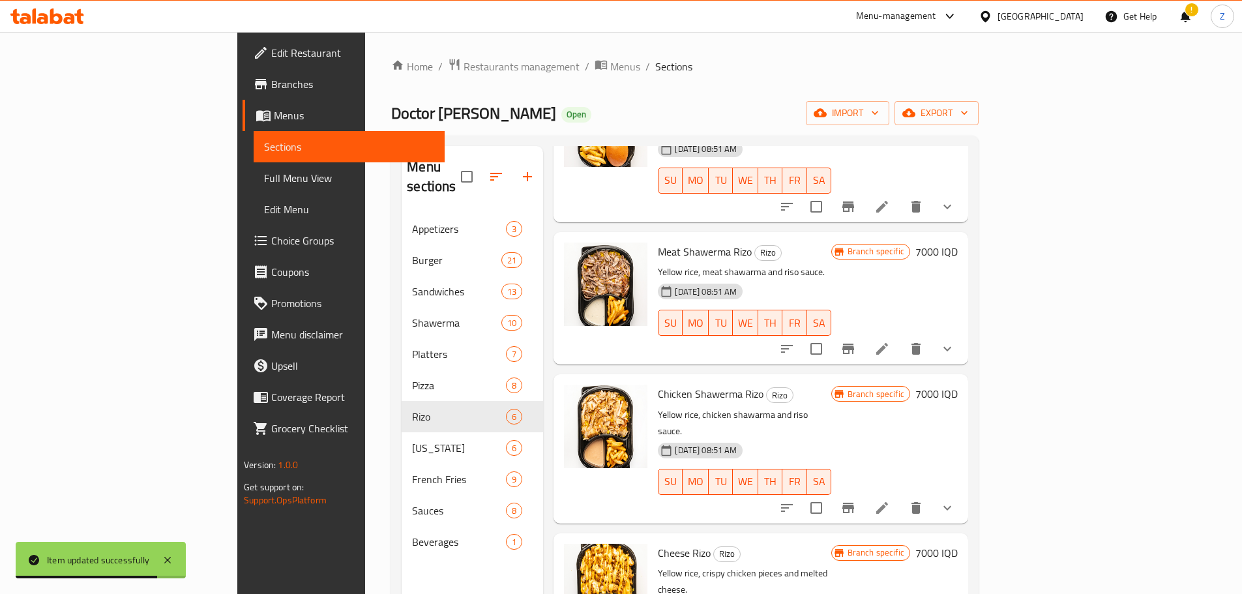
scroll to position [182, 0]
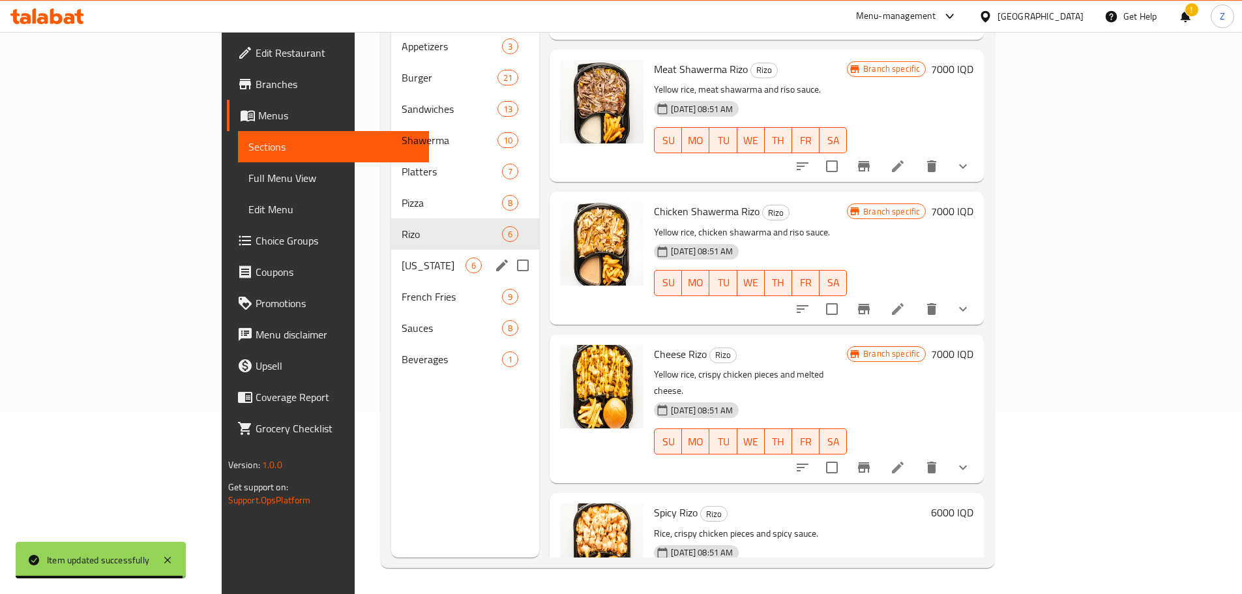
click at [391, 250] on div "Kentucky 6" at bounding box center [465, 265] width 148 height 31
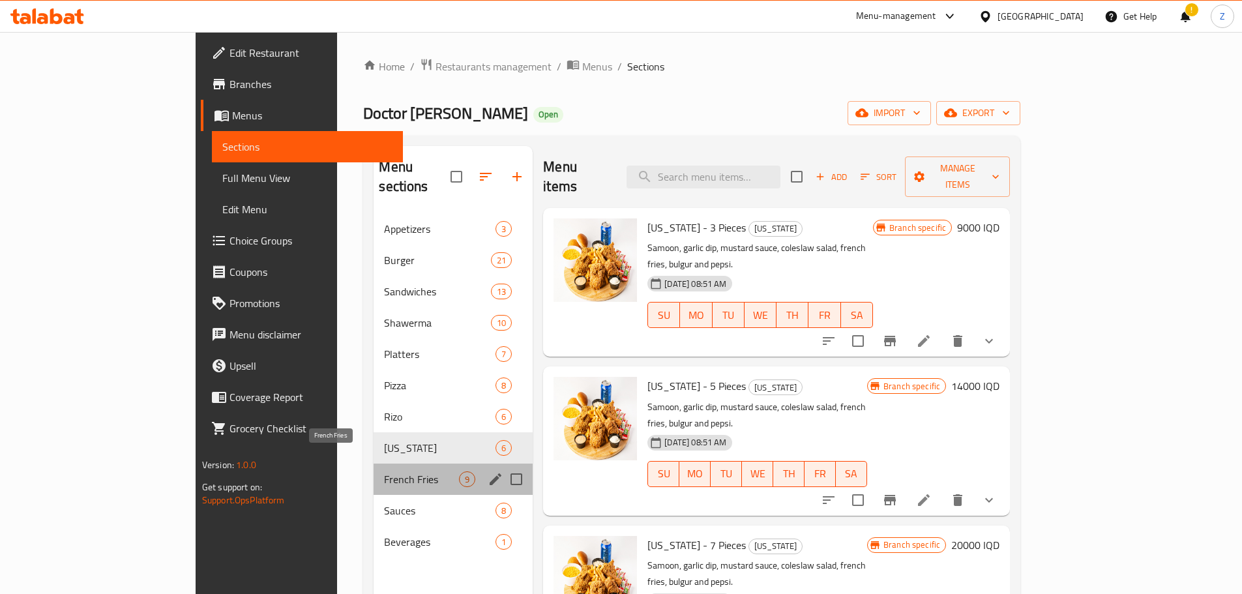
click at [384, 471] on span "French Fries" at bounding box center [421, 479] width 75 height 16
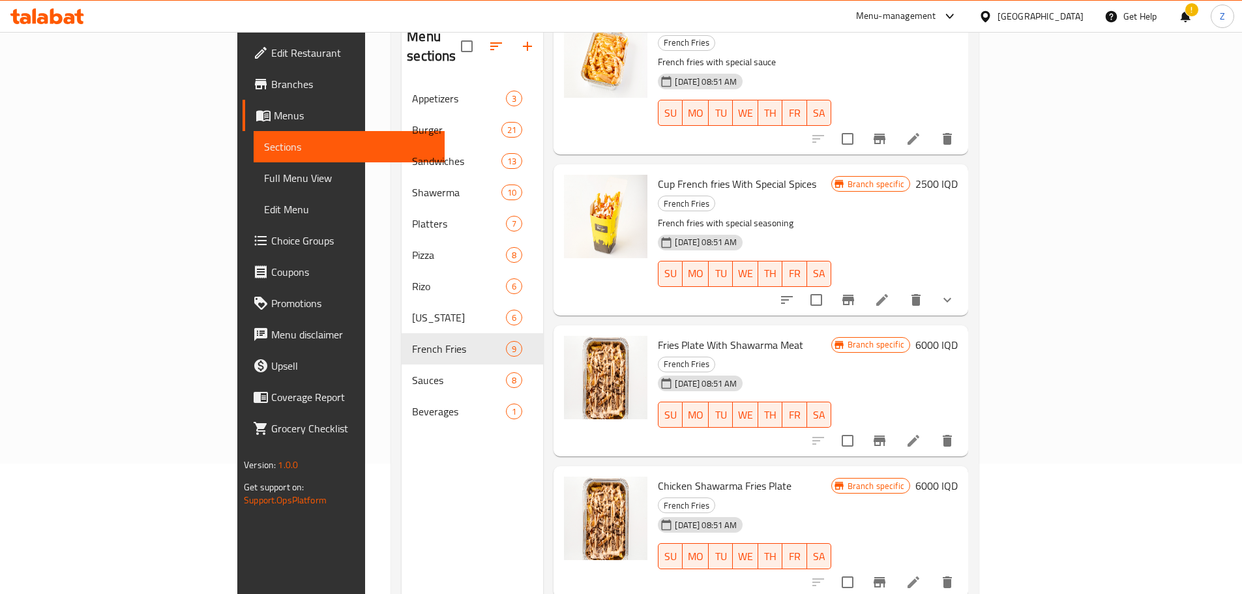
scroll to position [182, 0]
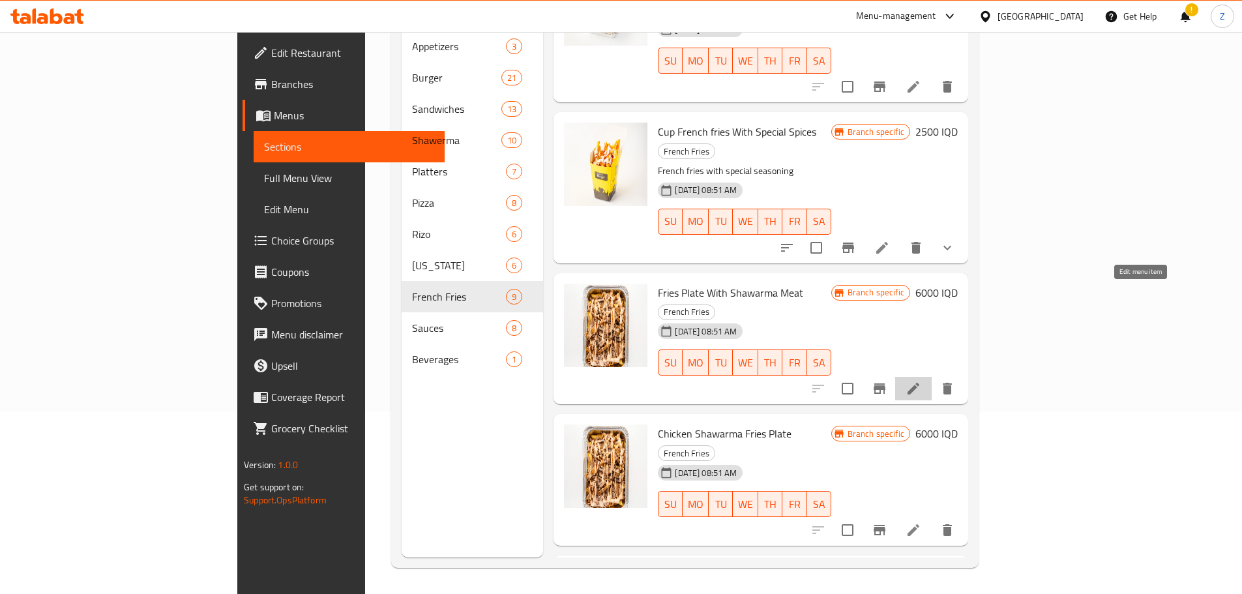
click at [919, 383] on icon at bounding box center [913, 389] width 12 height 12
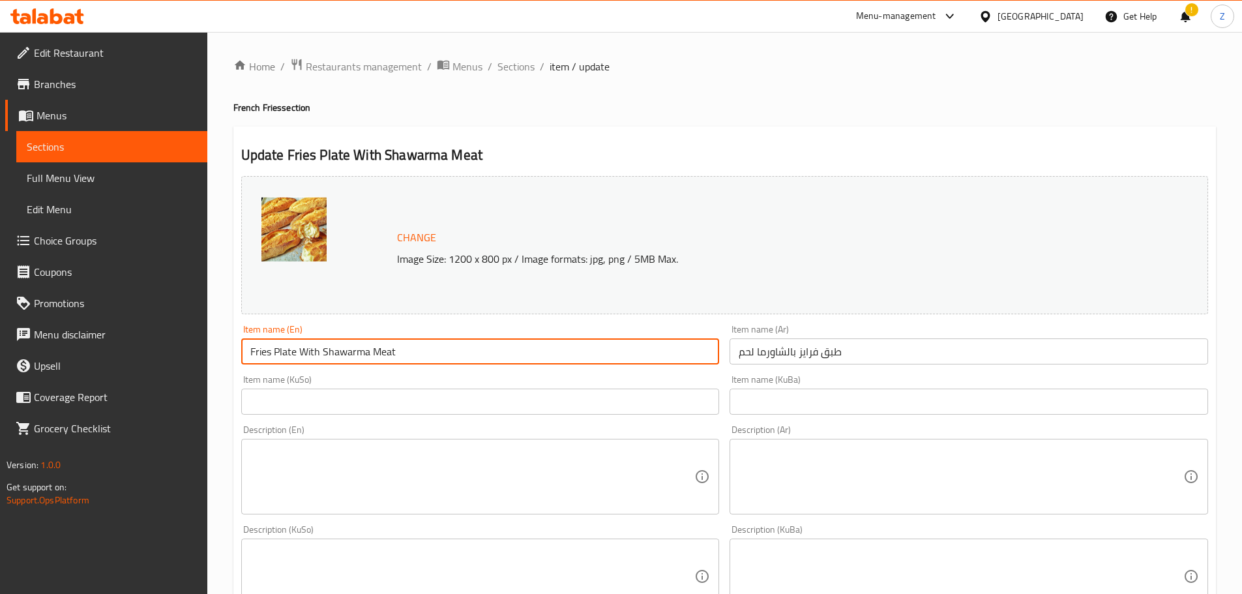
drag, startPoint x: 487, startPoint y: 359, endPoint x: 373, endPoint y: 345, distance: 115.6
click at [373, 345] on input "Fries Plate With Shawarma Meat" at bounding box center [480, 351] width 478 height 26
click at [322, 355] on input "Fries Plate With Shawarma" at bounding box center [480, 351] width 478 height 26
paste input "Meat"
type input "Fries Plate With Meat Shawarma"
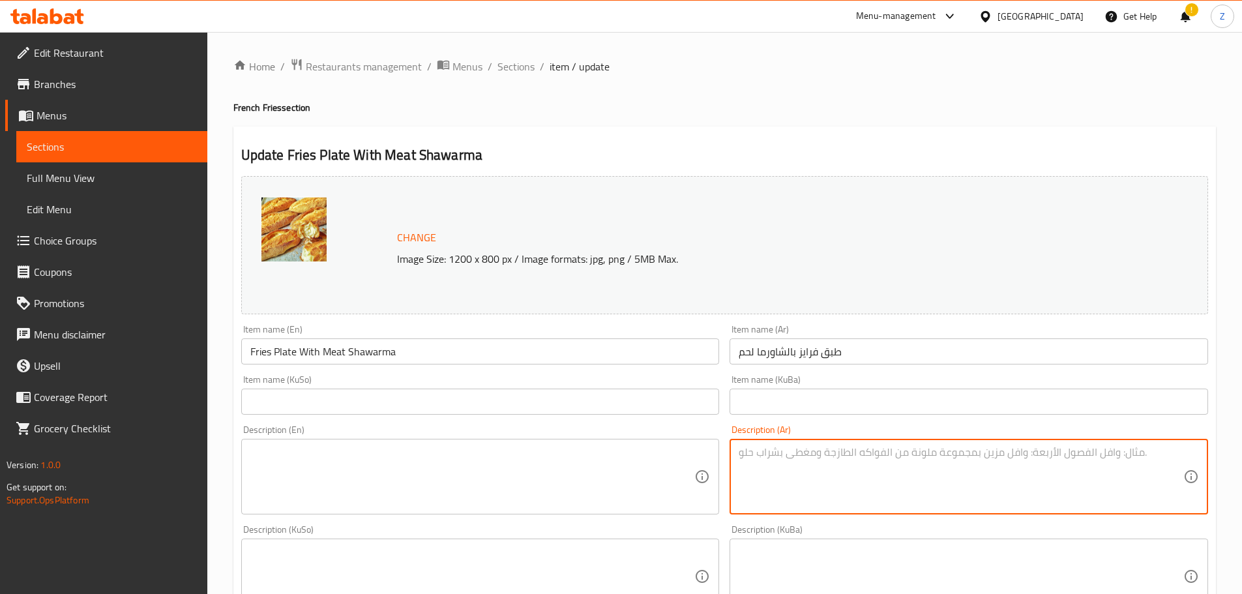
click at [975, 460] on textarea at bounding box center [960, 477] width 444 height 62
paste textarea "بطاطا مقلية, شاورما دجاج وصلصة."
drag, startPoint x: 774, startPoint y: 454, endPoint x: 791, endPoint y: 457, distance: 17.1
click at [791, 457] on textarea "بطاطا مقلية, شاورما دجاج وصلصة." at bounding box center [960, 477] width 444 height 62
type textarea "بطاطا مقلية, شاورما لحم وصلصة."
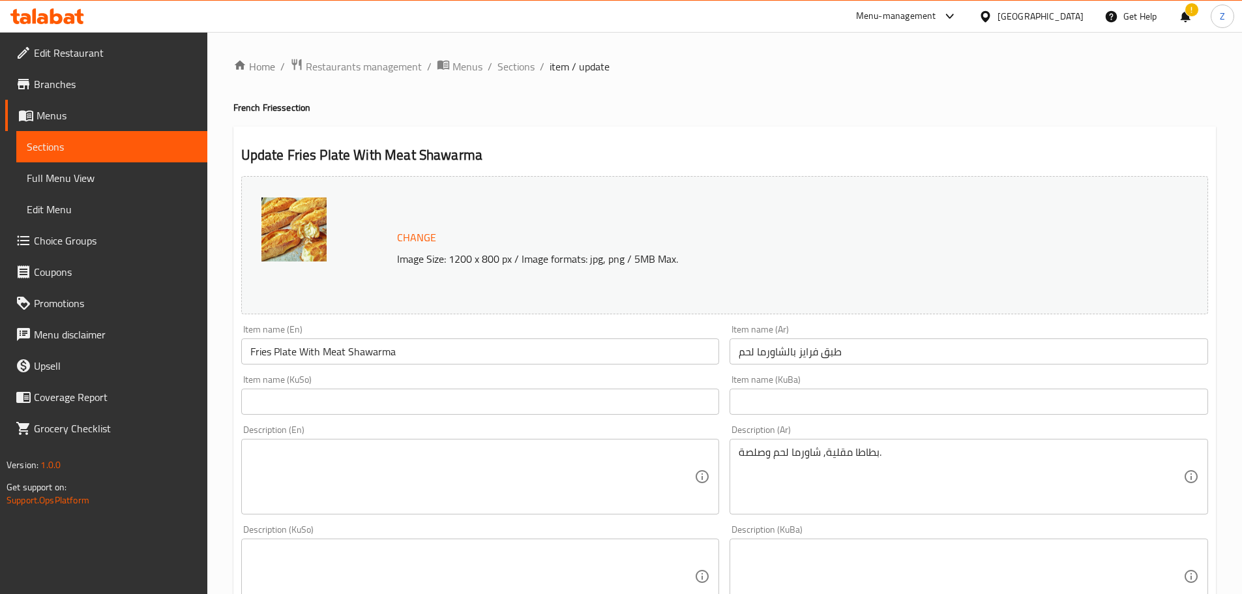
click at [315, 493] on textarea at bounding box center [472, 477] width 444 height 62
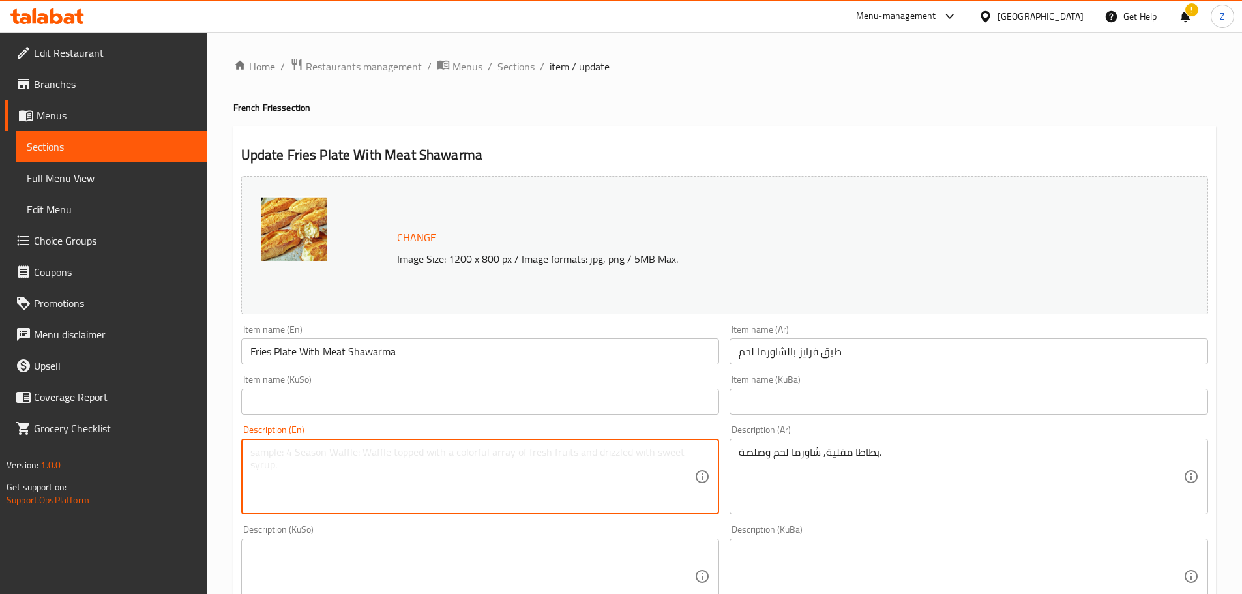
paste textarea "French fries, chicken shawerma and sauce."
drag, startPoint x: 338, startPoint y: 457, endPoint x: 308, endPoint y: 446, distance: 32.6
click at [308, 446] on textarea "French fries, chicken shawerma and sauce." at bounding box center [472, 477] width 444 height 62
type textarea "French fries, meat shawerma and sauce."
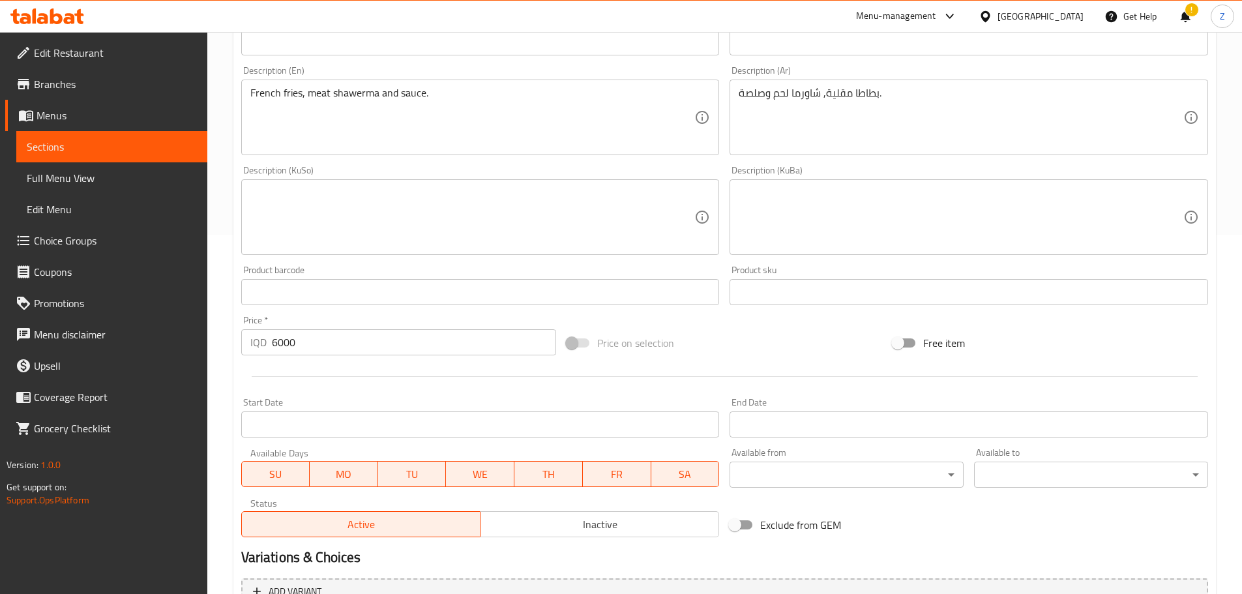
scroll to position [496, 0]
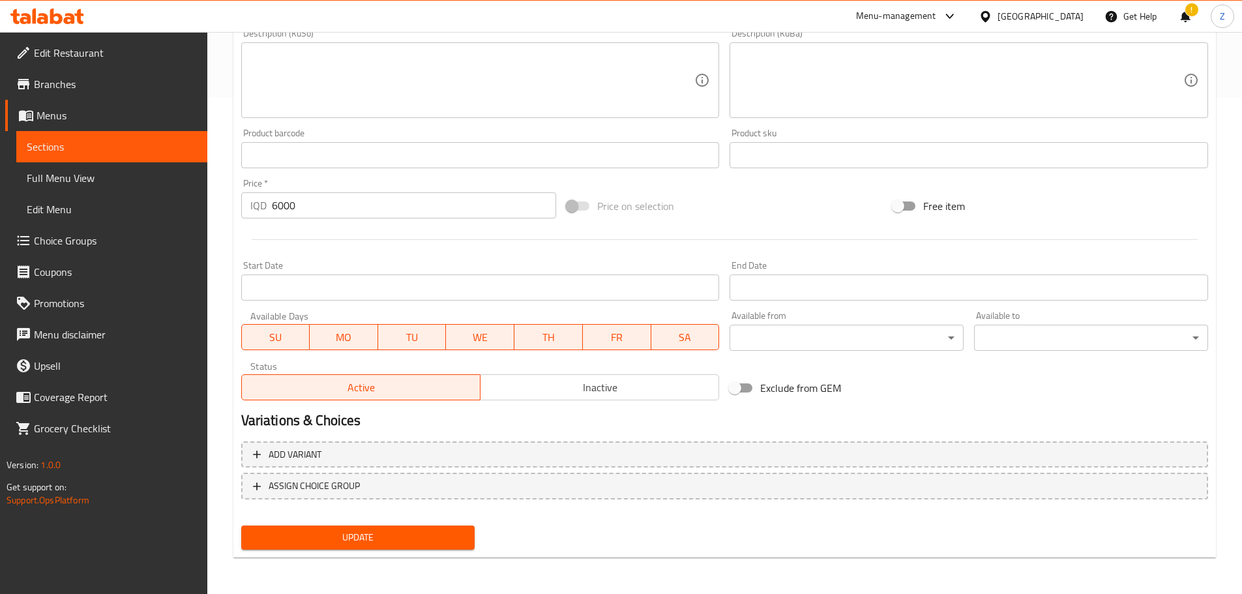
click at [388, 537] on span "Update" at bounding box center [358, 537] width 213 height 16
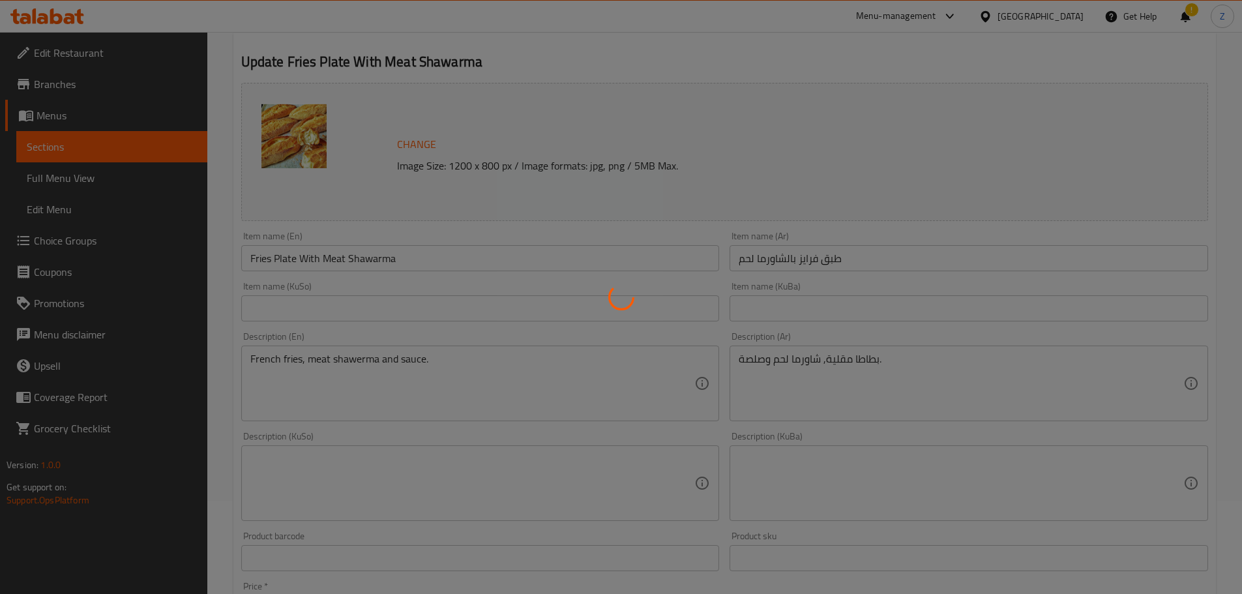
scroll to position [0, 0]
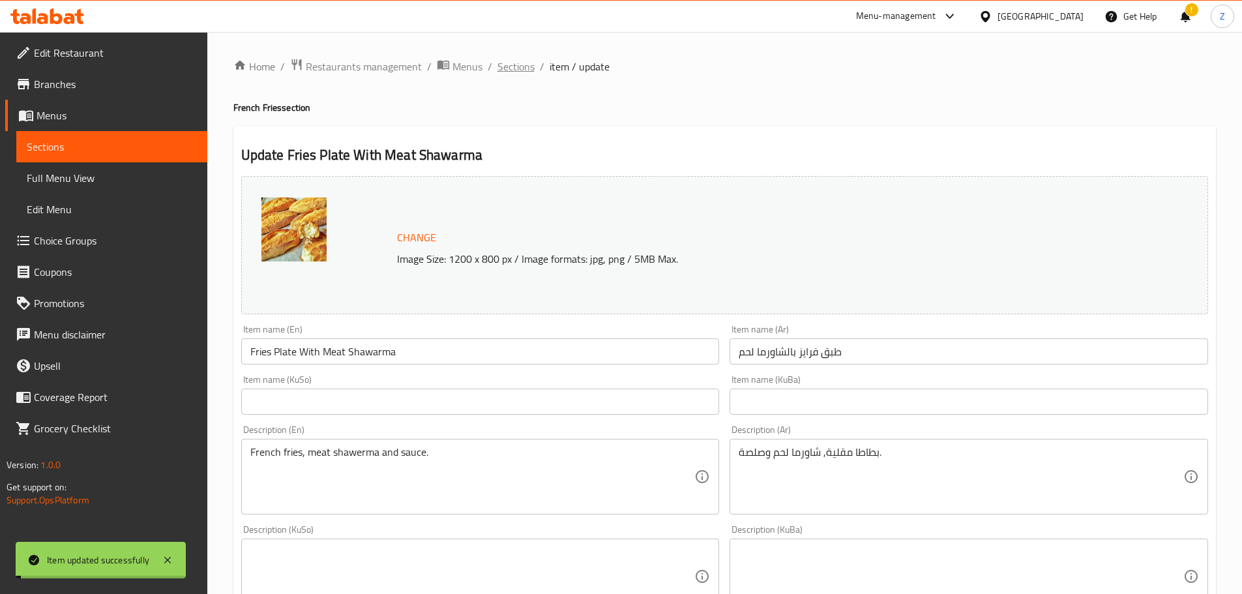
click at [513, 65] on span "Sections" at bounding box center [515, 67] width 37 height 16
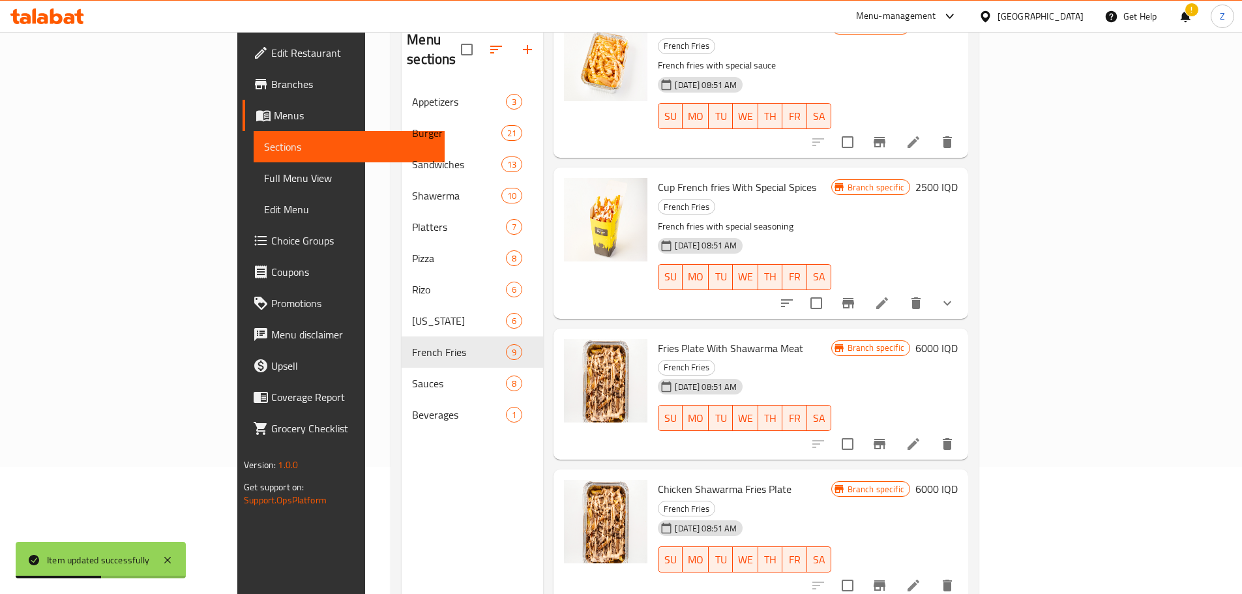
scroll to position [130, 0]
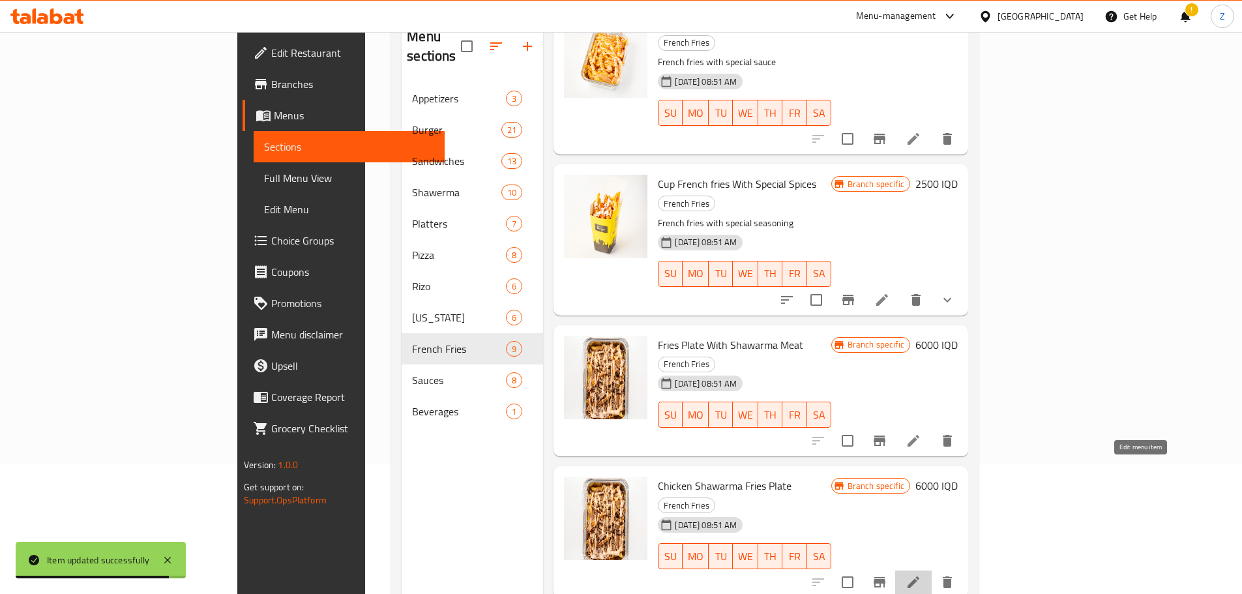
click at [921, 574] on icon at bounding box center [913, 582] width 16 height 16
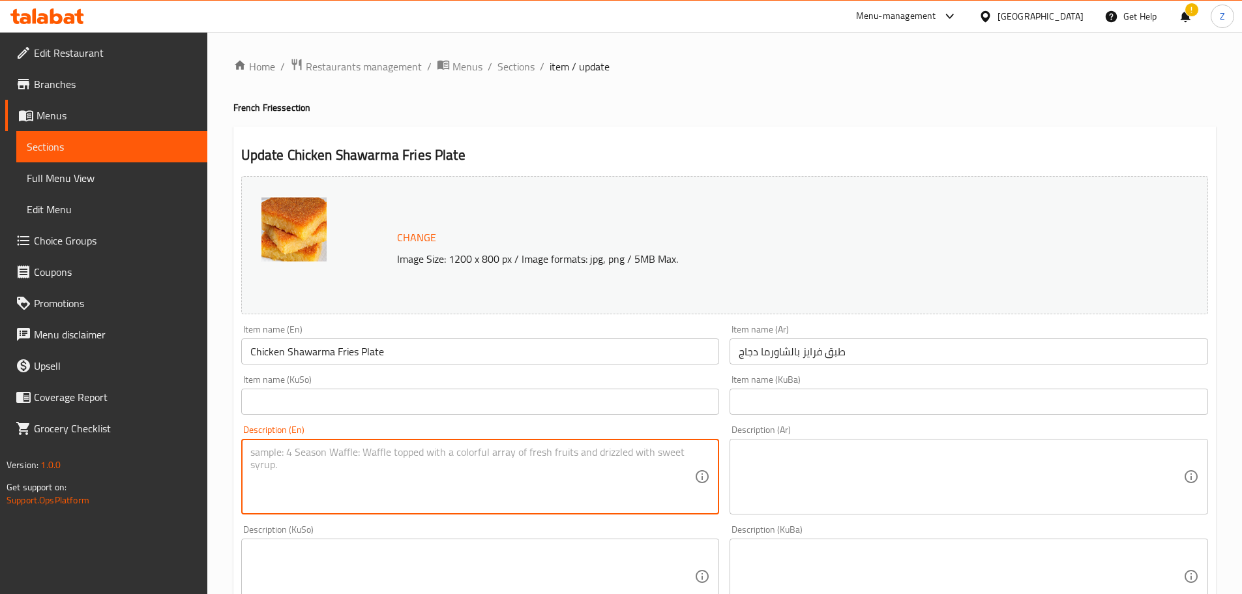
click at [396, 471] on textarea at bounding box center [472, 477] width 444 height 62
paste textarea "French fries, chicken shawerma and sauce."
type textarea "French fries, chicken shawerma and sauce."
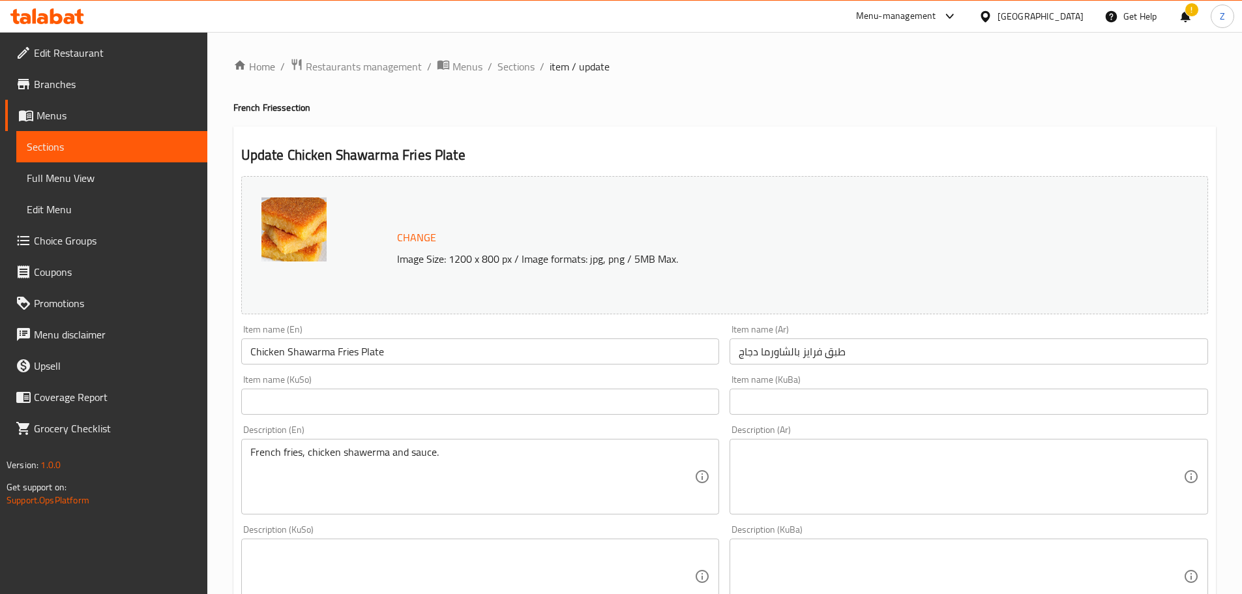
click at [841, 480] on textarea at bounding box center [960, 477] width 444 height 62
paste textarea "بطاطا مقلية, شاورما دجاج وصلصة."
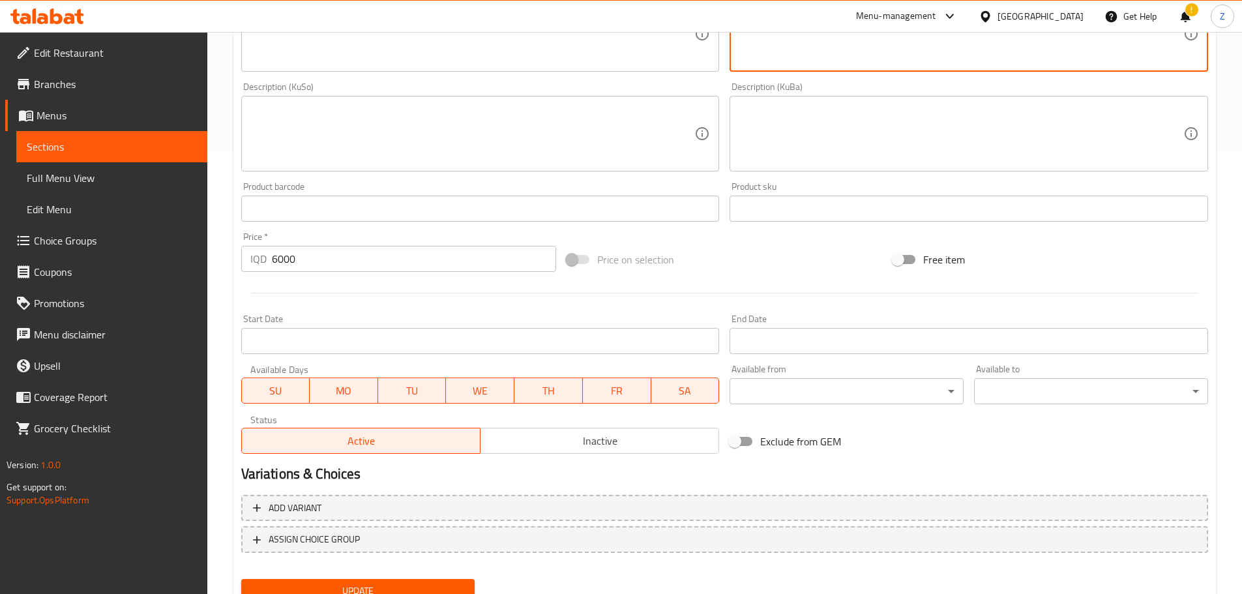
scroll to position [496, 0]
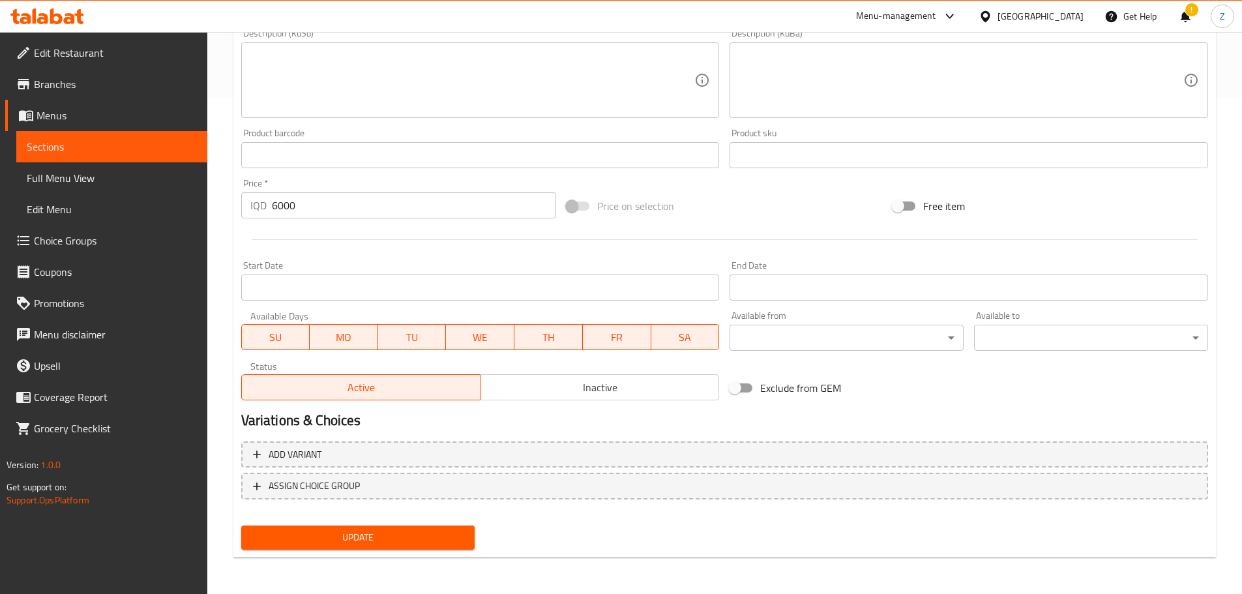
type textarea "بطاطا مقلية, شاورما دجاج وصلصة."
click at [413, 521] on div "Update" at bounding box center [358, 537] width 244 height 35
click at [413, 530] on span "Update" at bounding box center [358, 537] width 213 height 16
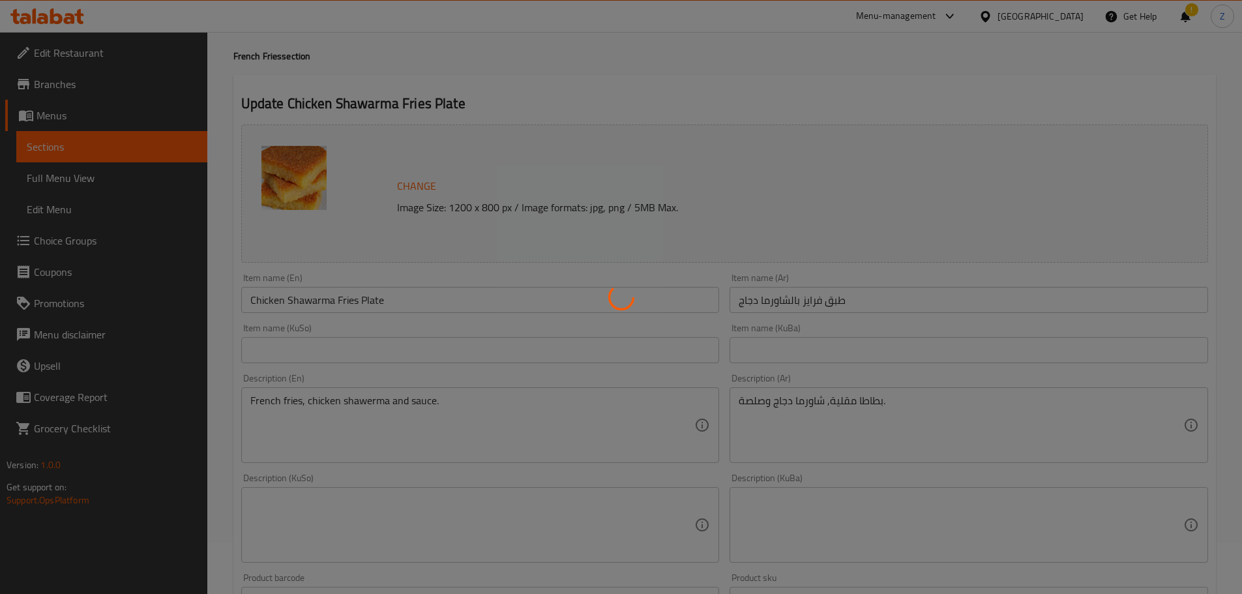
scroll to position [0, 0]
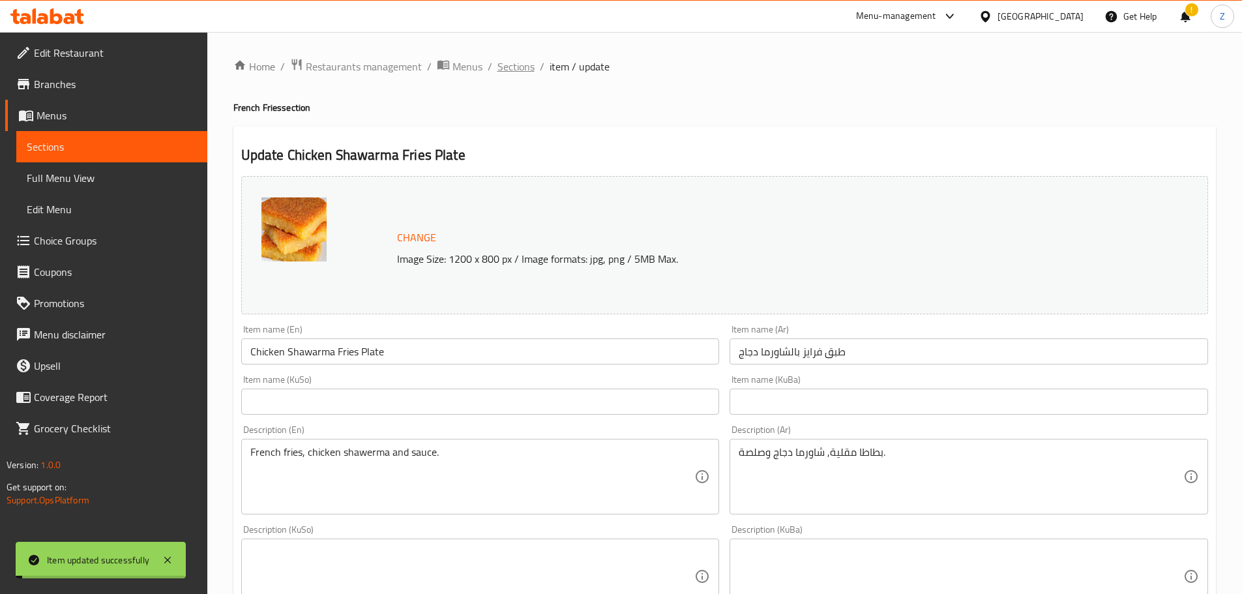
click at [513, 71] on span "Sections" at bounding box center [515, 67] width 37 height 16
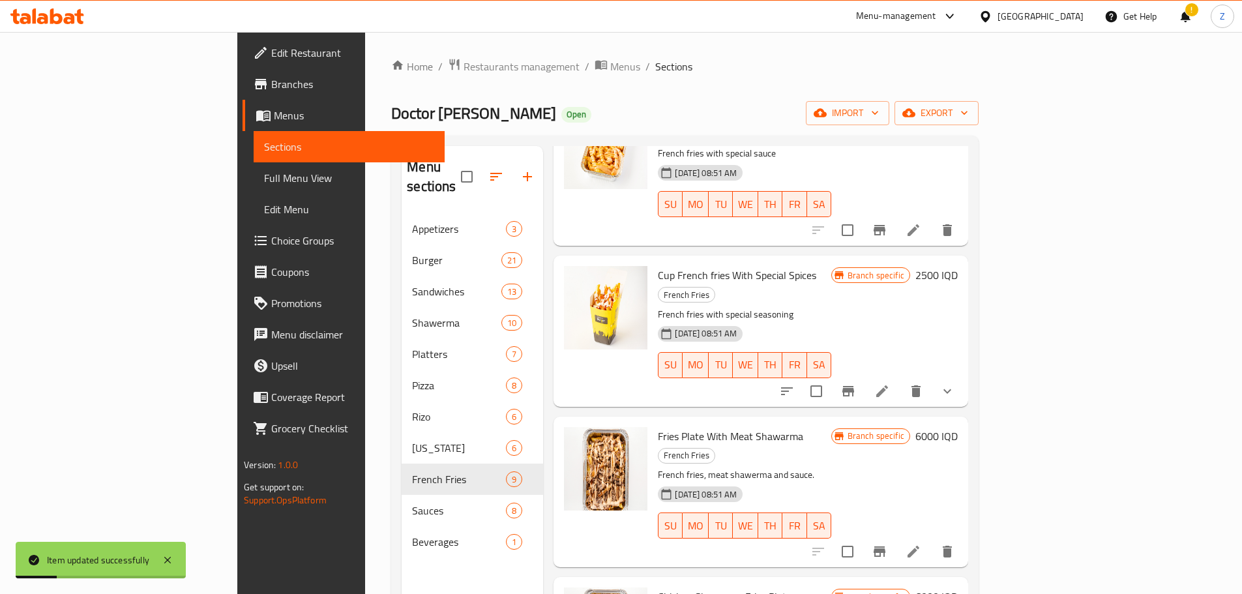
scroll to position [182, 0]
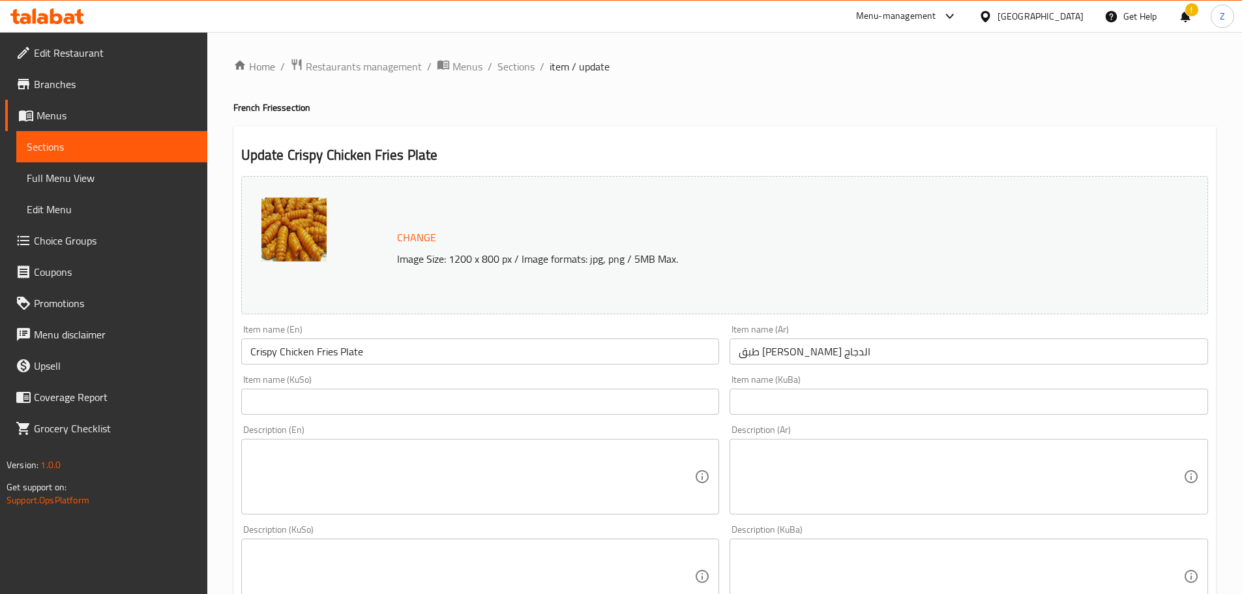
click at [977, 446] on textarea at bounding box center [960, 477] width 444 height 62
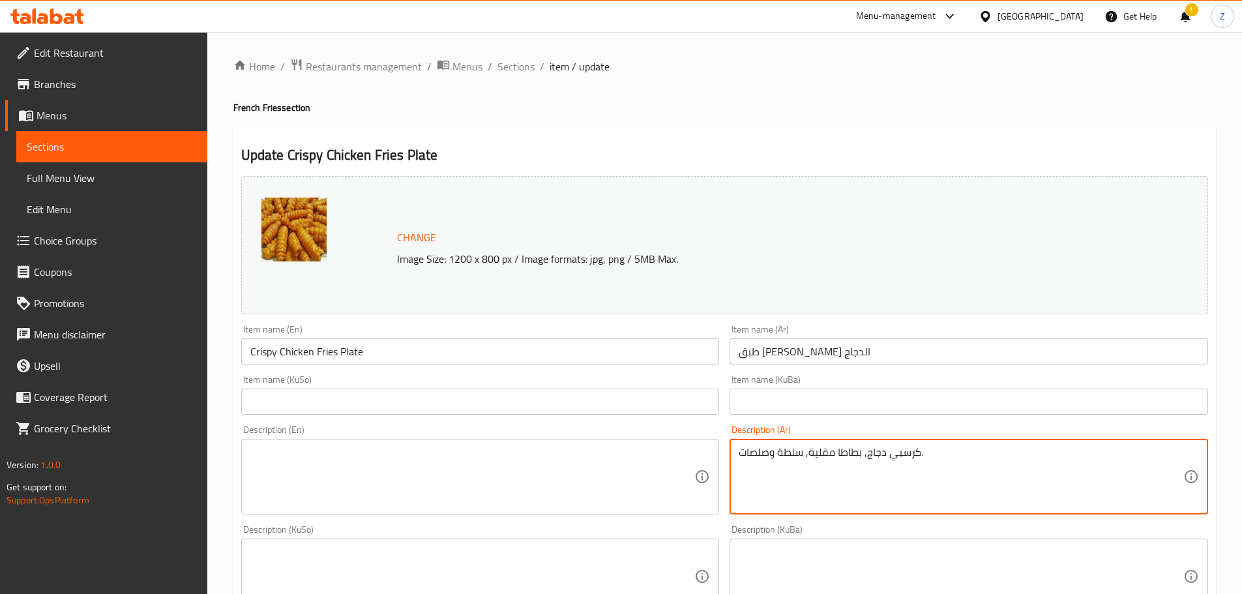
click at [977, 446] on textarea "كرسبي دجاج, بطاطا مقلية, سلطة وصلصات." at bounding box center [960, 477] width 444 height 62
type textarea "كرسبي دجاج, بطاطا مقلية, سلطة وصلصات."
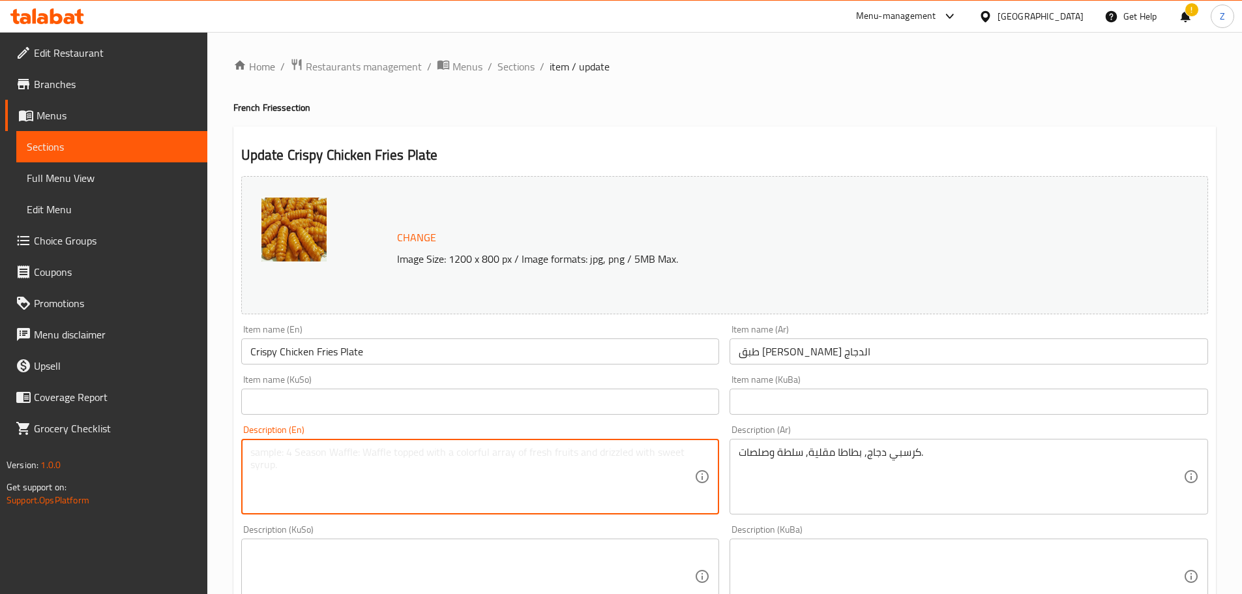
drag, startPoint x: 648, startPoint y: 464, endPoint x: 645, endPoint y: 470, distance: 6.7
click at [648, 464] on textarea at bounding box center [472, 477] width 444 height 62
paste textarea "Crispy chicken, fries, salad and sauces."
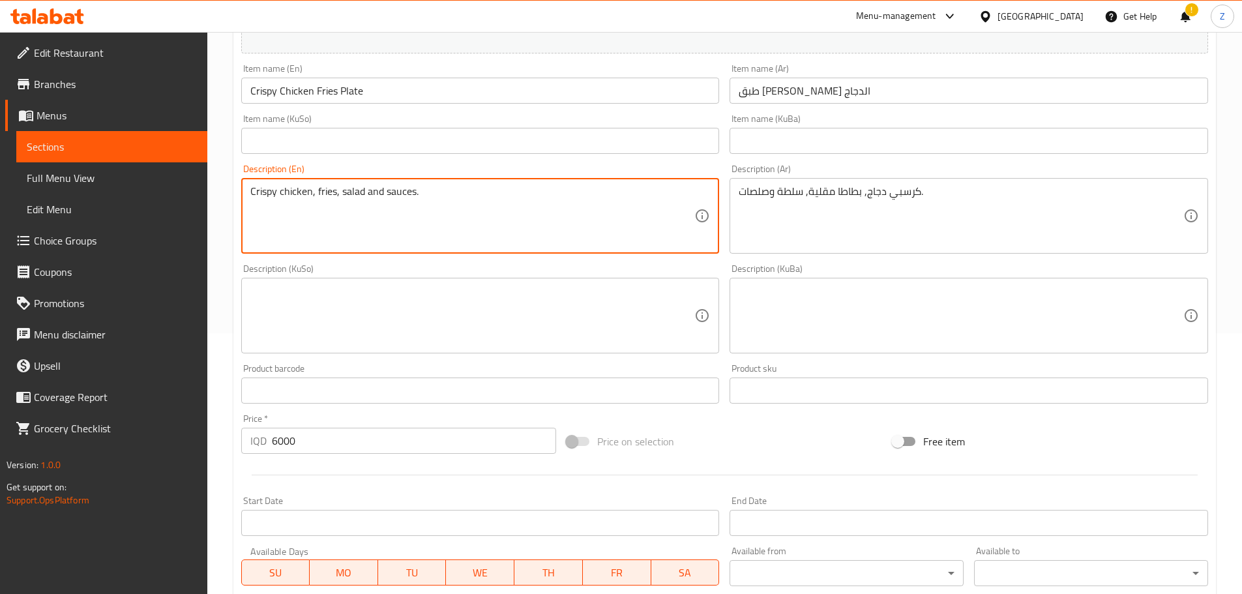
scroll to position [496, 0]
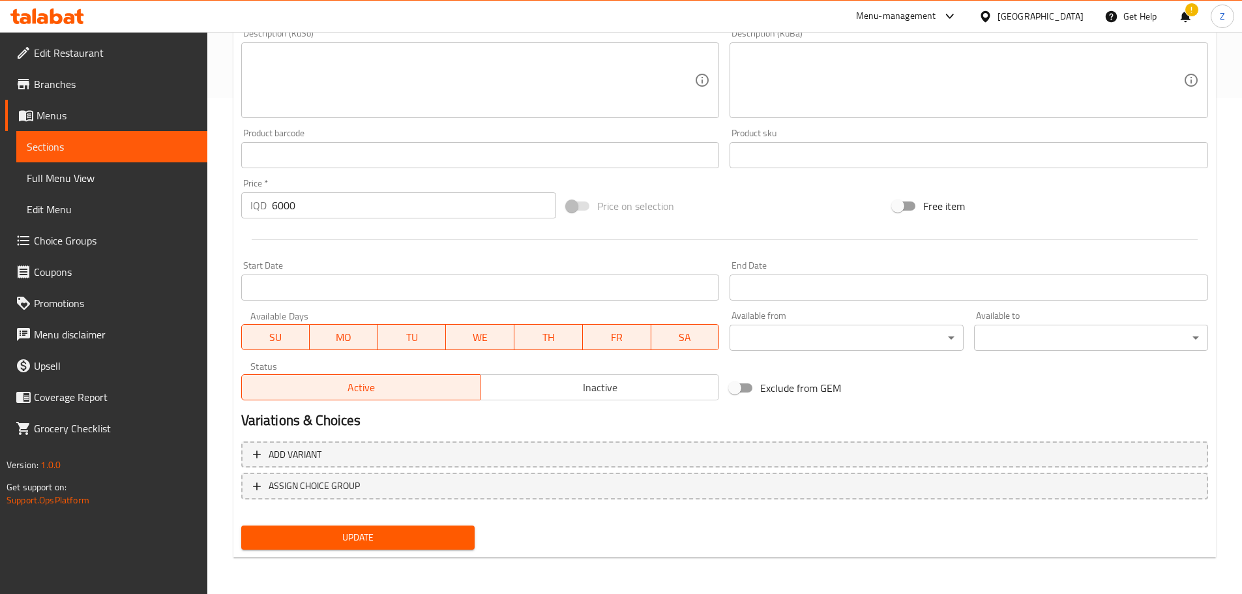
type textarea "Crispy chicken, fries, salad and sauces."
click at [417, 539] on span "Update" at bounding box center [358, 537] width 213 height 16
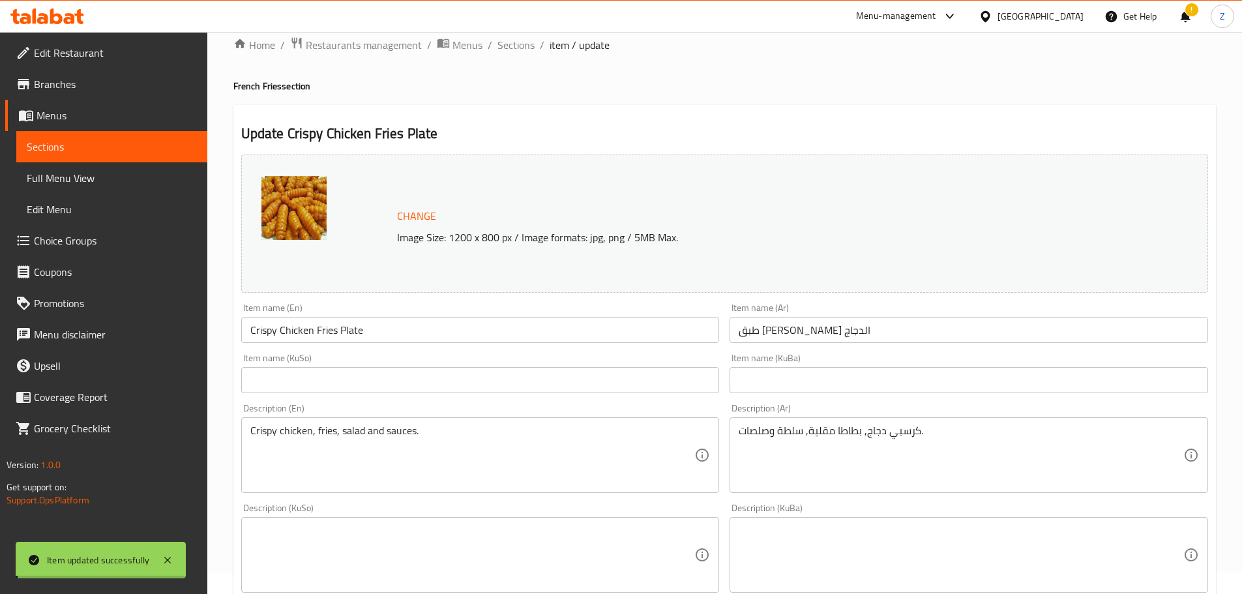
scroll to position [0, 0]
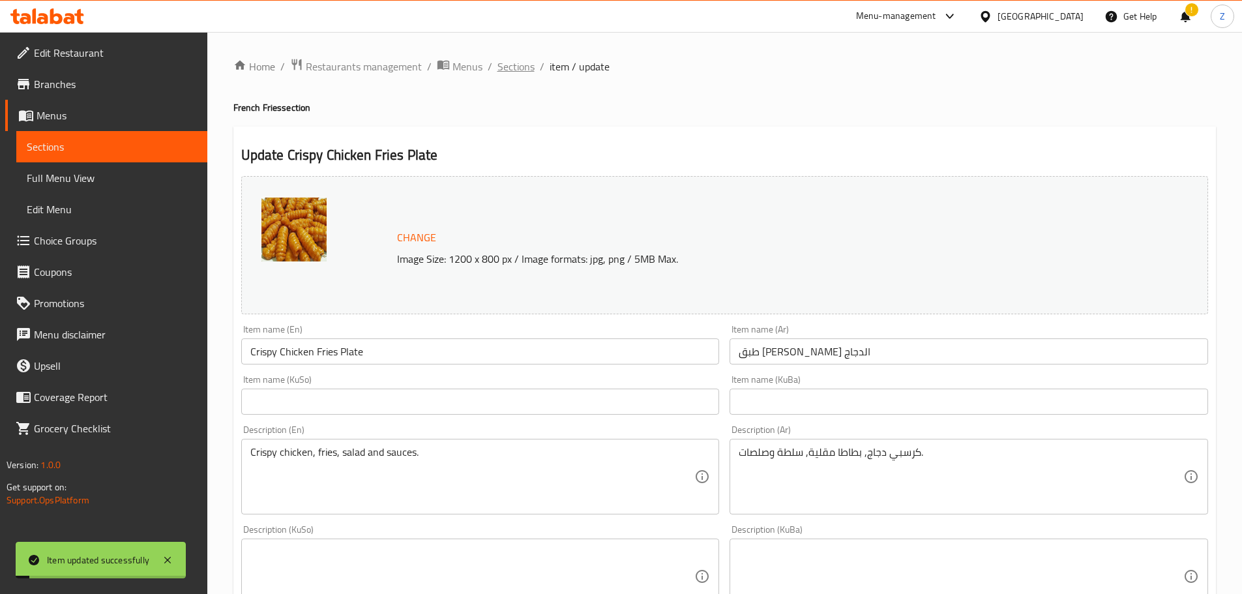
click at [518, 74] on span "Sections" at bounding box center [515, 67] width 37 height 16
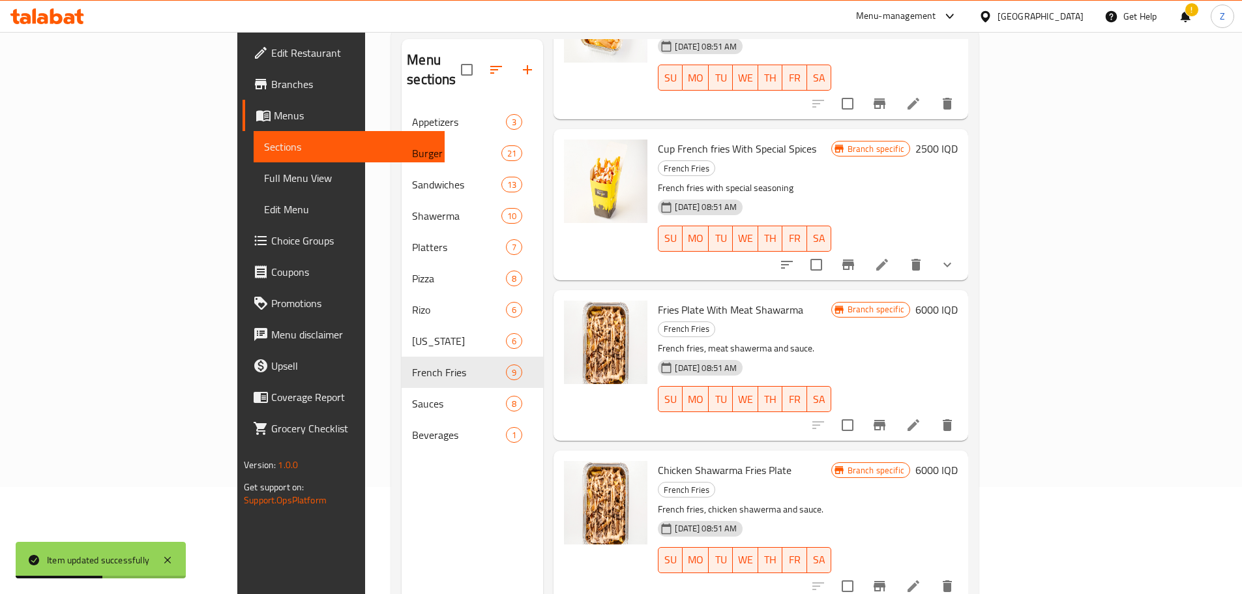
scroll to position [182, 0]
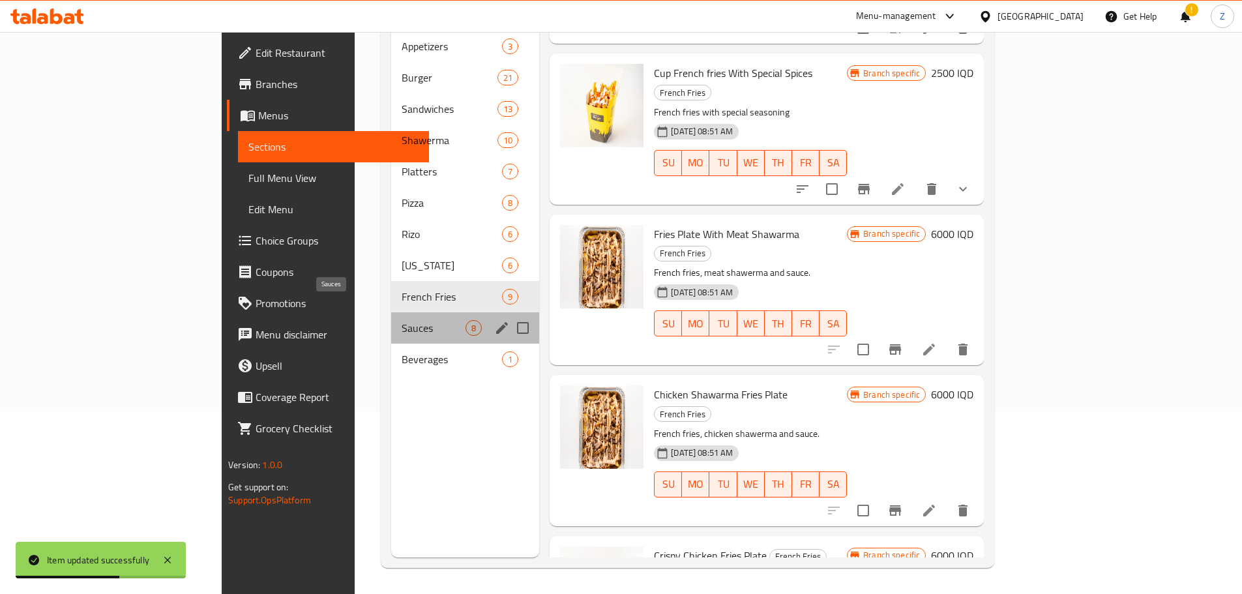
click at [401, 320] on span "Sauces" at bounding box center [433, 328] width 64 height 16
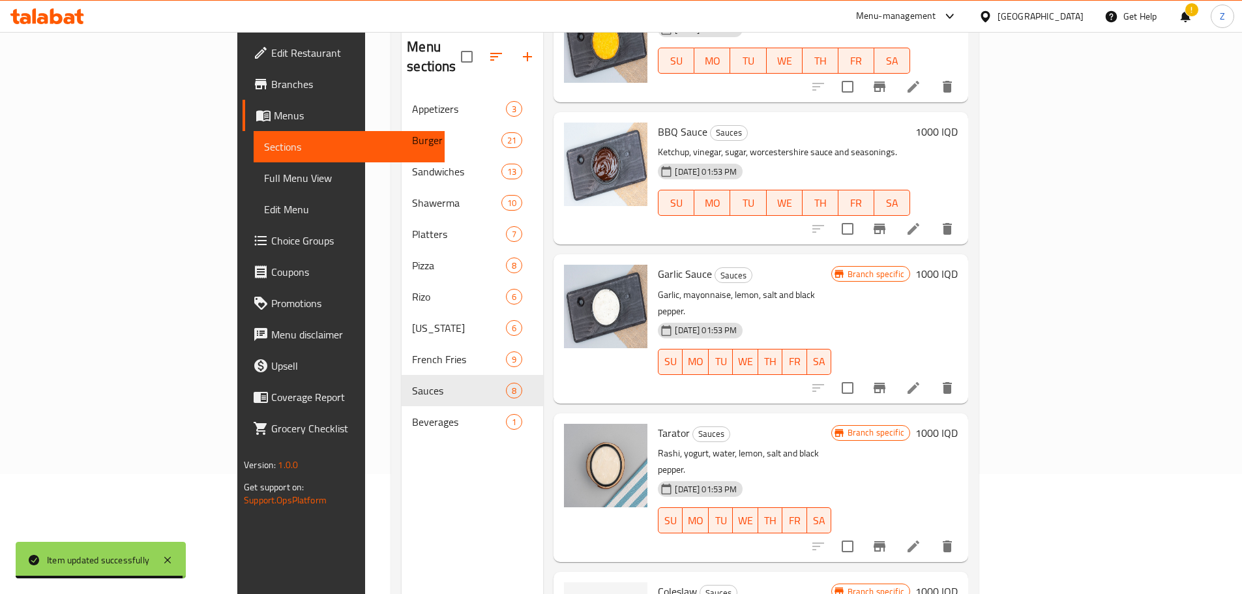
scroll to position [182, 0]
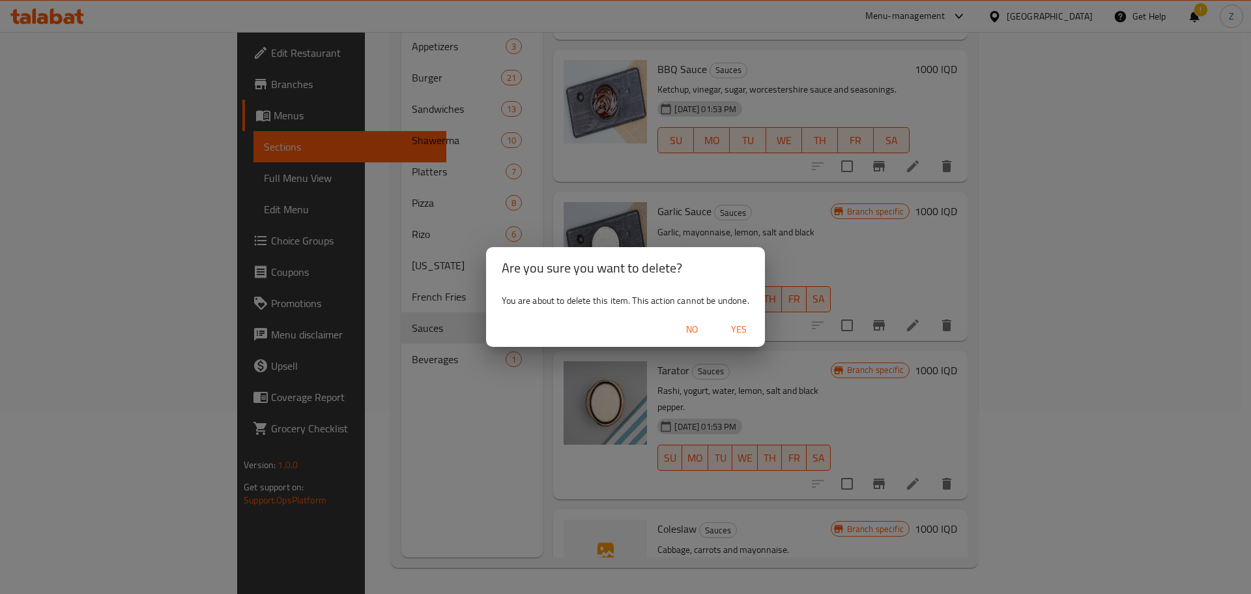
click at [750, 338] on button "Yes" at bounding box center [739, 329] width 42 height 24
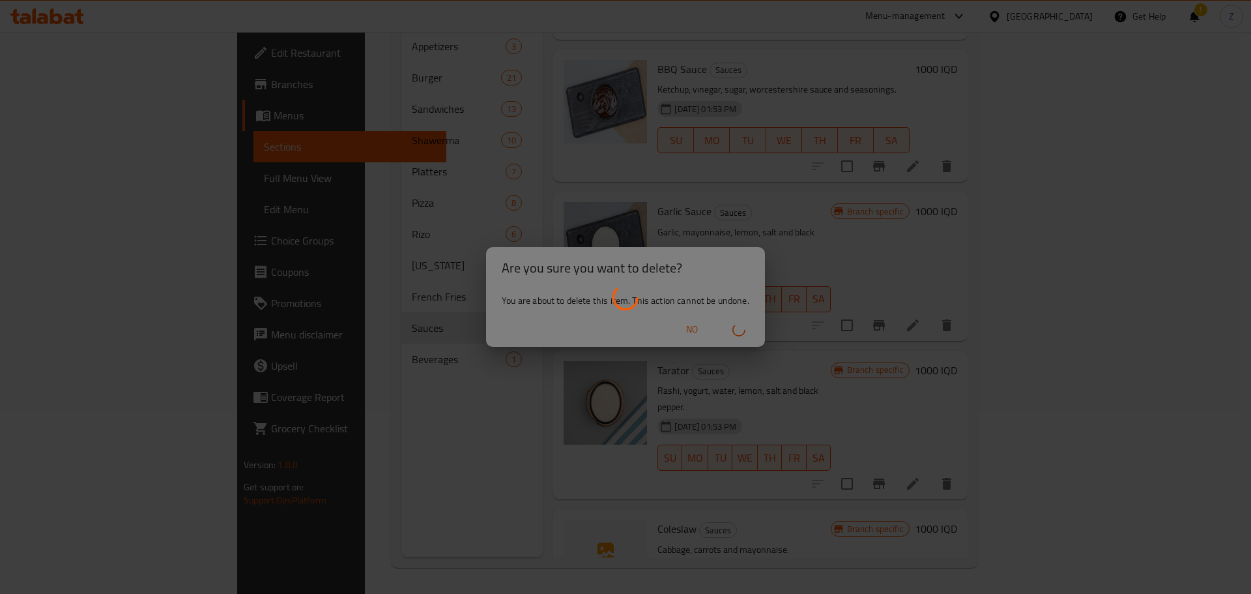
click at [313, 342] on div at bounding box center [625, 297] width 1251 height 594
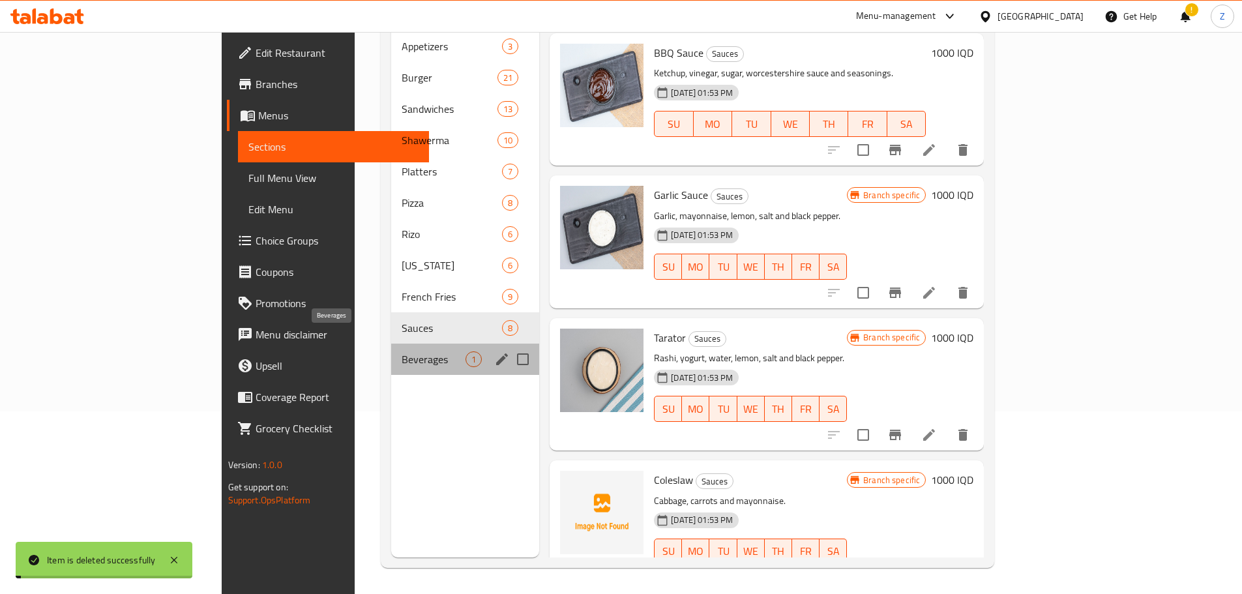
click at [401, 351] on span "Beverages" at bounding box center [433, 359] width 64 height 16
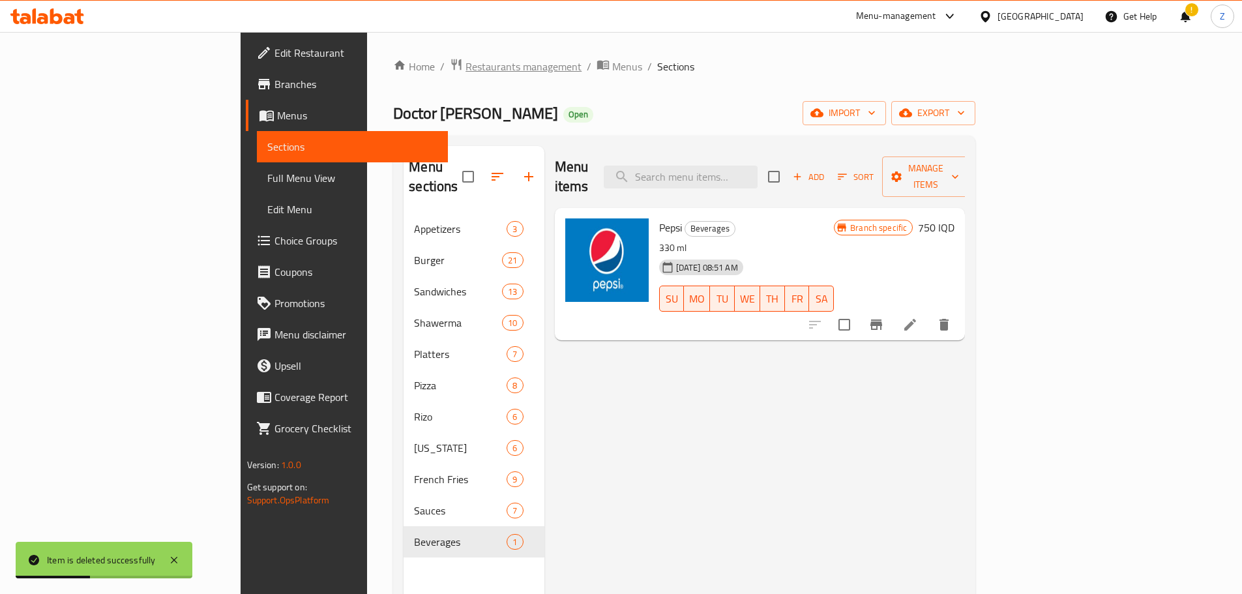
click at [465, 66] on span "Restaurants management" at bounding box center [523, 67] width 116 height 16
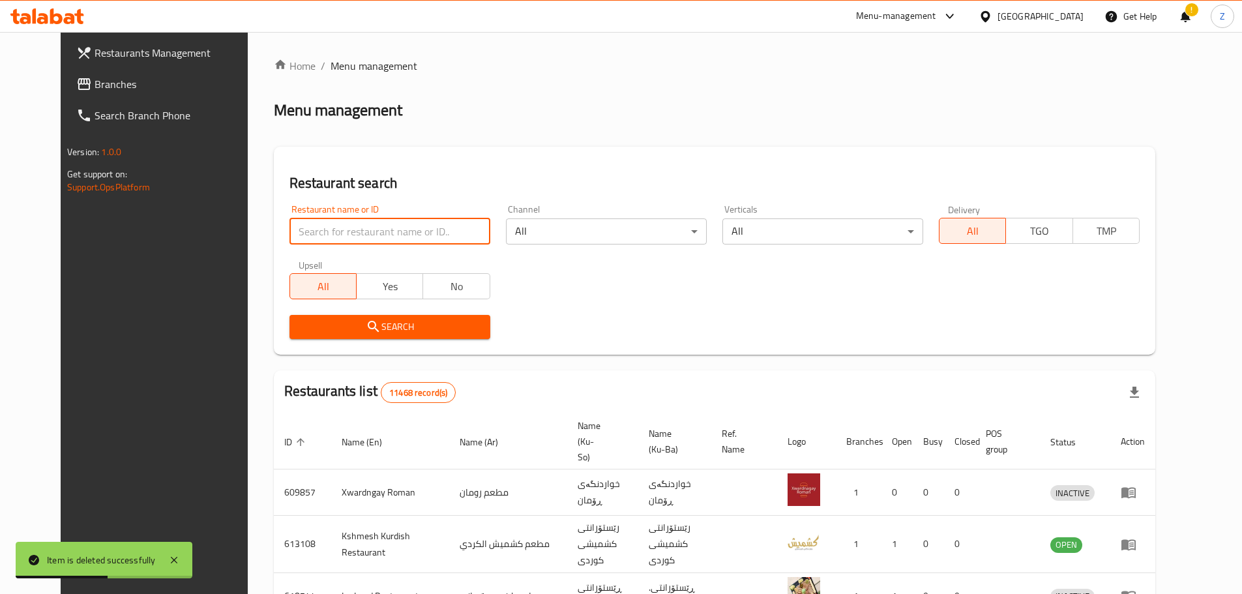
click at [366, 235] on input "search" at bounding box center [389, 231] width 201 height 26
paste input "674340"
type input "674340"
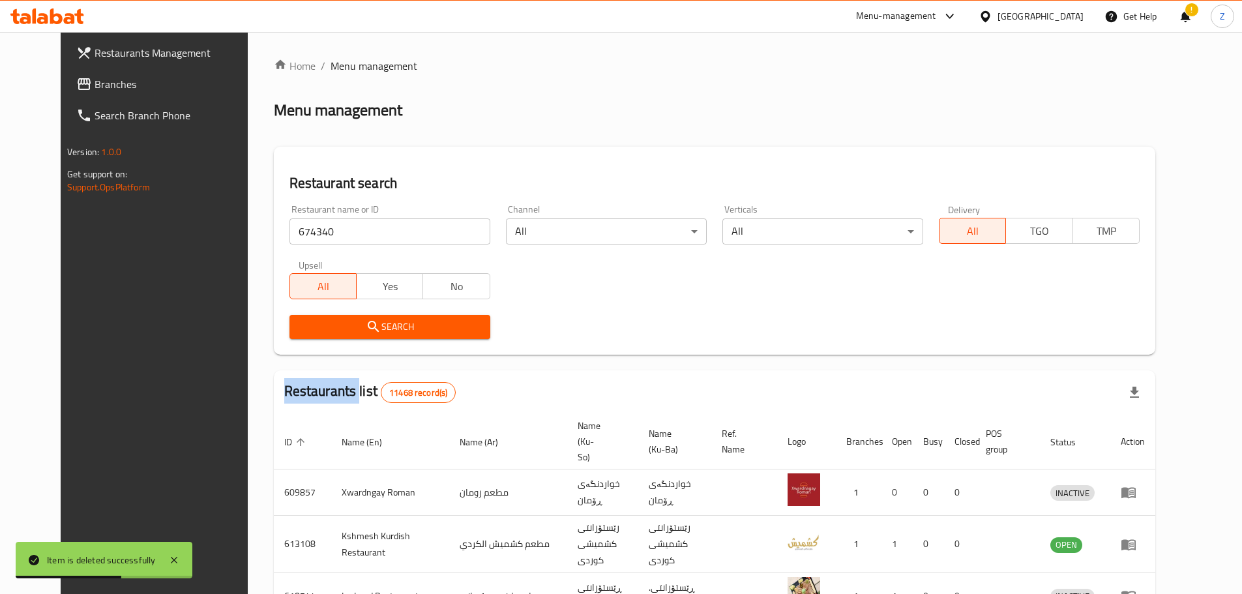
click at [412, 313] on div "Search" at bounding box center [390, 327] width 216 height 40
click at [418, 332] on span "Search" at bounding box center [390, 327] width 180 height 16
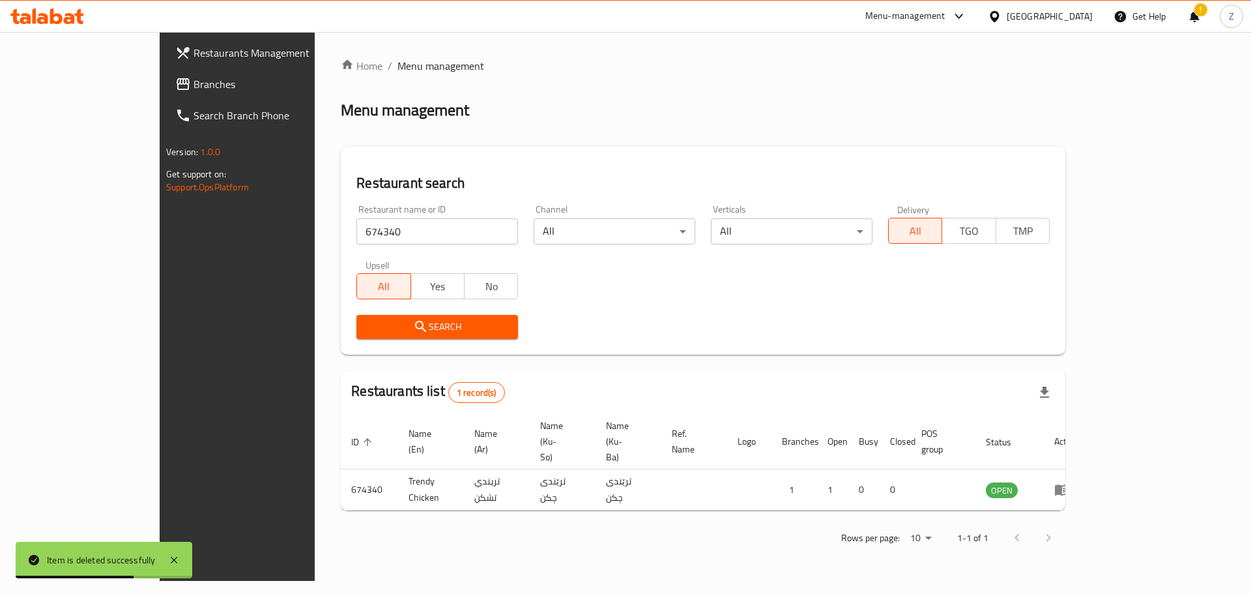
click at [952, 343] on div "Home / Menu management Menu management Restaurant search Restaurant name or ID …" at bounding box center [703, 306] width 725 height 497
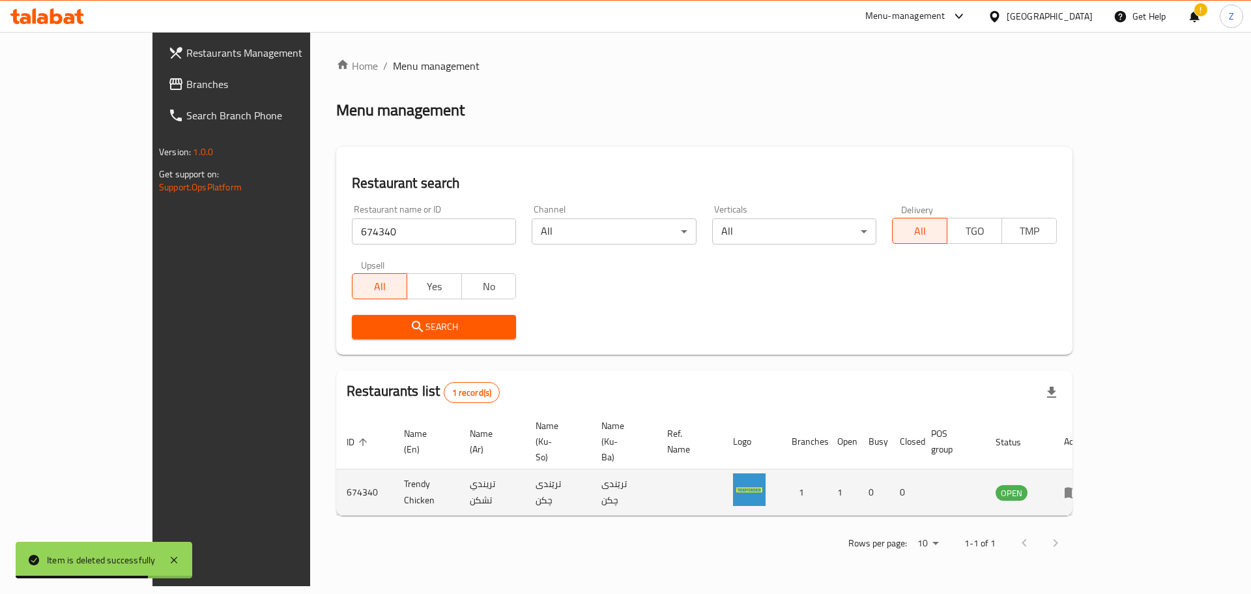
click at [1077, 490] on icon "enhanced table" at bounding box center [1075, 492] width 5 height 5
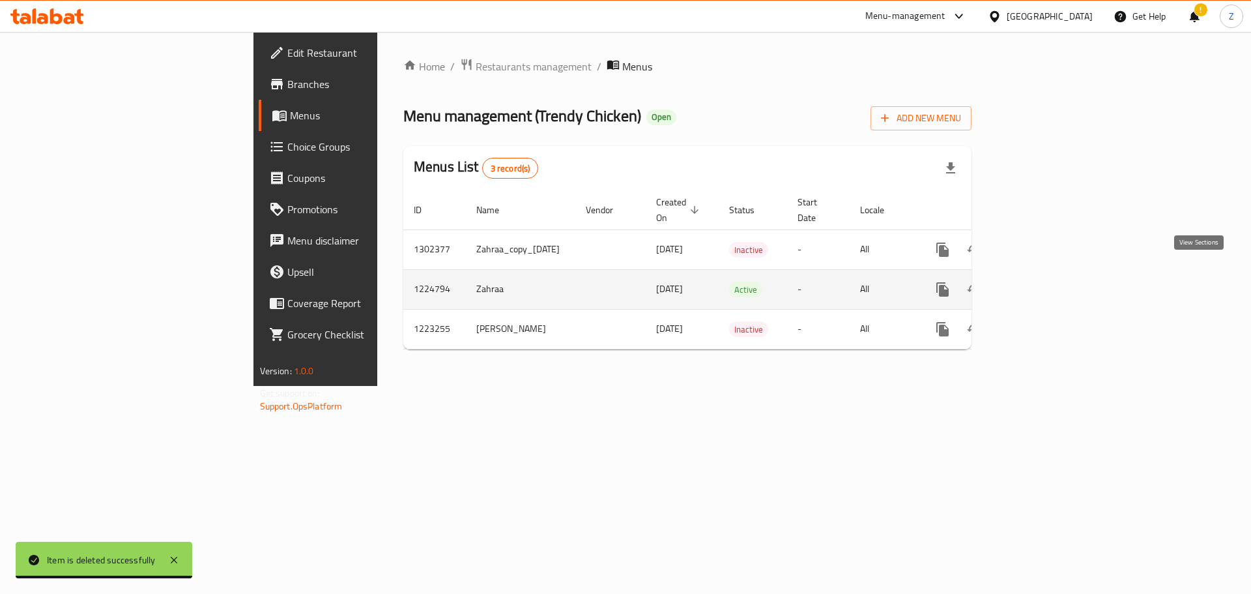
click at [1045, 282] on icon "enhanced table" at bounding box center [1037, 290] width 16 height 16
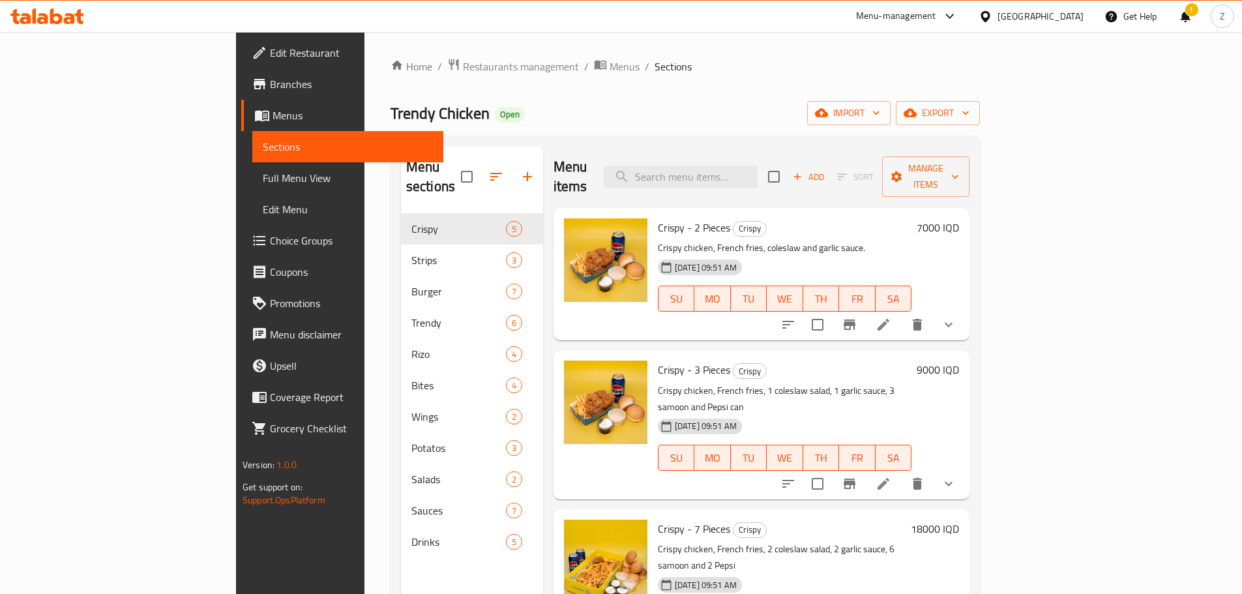
click at [390, 76] on div "Home / Restaurants management / Menus / Sections Trendy Chicken Open import exp…" at bounding box center [684, 404] width 589 height 692
click at [463, 63] on span "Restaurants management" at bounding box center [521, 67] width 116 height 16
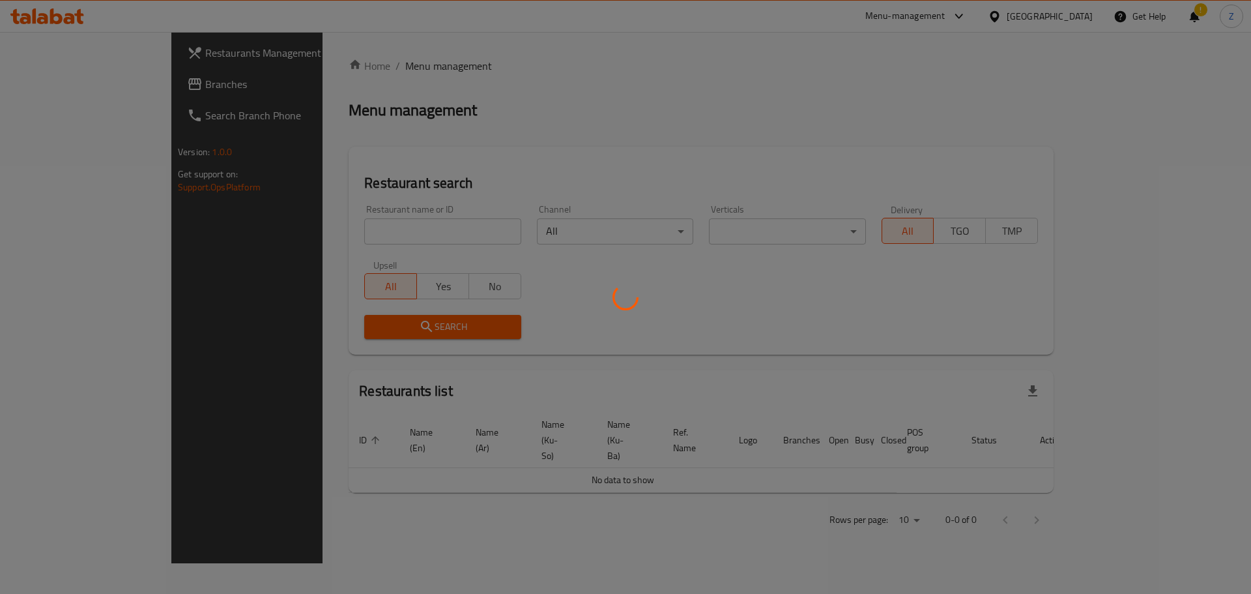
click at [402, 235] on div at bounding box center [625, 297] width 1251 height 594
click at [412, 238] on div at bounding box center [625, 297] width 1251 height 594
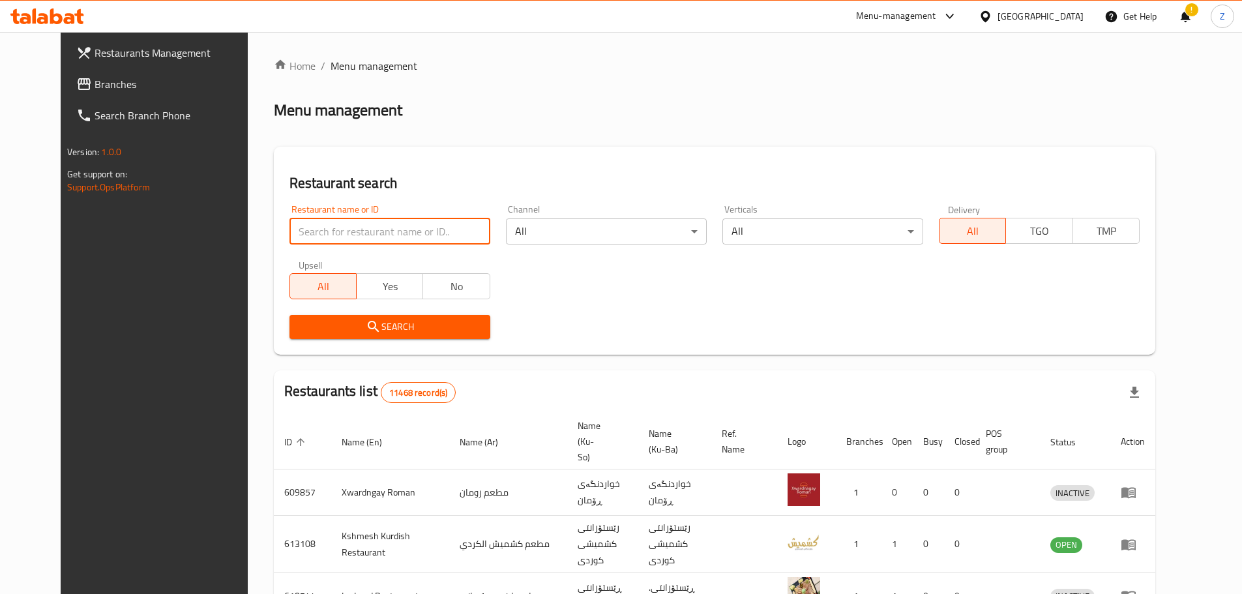
click at [412, 239] on input "search" at bounding box center [389, 231] width 201 height 26
paste input "686286"
type input "686286"
click at [443, 323] on span "Search" at bounding box center [390, 327] width 180 height 16
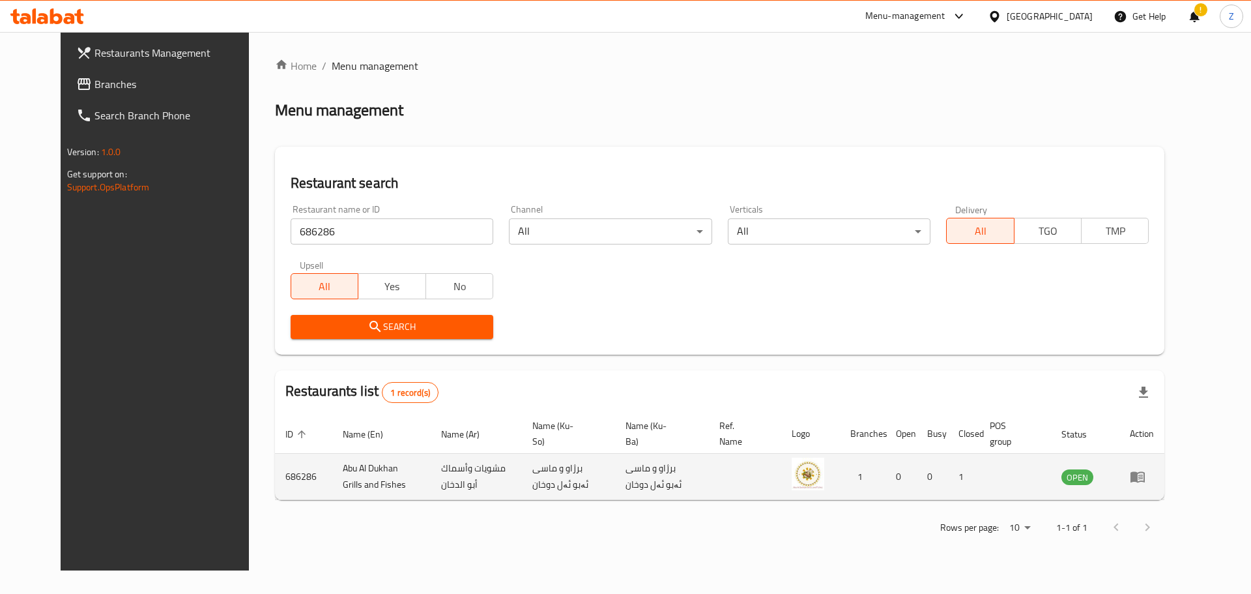
click at [1165, 468] on td "enhanced table" at bounding box center [1142, 477] width 45 height 46
click at [1146, 483] on icon "enhanced table" at bounding box center [1138, 477] width 16 height 16
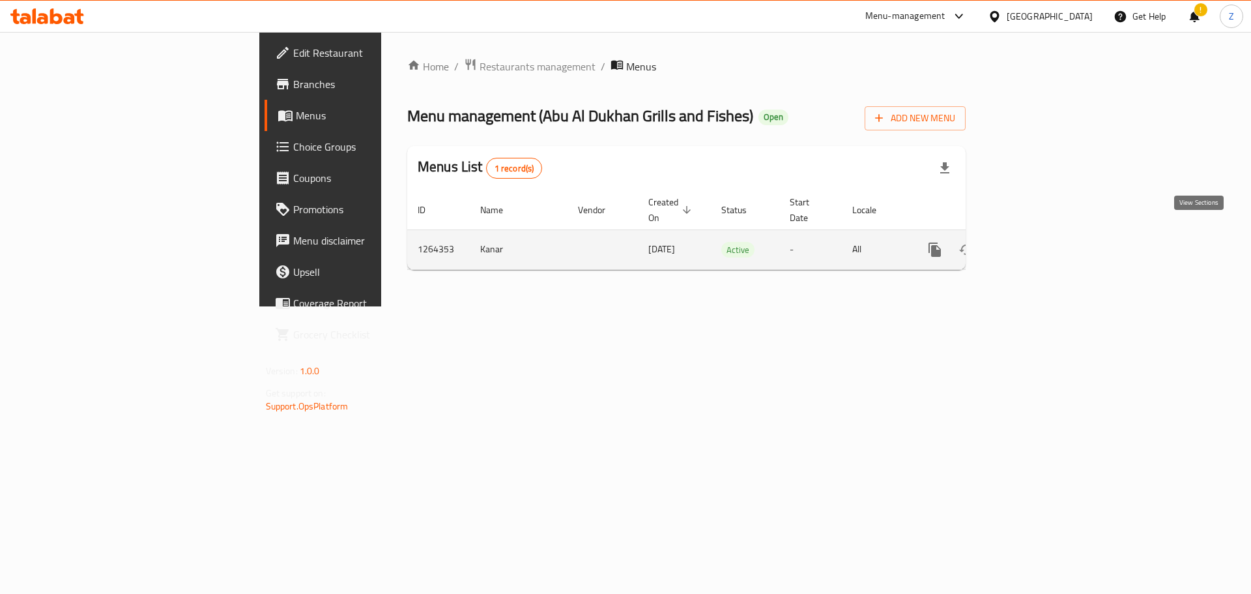
click at [1037, 242] on icon "enhanced table" at bounding box center [1029, 250] width 16 height 16
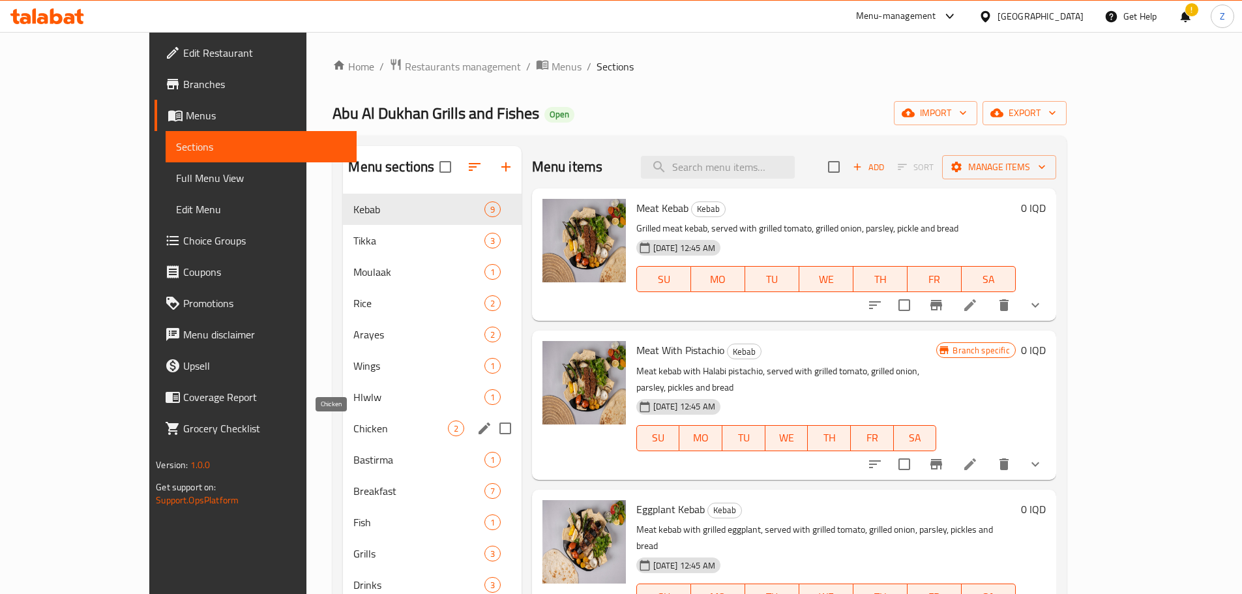
click at [353, 427] on span "Chicken" at bounding box center [400, 428] width 94 height 16
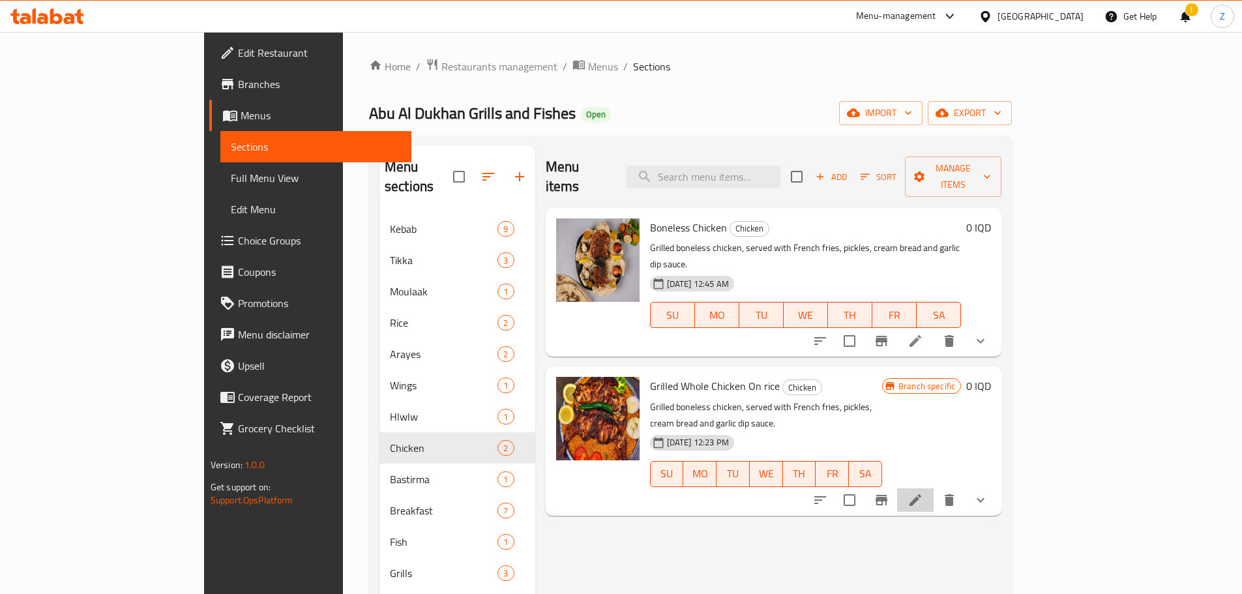
click at [933, 488] on li at bounding box center [915, 499] width 36 height 23
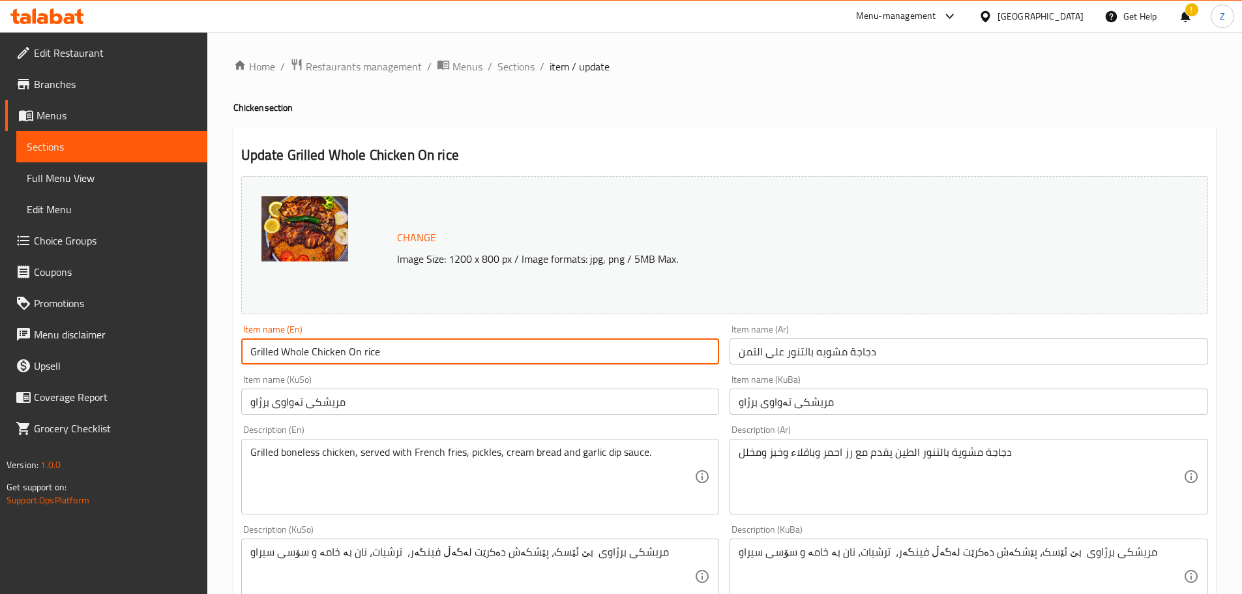
drag, startPoint x: 308, startPoint y: 353, endPoint x: 282, endPoint y: 345, distance: 27.2
click at [282, 345] on input "Grilled Whole Chicken On rice" at bounding box center [480, 351] width 478 height 26
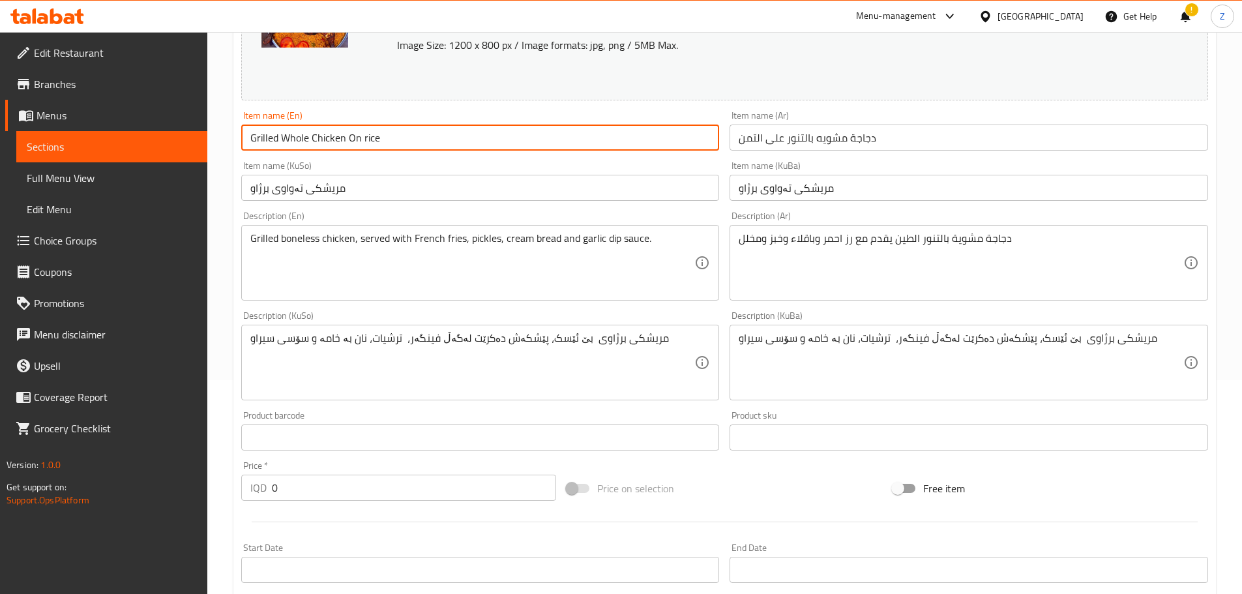
scroll to position [521, 0]
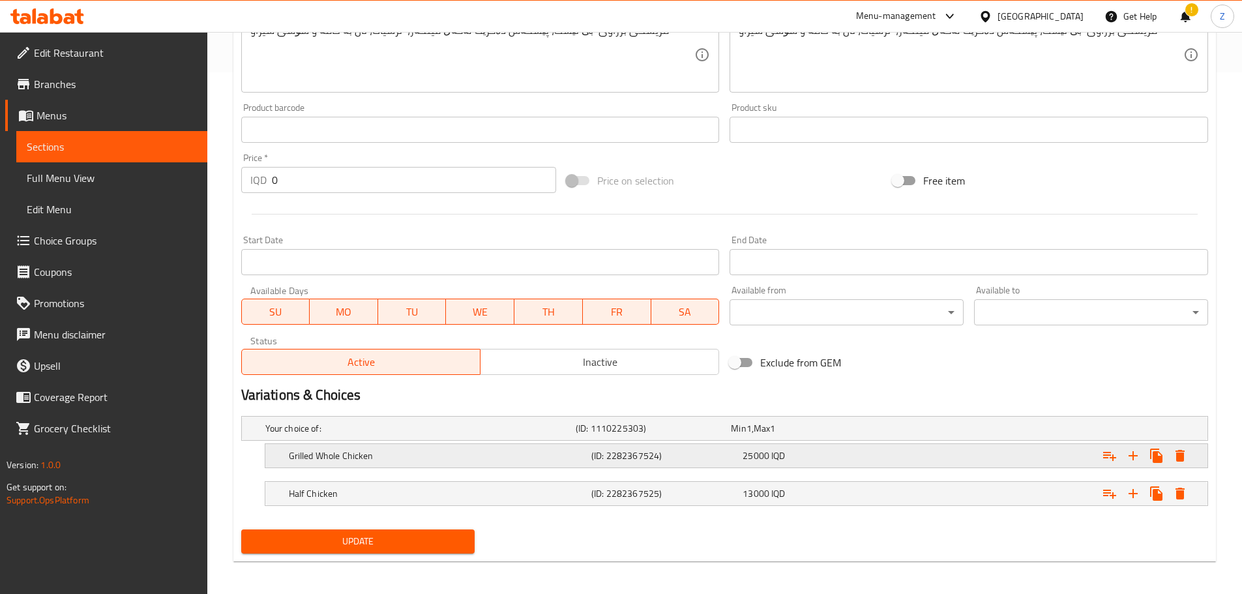
click at [575, 468] on div "Grilled Whole Chicken (ID: 2282367524) 25000 IQD" at bounding box center [740, 455] width 908 height 29
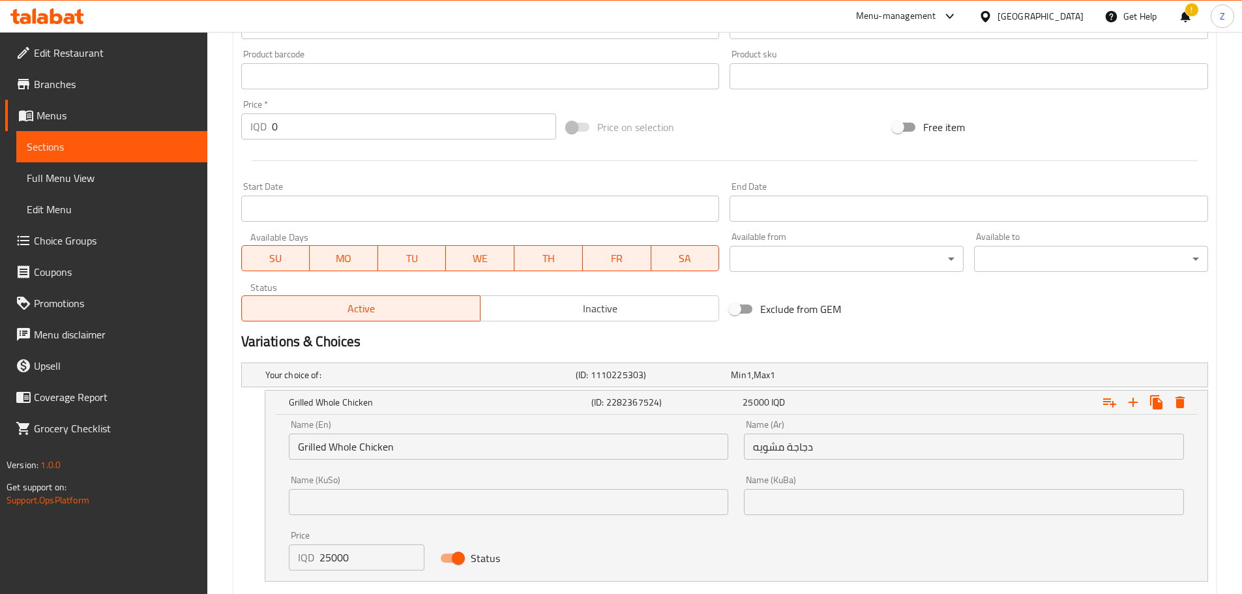
scroll to position [652, 0]
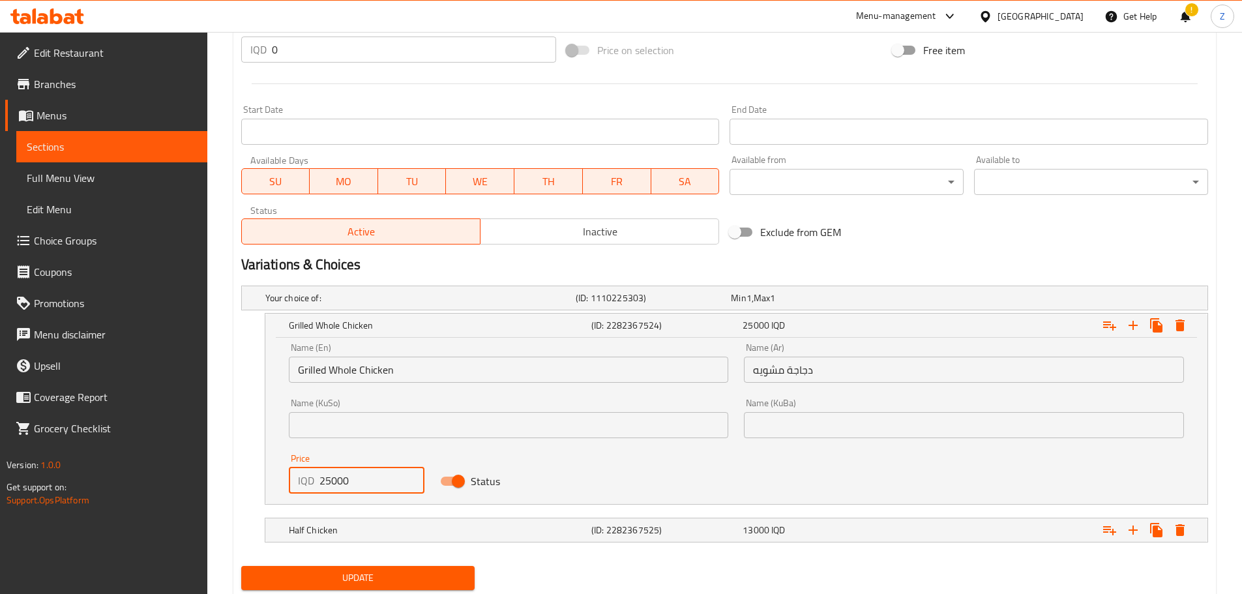
click at [327, 471] on input "25000" at bounding box center [372, 480] width 106 height 26
type input "26000"
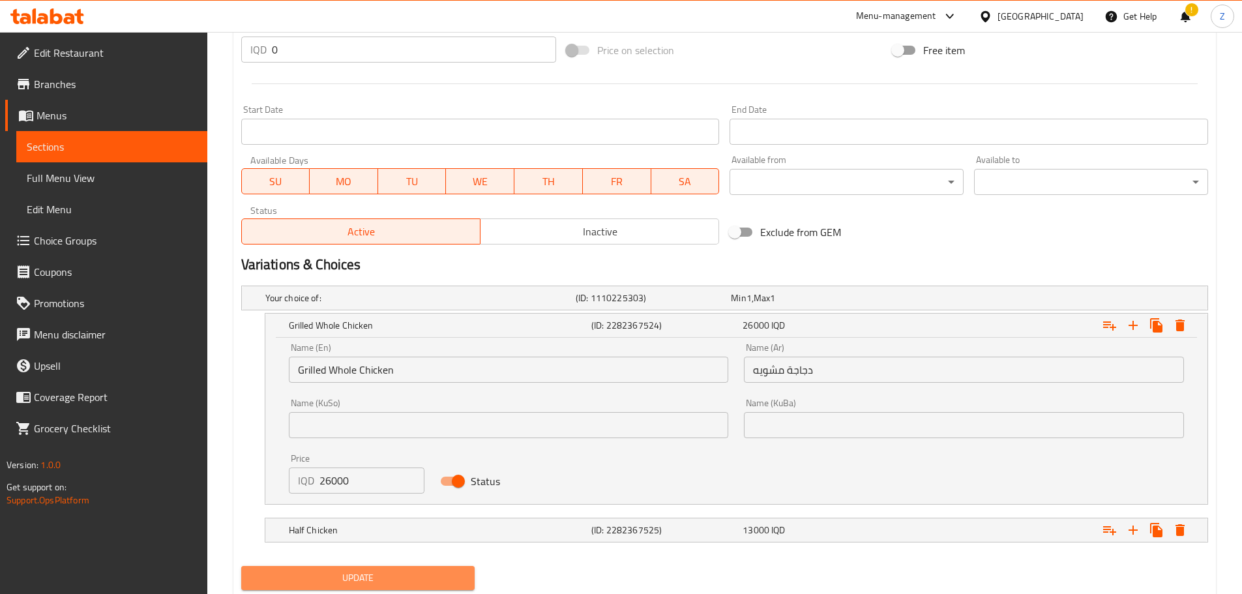
click at [383, 572] on span "Update" at bounding box center [358, 578] width 213 height 16
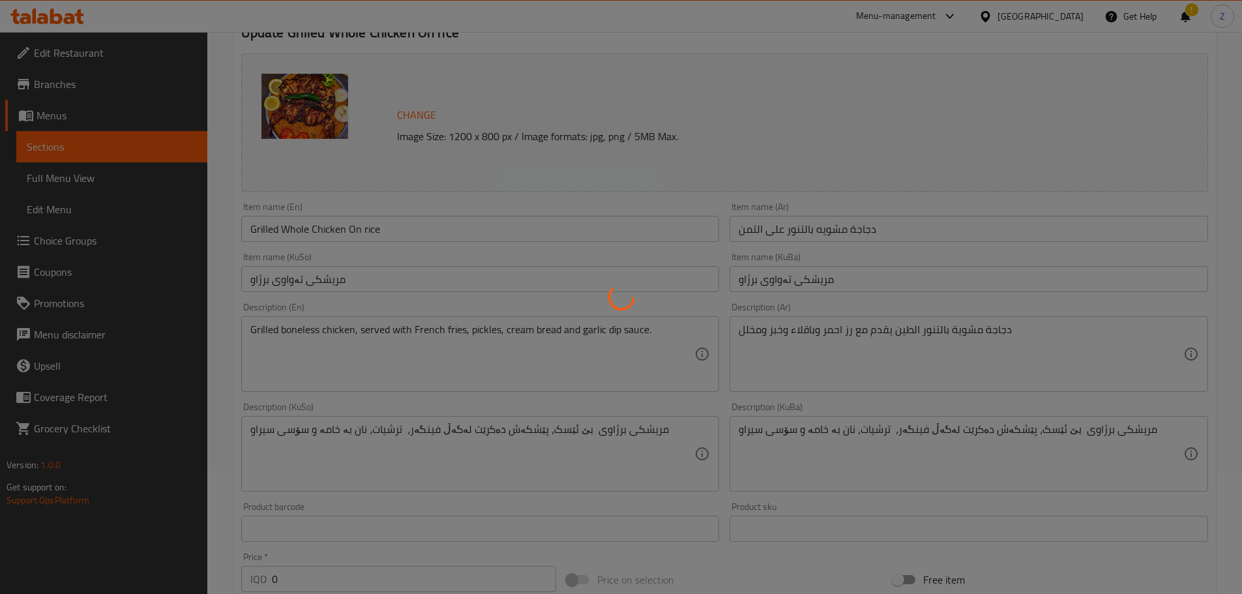
scroll to position [0, 0]
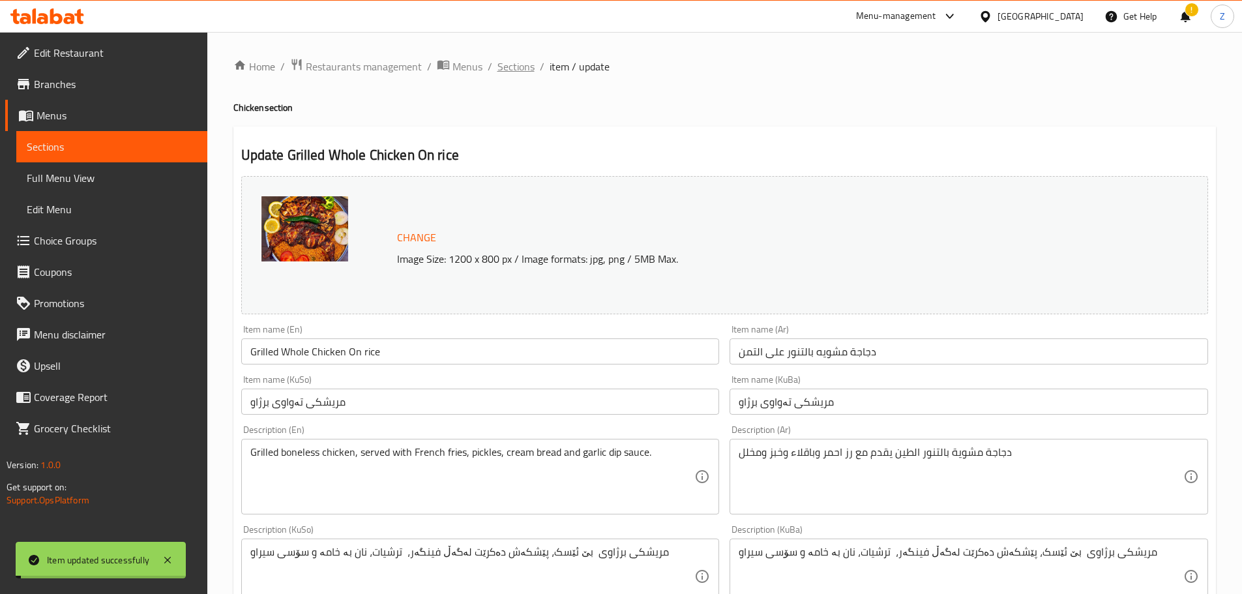
click at [514, 65] on span "Sections" at bounding box center [515, 67] width 37 height 16
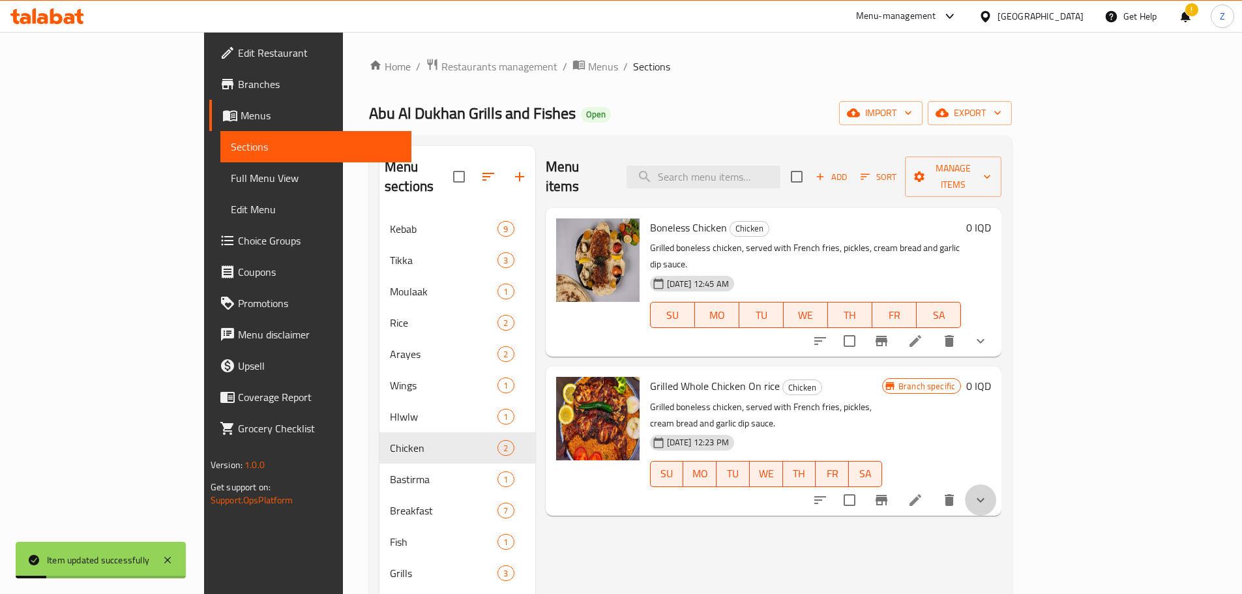
click at [996, 484] on button "show more" at bounding box center [980, 499] width 31 height 31
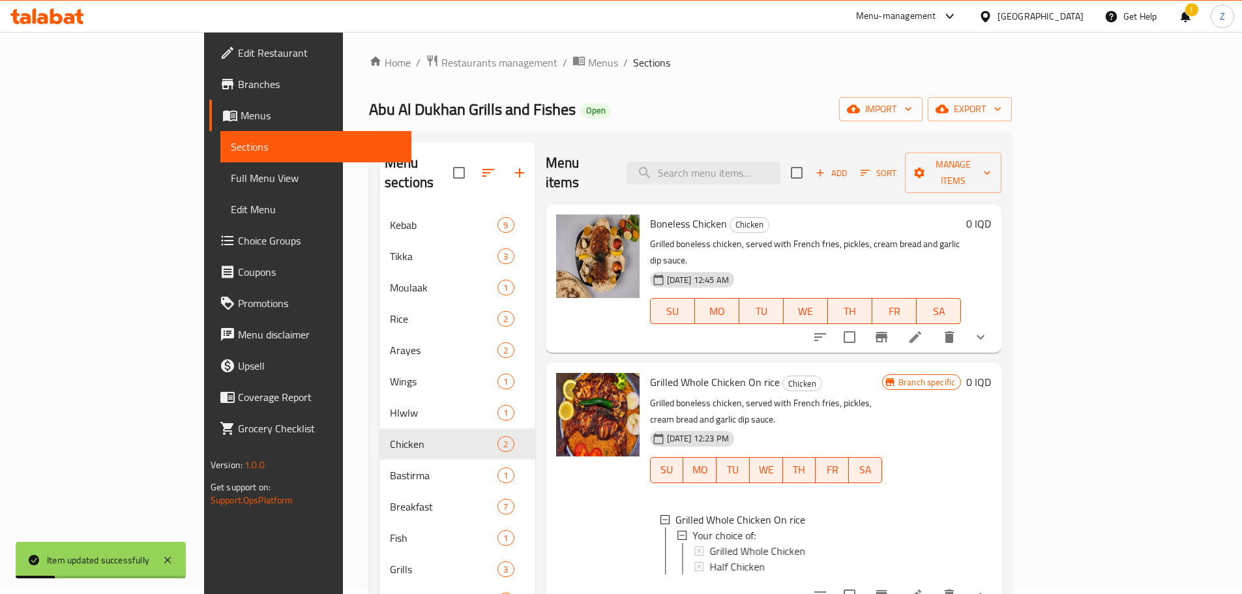
scroll to position [65, 0]
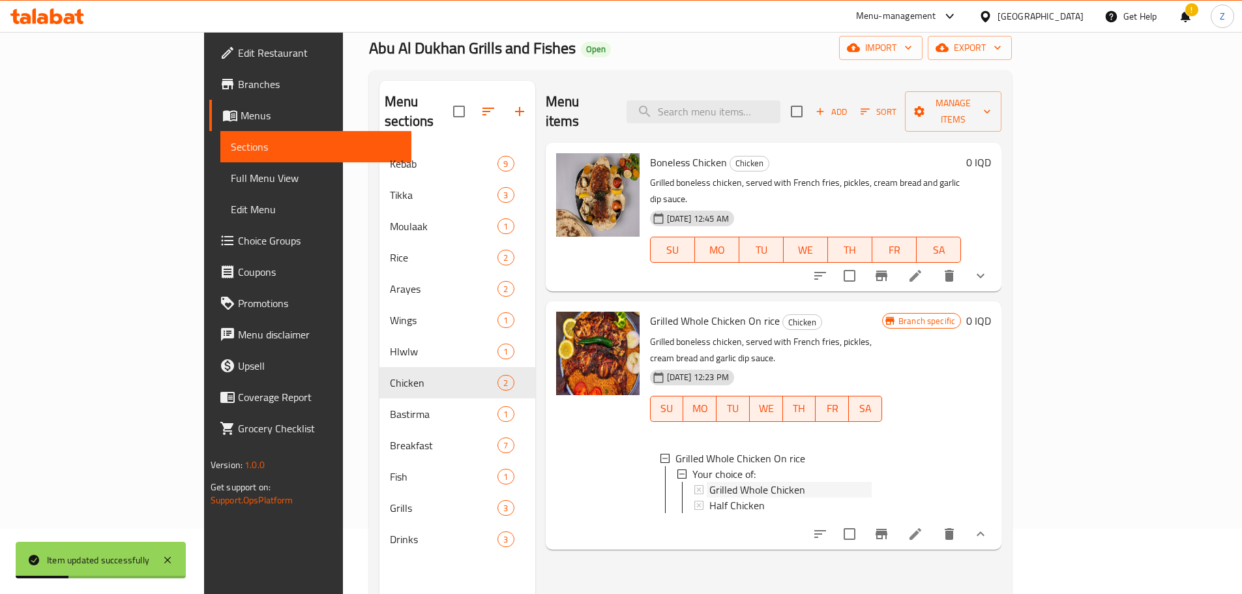
click at [744, 482] on span "Grilled Whole Chicken" at bounding box center [757, 490] width 96 height 16
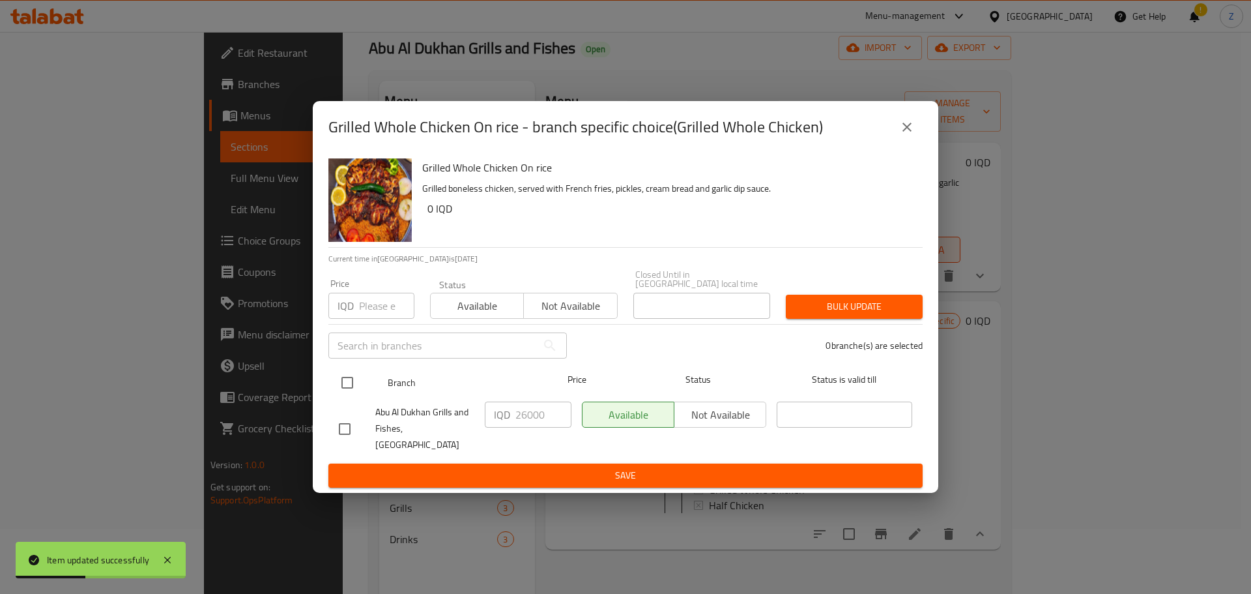
click at [347, 383] on input "checkbox" at bounding box center [347, 382] width 27 height 27
checkbox input "true"
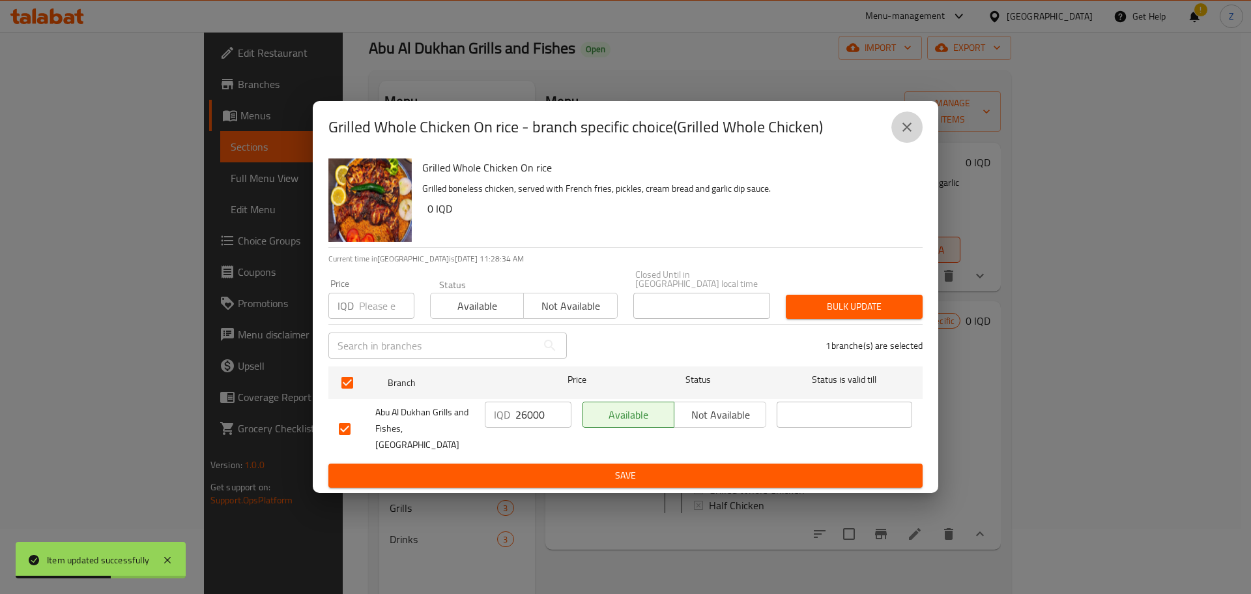
click at [901, 135] on icon "close" at bounding box center [907, 127] width 16 height 16
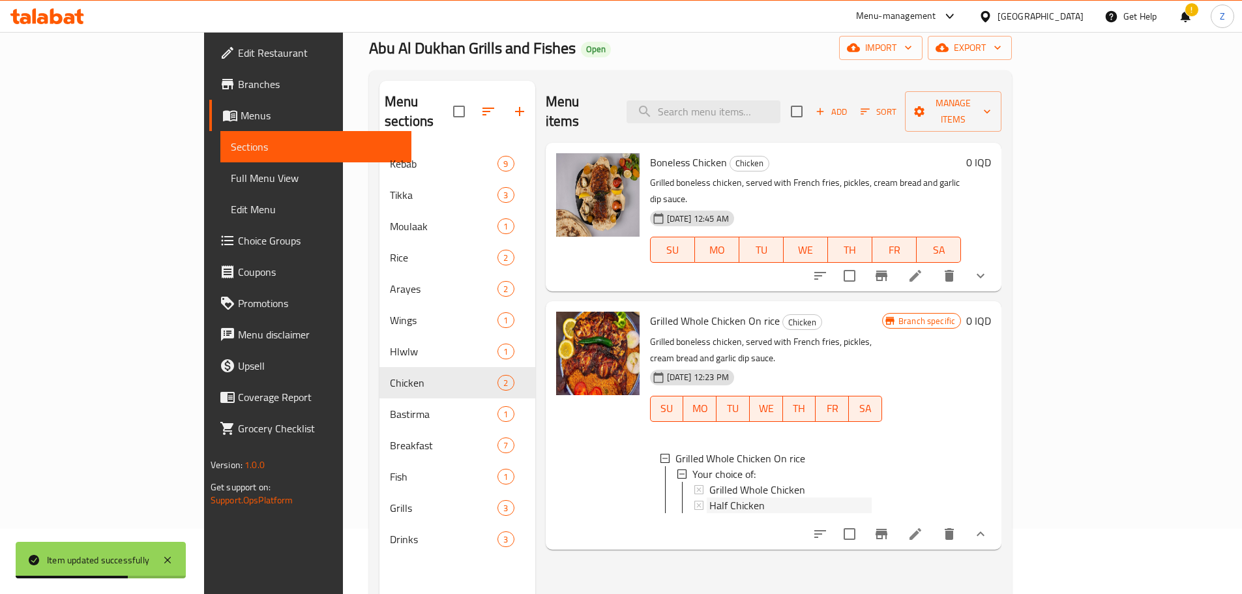
click at [715, 497] on div "Half Chicken" at bounding box center [790, 505] width 162 height 16
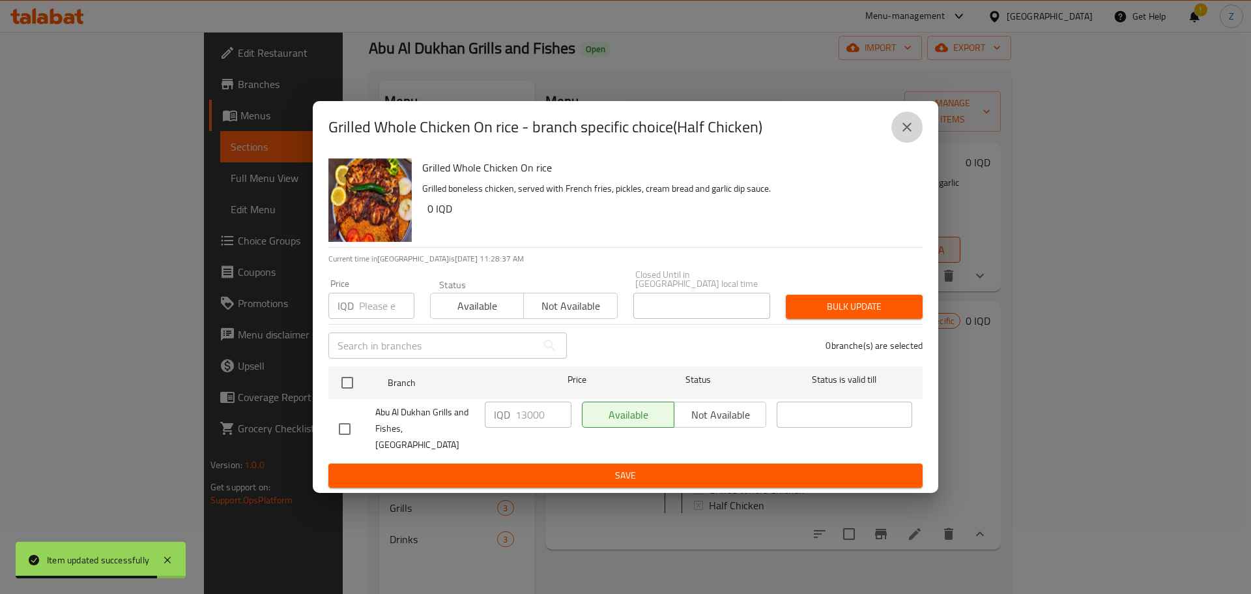
click at [901, 135] on icon "close" at bounding box center [907, 127] width 16 height 16
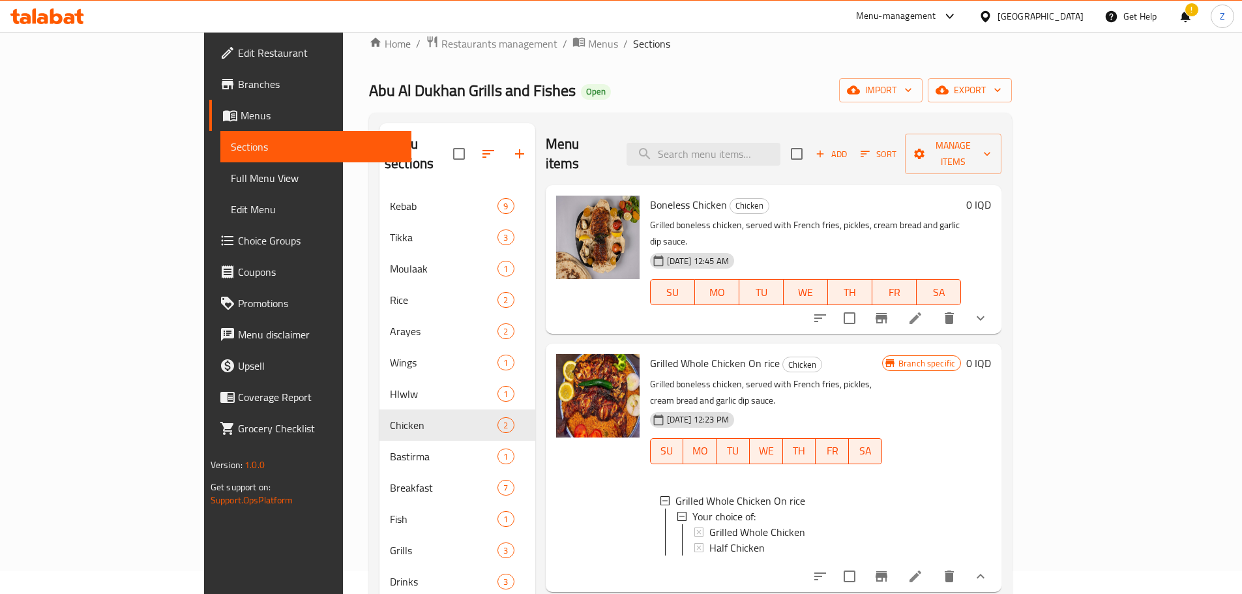
scroll to position [0, 0]
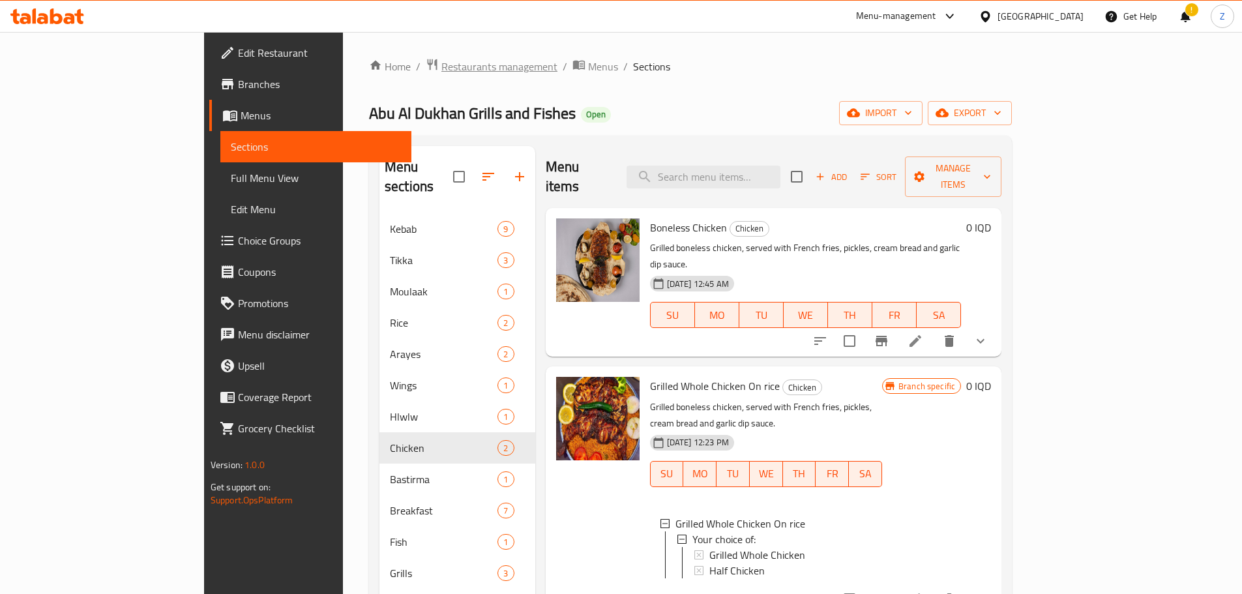
click at [441, 74] on span "Restaurants management" at bounding box center [499, 67] width 116 height 16
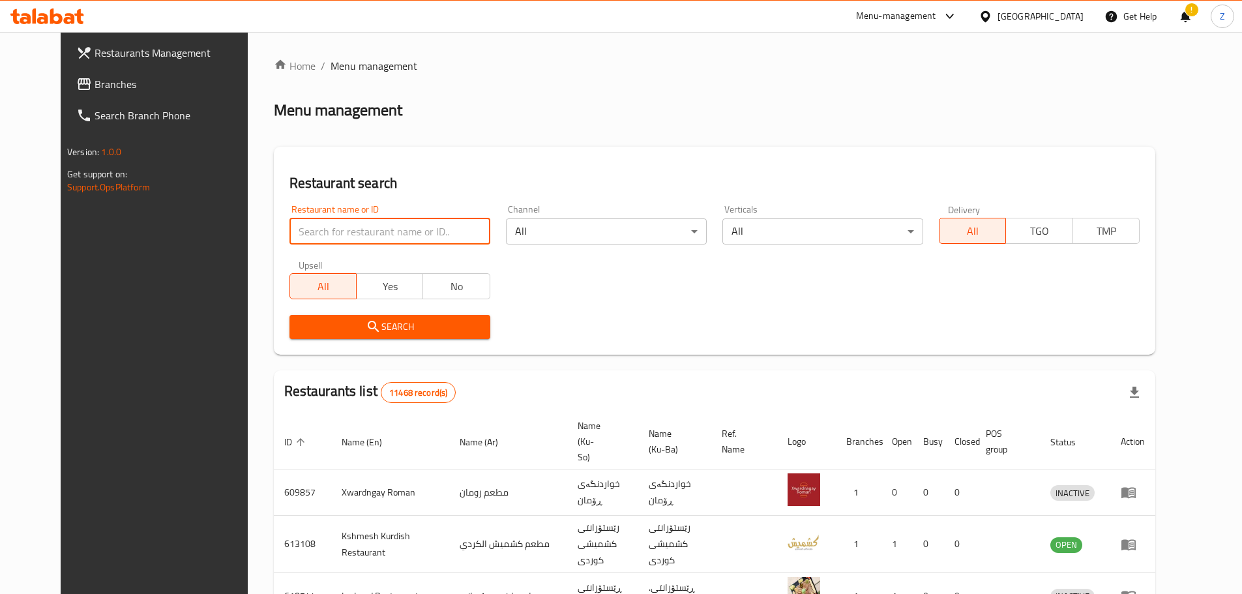
click at [375, 229] on input "search" at bounding box center [389, 231] width 201 height 26
paste input "703143"
type input "703143"
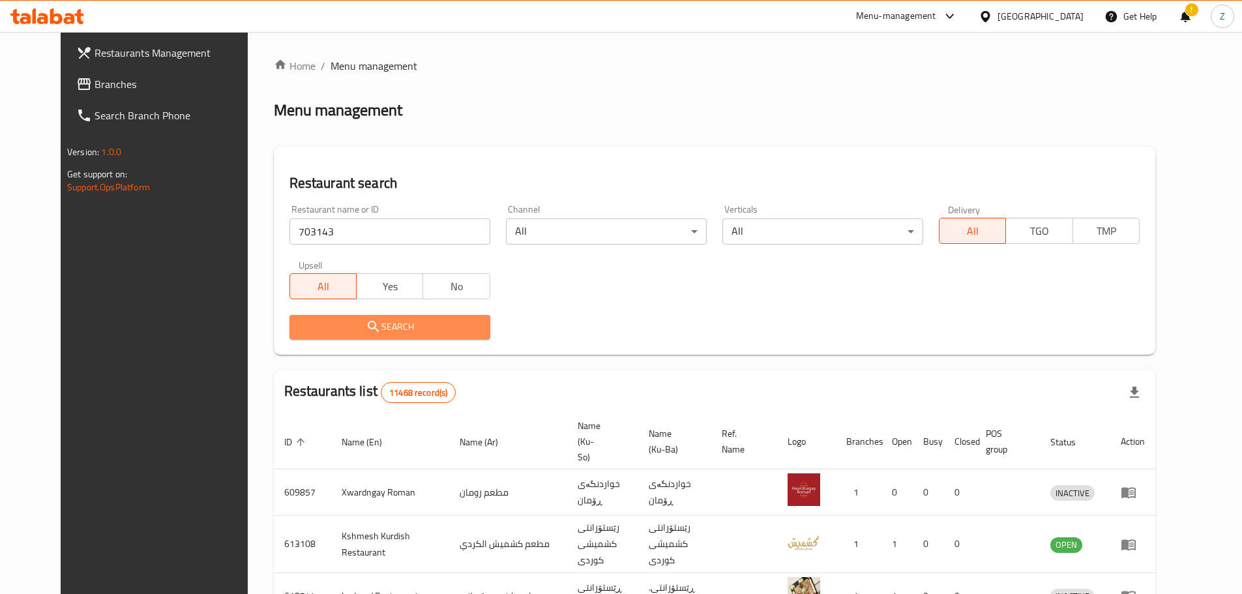
click at [414, 331] on span "Search" at bounding box center [390, 327] width 180 height 16
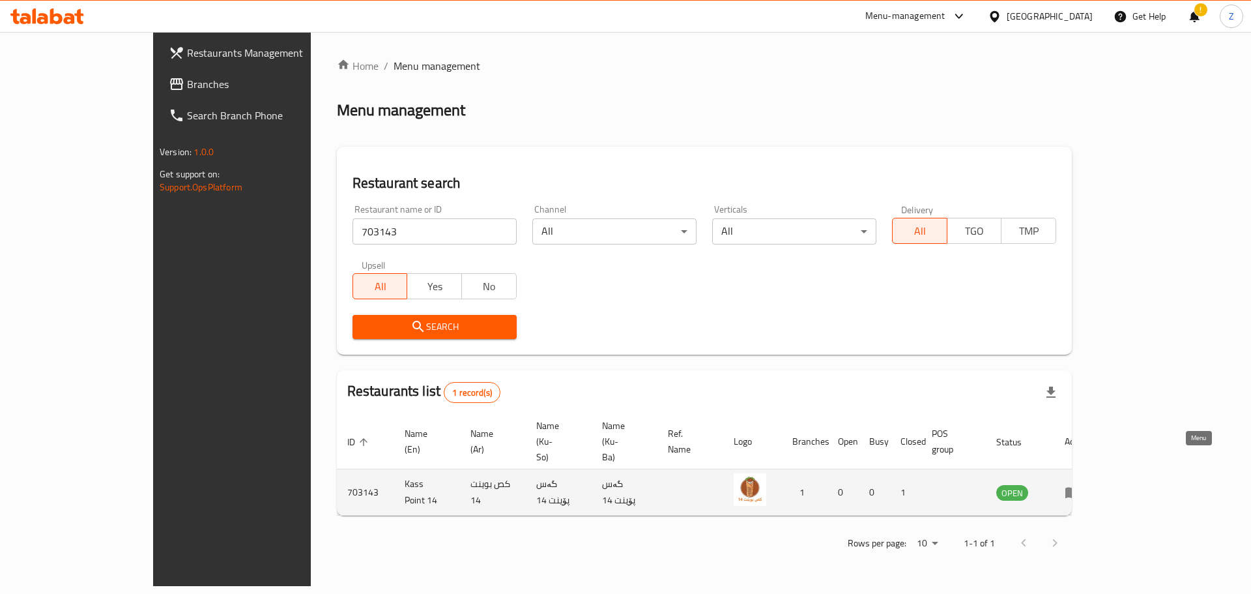
click at [1080, 487] on icon "enhanced table" at bounding box center [1073, 492] width 14 height 11
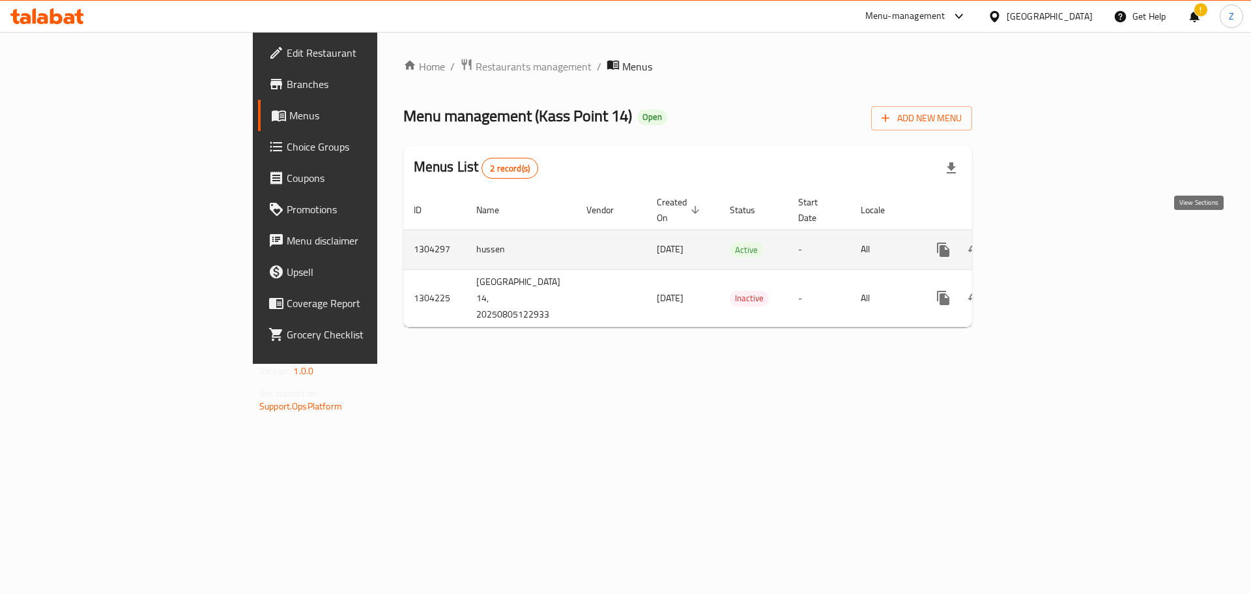
click at [1053, 235] on link "enhanced table" at bounding box center [1037, 249] width 31 height 31
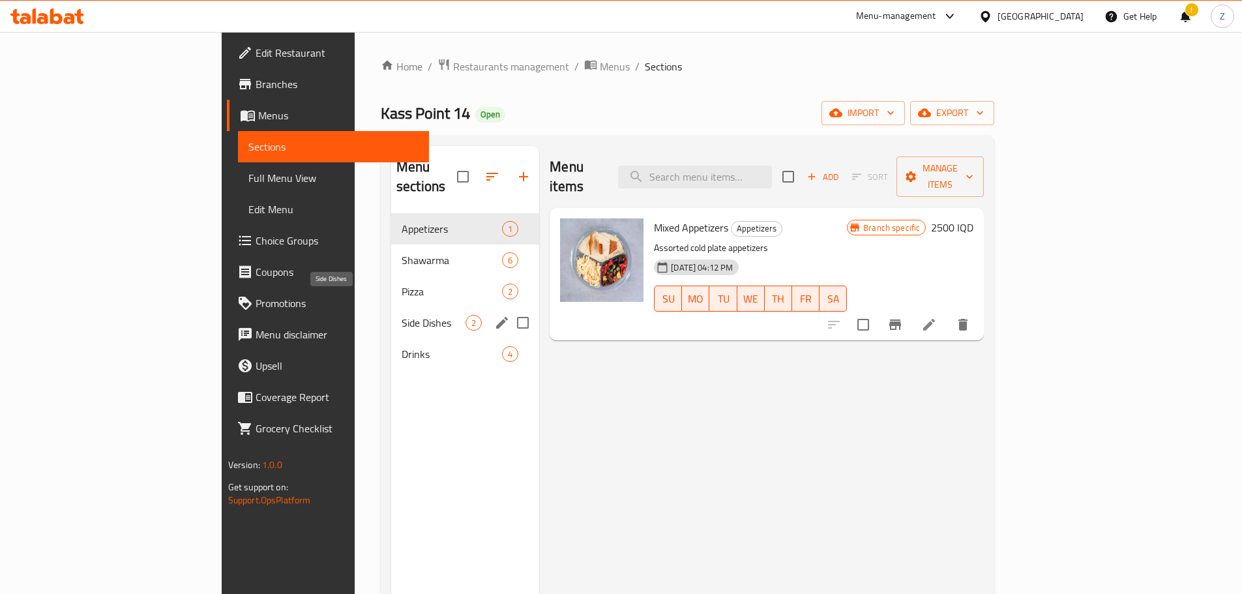
click at [401, 315] on span "Side Dishes" at bounding box center [433, 323] width 64 height 16
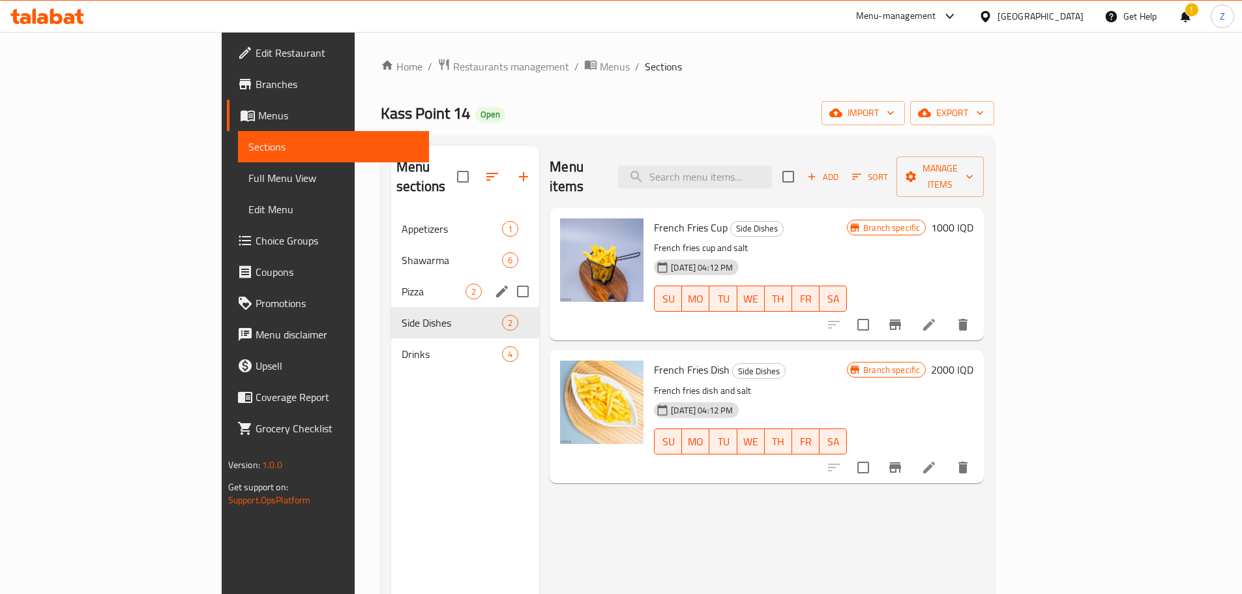
click at [391, 276] on div "Pizza 2" at bounding box center [465, 291] width 148 height 31
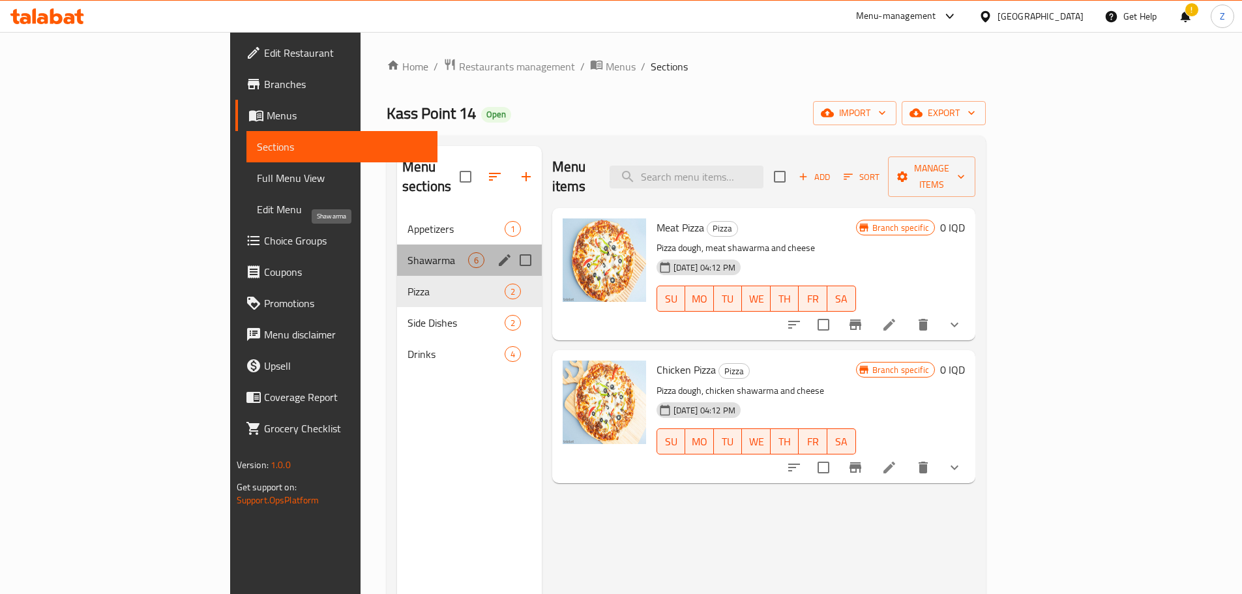
click at [407, 252] on span "Shawarma" at bounding box center [437, 260] width 61 height 16
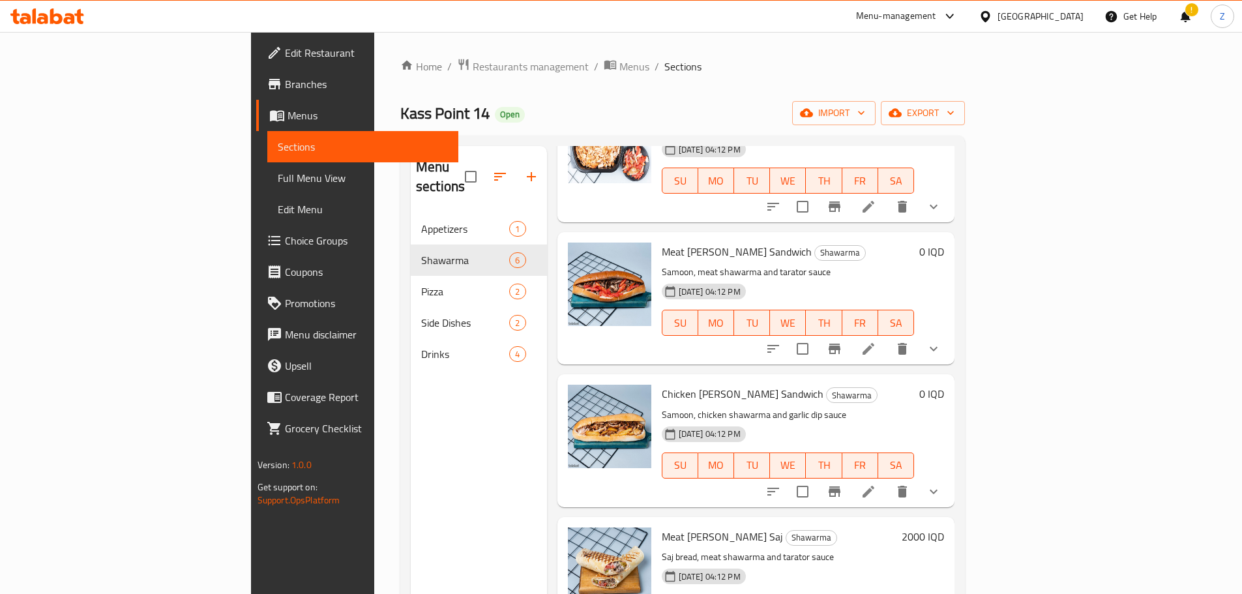
scroll to position [293, 0]
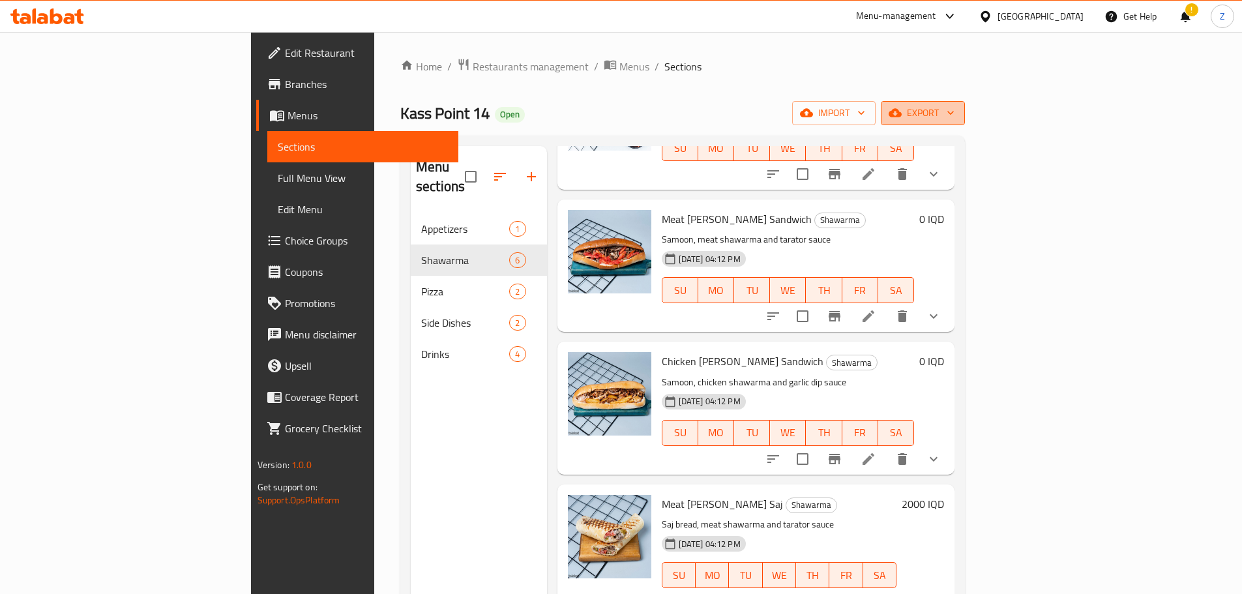
click at [954, 111] on span "export" at bounding box center [922, 113] width 63 height 16
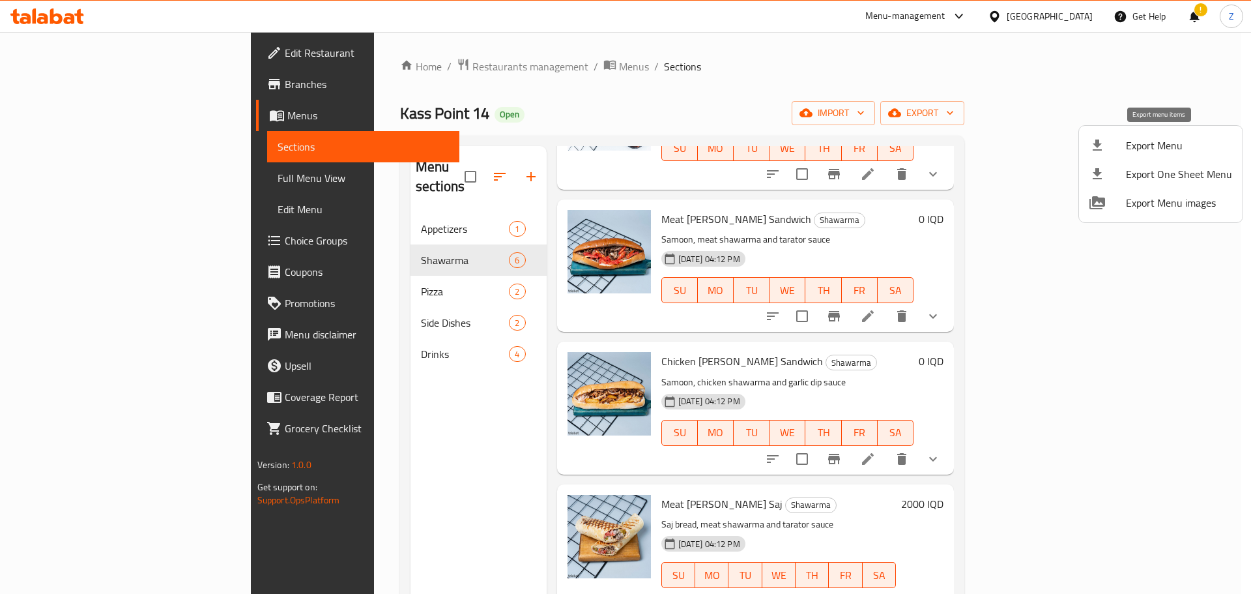
click at [1148, 151] on span "Export Menu" at bounding box center [1179, 146] width 106 height 16
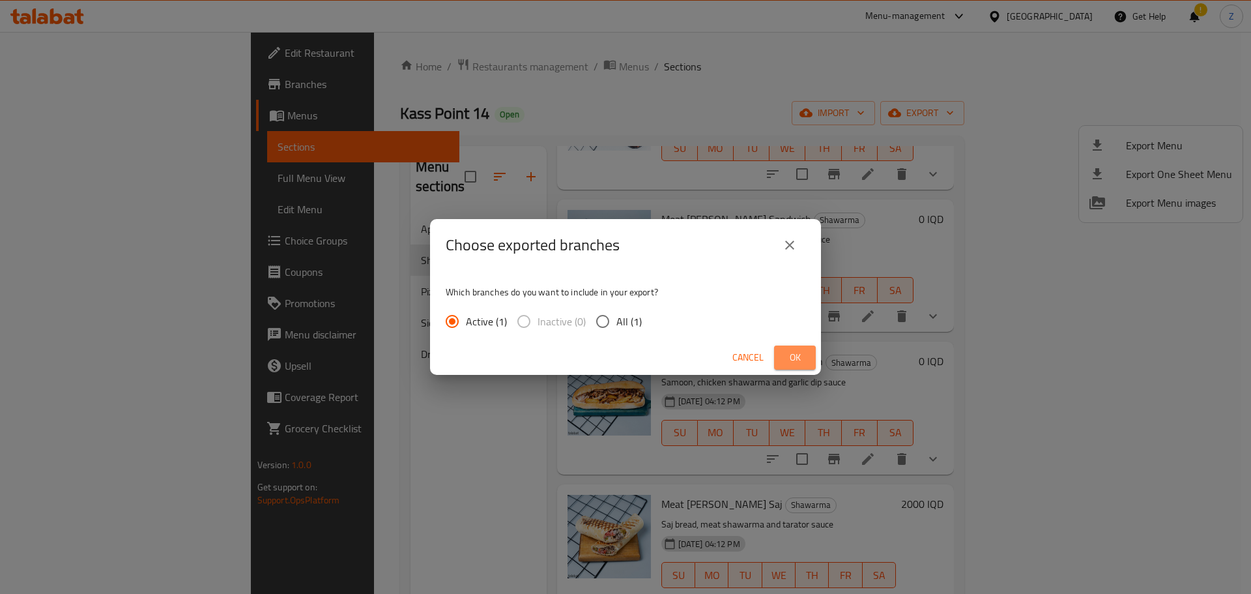
click at [809, 354] on button "Ok" at bounding box center [795, 357] width 42 height 24
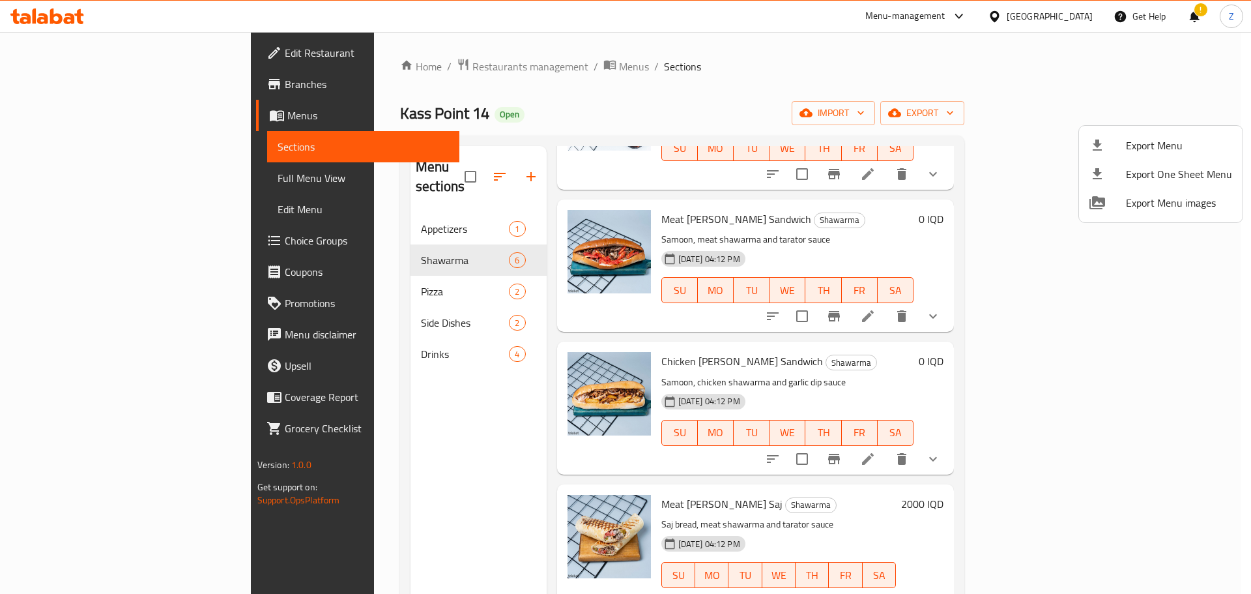
click at [458, 64] on div at bounding box center [625, 297] width 1251 height 594
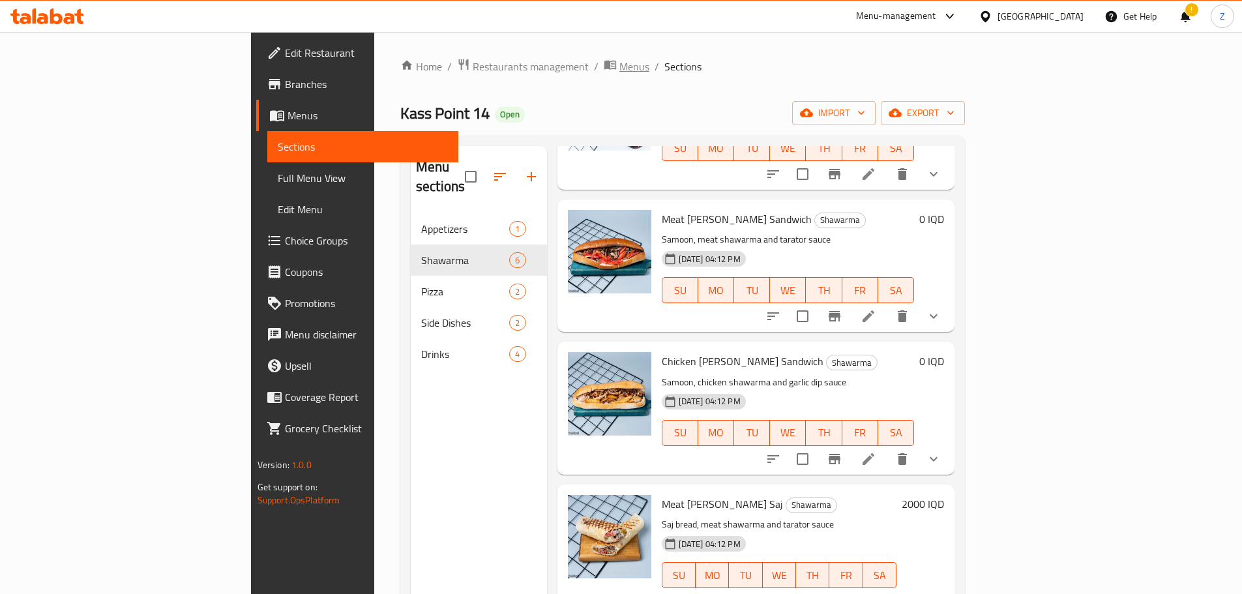
click at [619, 60] on span "Menus" at bounding box center [634, 67] width 30 height 16
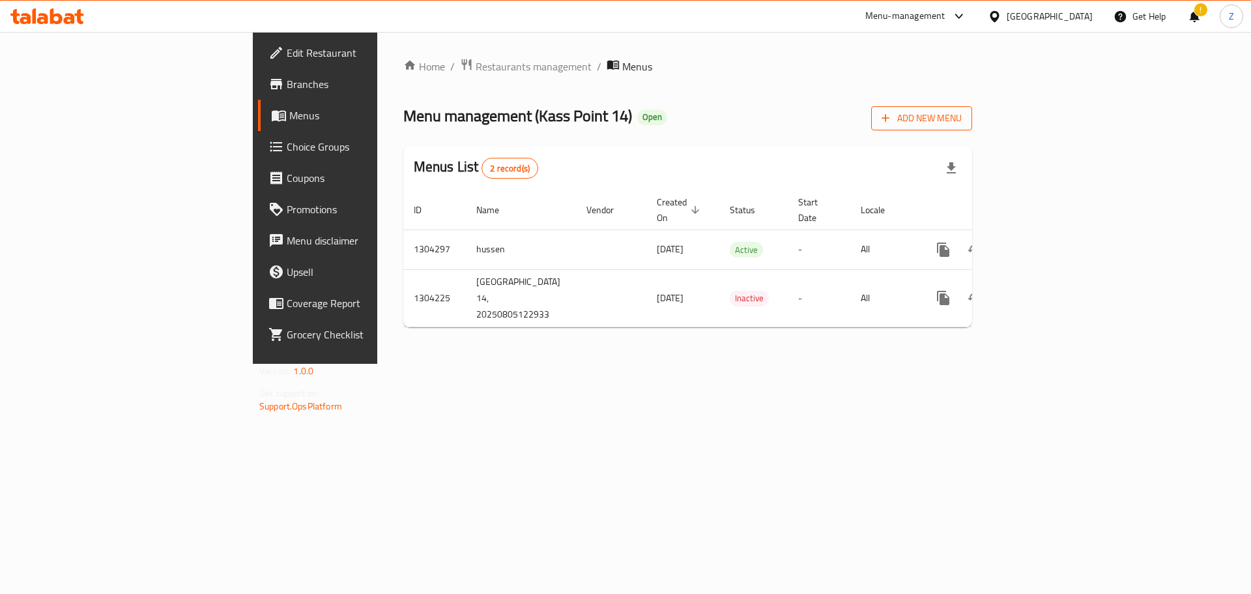
click at [962, 111] on span "Add New Menu" at bounding box center [922, 118] width 80 height 16
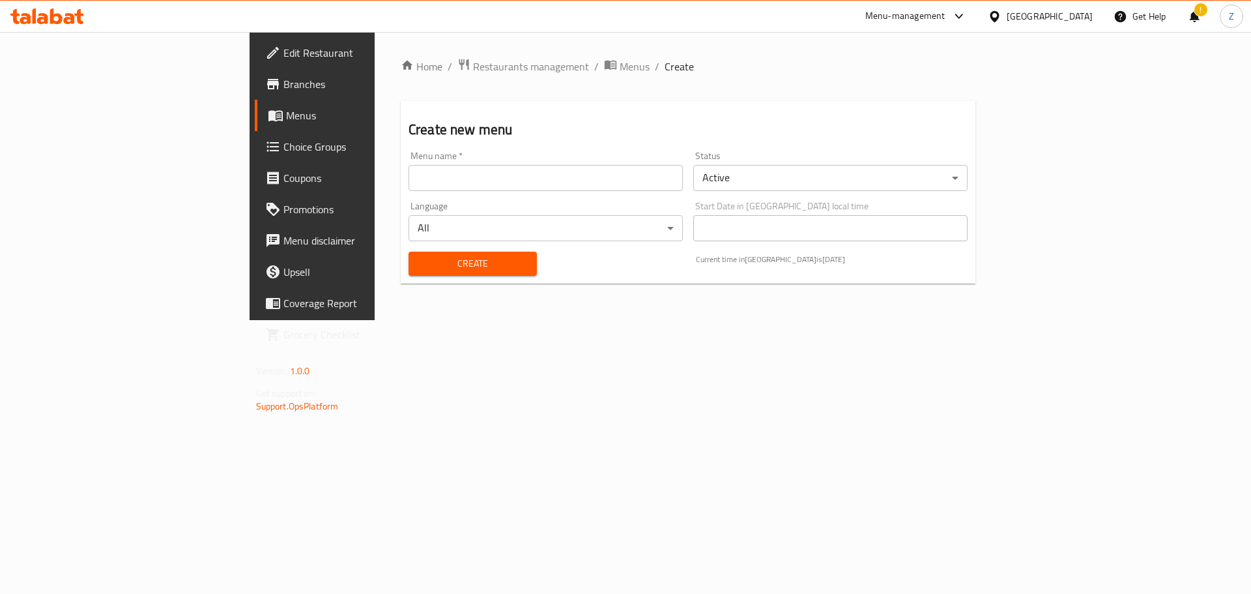
click at [495, 180] on input "text" at bounding box center [546, 178] width 274 height 26
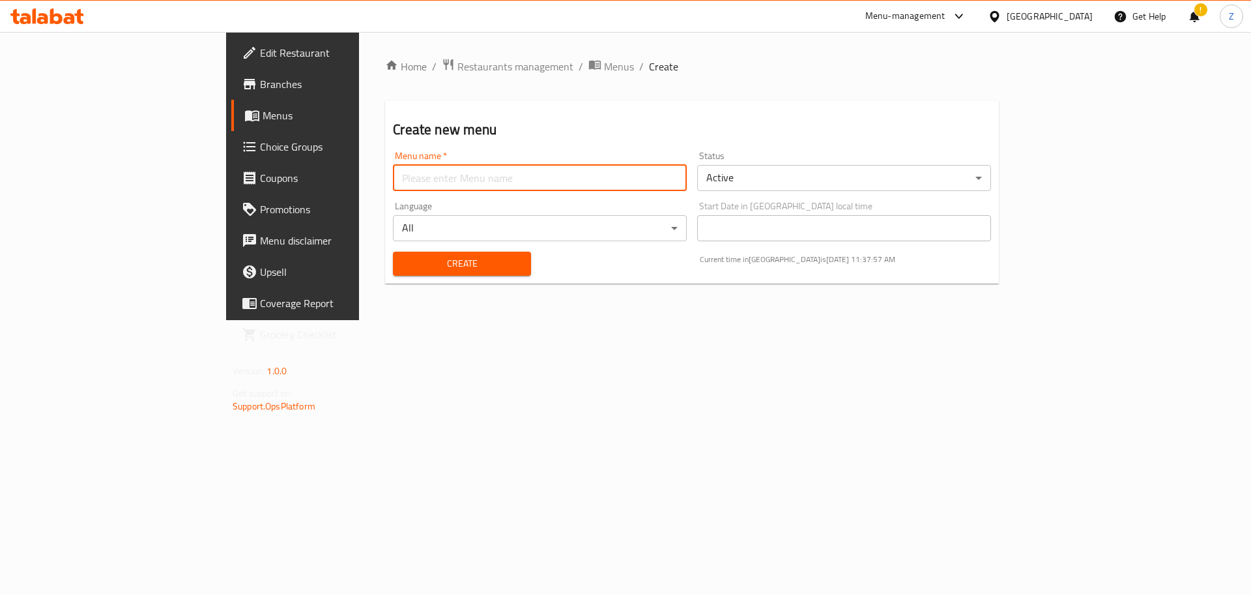
type input "Last Menu"
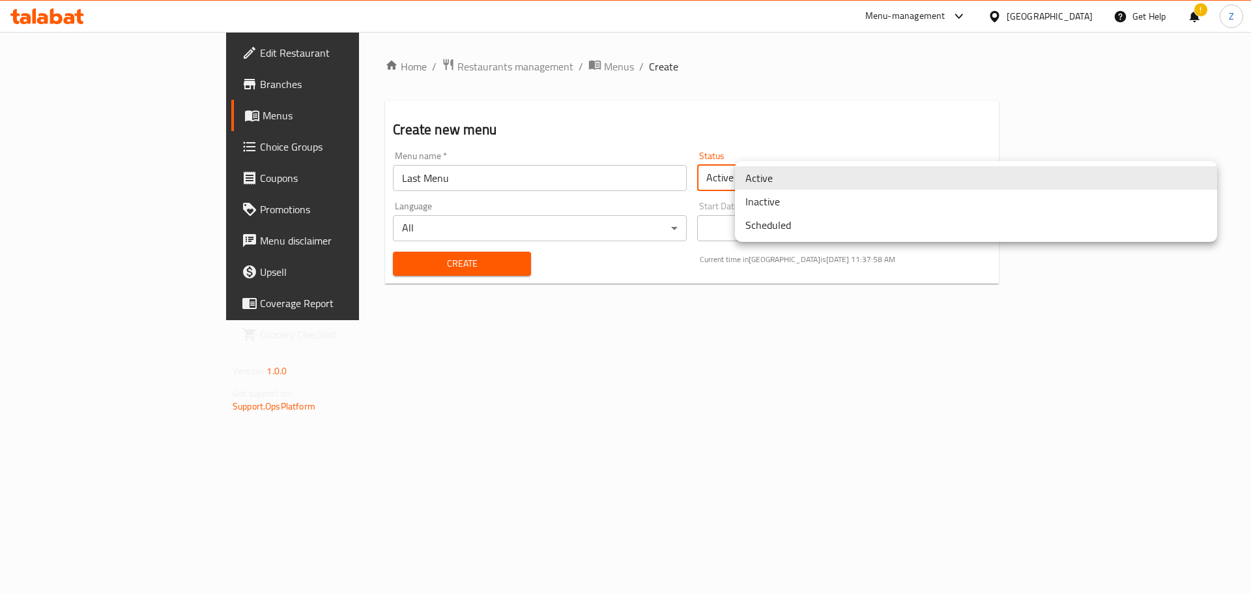
drag, startPoint x: 796, startPoint y: 179, endPoint x: 787, endPoint y: 203, distance: 26.0
click at [796, 179] on body "​ Menu-management Iraq Get Help ! Z Edit Restaurant Branches Menus Choice Group…" at bounding box center [625, 313] width 1251 height 562
click at [785, 208] on li "Inactive" at bounding box center [976, 201] width 482 height 23
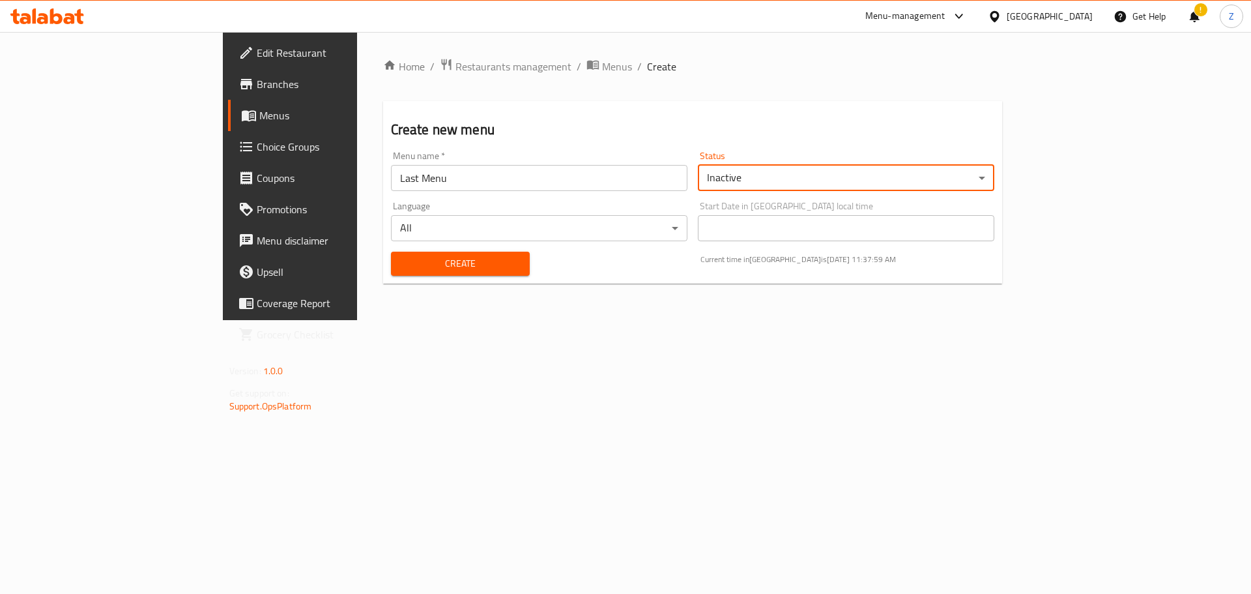
click at [391, 275] on button "Create" at bounding box center [460, 264] width 139 height 24
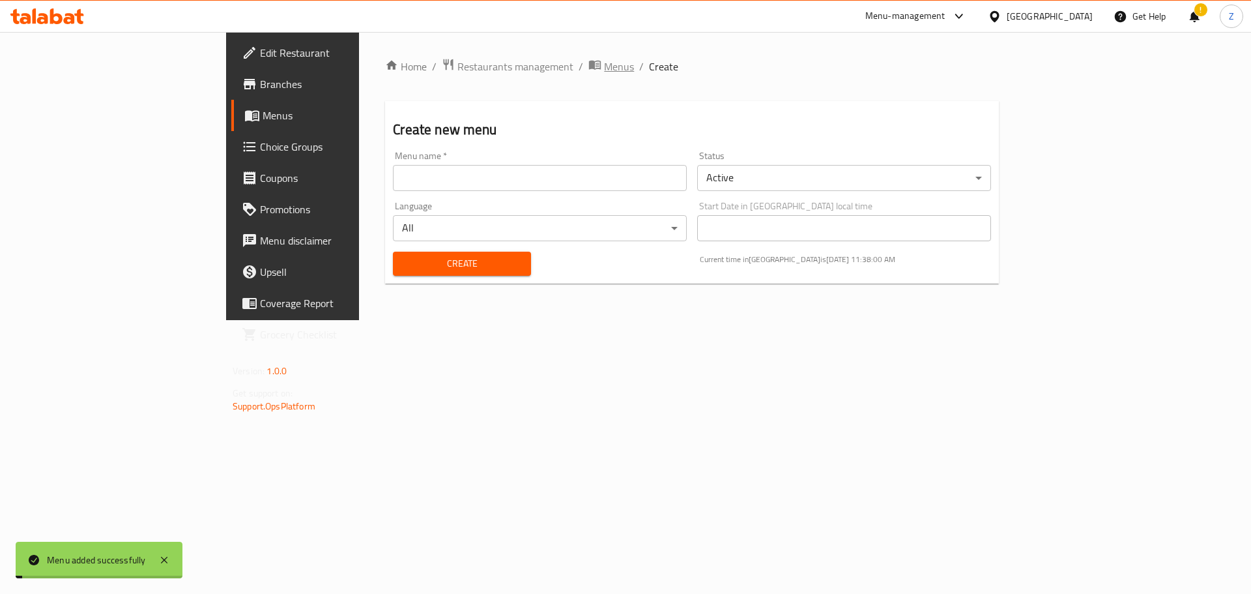
click at [604, 72] on span "Menus" at bounding box center [619, 67] width 30 height 16
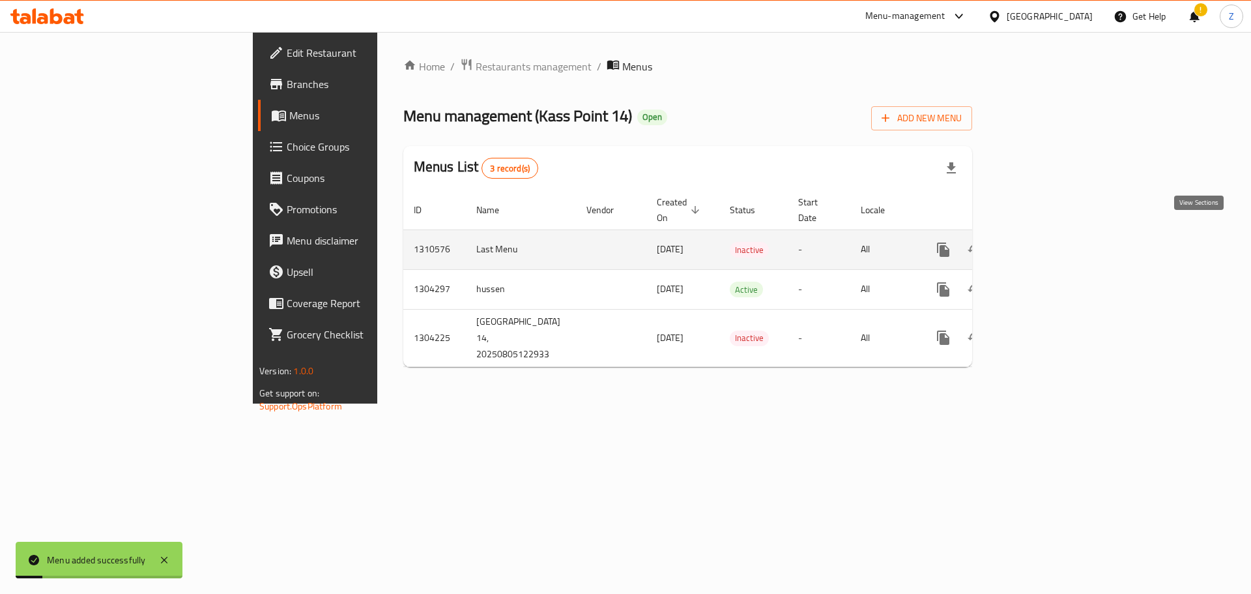
click at [1045, 242] on icon "enhanced table" at bounding box center [1038, 250] width 16 height 16
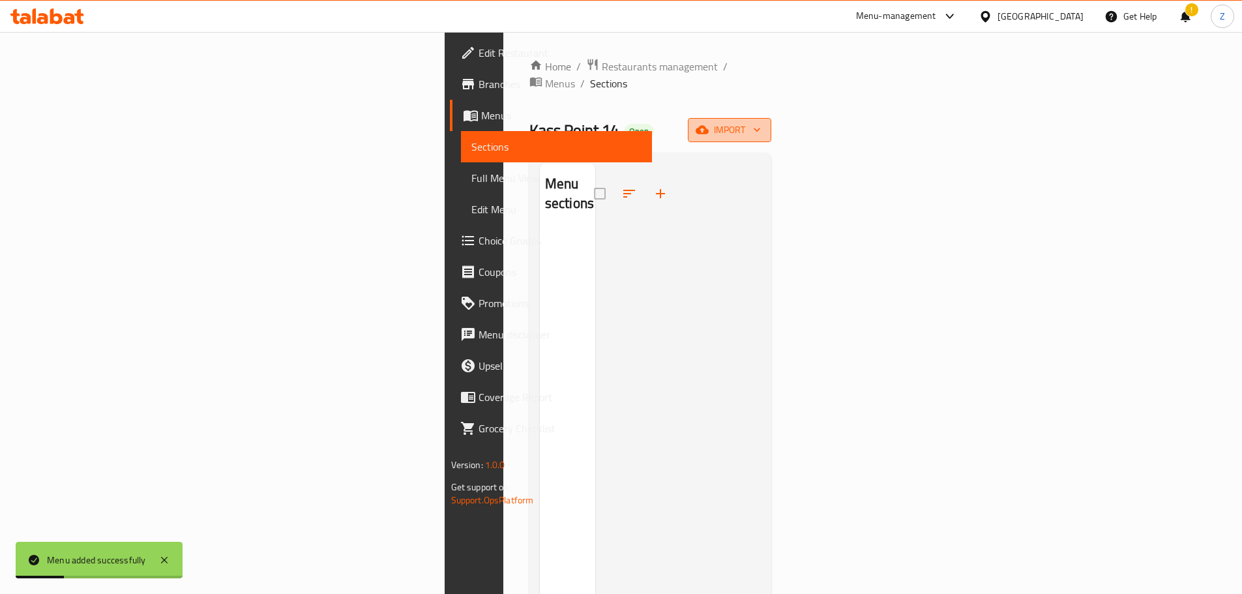
click at [761, 122] on span "import" at bounding box center [729, 130] width 63 height 16
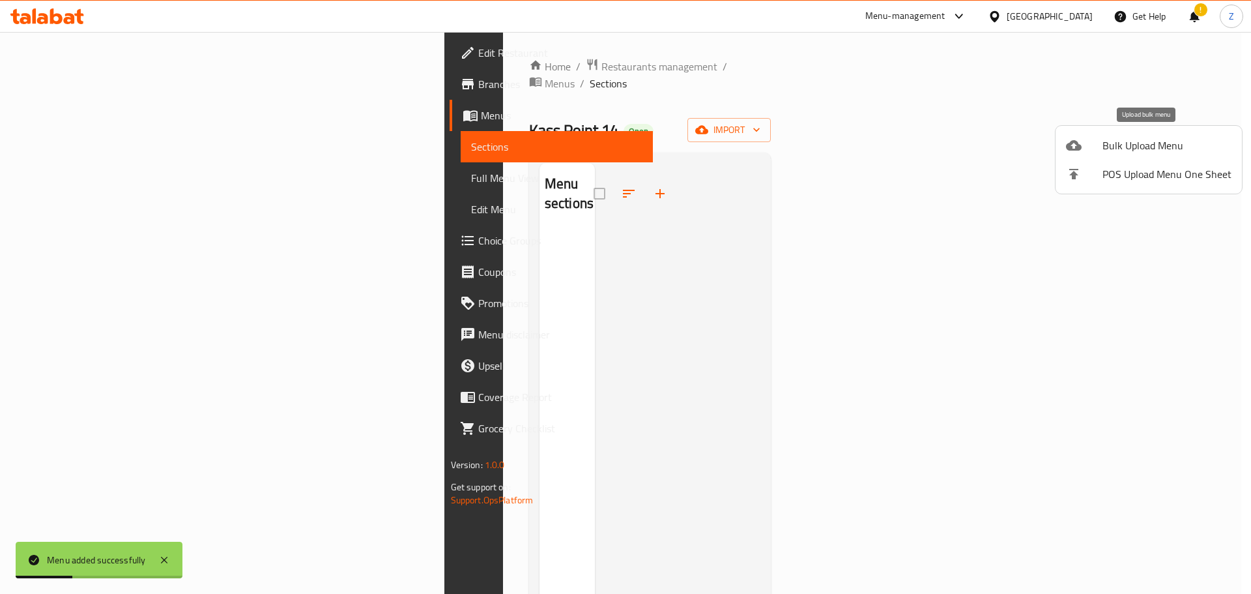
click at [1133, 140] on span "Bulk Upload Menu" at bounding box center [1167, 146] width 129 height 16
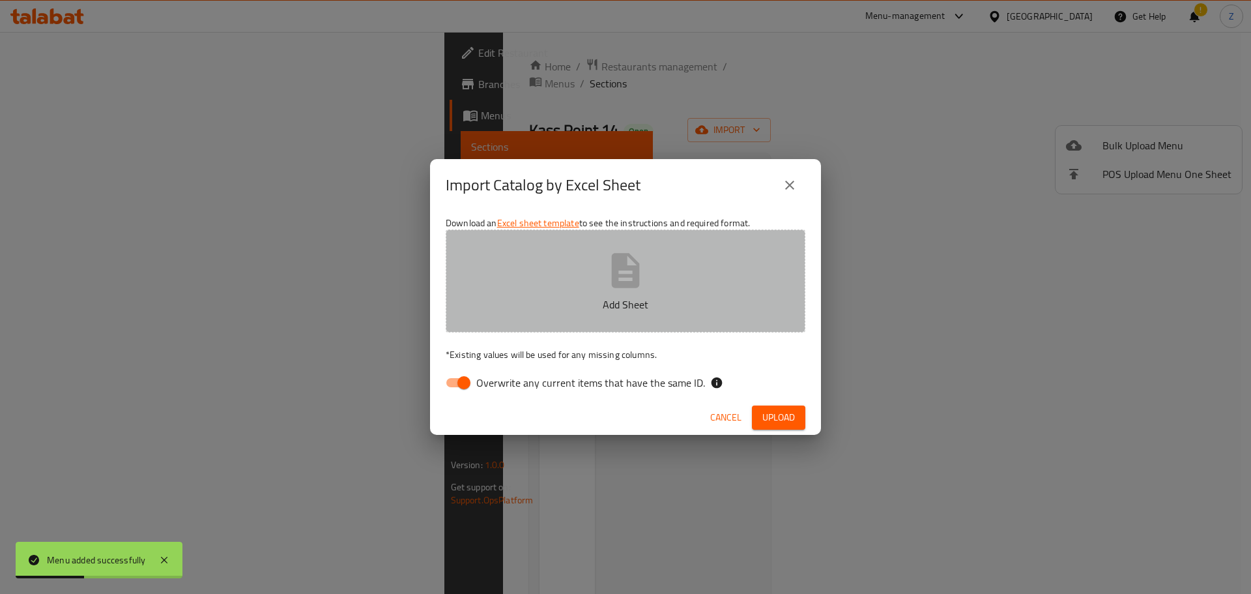
click at [610, 260] on icon "button" at bounding box center [626, 271] width 42 height 42
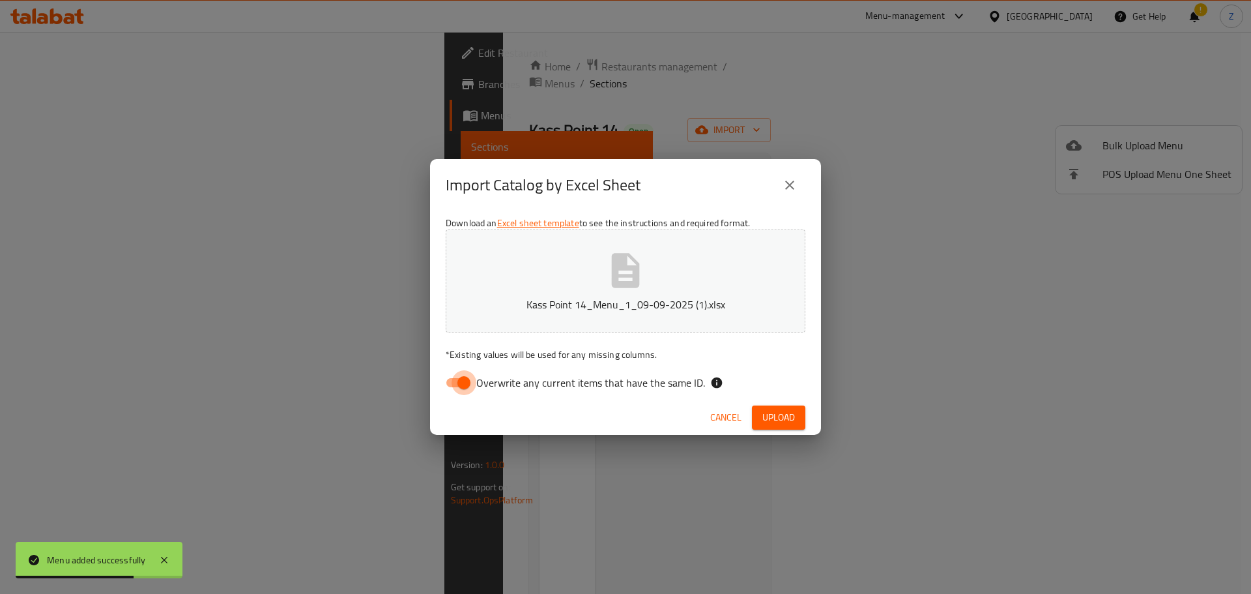
click at [461, 377] on input "Overwrite any current items that have the same ID." at bounding box center [464, 382] width 74 height 25
checkbox input "false"
click at [773, 416] on span "Upload" at bounding box center [779, 417] width 33 height 16
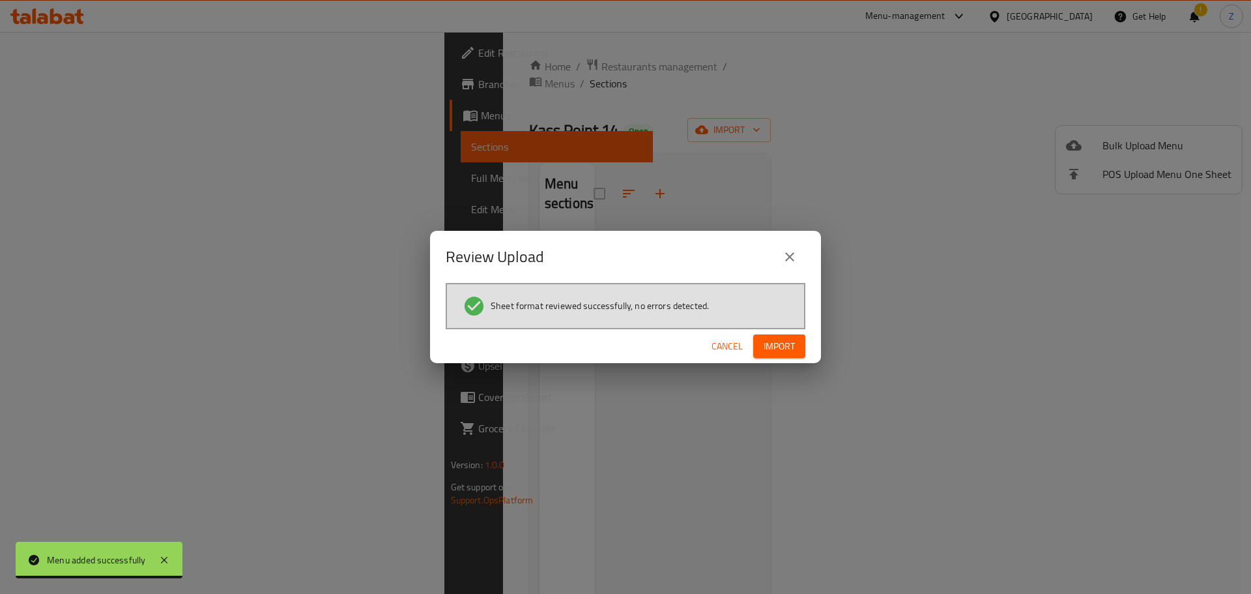
click at [790, 334] on button "Import" at bounding box center [779, 346] width 52 height 24
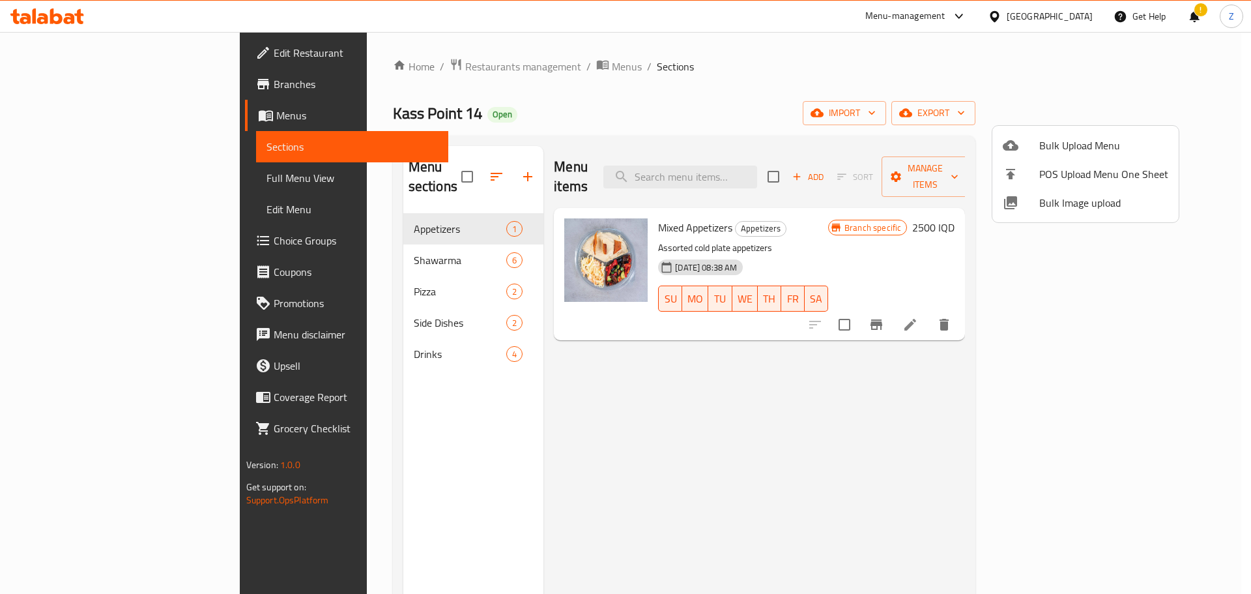
click at [773, 360] on div at bounding box center [625, 297] width 1251 height 594
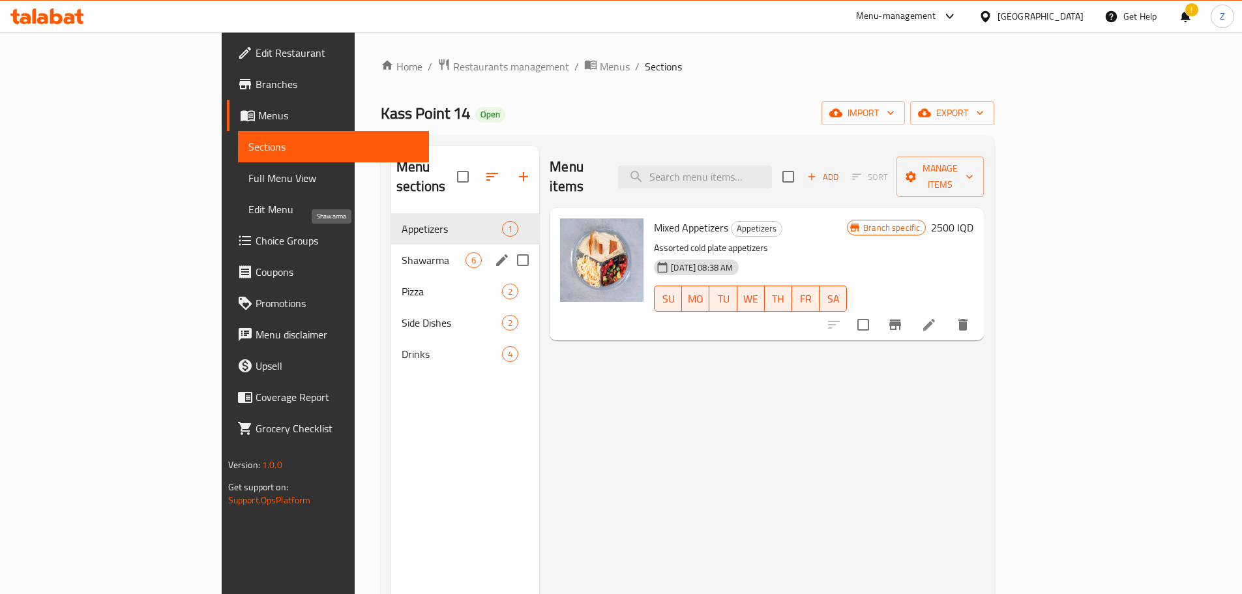
click at [401, 252] on span "Shawarma" at bounding box center [433, 260] width 64 height 16
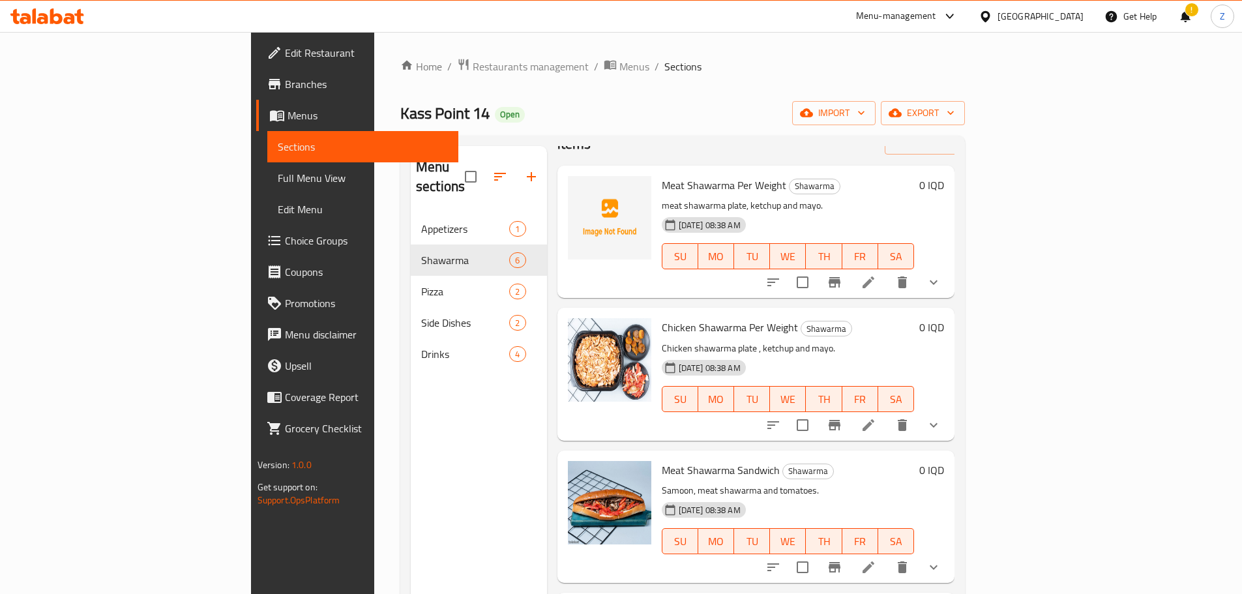
scroll to position [65, 0]
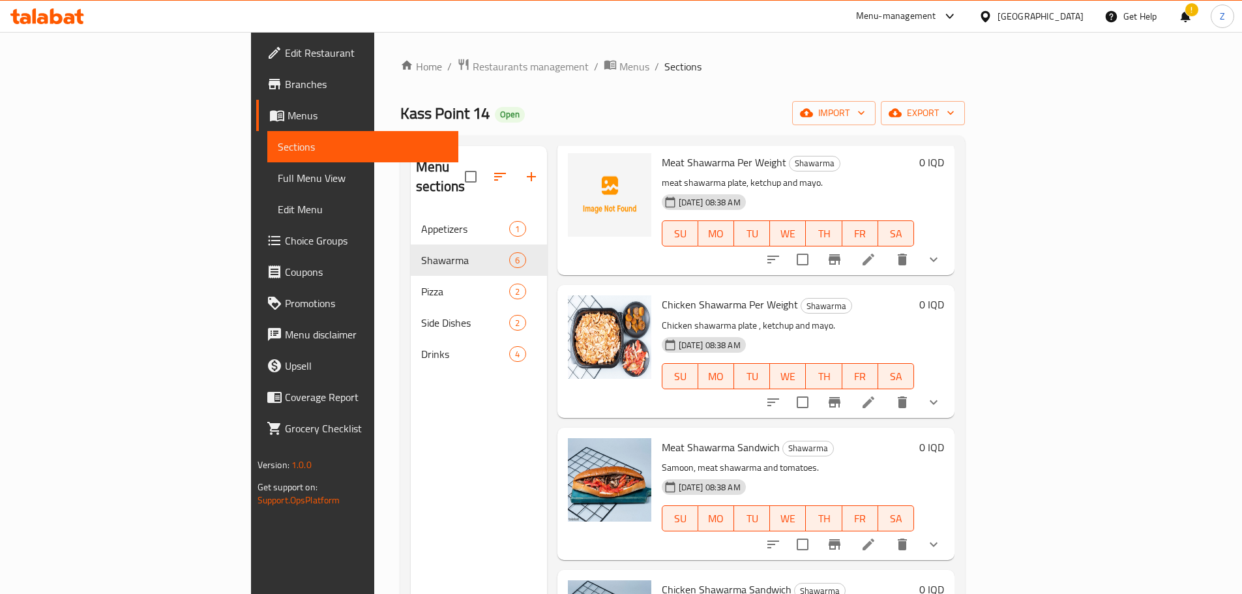
click at [886, 532] on li at bounding box center [868, 543] width 36 height 23
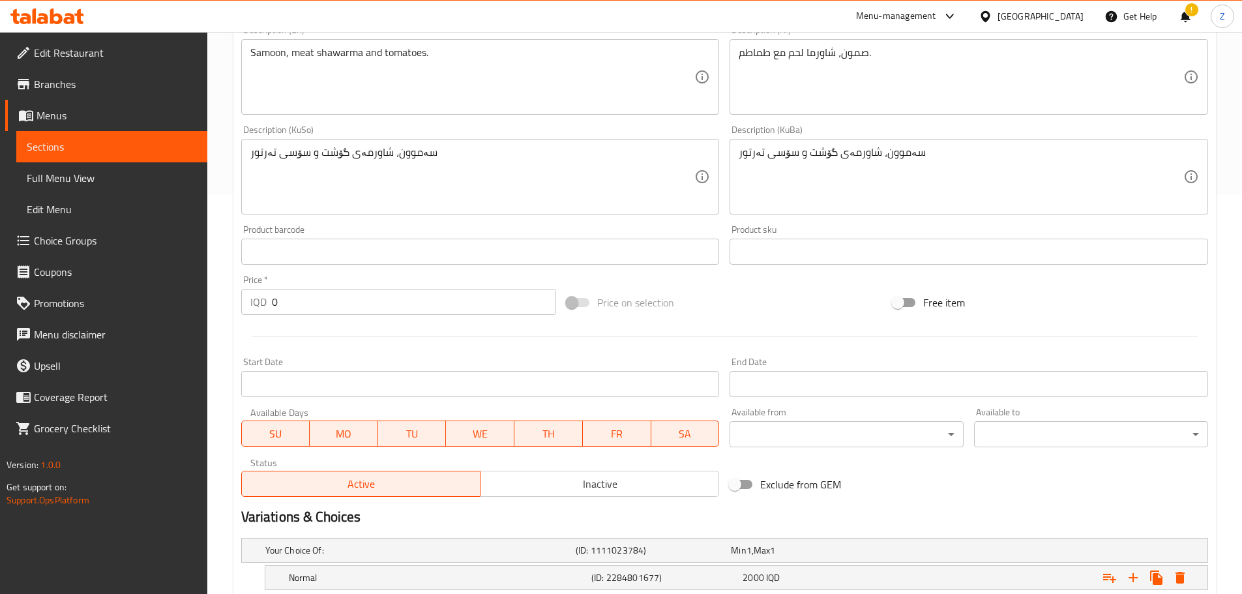
scroll to position [525, 0]
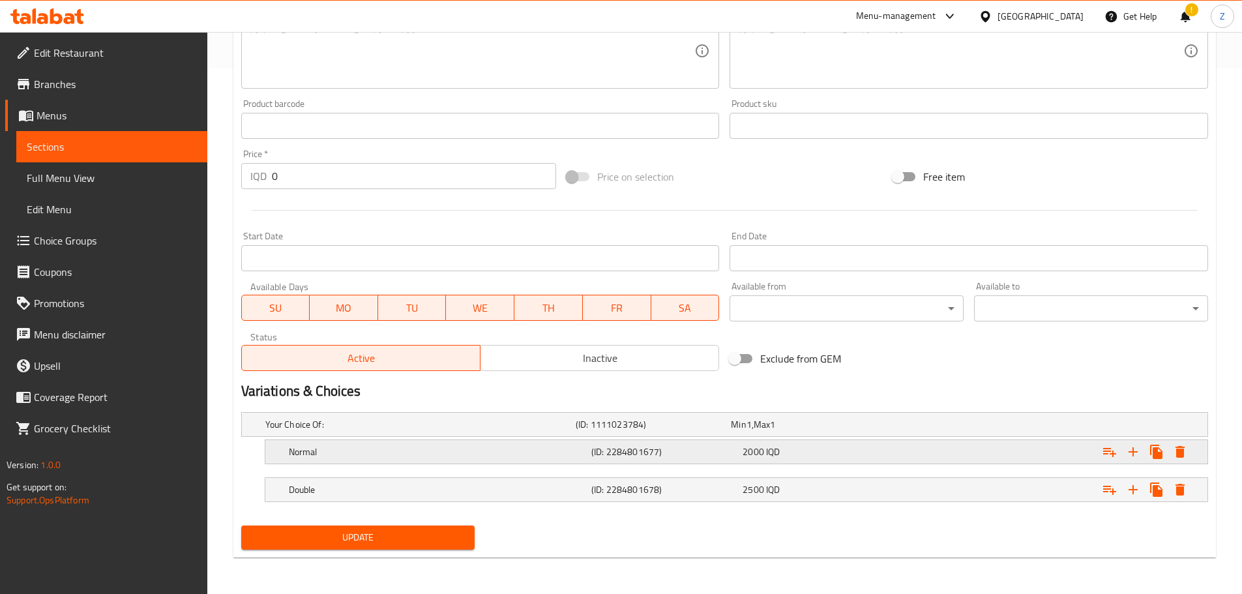
click at [590, 446] on div "(ID: 2284801677)" at bounding box center [664, 452] width 151 height 18
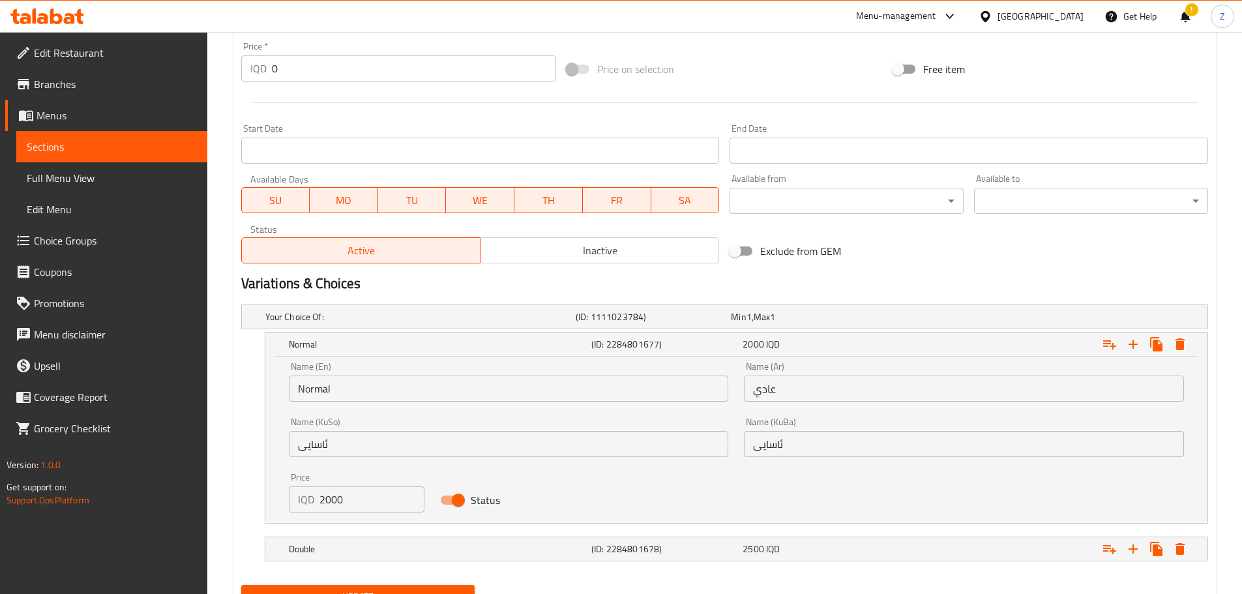
scroll to position [656, 0]
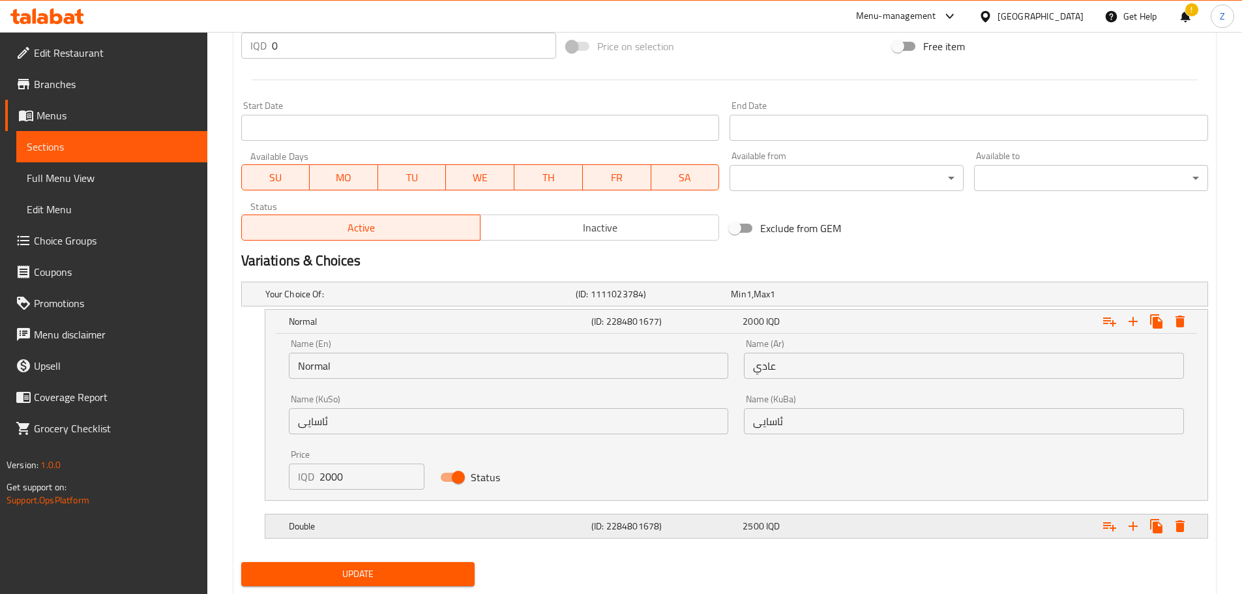
click at [405, 531] on h5 "Double" at bounding box center [437, 525] width 297 height 13
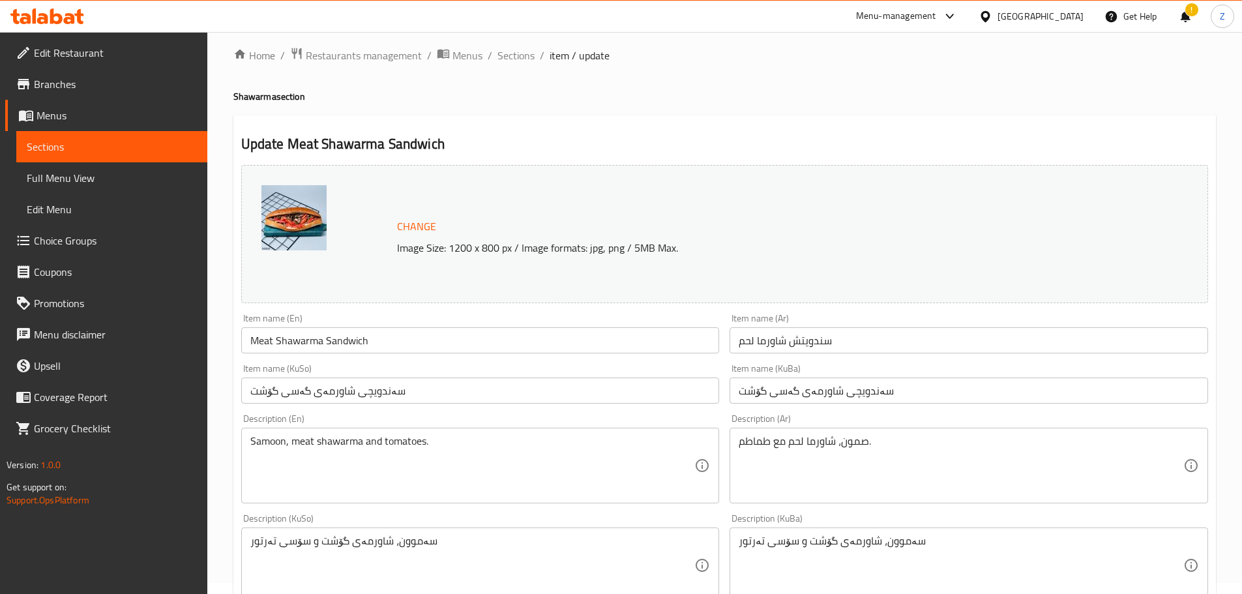
scroll to position [0, 0]
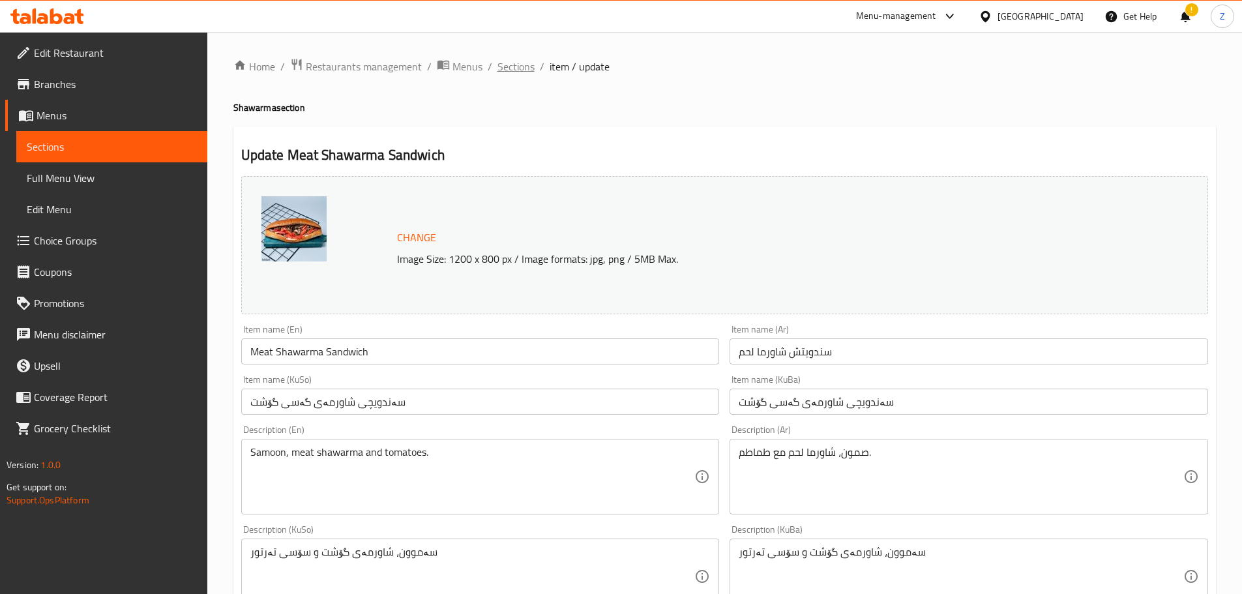
click at [510, 74] on span "Sections" at bounding box center [515, 67] width 37 height 16
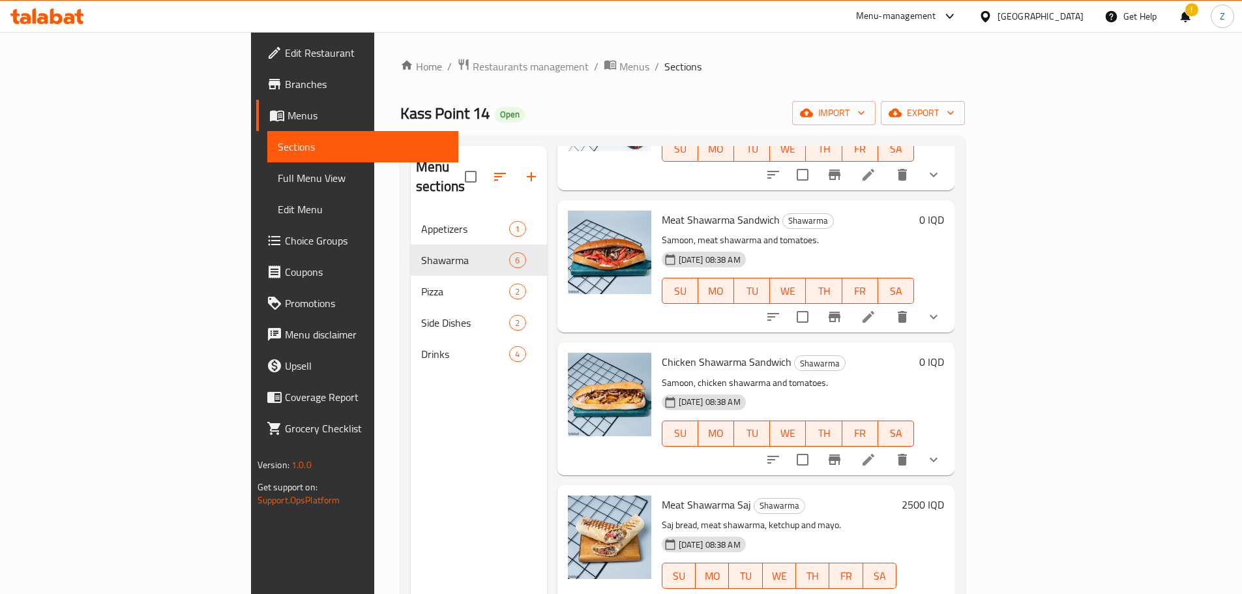
scroll to position [293, 0]
click at [876, 451] on icon at bounding box center [868, 459] width 16 height 16
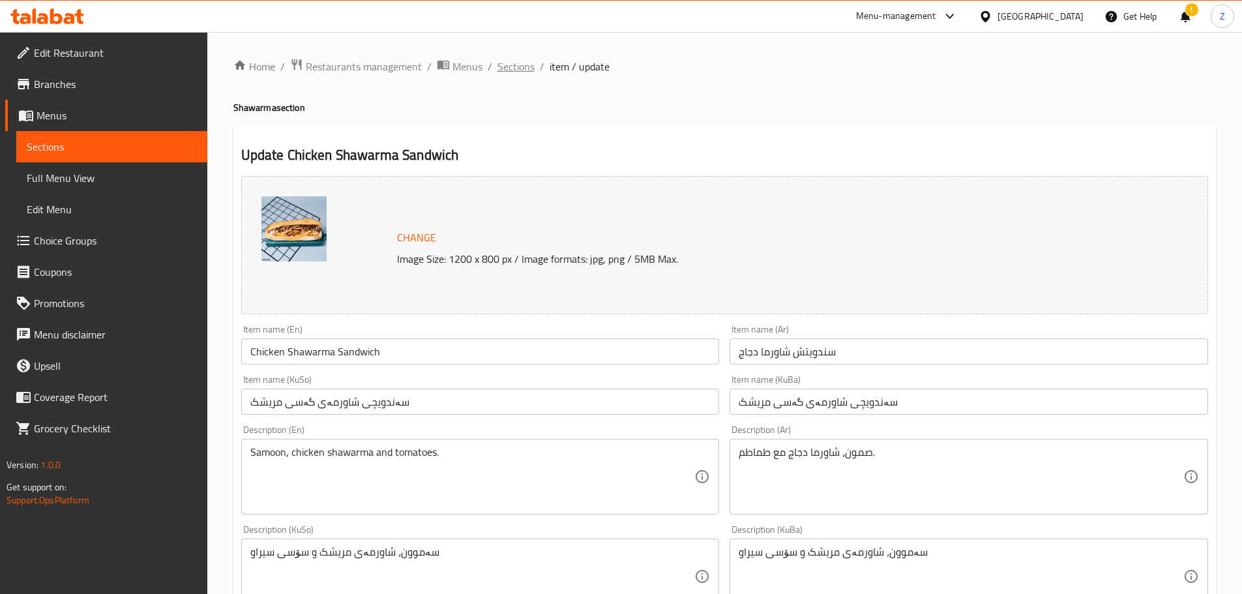
click at [527, 65] on span "Sections" at bounding box center [515, 67] width 37 height 16
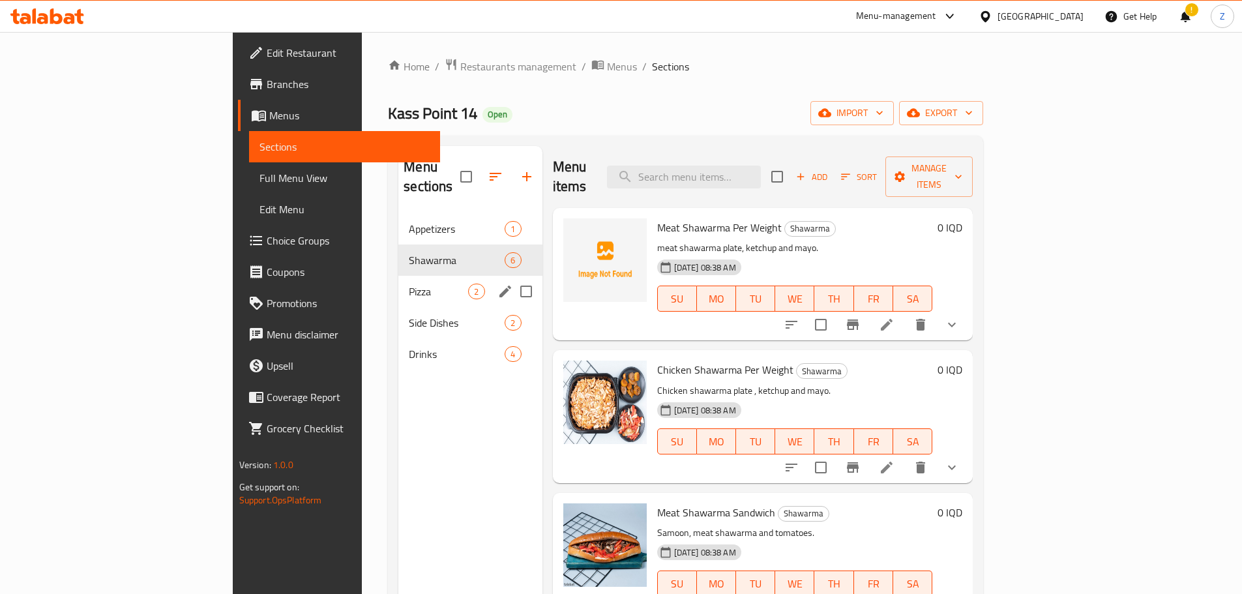
click at [398, 284] on div "Pizza 2" at bounding box center [469, 291] width 143 height 31
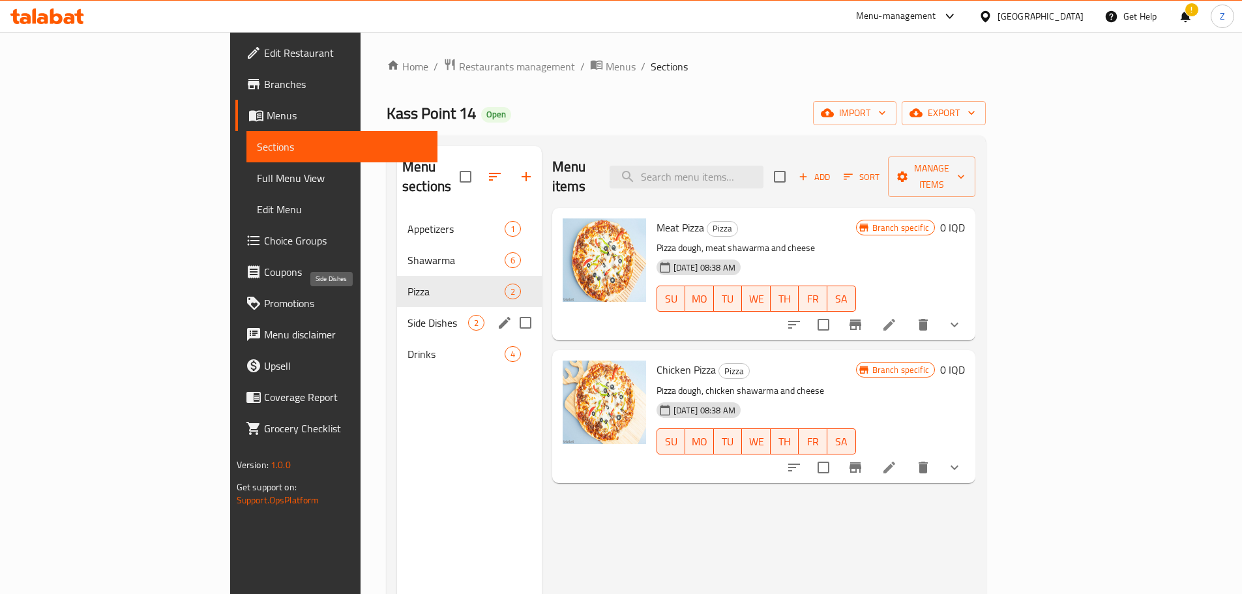
click at [407, 315] on span "Side Dishes" at bounding box center [437, 323] width 61 height 16
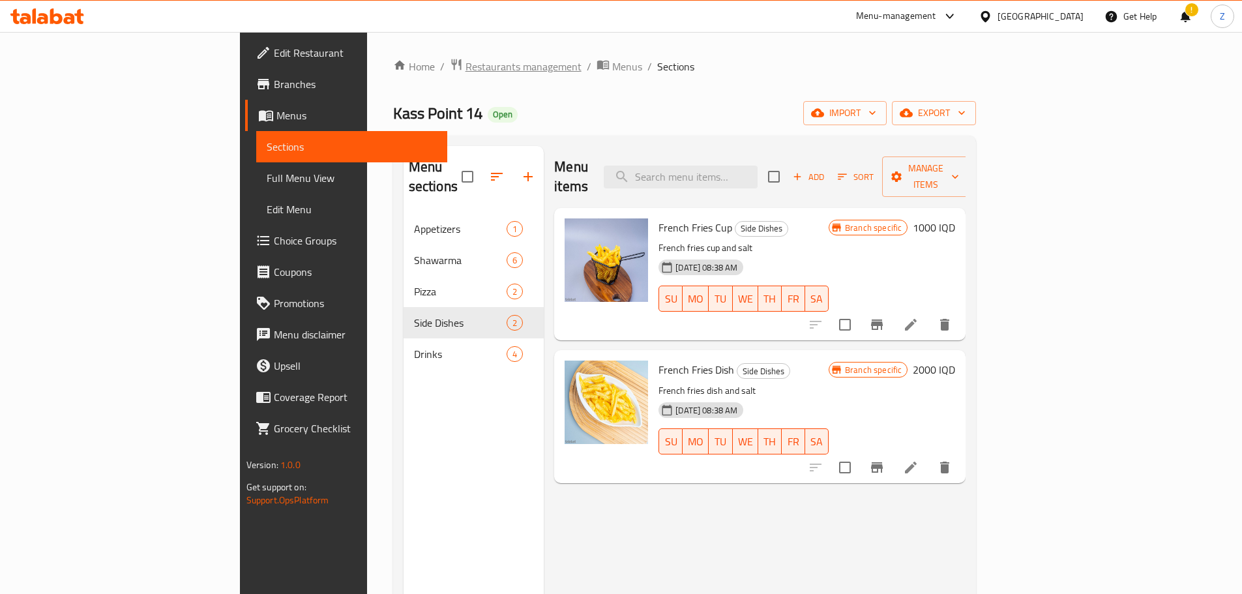
click at [465, 73] on span "Restaurants management" at bounding box center [523, 67] width 116 height 16
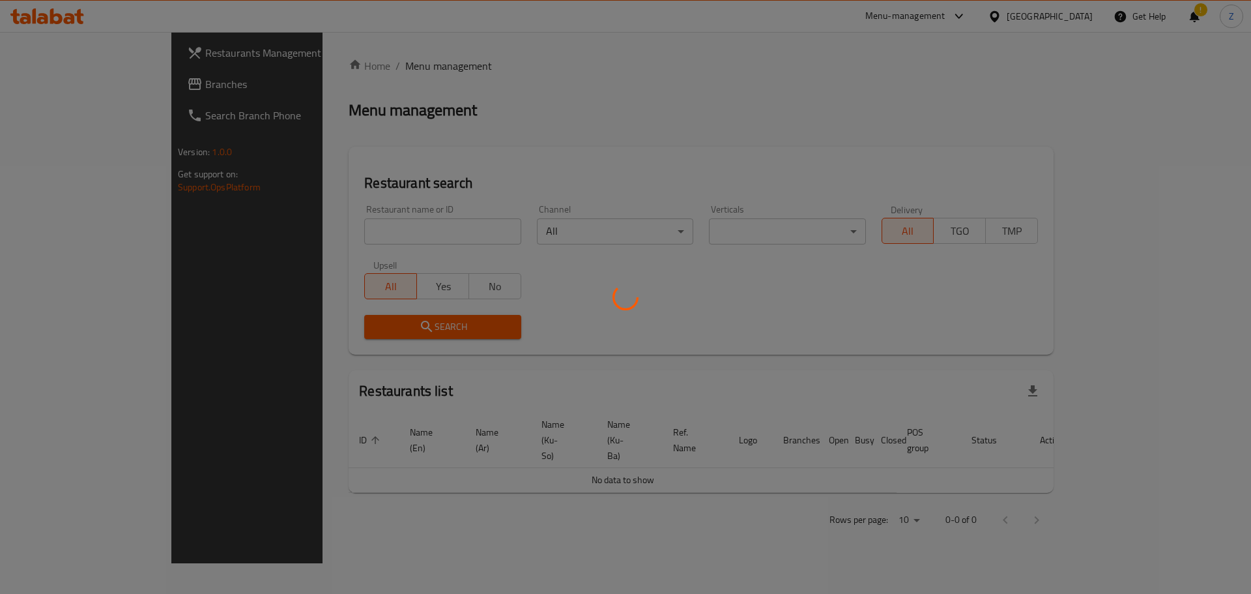
click at [403, 242] on div at bounding box center [625, 297] width 1251 height 594
click at [409, 236] on div at bounding box center [625, 297] width 1251 height 594
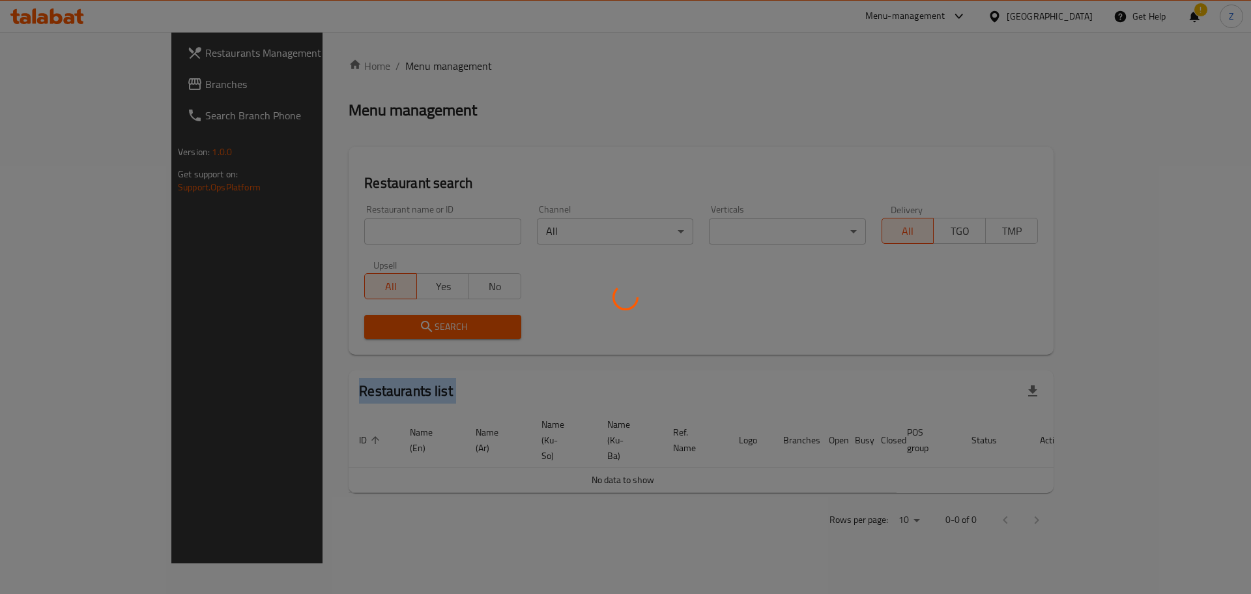
click at [409, 236] on div at bounding box center [625, 297] width 1251 height 594
click at [446, 154] on div at bounding box center [625, 297] width 1251 height 594
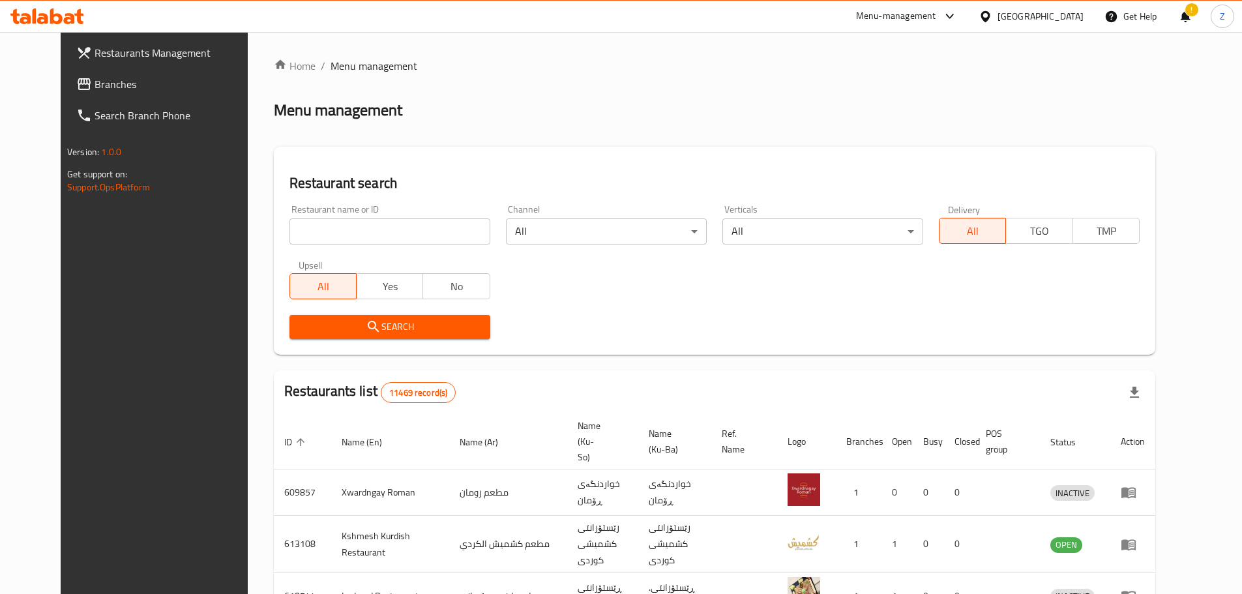
click at [358, 225] on input "search" at bounding box center [389, 231] width 201 height 26
paste input "692818"
type input "692818"
click at [397, 328] on span "Search" at bounding box center [390, 327] width 180 height 16
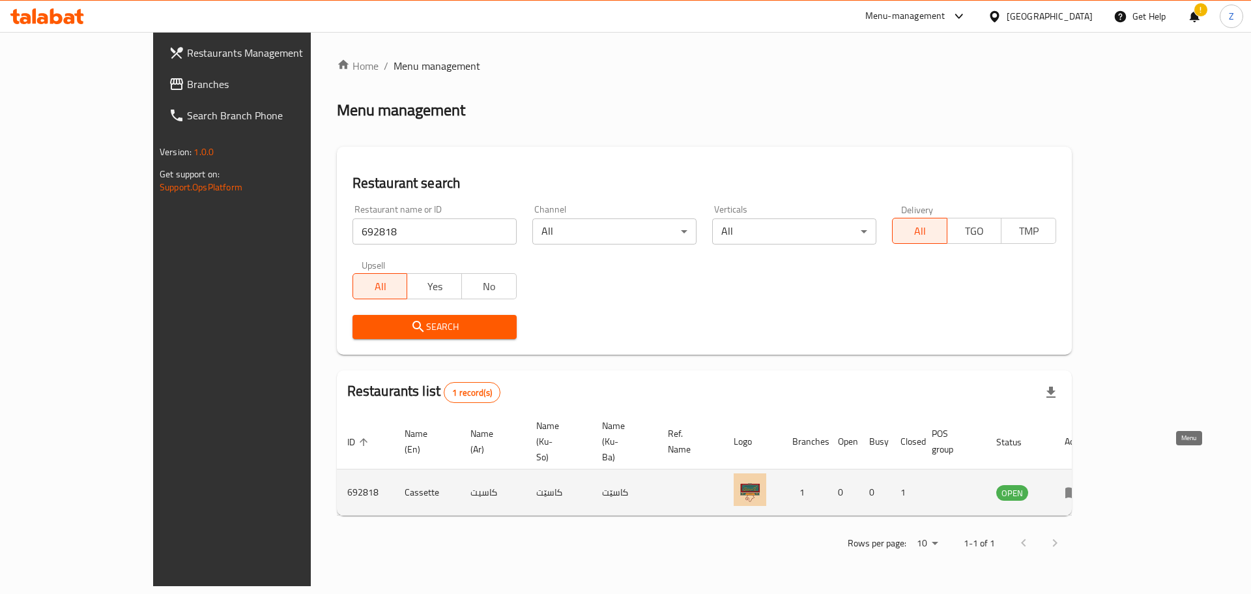
click at [1089, 484] on link "enhanced table" at bounding box center [1077, 492] width 24 height 16
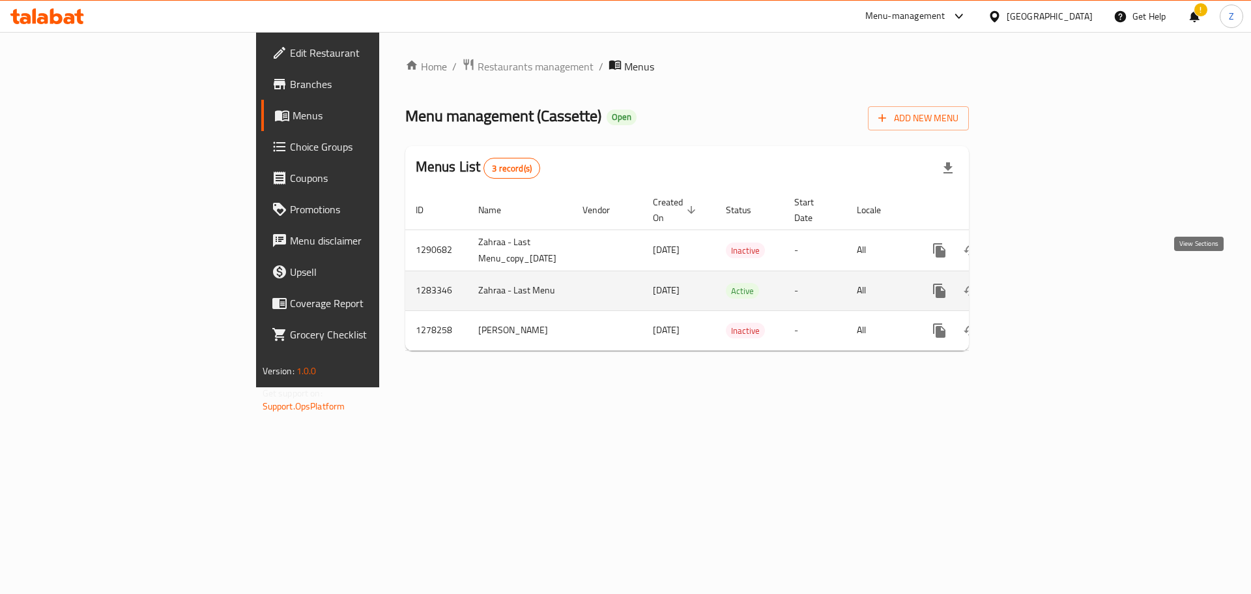
click at [1041, 283] on icon "enhanced table" at bounding box center [1034, 291] width 16 height 16
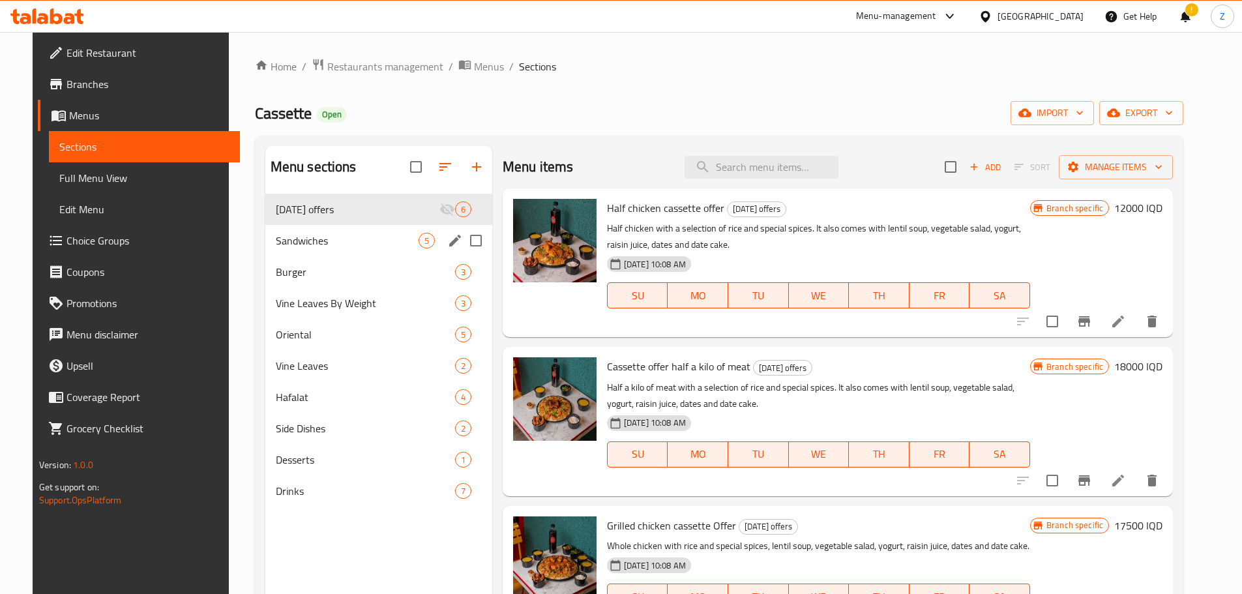
click at [327, 237] on span "Sandwiches" at bounding box center [347, 241] width 143 height 16
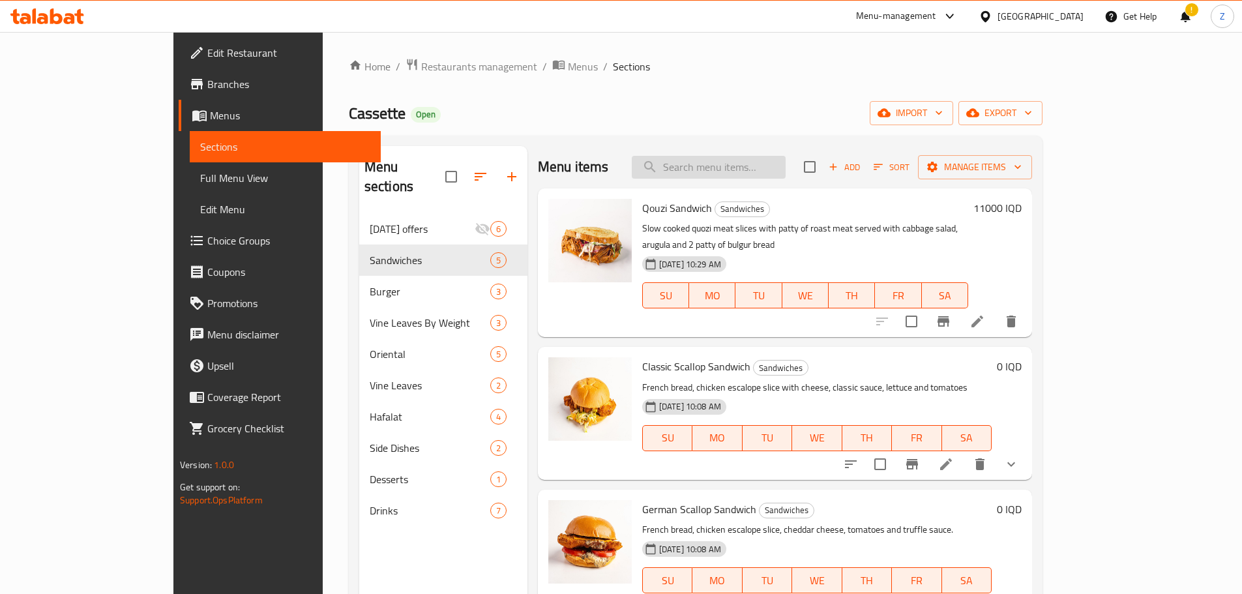
click at [778, 172] on input "search" at bounding box center [709, 167] width 154 height 23
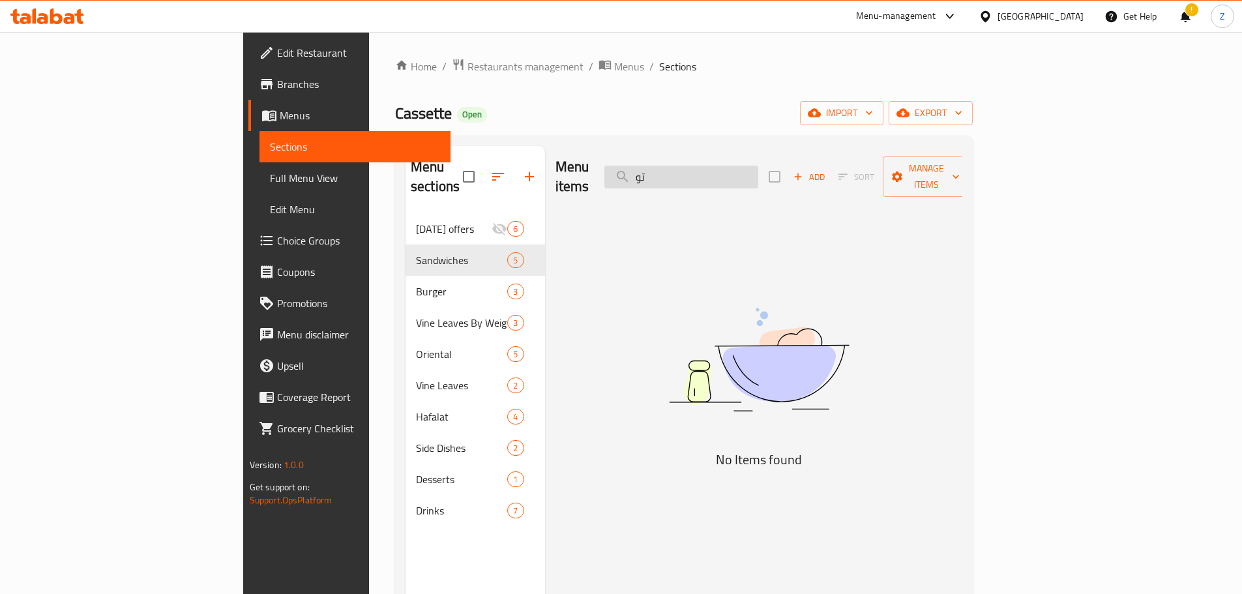
type input "ت"
type input "t"
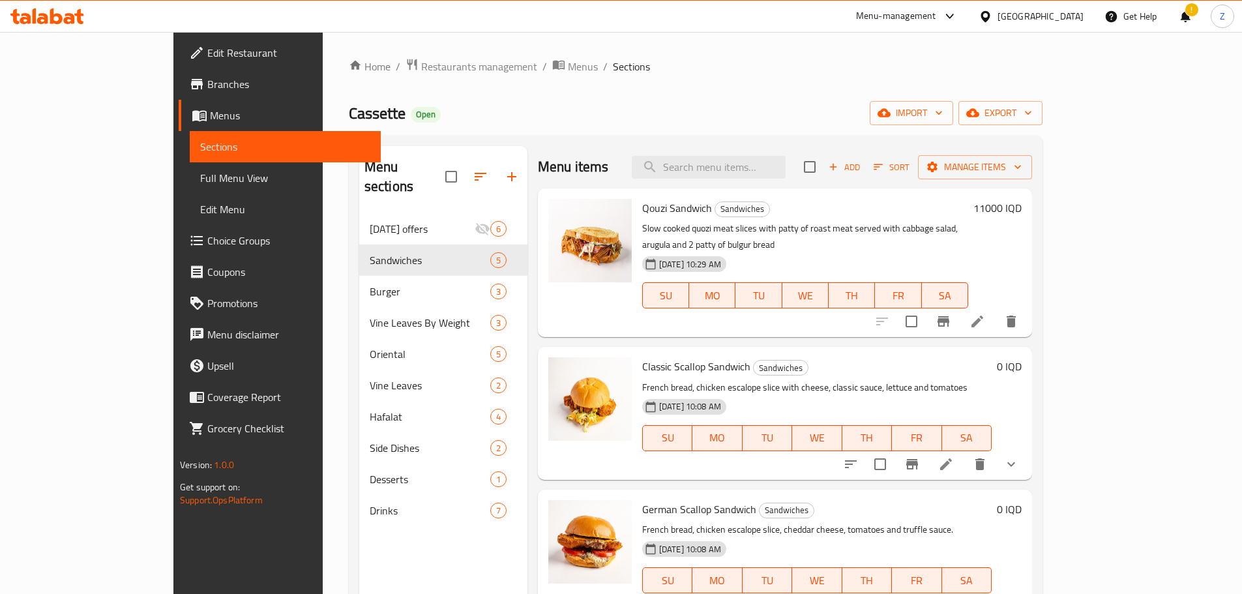
click at [848, 357] on h6 "Classic Scallop Sandwich Sandwiches" at bounding box center [816, 366] width 349 height 18
click at [906, 521] on p "French bread, chicken escalope slice, cheddar cheese, tomatoes and truffle sauc…" at bounding box center [816, 529] width 349 height 16
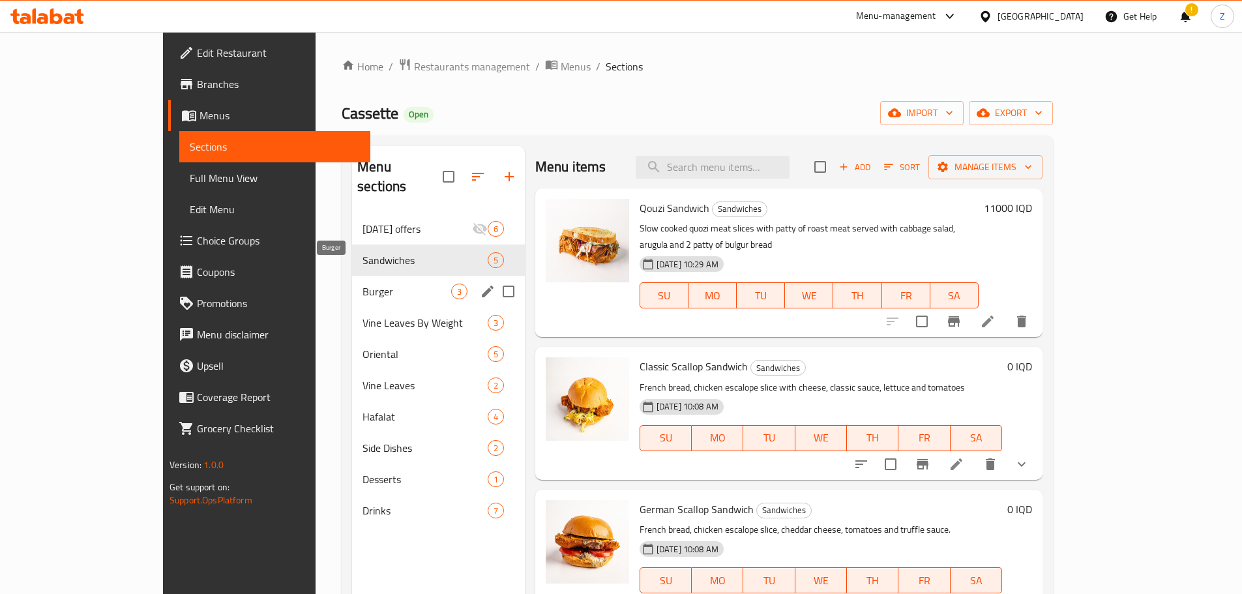
click at [362, 284] on span "Burger" at bounding box center [406, 292] width 89 height 16
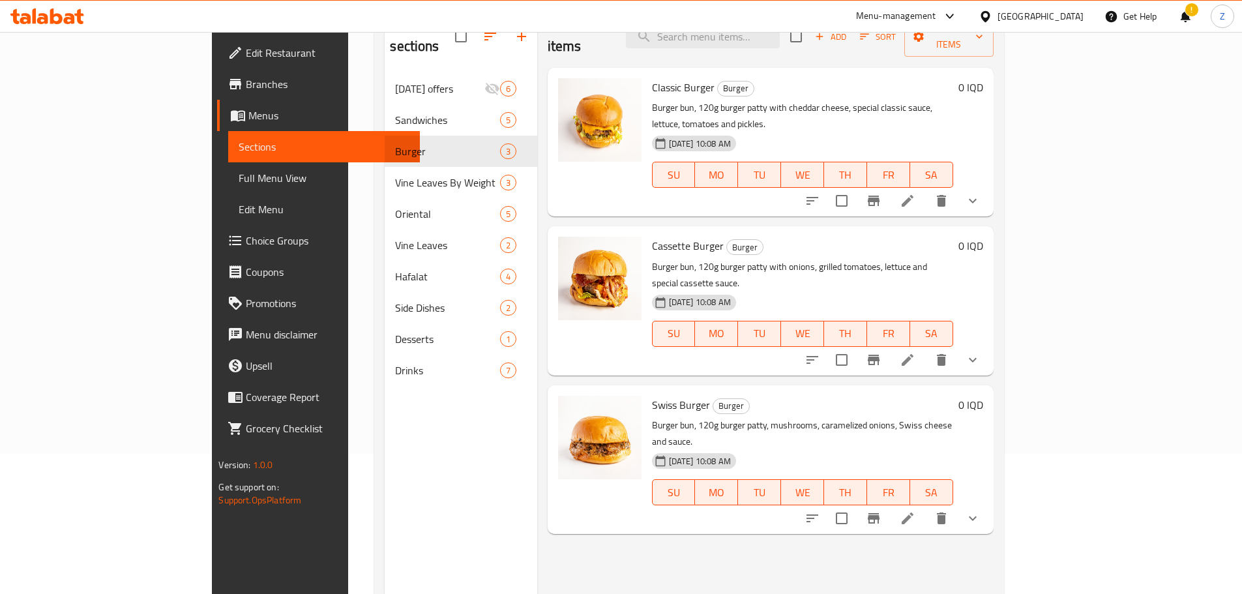
scroll to position [117, 0]
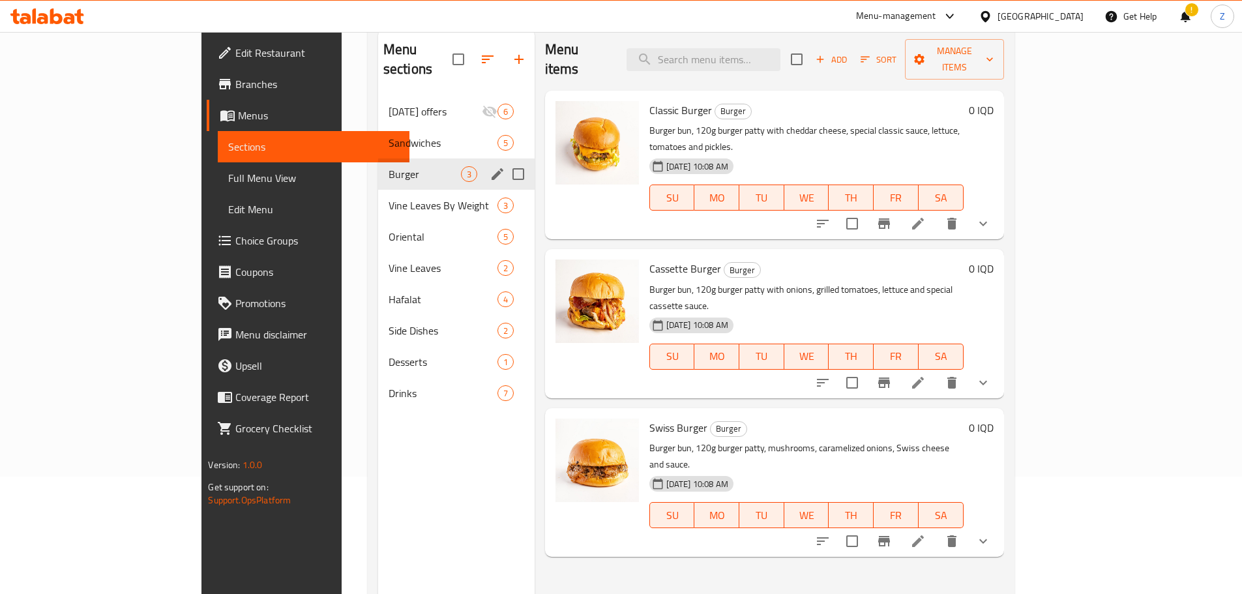
click at [378, 136] on div "Sandwiches 5" at bounding box center [456, 142] width 156 height 31
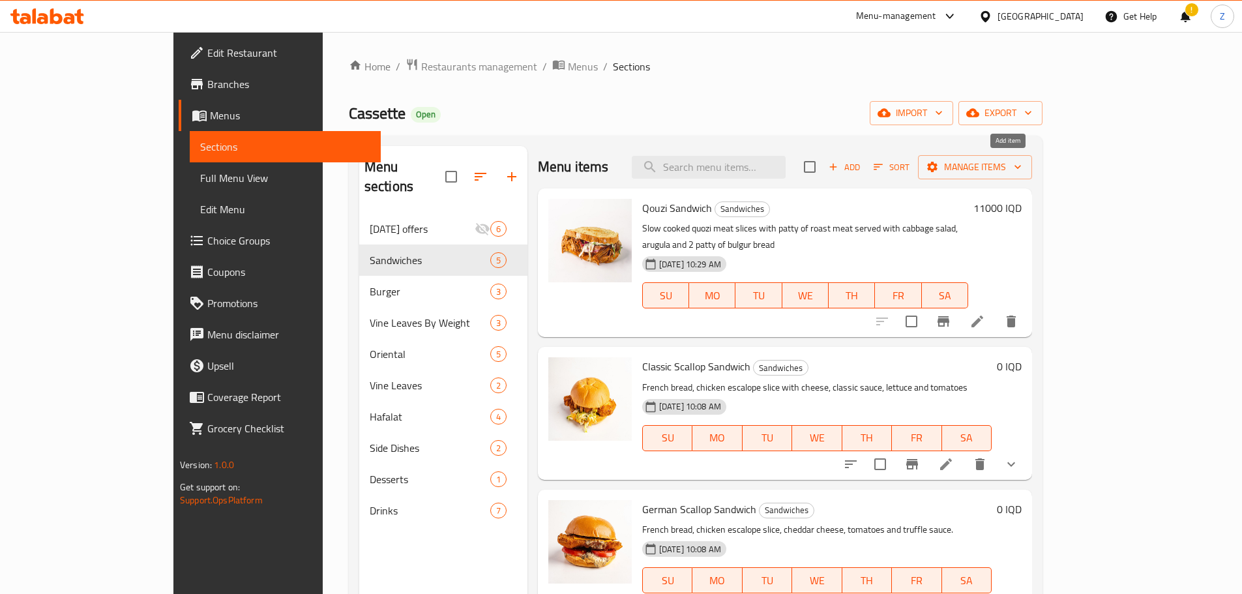
click at [862, 161] on span "Add" at bounding box center [843, 167] width 35 height 15
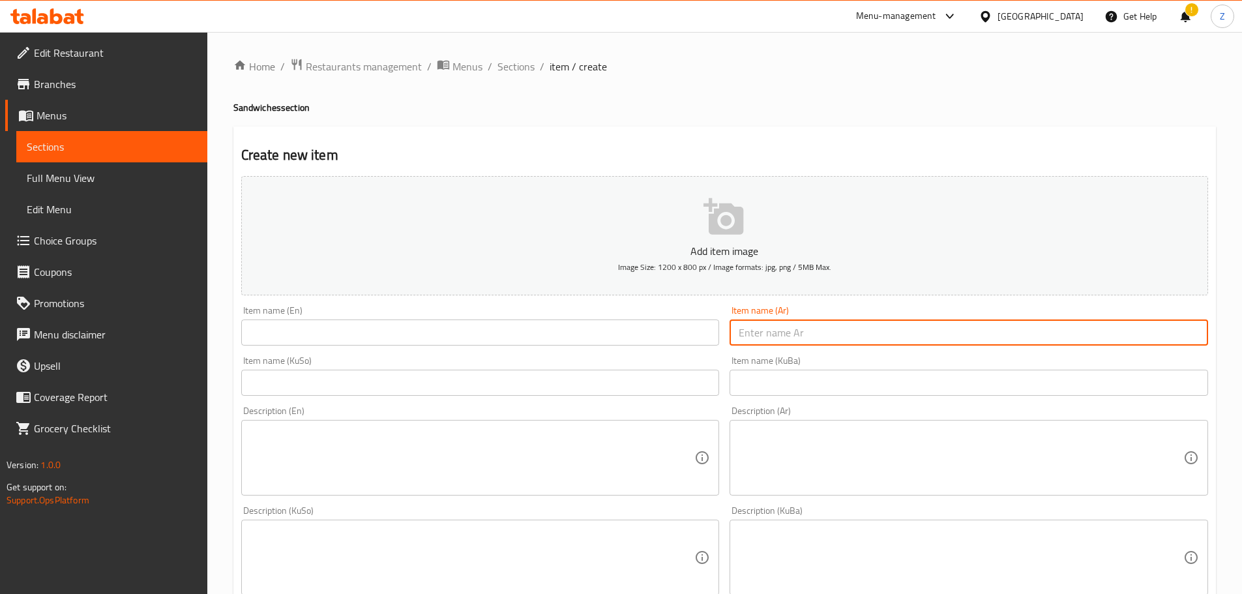
click at [768, 334] on input "text" at bounding box center [968, 332] width 478 height 26
type input "تويستر"
click at [551, 344] on input "text" at bounding box center [480, 332] width 478 height 26
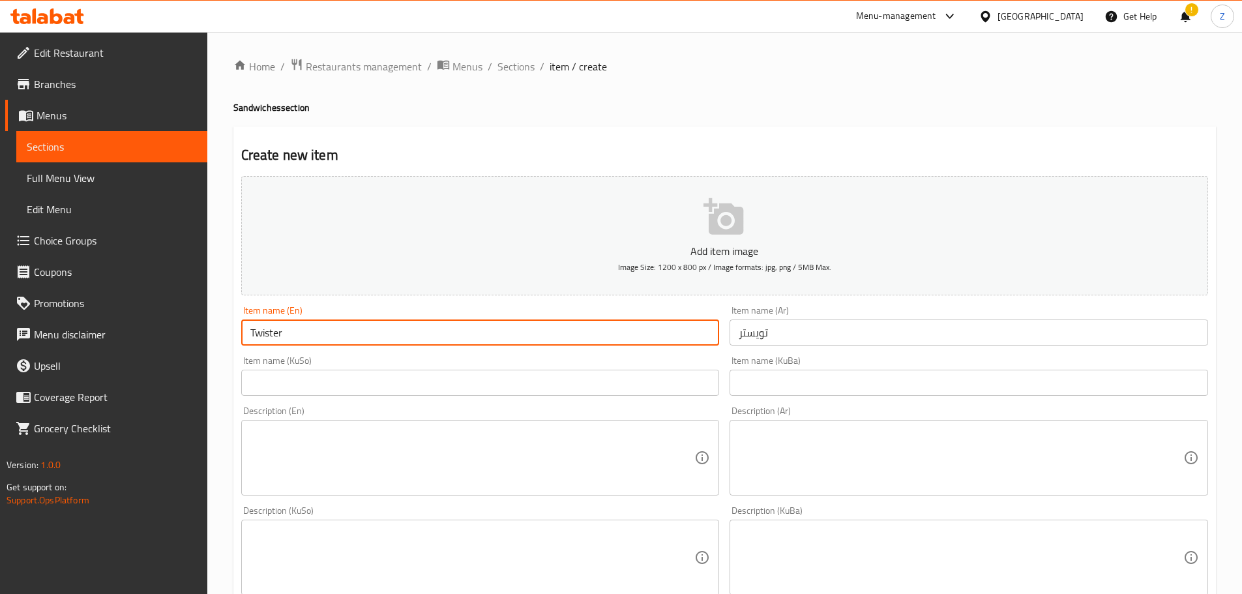
type input "Twister"
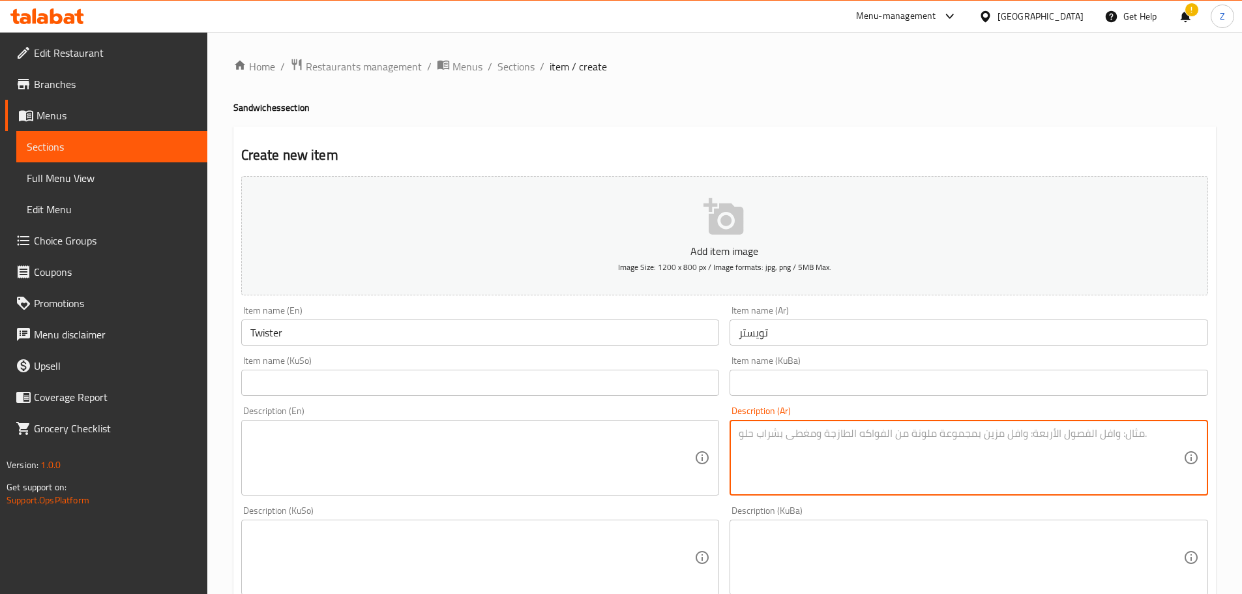
click at [800, 443] on textarea at bounding box center [960, 458] width 444 height 62
click at [800, 443] on textarea "خبز الصاج, دجاج كرسبي, خس, مخلل, جبنة شيدر وصلصة." at bounding box center [960, 458] width 444 height 62
type textarea "خبز الصاج, دجاج كرسبي, خس, مخلل, جبنة شيدر وصلصة."
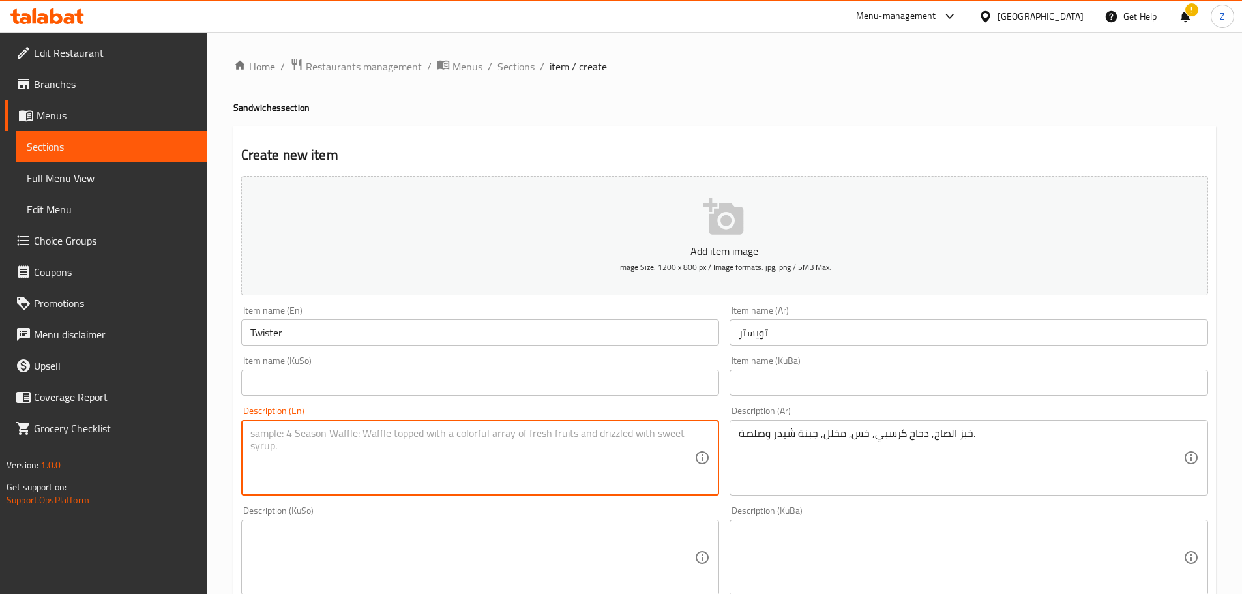
click at [469, 485] on textarea at bounding box center [472, 458] width 444 height 62
paste textarea "Saj bread, crispy chicken, lettuce, pickles, cheddar cheese and sauce."
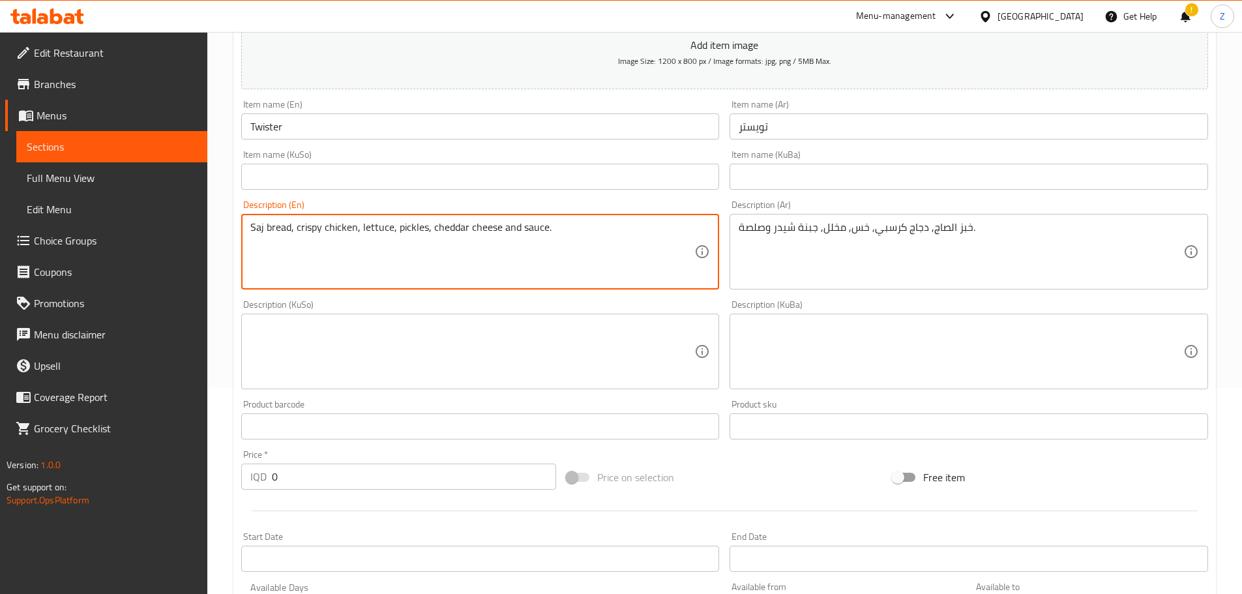
scroll to position [391, 0]
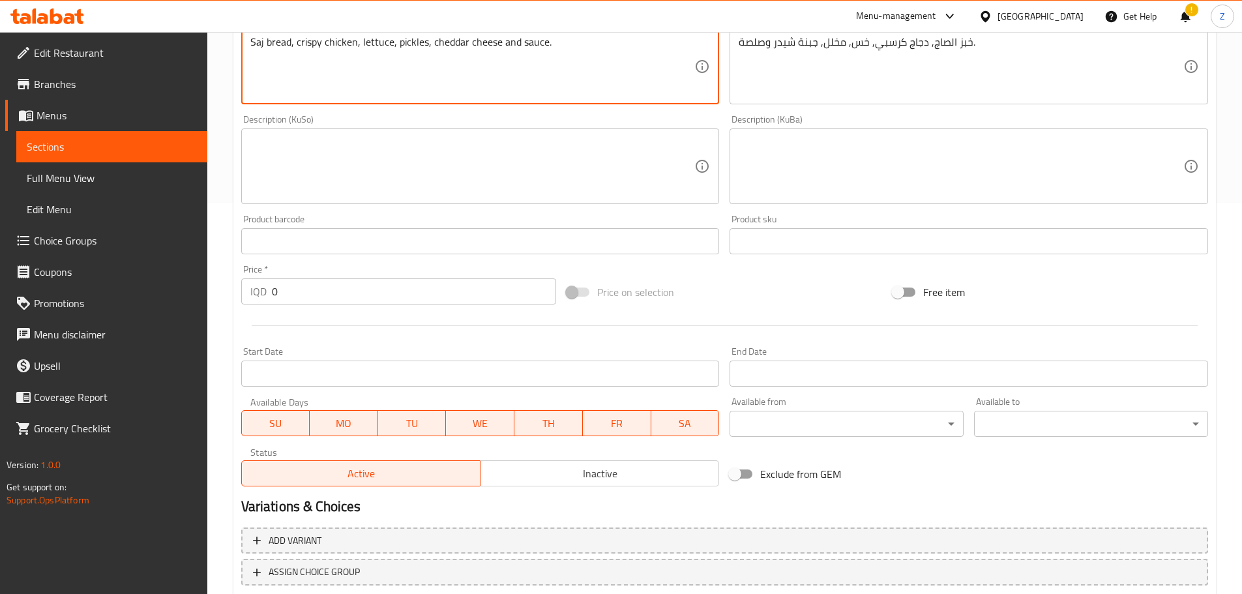
type textarea "Saj bread, crispy chicken, lettuce, pickles, cheddar cheese and sauce."
click at [284, 294] on input "0" at bounding box center [414, 291] width 285 height 26
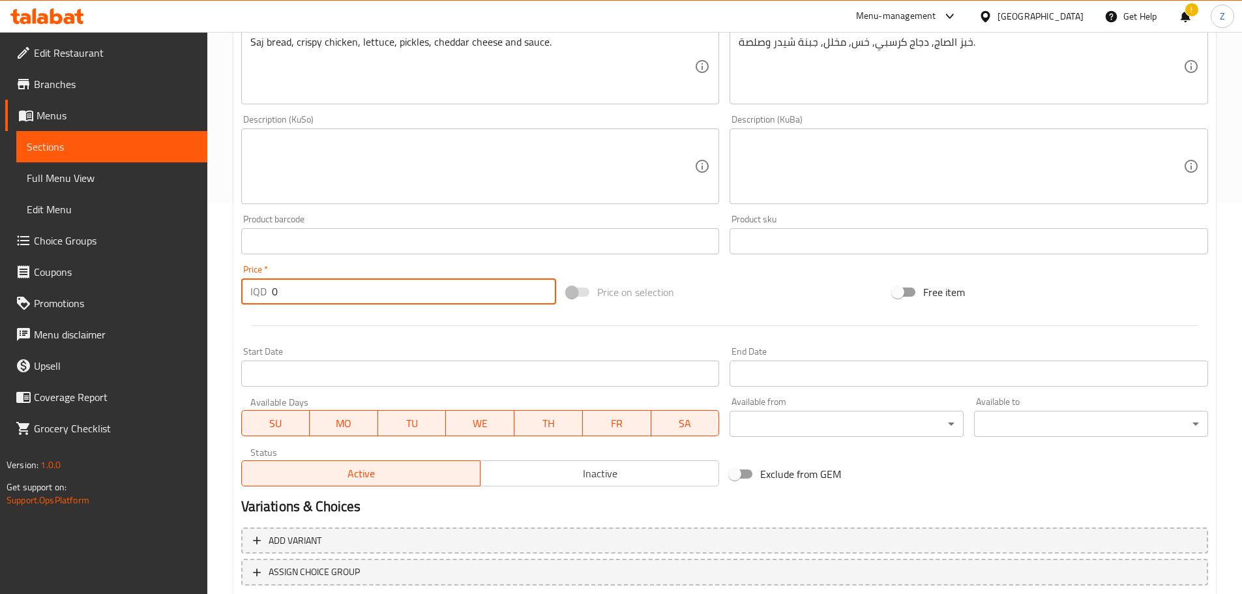
click at [284, 294] on input "0" at bounding box center [414, 291] width 285 height 26
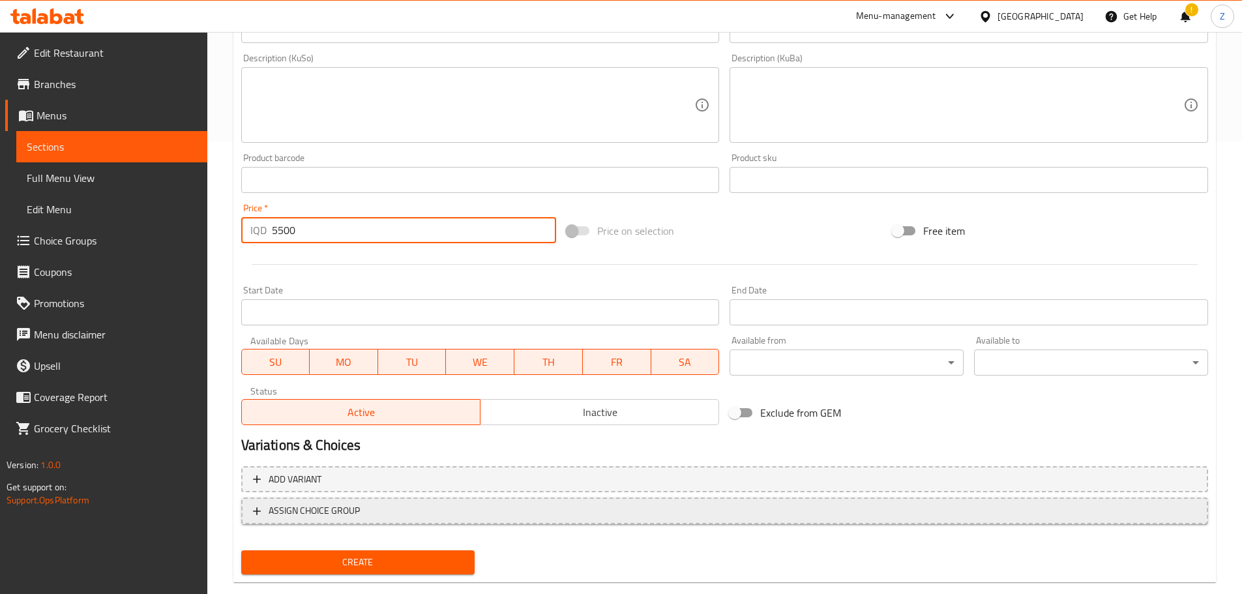
scroll to position [477, 0]
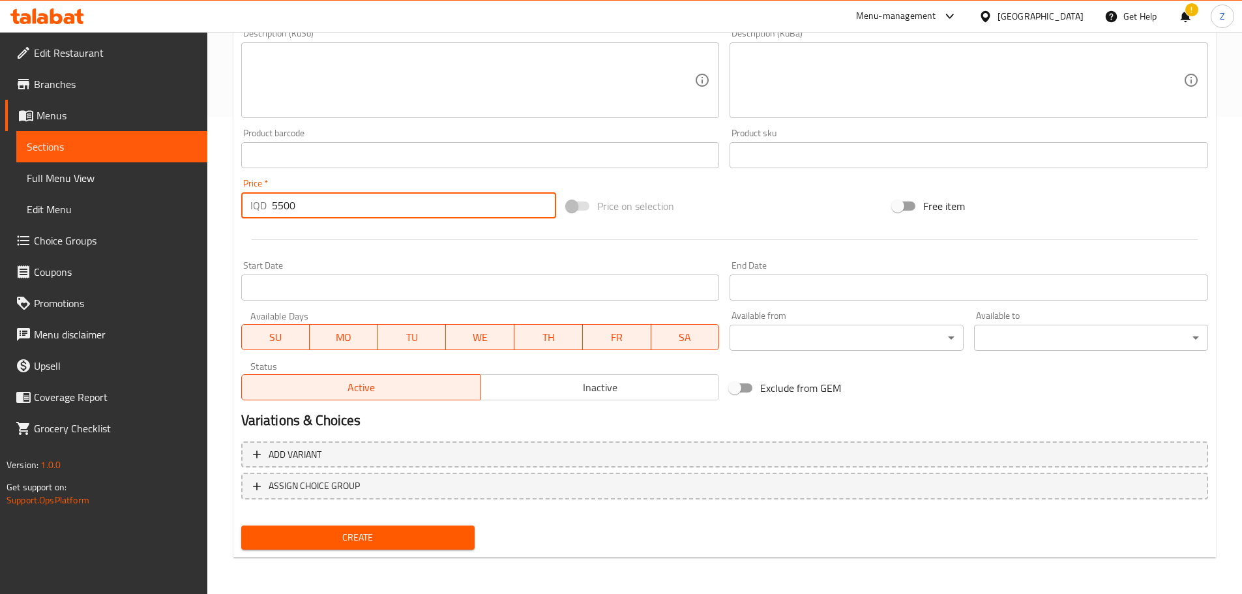
type input "5500"
click at [421, 549] on button "Create" at bounding box center [358, 537] width 234 height 24
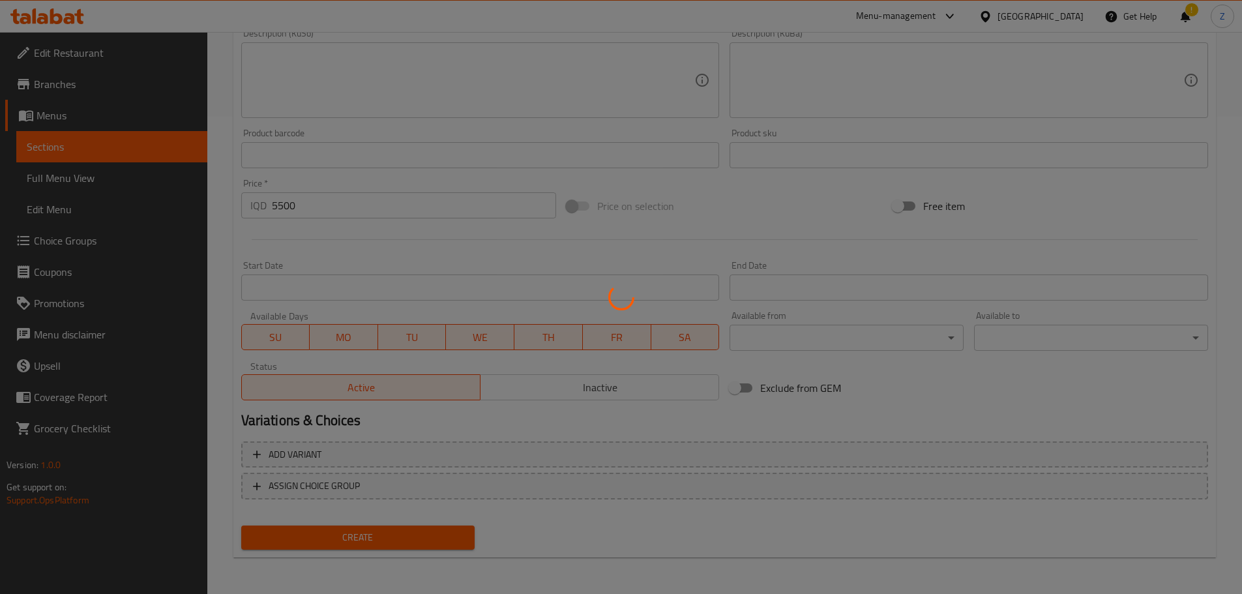
type input "0"
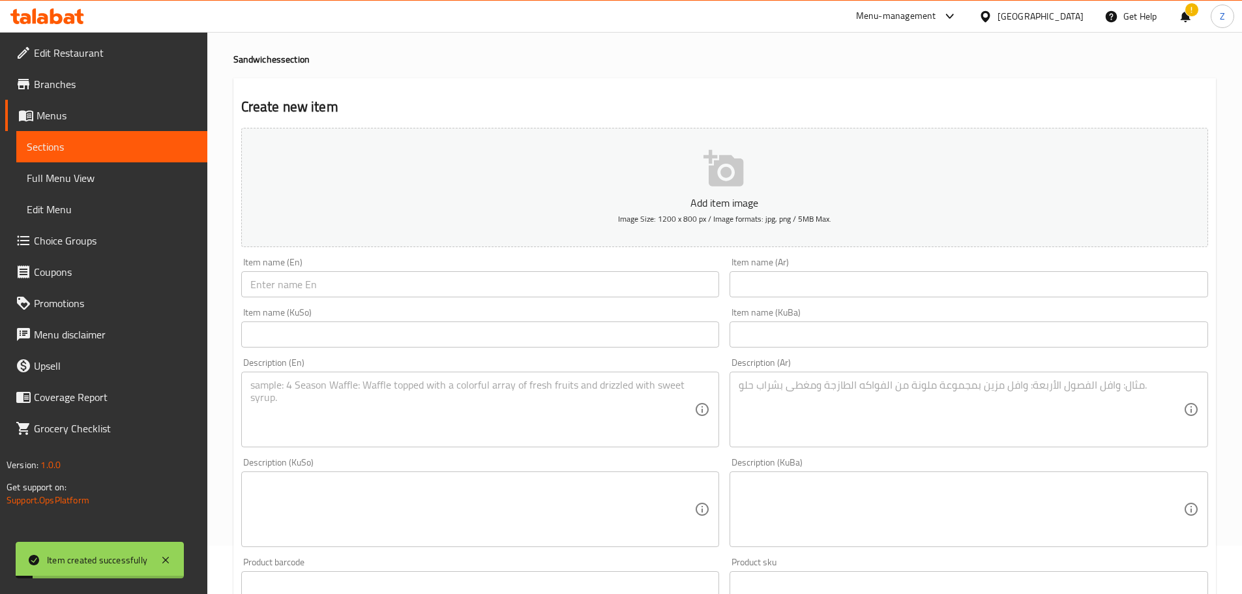
scroll to position [0, 0]
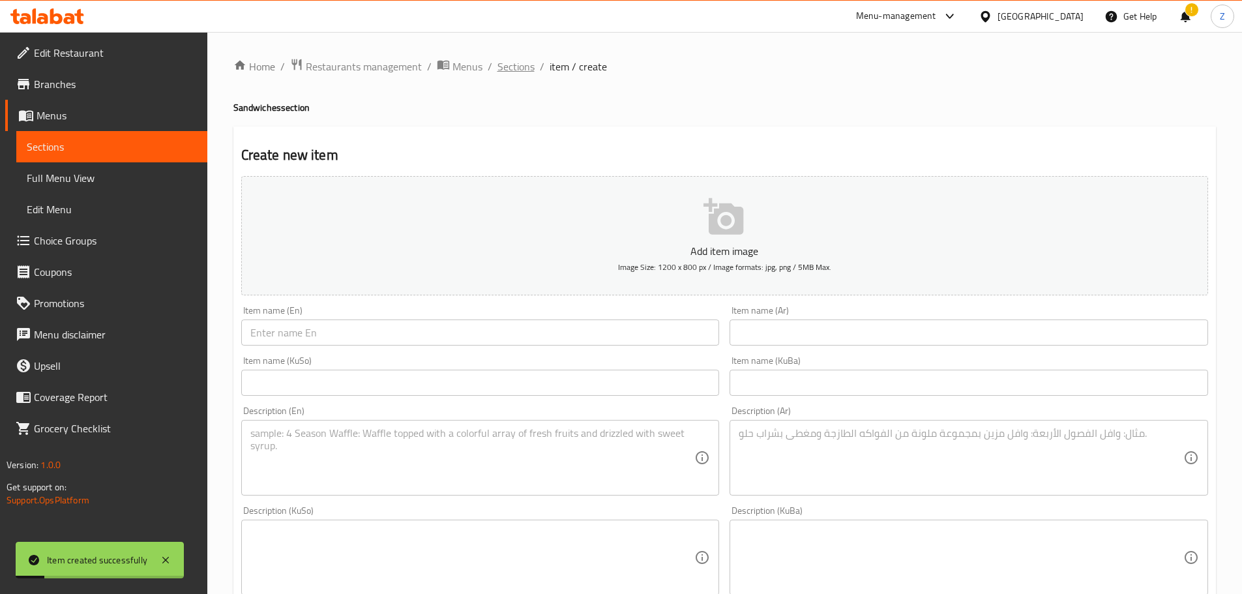
click at [504, 64] on span "Sections" at bounding box center [515, 67] width 37 height 16
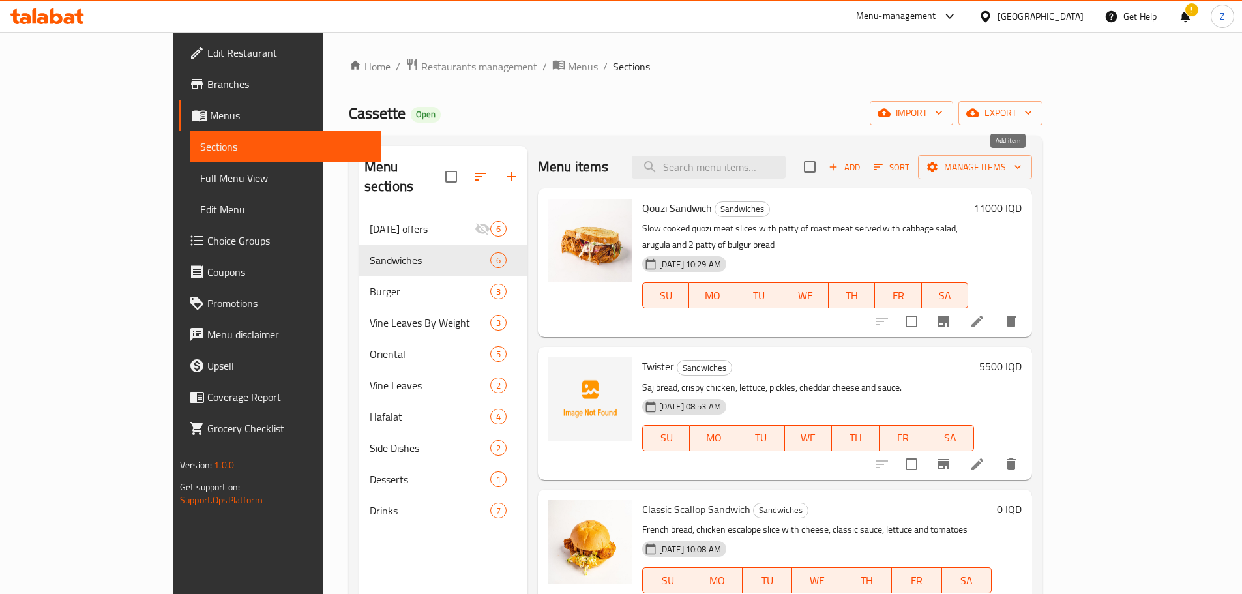
click at [862, 167] on span "Add" at bounding box center [843, 167] width 35 height 15
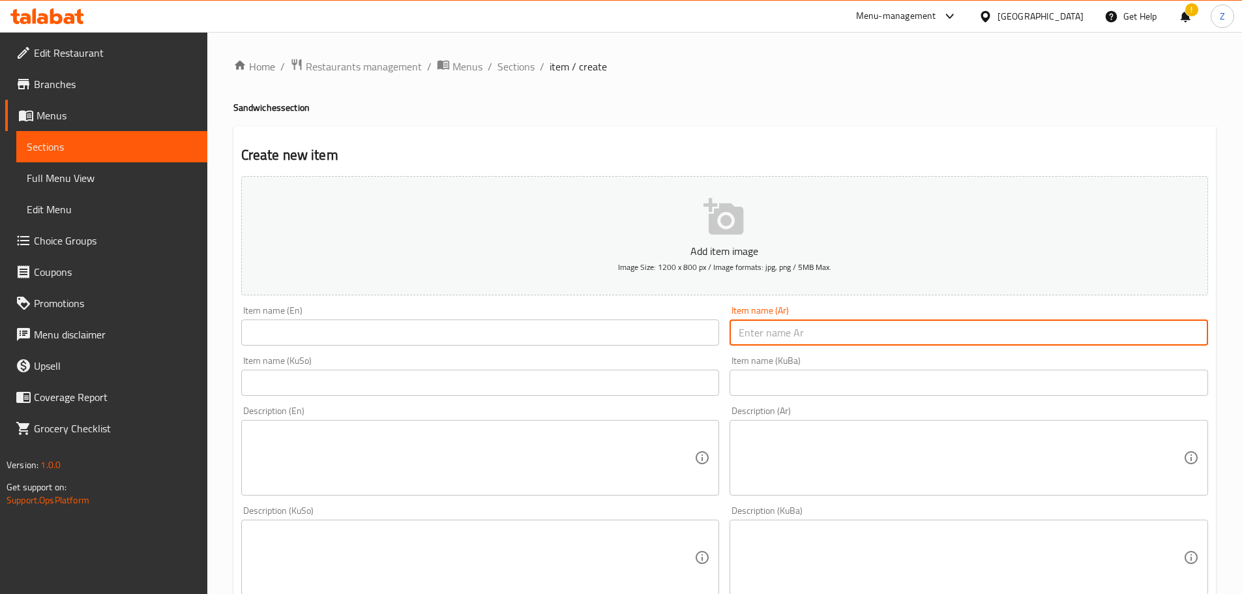
click at [885, 332] on input "text" at bounding box center [968, 332] width 478 height 26
type input "ت"
click at [885, 332] on input "تويستر سبايسي" at bounding box center [968, 332] width 478 height 26
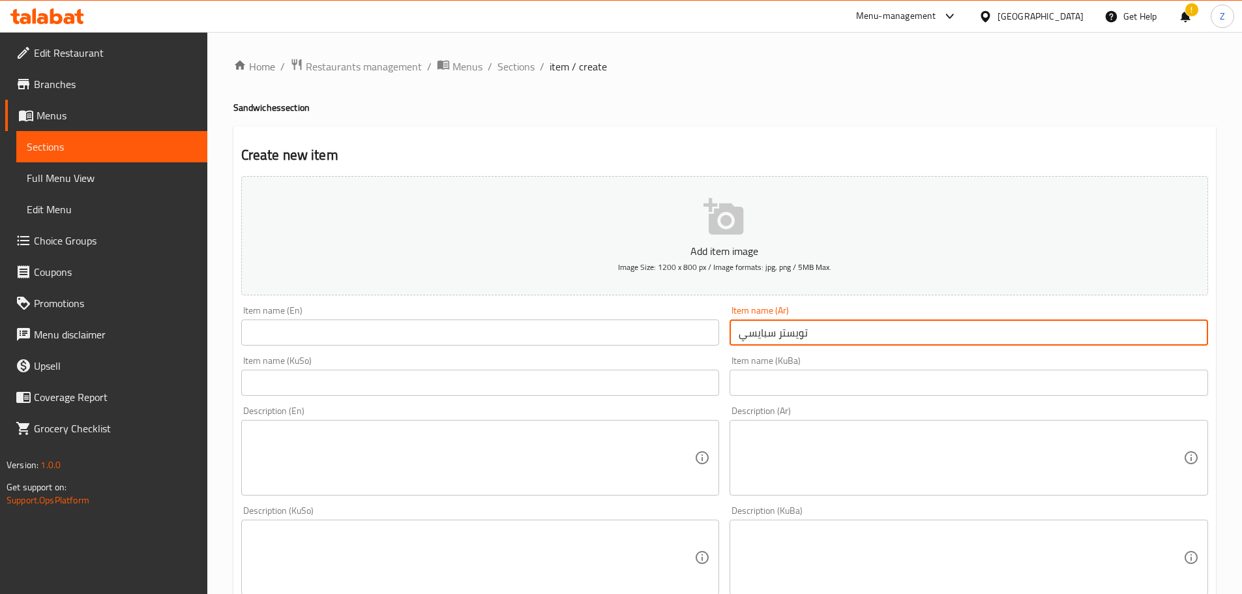
type input "تويستر سبايسي"
click at [438, 354] on div "Item name (KuSo) Item name (KuSo)" at bounding box center [480, 376] width 489 height 50
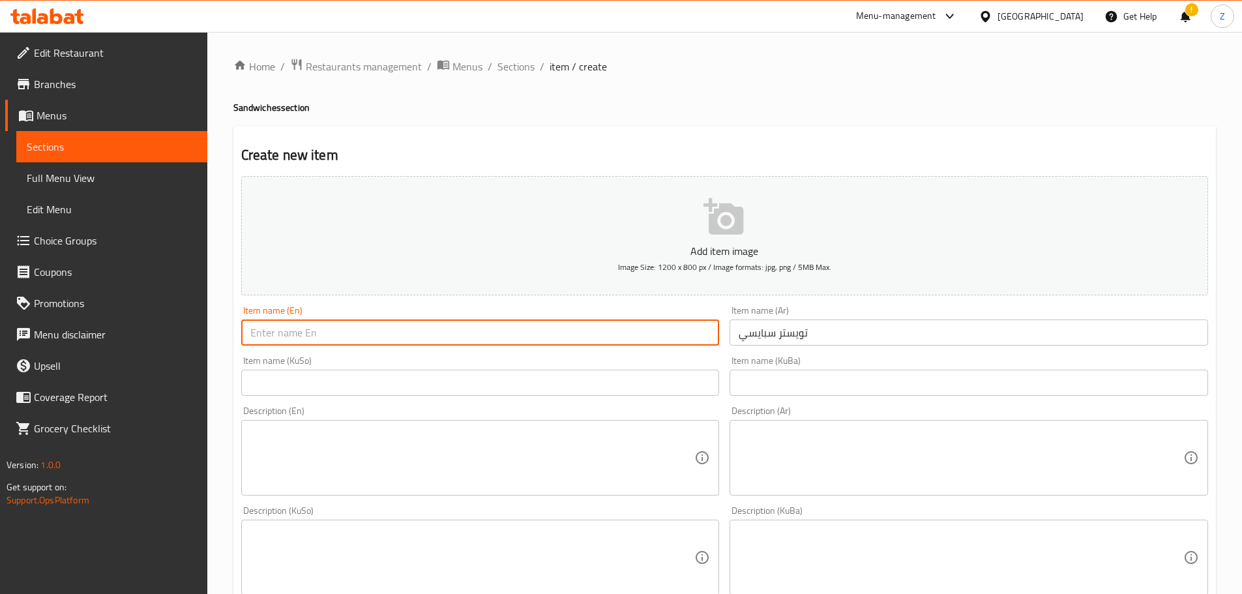
click at [442, 341] on input "text" at bounding box center [480, 332] width 478 height 26
type input "s"
type input "Spicy Twister"
click at [926, 453] on textarea at bounding box center [960, 458] width 444 height 62
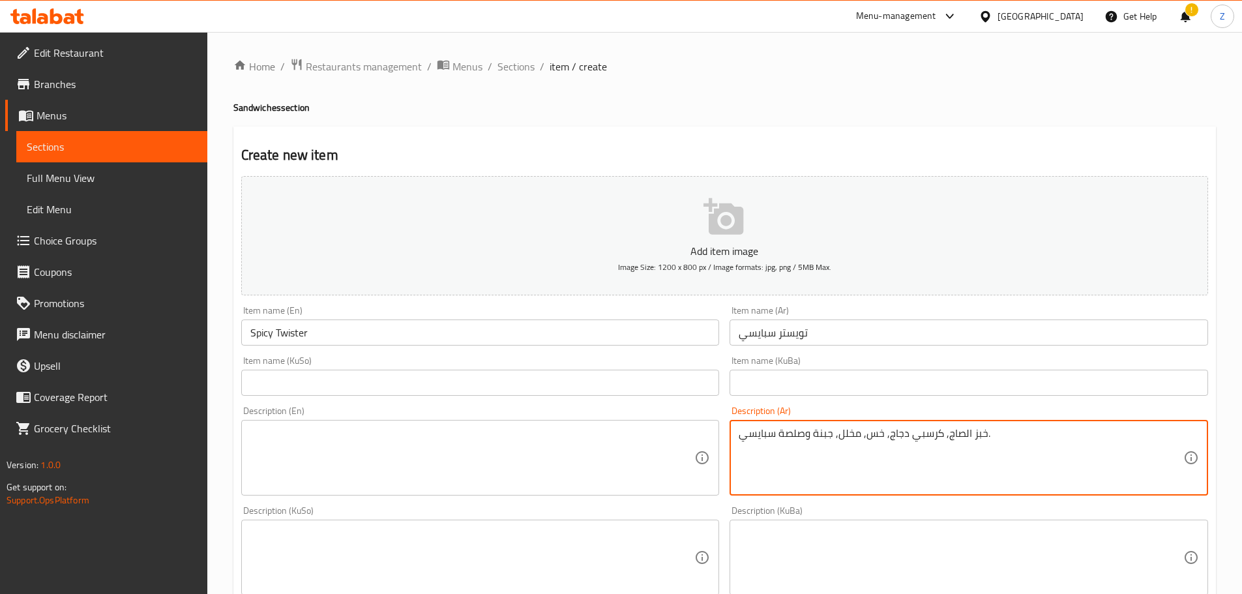
click at [926, 455] on textarea "خبز الصاج, كرسبي دجاج, خس, مخلل, جبنة وصلصة سبايسي." at bounding box center [960, 458] width 444 height 62
click at [926, 456] on textarea "خبز الصاج, كرسبي دجاج, خس, مخلل, جبنة وصلصة سبايسي." at bounding box center [960, 458] width 444 height 62
click at [926, 455] on textarea "خبز الصاج, كرسبي دجاج, خس, مخلل, جبنة وصلصة سبايسي." at bounding box center [960, 458] width 444 height 62
type textarea "خبز الصاج, كرسبي دجاج, خس, مخلل, جبنة وصلصة سبايسي."
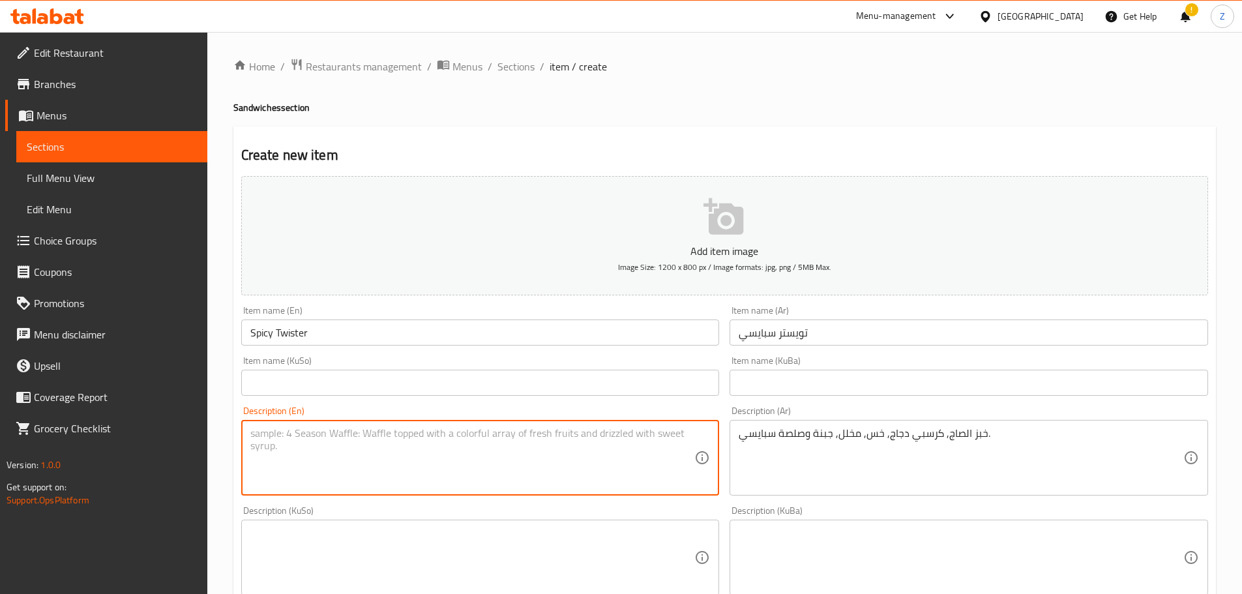
click at [499, 452] on textarea at bounding box center [472, 458] width 444 height 62
paste textarea "Saj bread, crispy chicken, lettuce, pickles, cheese and spicy sauce."
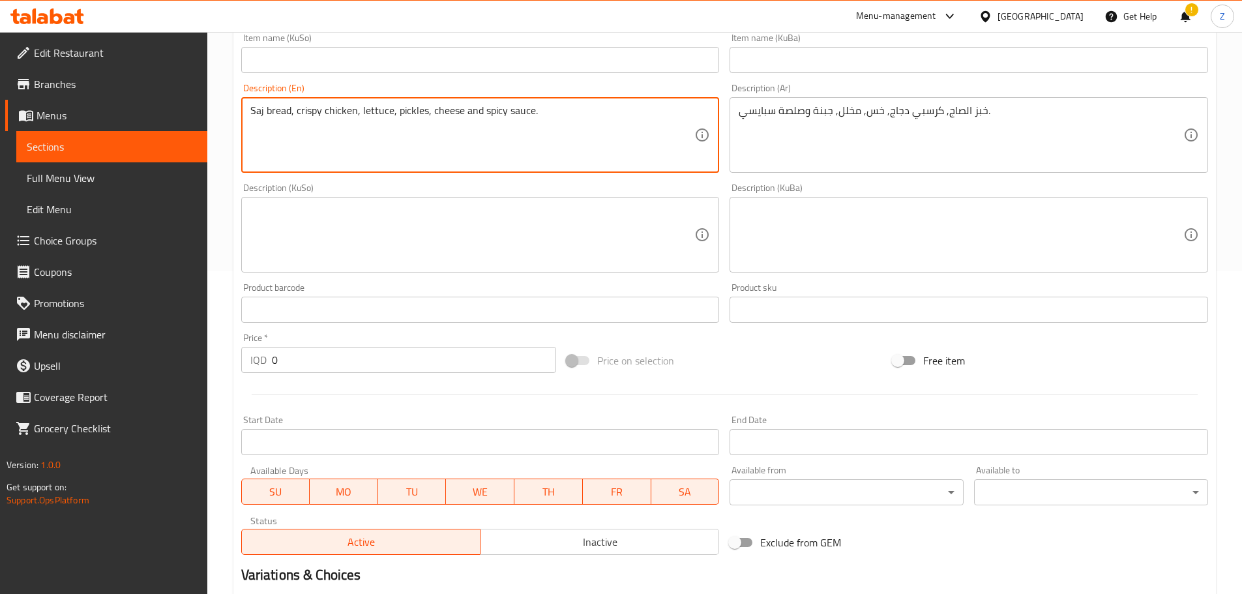
scroll to position [326, 0]
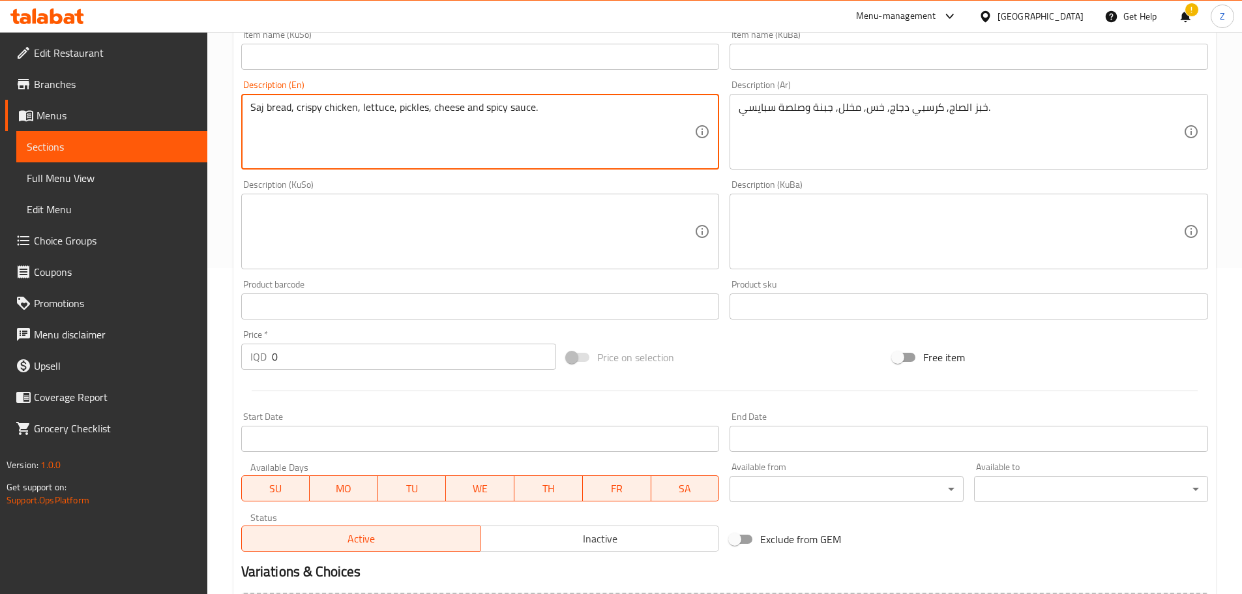
type textarea "Saj bread, crispy chicken, lettuce, pickles, cheese and spicy sauce."
click at [319, 358] on input "0" at bounding box center [414, 356] width 285 height 26
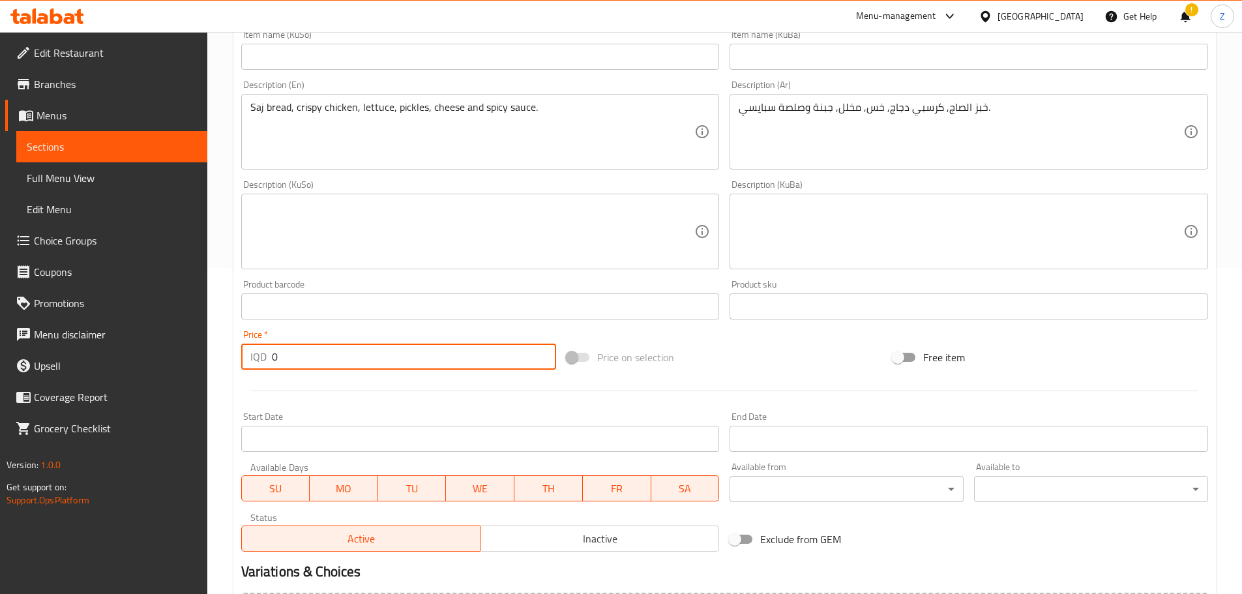
click at [319, 358] on input "0" at bounding box center [414, 356] width 285 height 26
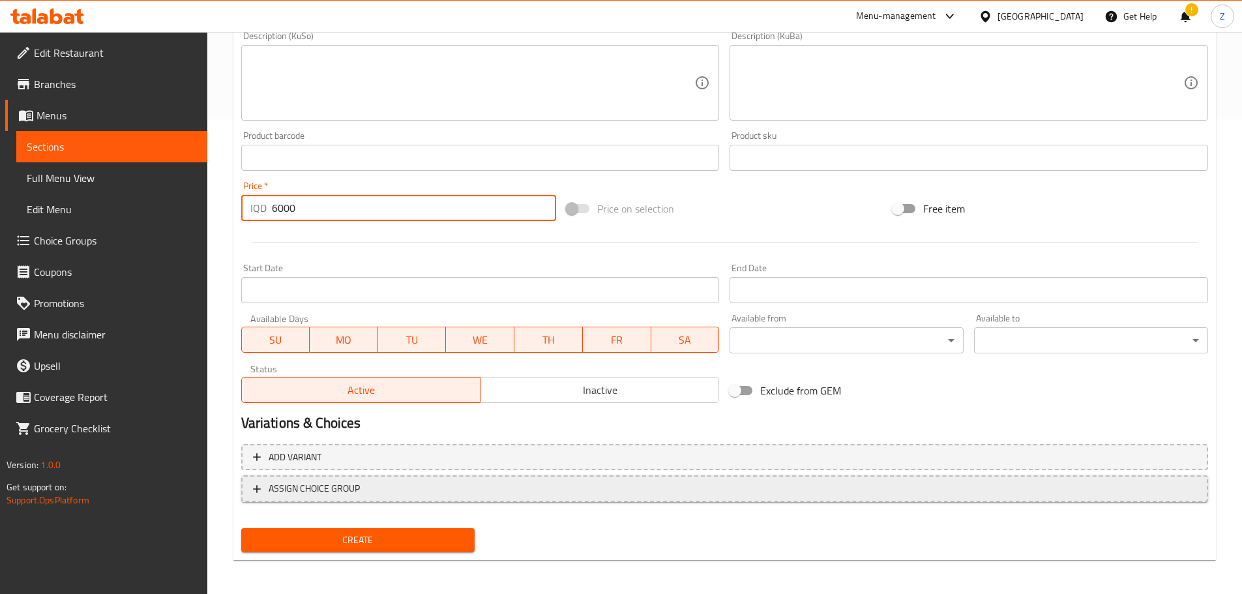
scroll to position [477, 0]
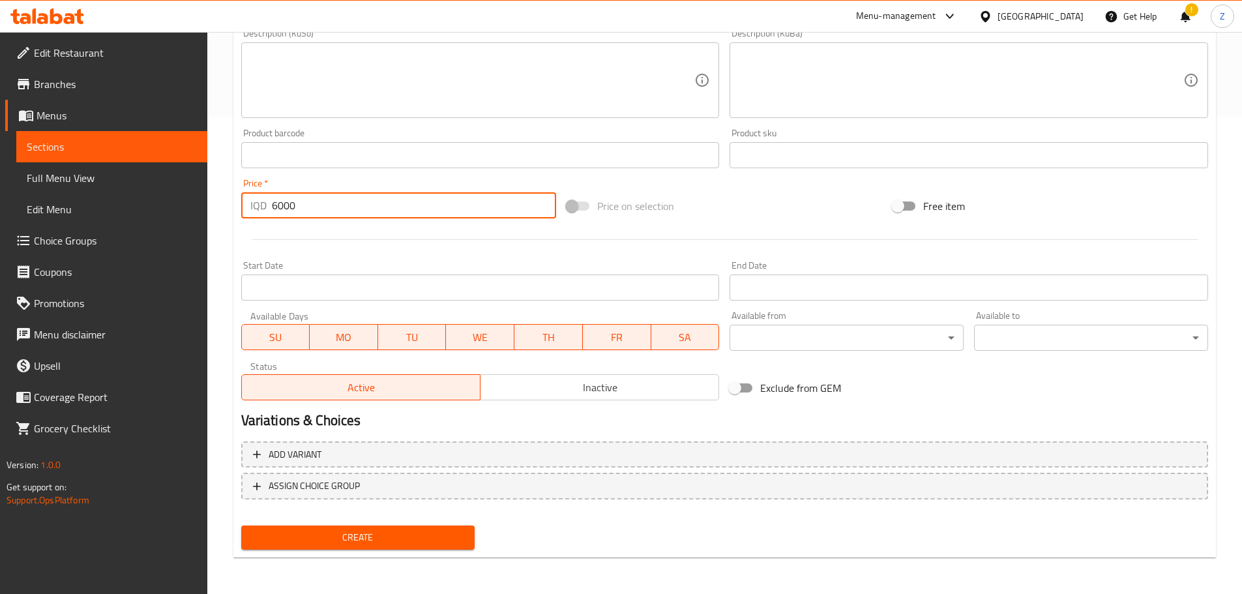
type input "6000"
click at [366, 532] on span "Create" at bounding box center [358, 537] width 213 height 16
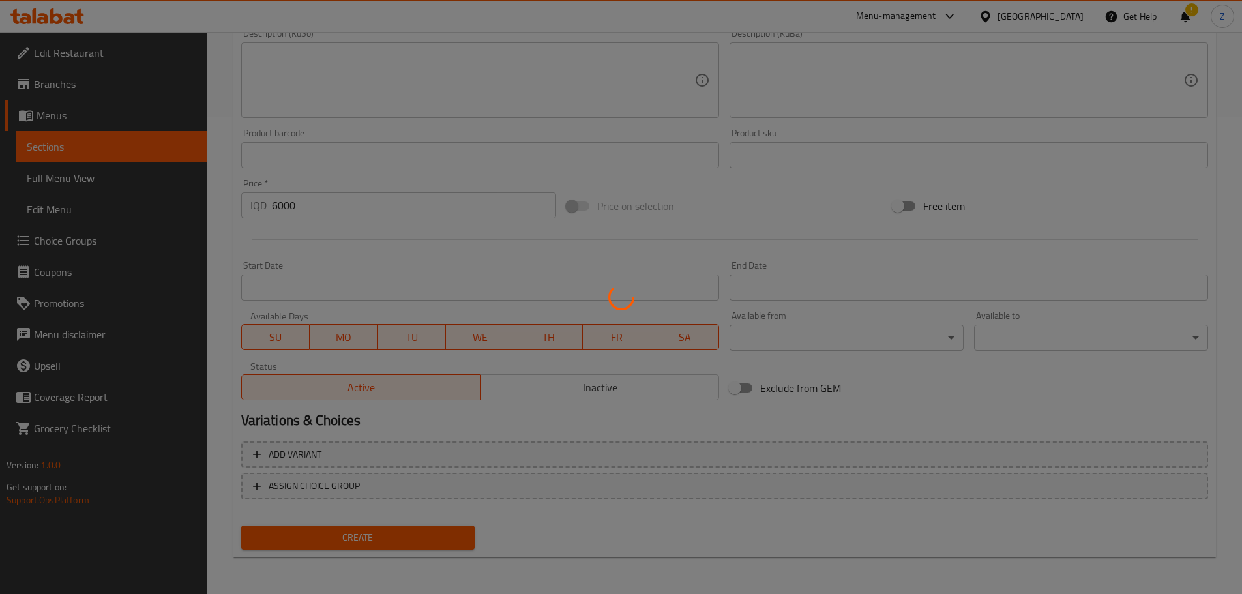
type input "0"
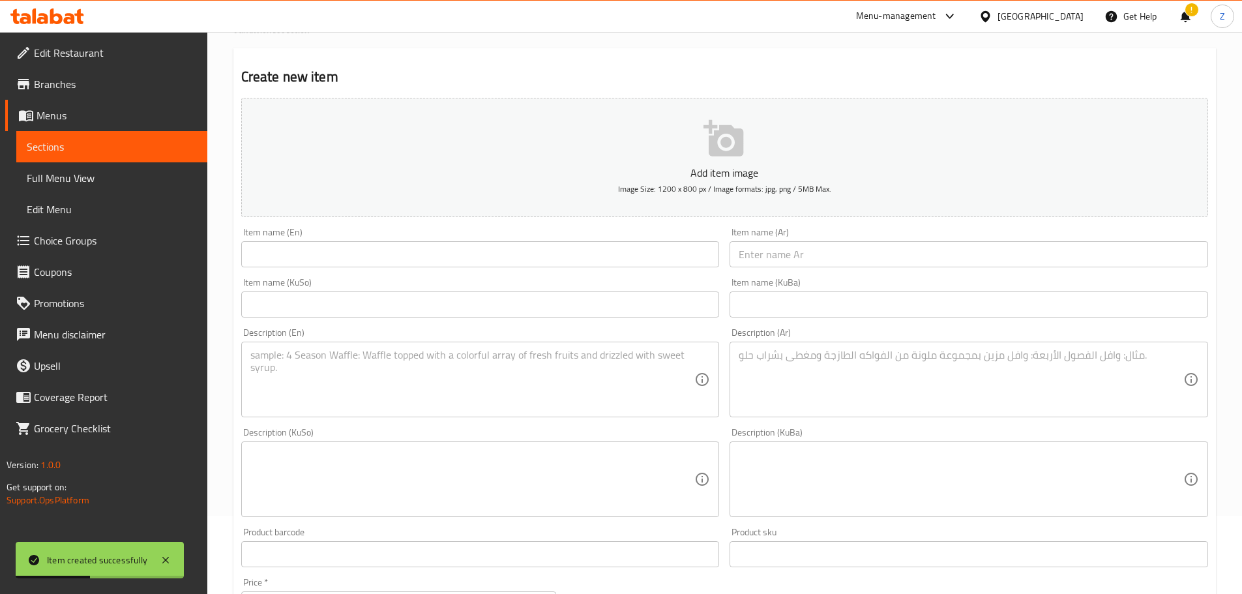
scroll to position [0, 0]
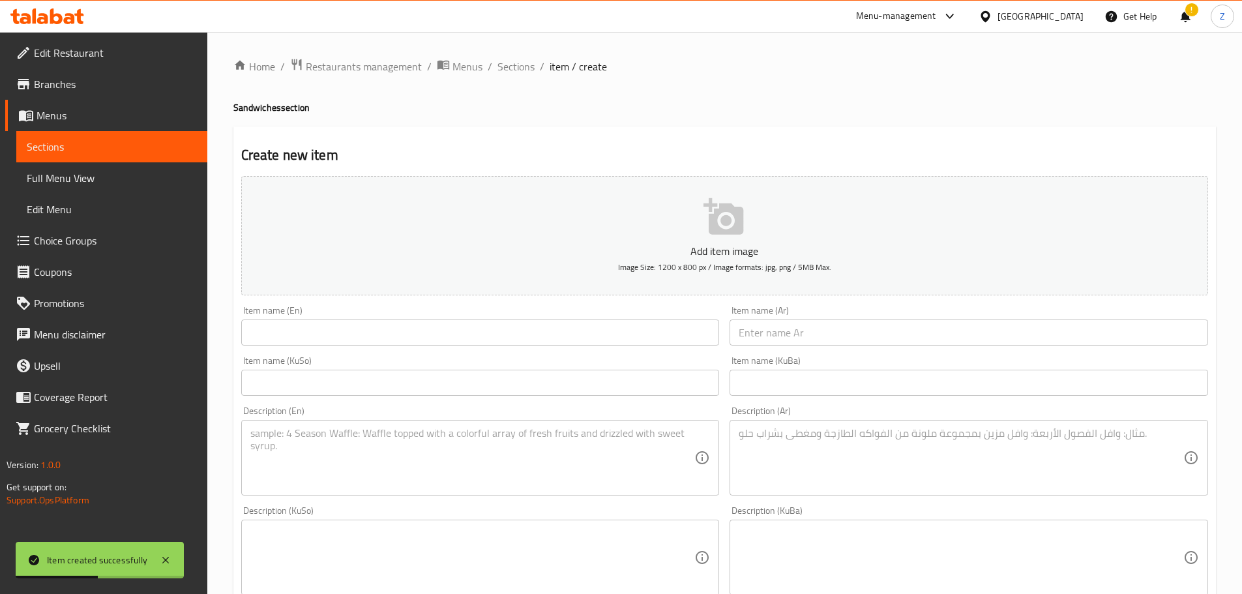
click at [490, 63] on ol "Home / Restaurants management / Menus / Sections / item / create" at bounding box center [724, 66] width 982 height 17
click at [498, 63] on span "Sections" at bounding box center [515, 67] width 37 height 16
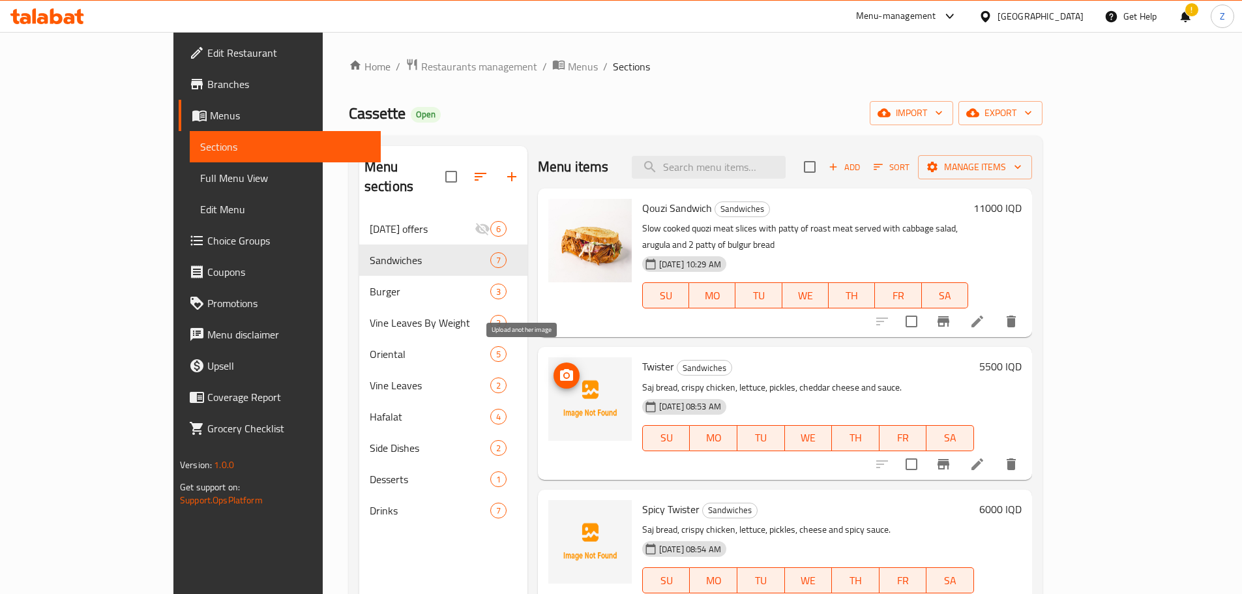
click at [559, 368] on icon "upload picture" at bounding box center [567, 376] width 16 height 16
click at [560, 369] on icon "upload picture" at bounding box center [566, 375] width 13 height 12
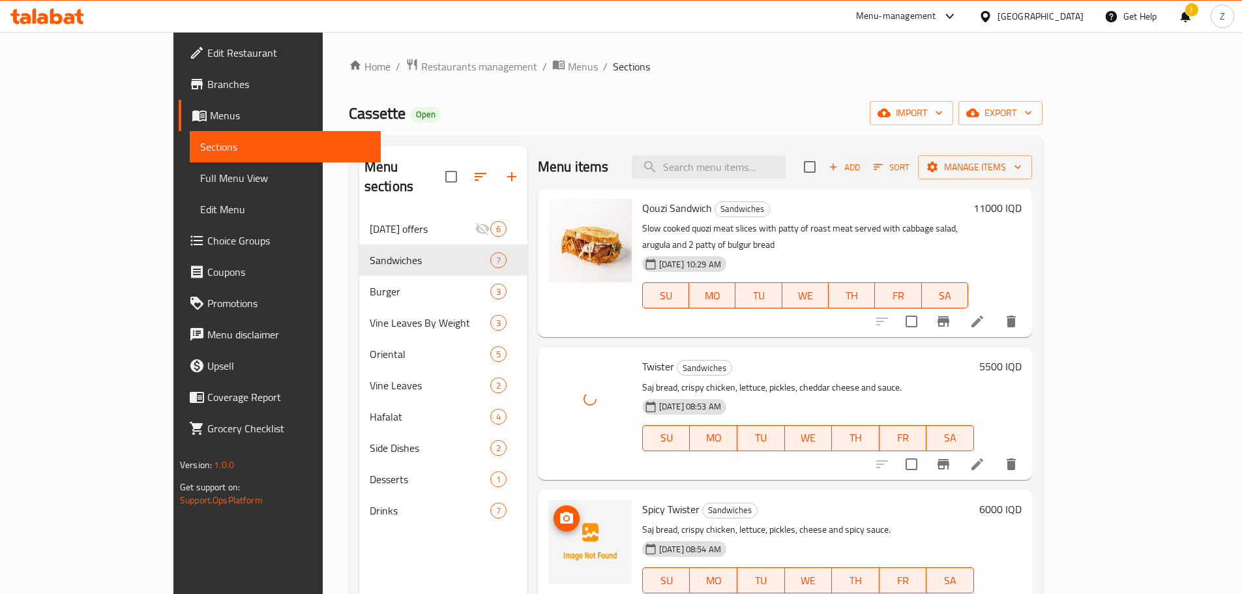
click at [553, 510] on span "upload picture" at bounding box center [566, 518] width 26 height 16
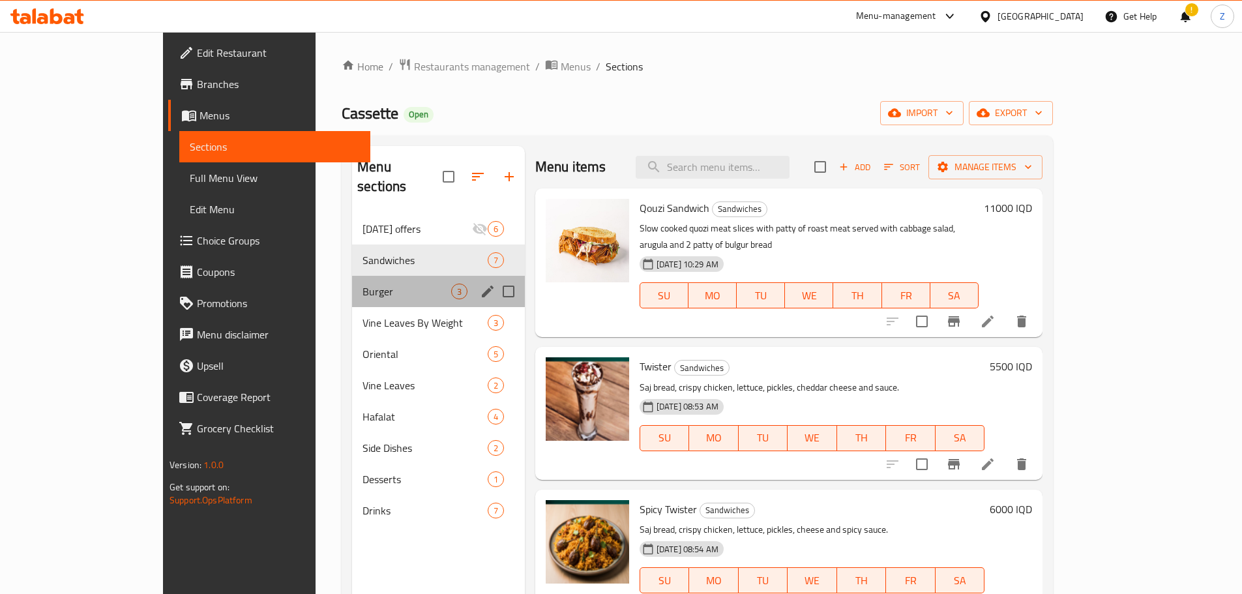
click at [352, 285] on div "Burger 3" at bounding box center [438, 291] width 173 height 31
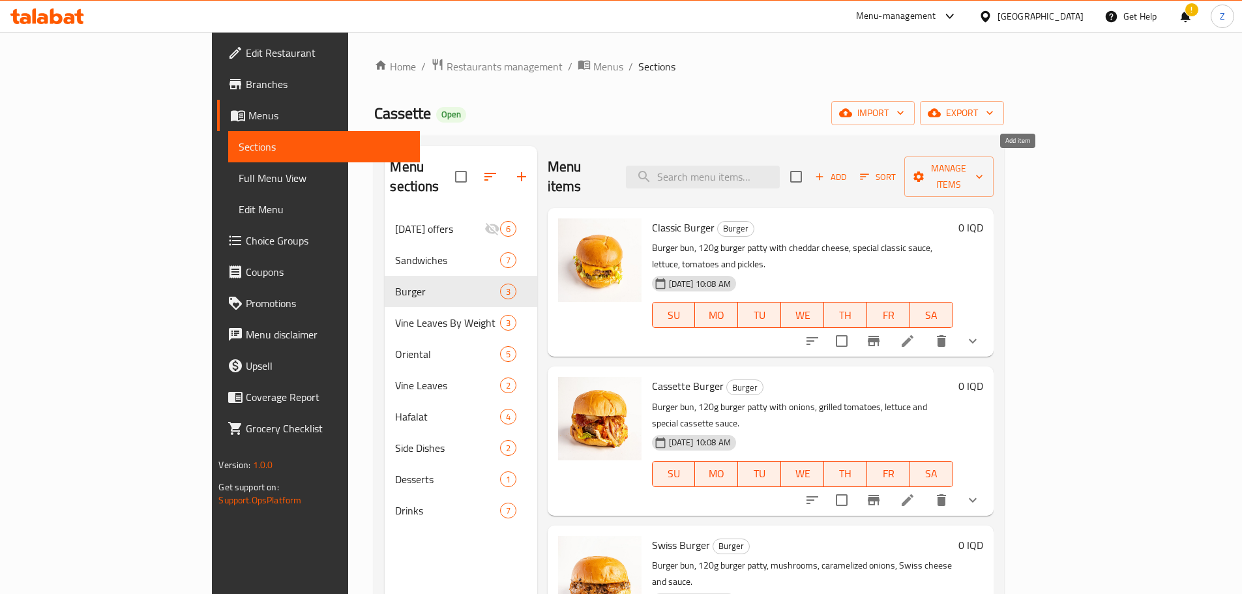
click at [848, 169] on span "Add" at bounding box center [830, 176] width 35 height 15
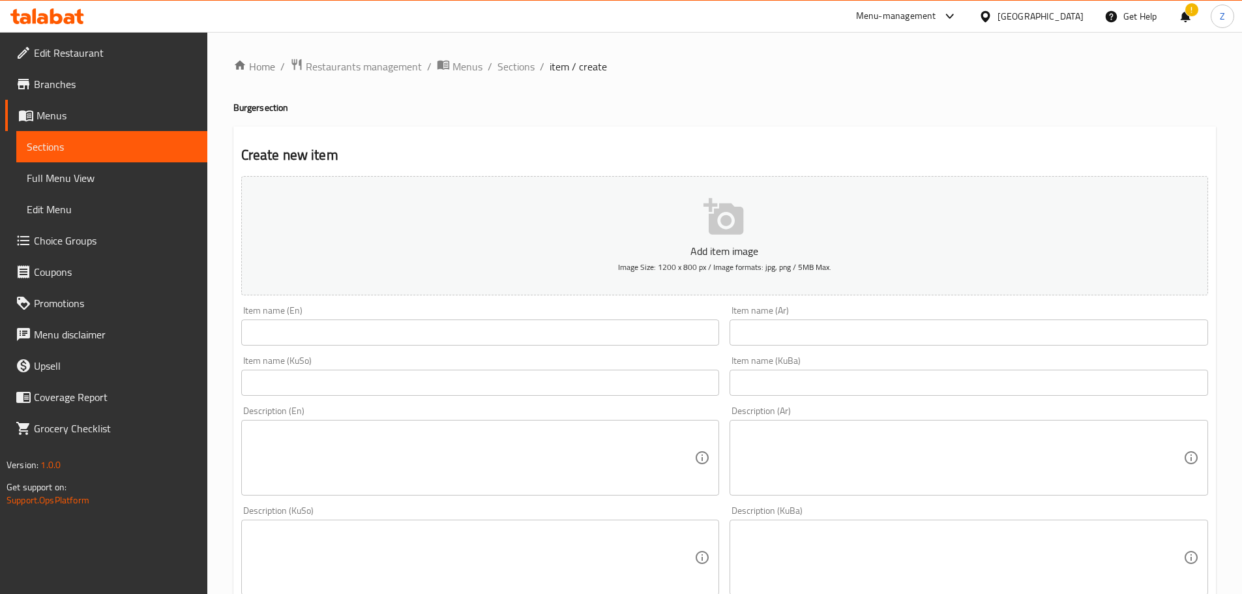
click at [386, 332] on input "text" at bounding box center [480, 332] width 478 height 26
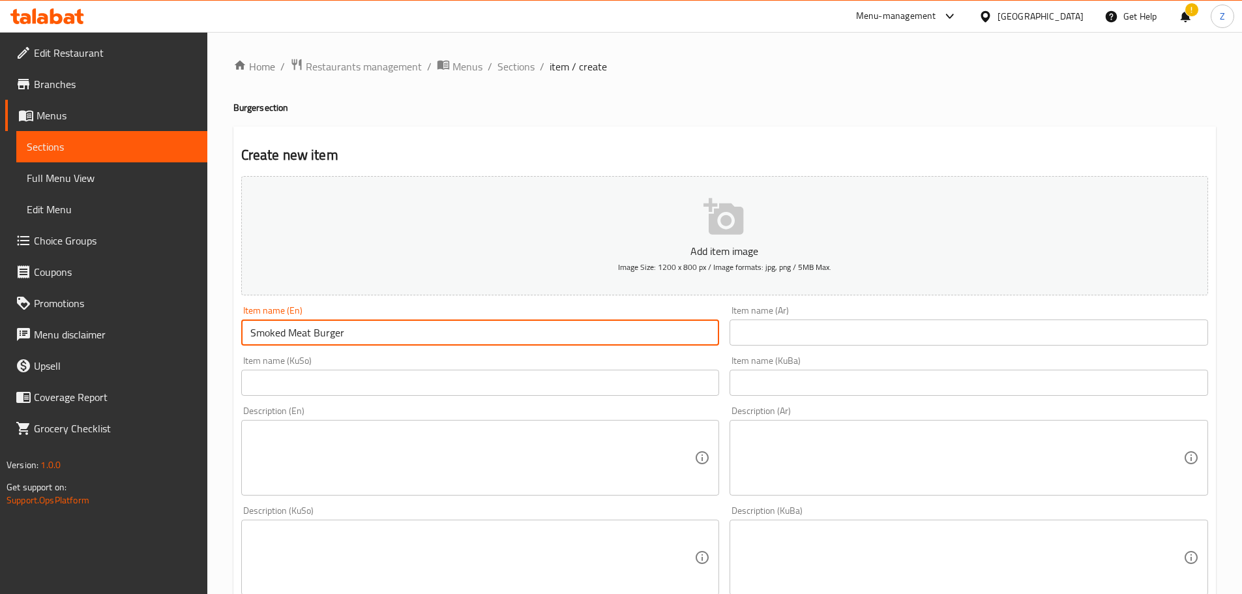
type input "Smoked Meat Burger"
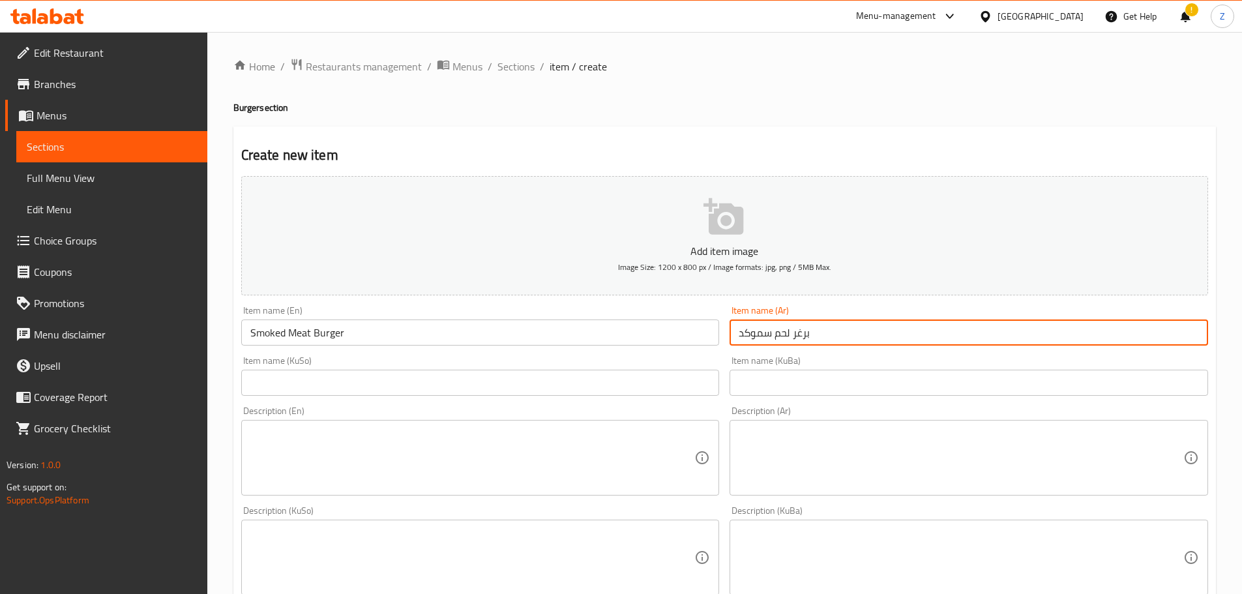
type input "برغر لحم سموكد"
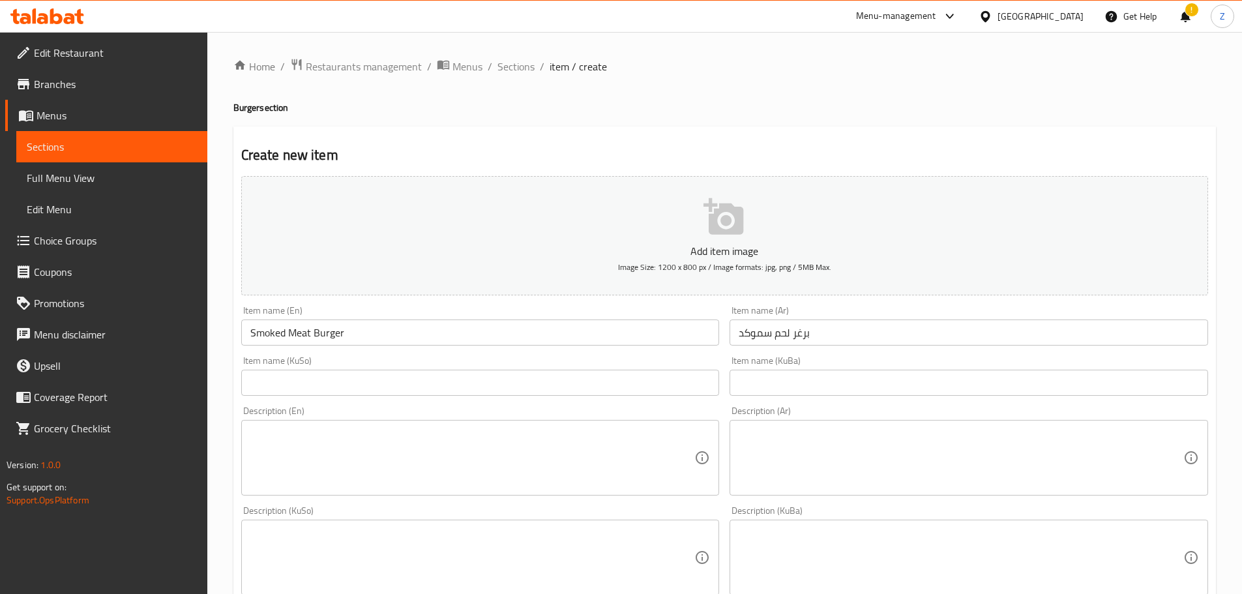
click at [989, 473] on textarea at bounding box center [960, 458] width 444 height 62
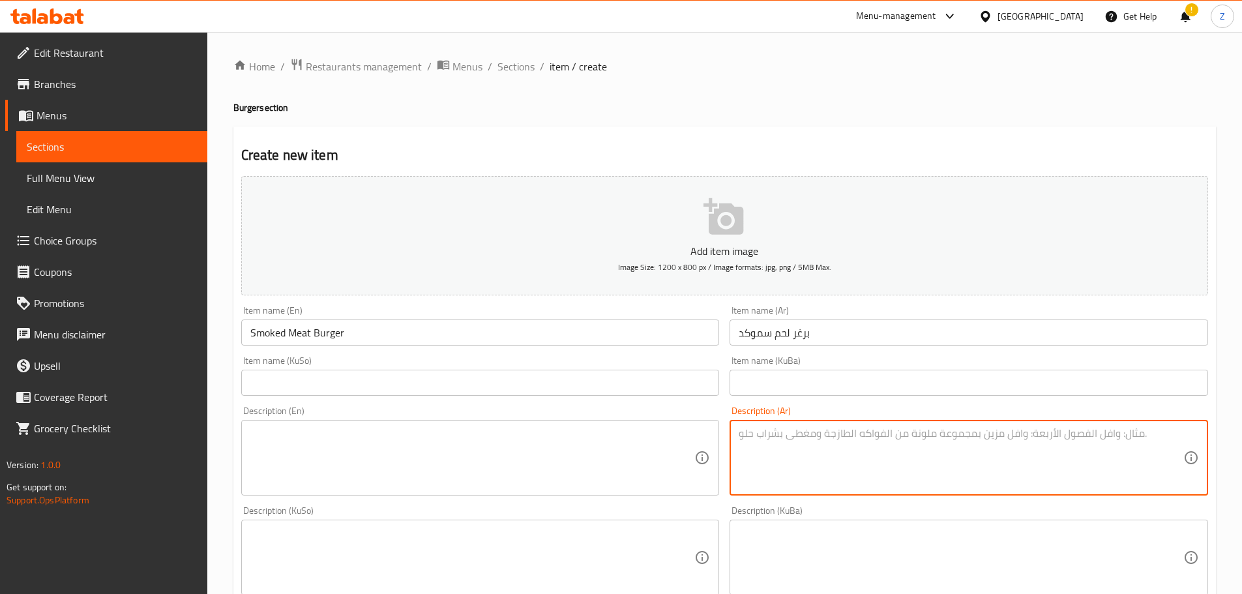
click at [892, 470] on textarea at bounding box center [960, 458] width 444 height 62
click at [892, 471] on textarea "صمون البرغر, شريحة برغر لحم, لحم مقدد, بصل مقرمش, خس, مخلل, جبنة وصلصة سموكد كا…" at bounding box center [960, 458] width 444 height 62
type textarea "صمون البرغر, شريحة برغر لحم, لحم مقدد, بصل مقرمش, خس, مخلل, جبنة وصلصة سموكد كا…"
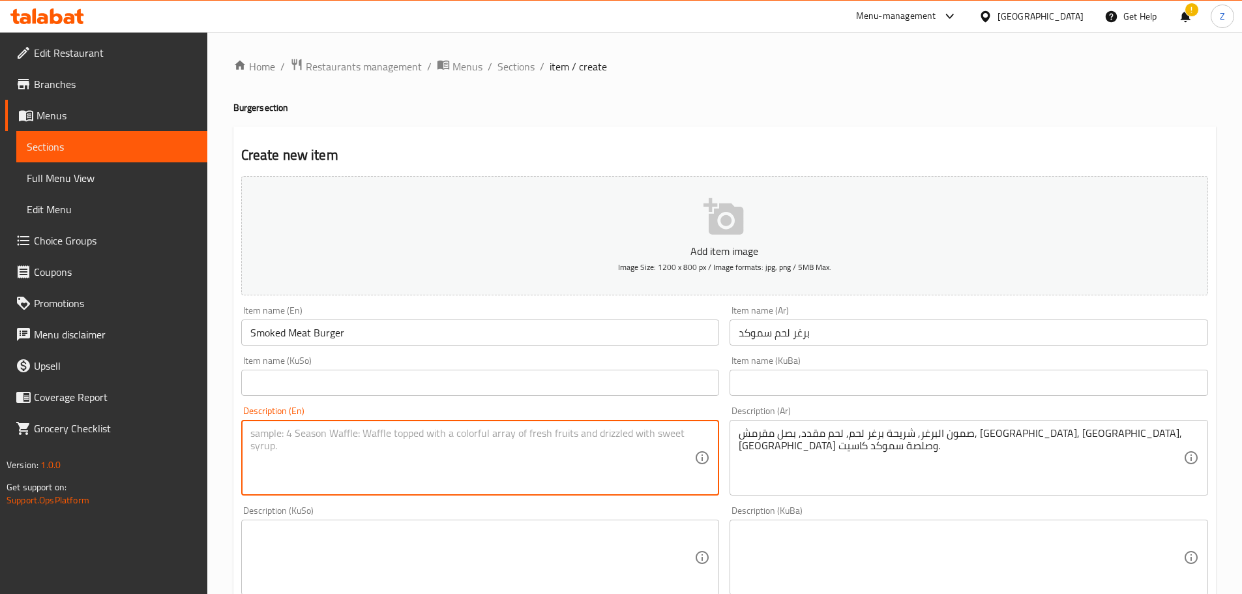
click at [557, 446] on textarea at bounding box center [472, 458] width 444 height 62
paste textarea "Burger bun, beef burger patty, bacon, crispy onions, lettuce, pickles, cheese a…"
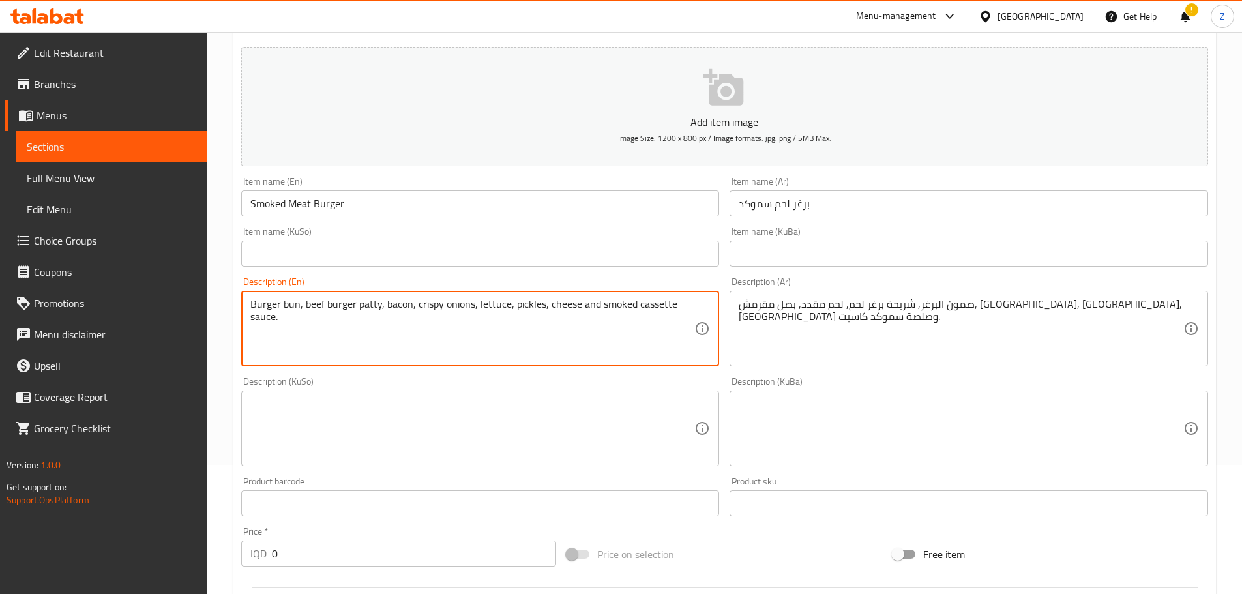
scroll to position [130, 0]
type textarea "Burger bun, beef burger patty, bacon, crispy onions, lettuce, pickles, cheese a…"
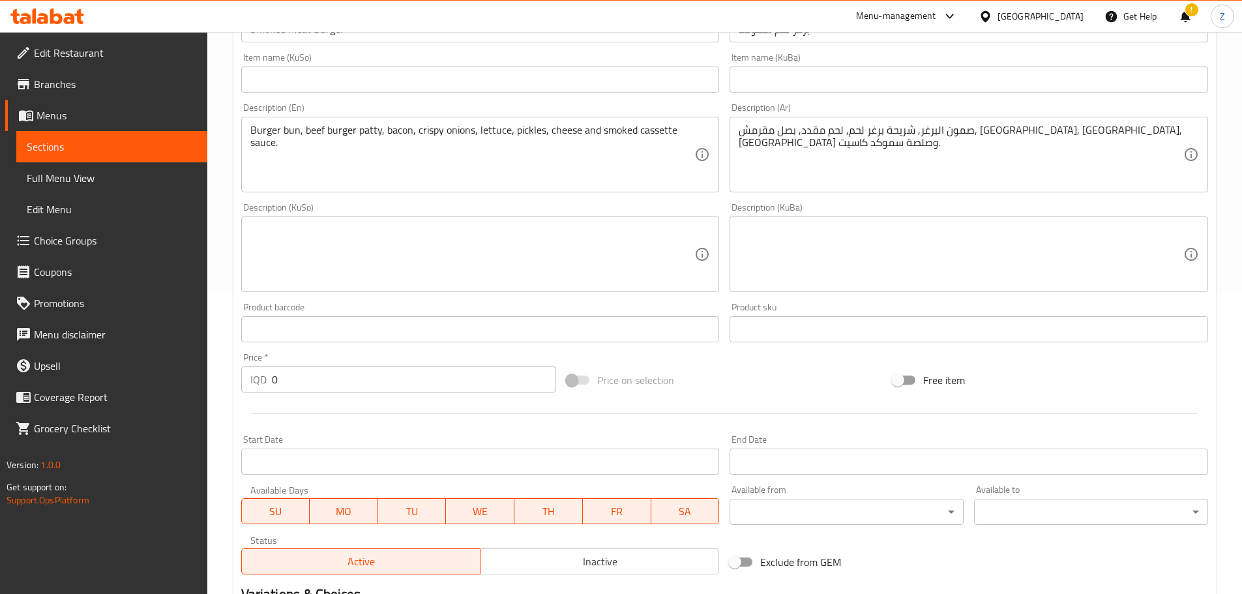
scroll to position [326, 0]
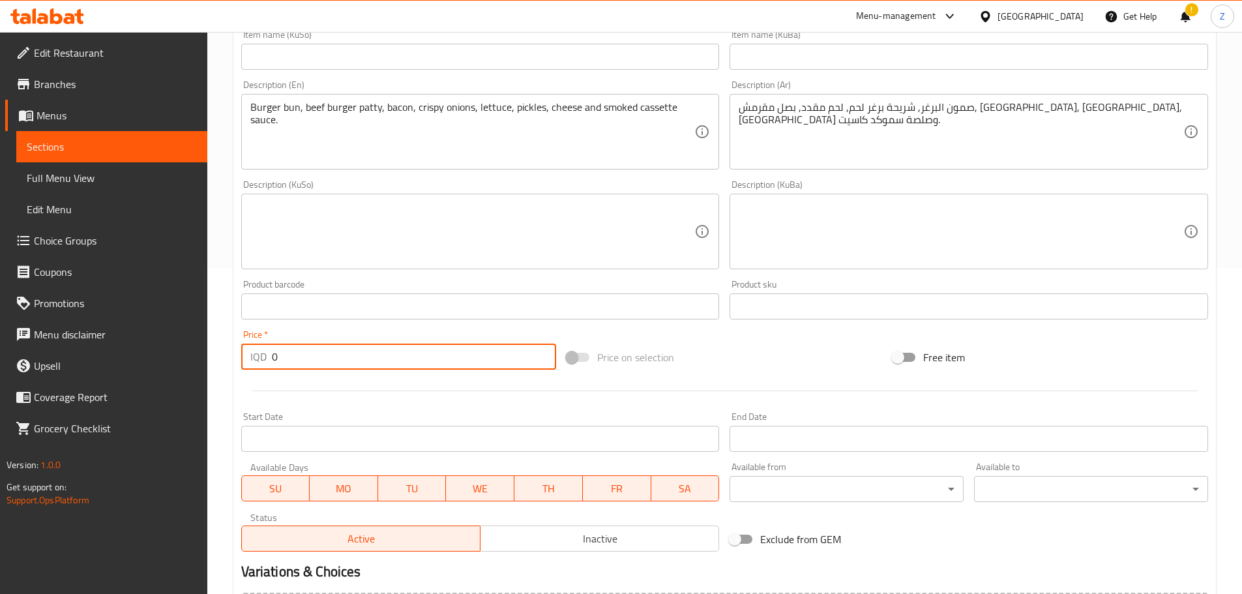
click at [343, 361] on input "0" at bounding box center [414, 356] width 285 height 26
paste input "750"
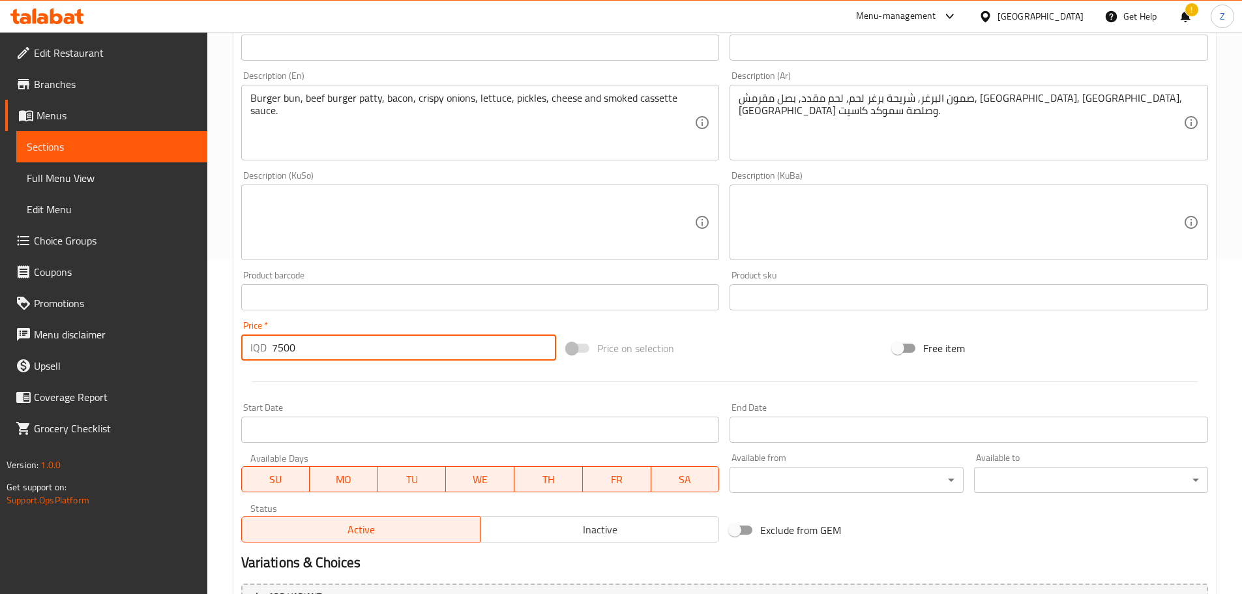
scroll to position [477, 0]
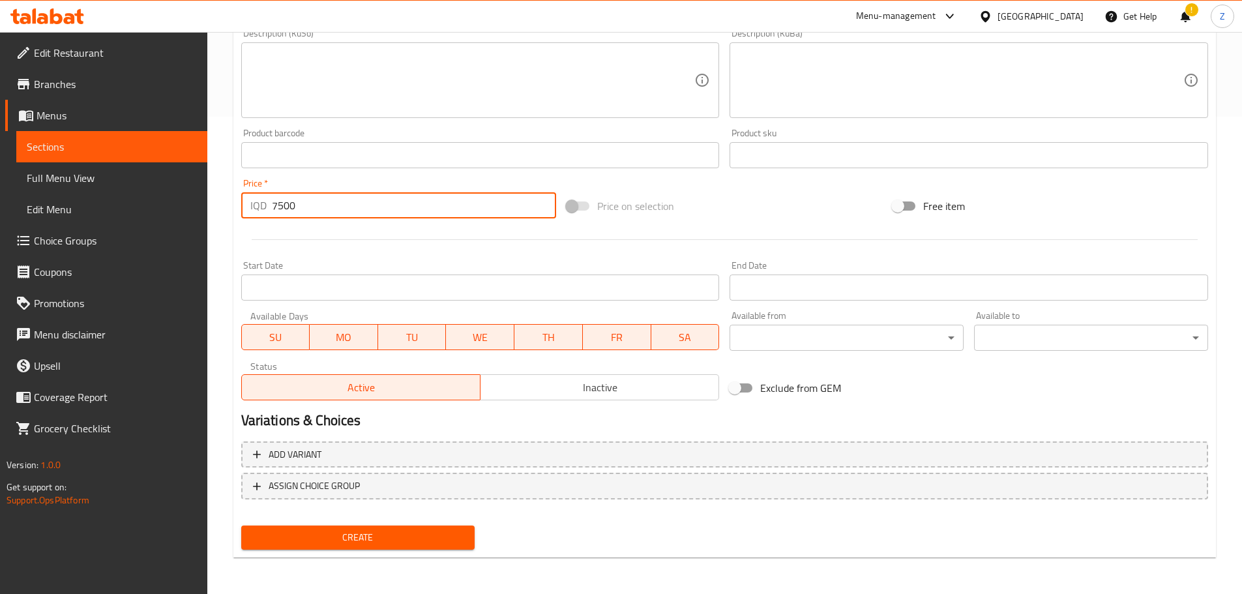
type input "7500"
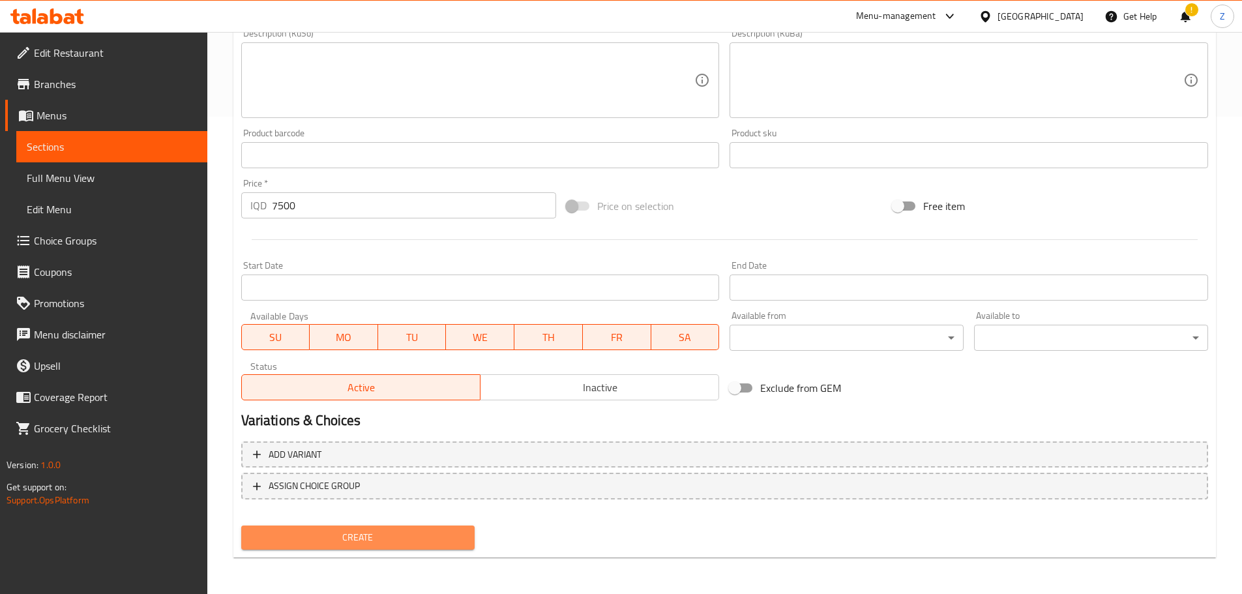
click at [394, 532] on span "Create" at bounding box center [358, 537] width 213 height 16
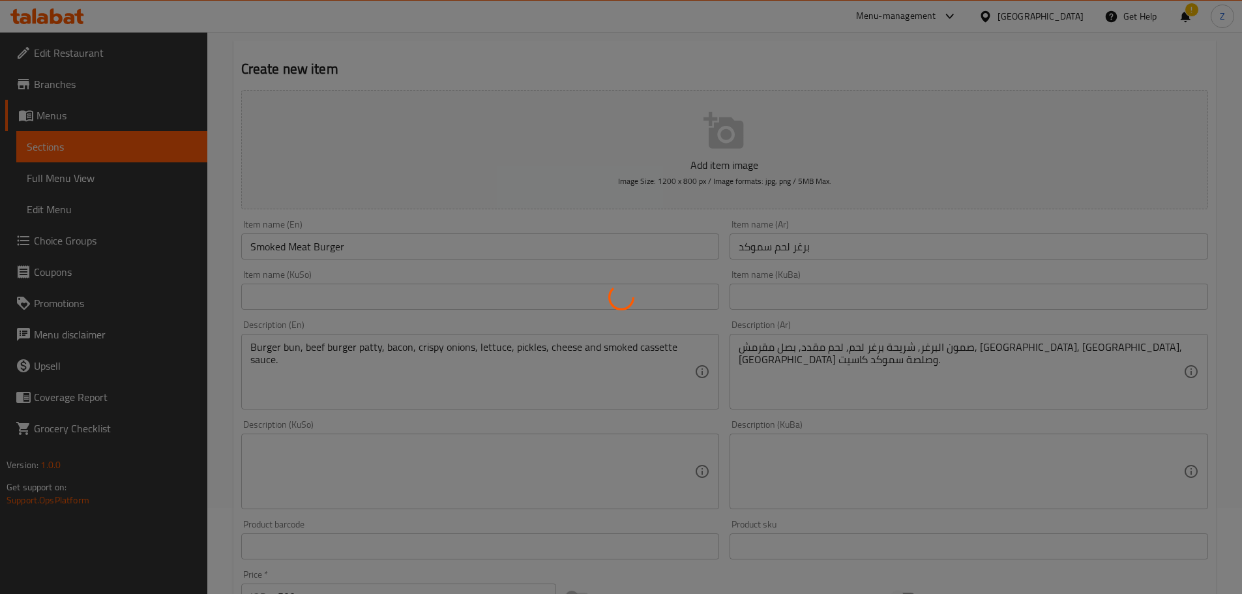
scroll to position [46, 0]
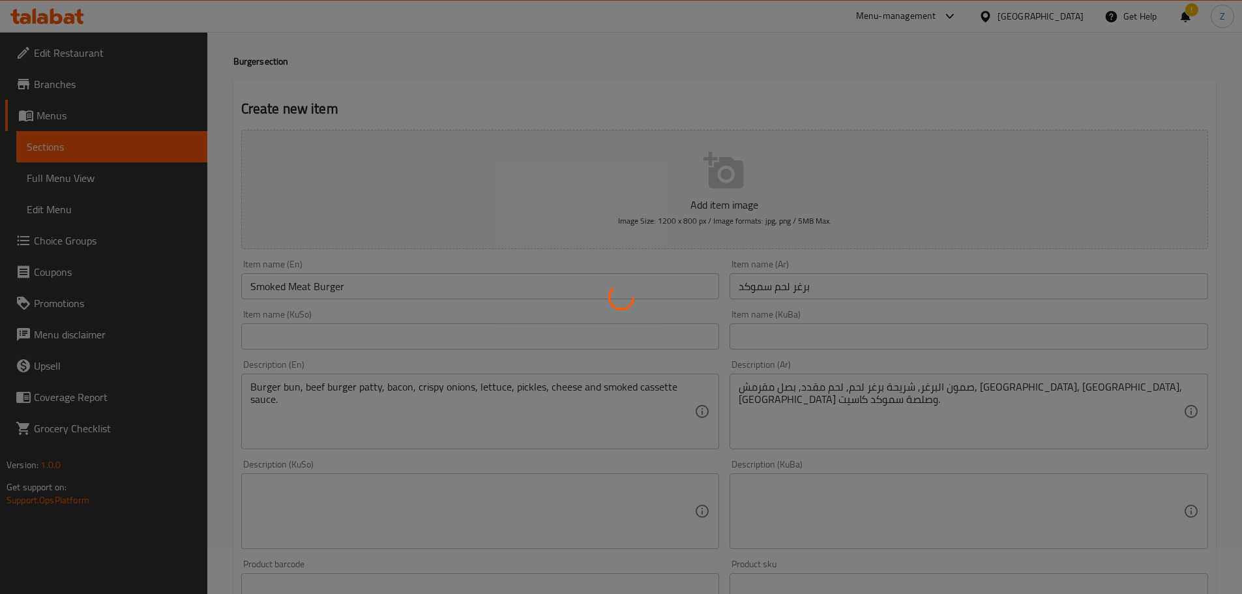
type input "0"
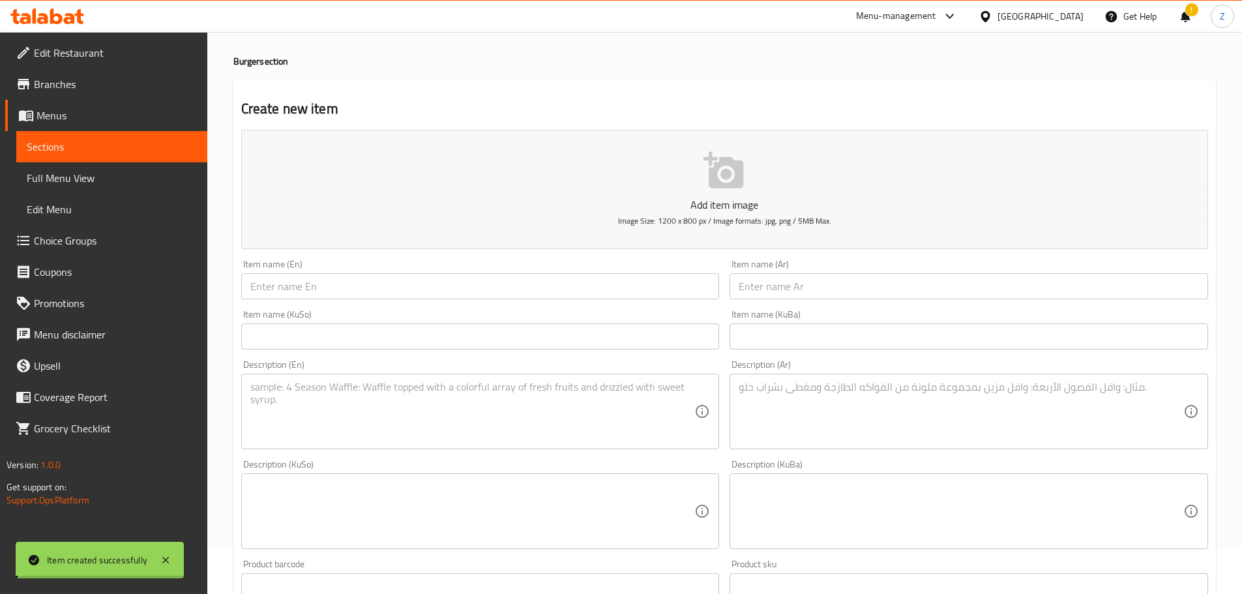
scroll to position [0, 0]
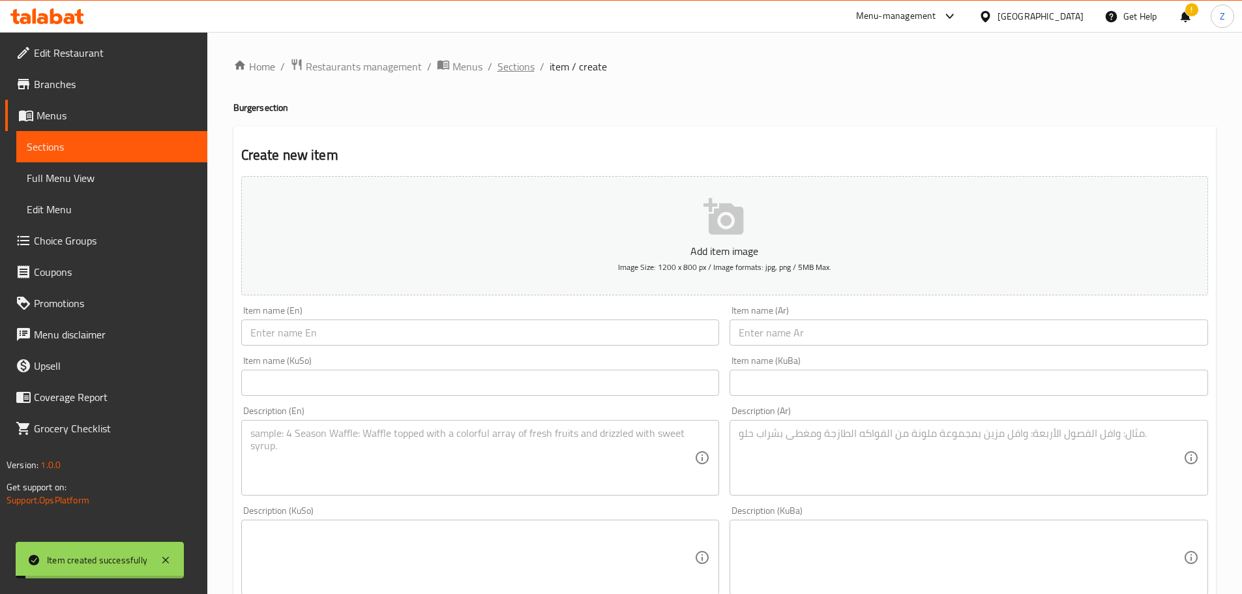
click at [510, 71] on span "Sections" at bounding box center [515, 67] width 37 height 16
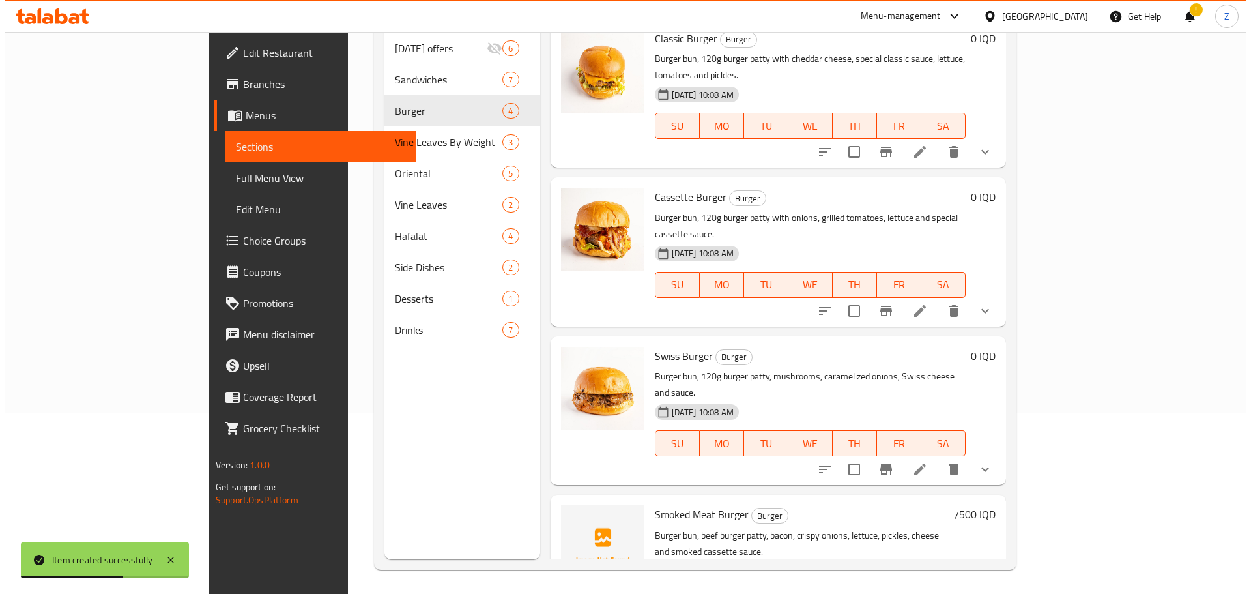
scroll to position [182, 0]
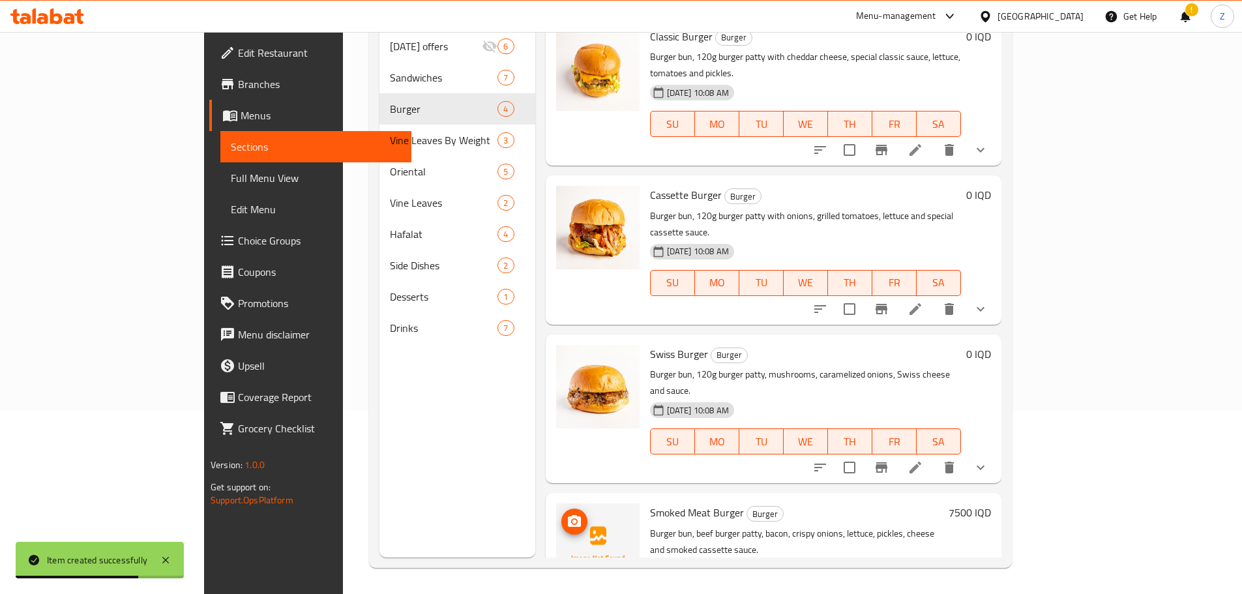
click at [556, 503] on img at bounding box center [597, 544] width 83 height 83
click at [568, 515] on icon "upload picture" at bounding box center [574, 521] width 13 height 12
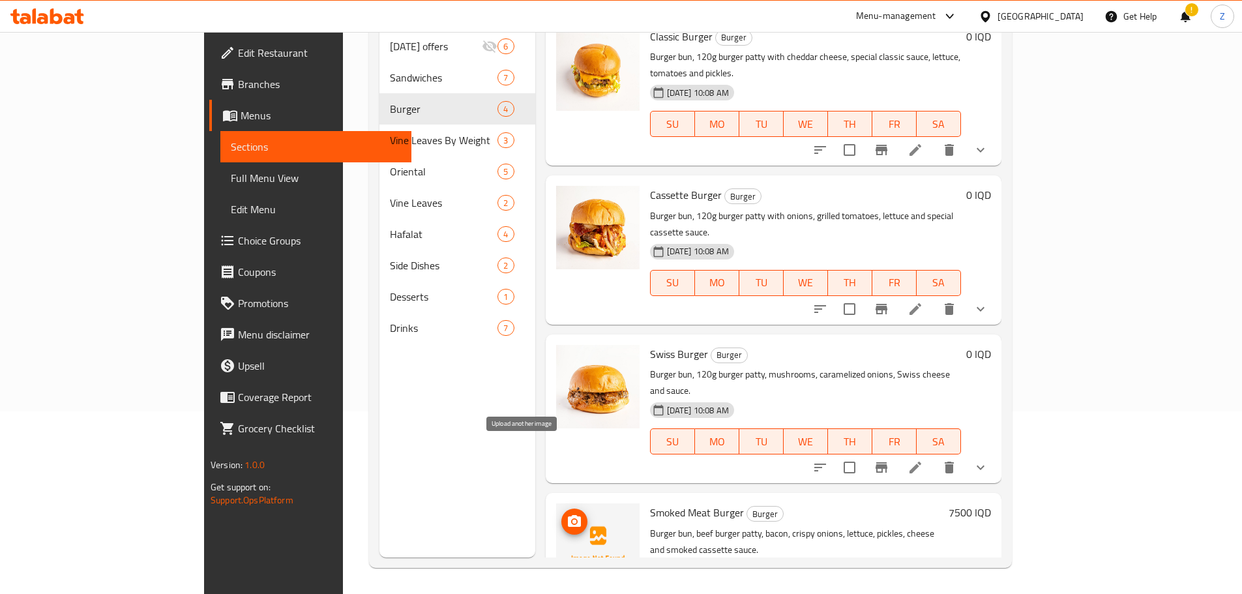
click at [566, 514] on icon "upload picture" at bounding box center [574, 522] width 16 height 16
click at [561, 508] on button "upload picture" at bounding box center [574, 521] width 26 height 26
click at [561, 514] on span "upload picture" at bounding box center [574, 522] width 26 height 16
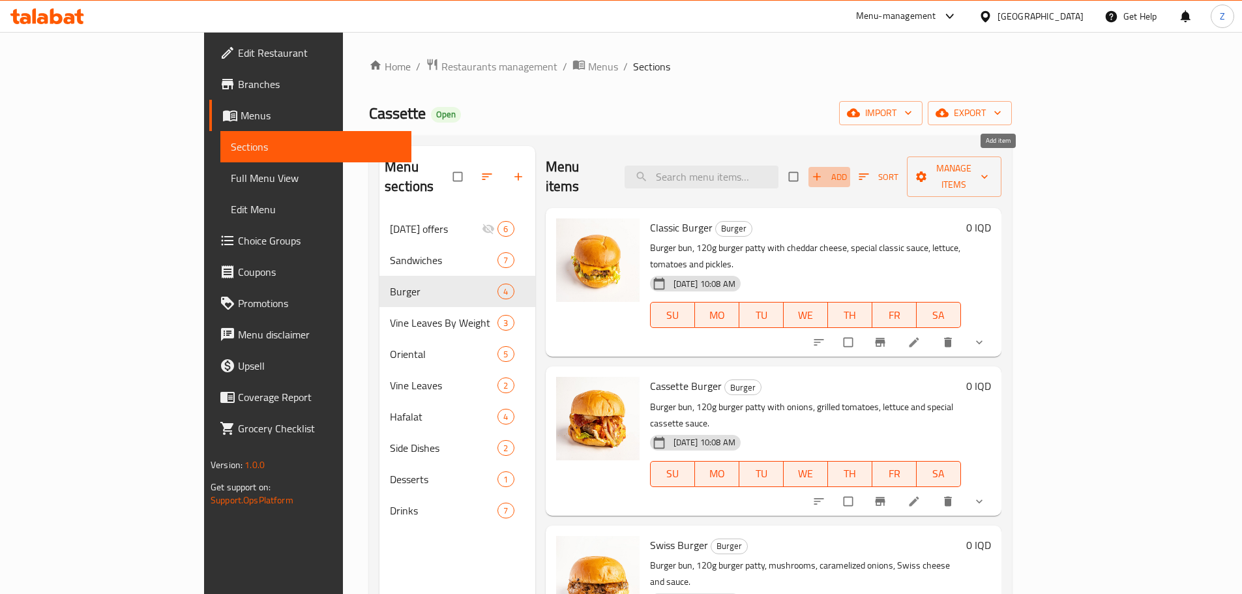
click at [847, 169] on span "Add" at bounding box center [828, 176] width 35 height 15
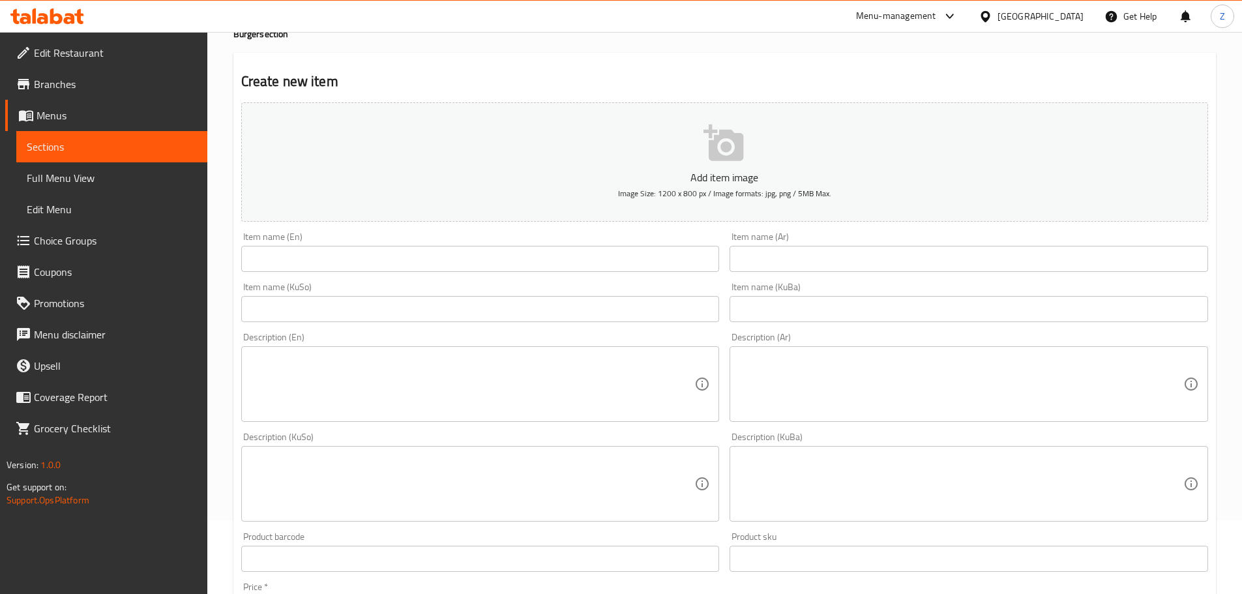
scroll to position [261, 0]
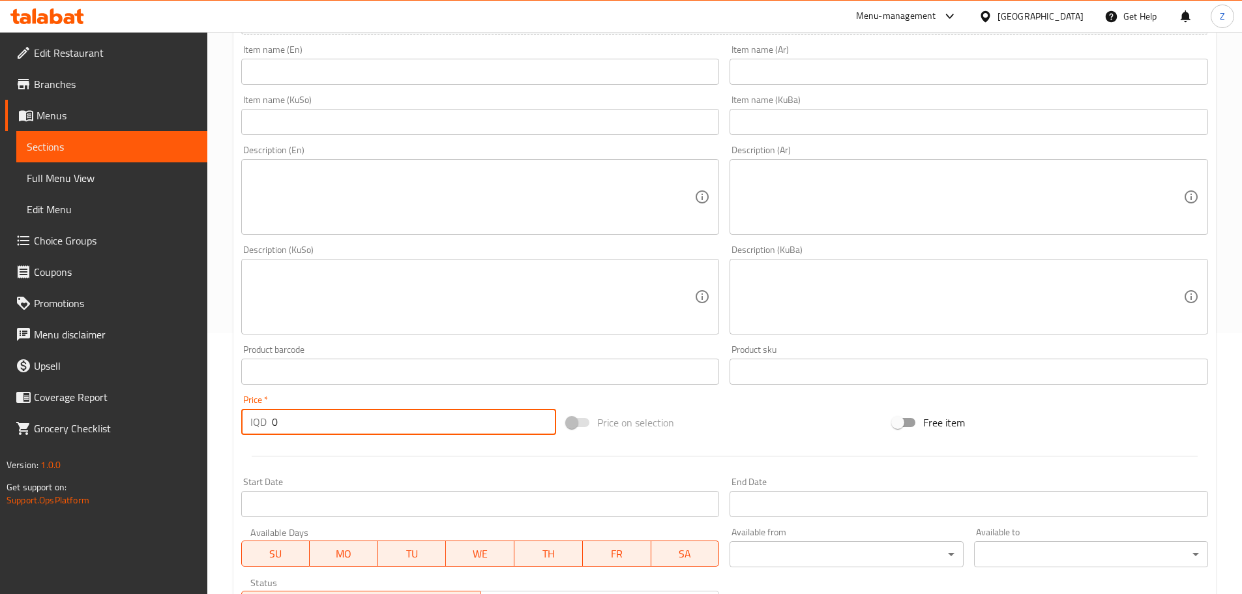
click at [355, 428] on input "0" at bounding box center [414, 422] width 285 height 26
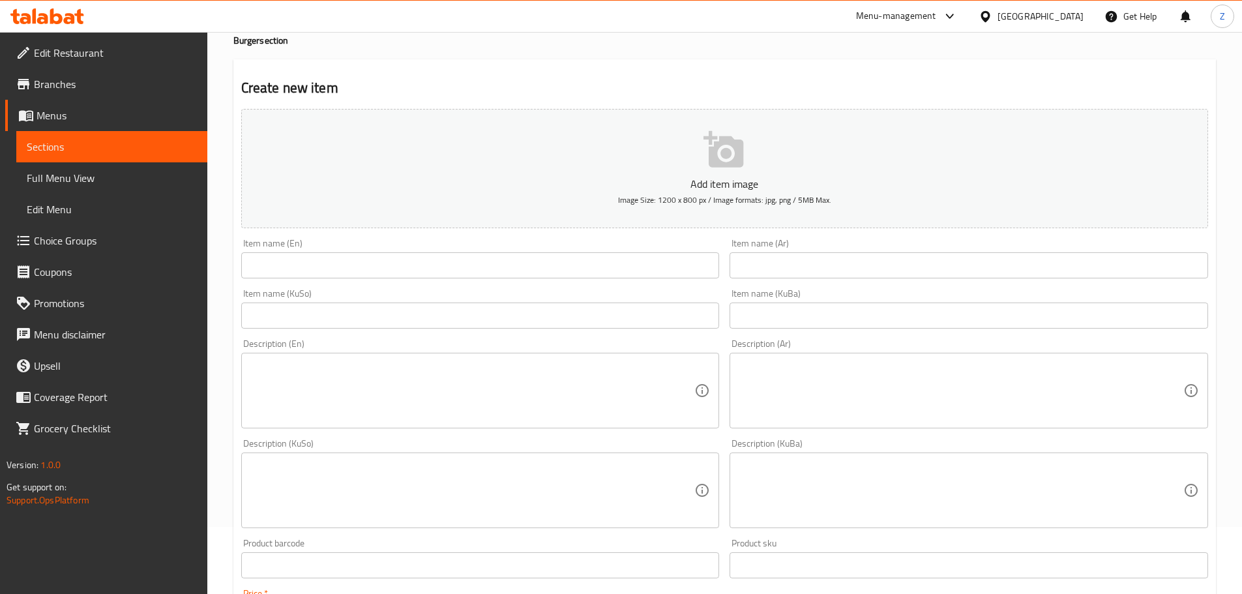
scroll to position [65, 0]
type input "9000"
click at [751, 259] on input "text" at bounding box center [968, 267] width 478 height 26
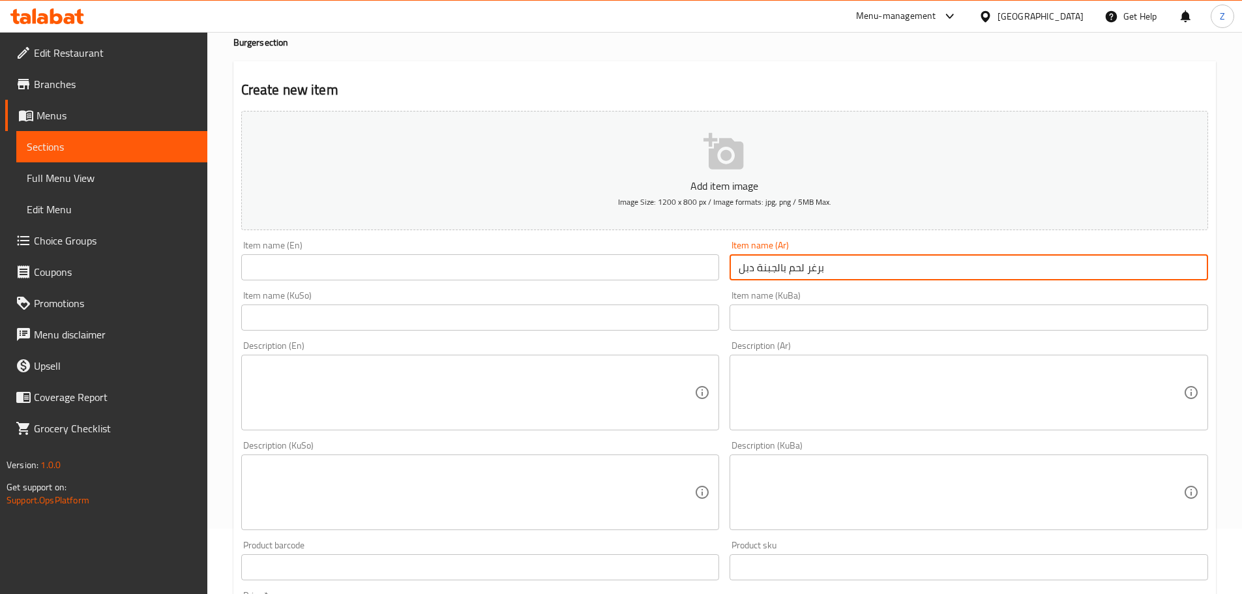
type input "برغر لحم بالجبنة دبل"
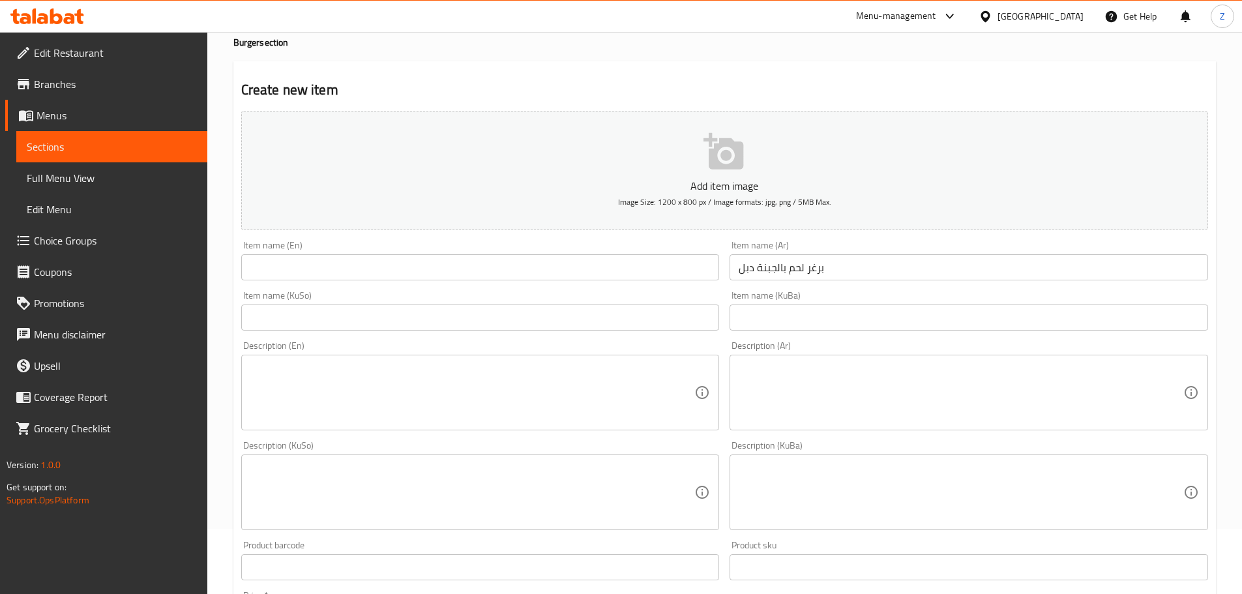
click at [890, 413] on textarea at bounding box center [960, 393] width 444 height 62
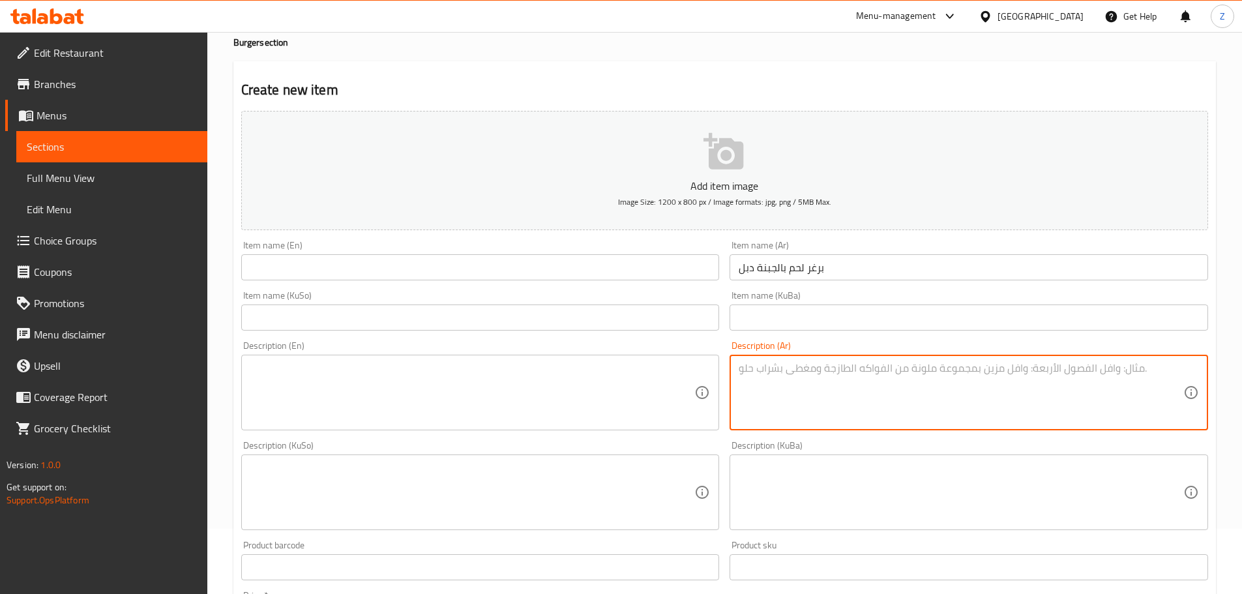
click at [839, 383] on textarea at bounding box center [960, 393] width 444 height 62
click at [1024, 376] on textarea "صمون البرغر, شريحة لحم دبل 120غ, طماطم, خس, جبنة دبل وصلصة." at bounding box center [960, 393] width 444 height 62
type textarea "صمون البرغر, شريحة لحم دبل 120غ, طماطم, خس, جبنة دبل وصلصة."
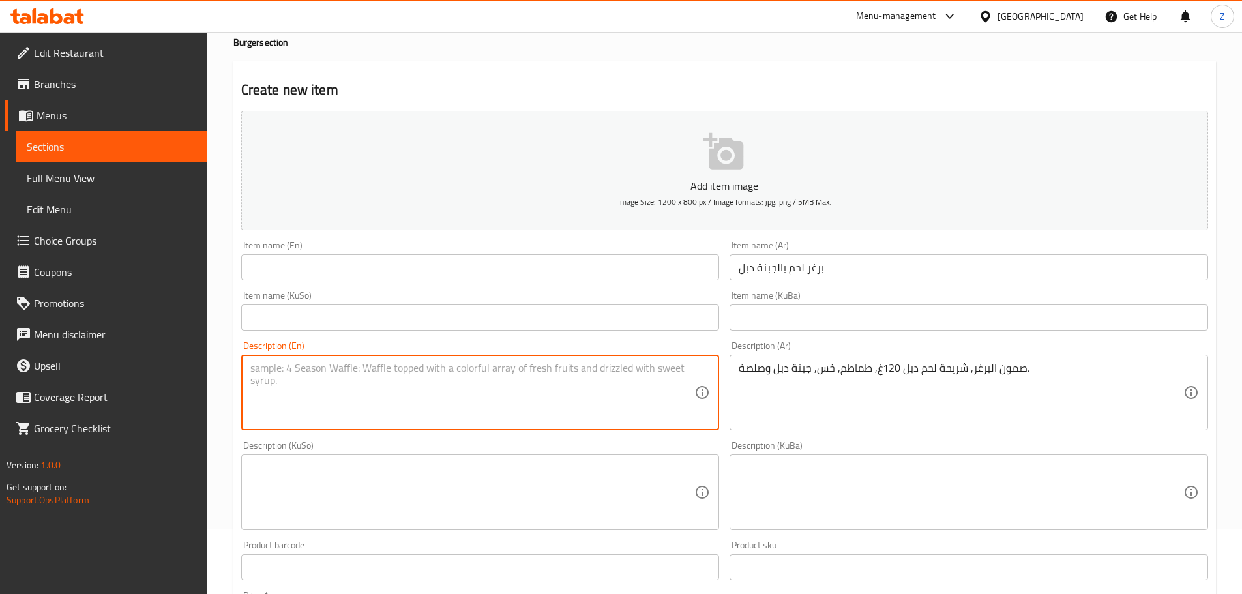
click at [418, 383] on textarea at bounding box center [472, 393] width 444 height 62
paste textarea "Burger bun, 120g double beef patty, tomatoes, lettuce, double cheese and sauce."
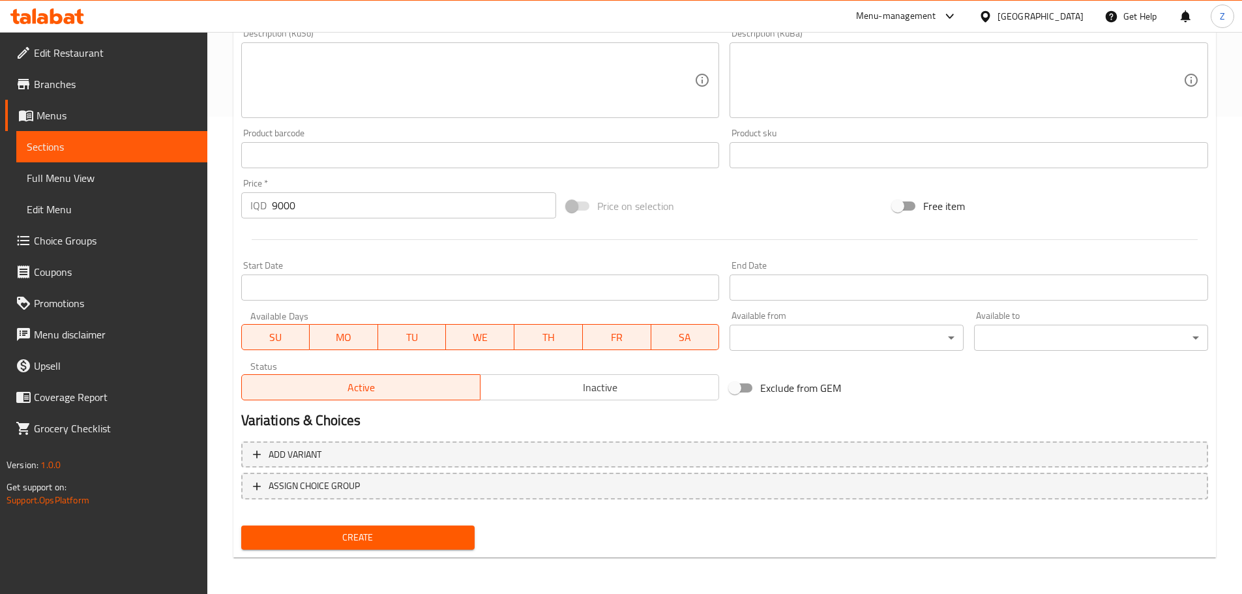
type textarea "Burger bun, 120g double beef patty, tomatoes, lettuce, double cheese and sauce."
click at [372, 532] on span "Create" at bounding box center [358, 537] width 213 height 16
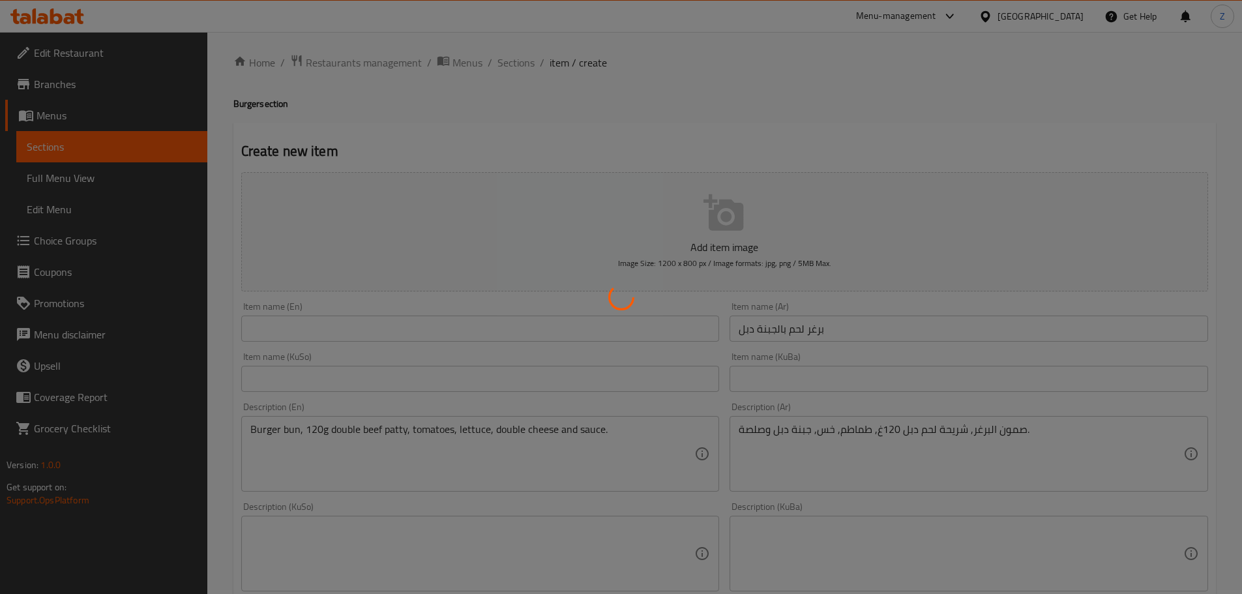
scroll to position [0, 0]
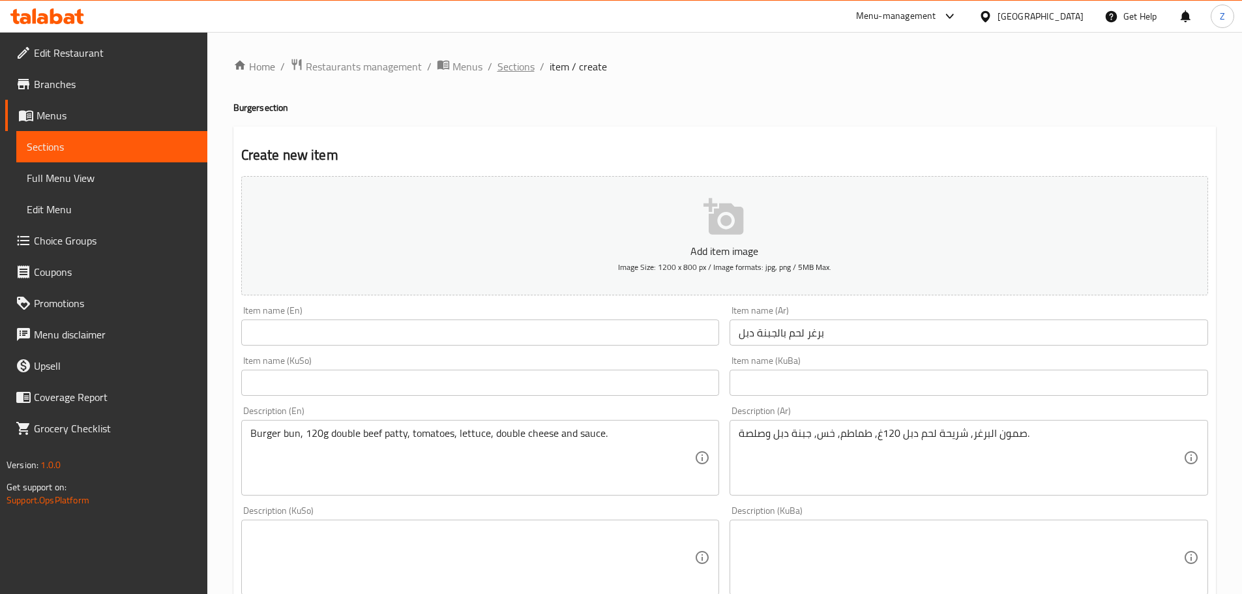
click at [520, 72] on span "Sections" at bounding box center [515, 67] width 37 height 16
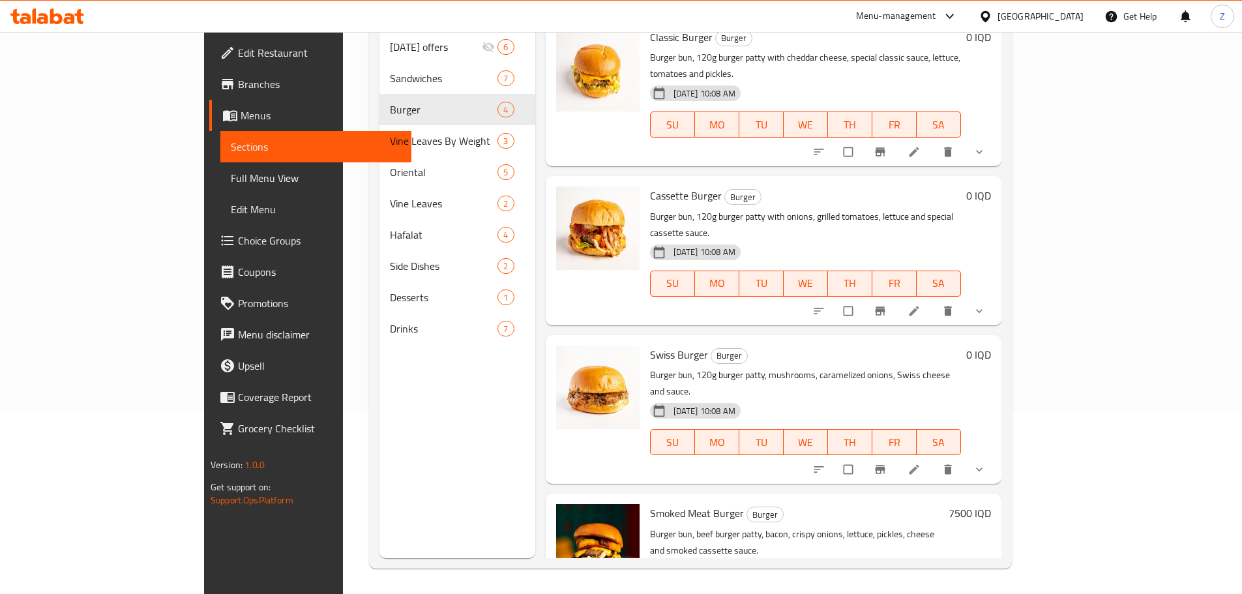
scroll to position [182, 0]
click at [863, 478] on div "Smoked Meat Burger Burger Burger bun, beef burger patty, bacon, crispy onions, …" at bounding box center [809, 547] width 348 height 138
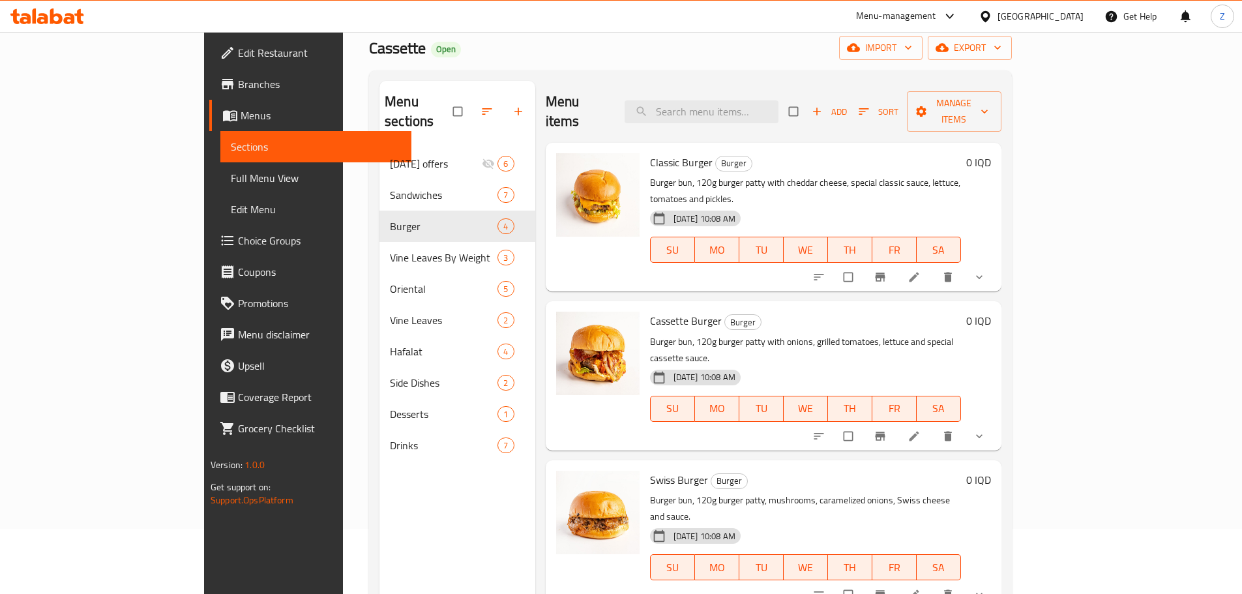
scroll to position [0, 0]
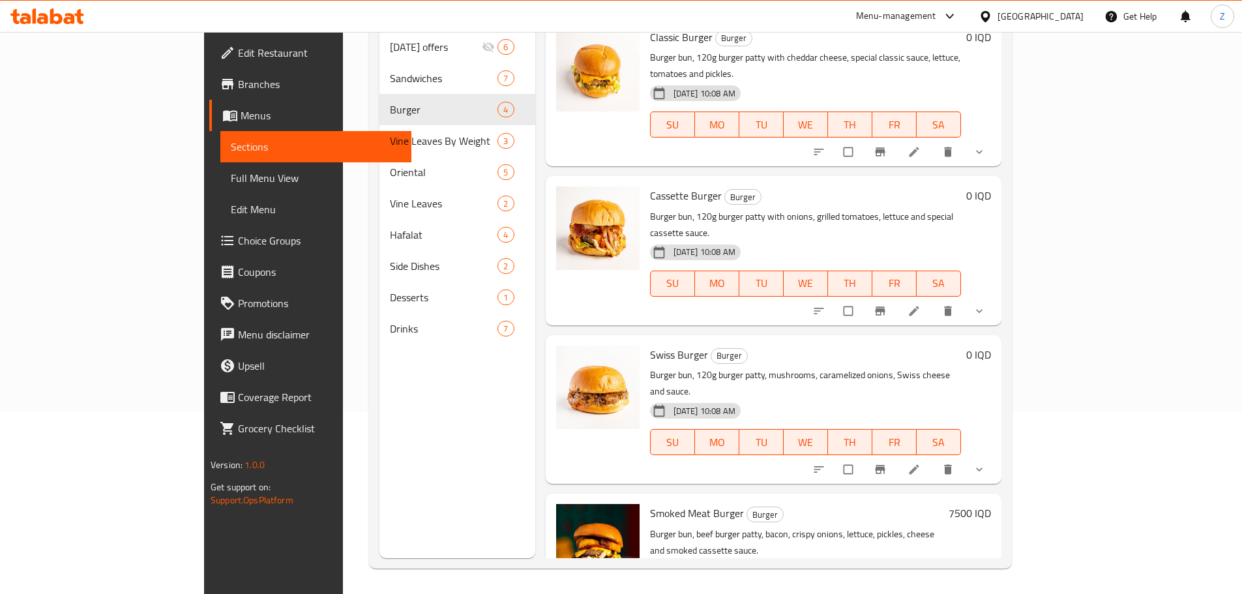
scroll to position [182, 0]
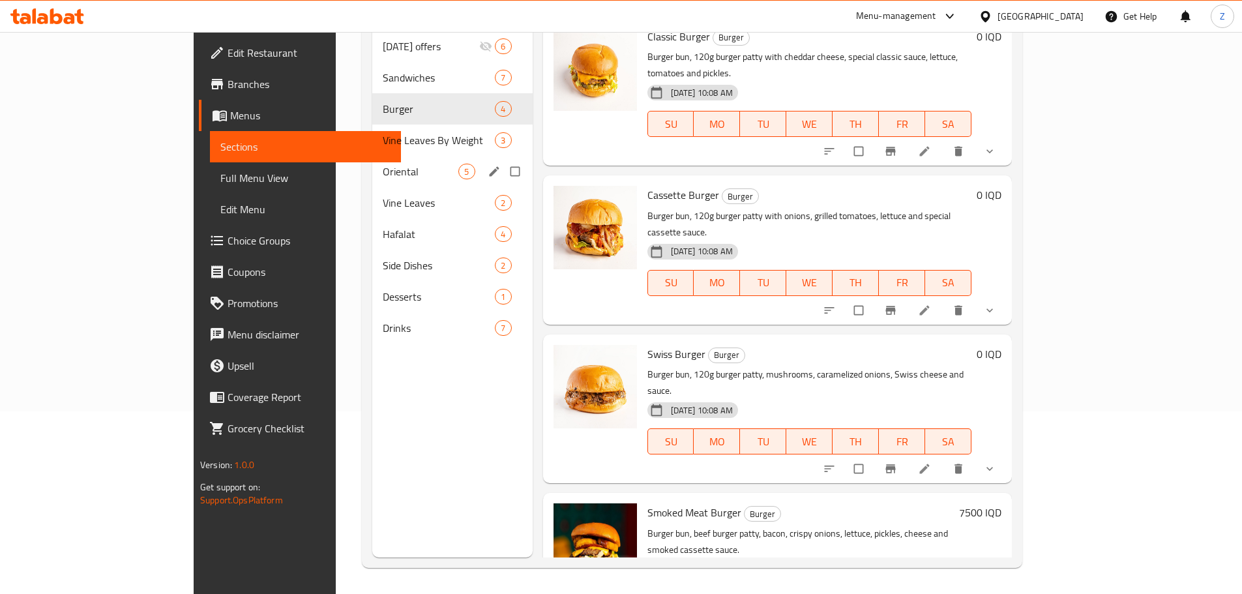
click at [349, 139] on div "Oriental 5" at bounding box center [436, 151] width 175 height 31
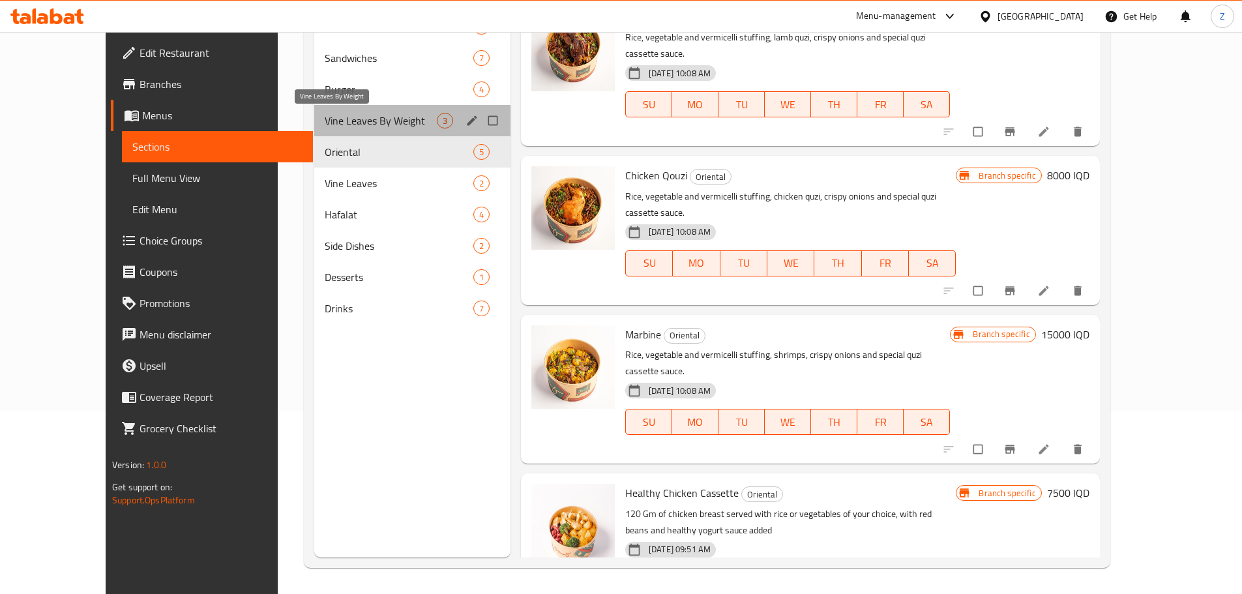
click at [325, 123] on span "Vine Leaves By Weight" at bounding box center [381, 121] width 112 height 16
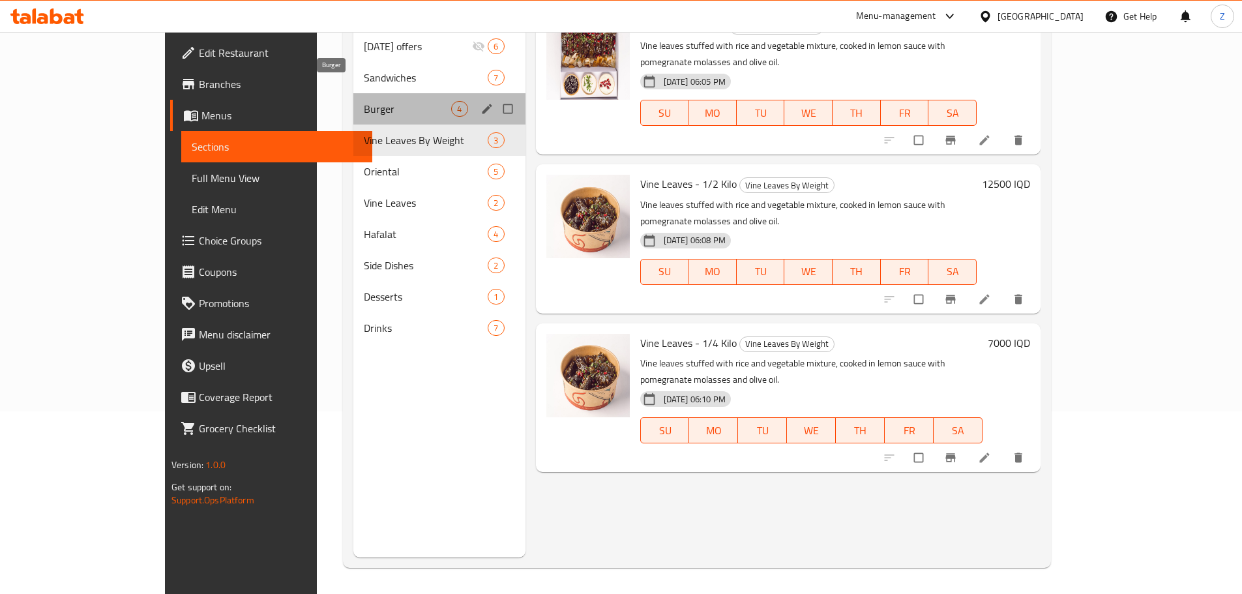
click at [364, 101] on span "Burger" at bounding box center [407, 109] width 87 height 16
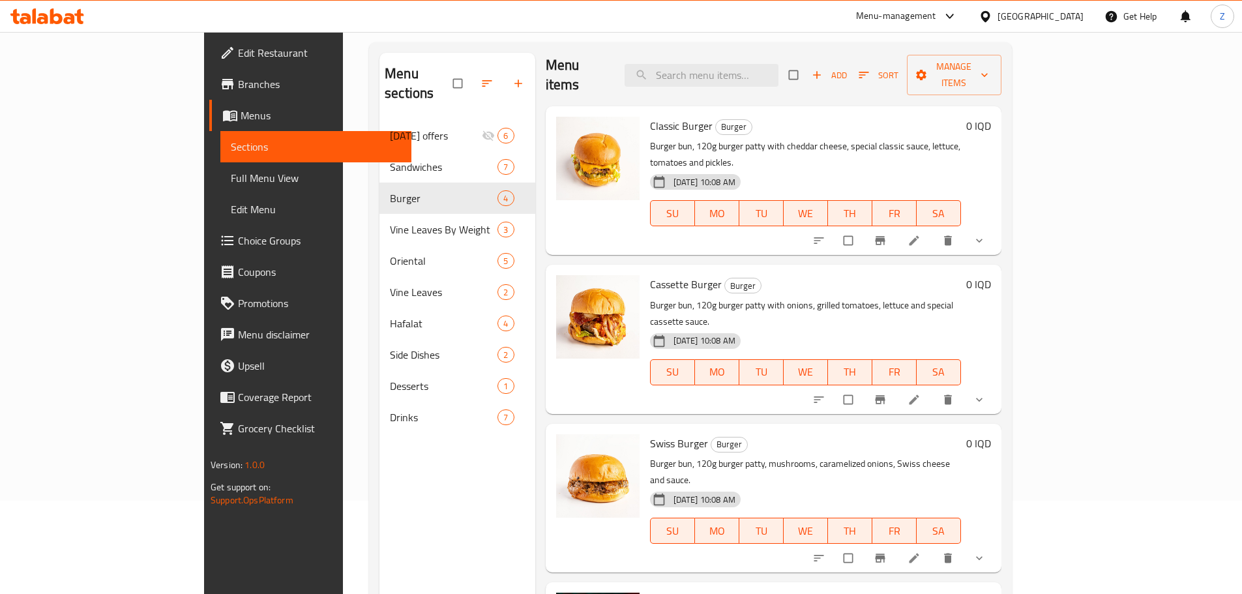
scroll to position [182, 0]
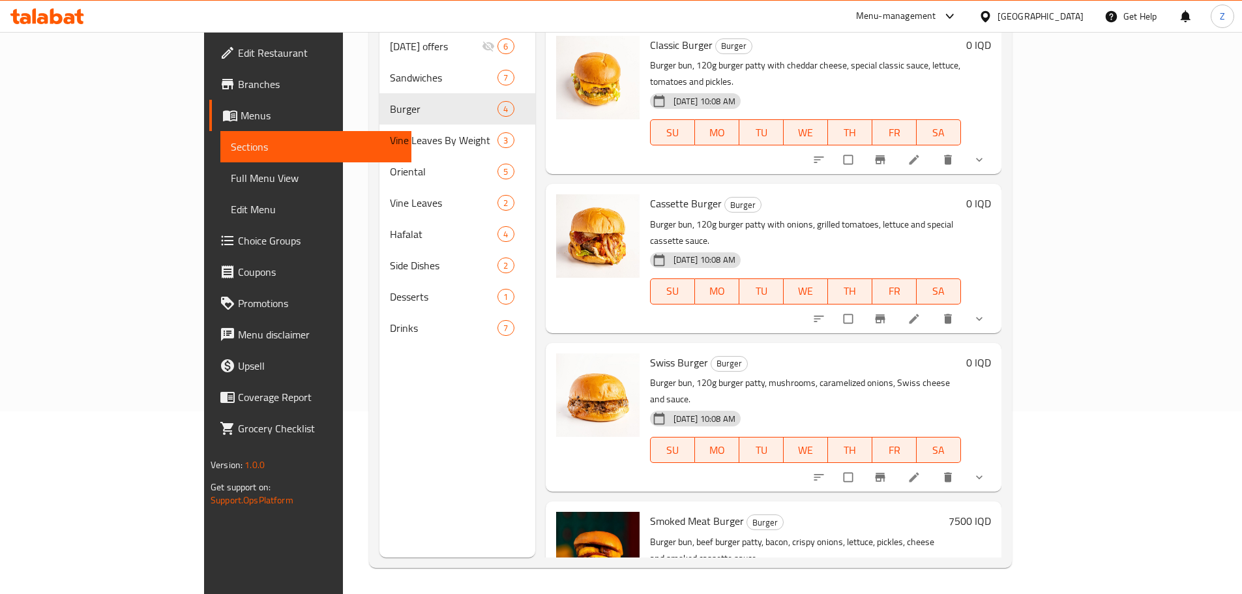
click at [961, 375] on p "Burger bun, 120g burger patty, mushrooms, caramelized onions, Swiss cheese and …" at bounding box center [805, 391] width 311 height 33
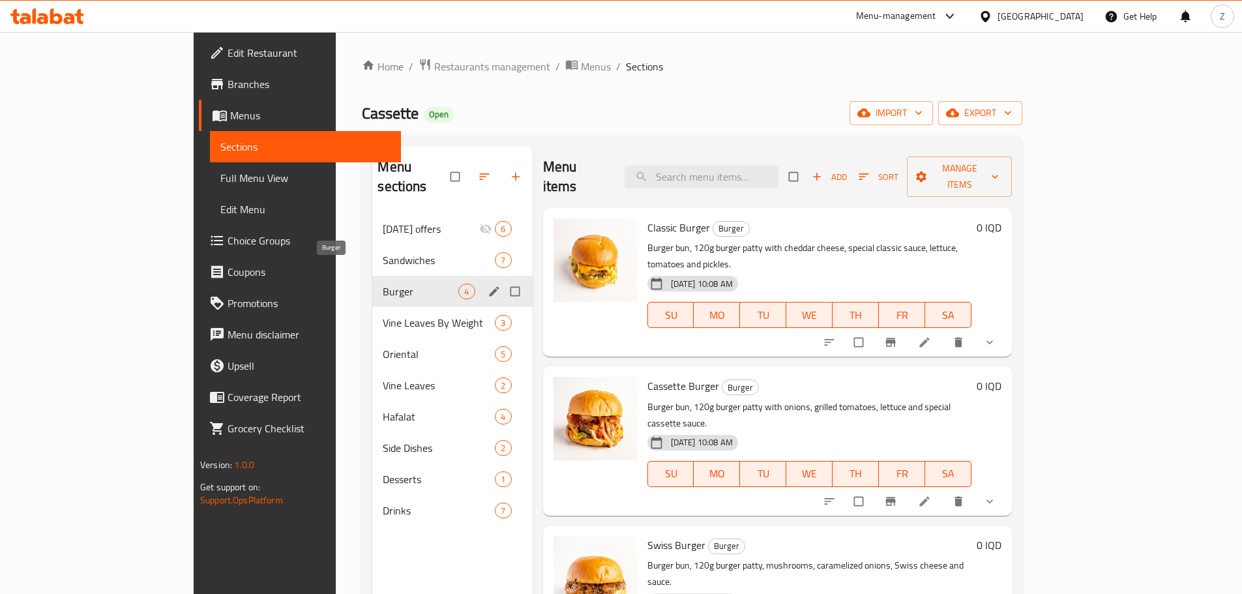
click at [372, 276] on div "Burger 4" at bounding box center [452, 291] width 160 height 31
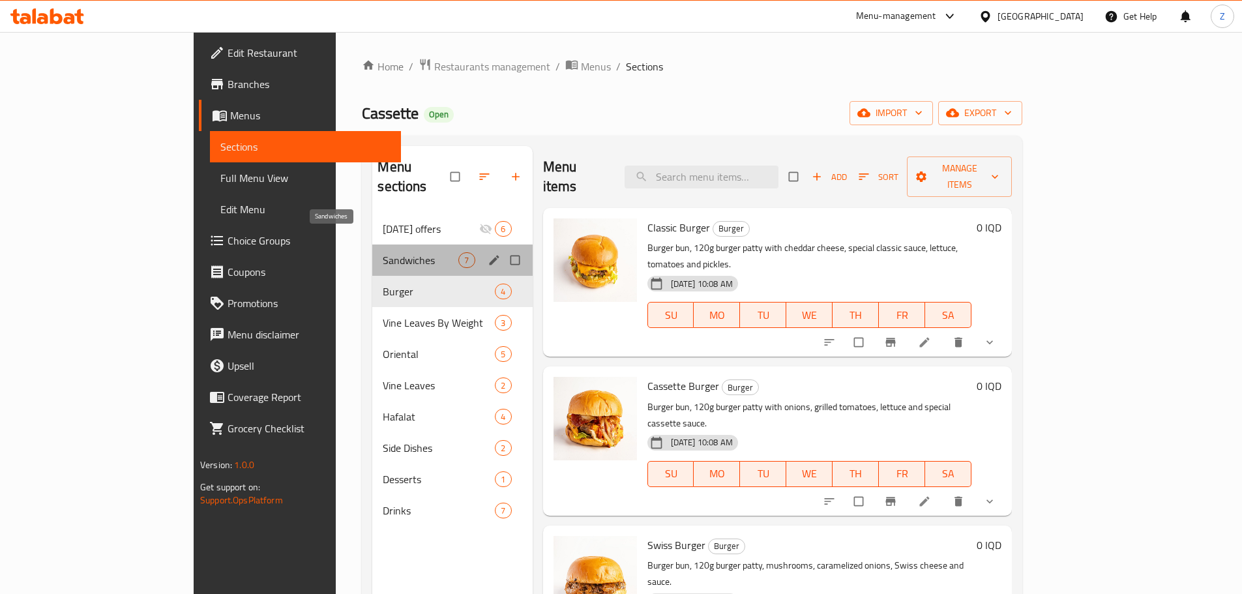
click at [383, 252] on span "Sandwiches" at bounding box center [421, 260] width 76 height 16
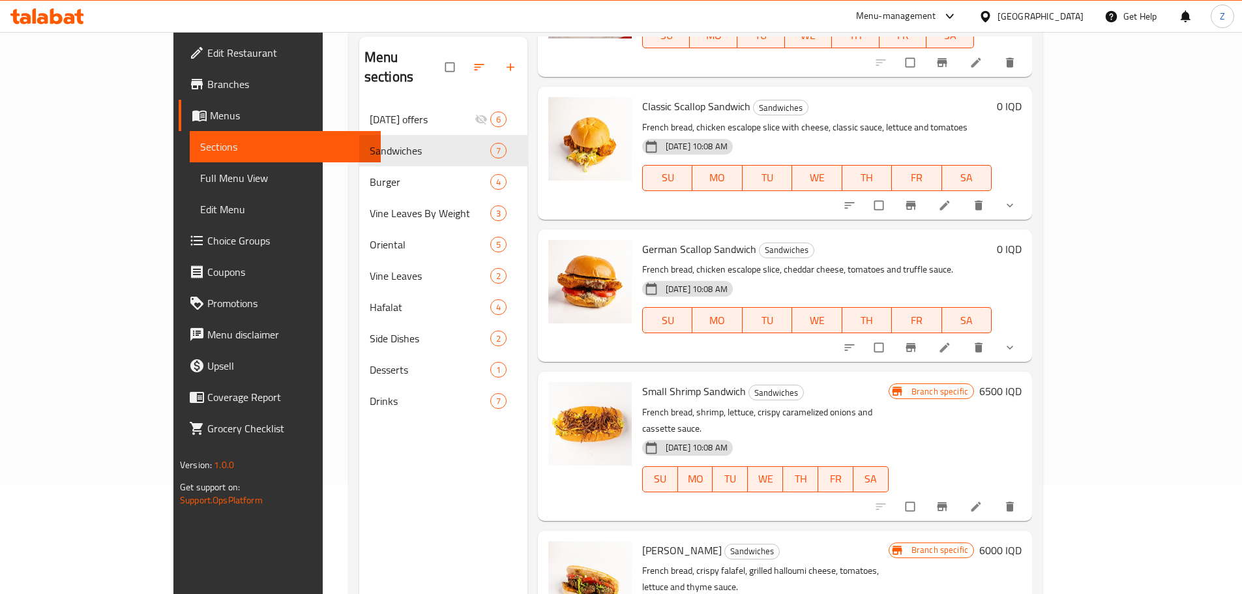
scroll to position [182, 0]
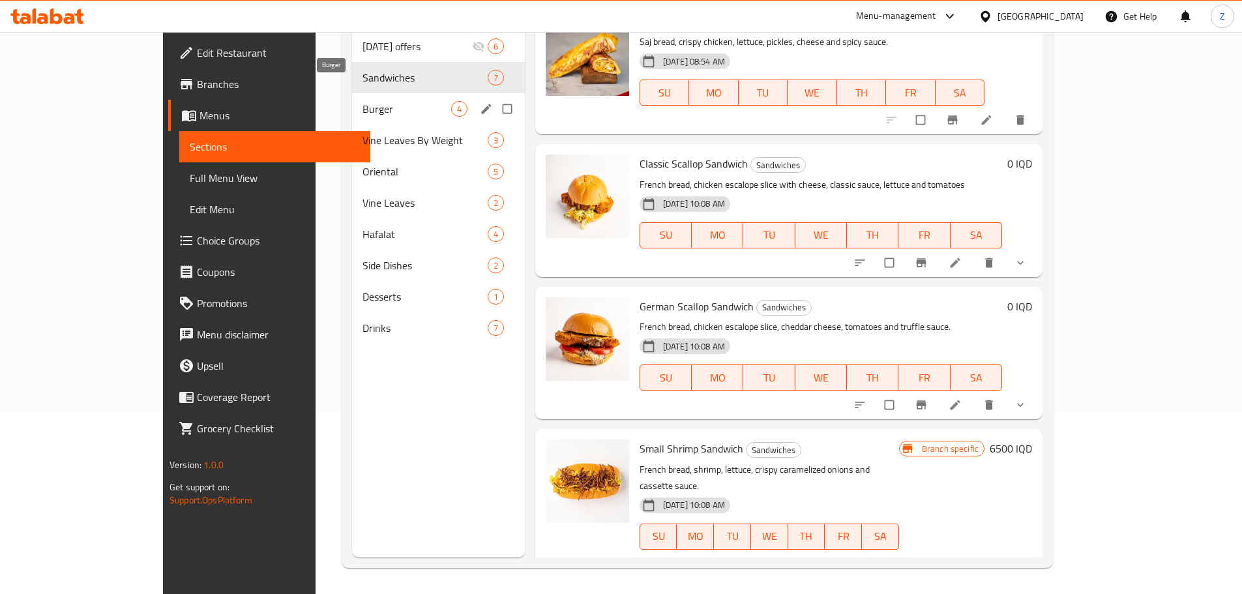
click at [362, 101] on span "Burger" at bounding box center [406, 109] width 89 height 16
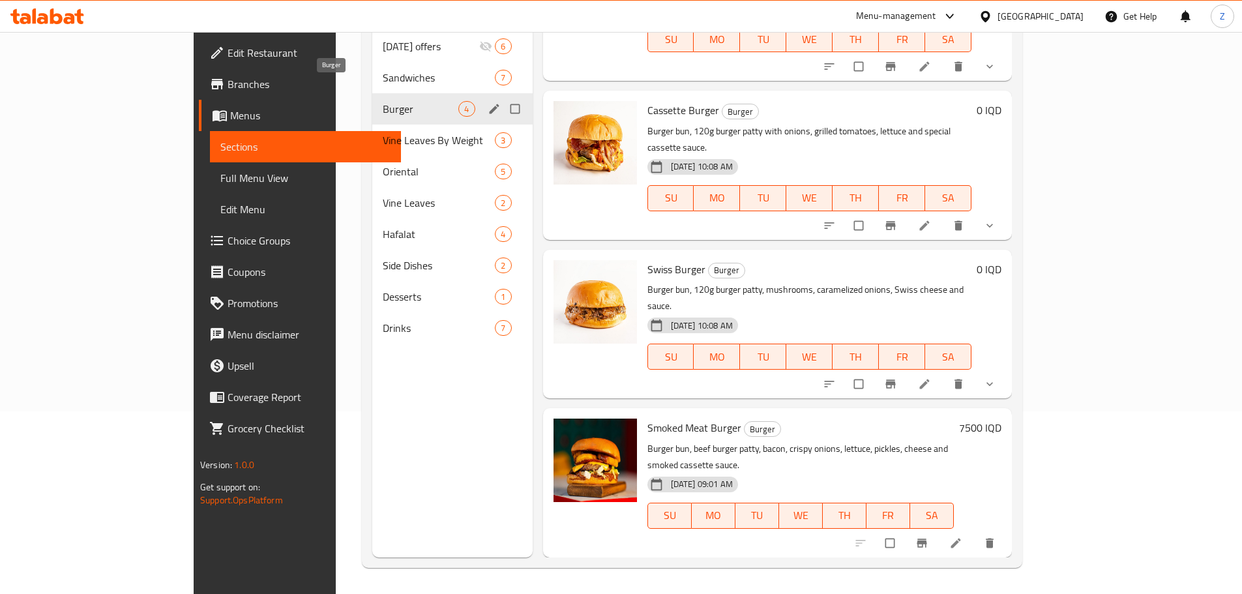
scroll to position [8, 0]
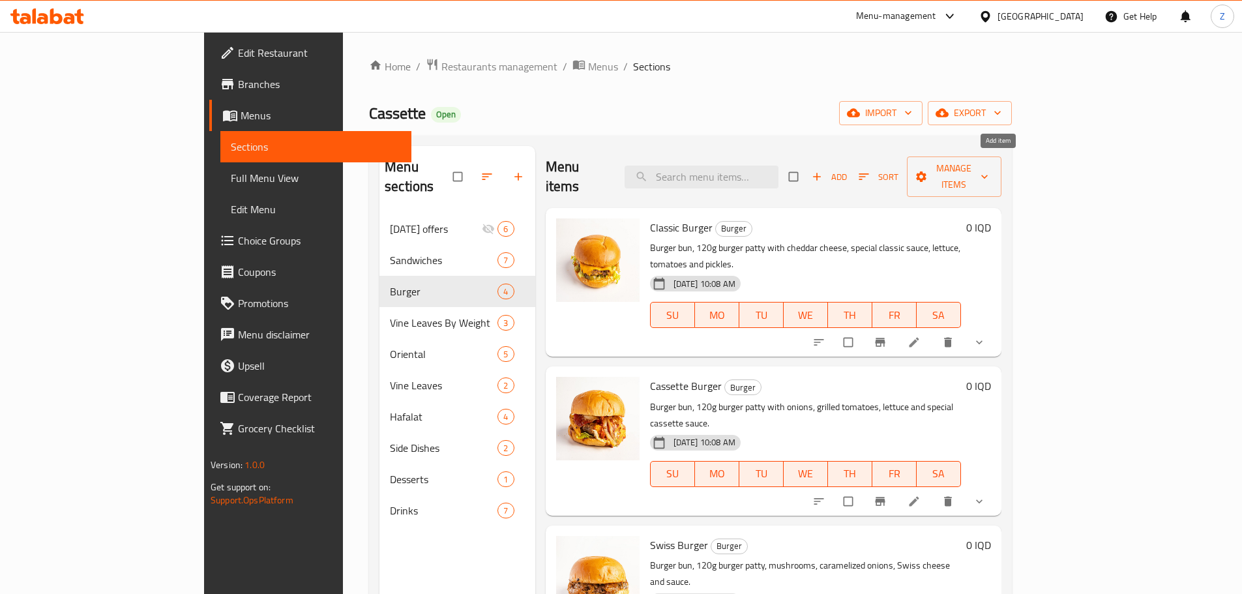
click at [847, 169] on span "Add" at bounding box center [828, 176] width 35 height 15
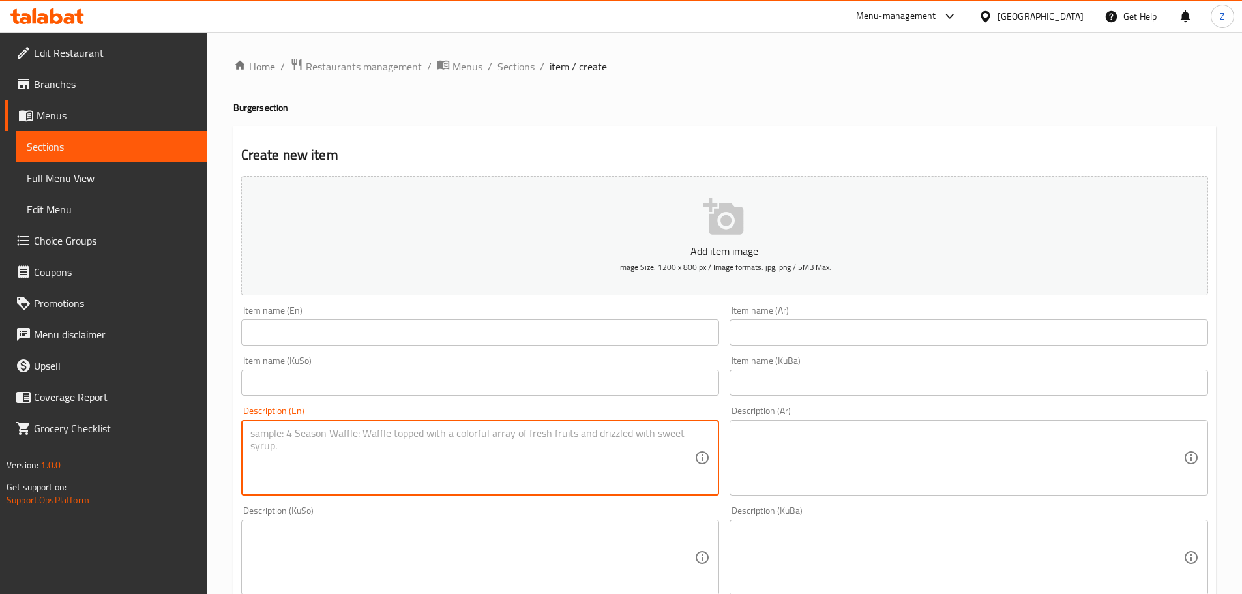
click at [559, 484] on textarea at bounding box center [472, 458] width 444 height 62
paste textarea "Burger bun, 120g double beef patty, tomatoes, lettuce, double cheese and sauce."
type textarea "Burger bun, 120g double beef patty, tomatoes, lettuce, double cheese and sauce."
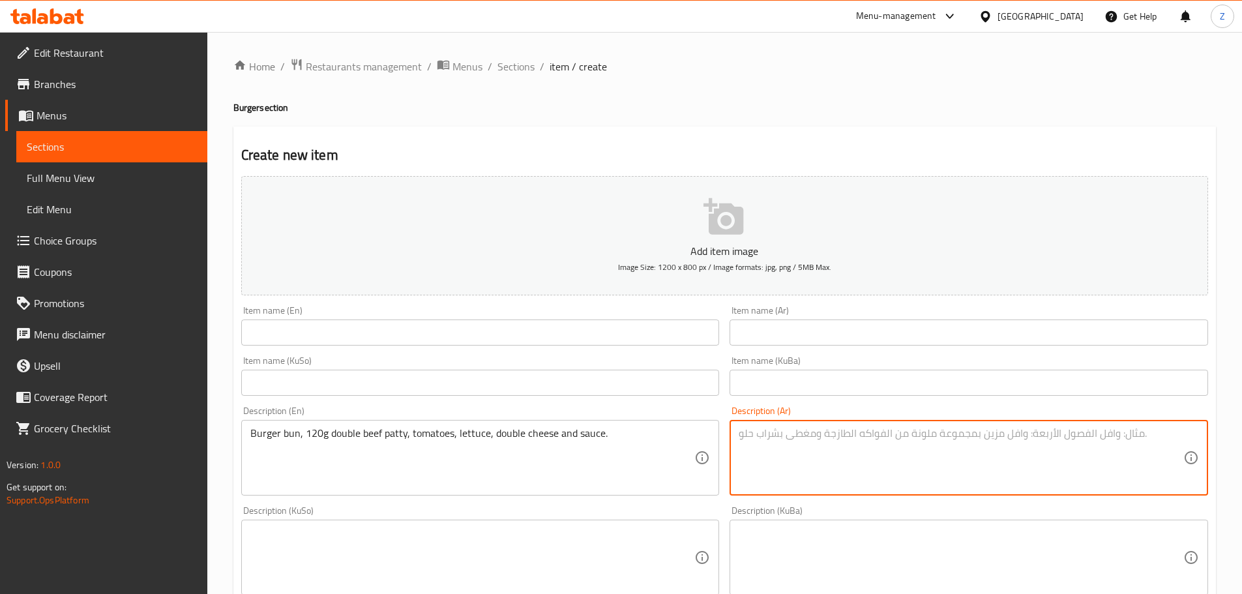
click at [903, 427] on textarea at bounding box center [960, 458] width 444 height 62
paste textarea "صمون البرغر, شريحة لحم دبل 120غ, طماطم, خس, جبنة دبل وصلصة."
type textarea "صمون البرغر, شريحة لحم دبل 120غ, طماطم, خس, جبنة دبل وصلصة."
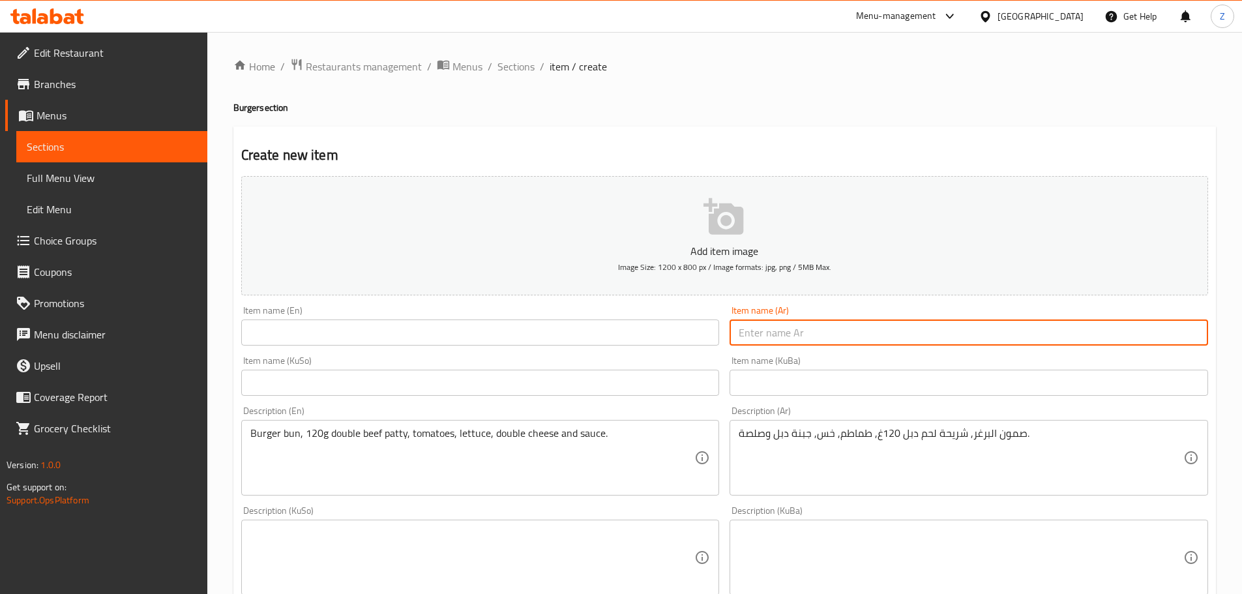
click at [838, 336] on input "text" at bounding box center [968, 332] width 478 height 26
click at [846, 325] on input "برغر لحم جبنة دبل" at bounding box center [968, 332] width 478 height 26
click at [846, 323] on input "برغر لحم جبنة دبل" at bounding box center [968, 332] width 478 height 26
click at [846, 320] on input "برغر لحم جبنة دبل" at bounding box center [968, 332] width 478 height 26
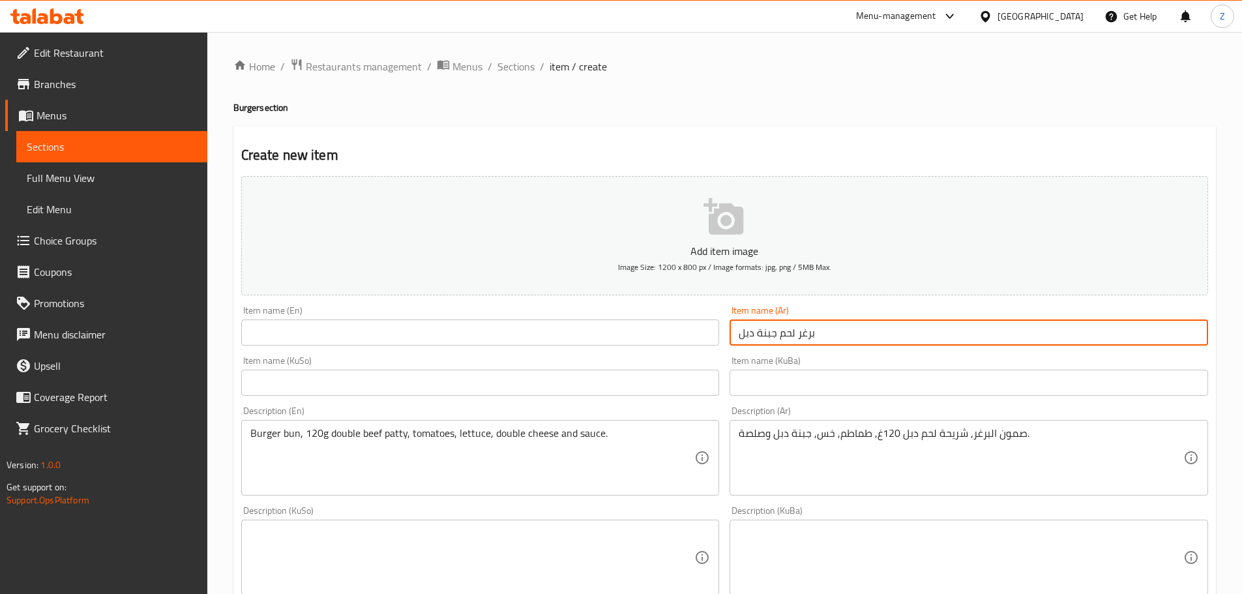
click at [846, 320] on input "برغر لحم جبنة دبل" at bounding box center [968, 332] width 478 height 26
click at [854, 330] on input "برغر لحم جبنة دبل" at bounding box center [968, 332] width 478 height 26
type input "برغر لحم جبنة دبل"
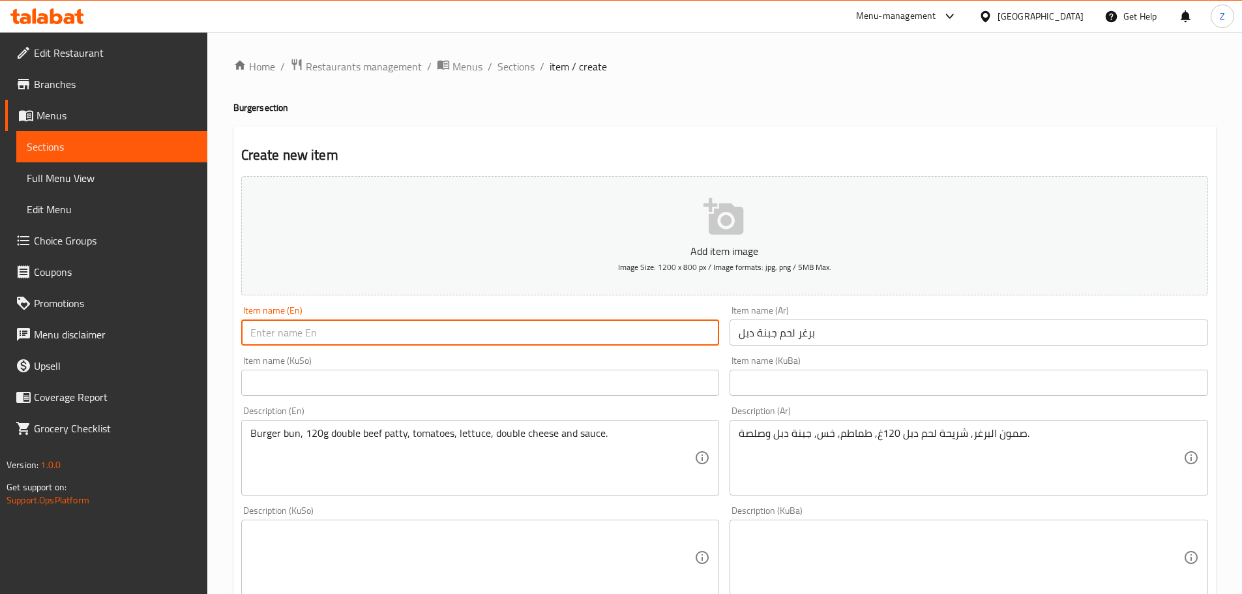
click at [438, 339] on input "text" at bounding box center [480, 332] width 478 height 26
paste input "Double cheese beef burger"
click at [285, 336] on input "Double cheese beef burger" at bounding box center [480, 332] width 478 height 26
drag, startPoint x: 326, startPoint y: 338, endPoint x: 320, endPoint y: 334, distance: 7.4
click at [320, 334] on input "Double Cheese beef burger" at bounding box center [480, 332] width 478 height 26
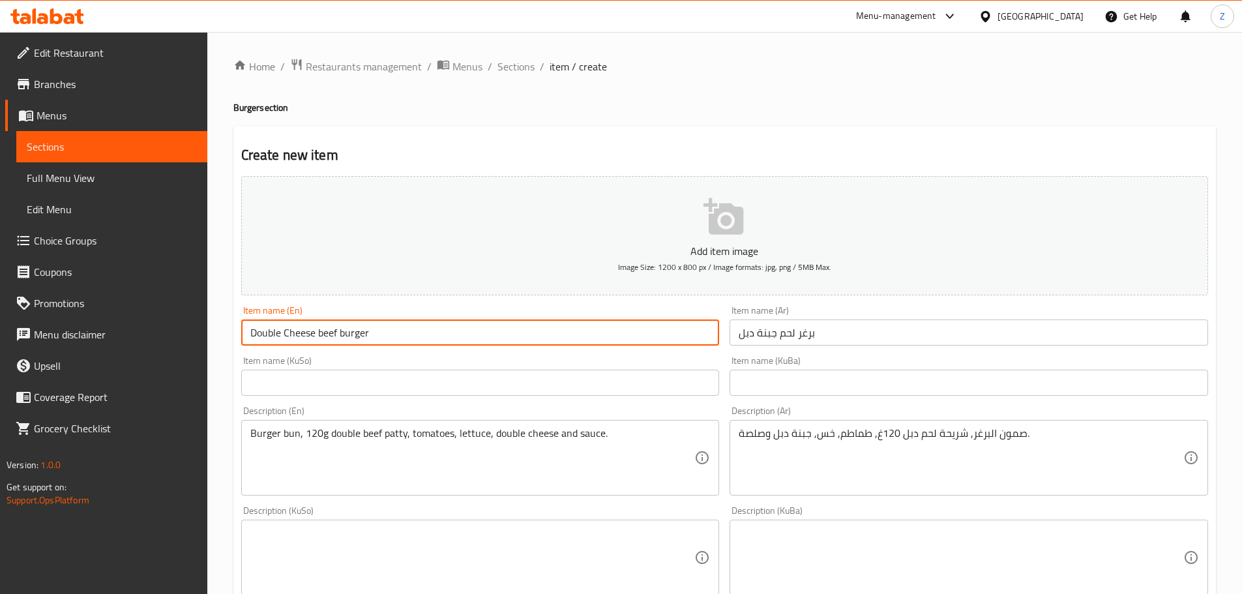
click at [319, 333] on input "Double Cheese beef burger" at bounding box center [480, 332] width 478 height 26
click at [315, 330] on input "Double Cheese beef burger" at bounding box center [480, 332] width 478 height 26
click at [323, 333] on input "Double Cheese beef burger" at bounding box center [480, 332] width 478 height 26
click at [342, 332] on input "Double Cheese Beef burger" at bounding box center [480, 332] width 478 height 26
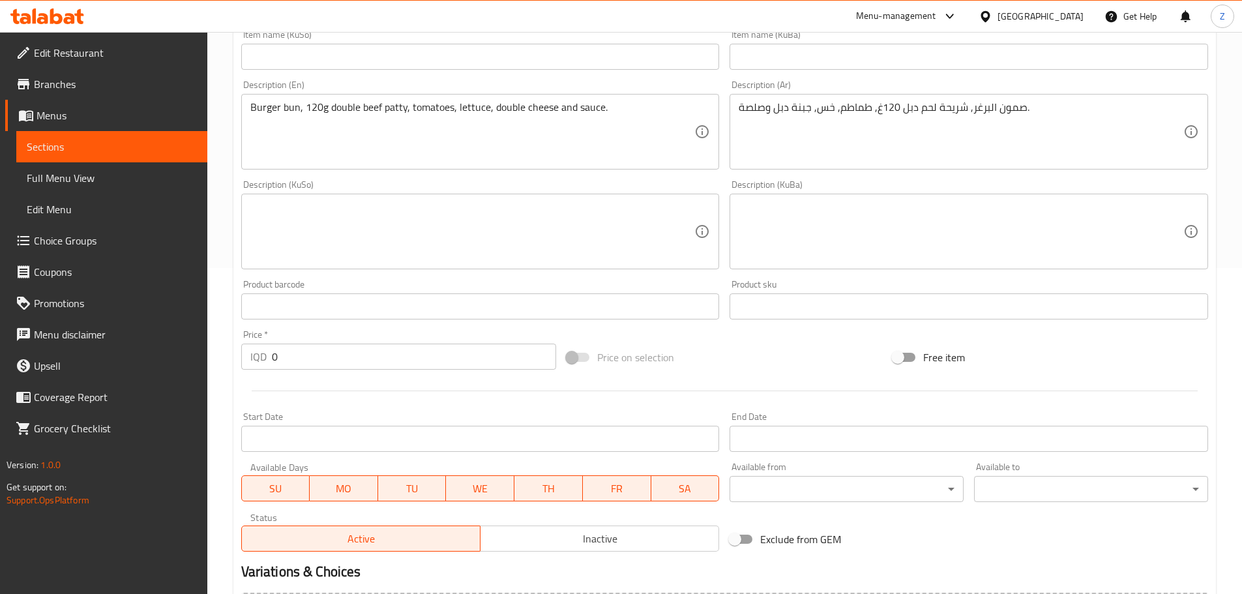
type input "Double Cheese Beef Burger"
click at [332, 358] on input "0" at bounding box center [414, 356] width 285 height 26
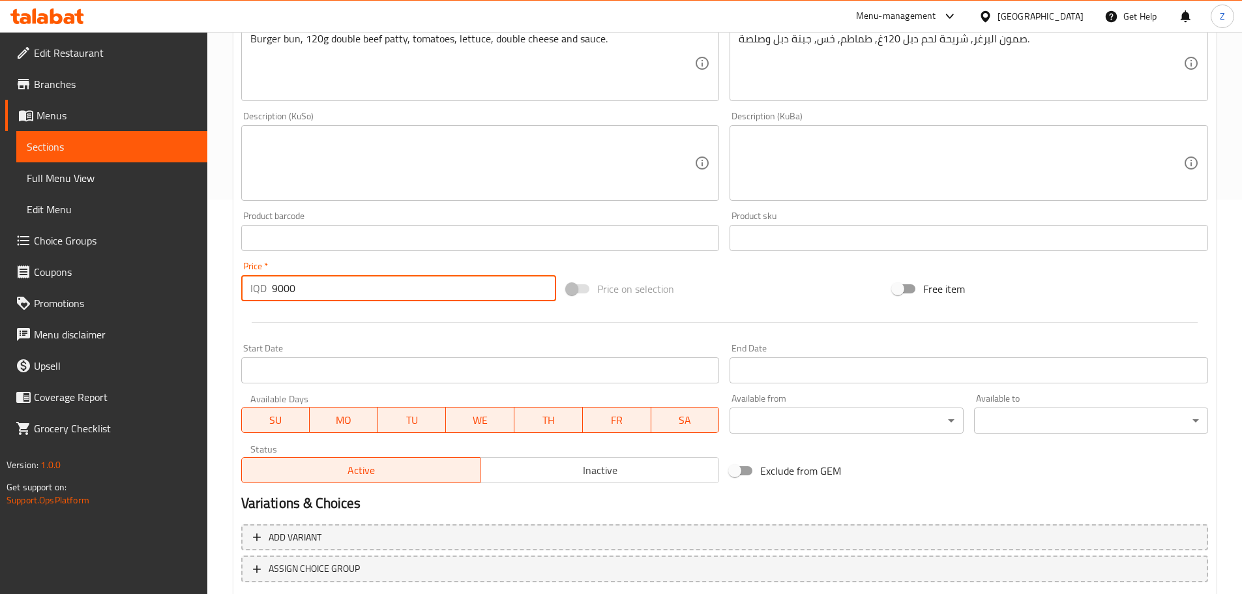
scroll to position [477, 0]
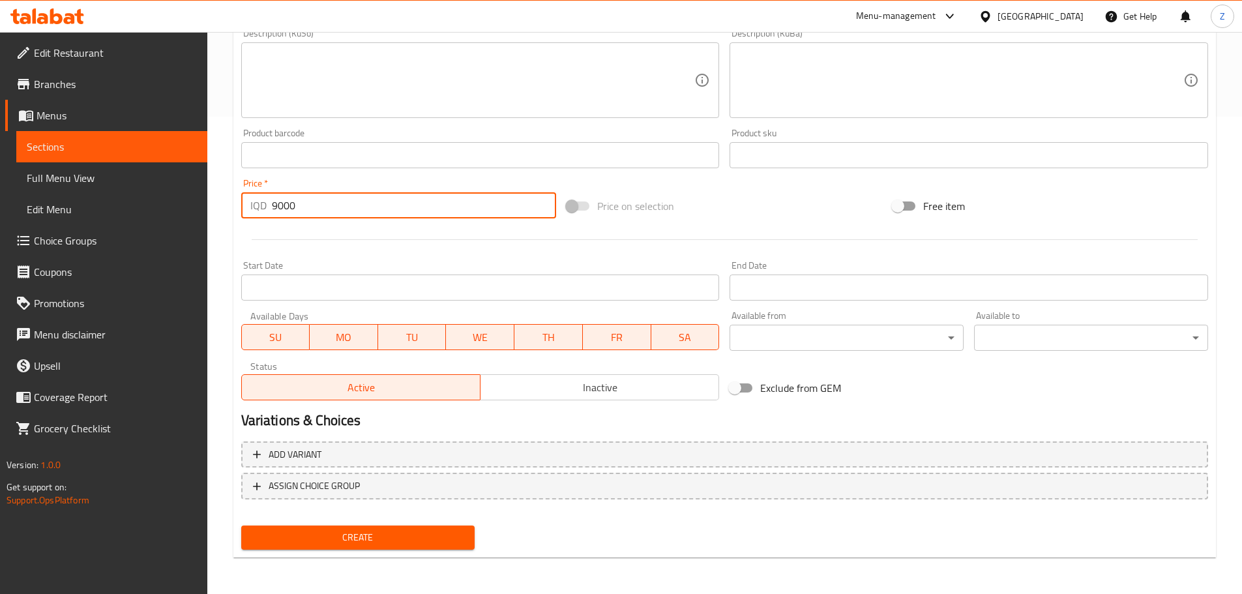
type input "9000"
click at [398, 545] on span "Create" at bounding box center [358, 537] width 213 height 16
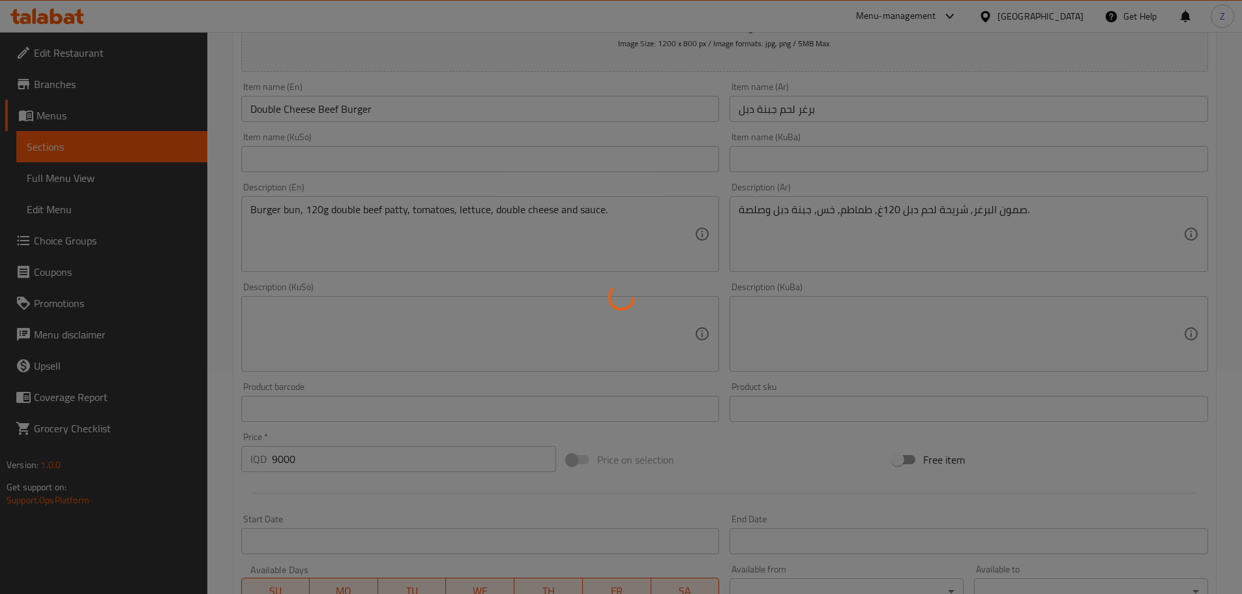
scroll to position [216, 0]
type input "0"
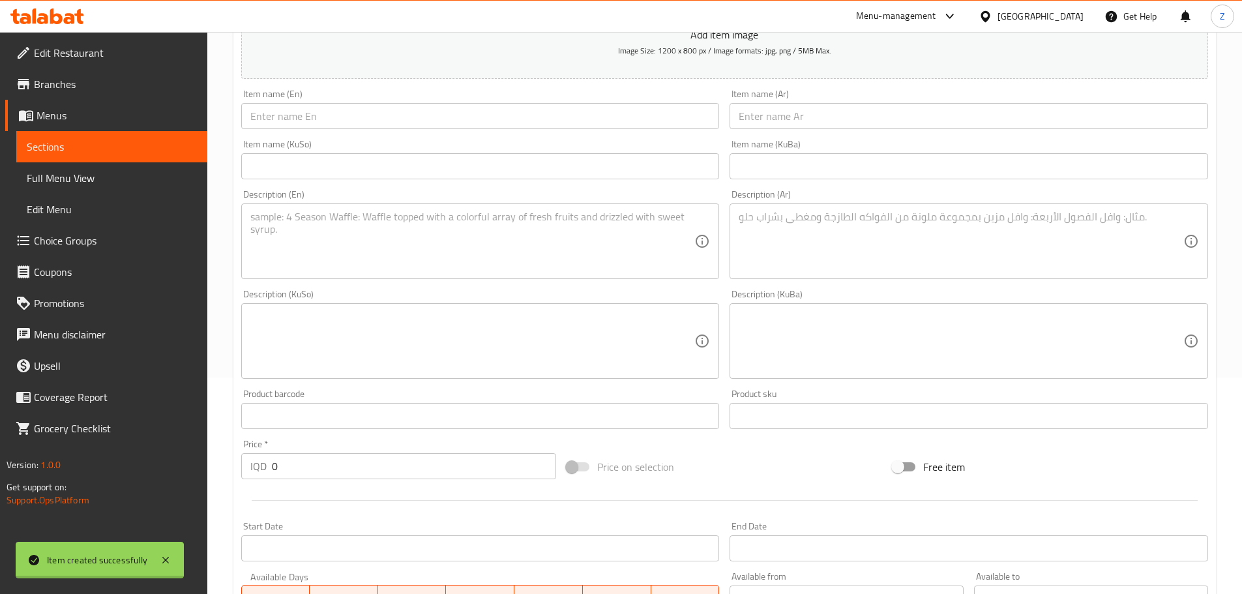
scroll to position [0, 0]
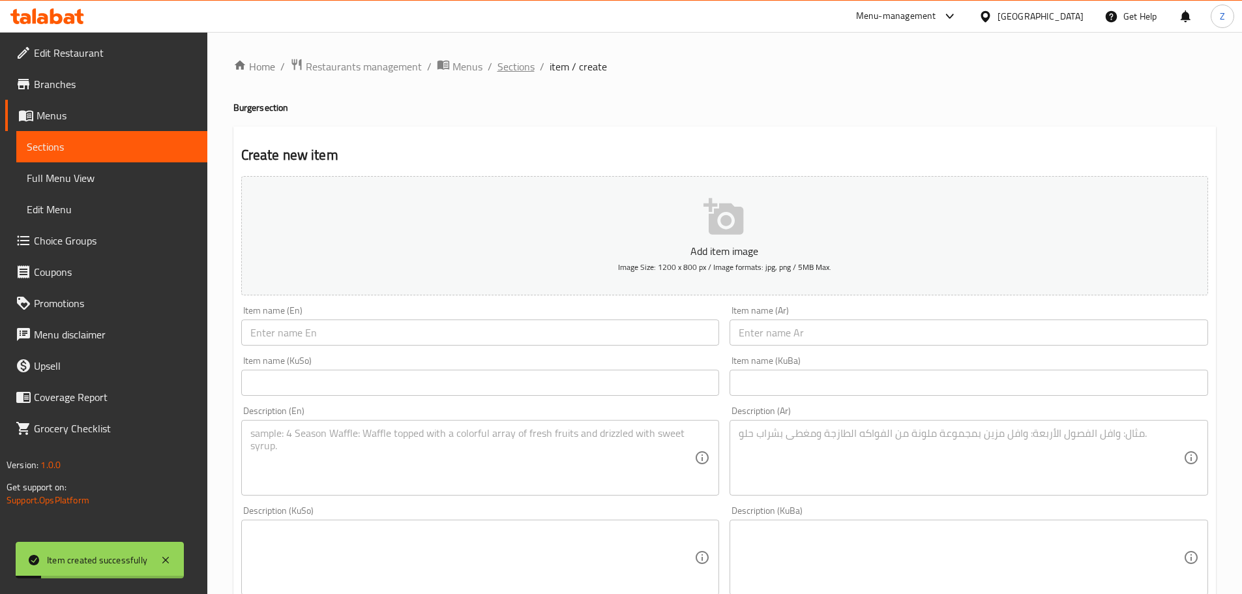
click at [508, 64] on span "Sections" at bounding box center [515, 67] width 37 height 16
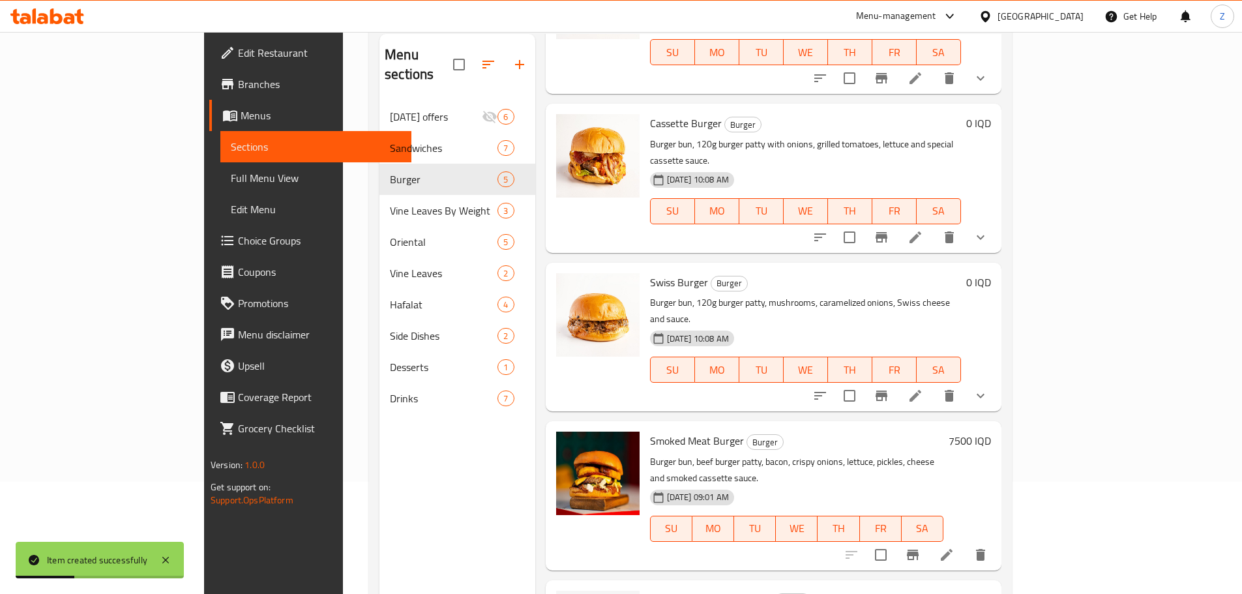
scroll to position [182, 0]
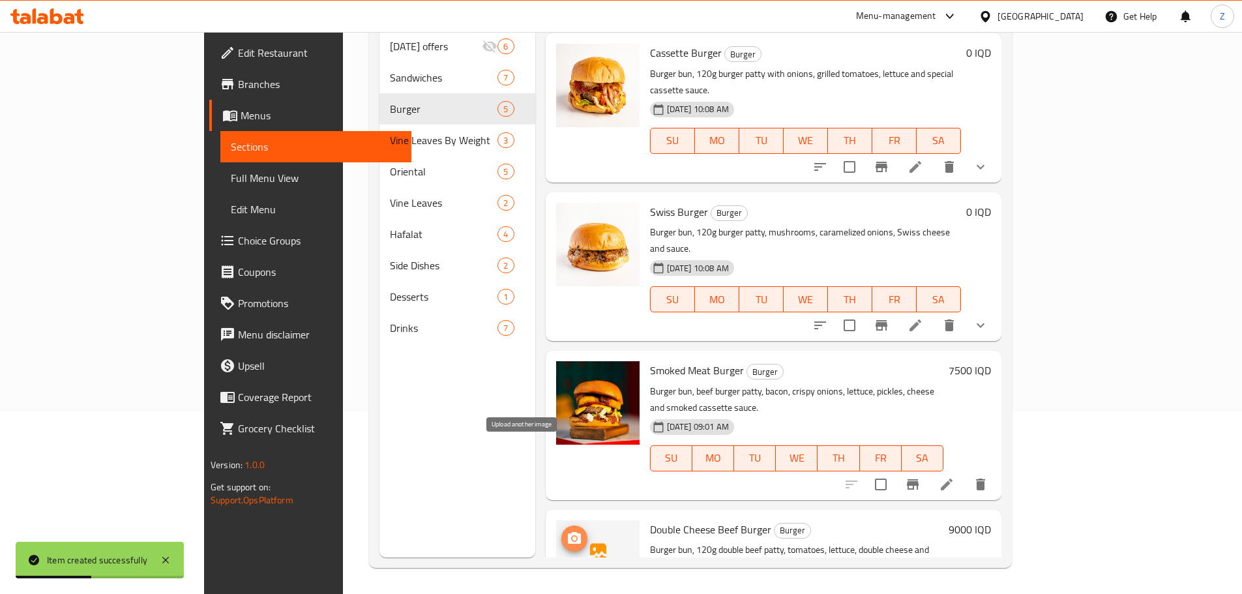
click at [561, 531] on span "upload picture" at bounding box center [574, 539] width 26 height 16
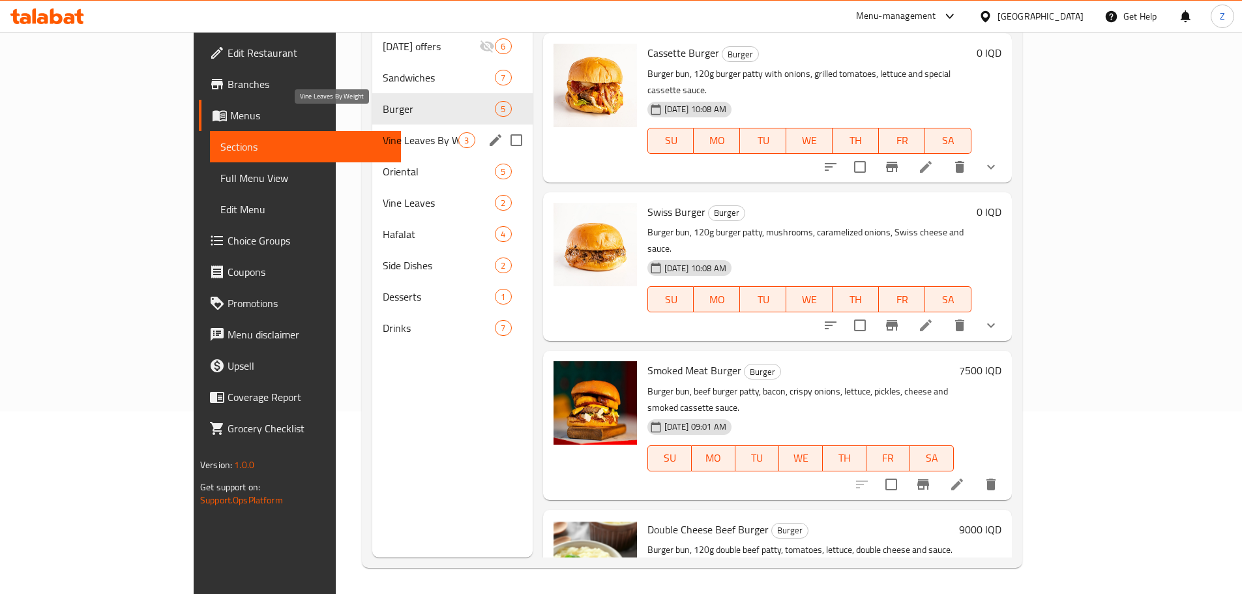
click span "Vine Leaves By Weight"
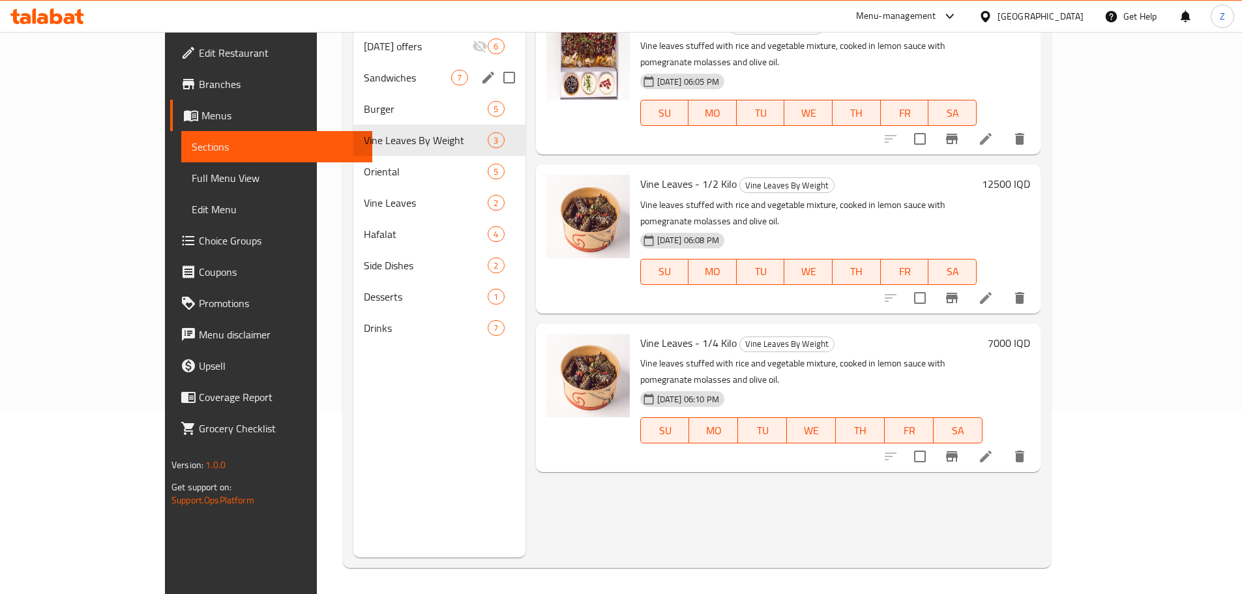
click div "Sandwiches 7"
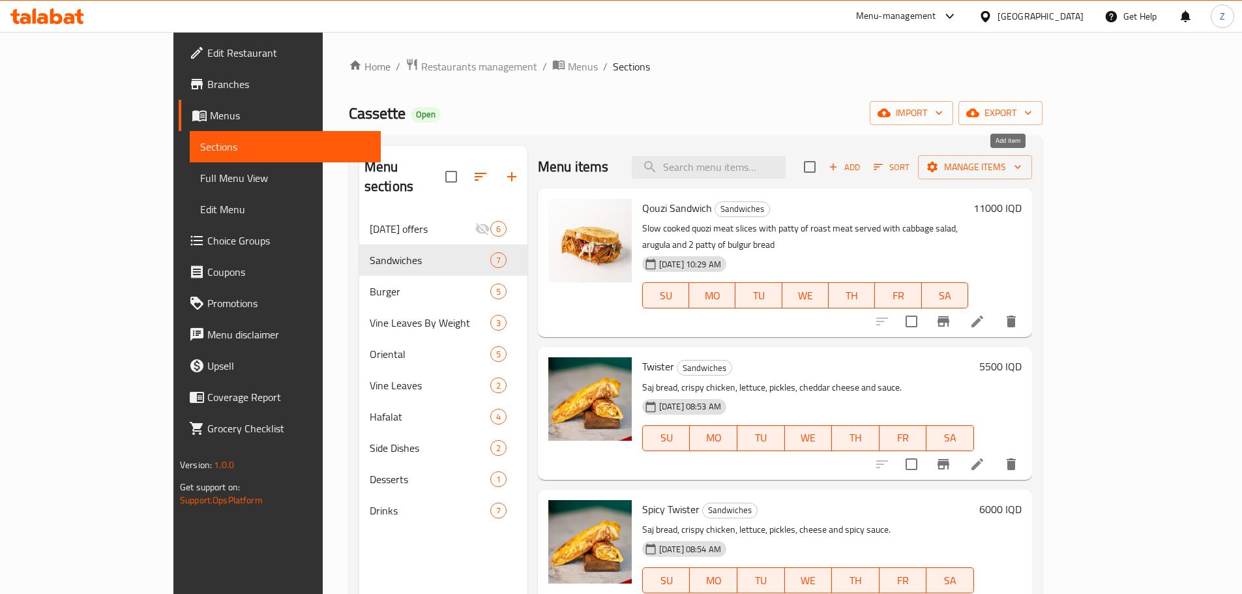
click button "Add"
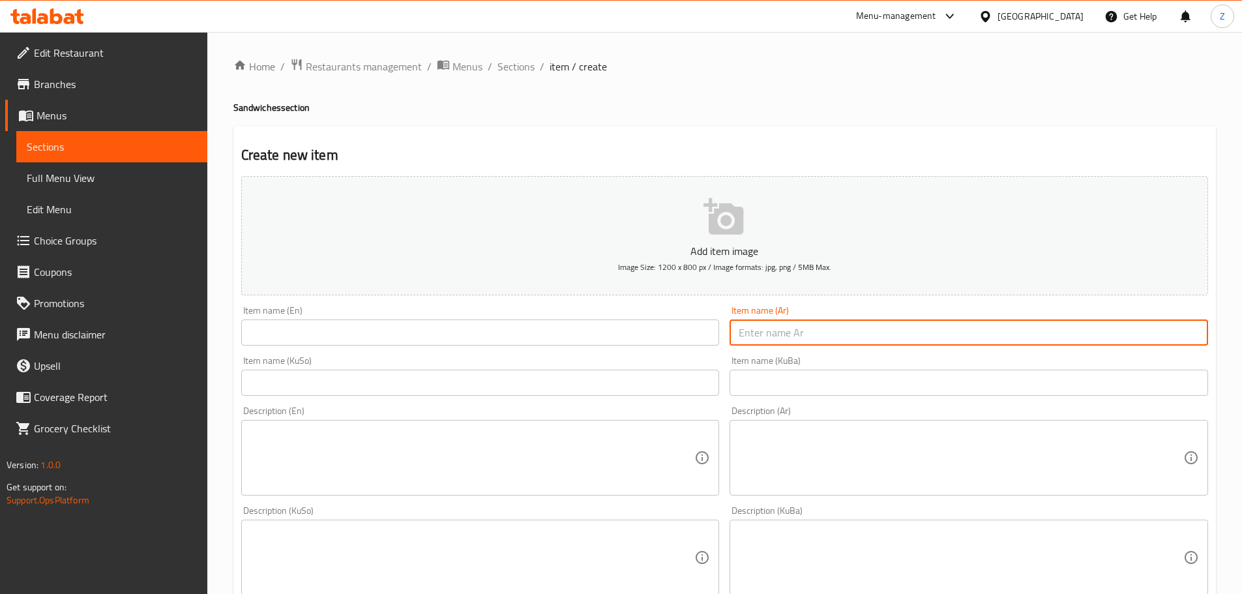
click input "text"
type input "سندويش زنجر طرب"
click input "text"
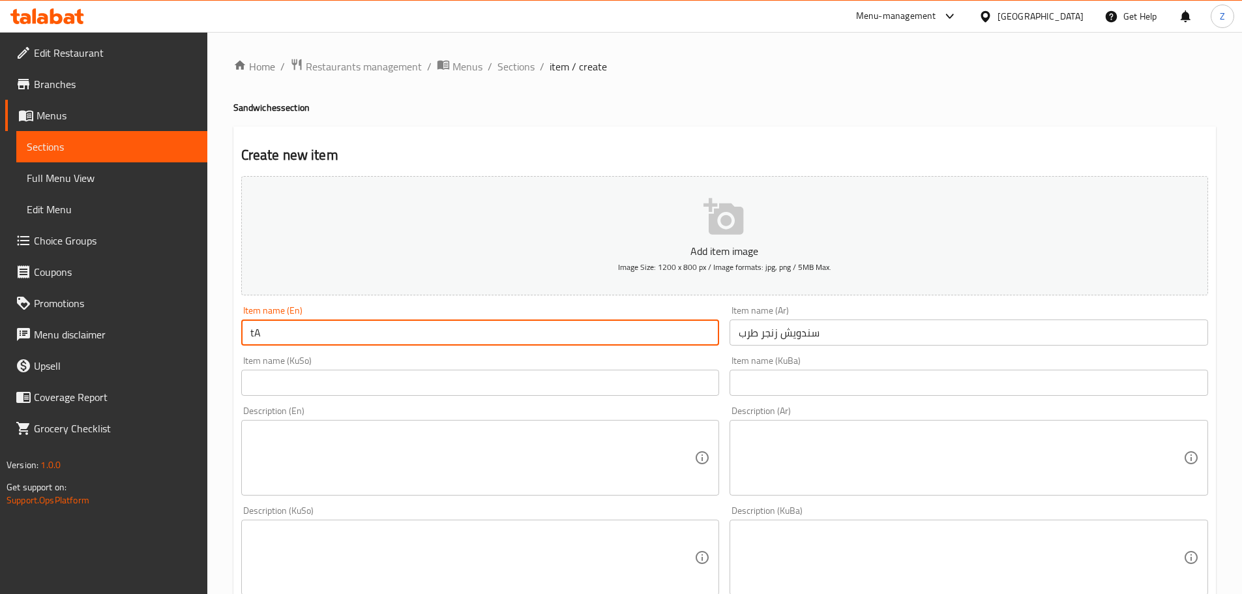
type input "t"
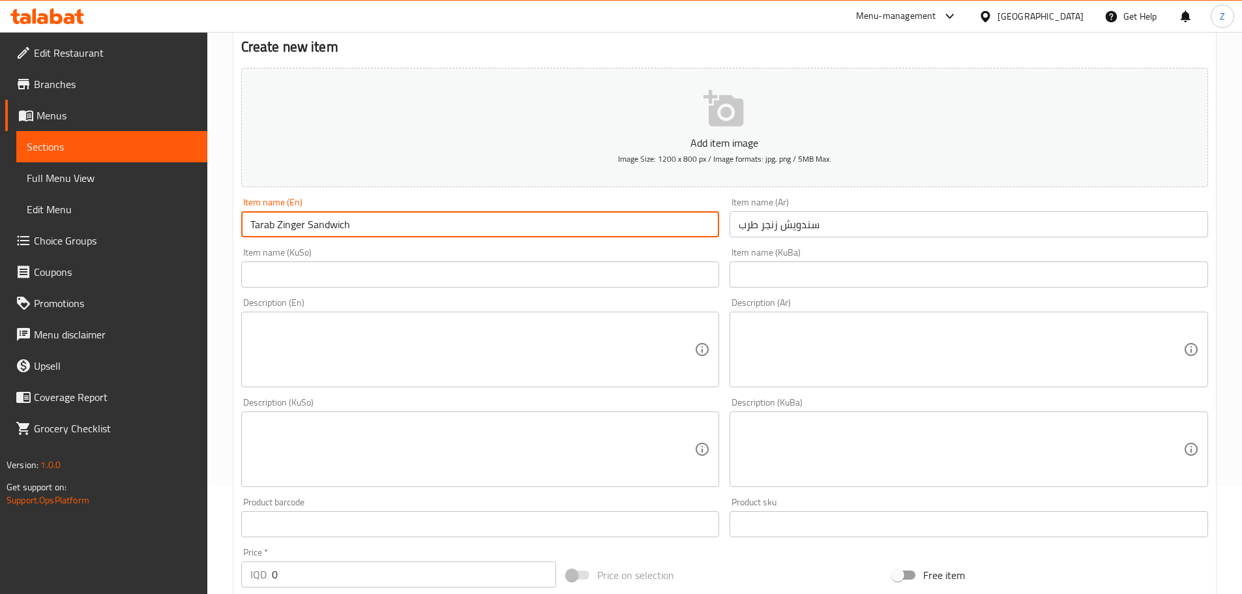
scroll to position [196, 0]
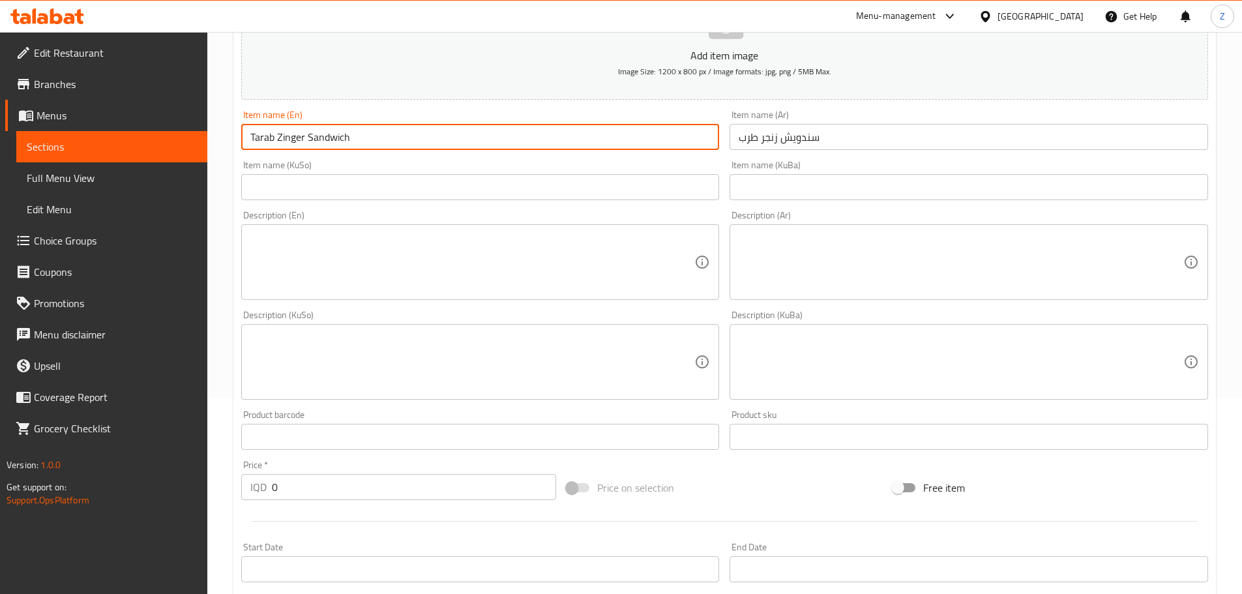
type input "Tarab Zinger Sandwich"
click input "0"
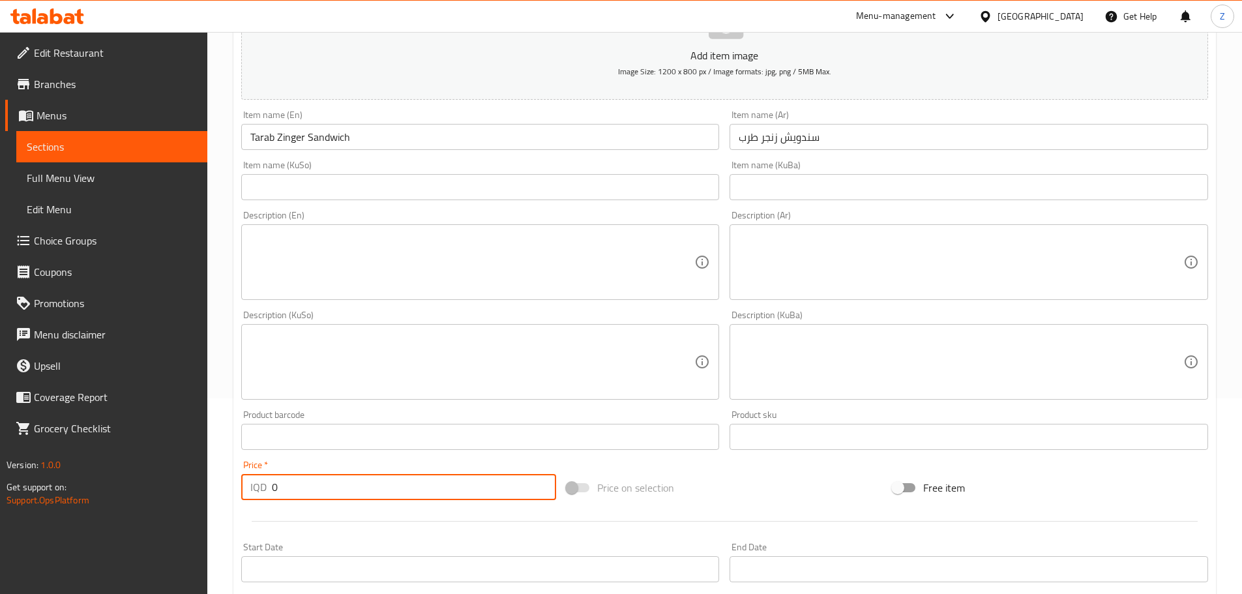
click input "0"
type input "6000"
